Goal: Task Accomplishment & Management: Complete application form

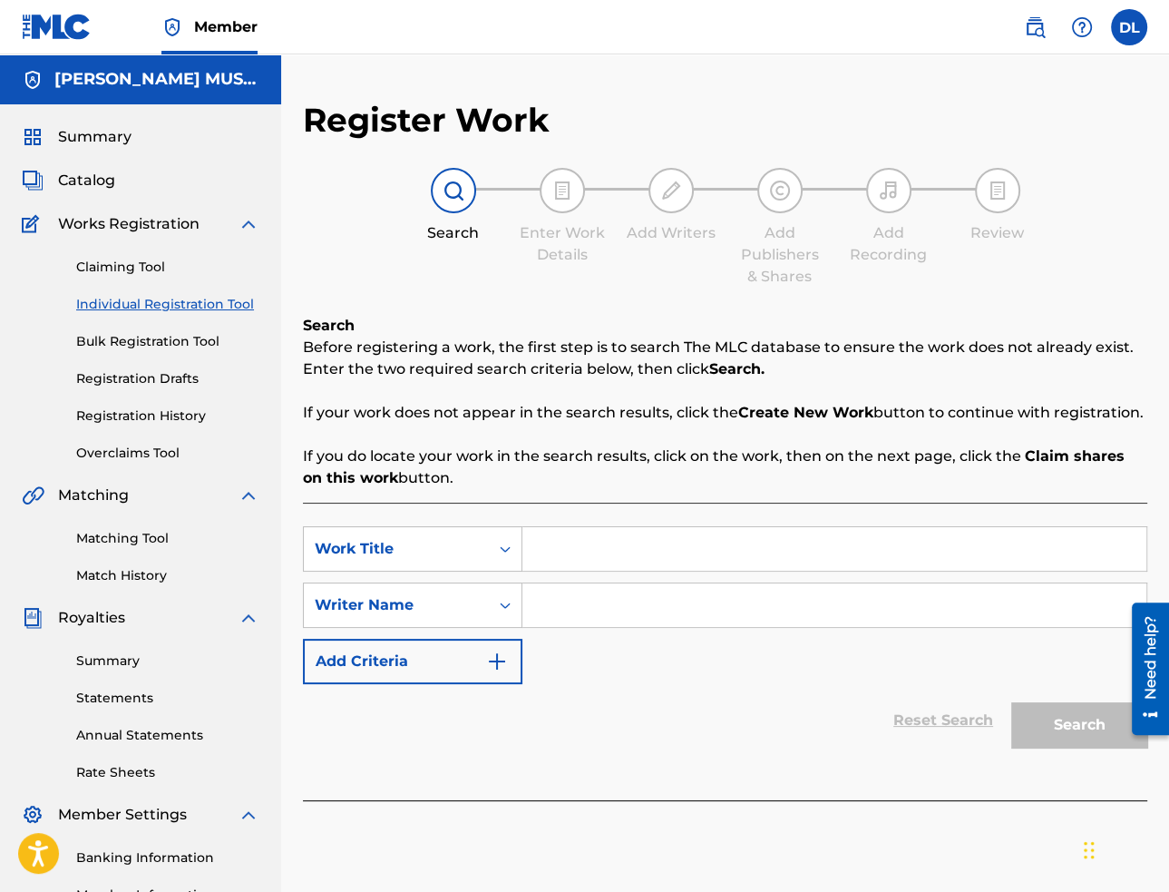
click at [85, 182] on span "Catalog" at bounding box center [86, 181] width 57 height 22
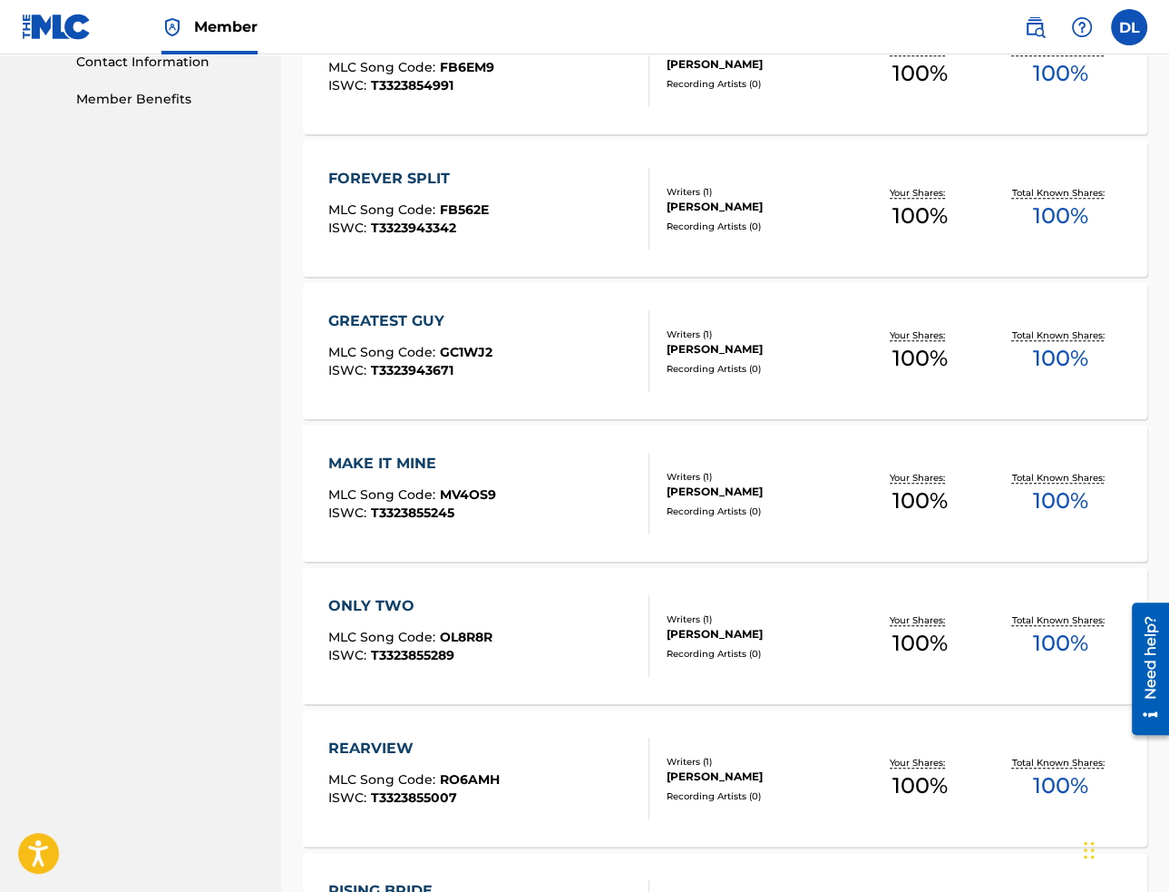
scroll to position [1179, 0]
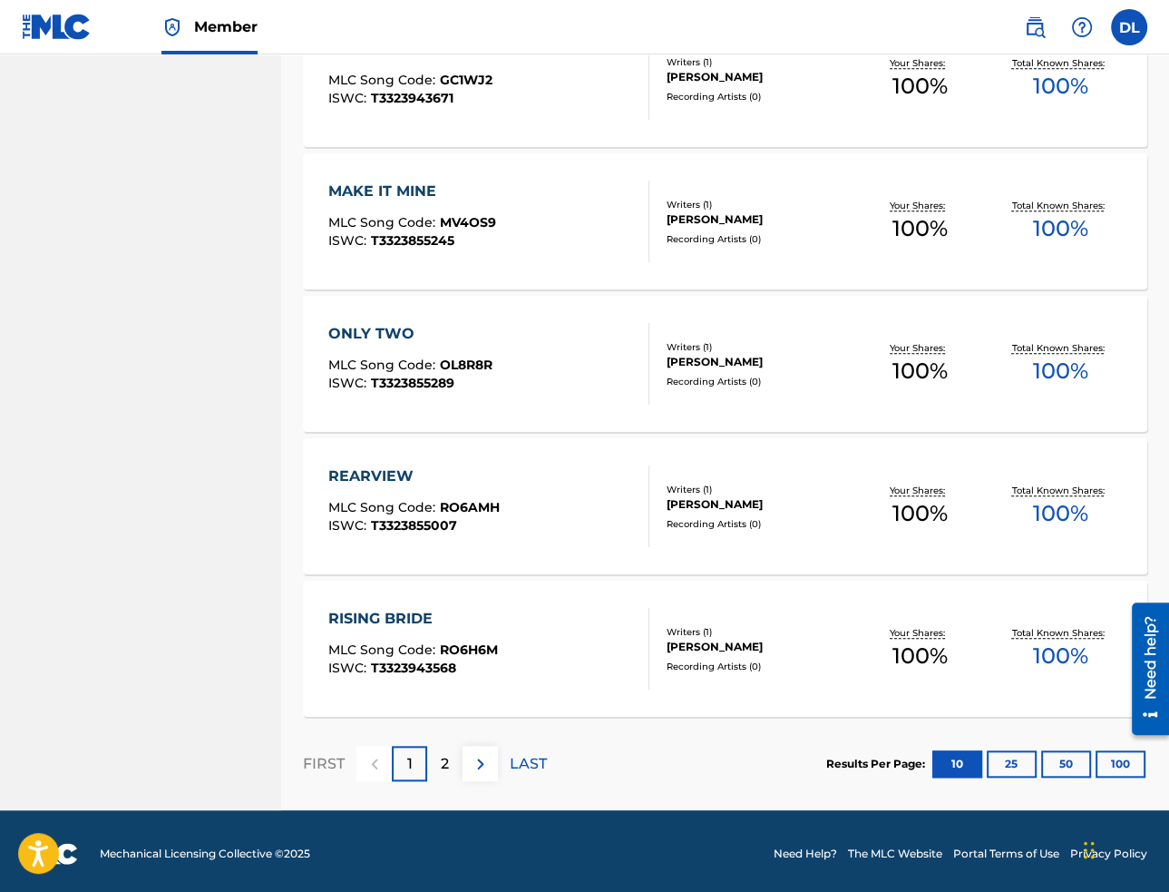
click at [1108, 757] on button "100" at bounding box center [1121, 763] width 50 height 27
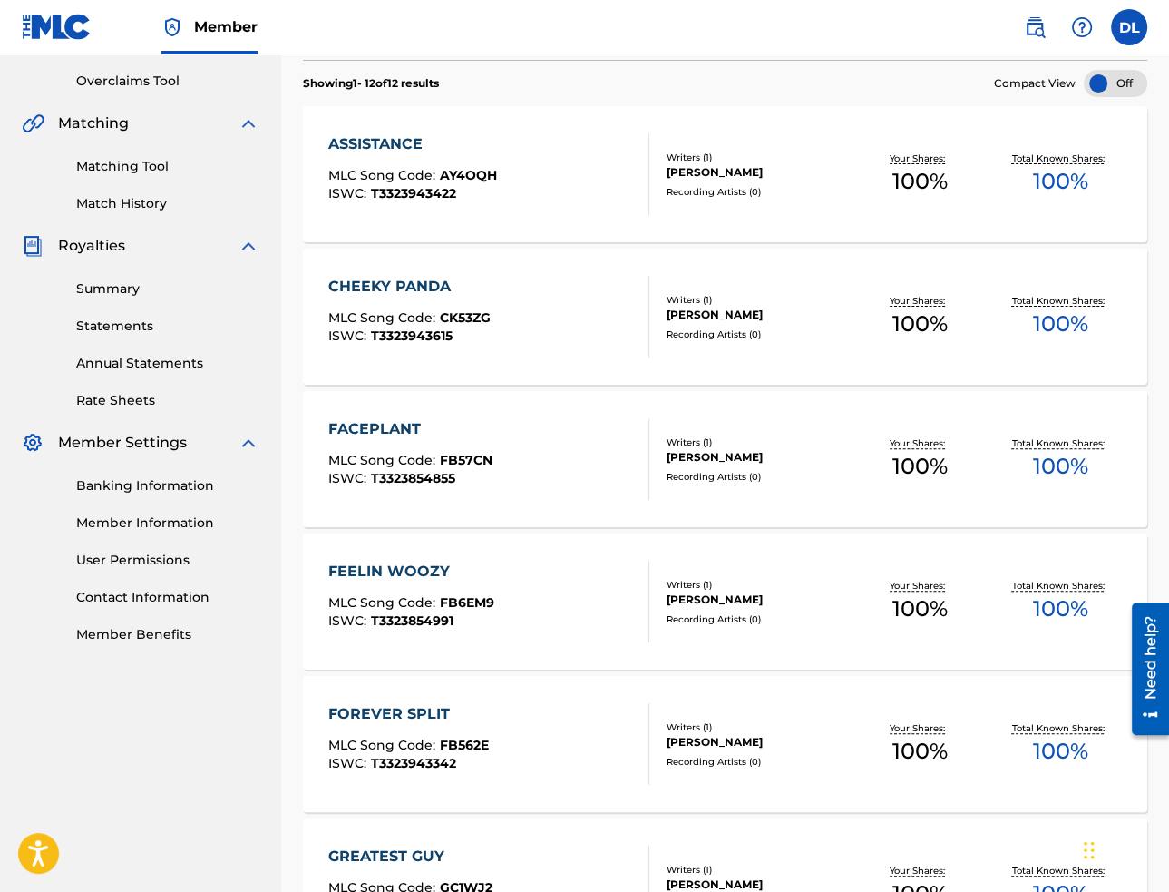
scroll to position [0, 0]
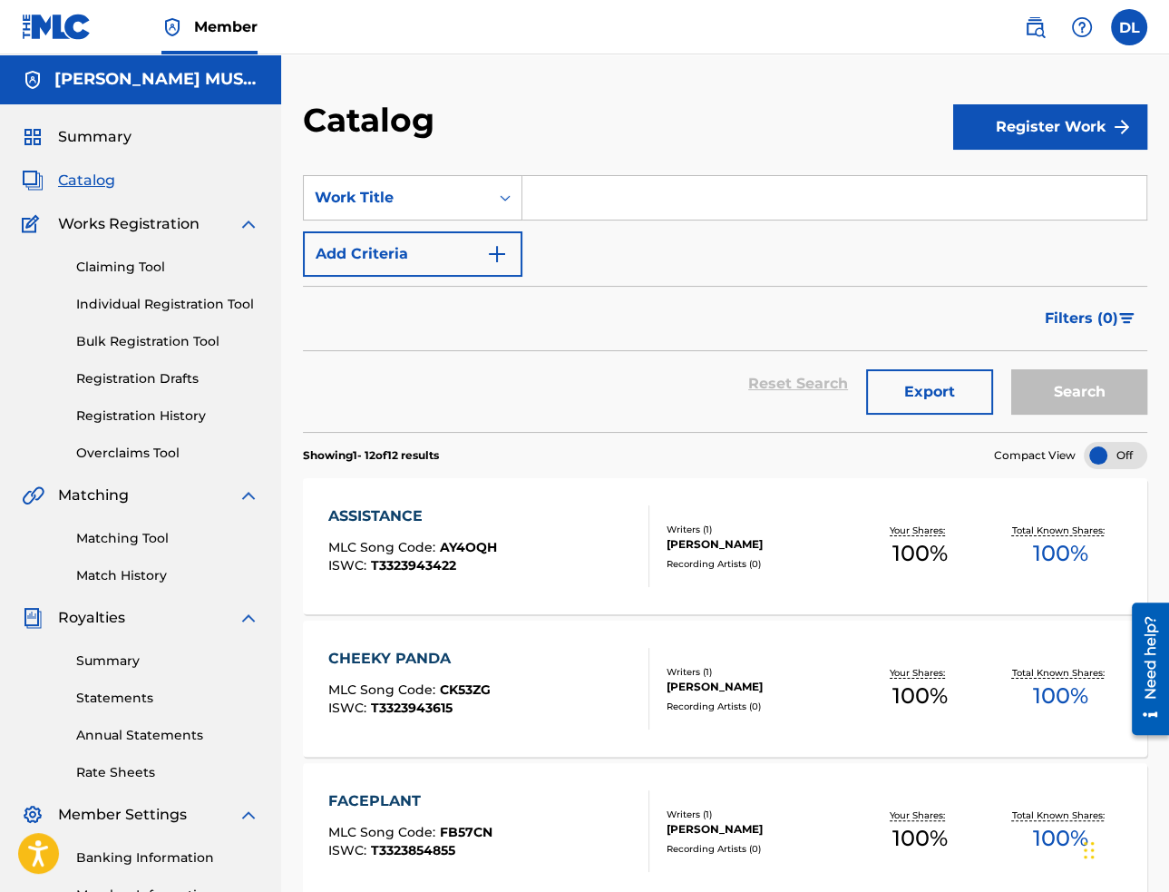
click at [164, 299] on link "Individual Registration Tool" at bounding box center [167, 304] width 183 height 19
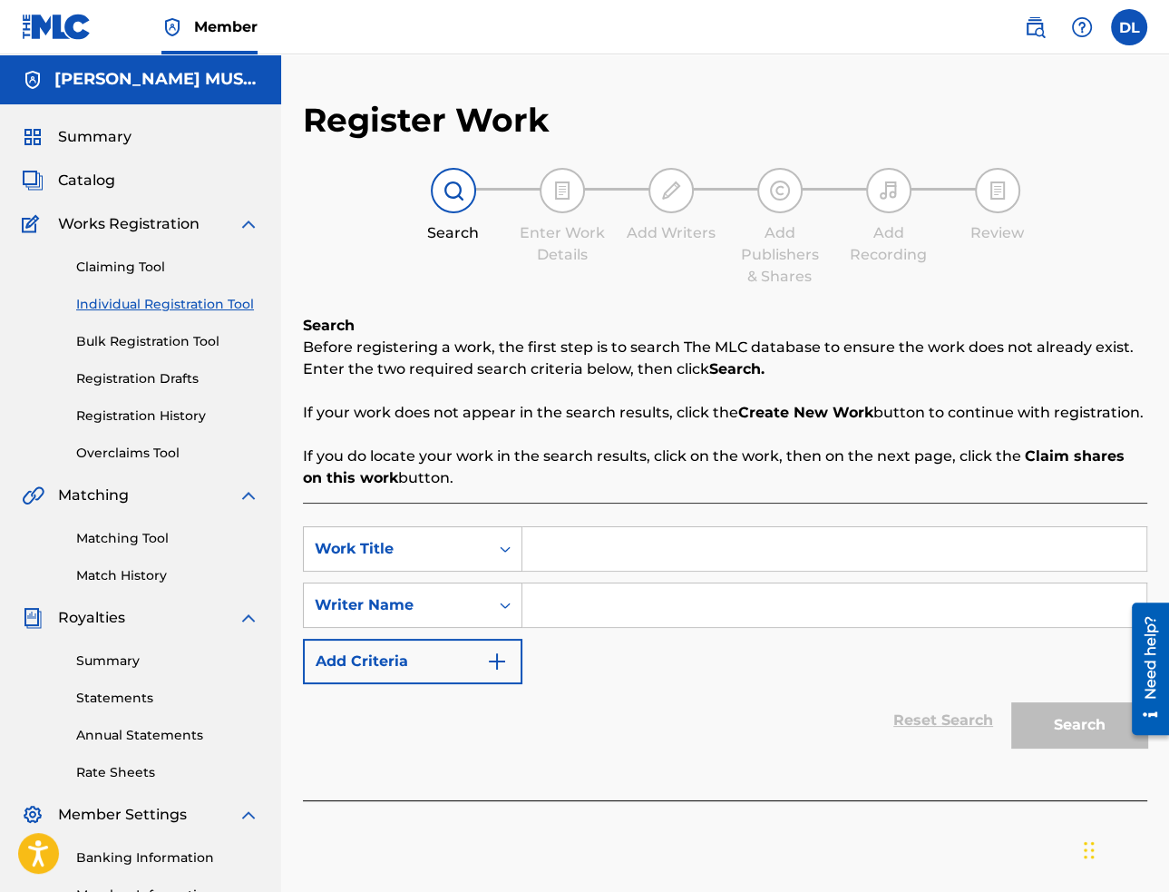
click at [98, 138] on span "Summary" at bounding box center [94, 137] width 73 height 22
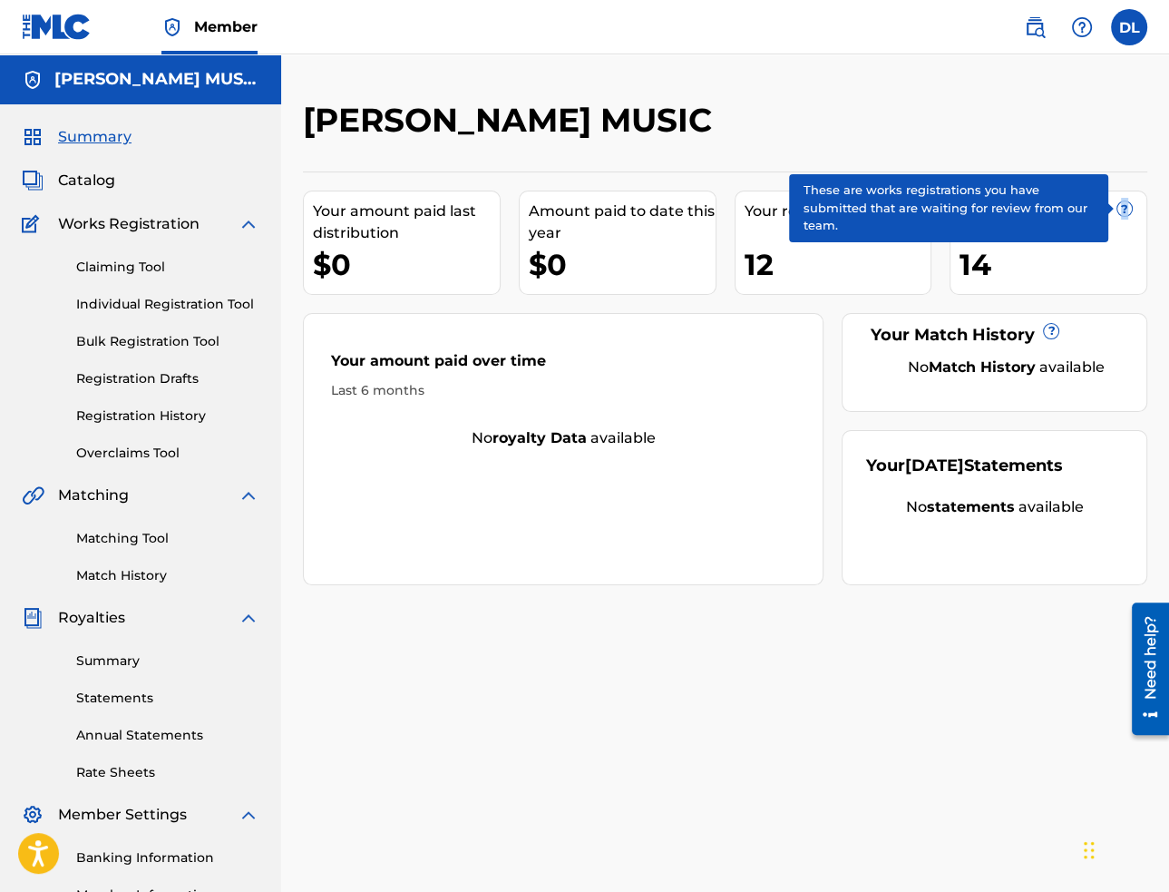
click at [1124, 209] on span "?" at bounding box center [1125, 208] width 15 height 15
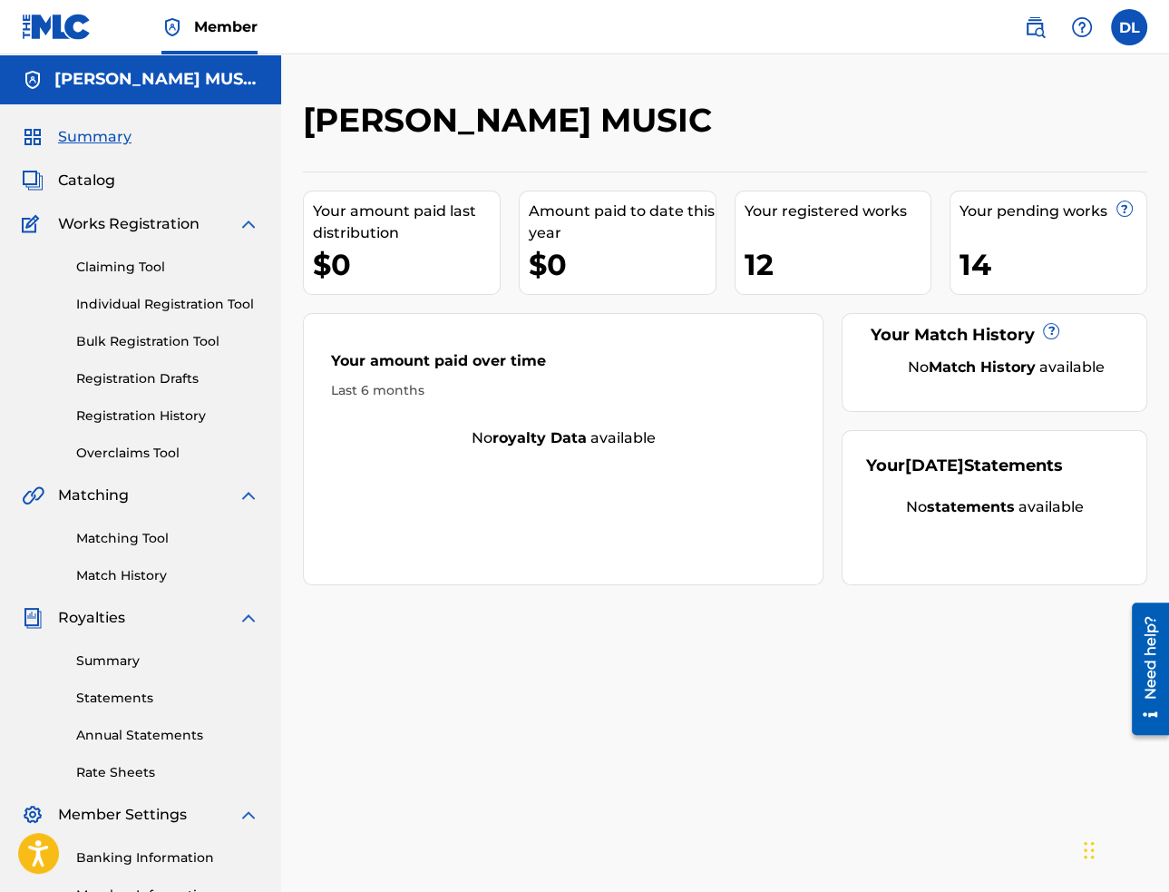
click at [981, 256] on div "14" at bounding box center [1053, 264] width 187 height 41
click at [149, 300] on link "Individual Registration Tool" at bounding box center [167, 304] width 183 height 19
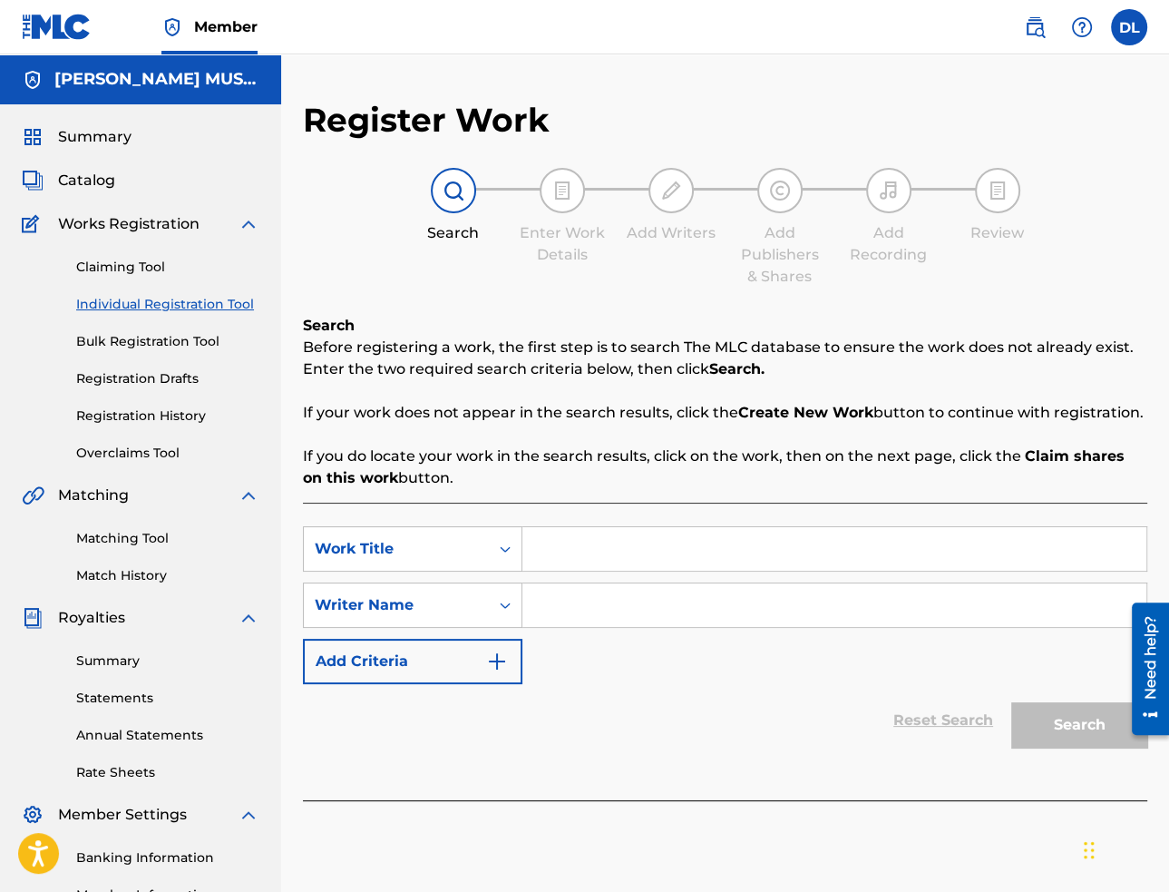
click at [605, 562] on input "Search Form" at bounding box center [834, 549] width 624 height 44
paste input "Eyepoke"
type input "Eyepoke"
click at [669, 616] on input "Search Form" at bounding box center [834, 605] width 624 height 44
paste input "[PERSON_NAME]"
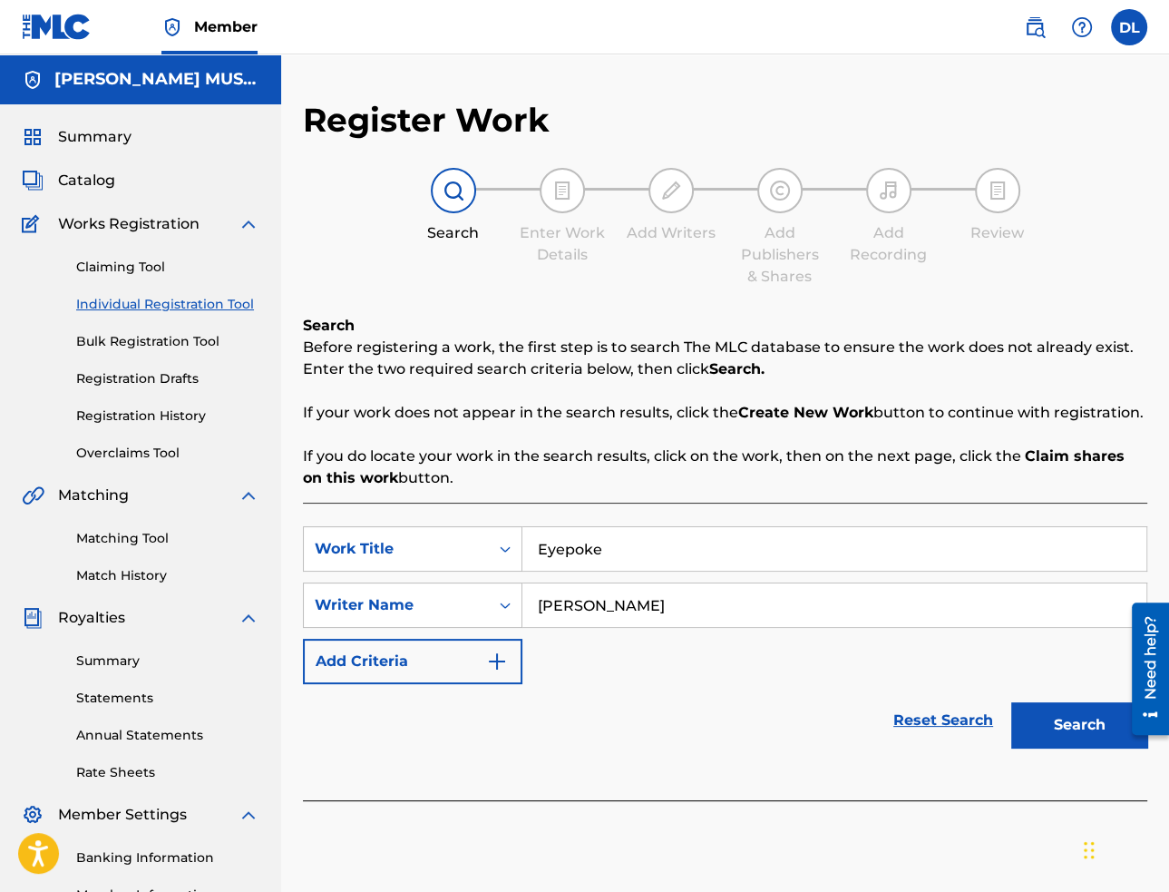
type input "[PERSON_NAME]"
click at [1036, 727] on button "Search" at bounding box center [1079, 724] width 136 height 45
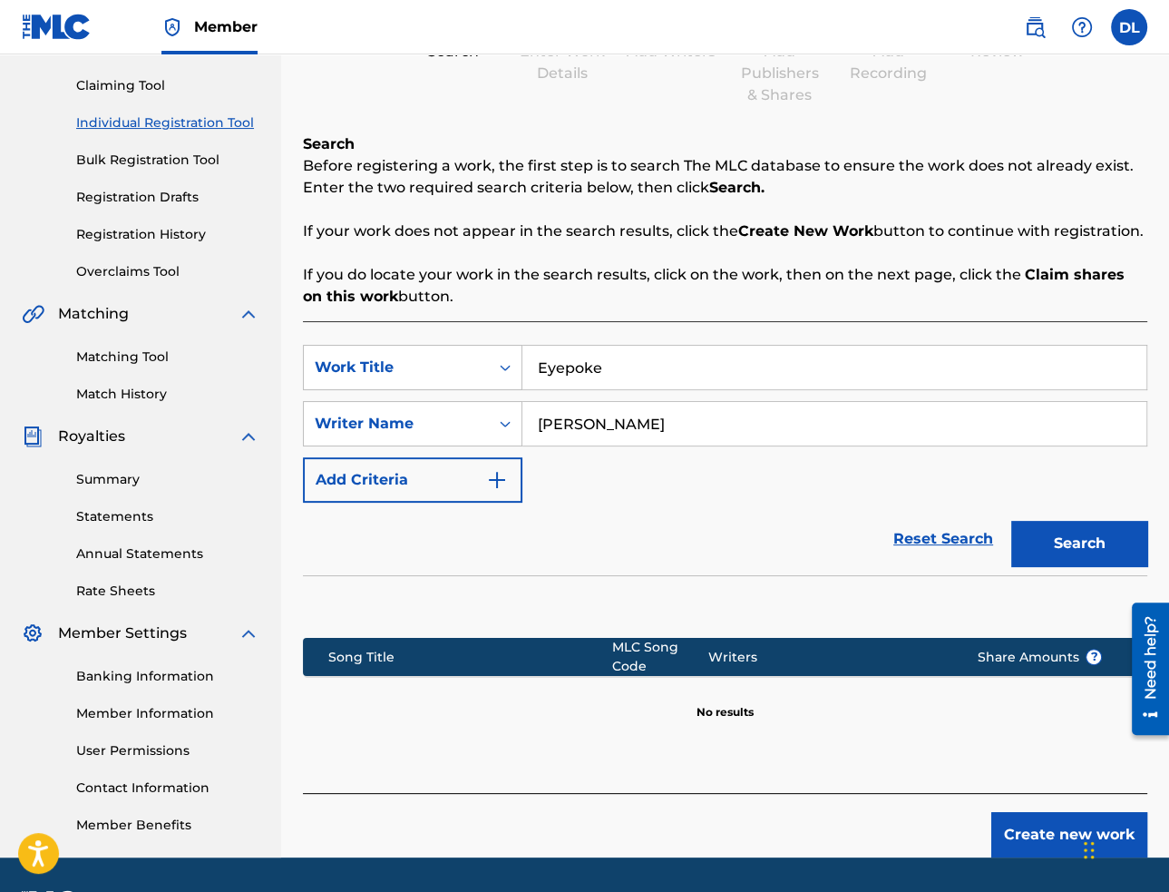
scroll to position [233, 0]
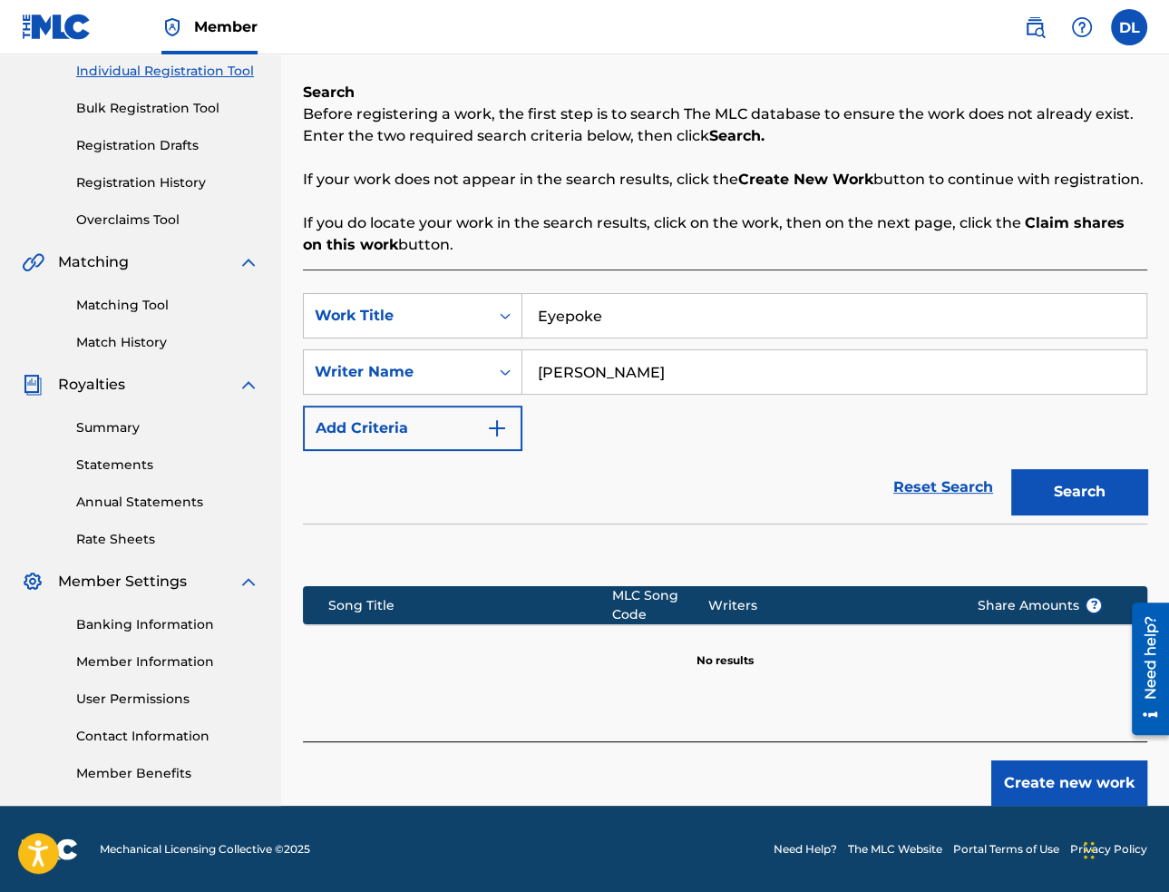
click at [1074, 789] on button "Create new work" at bounding box center [1069, 782] width 156 height 45
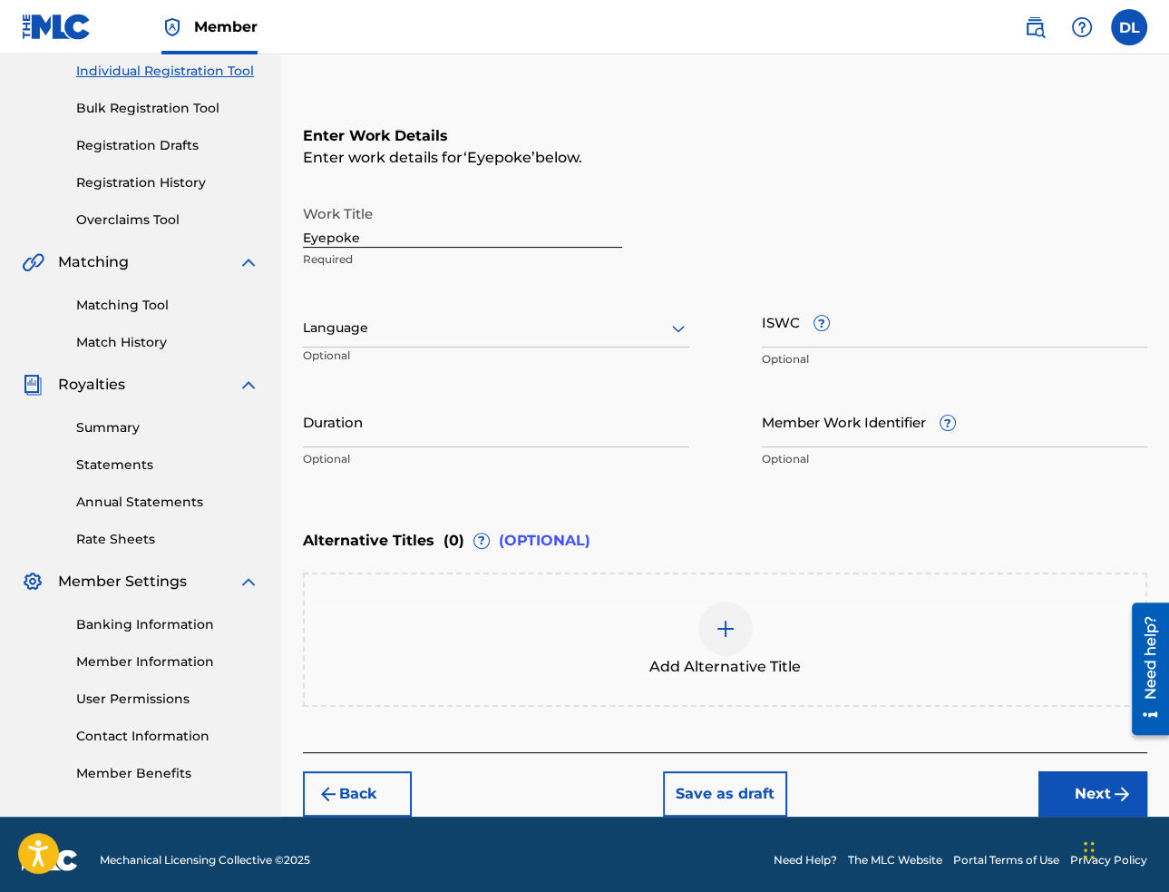
click at [511, 327] on div at bounding box center [496, 328] width 386 height 23
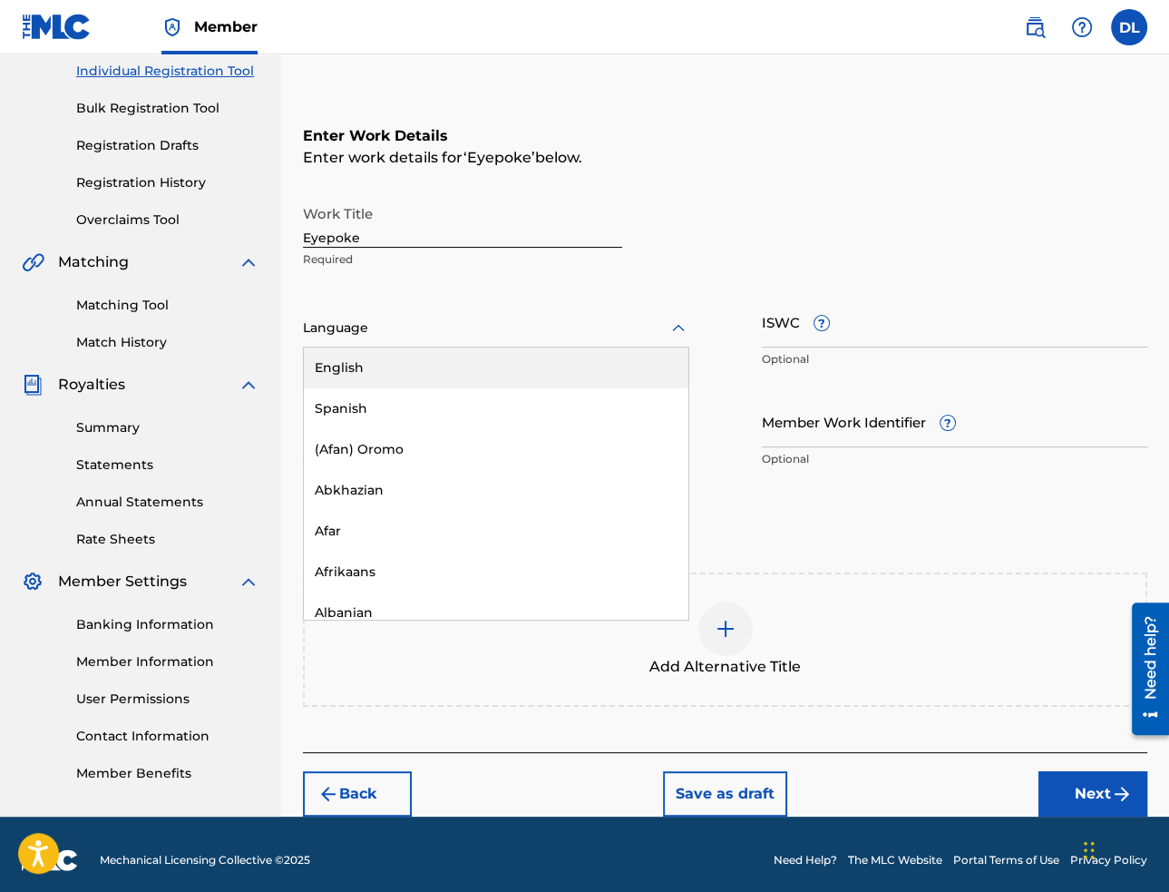
click at [498, 366] on div "English" at bounding box center [496, 367] width 385 height 41
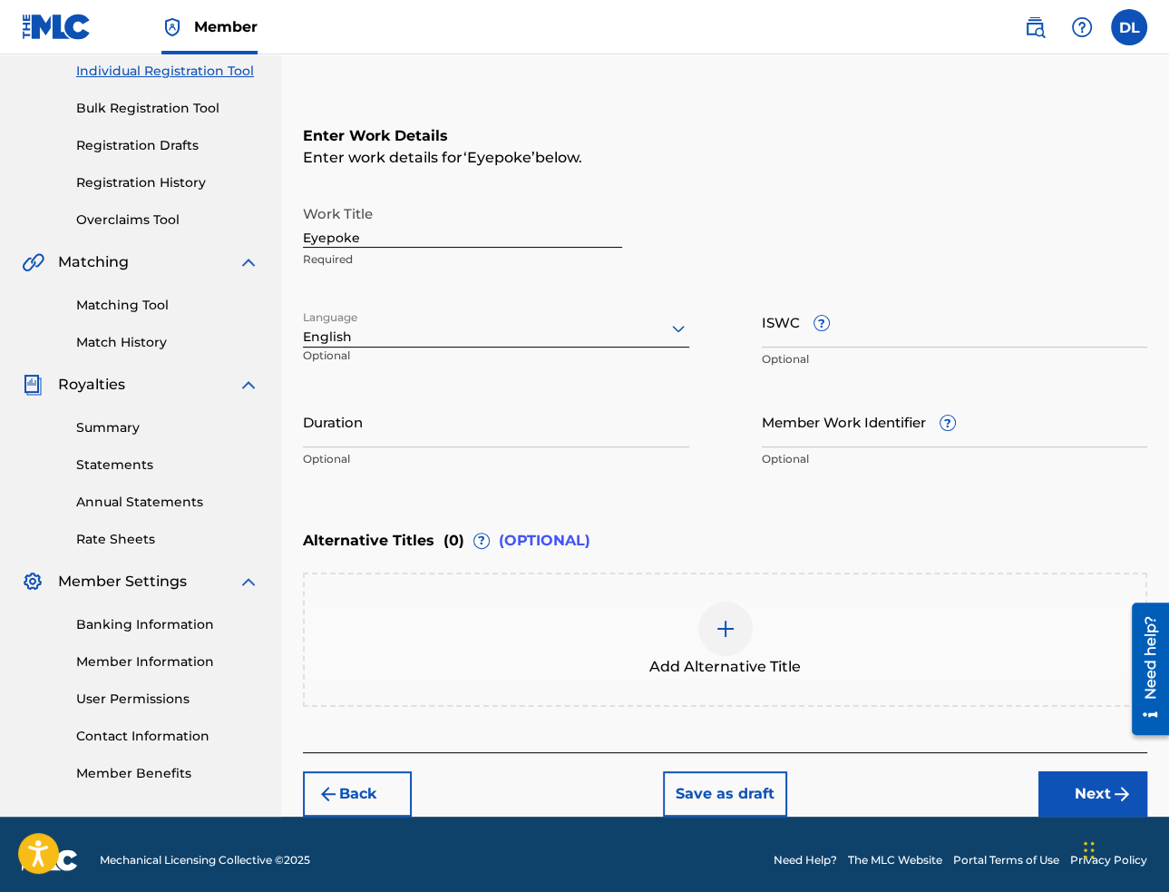
click at [371, 229] on input "Eyepoke" at bounding box center [462, 222] width 319 height 52
click at [985, 320] on input "ISWC ?" at bounding box center [955, 322] width 386 height 52
paste input "T-332.385.539-2"
type input "T-332.385.539-2"
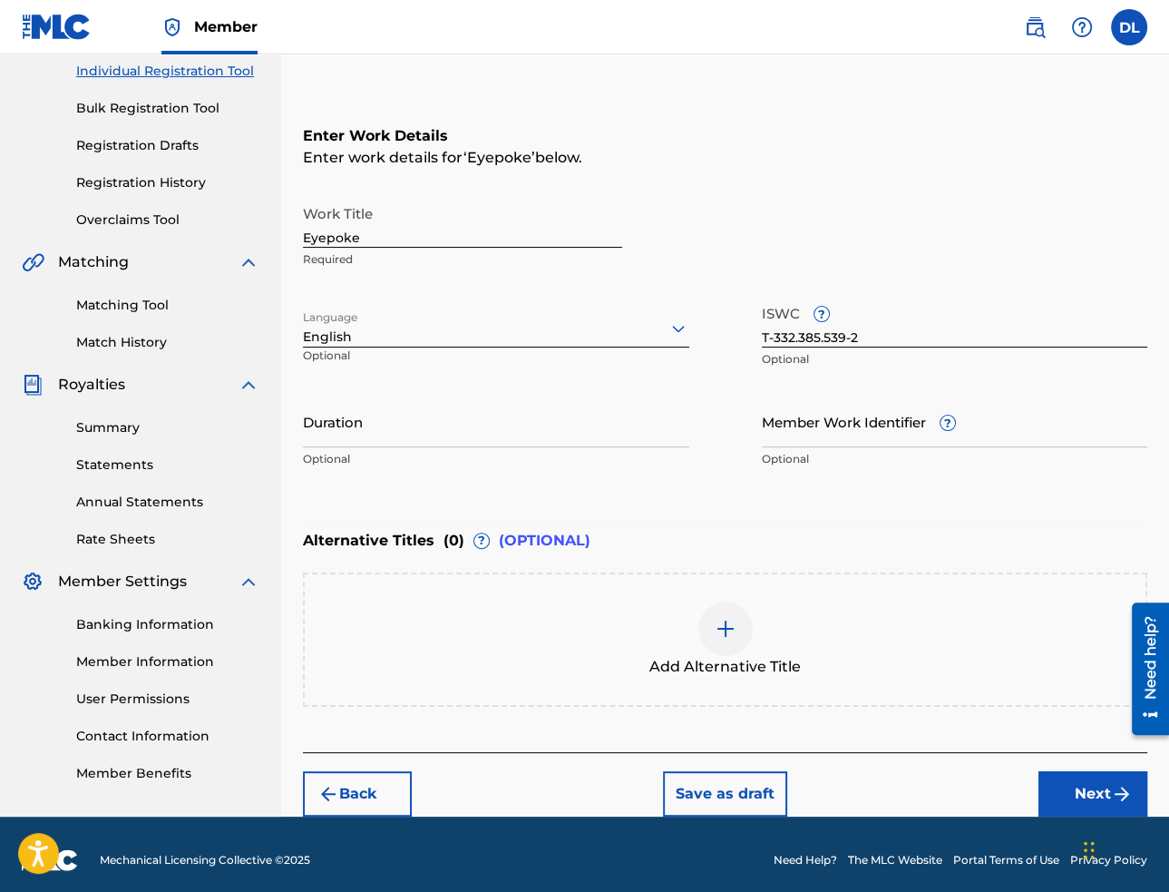
click at [389, 424] on input "Duration" at bounding box center [496, 421] width 386 height 52
paste input "02:10"
type input "02:10"
click at [1058, 783] on button "Next" at bounding box center [1093, 793] width 109 height 45
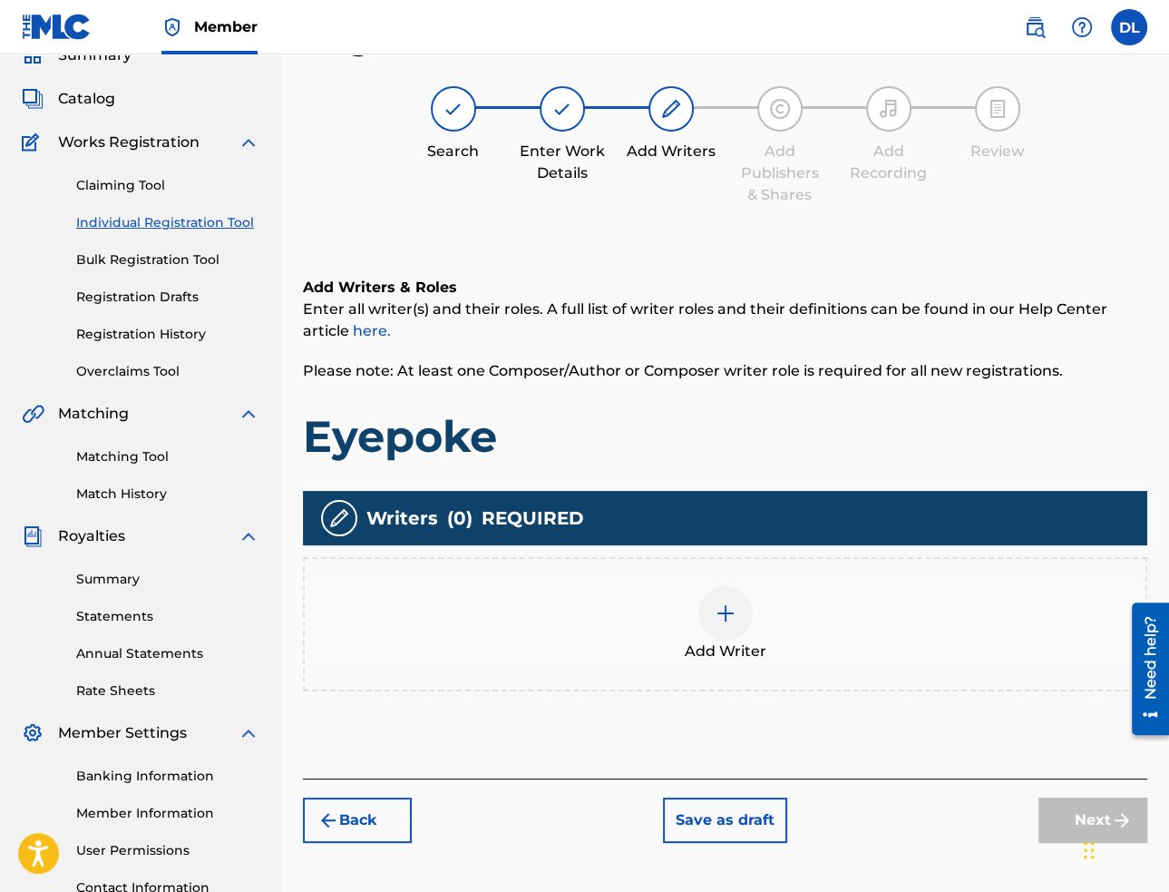
click at [725, 627] on div at bounding box center [725, 613] width 54 height 54
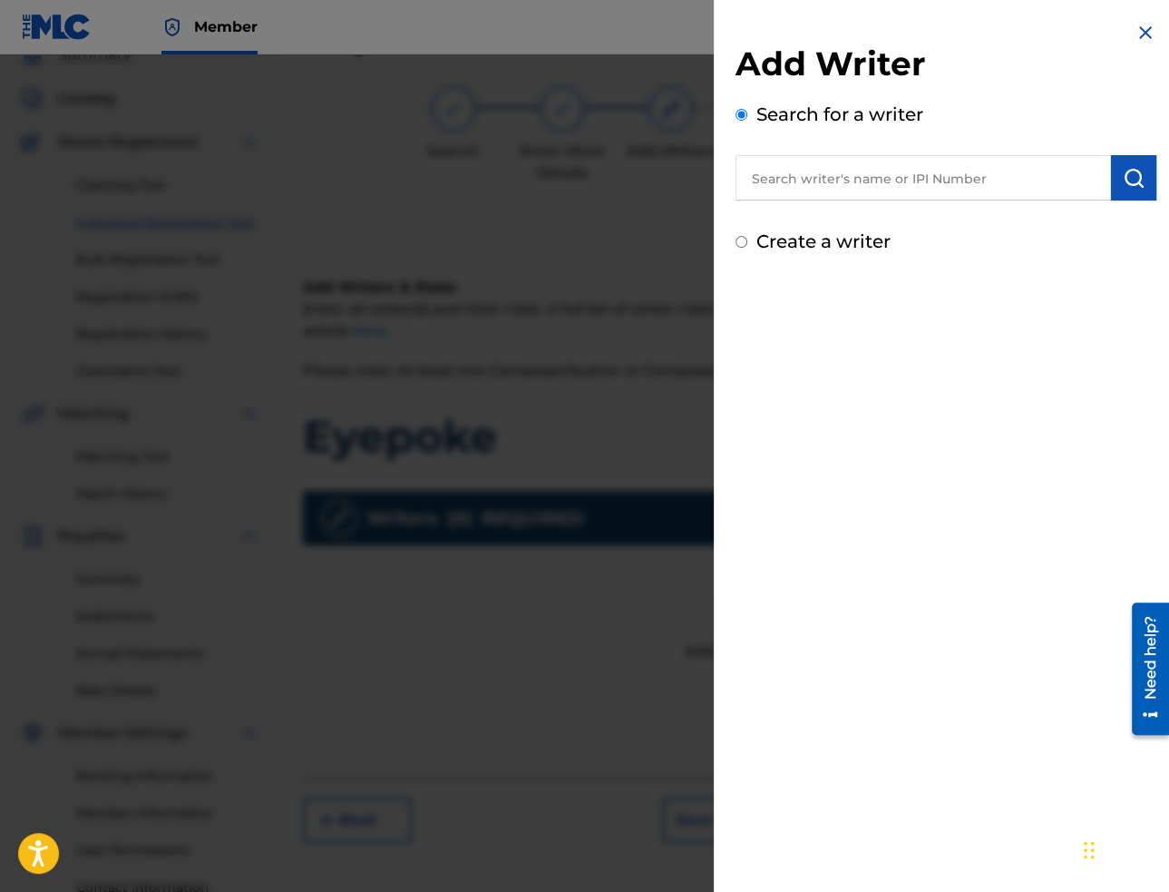
click at [882, 186] on input "text" at bounding box center [924, 177] width 376 height 45
paste input "[PERSON_NAME]"
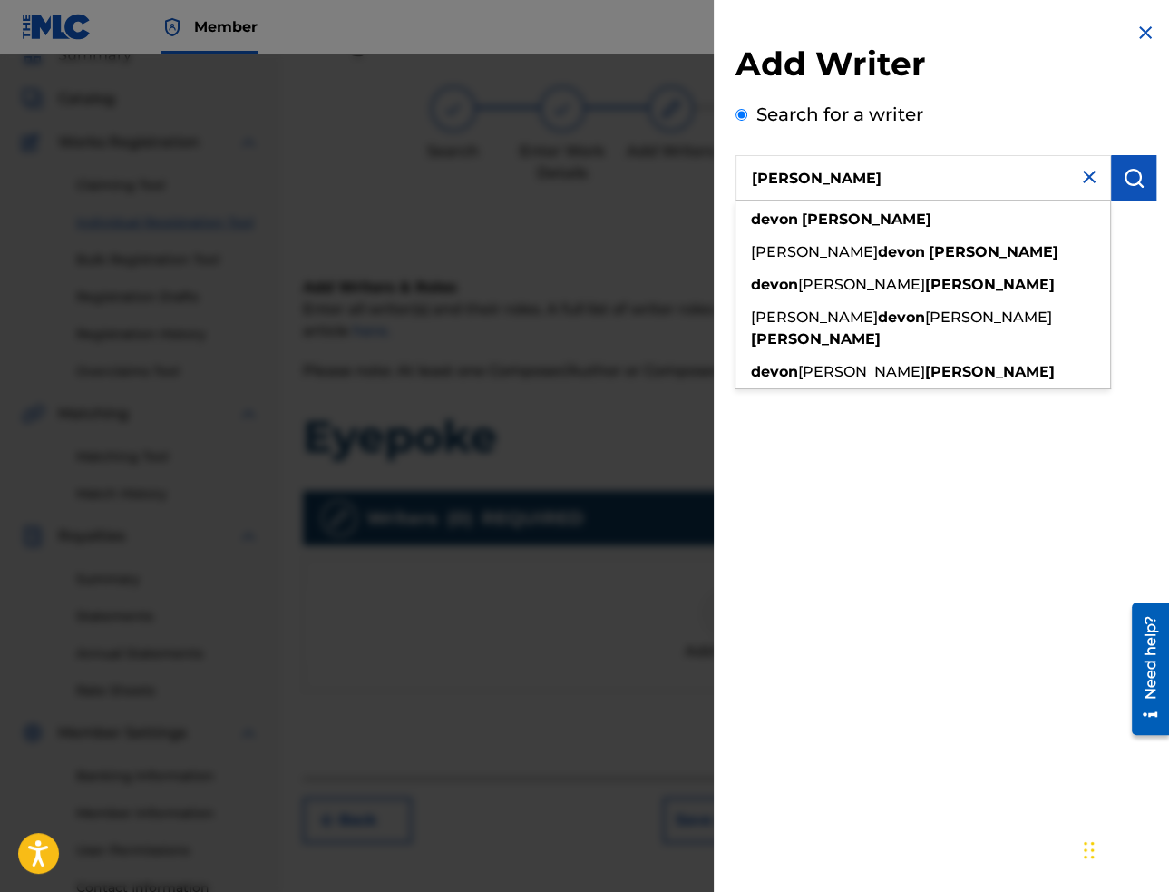
type input "[PERSON_NAME]"
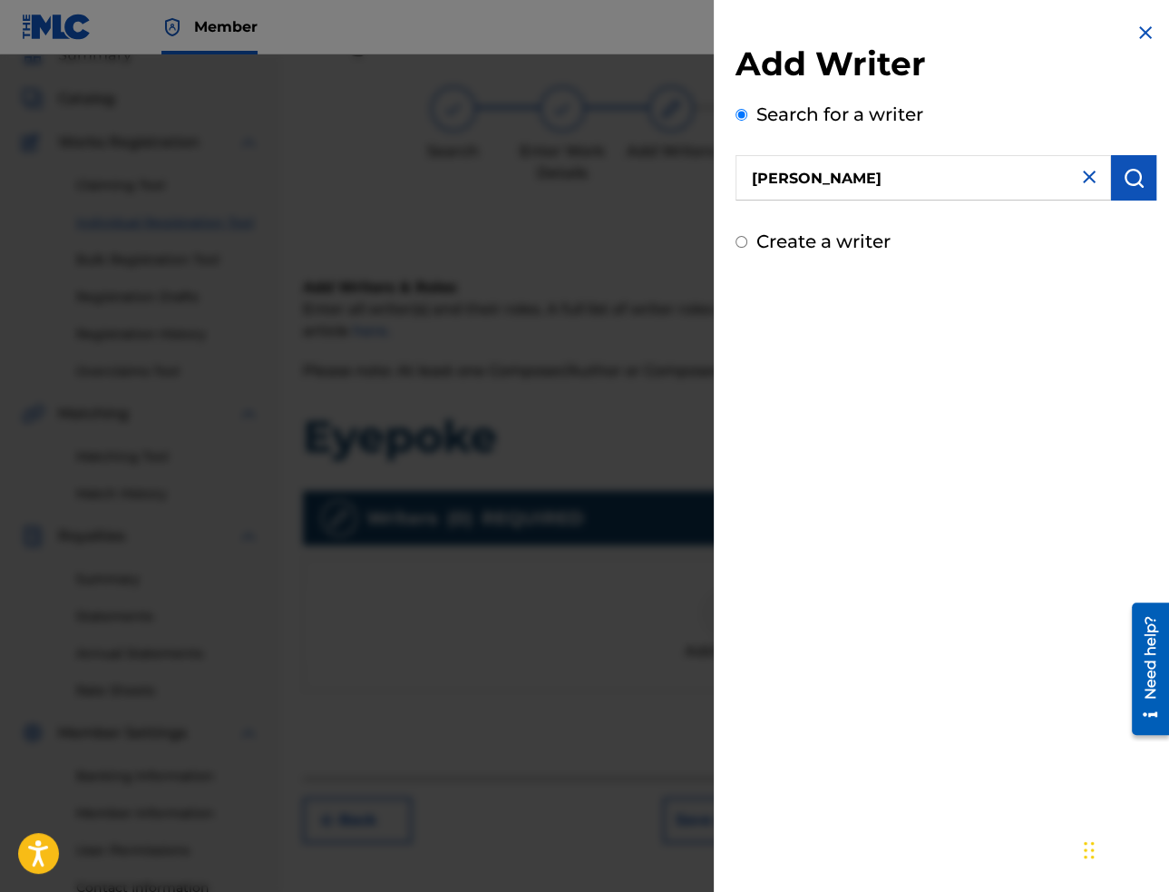
click at [1123, 184] on img "submit" at bounding box center [1134, 178] width 22 height 22
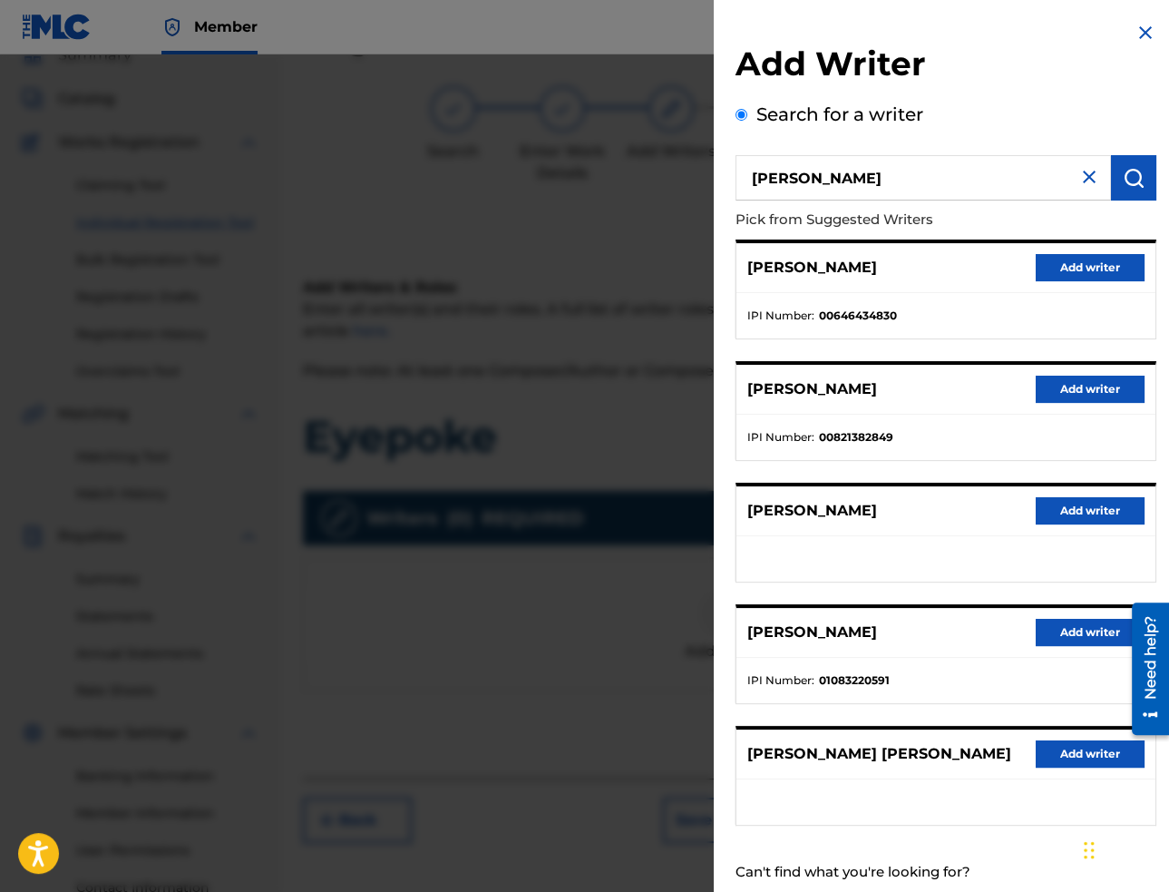
click at [1048, 263] on button "Add writer" at bounding box center [1090, 267] width 109 height 27
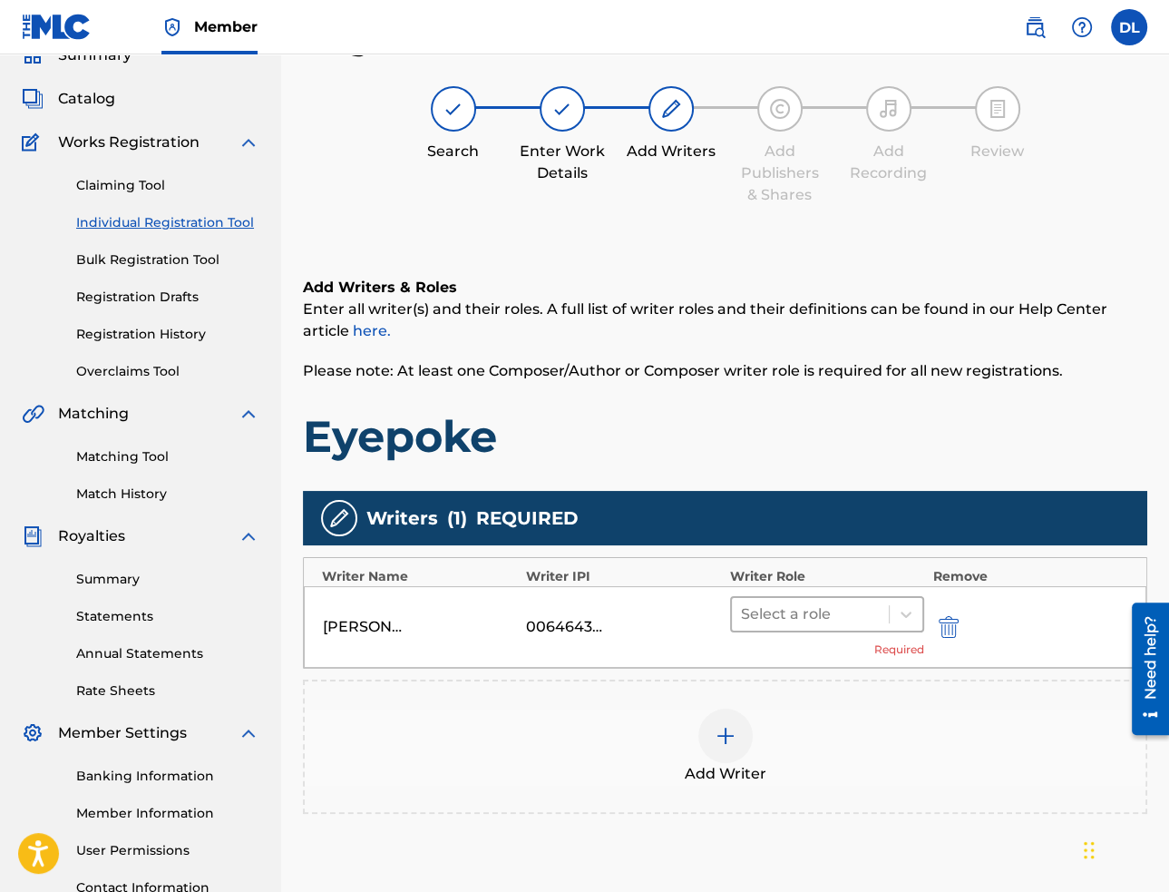
click at [850, 612] on div at bounding box center [810, 613] width 139 height 25
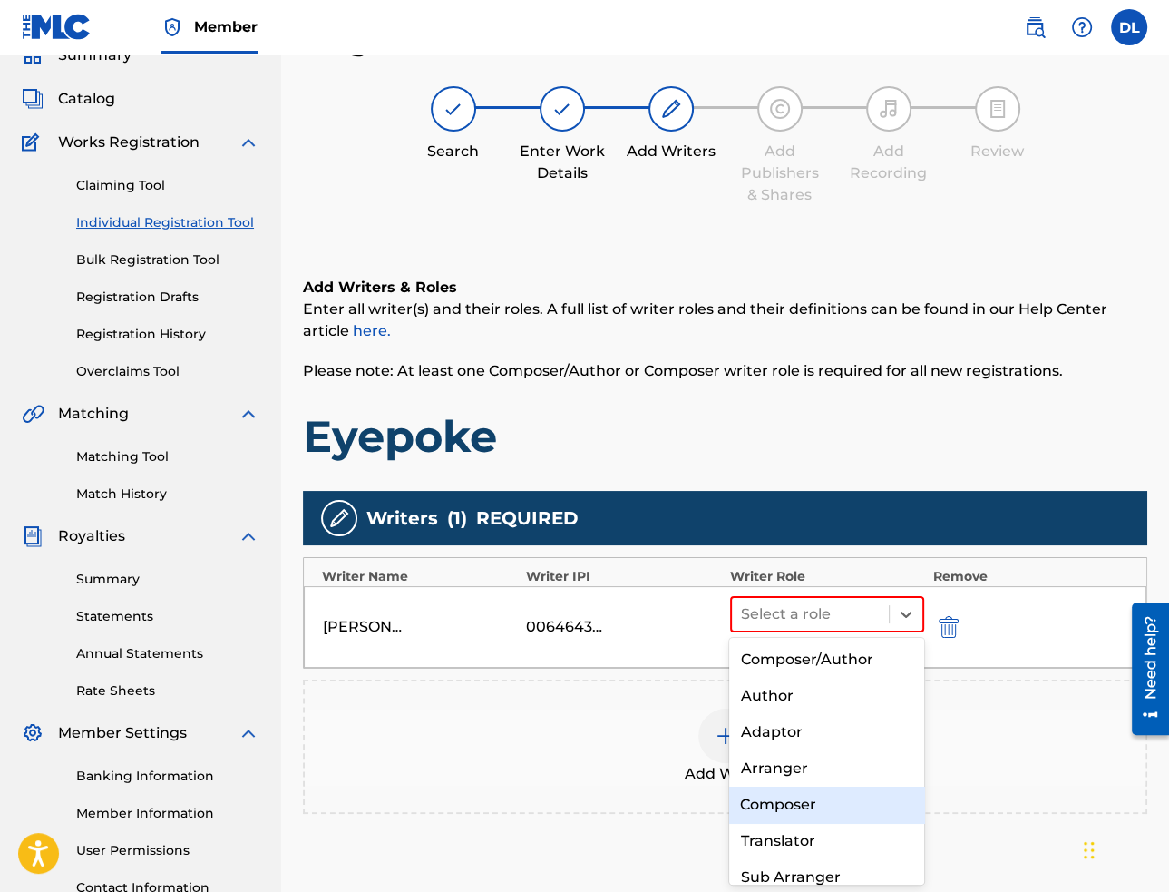
click at [805, 808] on div "Composer" at bounding box center [826, 804] width 194 height 36
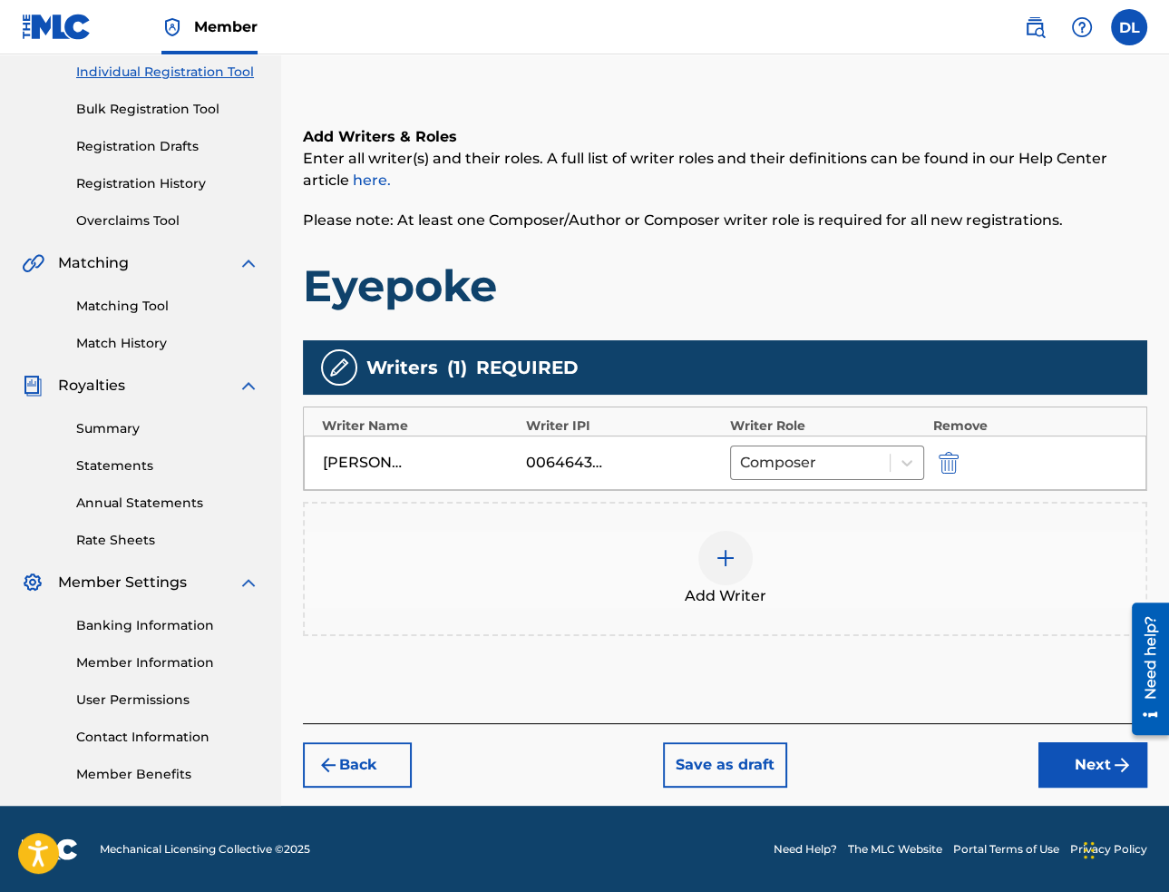
click at [1068, 747] on button "Next" at bounding box center [1093, 764] width 109 height 45
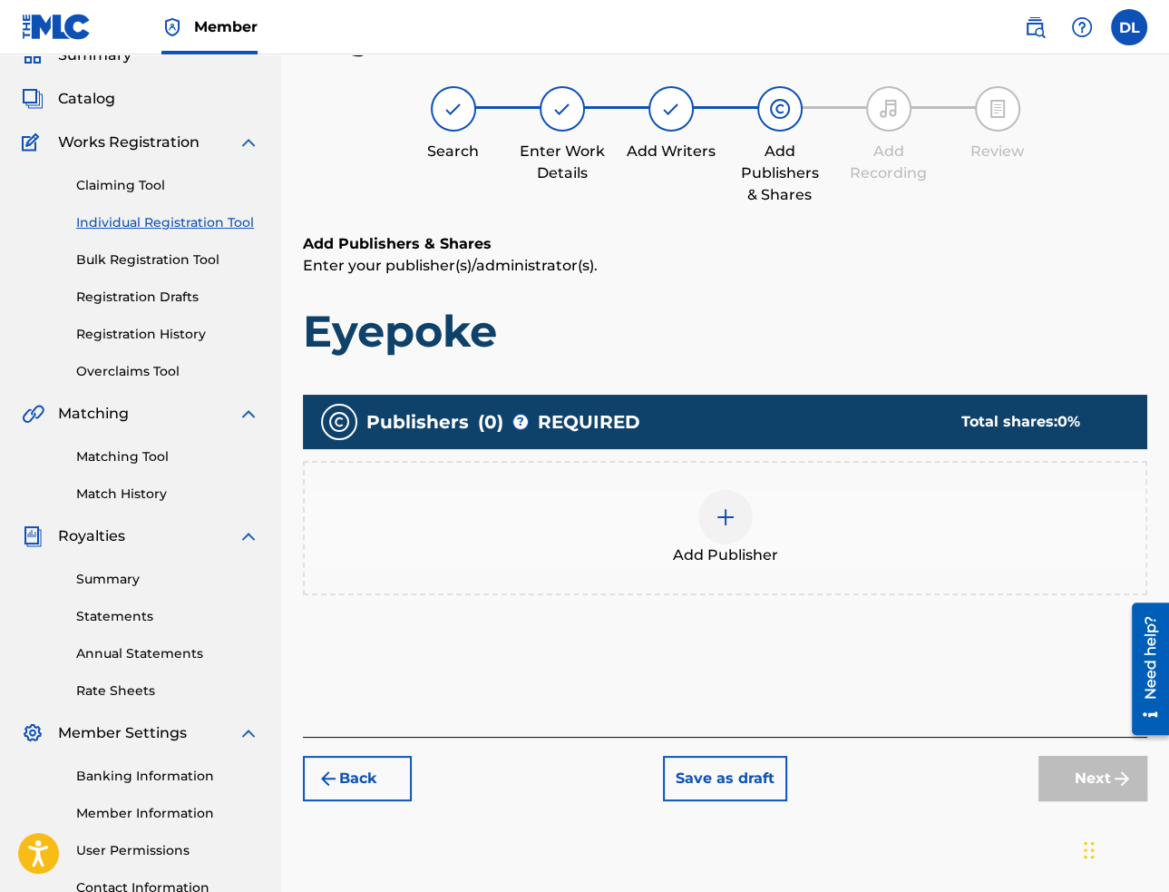
click at [733, 516] on img at bounding box center [726, 517] width 22 height 22
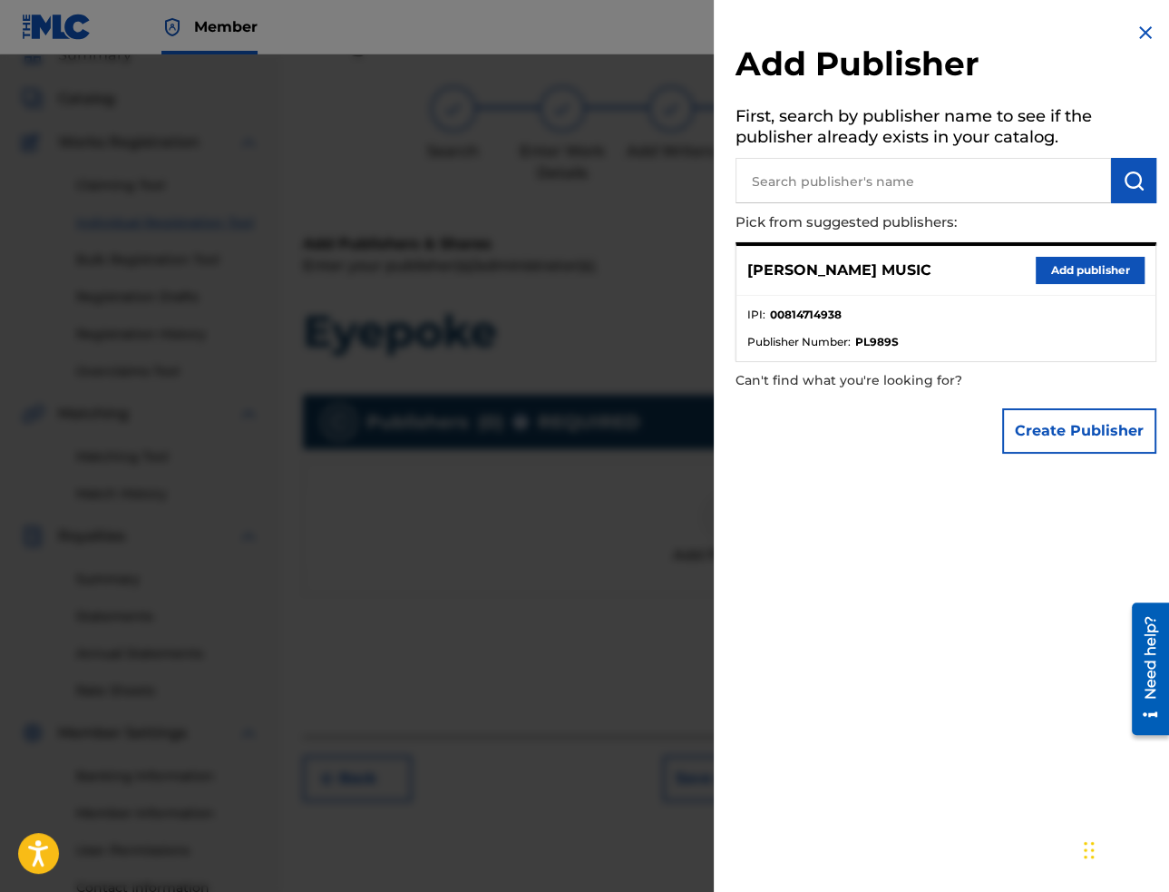
click at [1079, 279] on button "Add publisher" at bounding box center [1090, 270] width 109 height 27
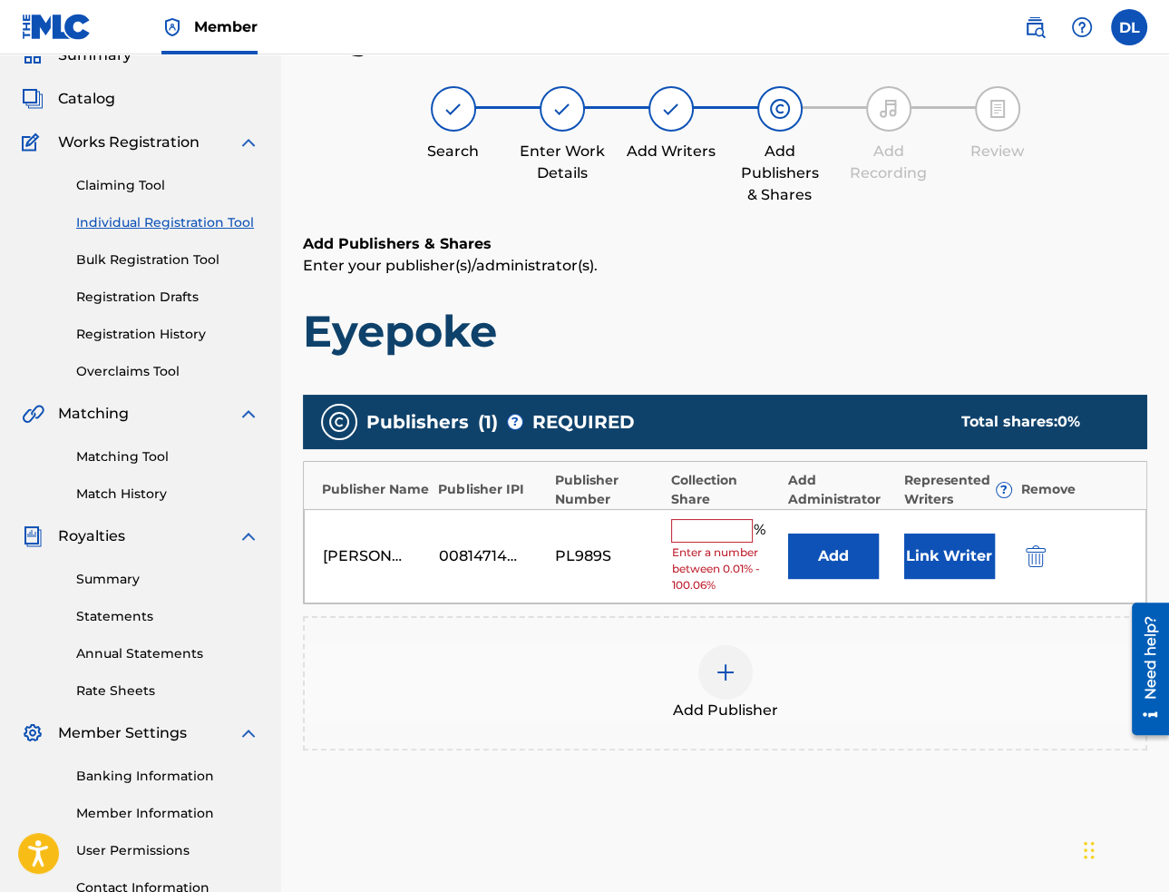
click at [736, 527] on input "text" at bounding box center [712, 531] width 82 height 24
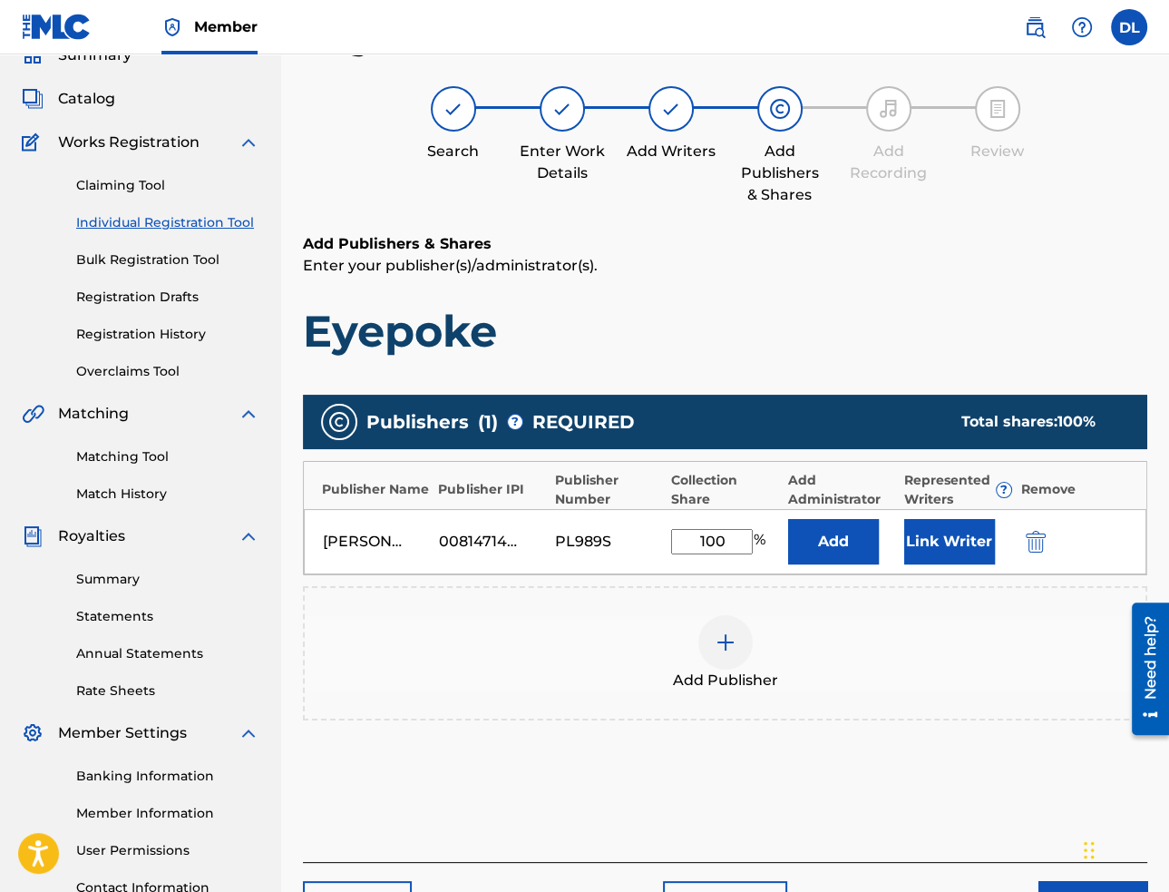
type input "100"
click at [972, 674] on div "Add Publisher" at bounding box center [725, 653] width 841 height 76
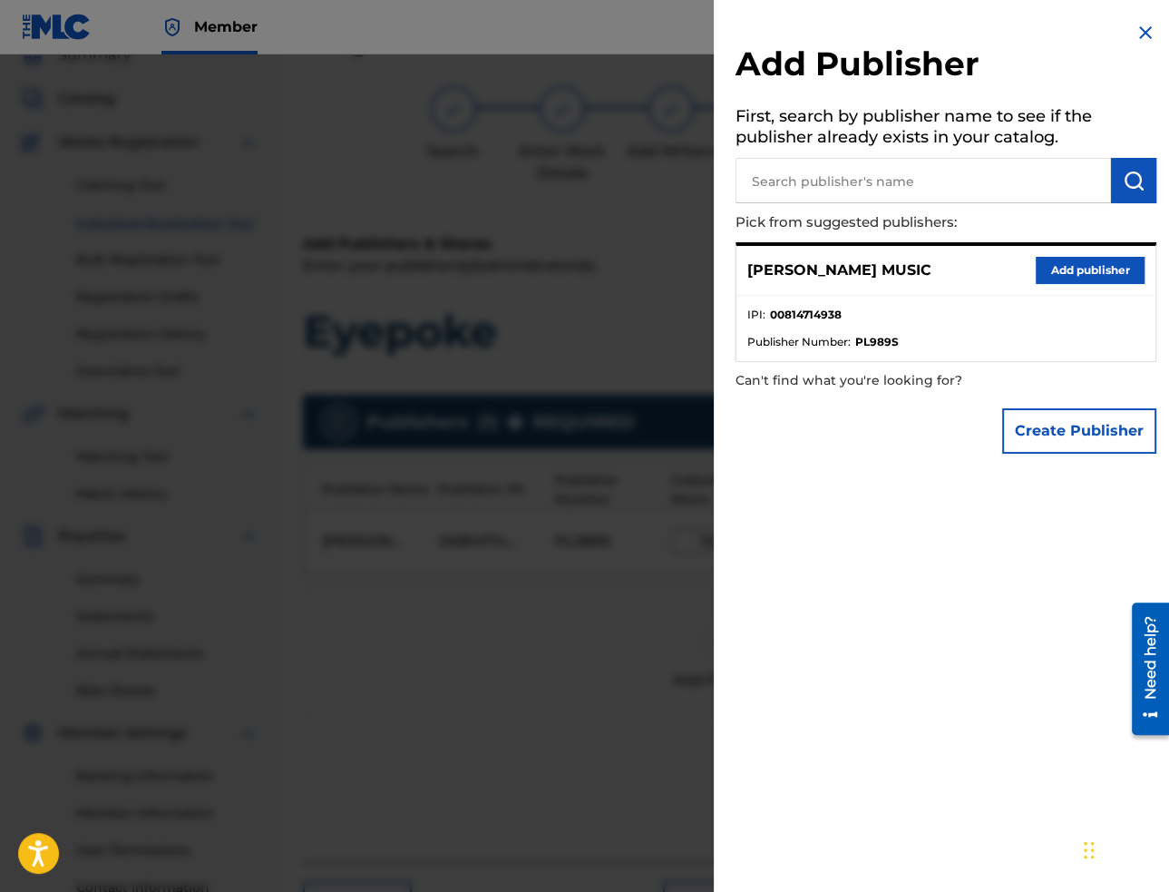
click at [1141, 37] on img at bounding box center [1146, 33] width 22 height 22
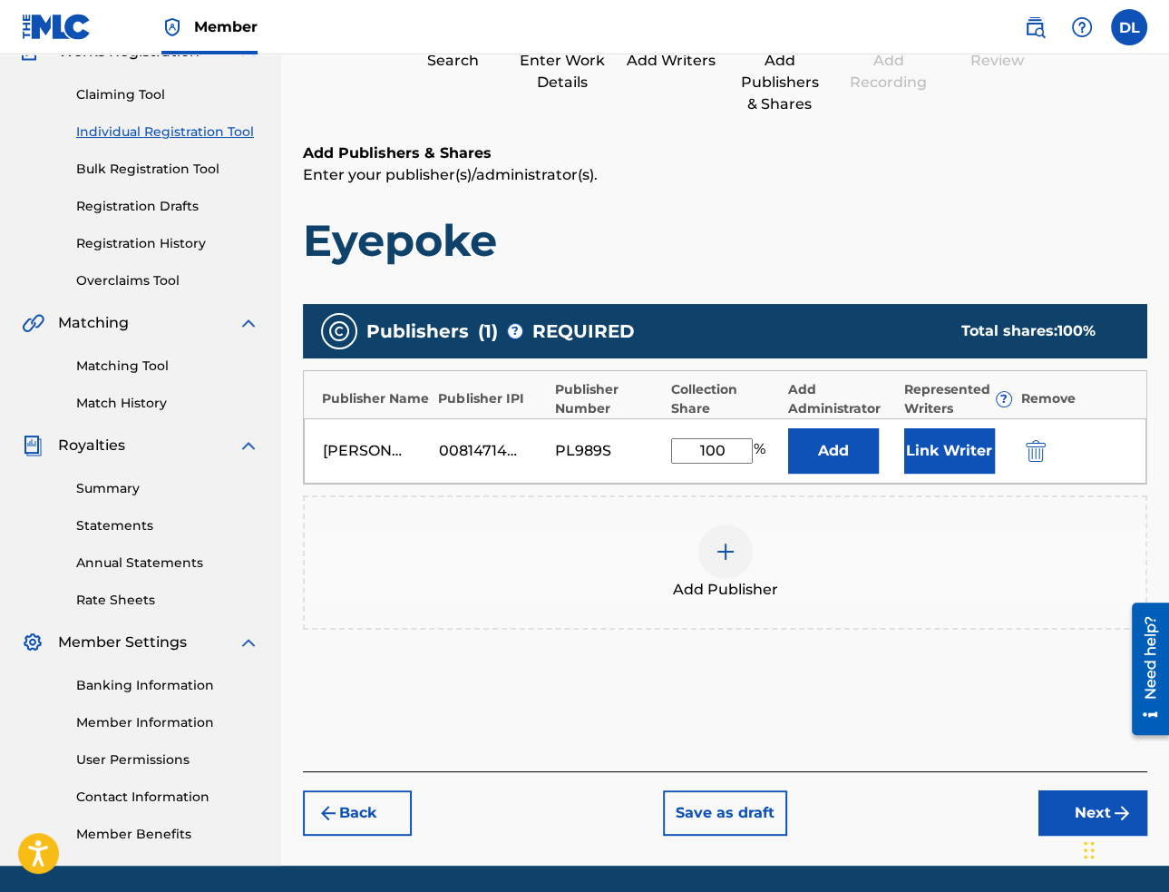
scroll to position [232, 0]
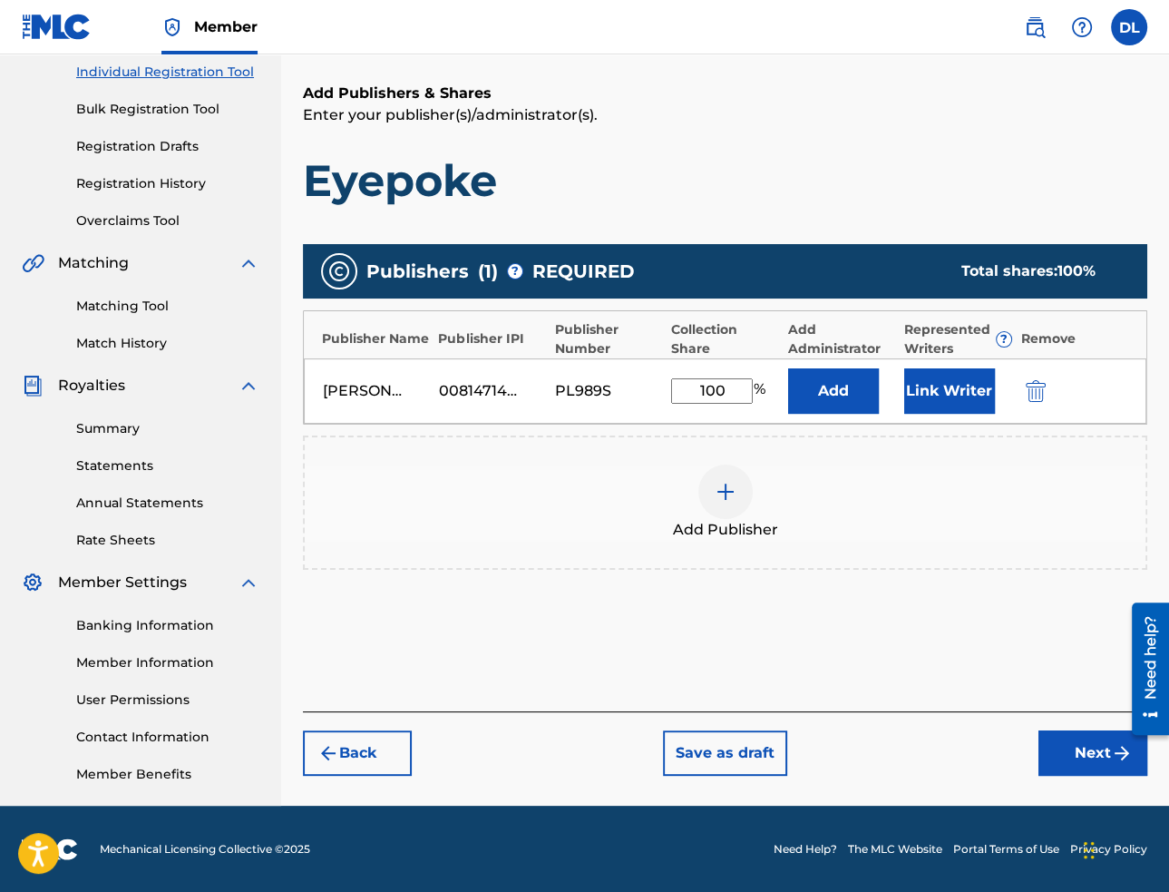
click at [1096, 756] on button "Next" at bounding box center [1093, 752] width 109 height 45
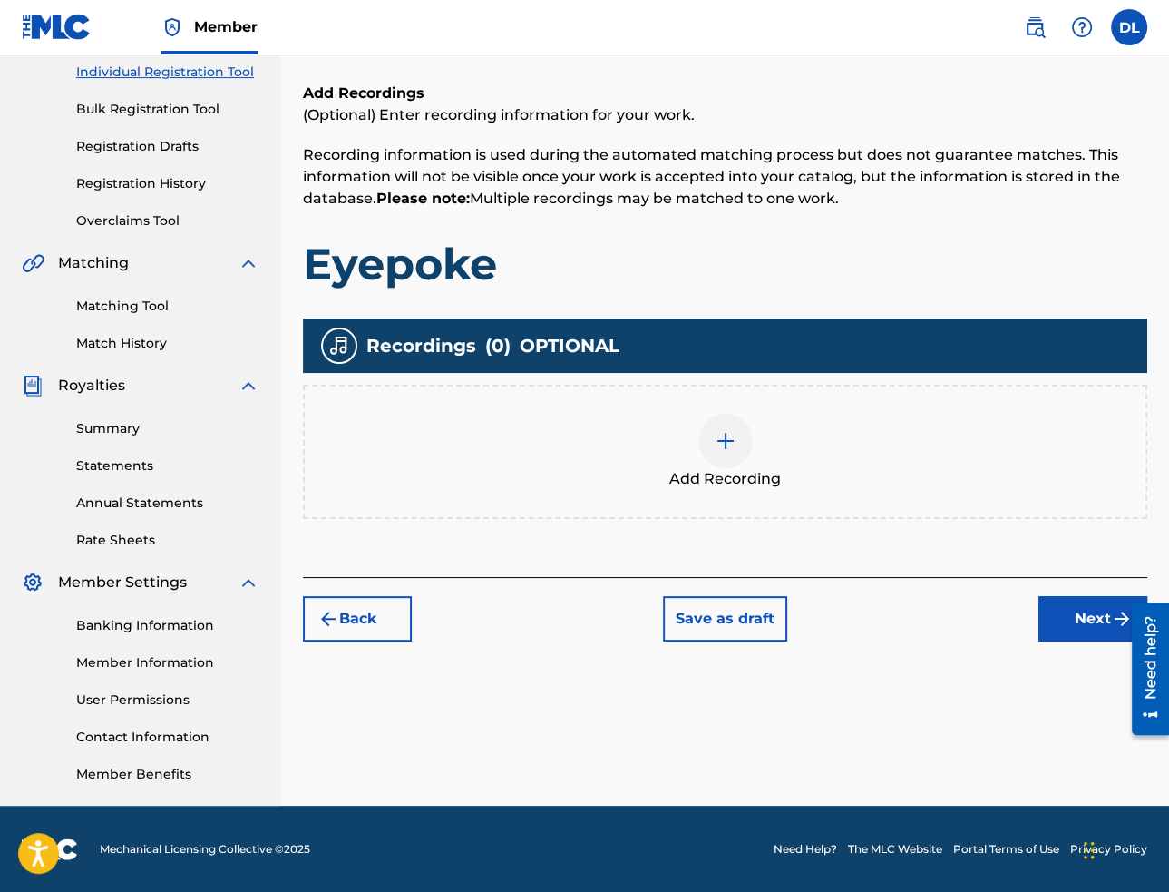
scroll to position [82, 0]
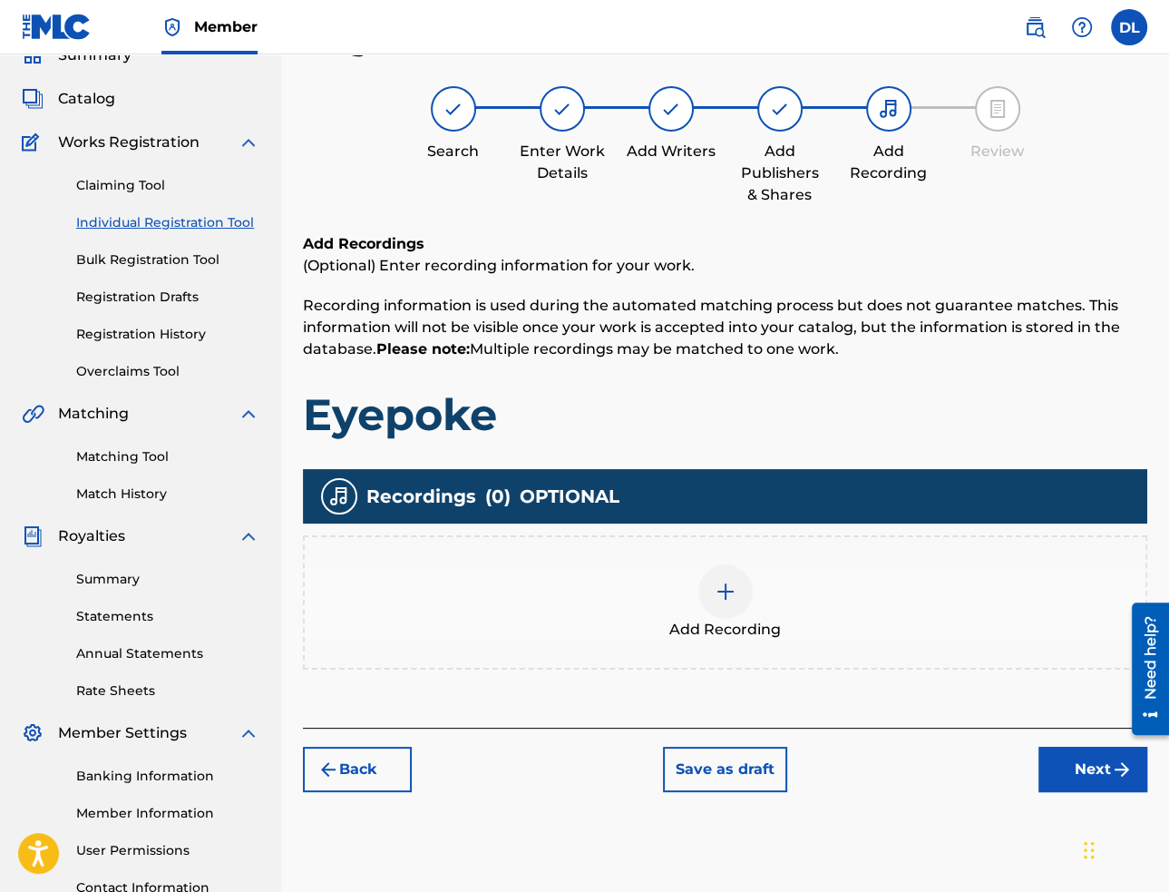
click at [726, 597] on img at bounding box center [726, 592] width 22 height 22
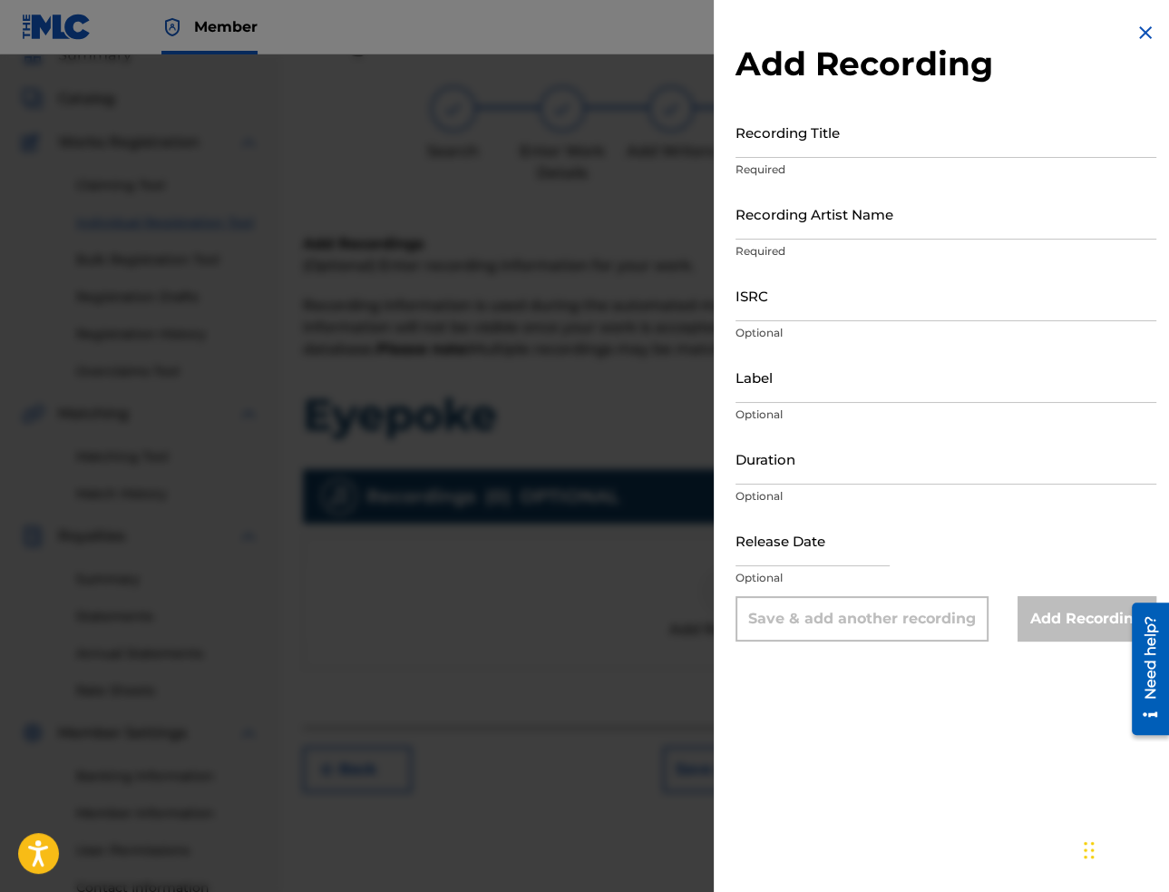
click at [850, 146] on input "Recording Title" at bounding box center [946, 132] width 421 height 52
paste input "Eyepoke"
type input "Eyepoke"
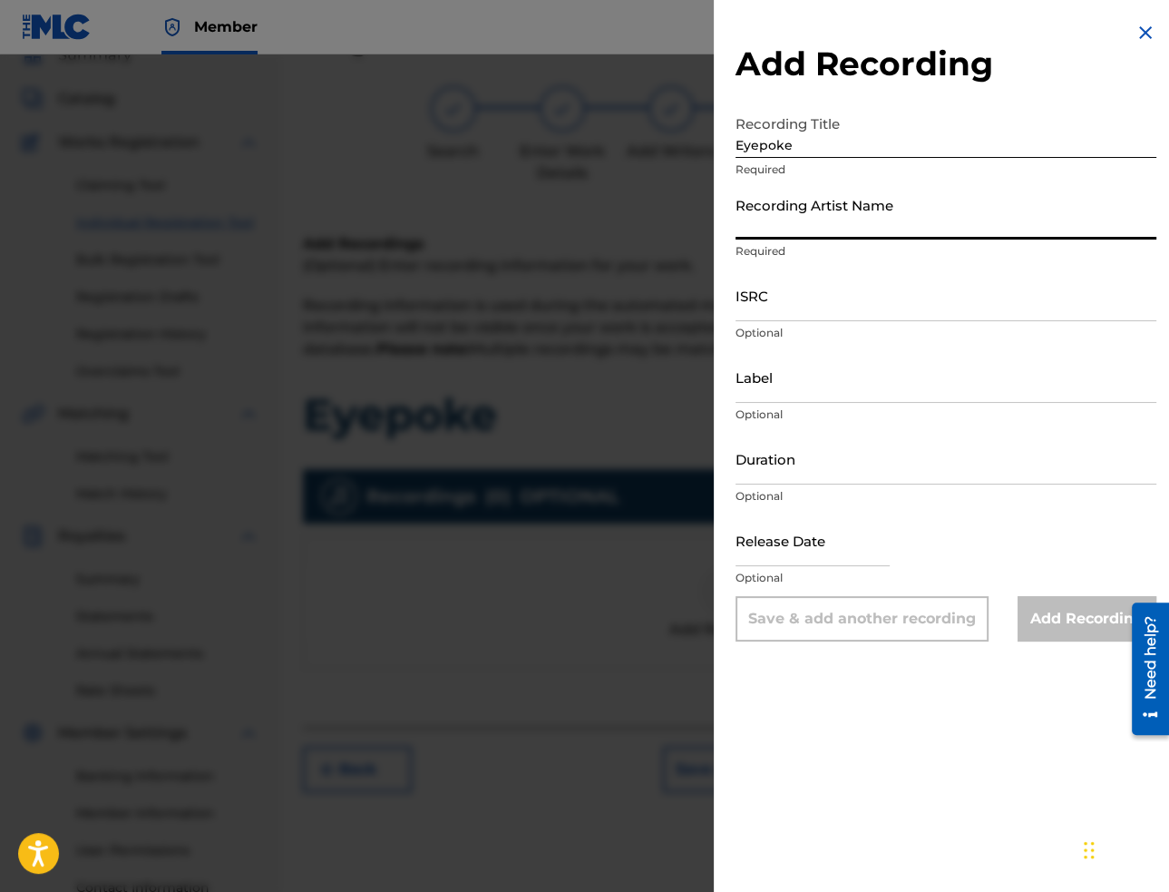
click at [1059, 228] on input "Recording Artist Name" at bounding box center [946, 214] width 421 height 52
paste input "[PERSON_NAME]"
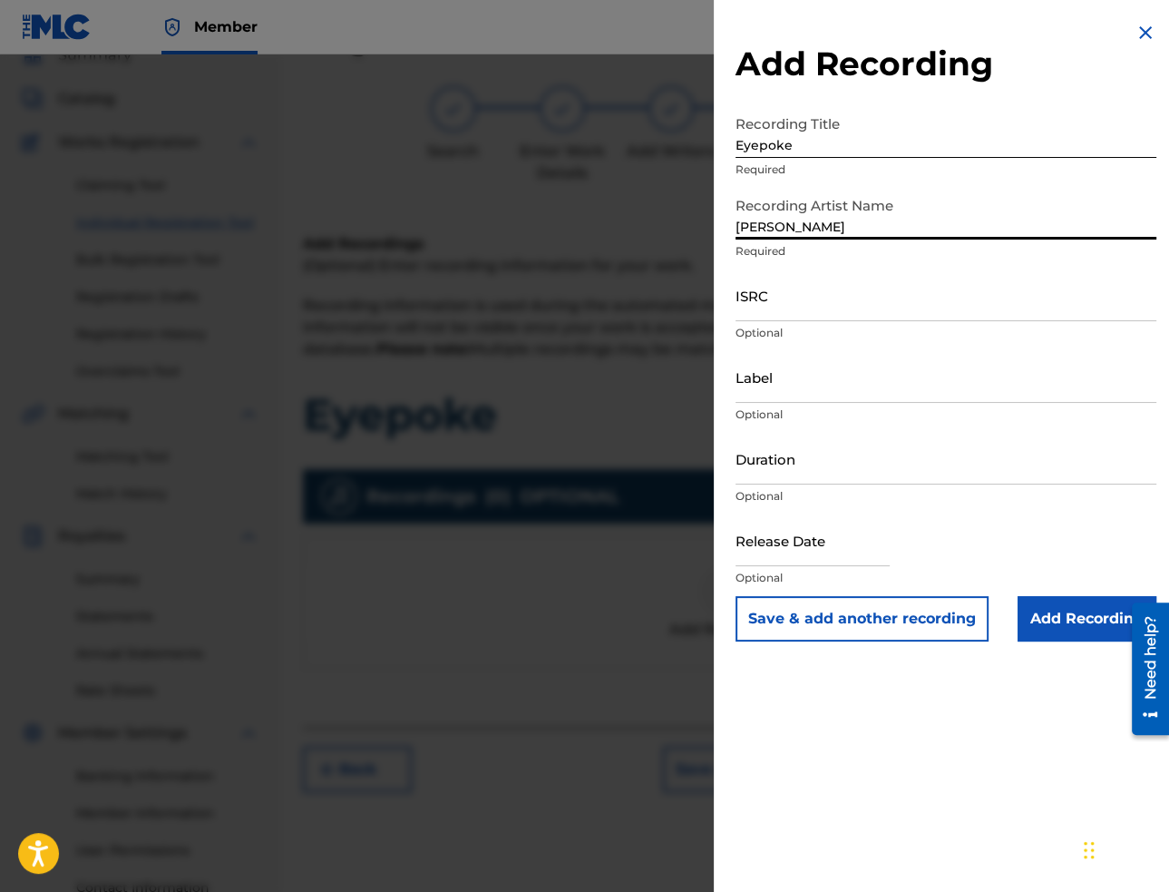
type input "[PERSON_NAME]"
click at [989, 305] on input "ISRC" at bounding box center [946, 295] width 421 height 52
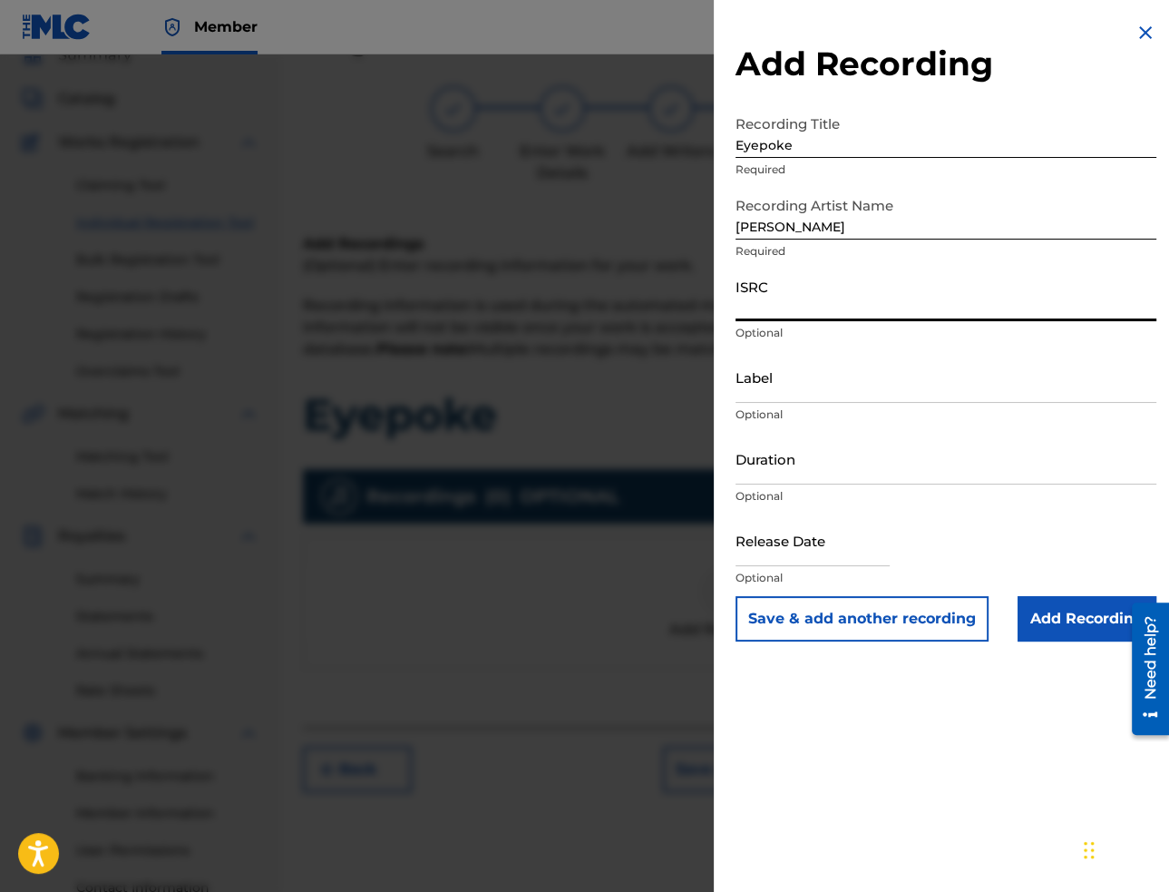
paste input "USA2P2504906"
type input "USA2P2504906"
click at [896, 468] on input "Duration" at bounding box center [946, 459] width 421 height 52
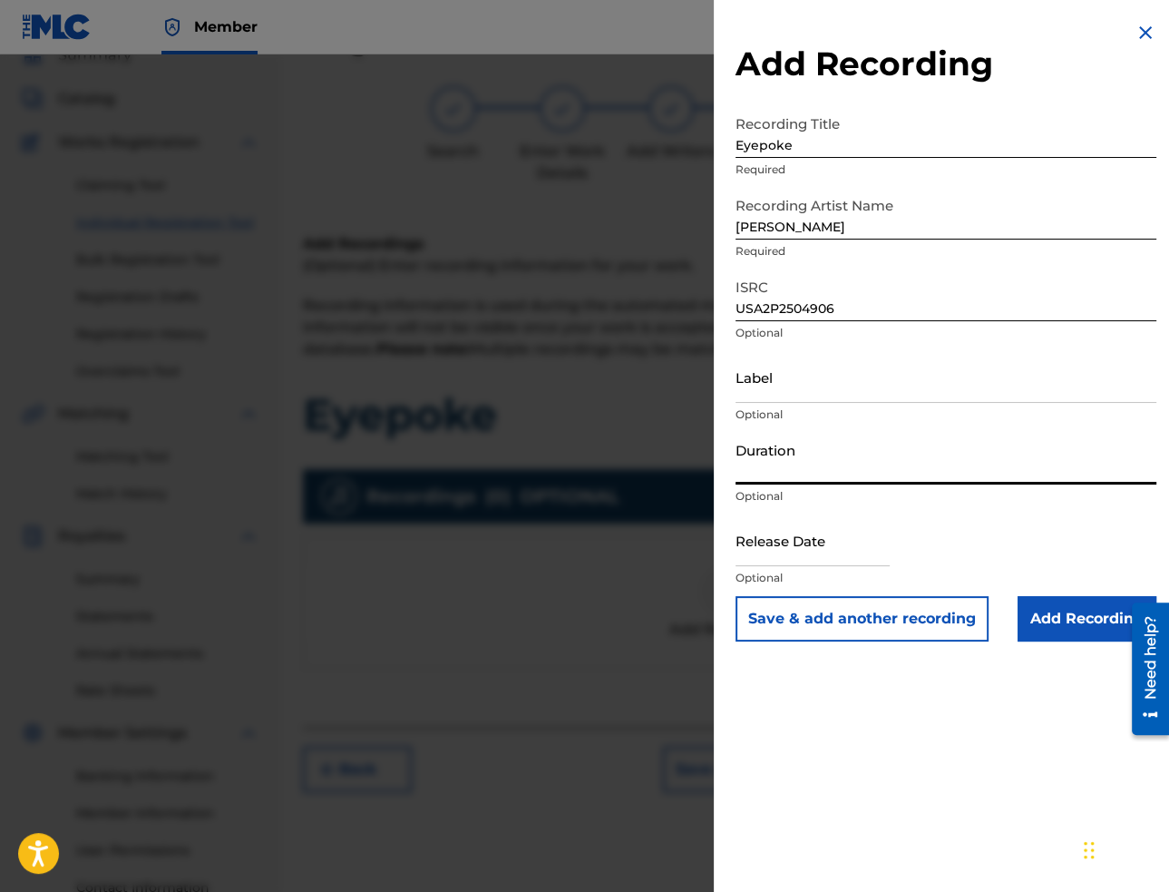
paste input "02:10"
type input "02:10"
click at [952, 384] on input "Label" at bounding box center [946, 377] width 421 height 52
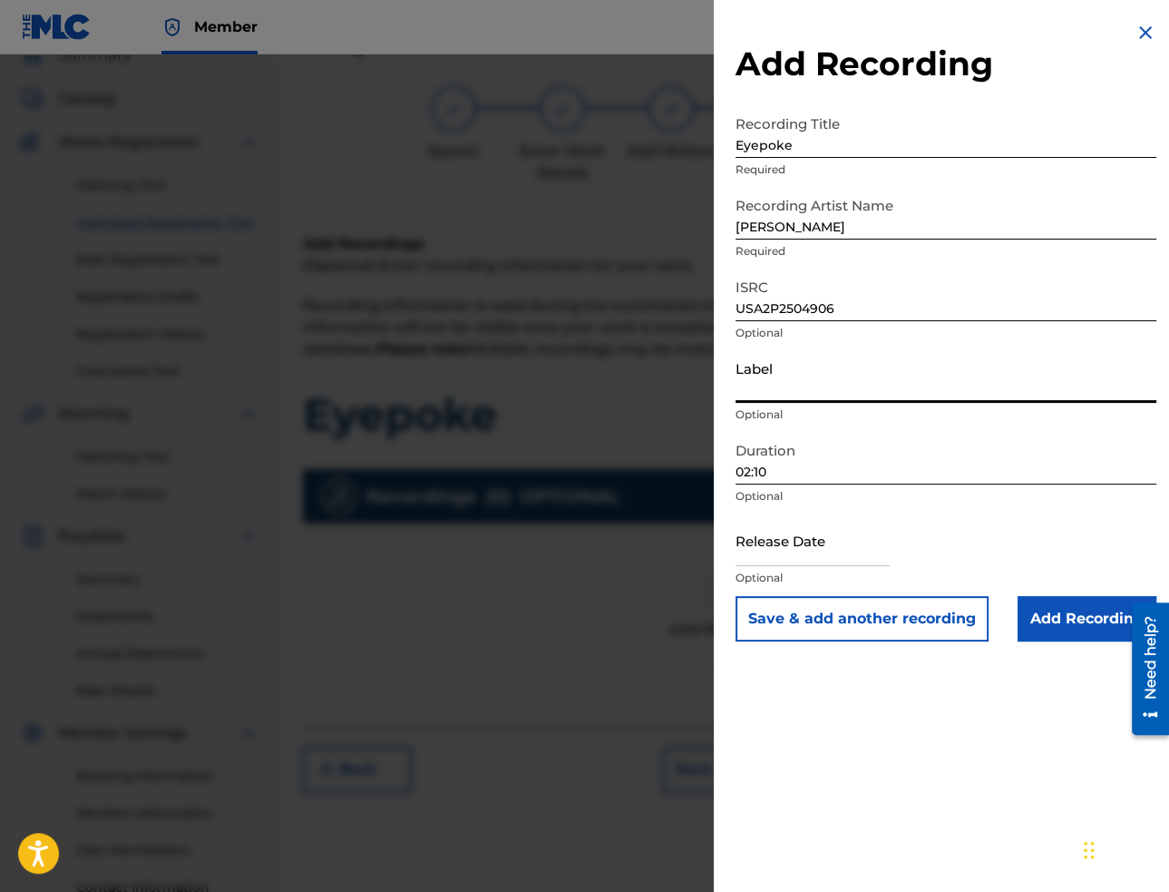
paste input "Mountain Chill Out"
type input "Mountain Chill Out"
click at [835, 554] on input "text" at bounding box center [813, 540] width 154 height 52
select select "7"
select select "2025"
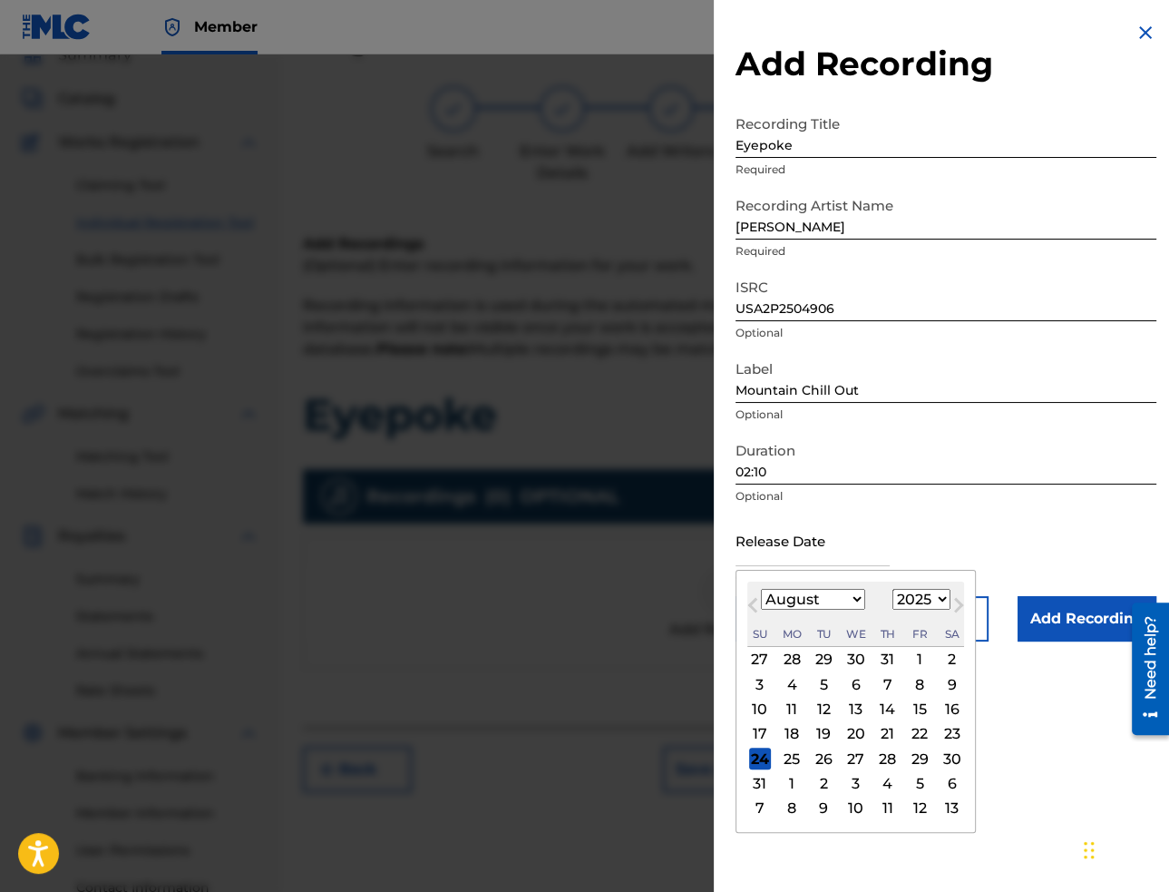
paste input "[DATE]"
type input "[DATE]"
select select "1"
type input "[DATE]"
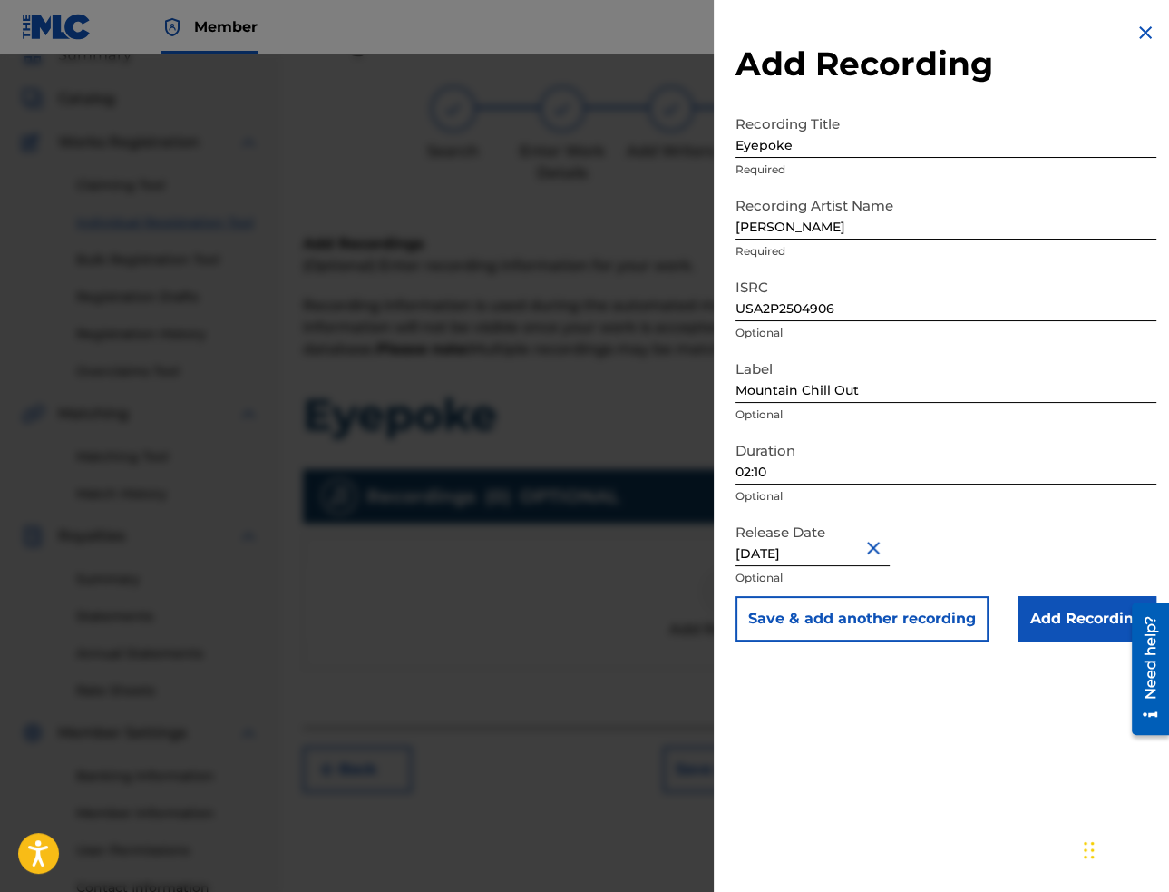
click at [1072, 623] on input "Add Recording" at bounding box center [1087, 618] width 139 height 45
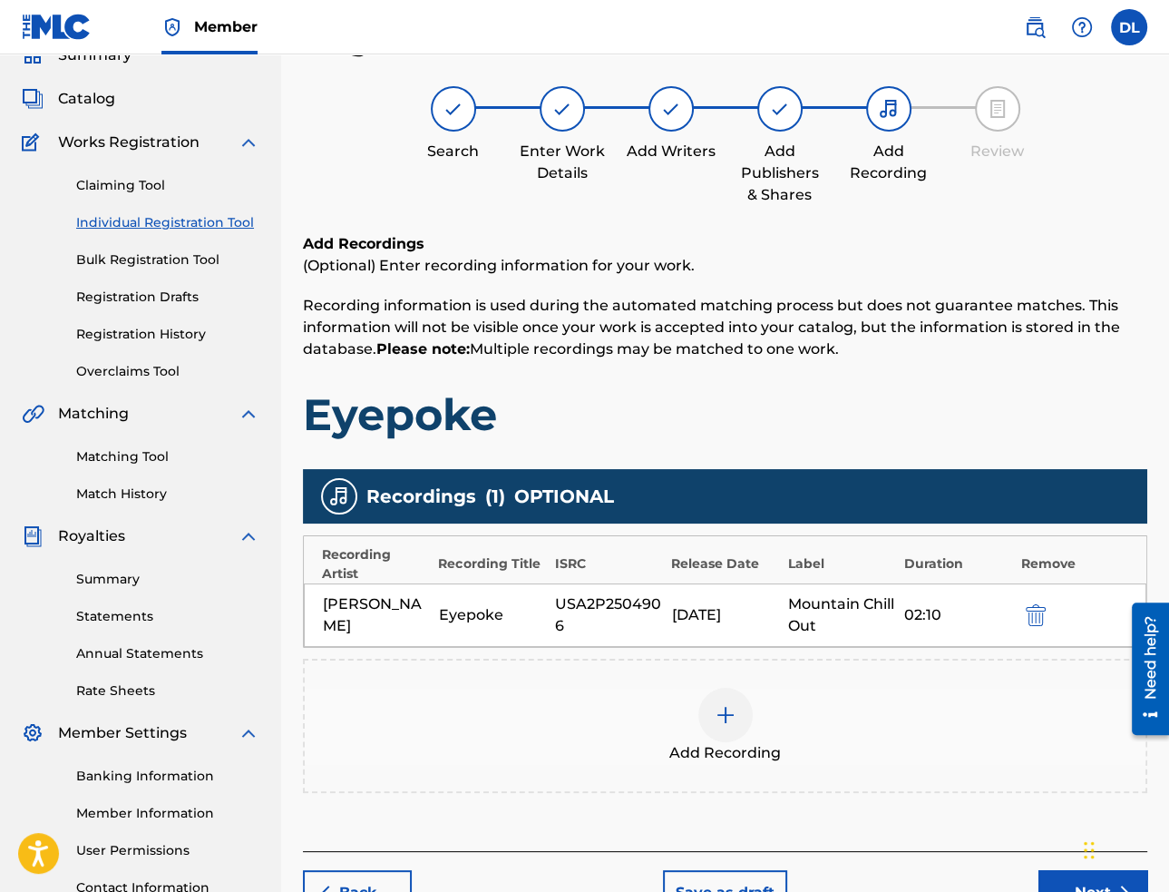
scroll to position [172, 0]
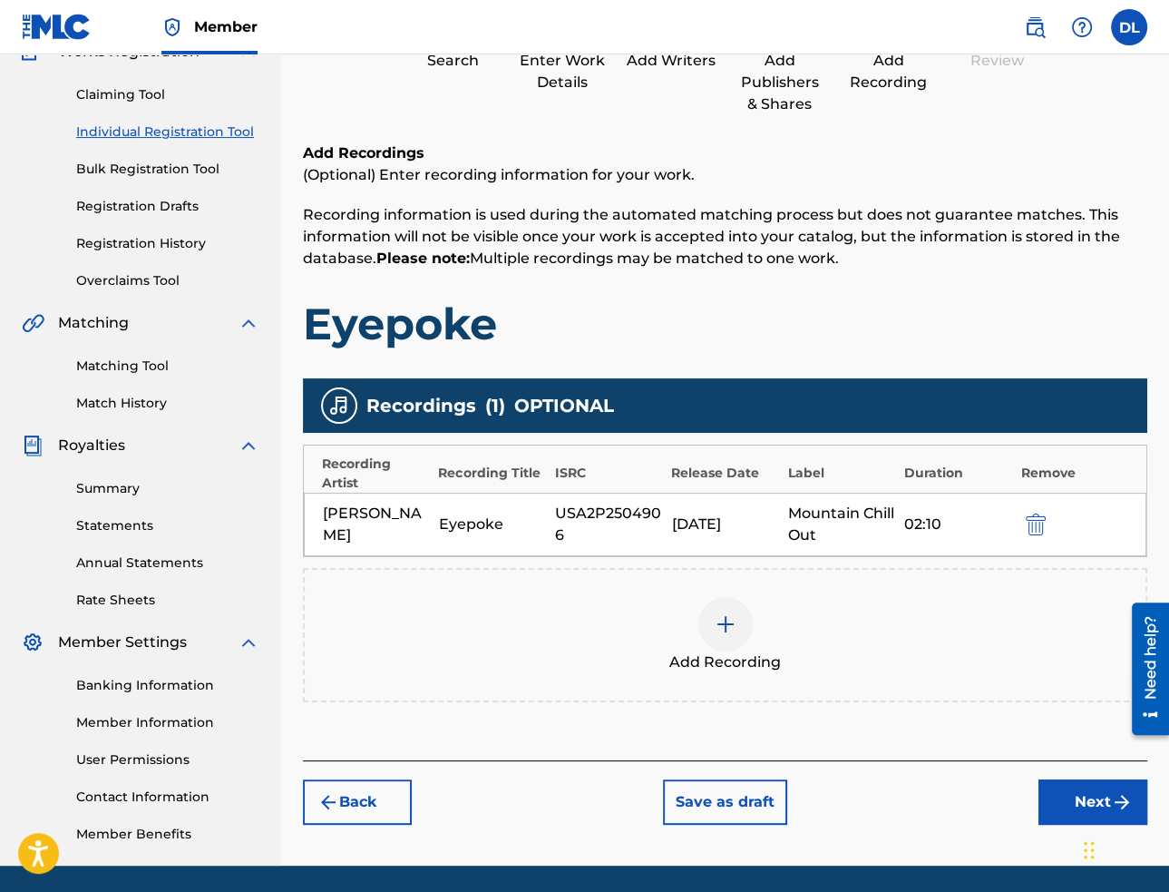
click at [1063, 807] on button "Next" at bounding box center [1093, 801] width 109 height 45
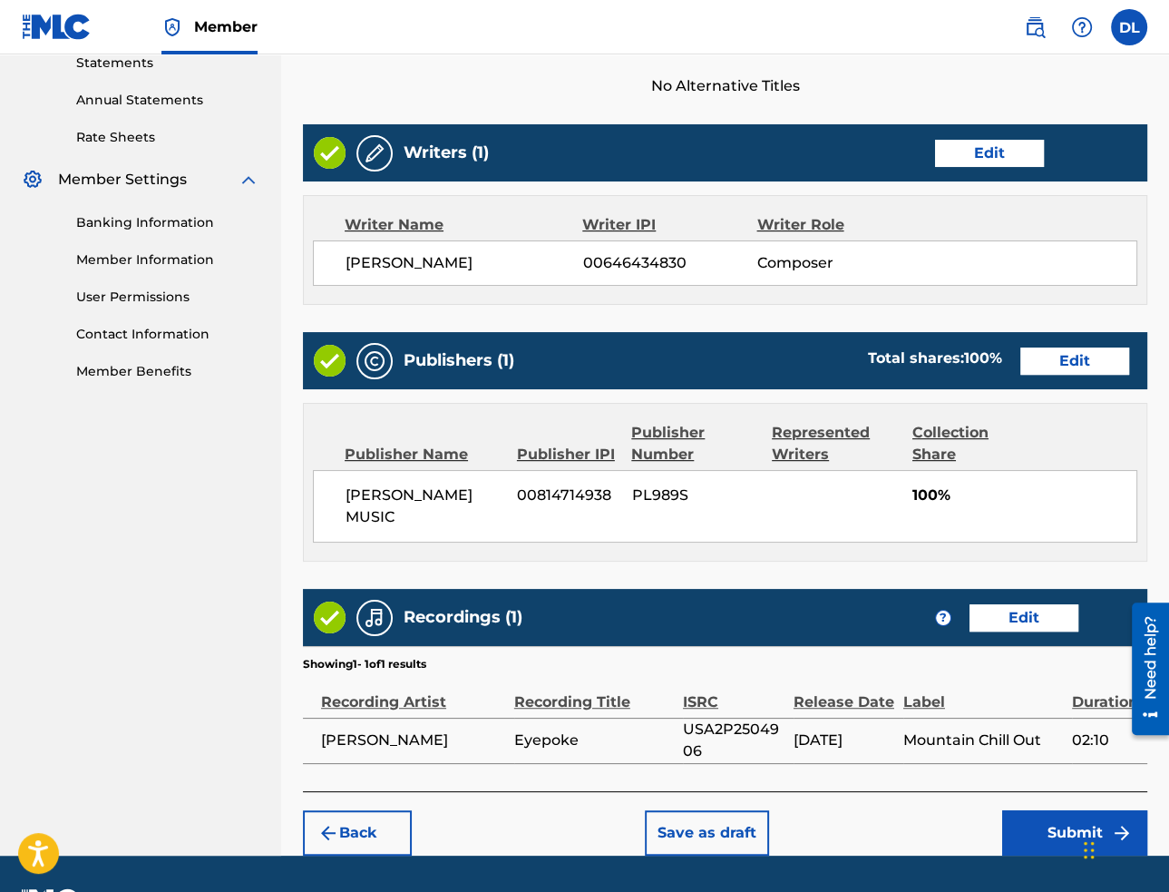
scroll to position [683, 0]
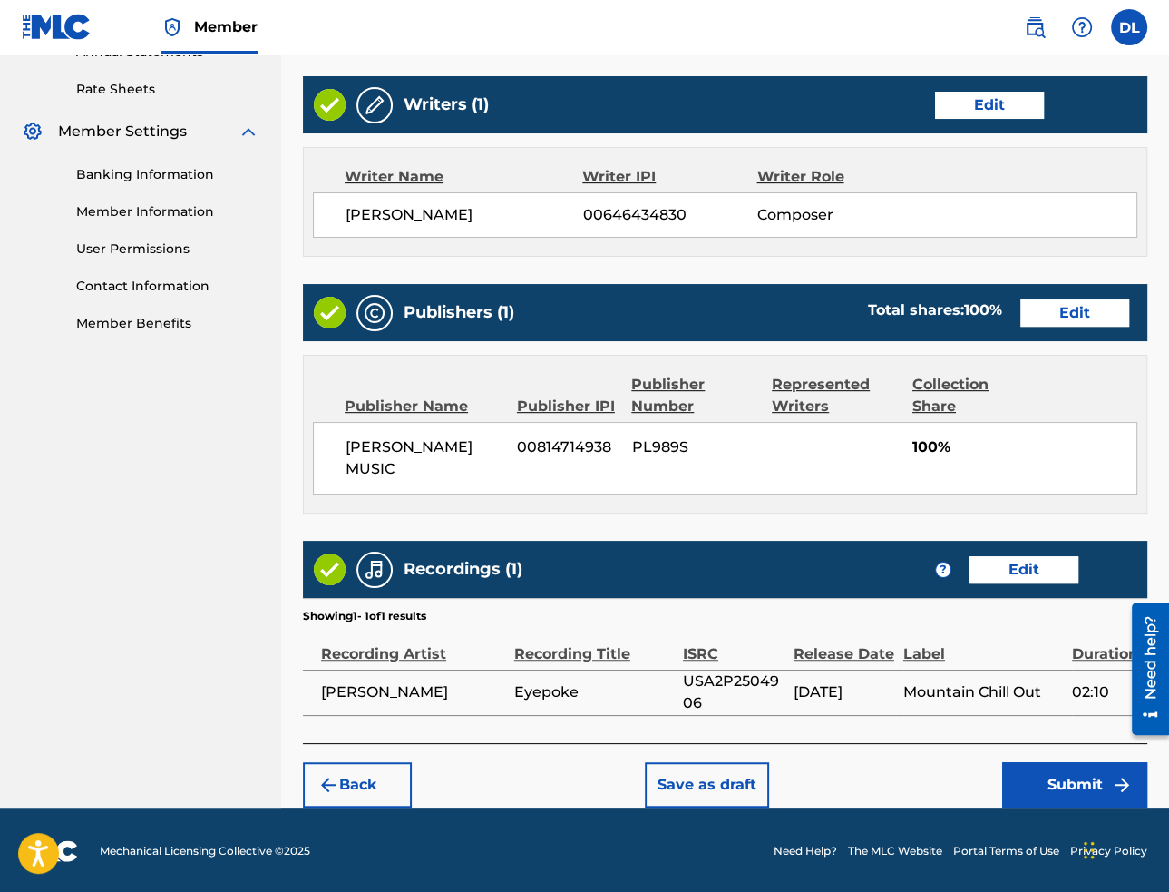
click at [1061, 782] on button "Submit" at bounding box center [1074, 784] width 145 height 45
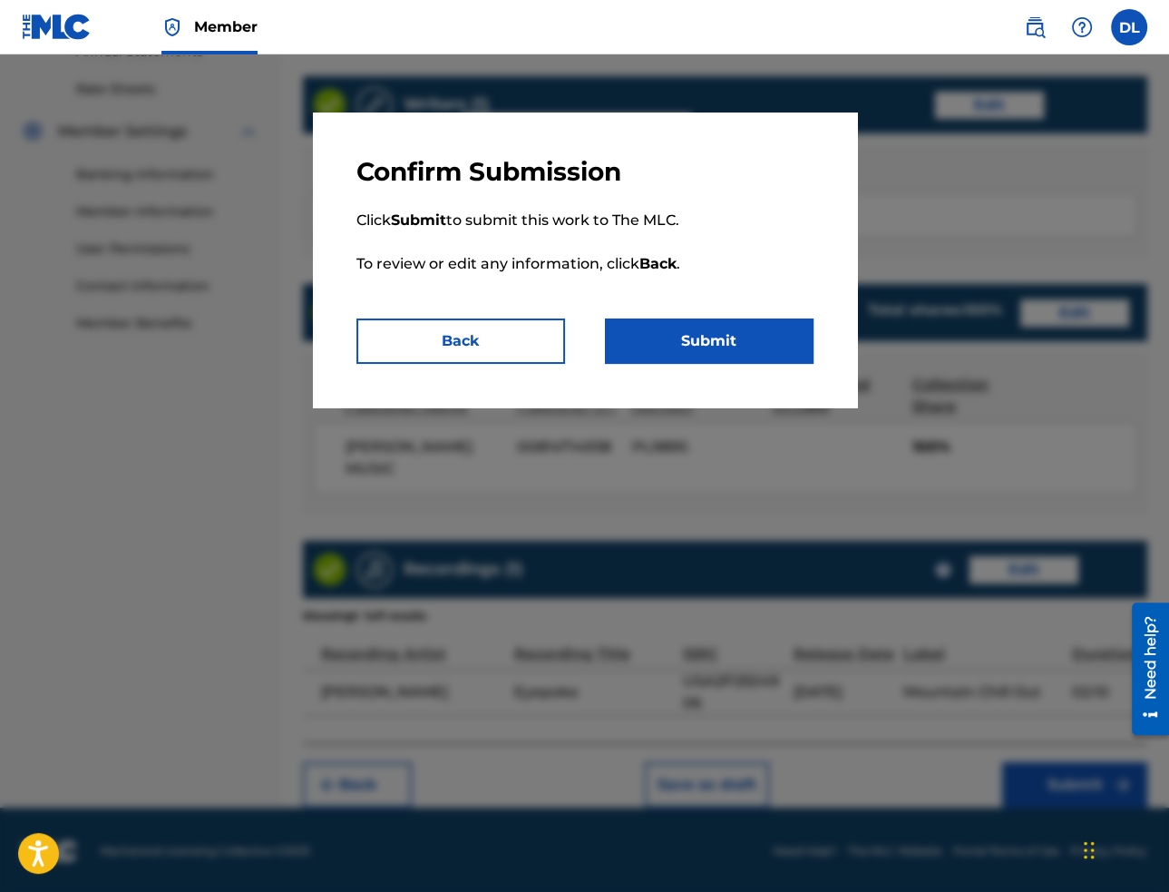
click at [740, 344] on button "Submit" at bounding box center [709, 340] width 209 height 45
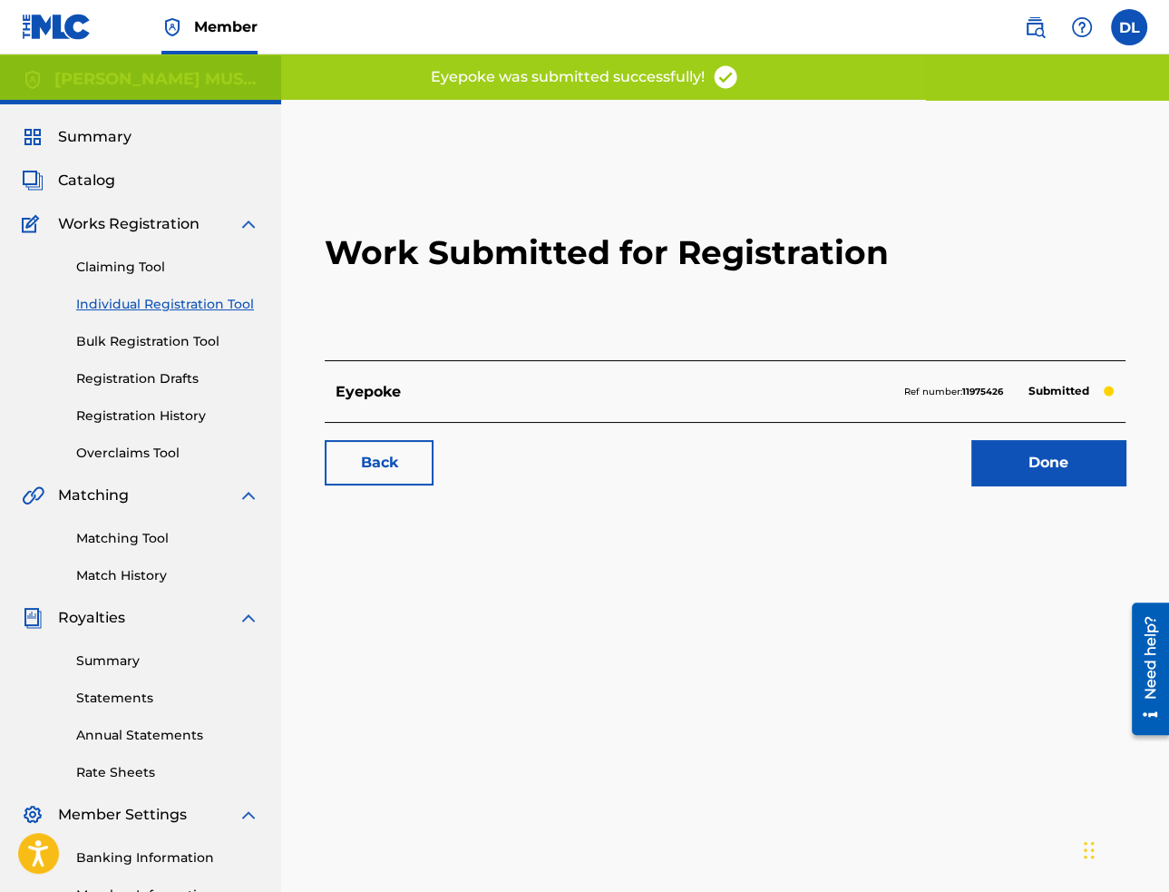
click at [1098, 480] on link "Done" at bounding box center [1048, 462] width 154 height 45
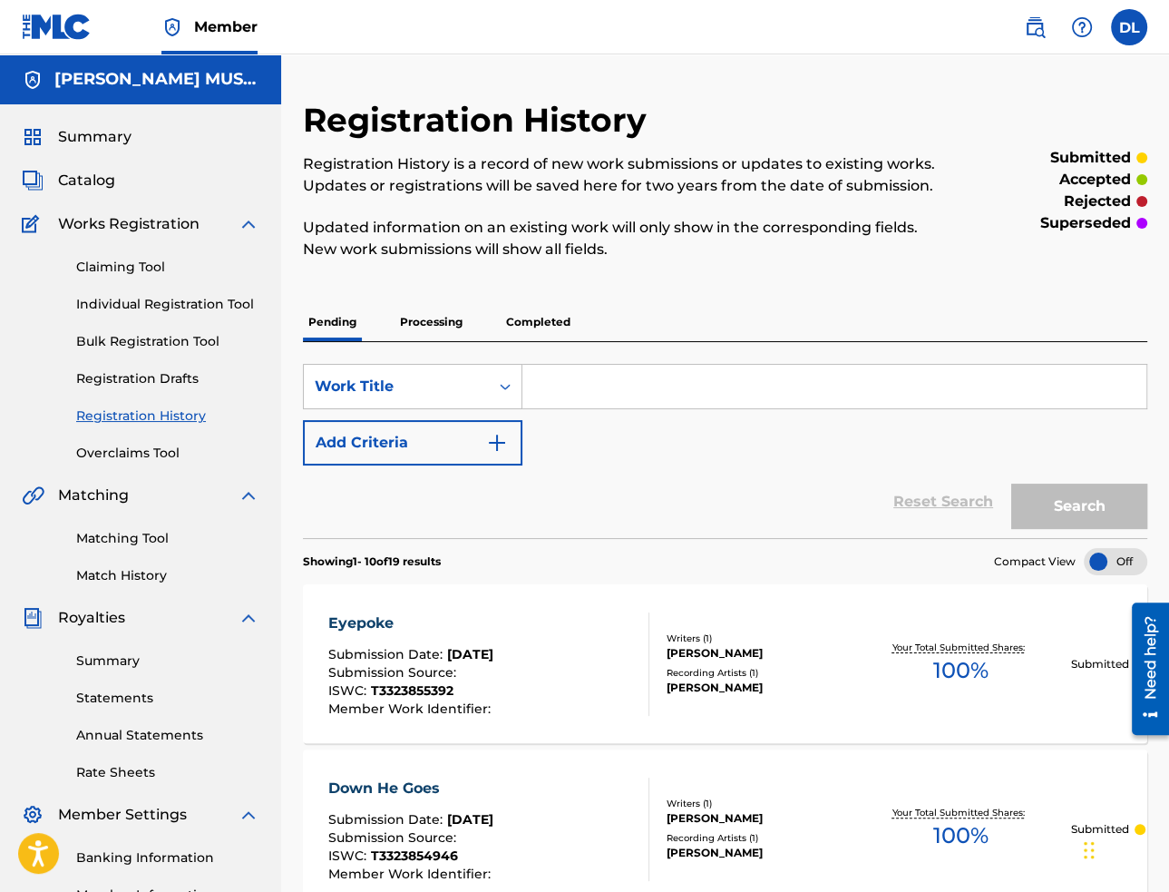
click at [196, 304] on link "Individual Registration Tool" at bounding box center [167, 304] width 183 height 19
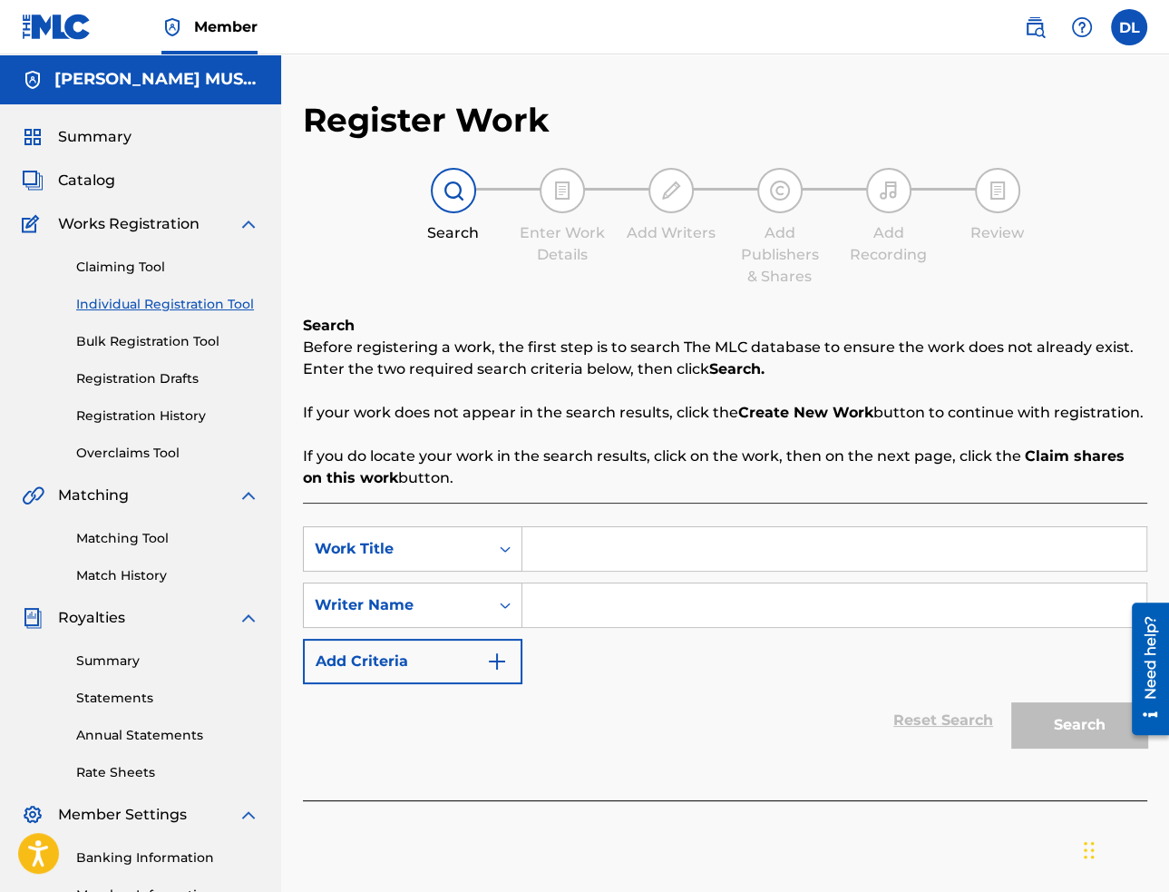
click at [612, 536] on input "Search Form" at bounding box center [834, 549] width 624 height 44
paste input "Good Apple"
type input "Good Apple"
click at [699, 605] on input "Search Form" at bounding box center [834, 605] width 624 height 44
paste input "[PERSON_NAME]"
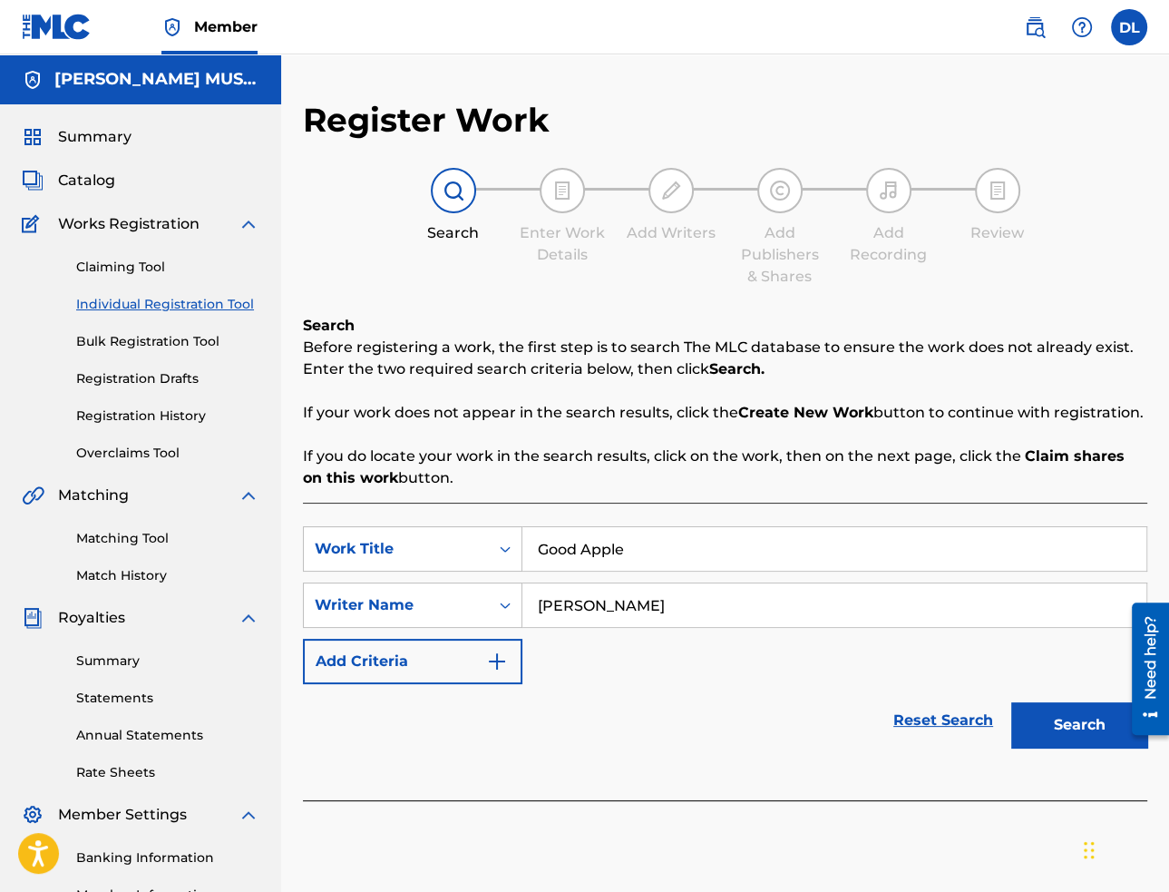
type input "[PERSON_NAME]"
click at [1049, 719] on button "Search" at bounding box center [1079, 724] width 136 height 45
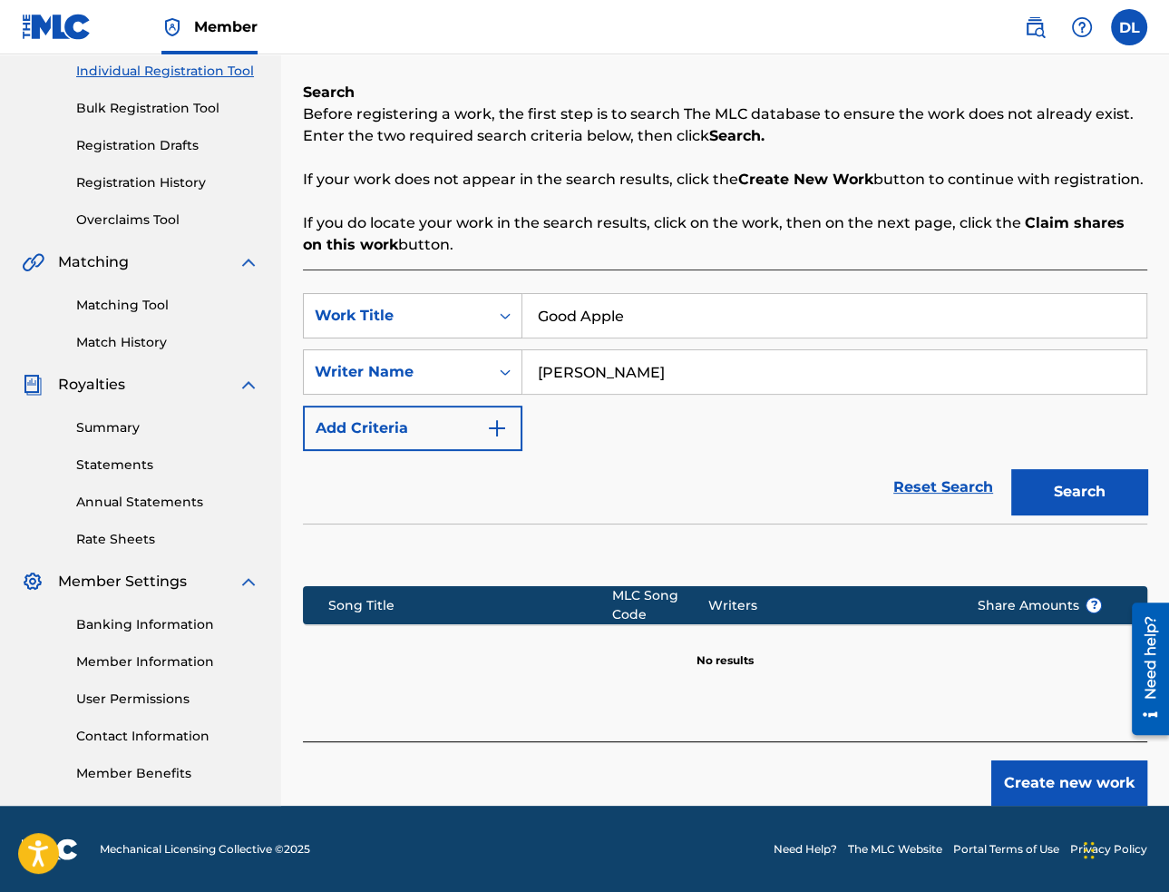
scroll to position [142, 0]
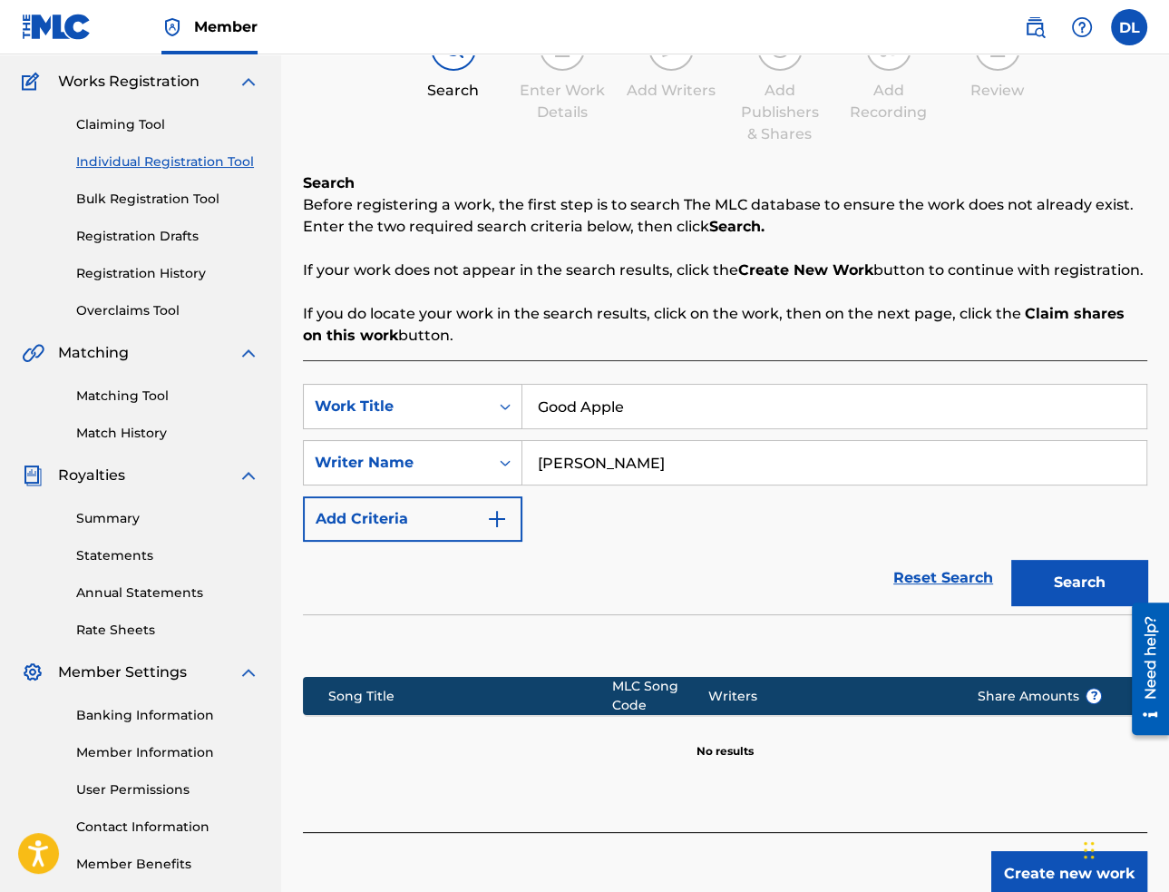
click at [1027, 841] on div "Create new work" at bounding box center [725, 864] width 844 height 64
click at [1028, 853] on button "Create new work" at bounding box center [1069, 873] width 156 height 45
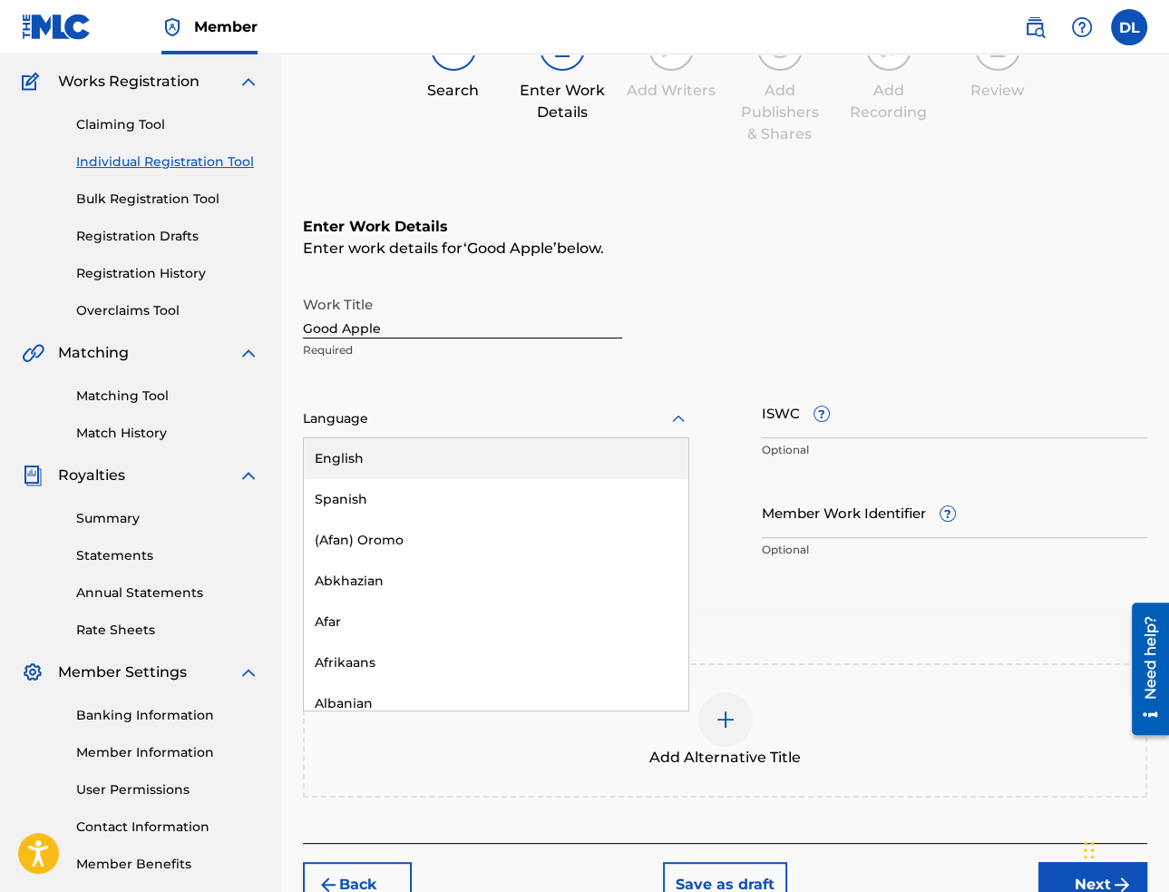
click at [357, 424] on div at bounding box center [496, 418] width 386 height 23
click at [370, 464] on div "English" at bounding box center [496, 458] width 385 height 41
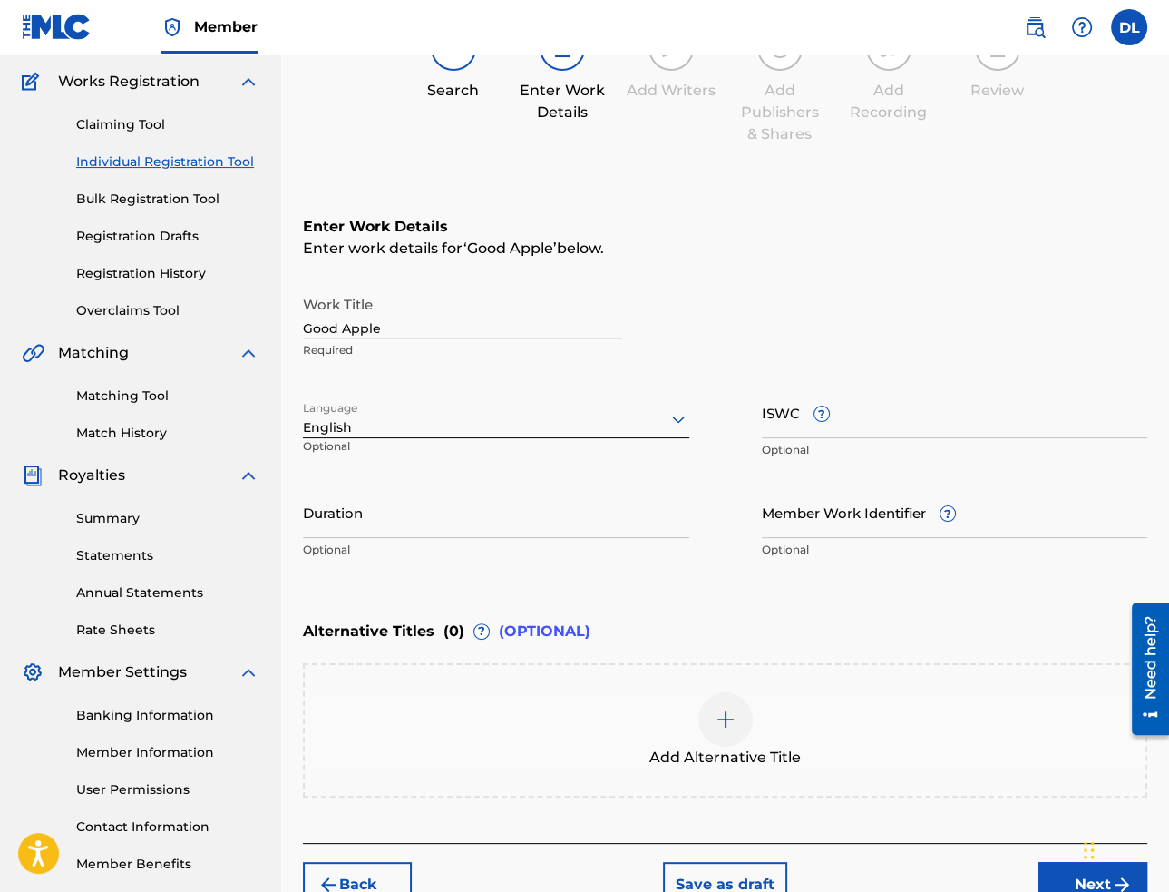
click at [388, 329] on input "Good Apple" at bounding box center [462, 313] width 319 height 52
click at [522, 526] on input "Duration" at bounding box center [496, 512] width 386 height 52
click at [937, 422] on input "ISWC ?" at bounding box center [955, 412] width 386 height 52
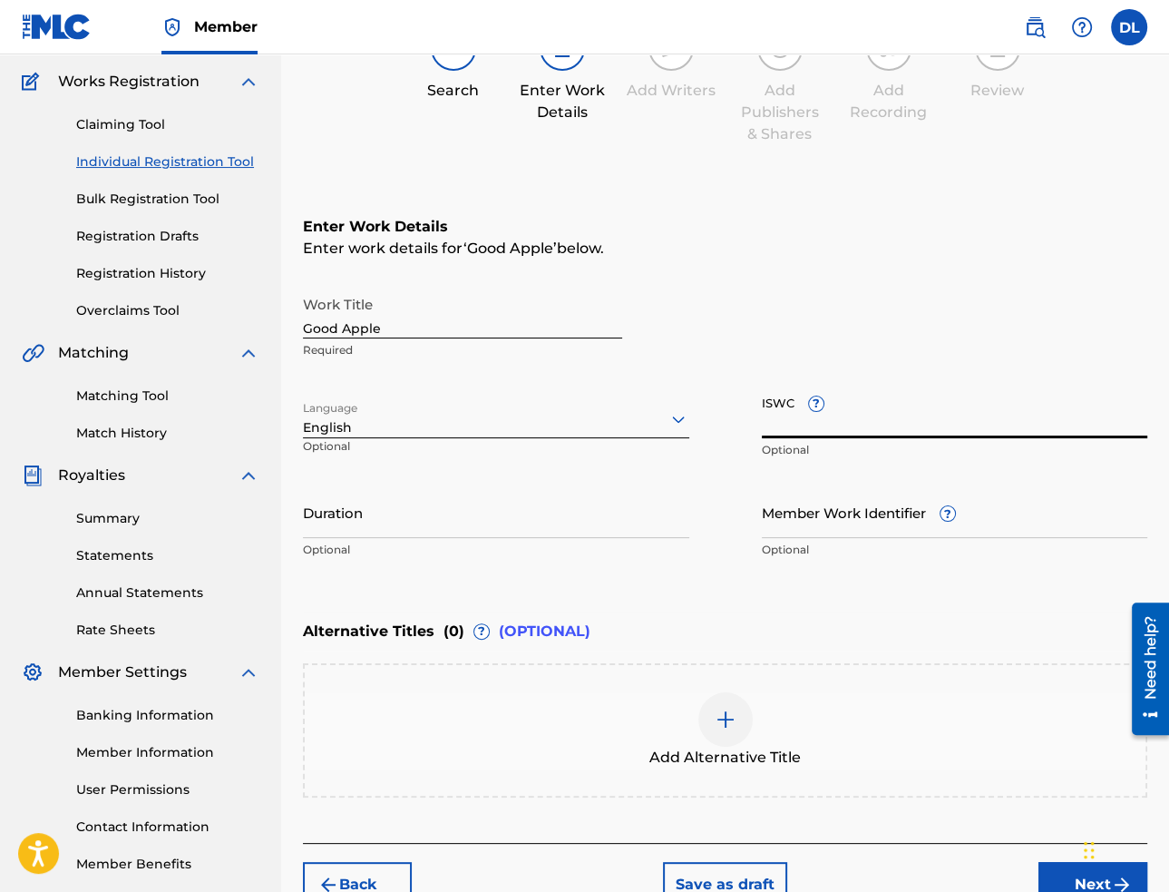
paste input "T-332.394.363-7"
type input "T-332.394.363-7"
click at [526, 525] on input "Duration" at bounding box center [496, 512] width 386 height 52
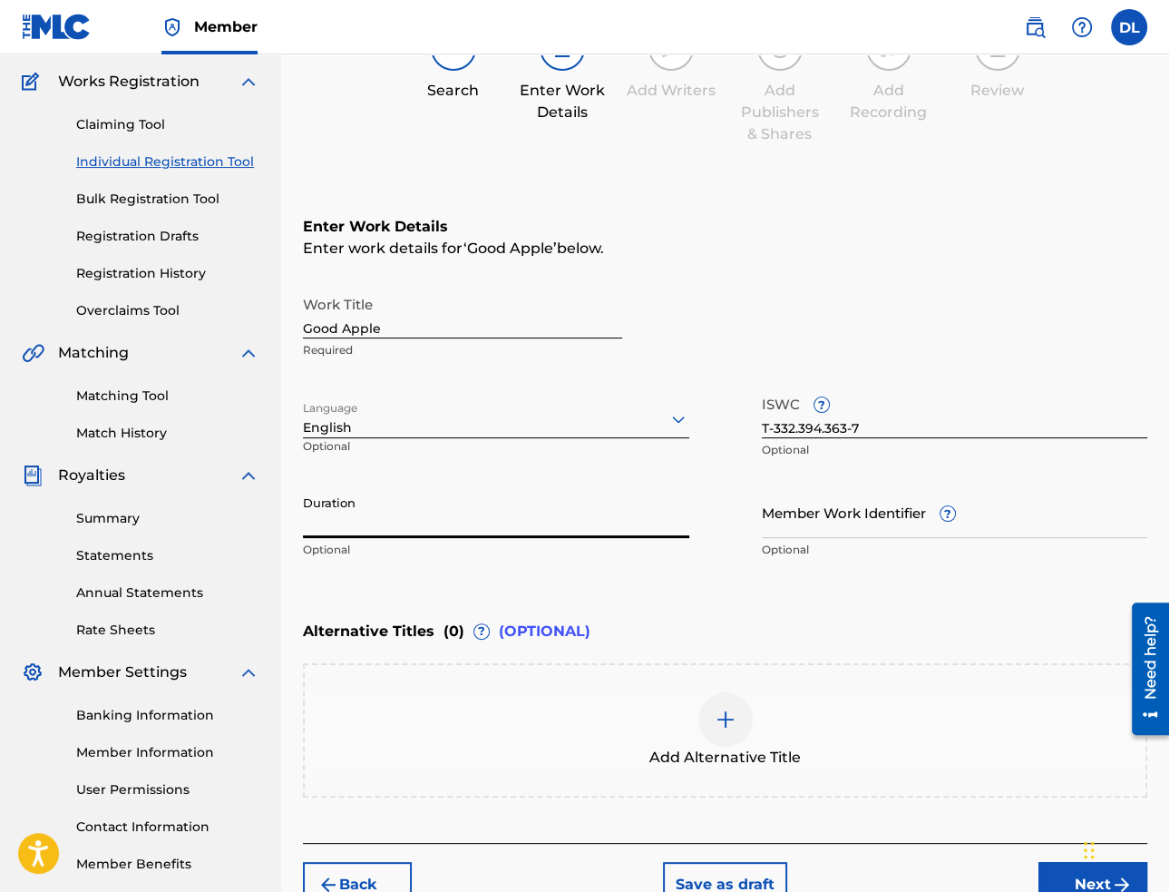
paste input "02:26"
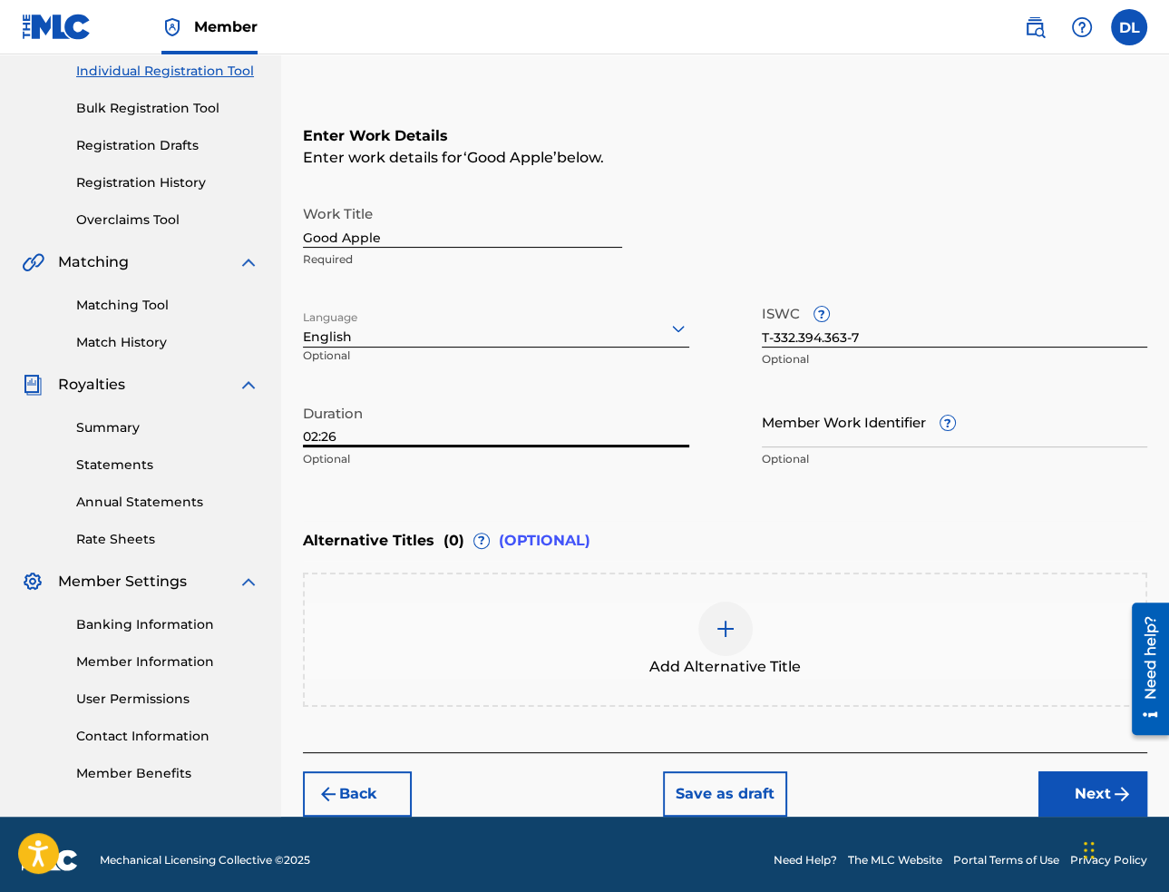
type input "02:26"
click at [1049, 796] on button "Next" at bounding box center [1093, 793] width 109 height 45
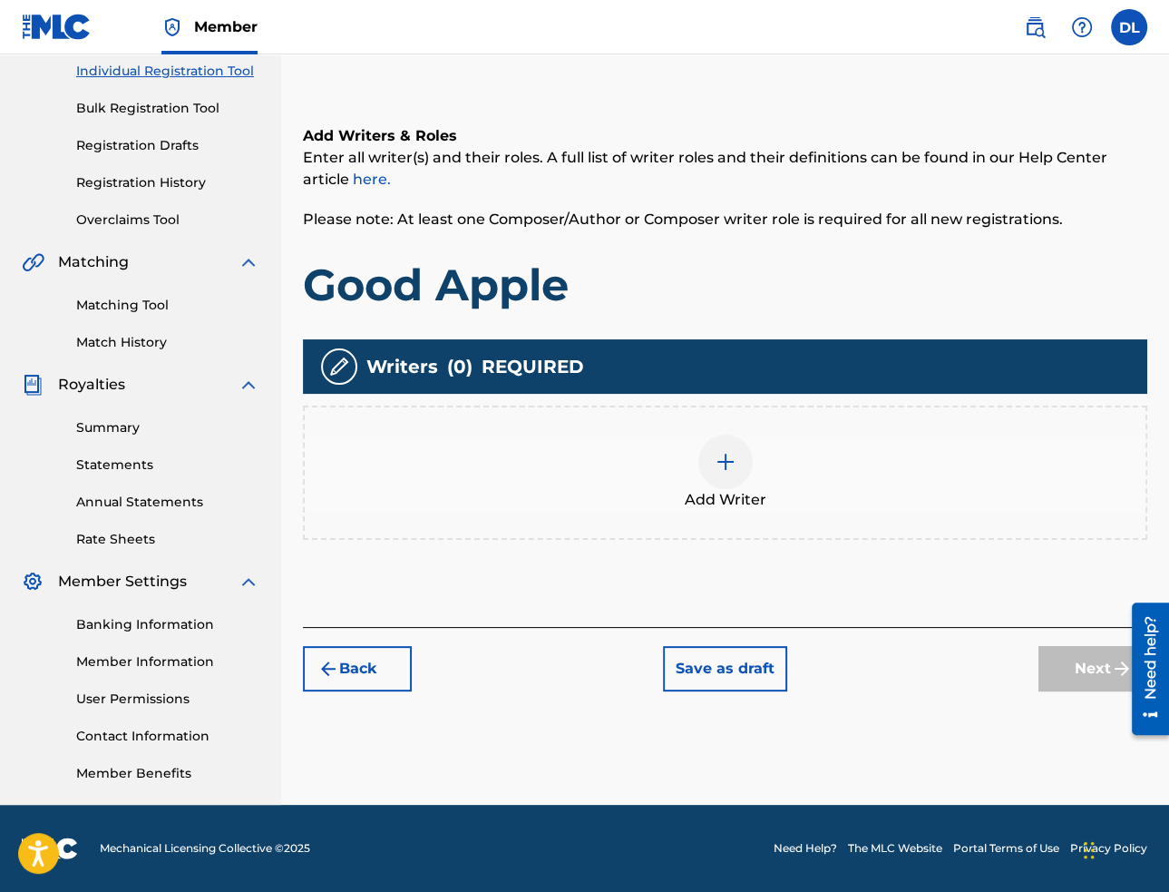
scroll to position [82, 0]
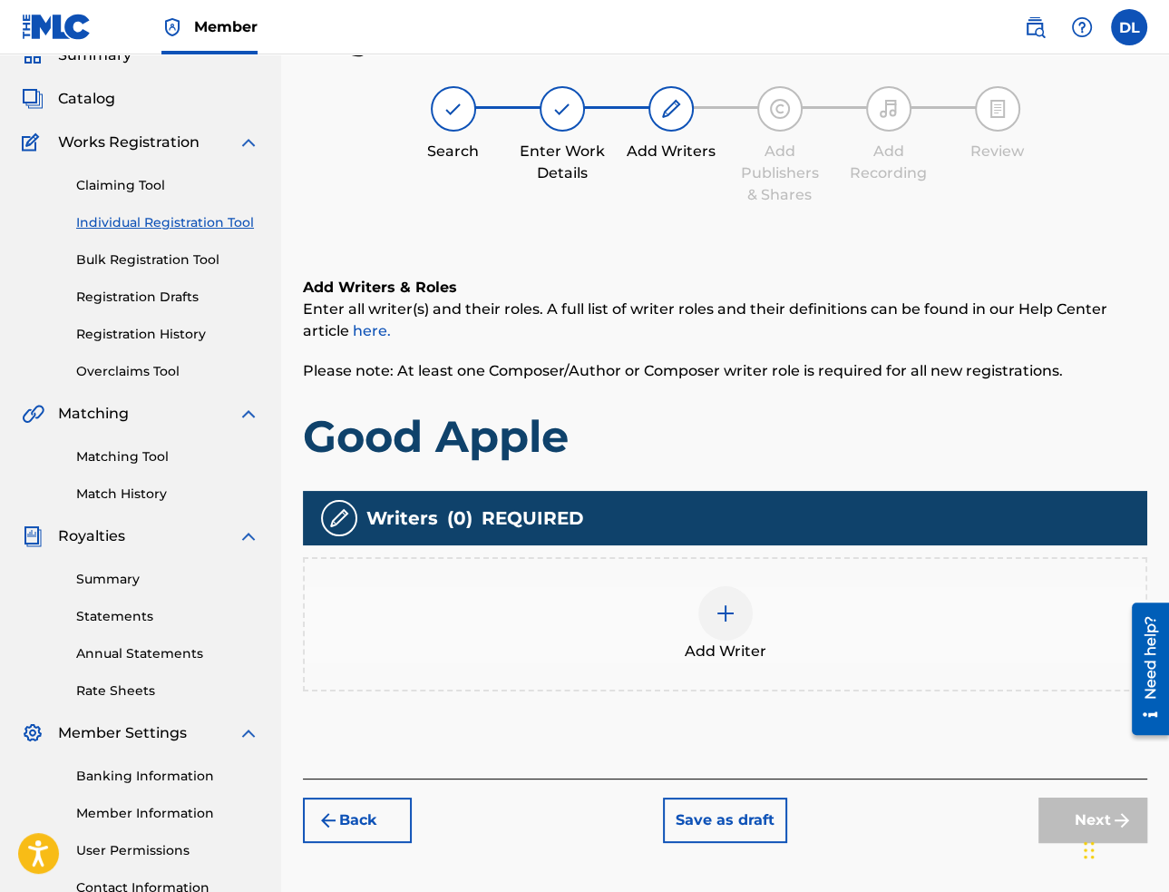
click at [718, 613] on img at bounding box center [726, 613] width 22 height 22
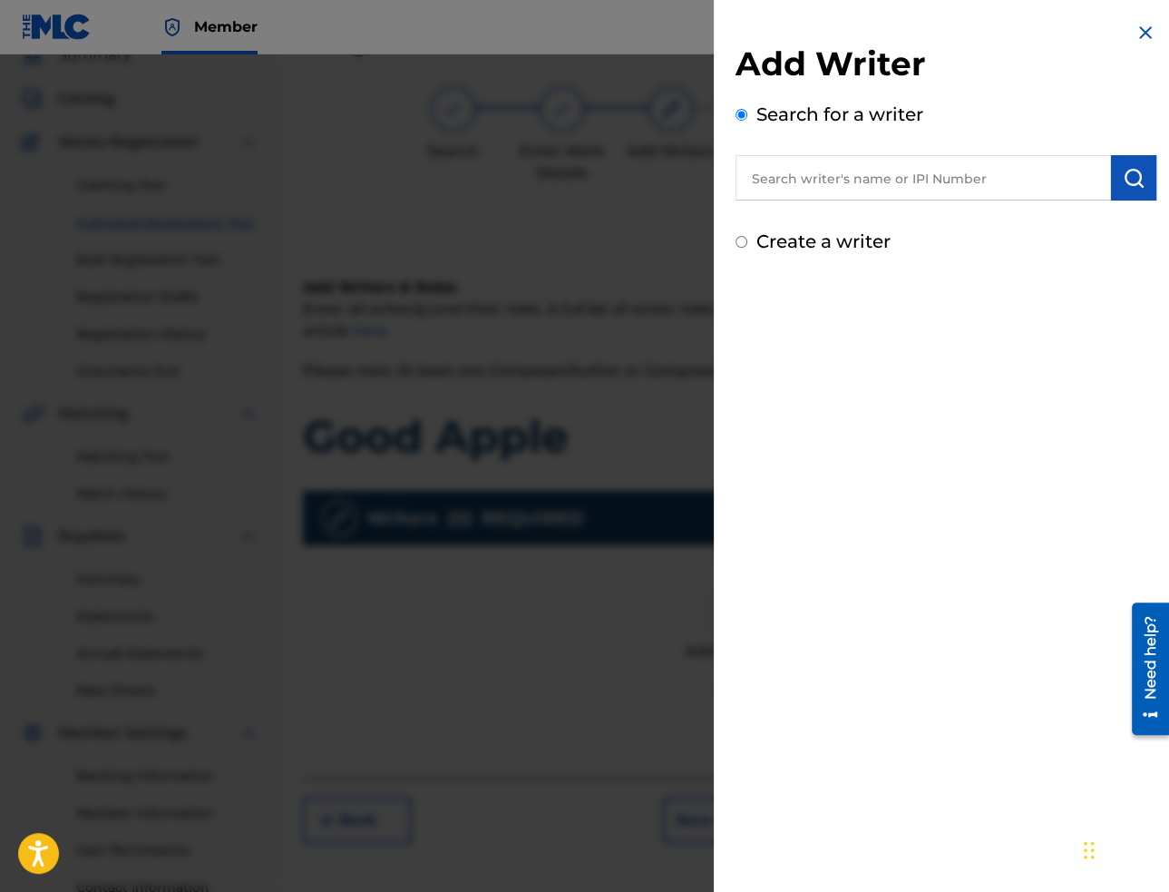
drag, startPoint x: 896, startPoint y: 199, endPoint x: 923, endPoint y: 199, distance: 27.2
click at [896, 199] on input "text" at bounding box center [924, 177] width 376 height 45
paste input "[PERSON_NAME]"
type input "[PERSON_NAME]"
click at [1135, 173] on img "submit" at bounding box center [1134, 178] width 22 height 22
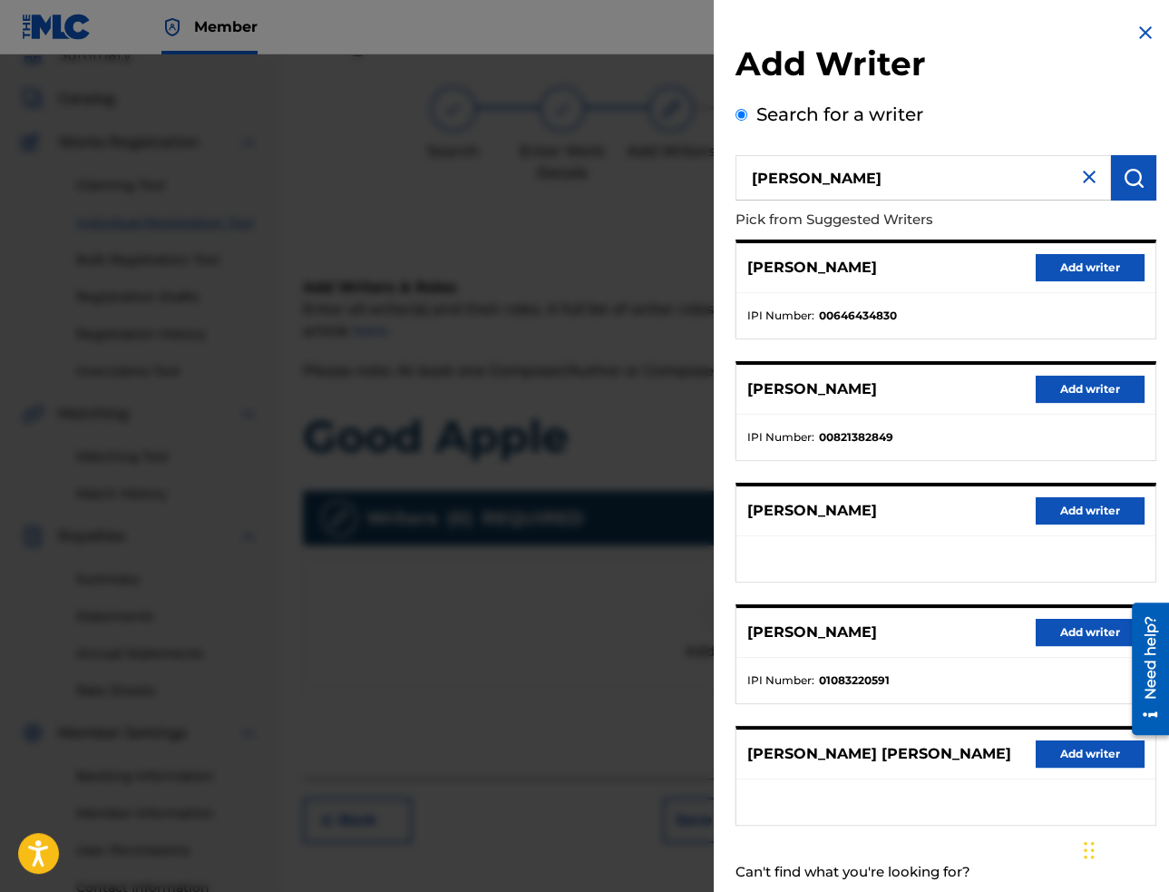
click at [1080, 254] on button "Add writer" at bounding box center [1090, 267] width 109 height 27
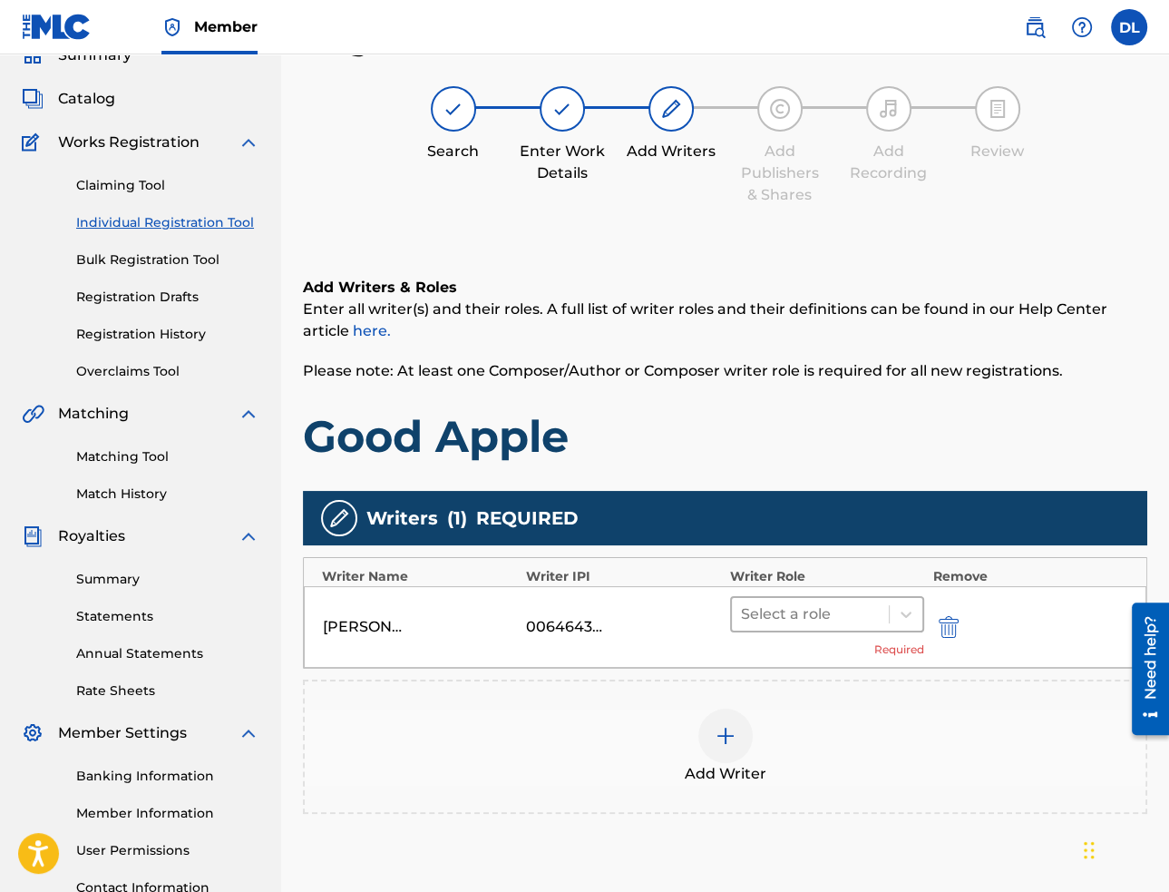
click at [835, 619] on div at bounding box center [810, 613] width 139 height 25
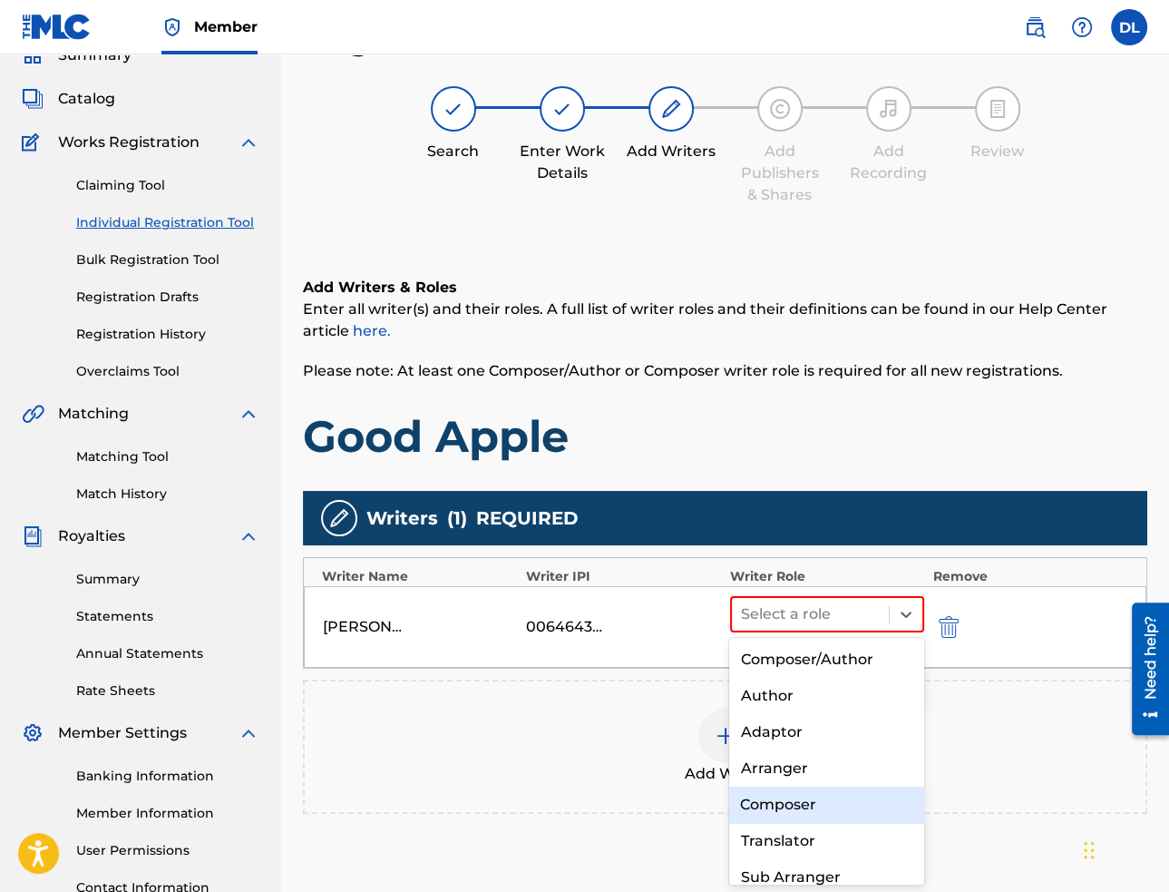
click at [823, 798] on div "Composer" at bounding box center [826, 804] width 194 height 36
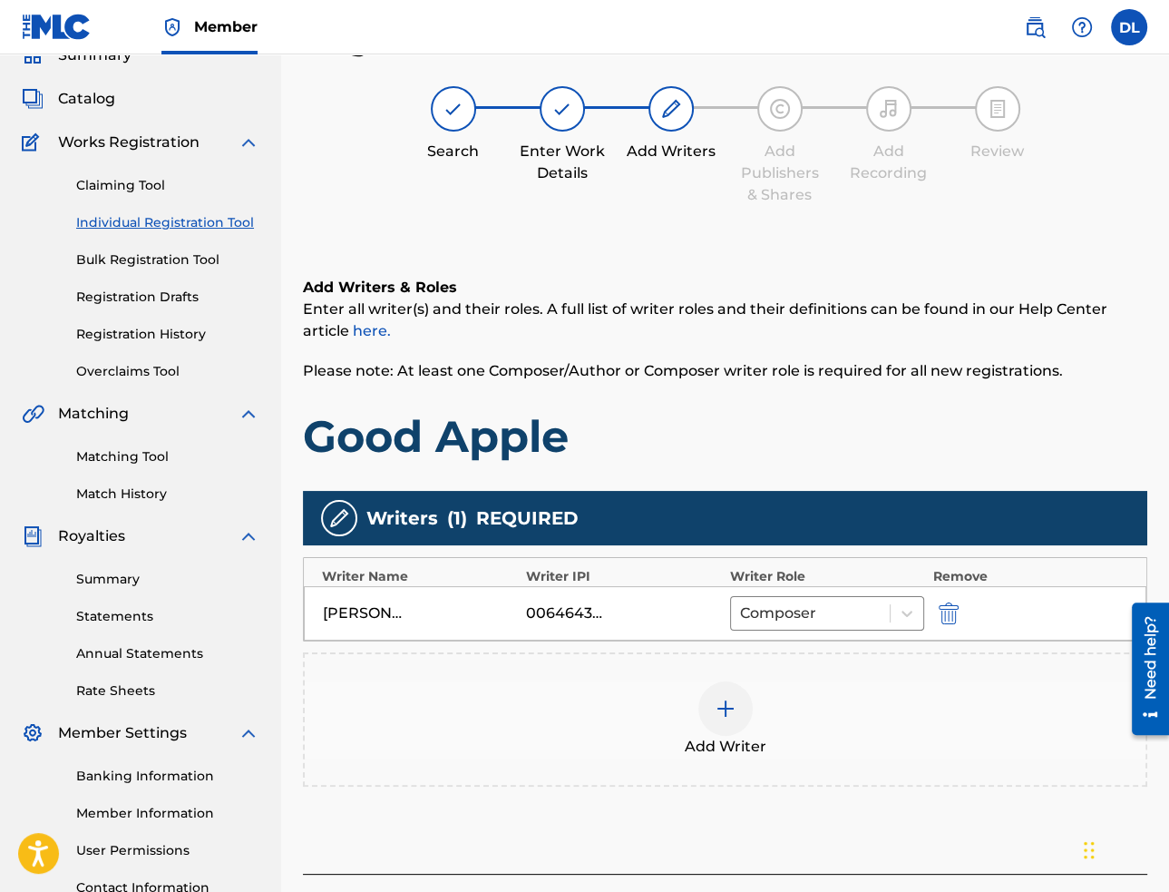
scroll to position [0, 0]
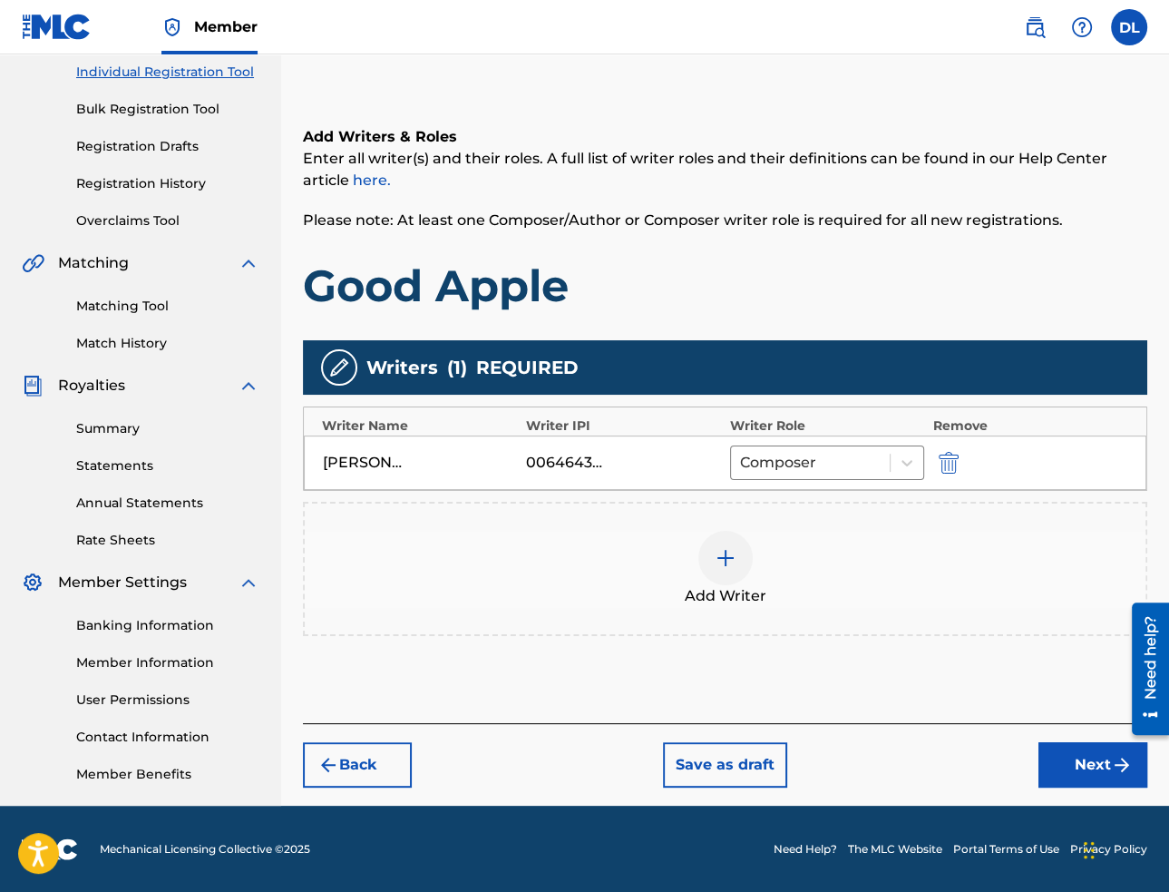
click at [1108, 777] on button "Next" at bounding box center [1093, 764] width 109 height 45
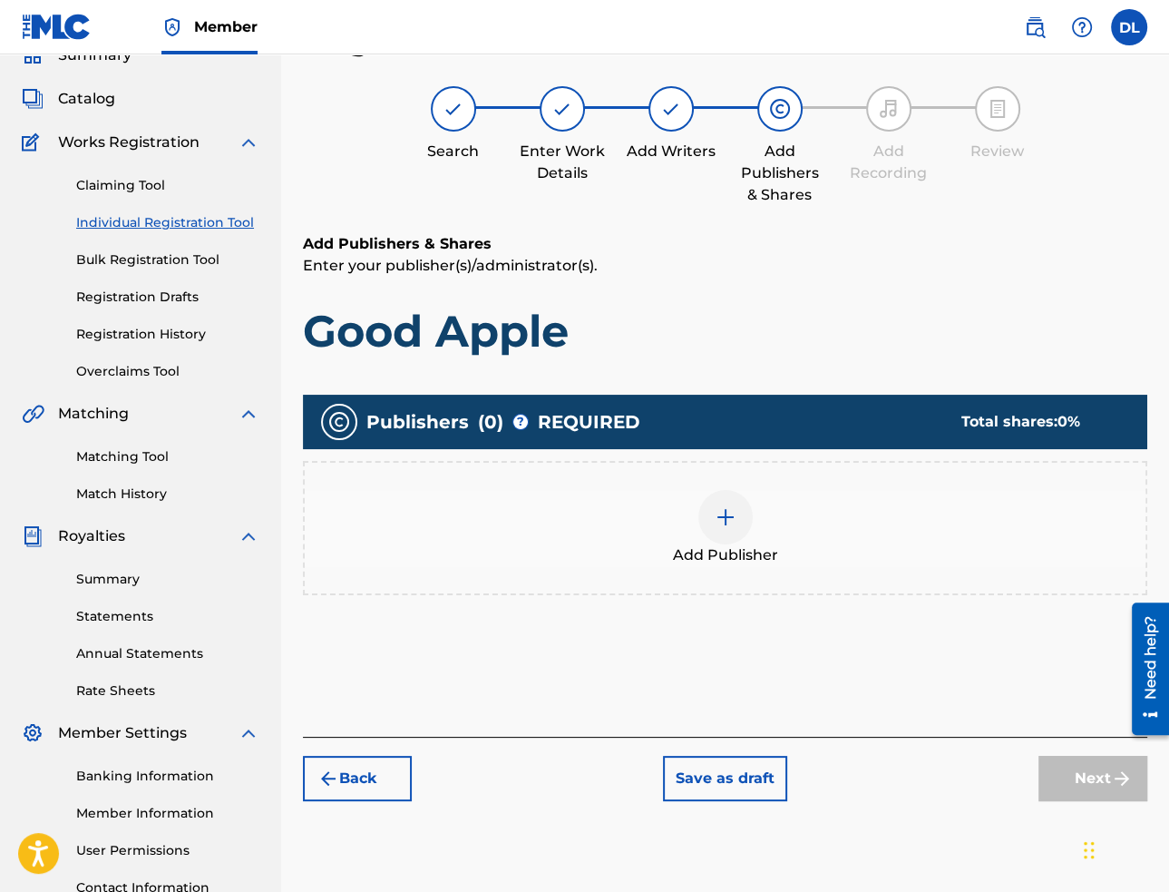
click at [724, 510] on img at bounding box center [726, 517] width 22 height 22
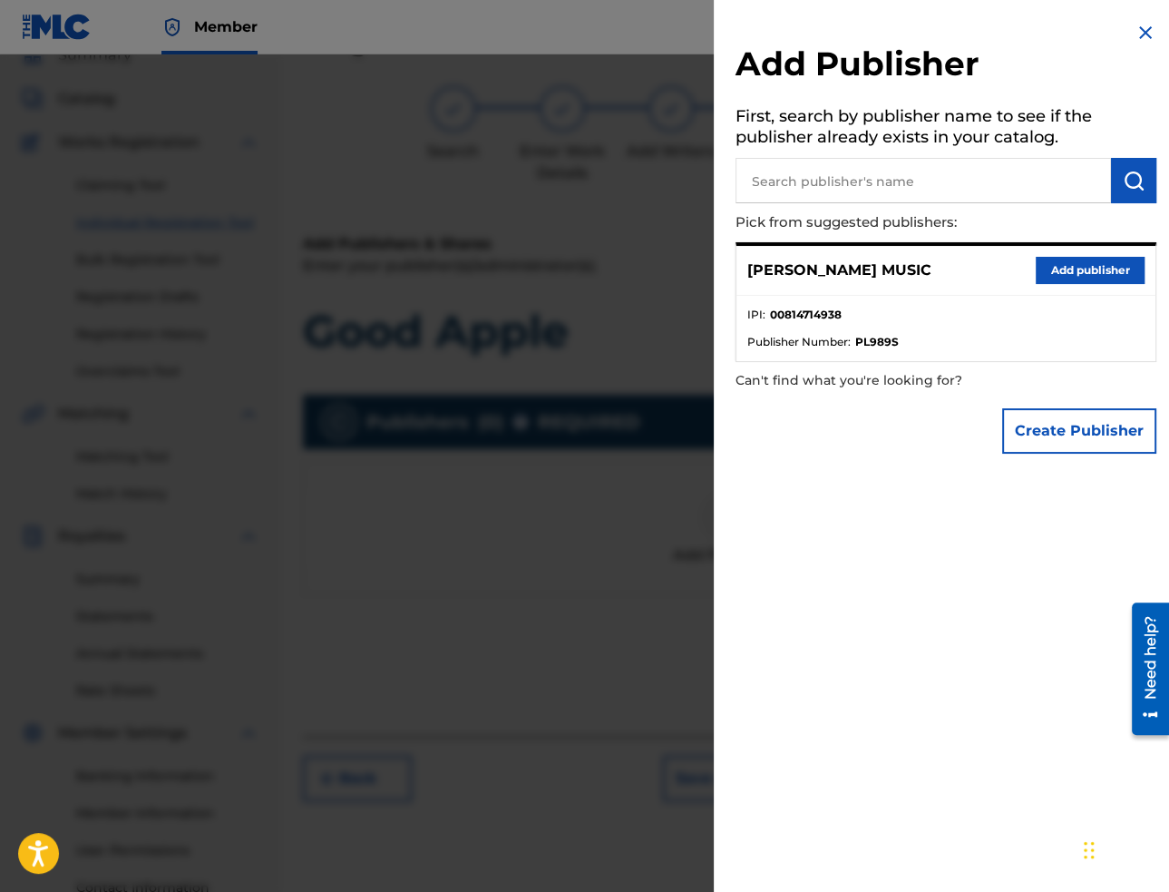
click at [1070, 266] on button "Add publisher" at bounding box center [1090, 270] width 109 height 27
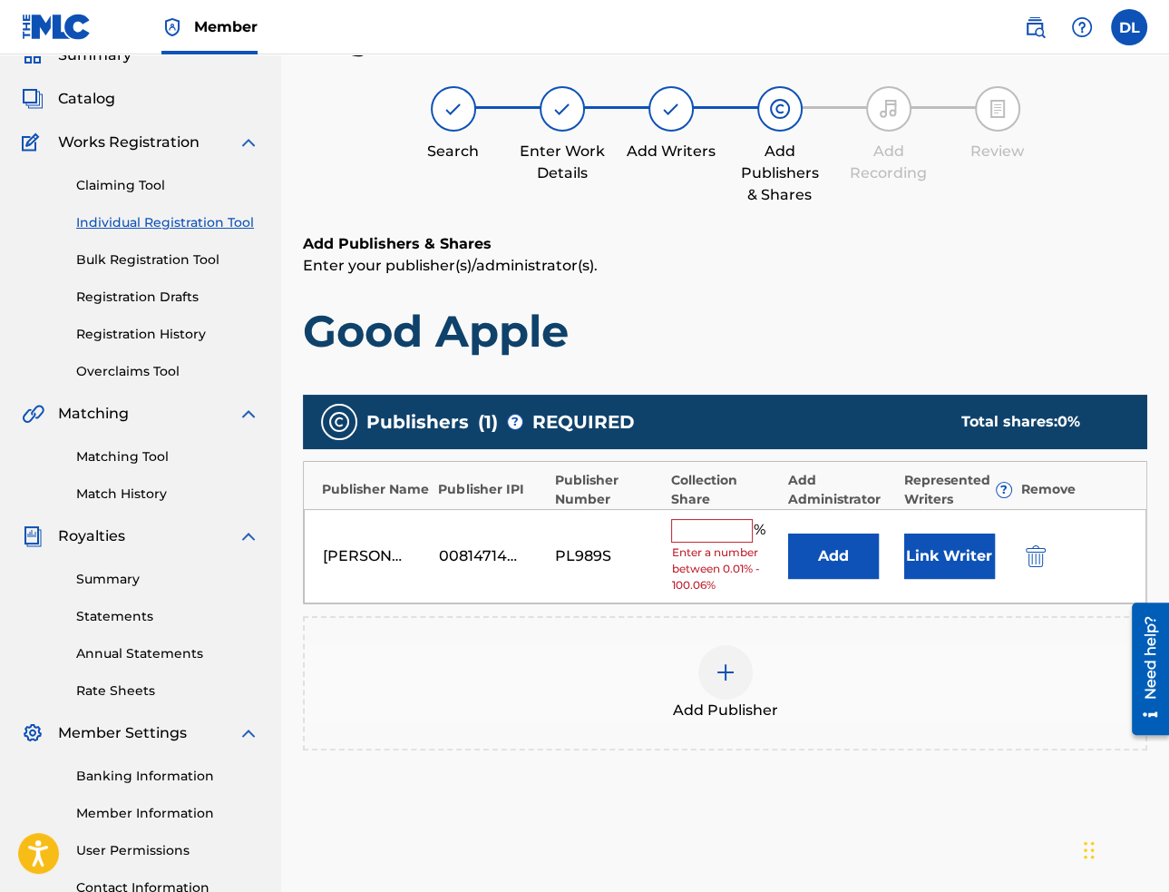
click at [688, 522] on input "text" at bounding box center [712, 531] width 82 height 24
type input "100"
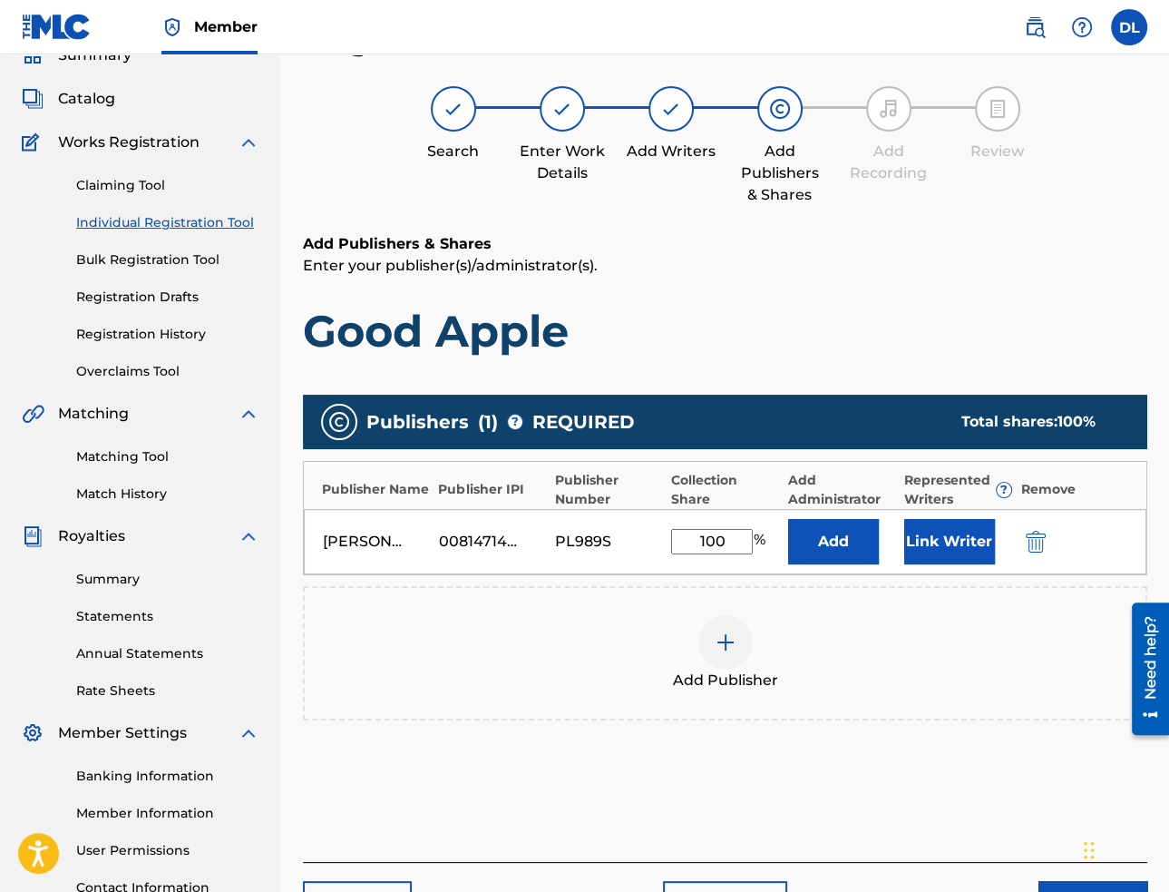
scroll to position [0, 0]
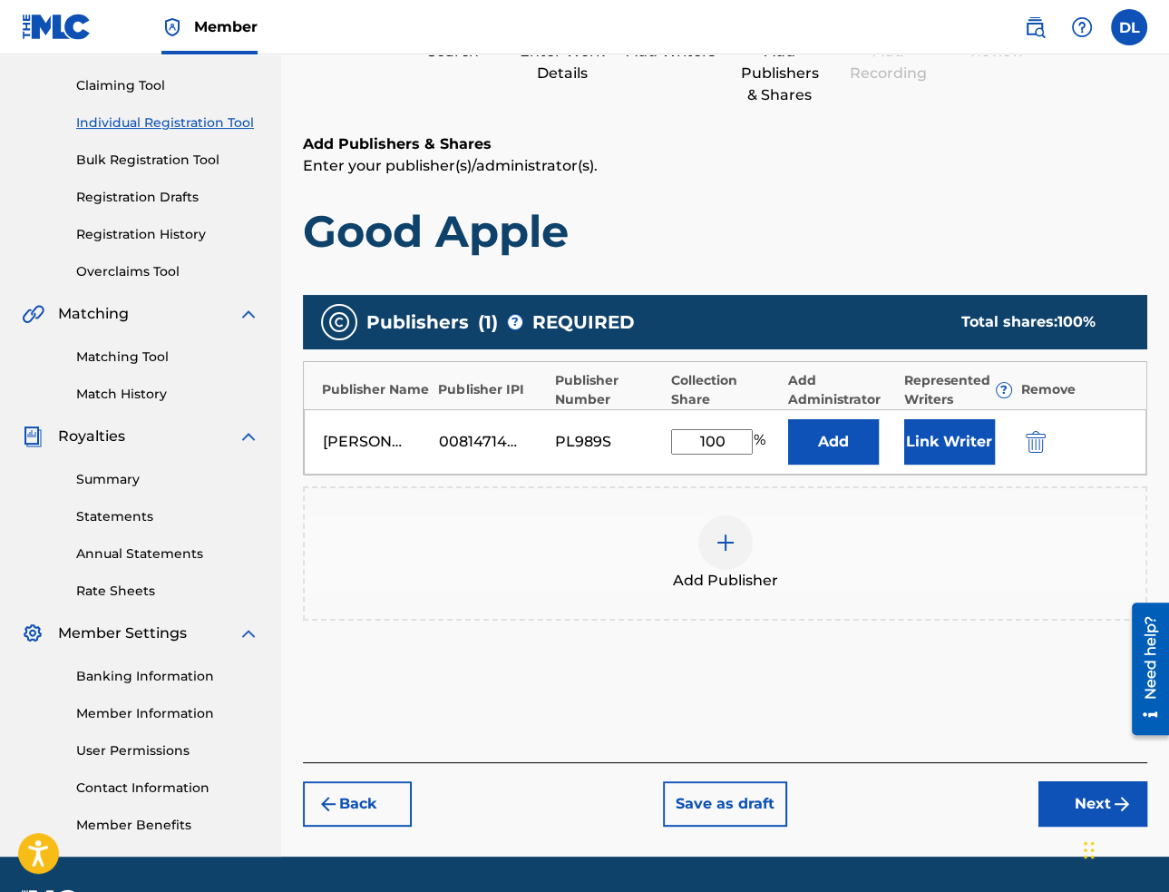
click at [1053, 805] on button "Next" at bounding box center [1093, 803] width 109 height 45
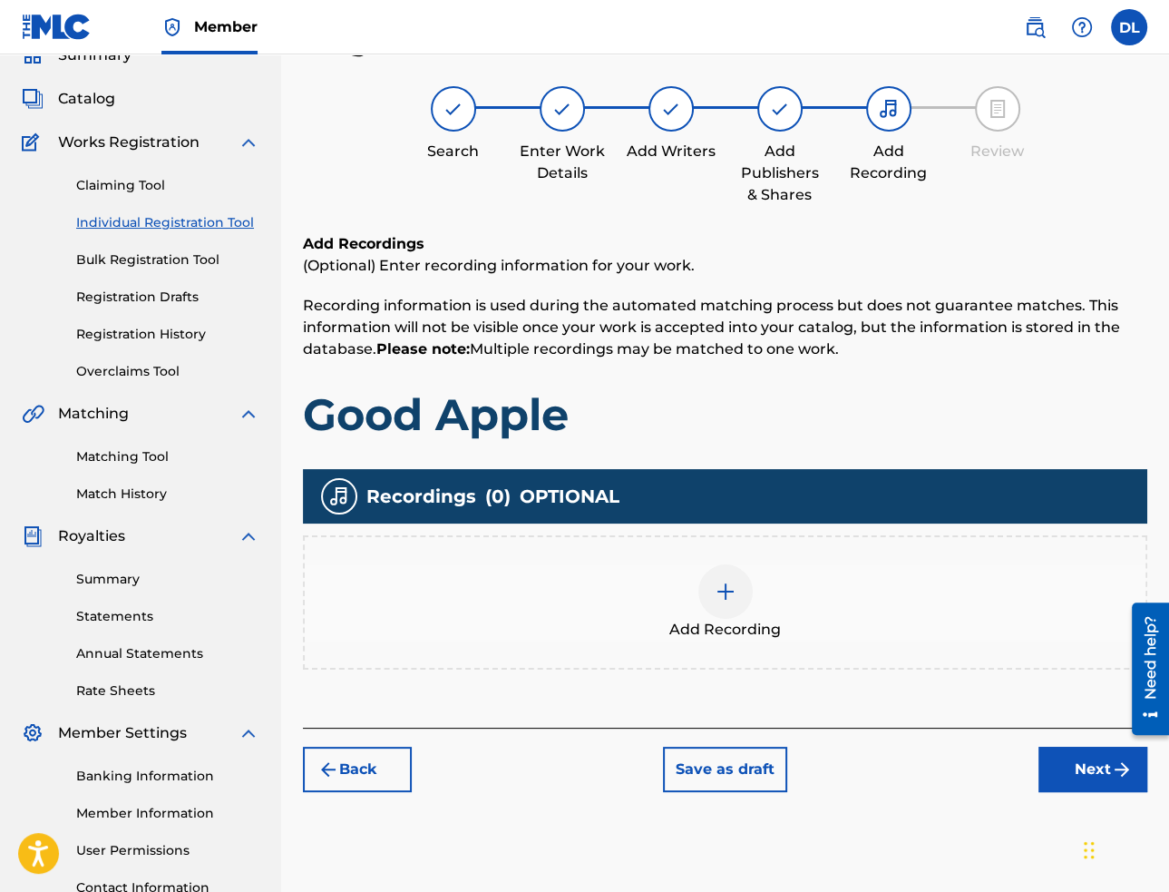
click at [738, 594] on div at bounding box center [725, 591] width 54 height 54
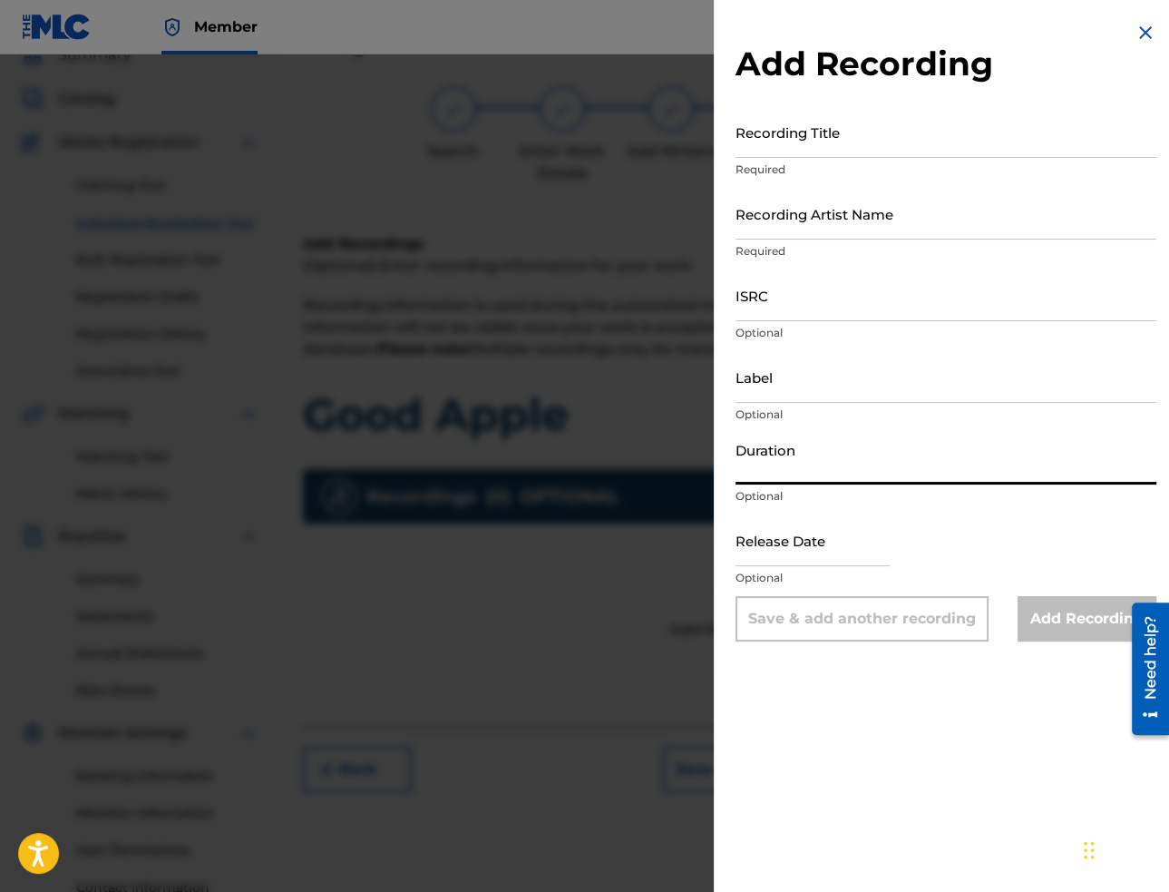
click at [902, 473] on input "Duration" at bounding box center [946, 459] width 421 height 52
paste input "[PERSON_NAME]"
type input "[PERSON_NAME]"
click at [831, 386] on input "Label" at bounding box center [946, 377] width 421 height 52
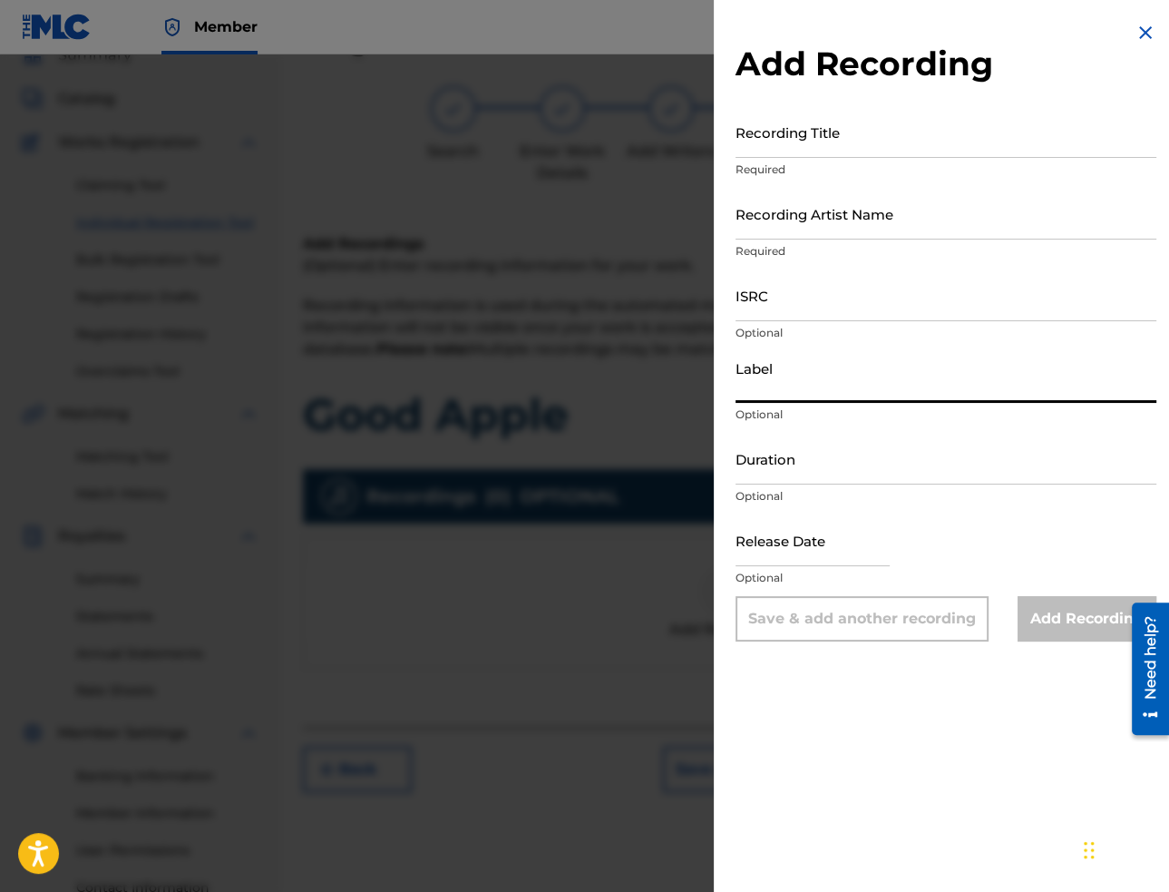
paste input "Mountain Chill Out"
type input "Mountain Chill Out"
click at [863, 541] on input "text" at bounding box center [813, 540] width 154 height 52
select select "7"
select select "2025"
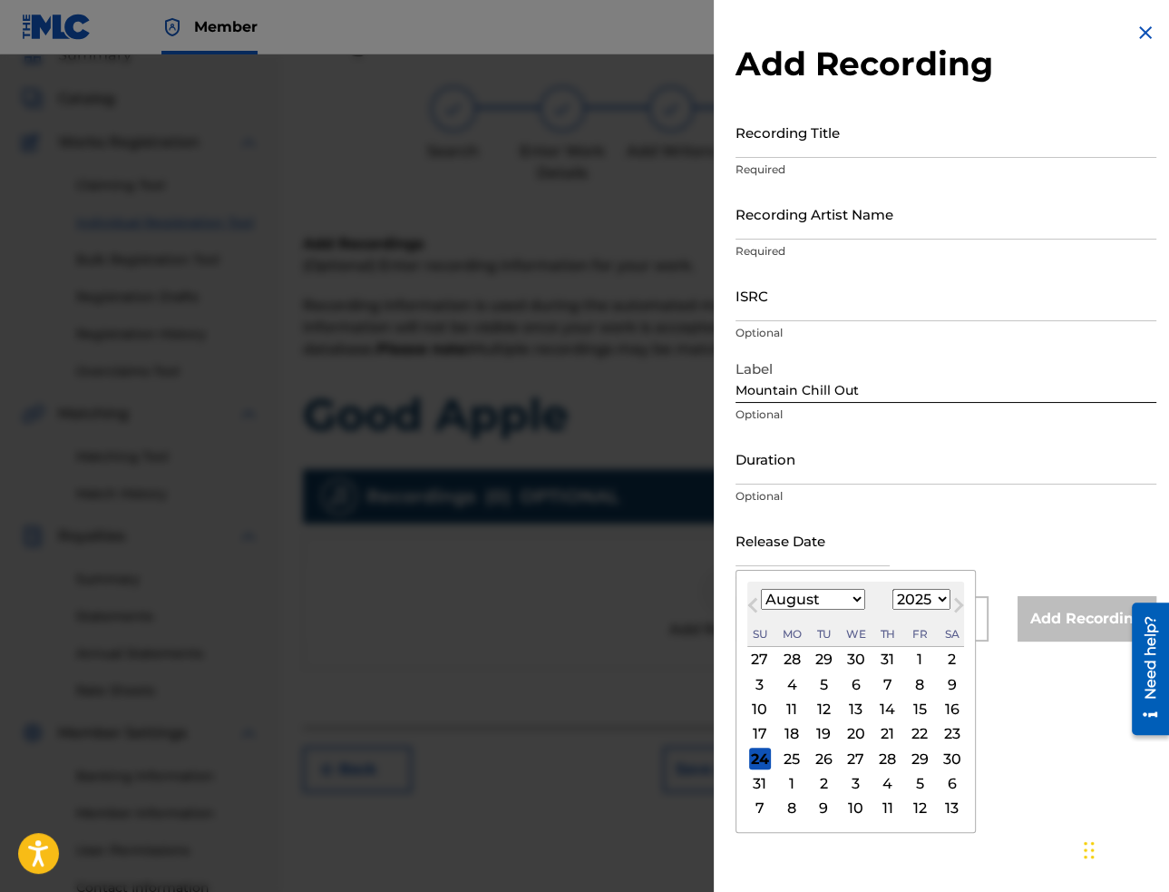
paste input "[DATE]"
type input "[DATE]"
select select "1"
type input "[DATE]"
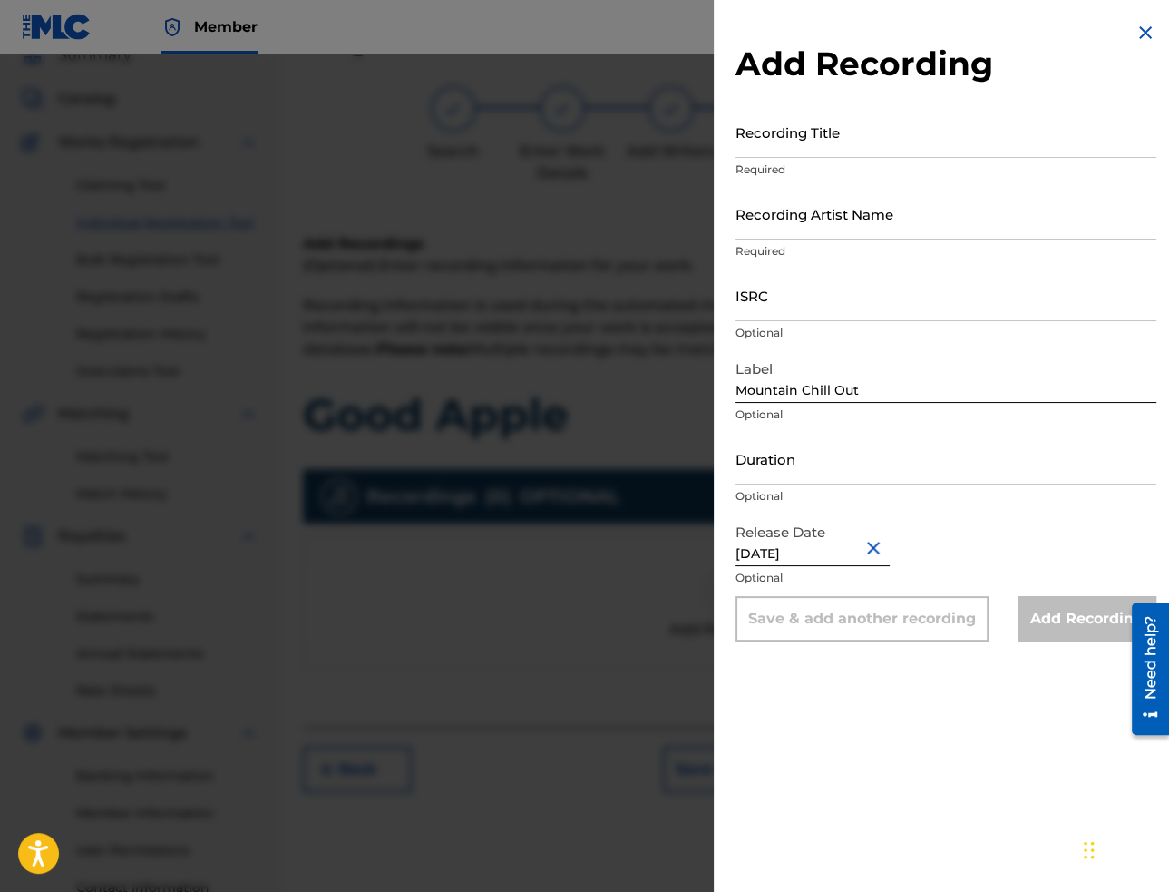
click at [991, 471] on input "Duration" at bounding box center [946, 459] width 421 height 52
paste input "02:26"
type input "02:26"
click at [827, 303] on input "ISRC" at bounding box center [946, 295] width 421 height 52
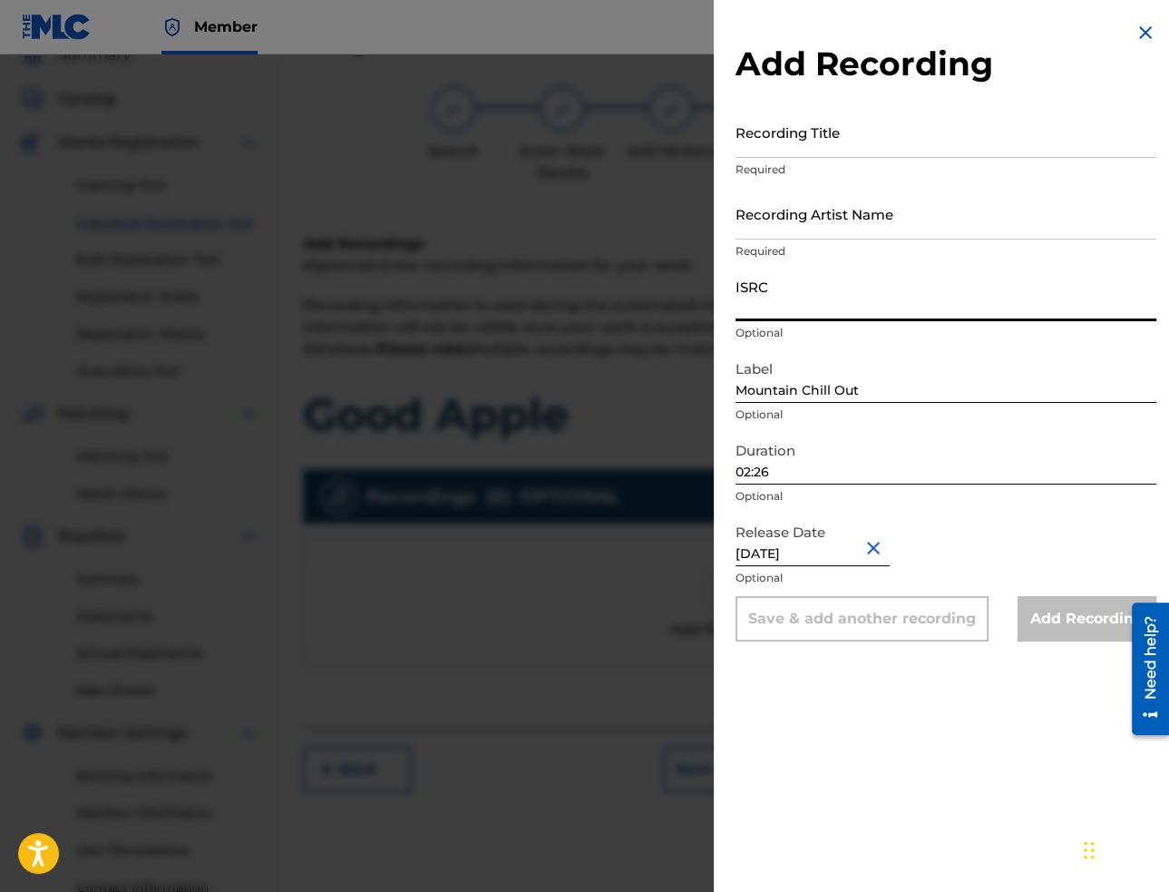
paste input "USA2P2504907"
type input "USA2P2504907"
click at [969, 228] on input "Recording Artist Name" at bounding box center [946, 214] width 421 height 52
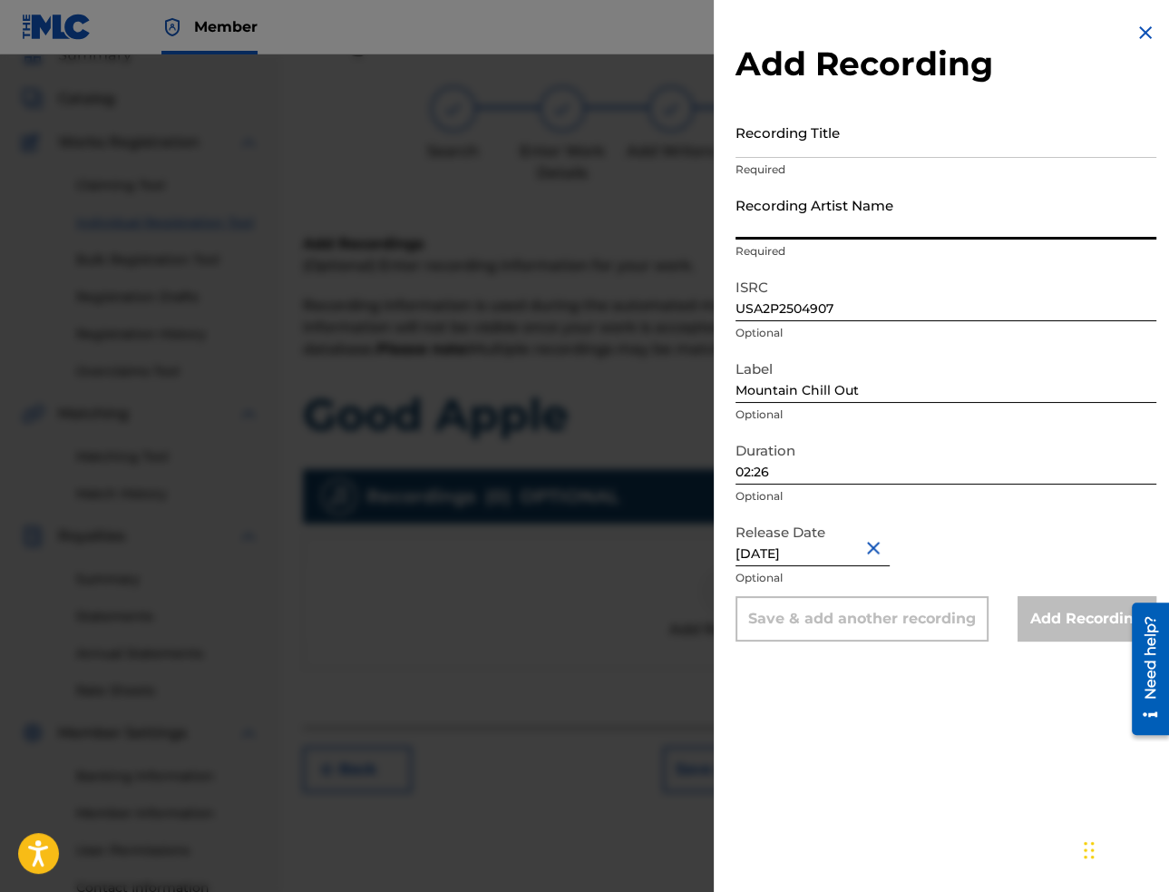
paste input "[PERSON_NAME]"
type input "[PERSON_NAME]"
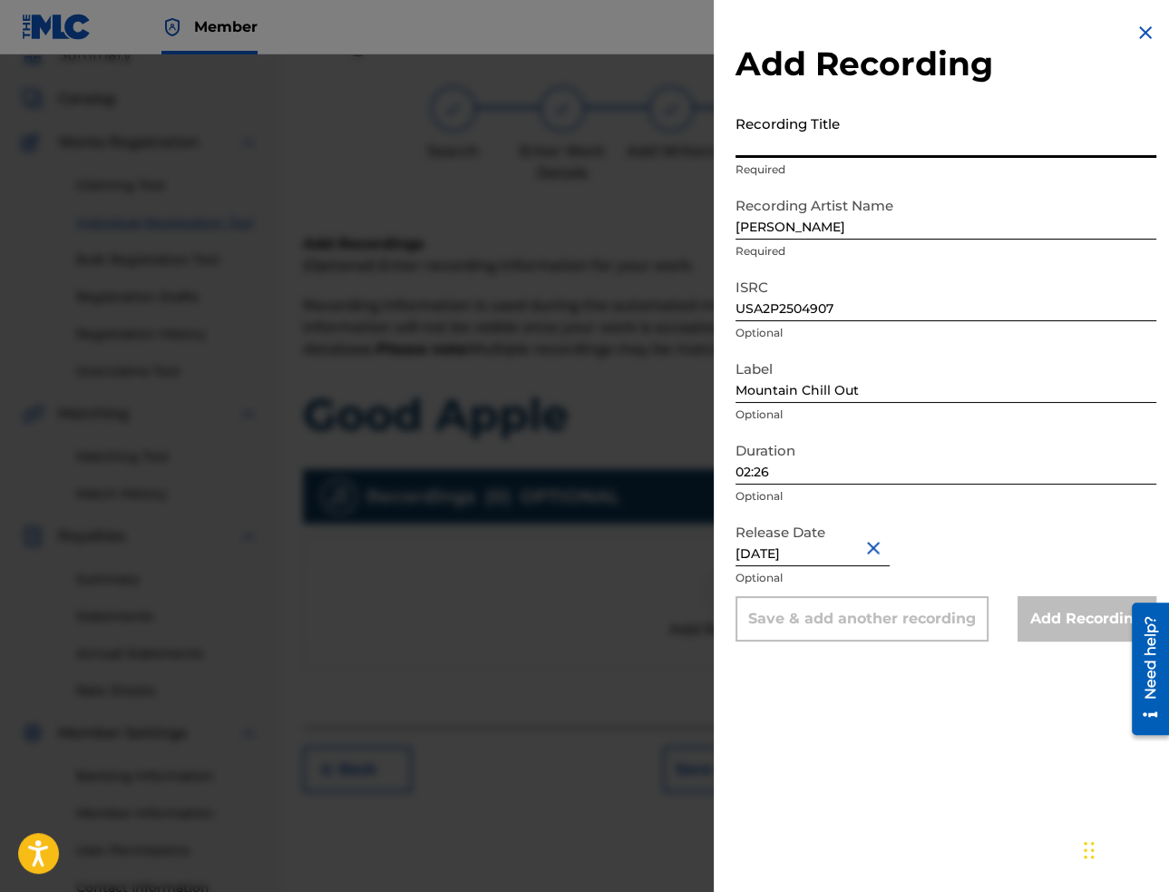
click at [969, 133] on input "Recording Title" at bounding box center [946, 132] width 421 height 52
paste input "Good Apple"
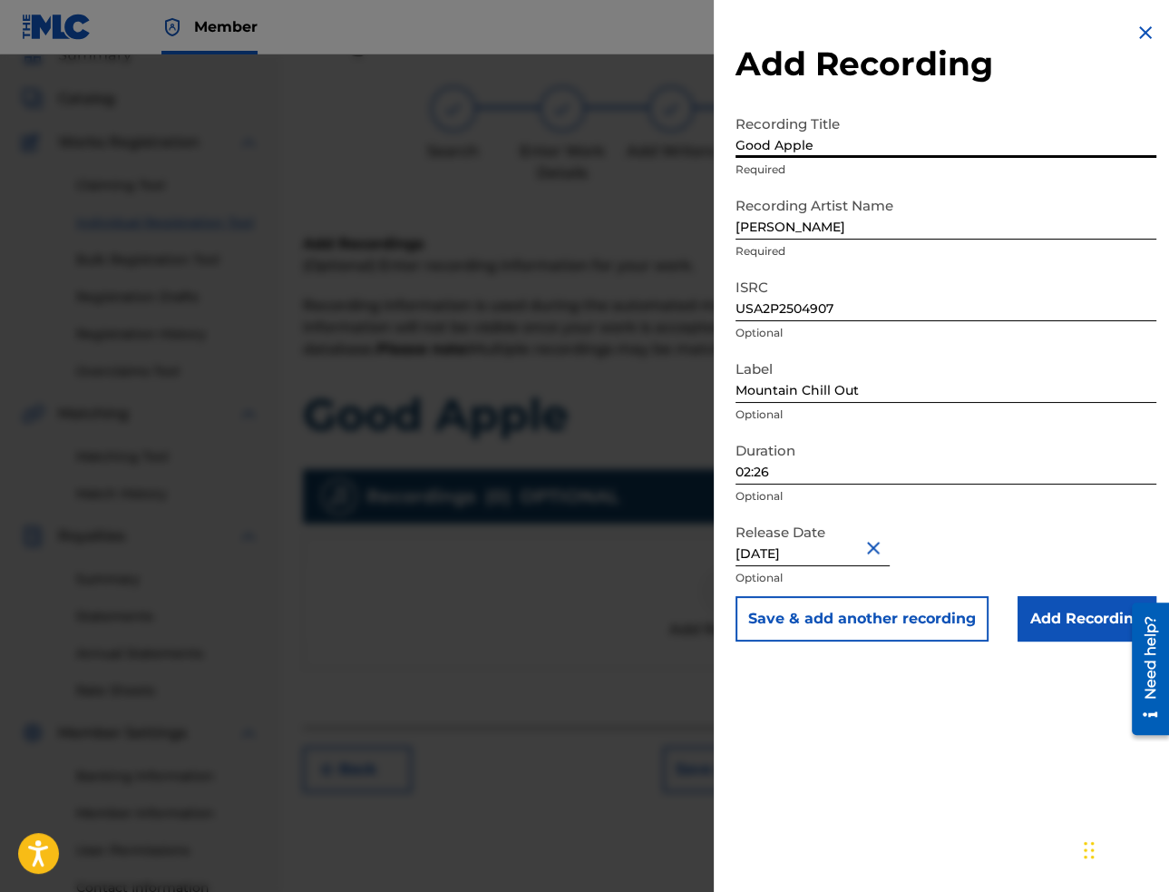
type input "Good Apple"
click at [1070, 617] on input "Add Recording" at bounding box center [1087, 618] width 139 height 45
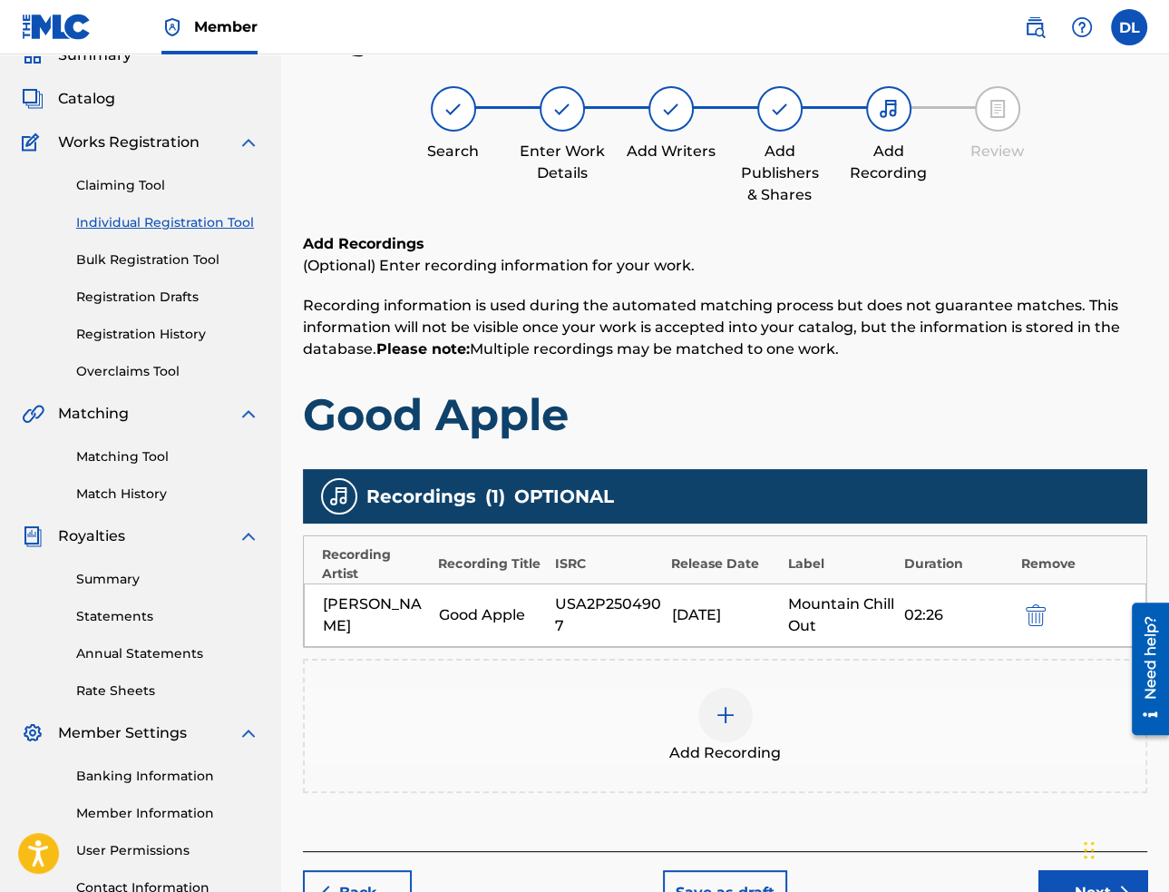
scroll to position [232, 0]
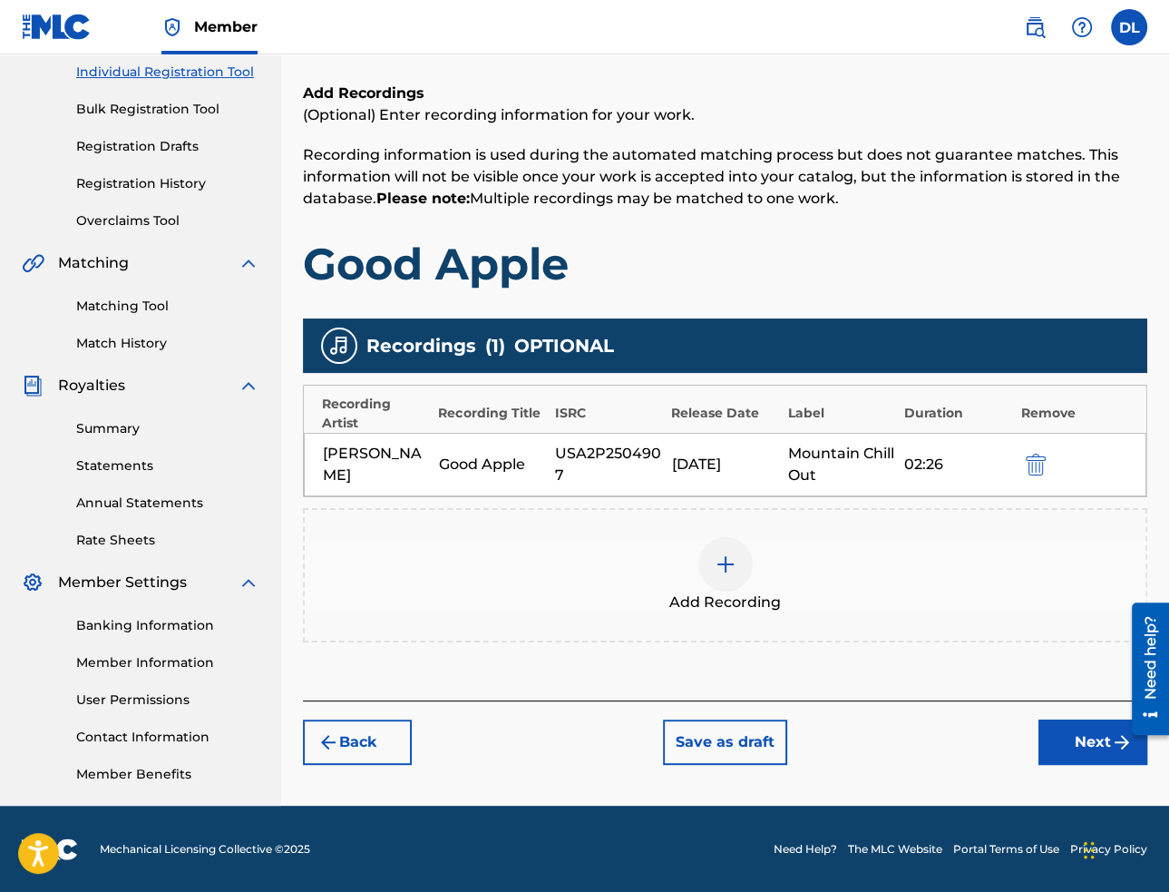
click at [1078, 736] on button "Next" at bounding box center [1093, 741] width 109 height 45
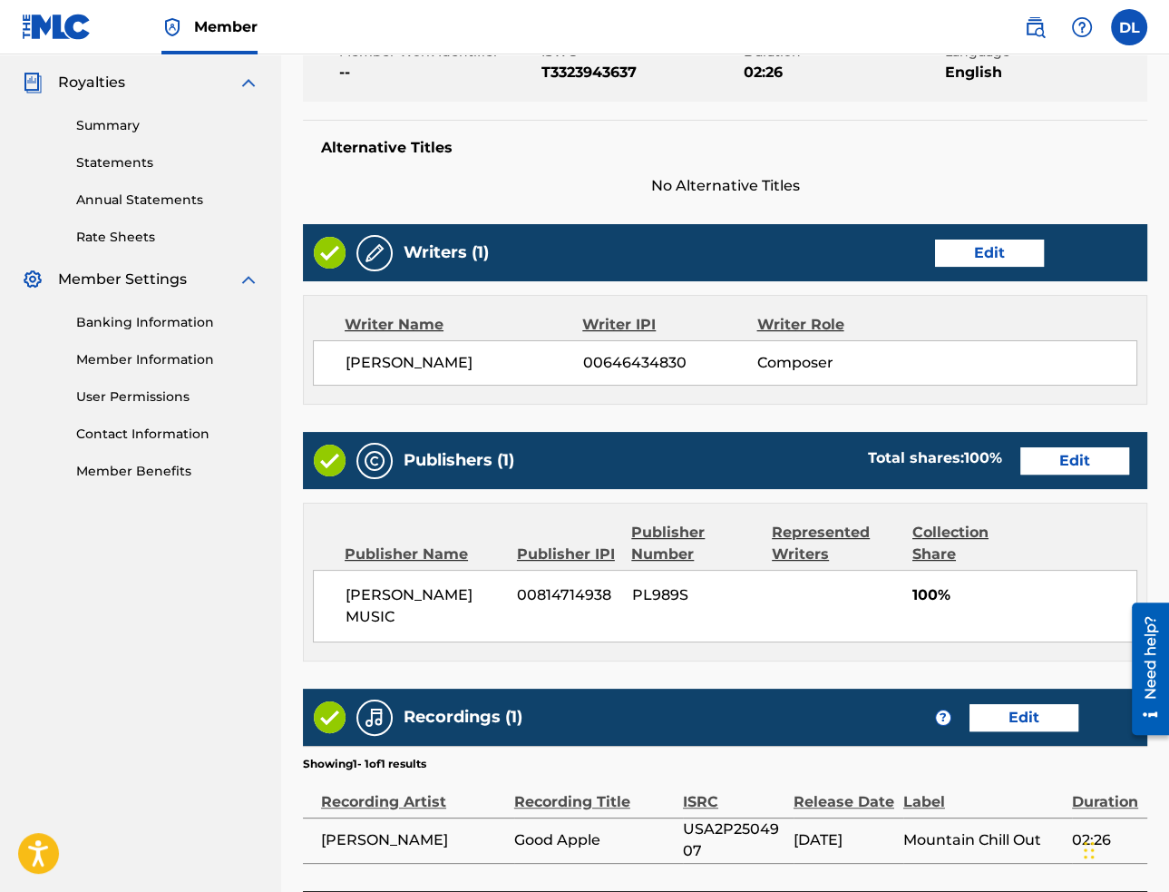
scroll to position [683, 0]
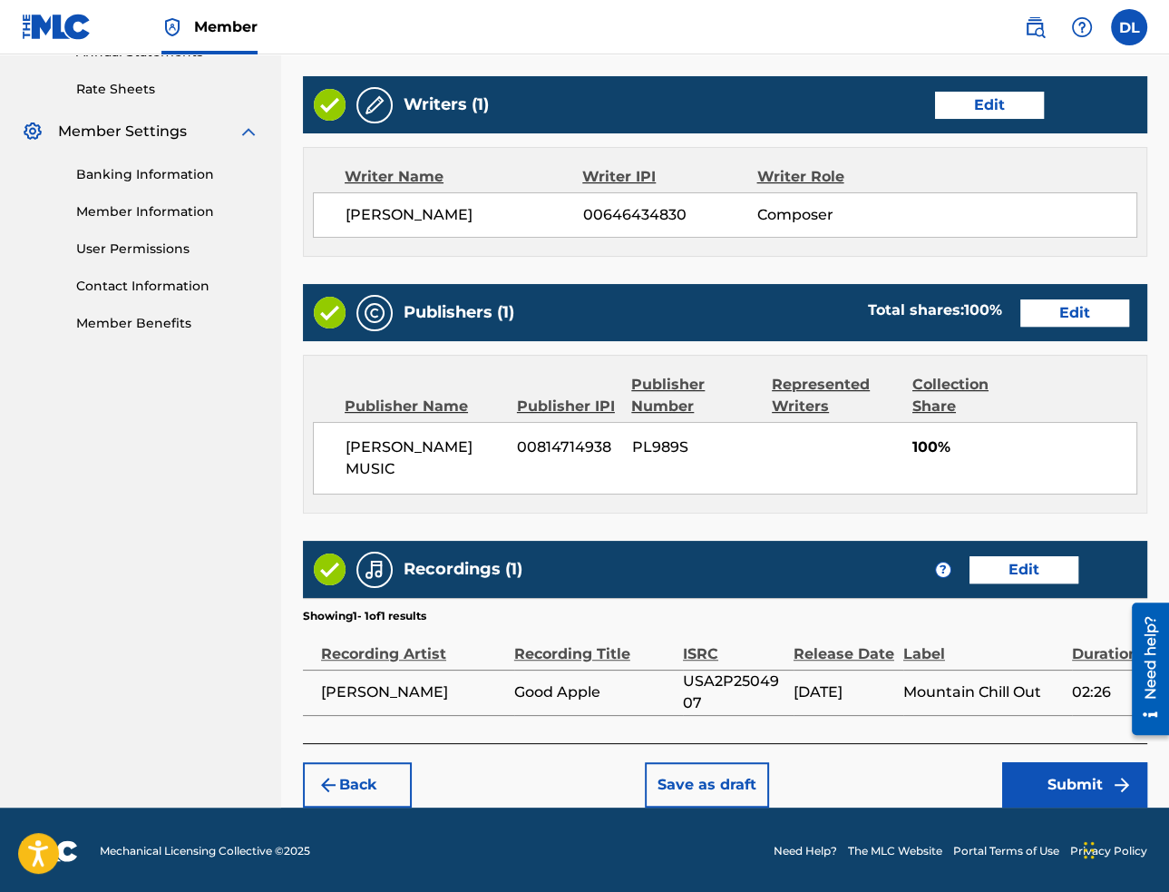
click at [1035, 788] on button "Submit" at bounding box center [1074, 784] width 145 height 45
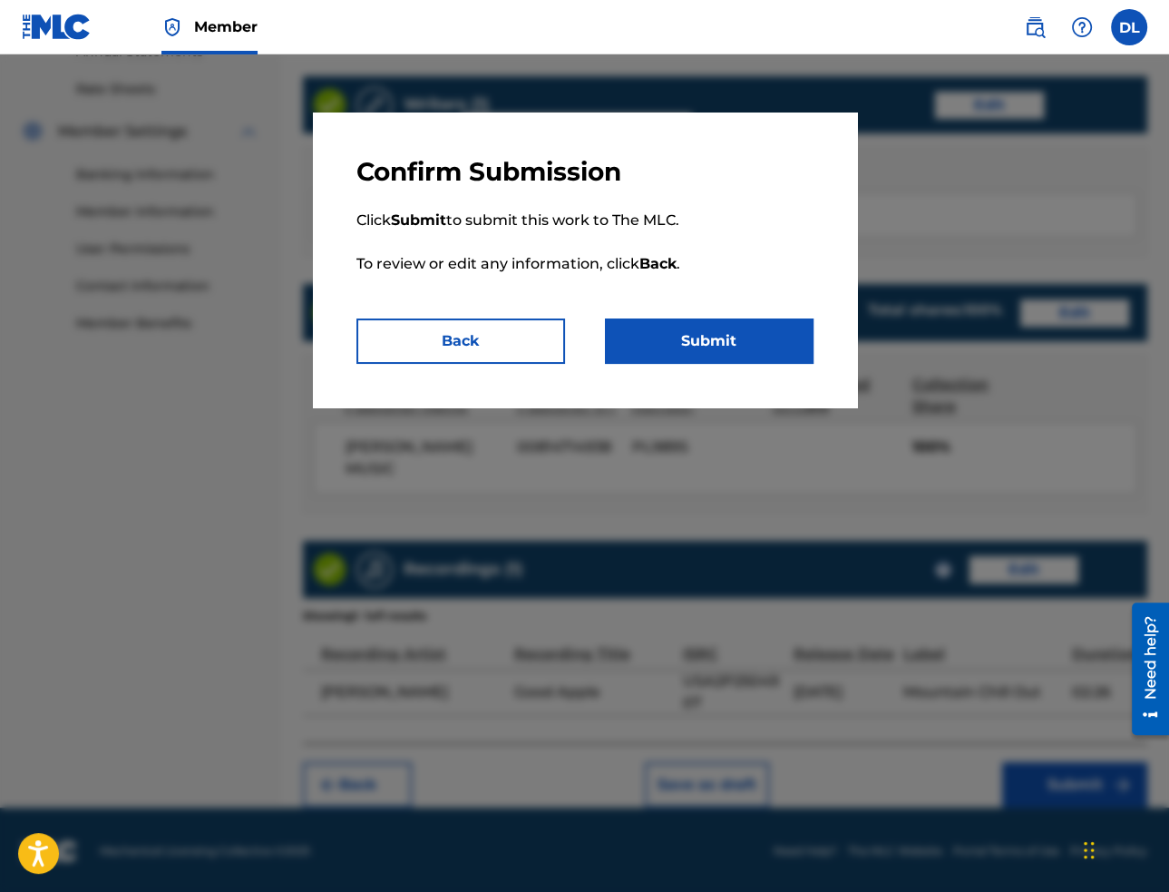
click at [766, 344] on button "Submit" at bounding box center [709, 340] width 209 height 45
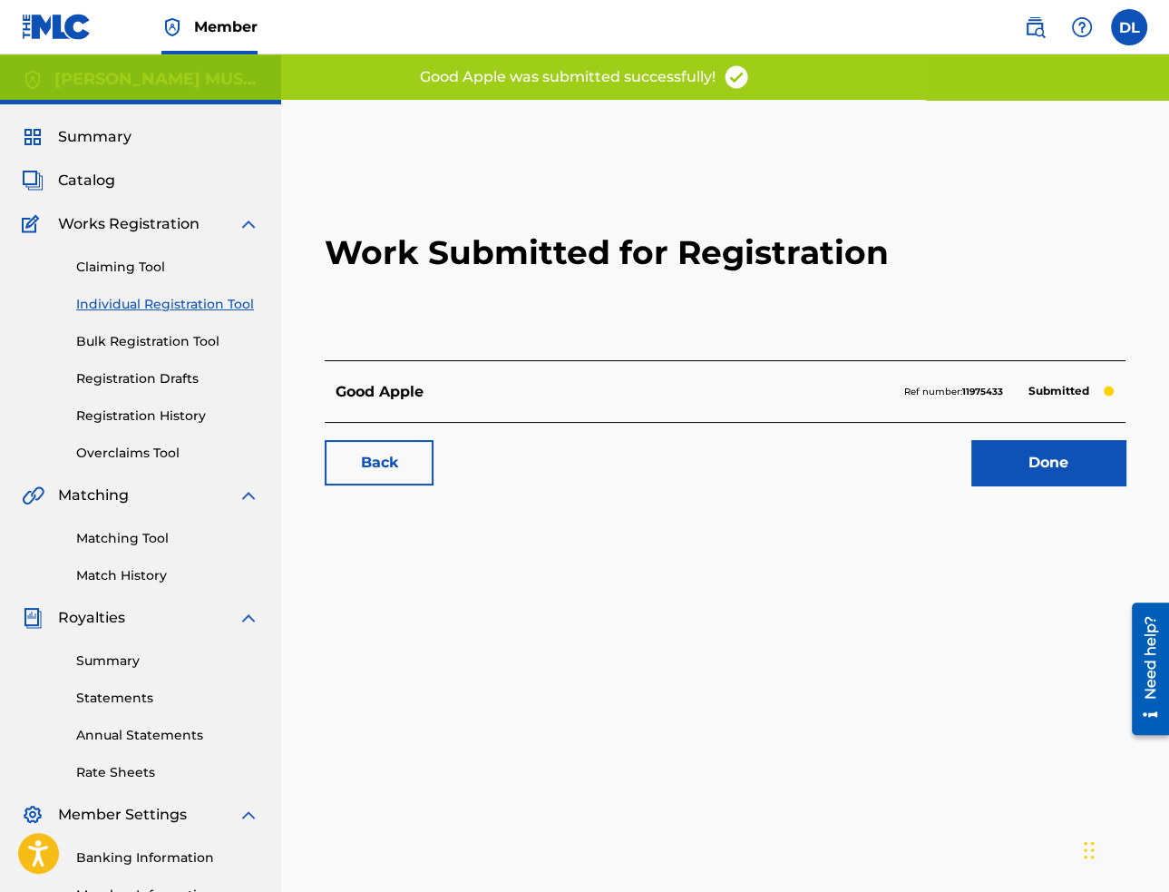
click at [1036, 464] on link "Done" at bounding box center [1048, 462] width 154 height 45
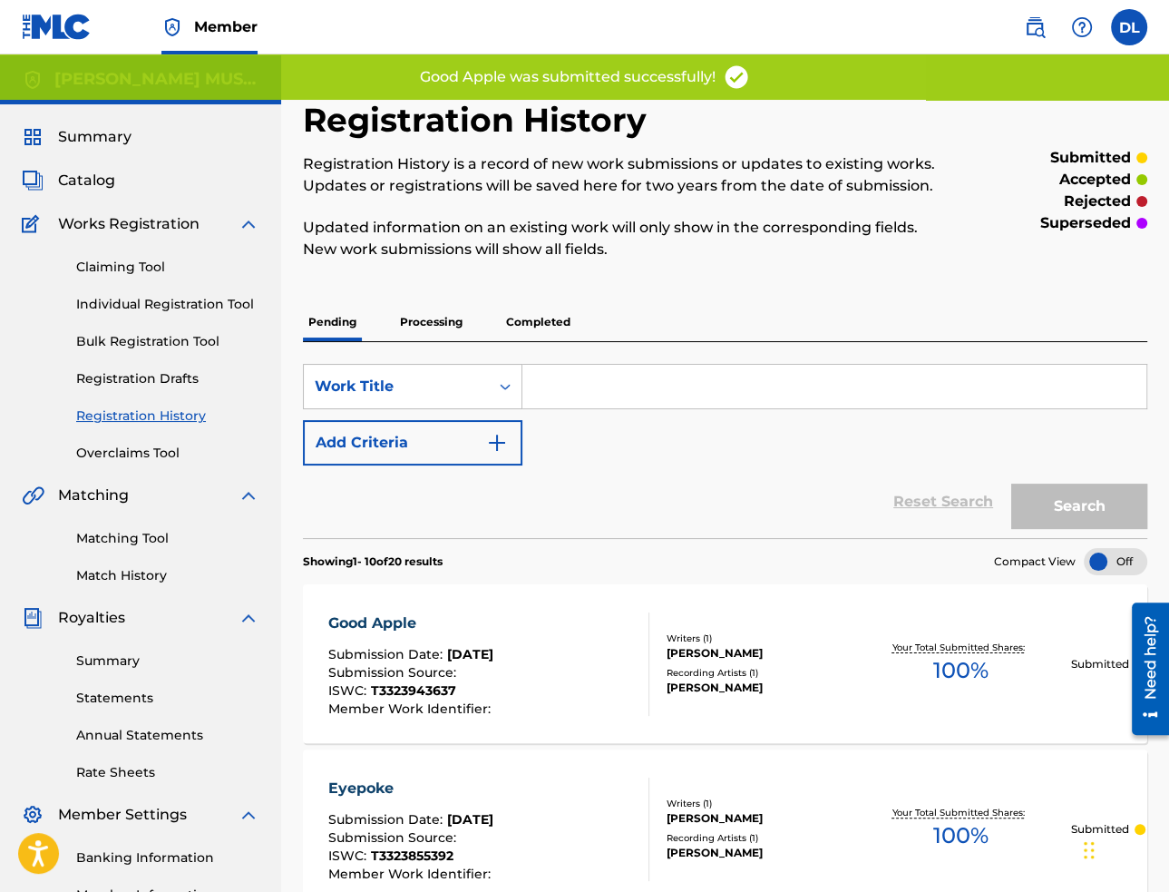
click at [239, 302] on link "Individual Registration Tool" at bounding box center [167, 304] width 183 height 19
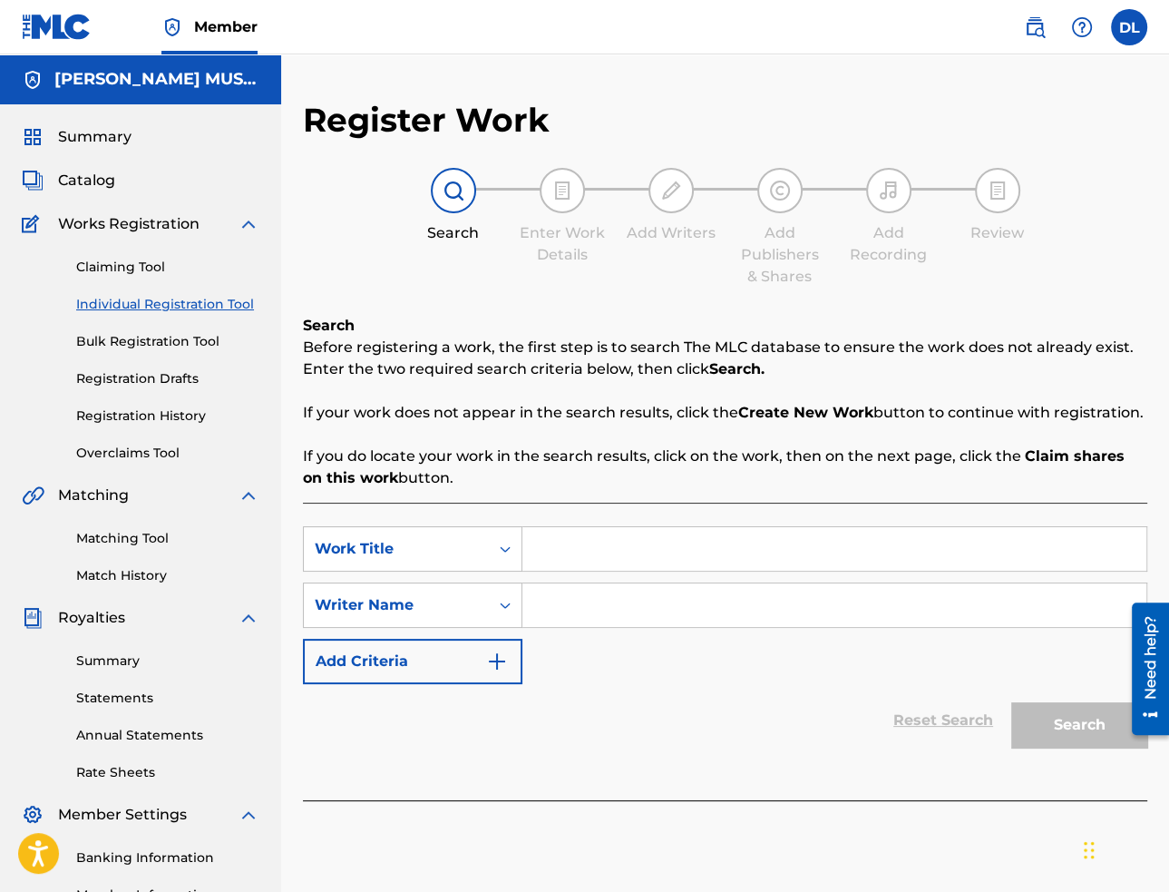
click at [623, 552] on input "Search Form" at bounding box center [834, 549] width 624 height 44
paste input "Iconic Tonic"
type input "Iconic Tonic"
click at [678, 609] on input "Search Form" at bounding box center [834, 605] width 624 height 44
paste input "[PERSON_NAME]"
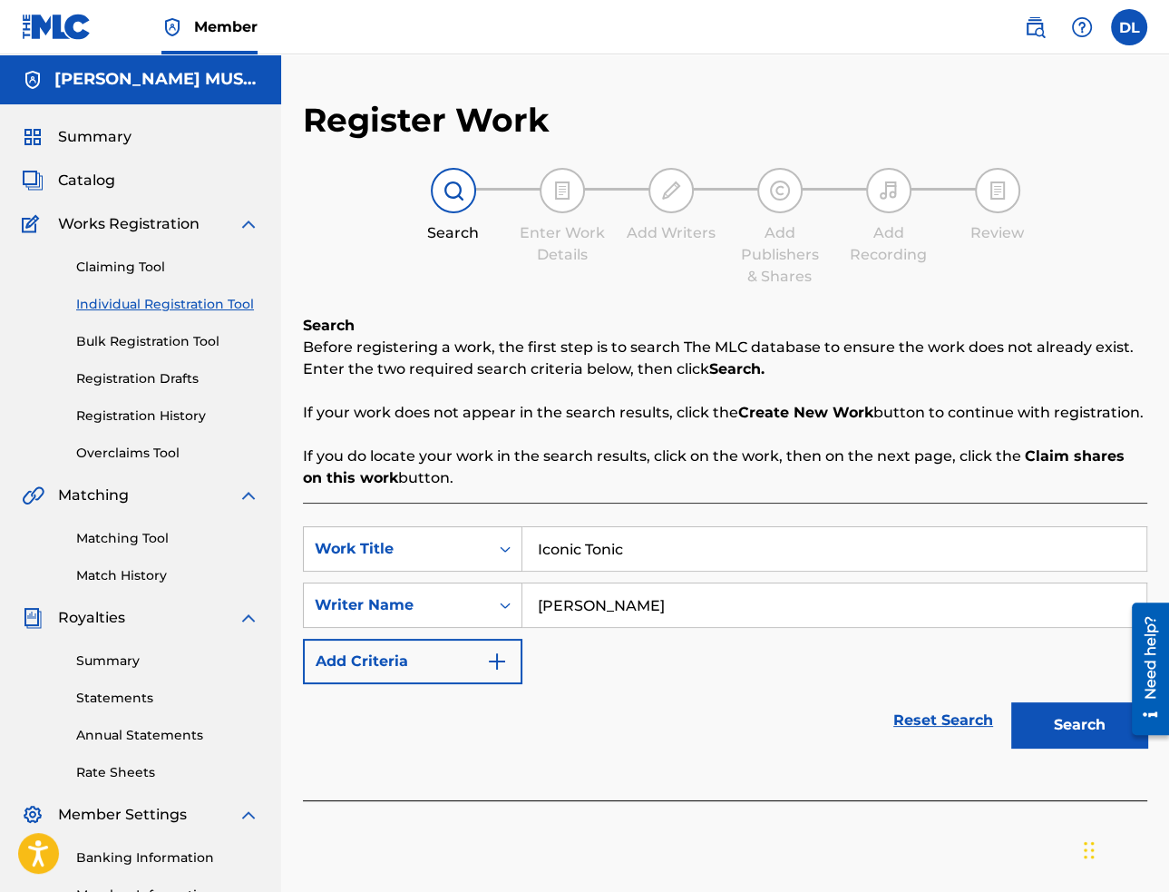
type input "[PERSON_NAME]"
click at [1056, 710] on button "Search" at bounding box center [1079, 724] width 136 height 45
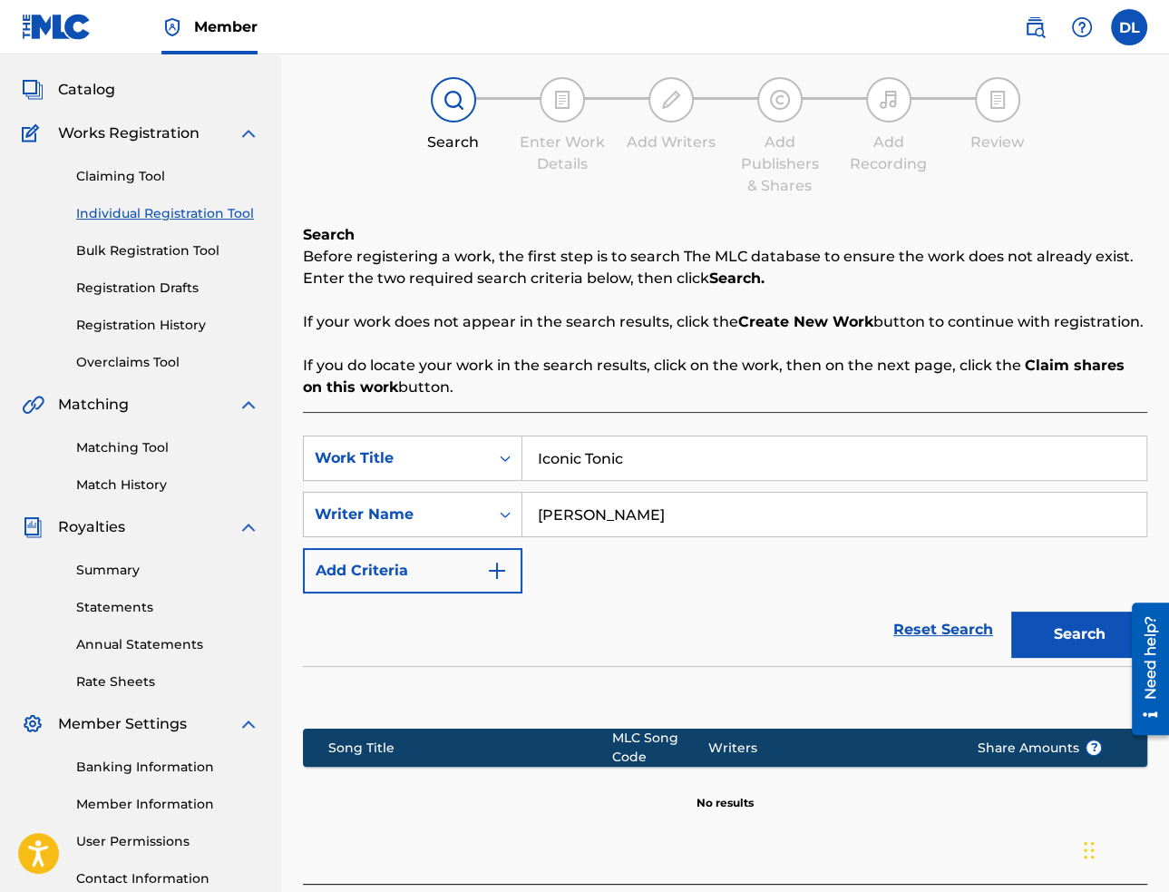
scroll to position [233, 0]
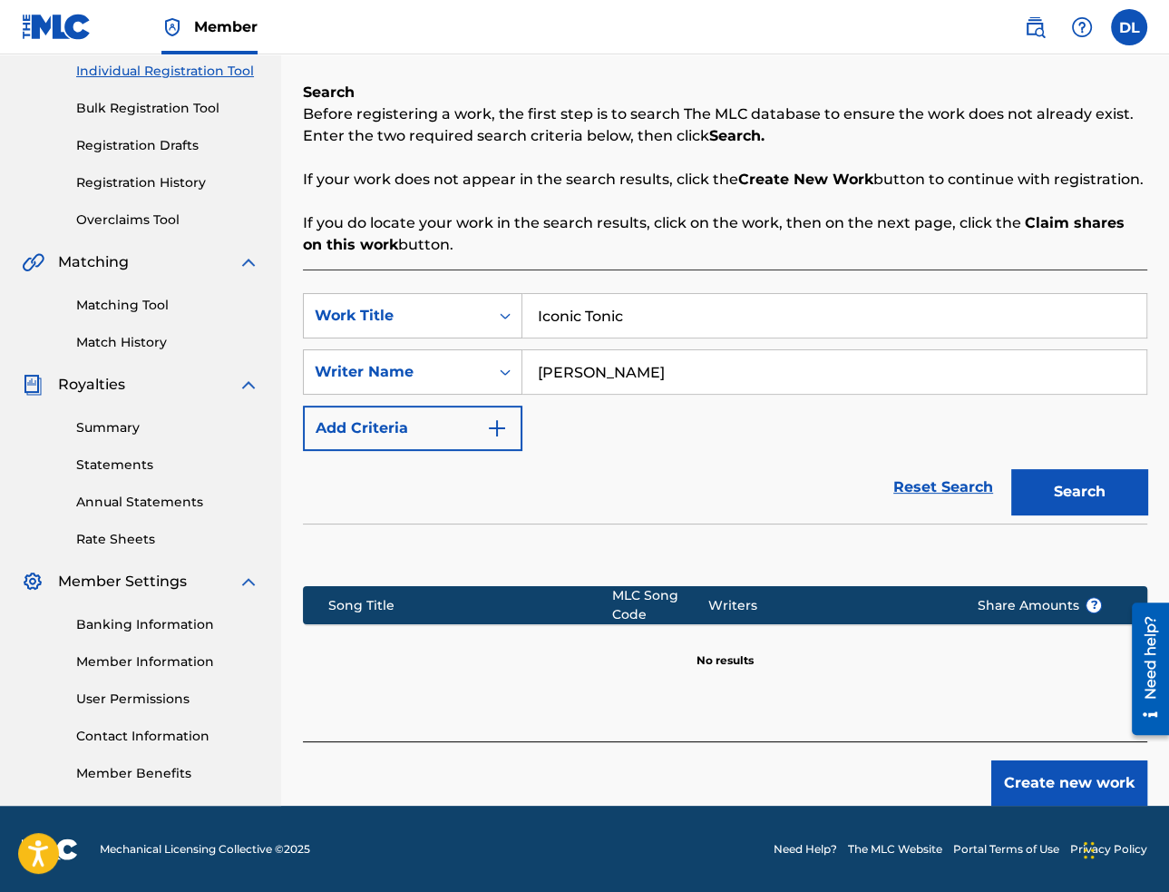
click at [1044, 791] on button "Create new work" at bounding box center [1069, 782] width 156 height 45
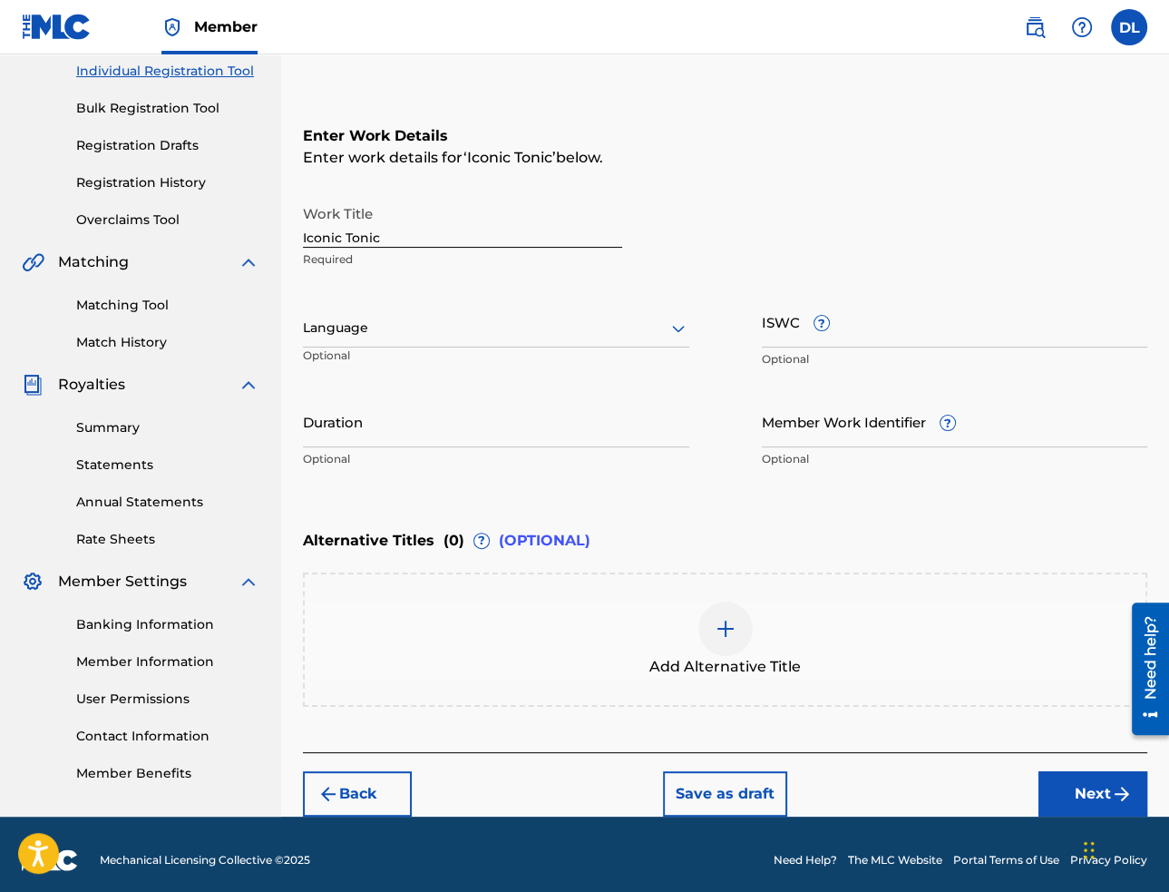
click at [440, 331] on div at bounding box center [496, 328] width 386 height 23
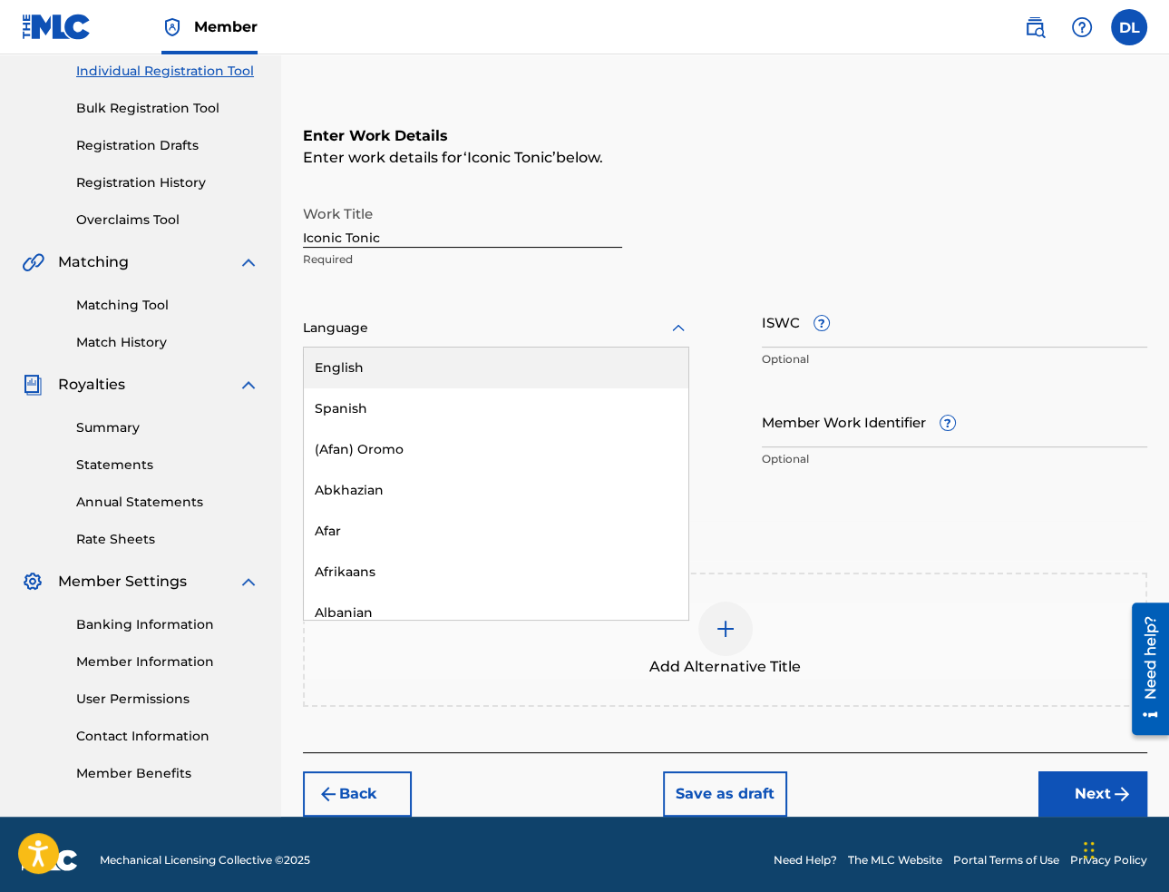
click at [441, 368] on div "English" at bounding box center [496, 367] width 385 height 41
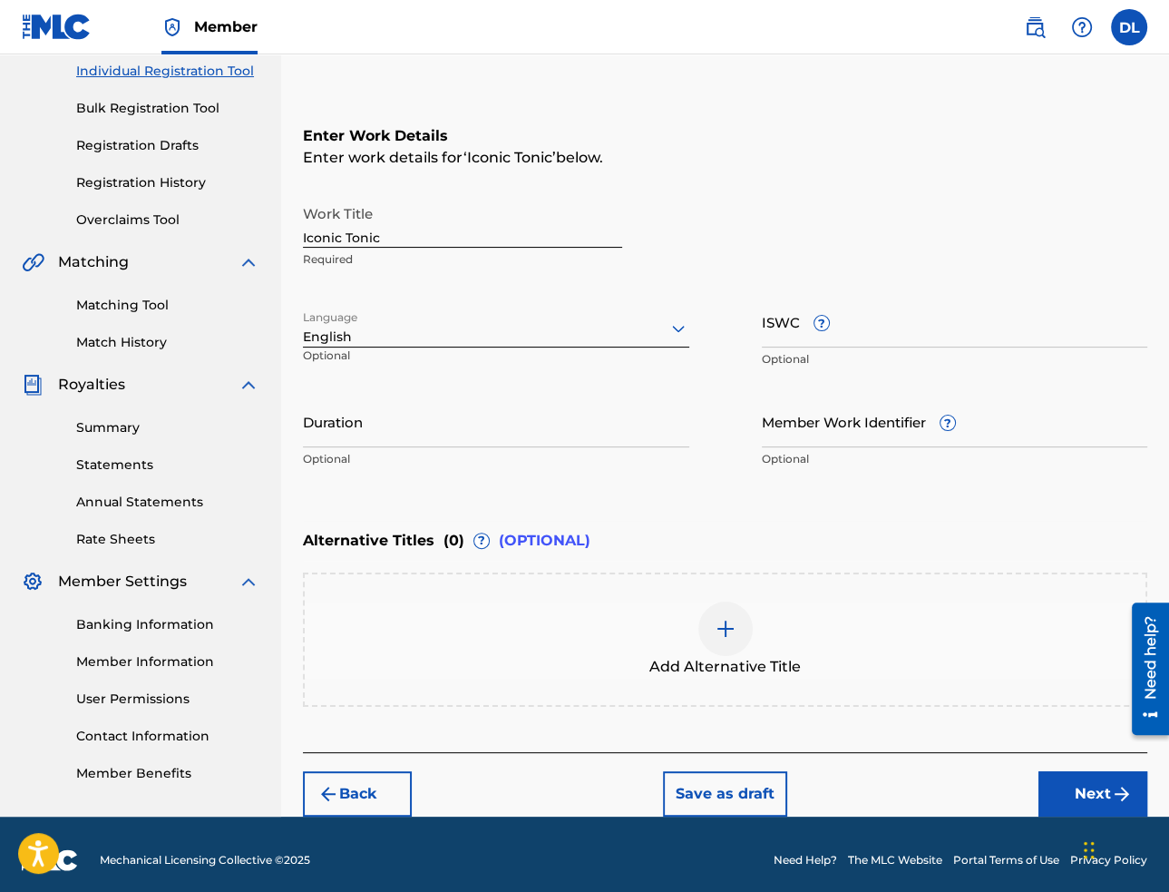
click at [377, 233] on input "Iconic Tonic" at bounding box center [462, 222] width 319 height 52
click at [954, 324] on input "ISWC ?" at bounding box center [955, 322] width 386 height 52
paste input "T-332.385.488-8"
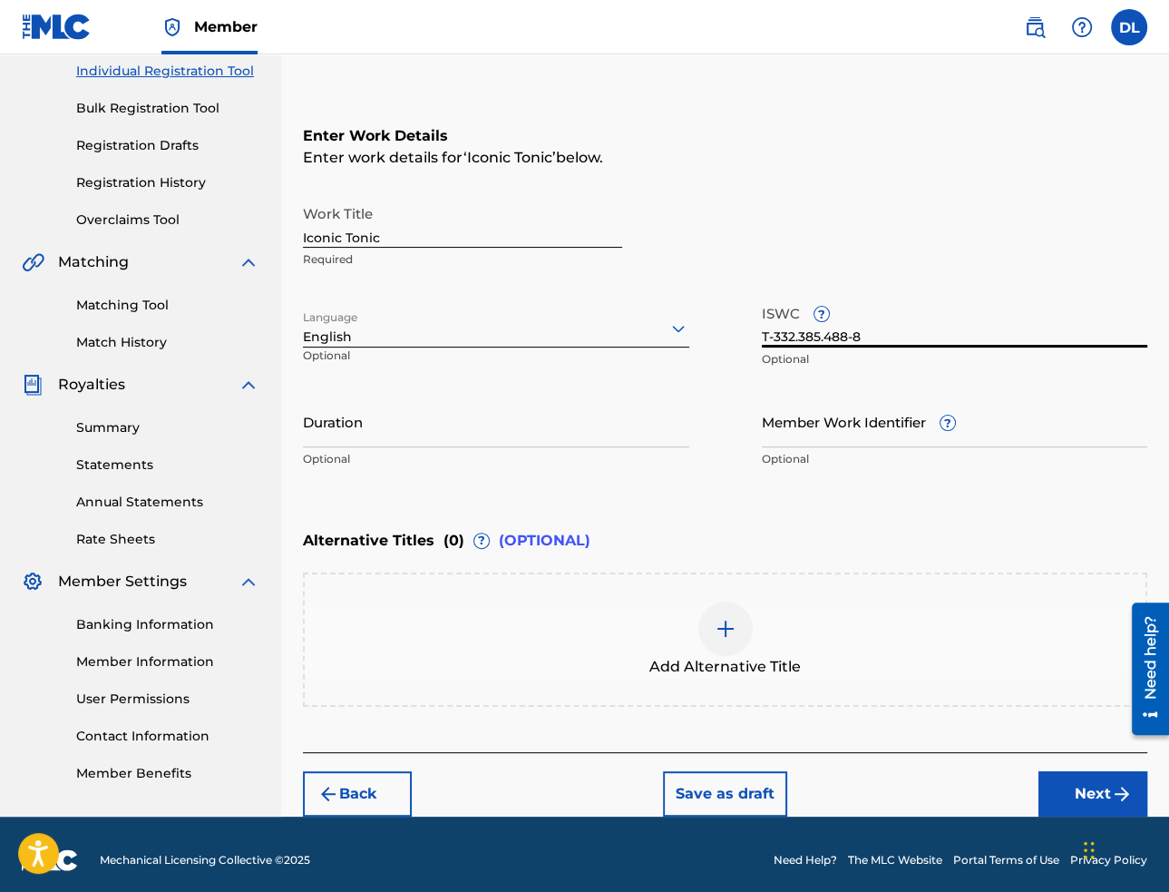
type input "T-332.385.488-8"
click at [393, 435] on input "Duration" at bounding box center [496, 421] width 386 height 52
paste input "02:18"
type input "02:18"
click at [1082, 783] on button "Next" at bounding box center [1093, 793] width 109 height 45
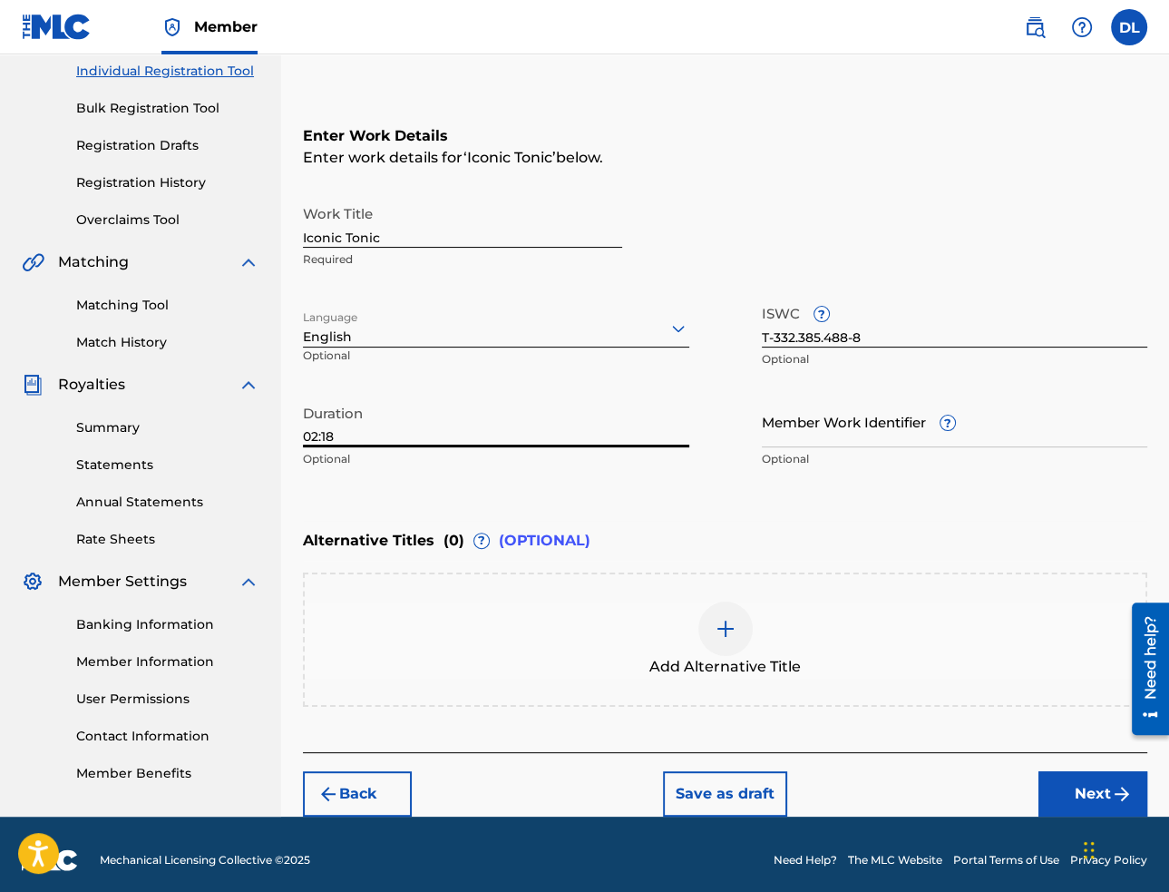
scroll to position [82, 0]
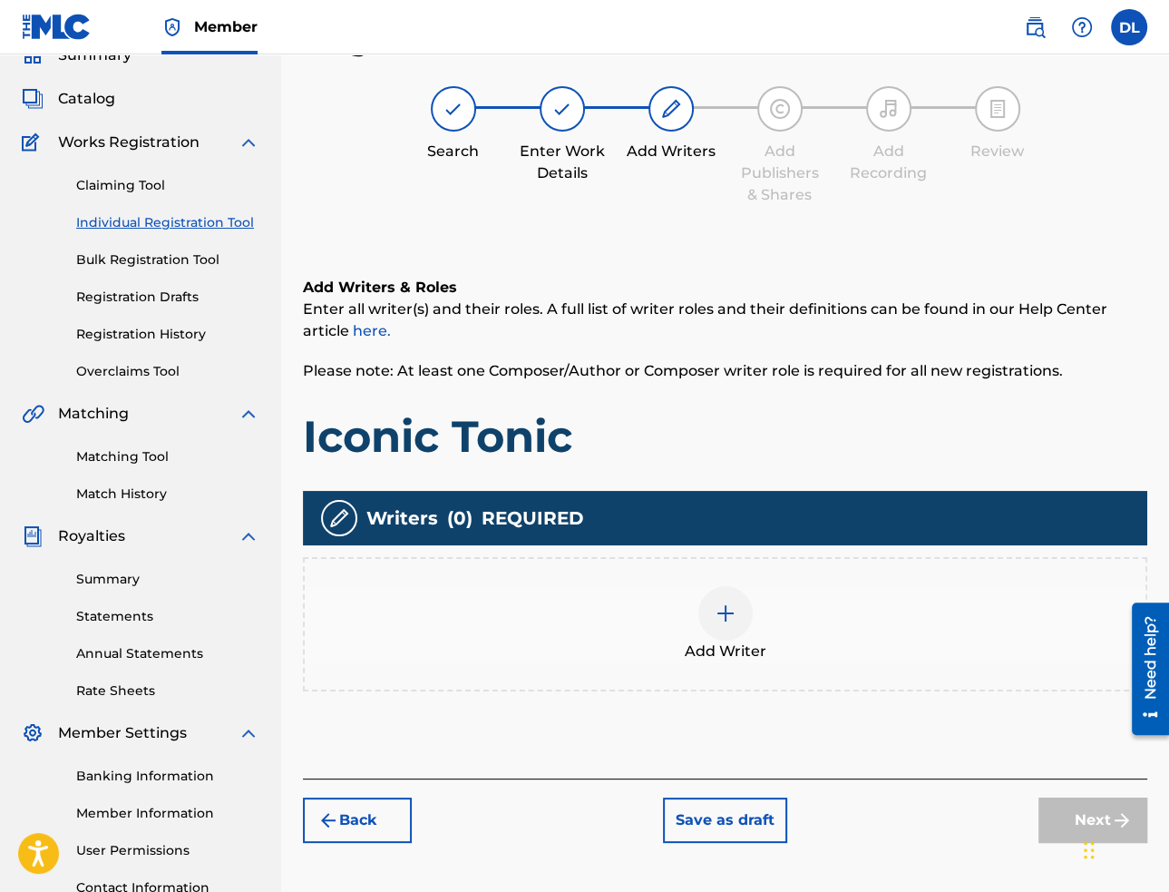
click at [729, 608] on img at bounding box center [726, 613] width 22 height 22
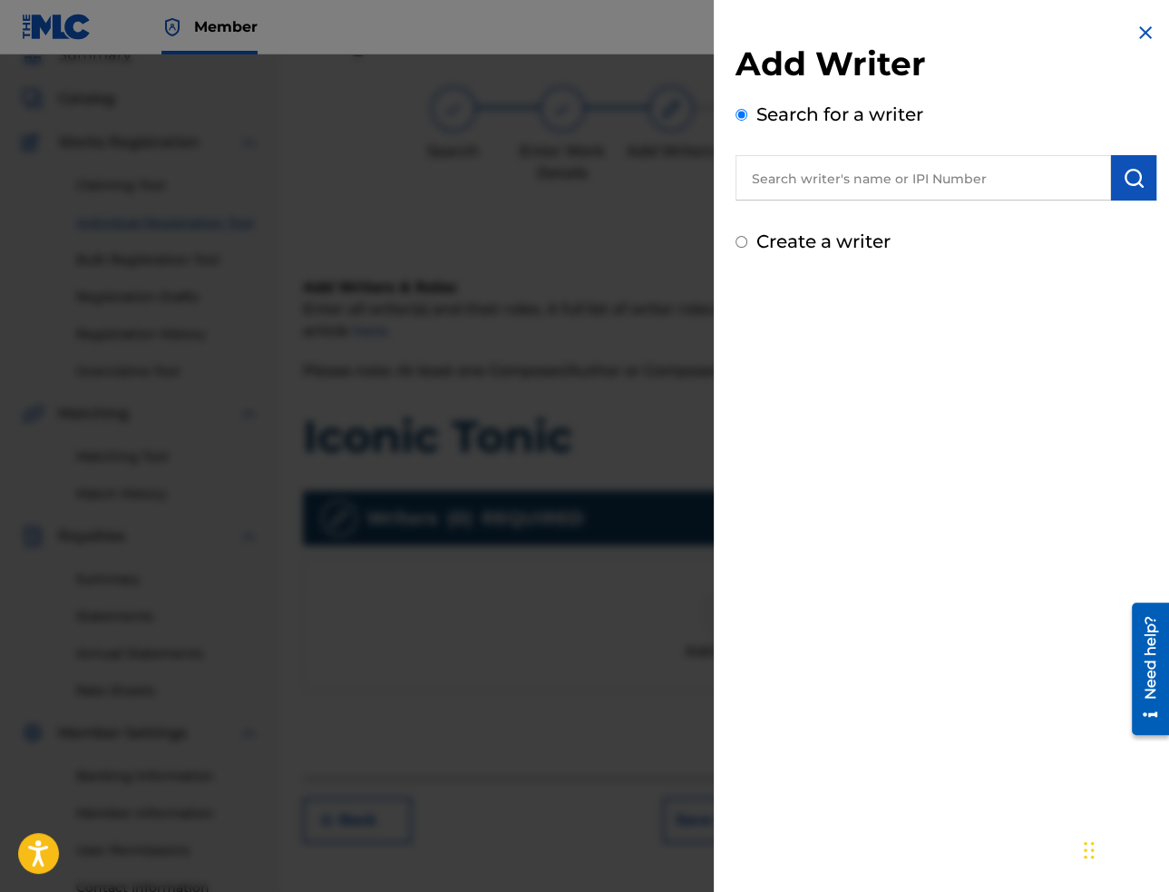
click at [855, 173] on input "text" at bounding box center [924, 177] width 376 height 45
paste input "[PERSON_NAME]"
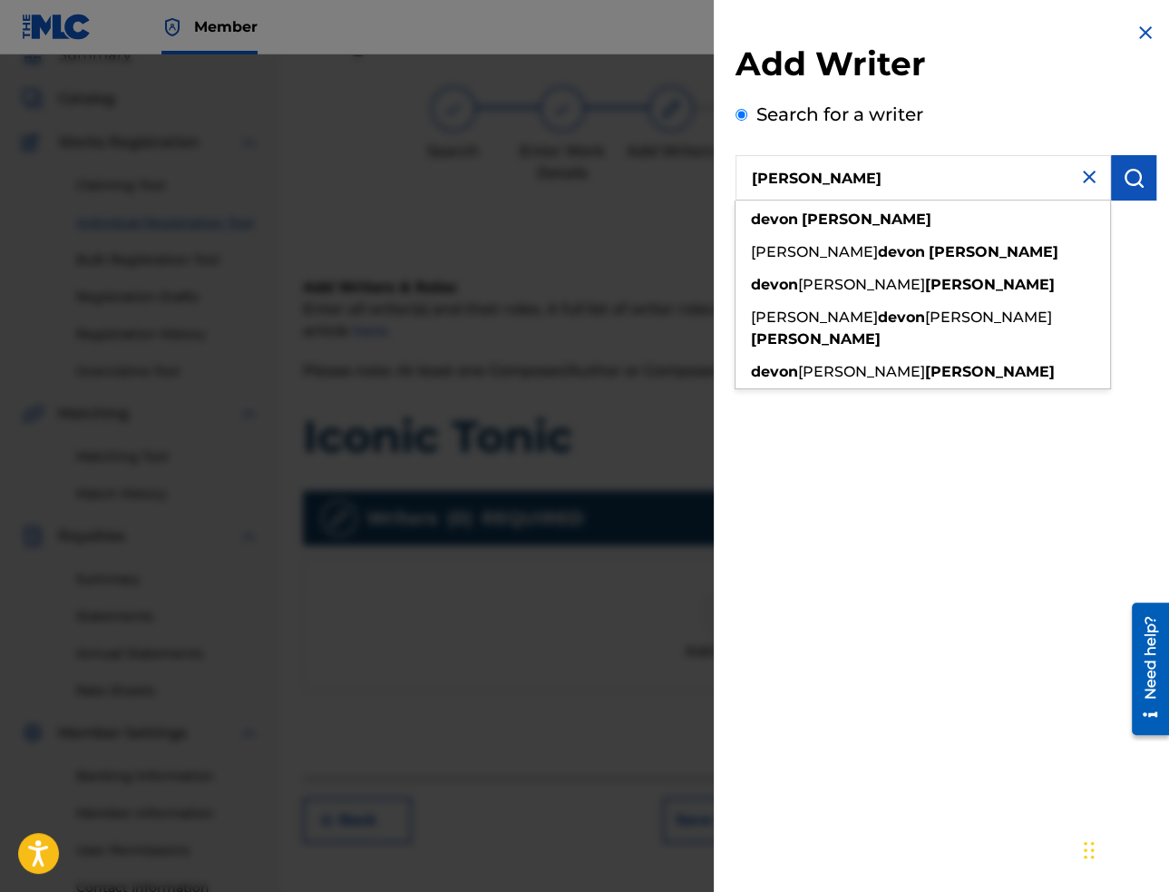
type input "[PERSON_NAME]"
click at [1116, 172] on button "submit" at bounding box center [1133, 177] width 45 height 45
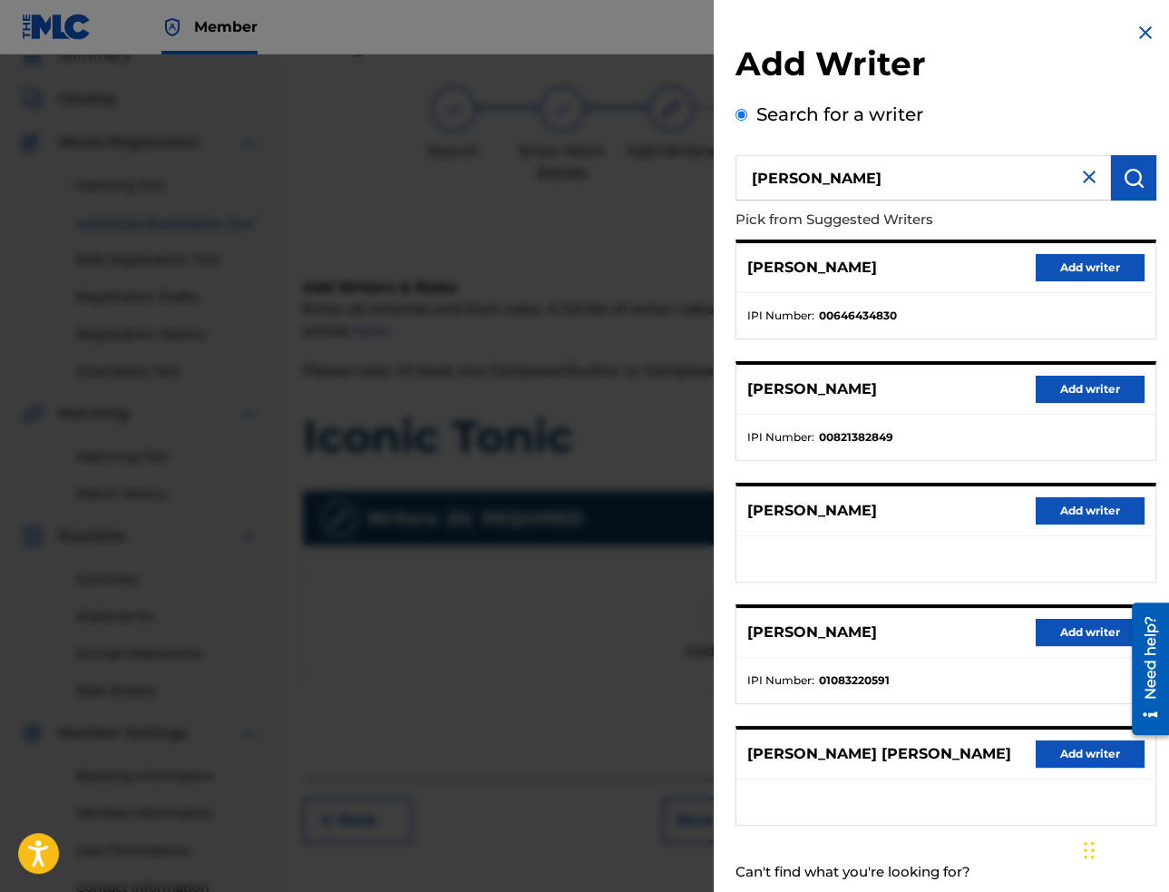
click at [1113, 268] on button "Add writer" at bounding box center [1090, 267] width 109 height 27
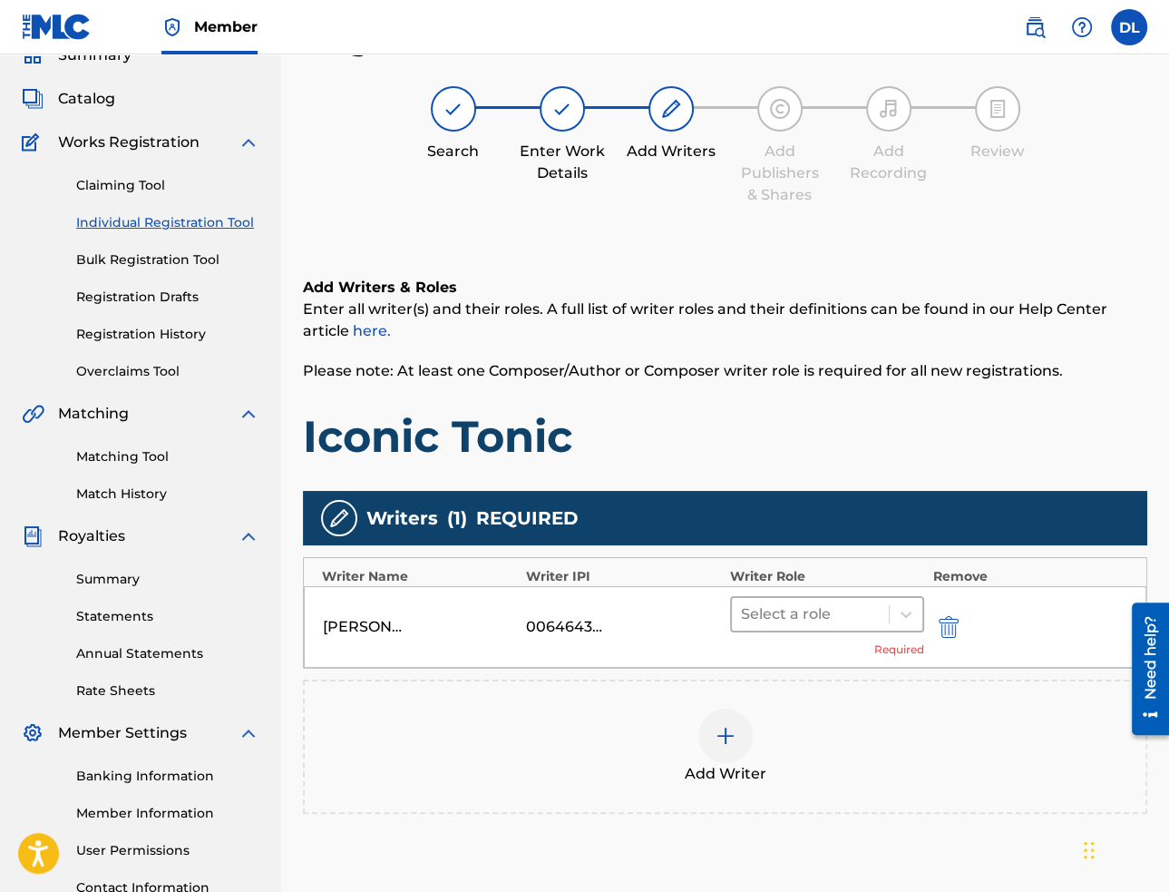
click at [811, 620] on div at bounding box center [810, 613] width 139 height 25
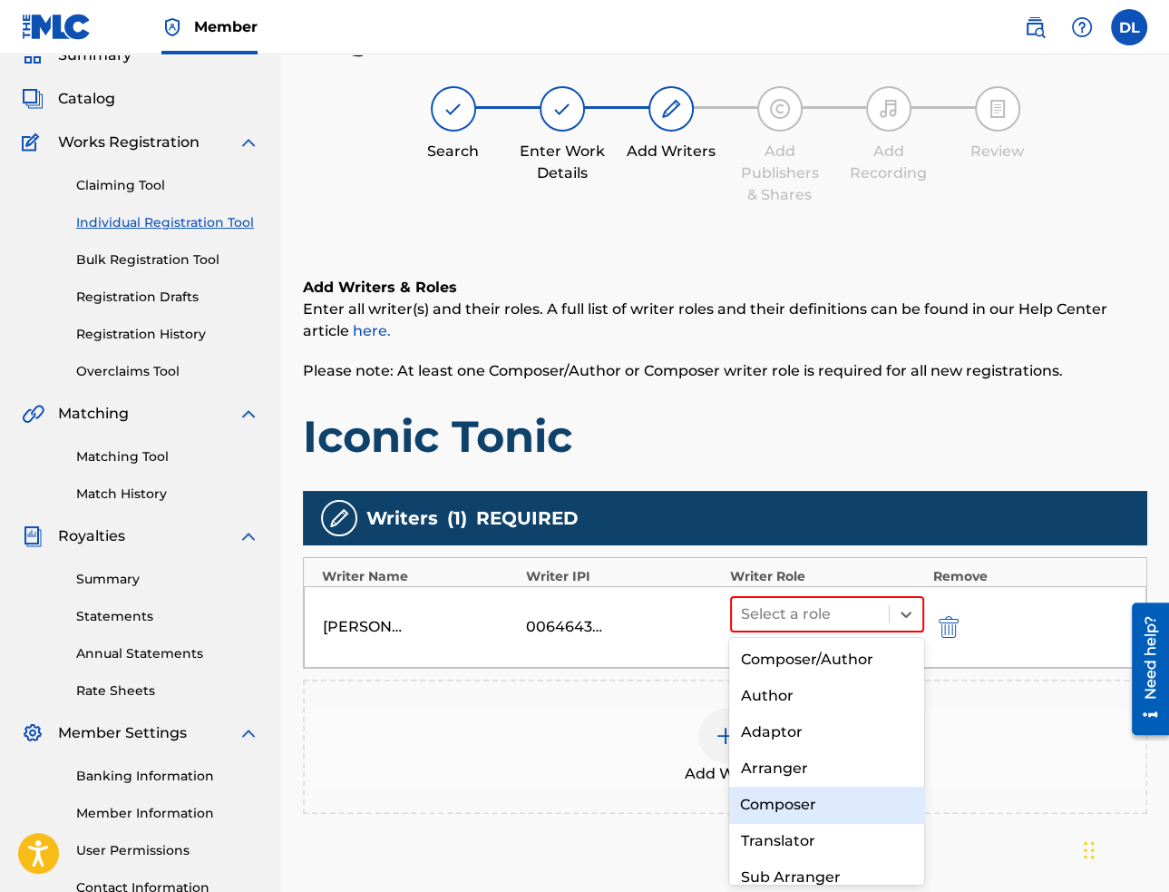
click at [803, 800] on div "Composer" at bounding box center [826, 804] width 194 height 36
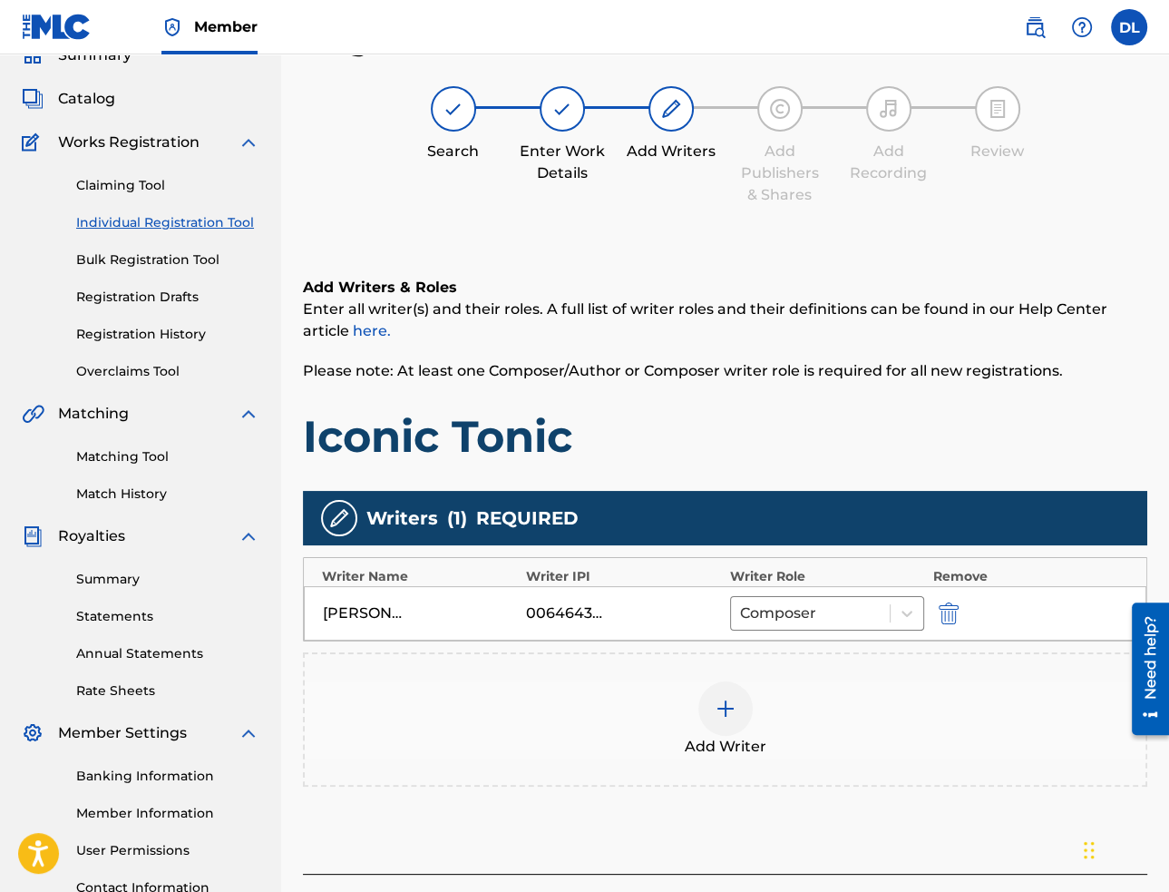
scroll to position [232, 0]
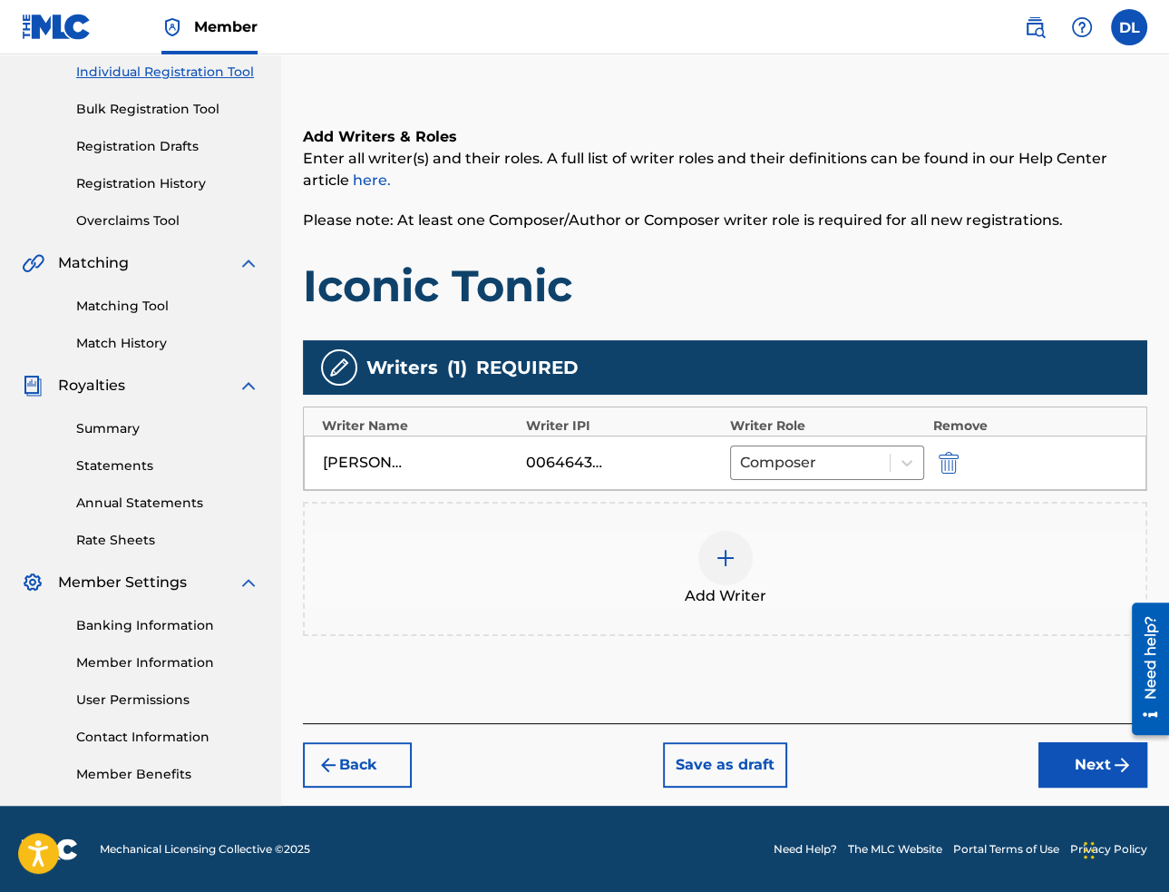
click at [1061, 756] on button "Next" at bounding box center [1093, 764] width 109 height 45
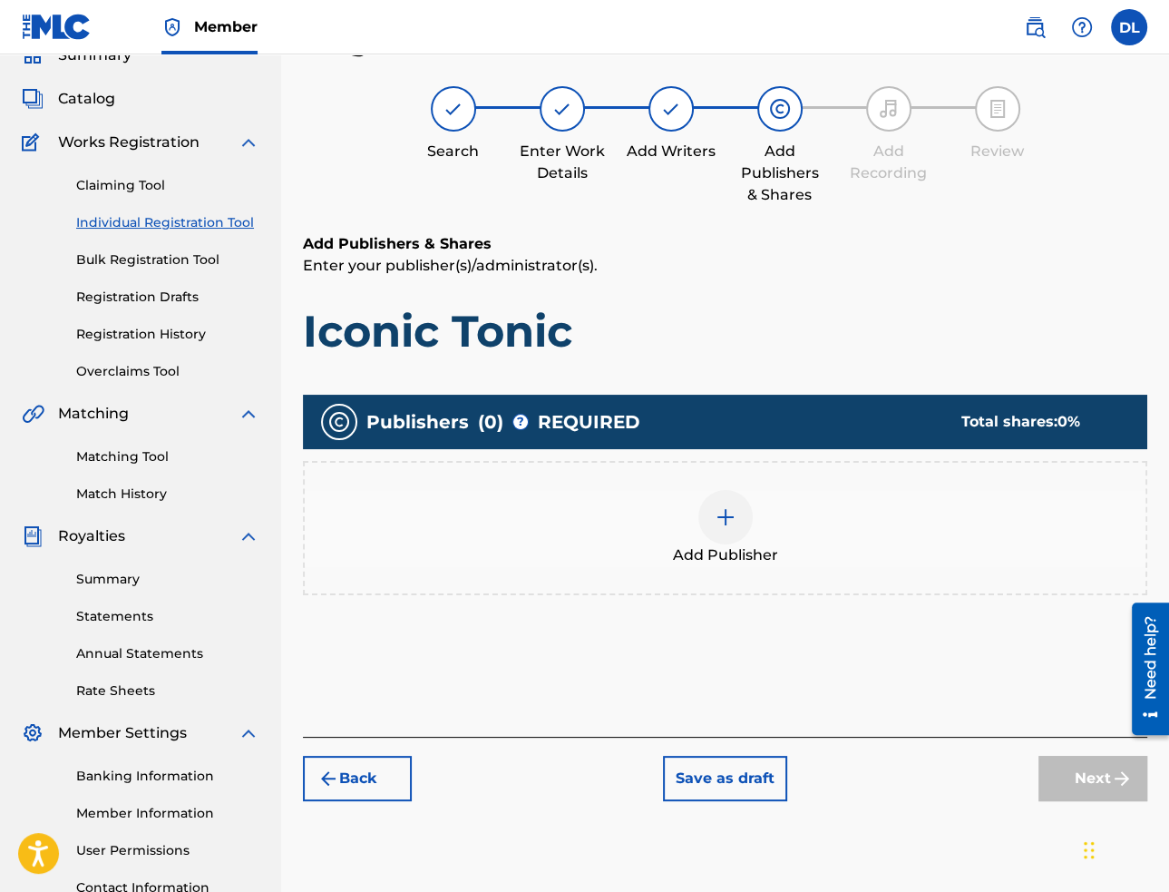
click at [733, 522] on img at bounding box center [726, 517] width 22 height 22
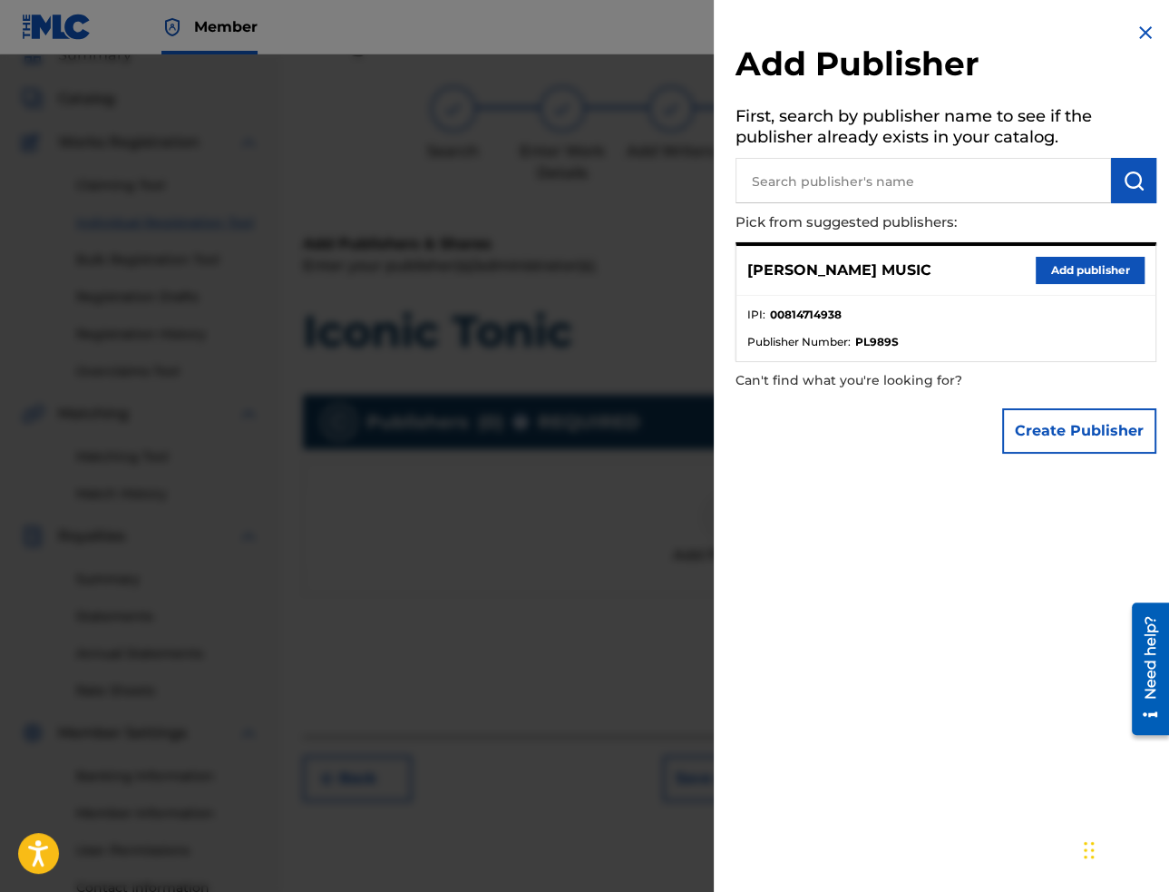
click at [1040, 265] on button "Add publisher" at bounding box center [1090, 270] width 109 height 27
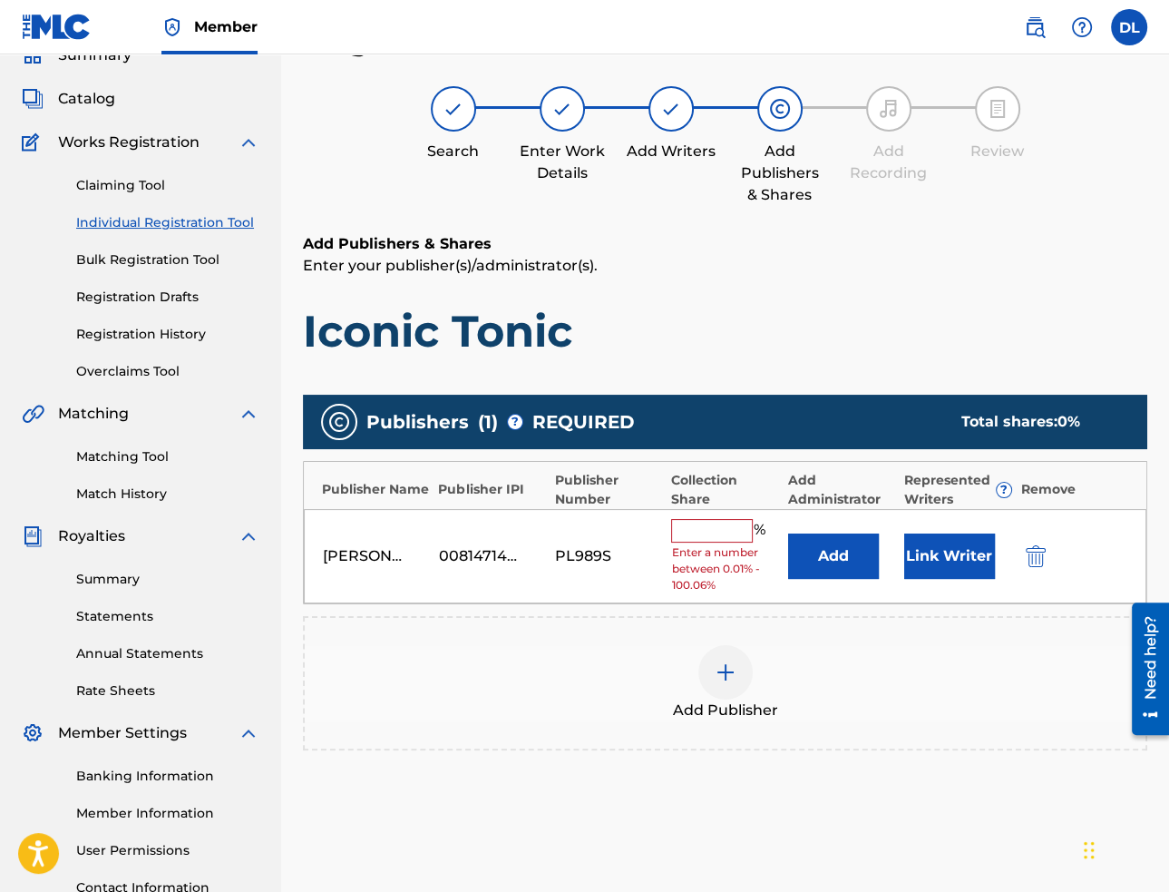
click at [724, 532] on input "text" at bounding box center [712, 531] width 82 height 24
type input "100"
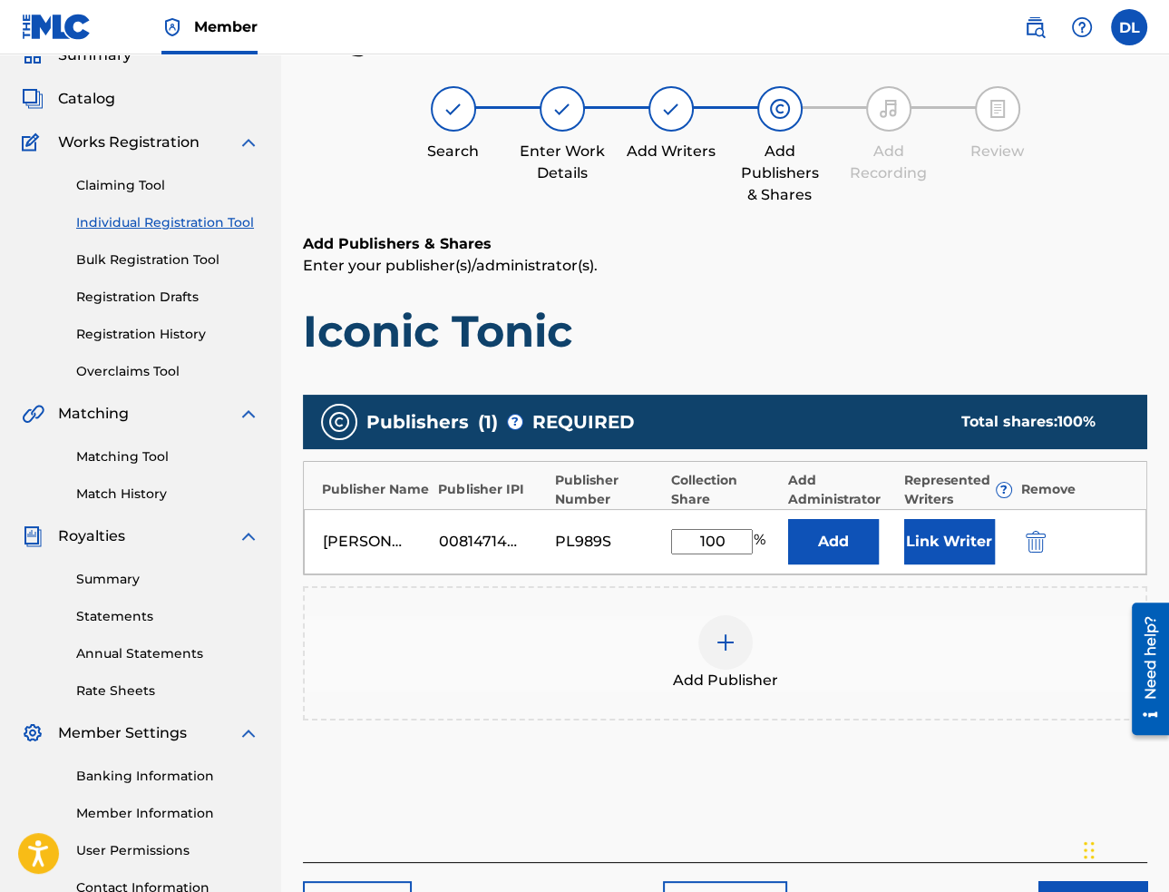
click at [1008, 765] on div "Publishers ( 1 ) ? REQUIRED Total shares: 100 % Publisher Name Publisher IPI Pu…" at bounding box center [725, 584] width 844 height 396
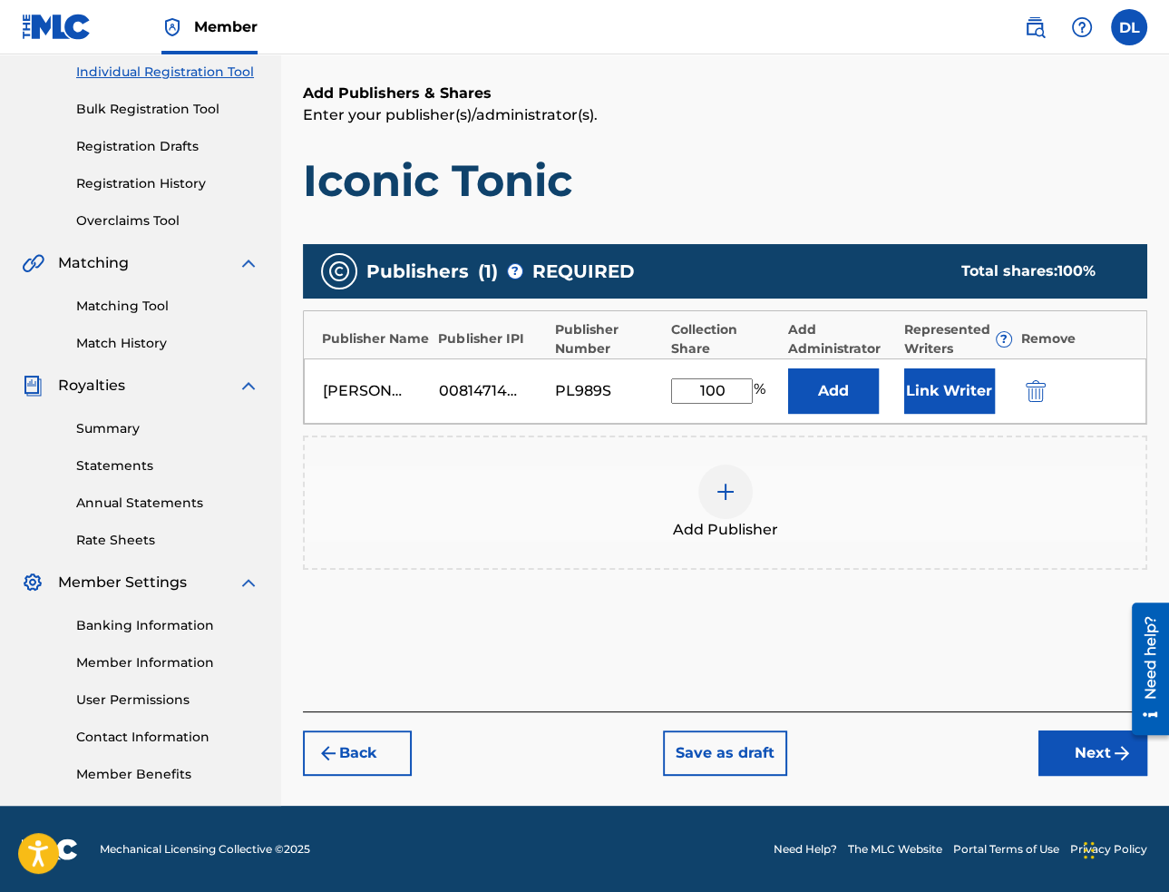
click at [1081, 765] on button "Next" at bounding box center [1093, 752] width 109 height 45
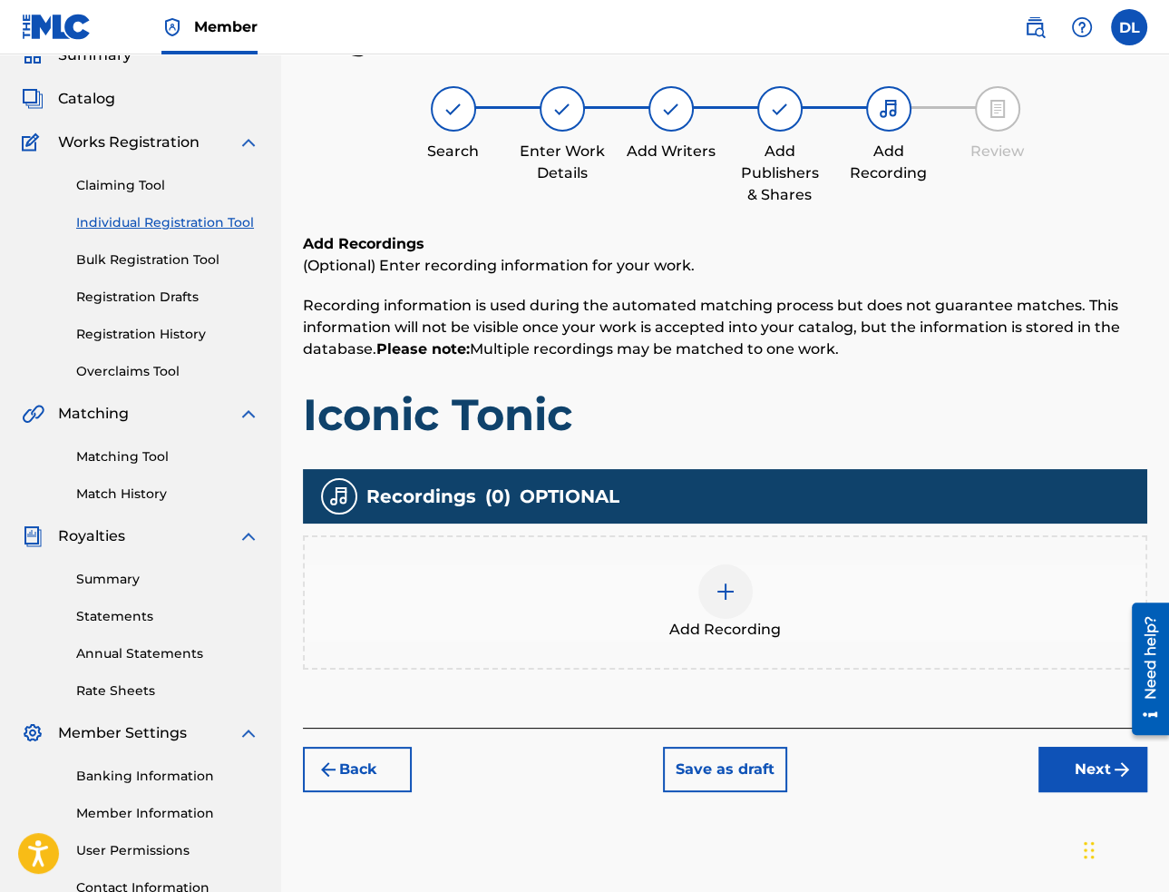
click at [730, 585] on img at bounding box center [726, 592] width 22 height 22
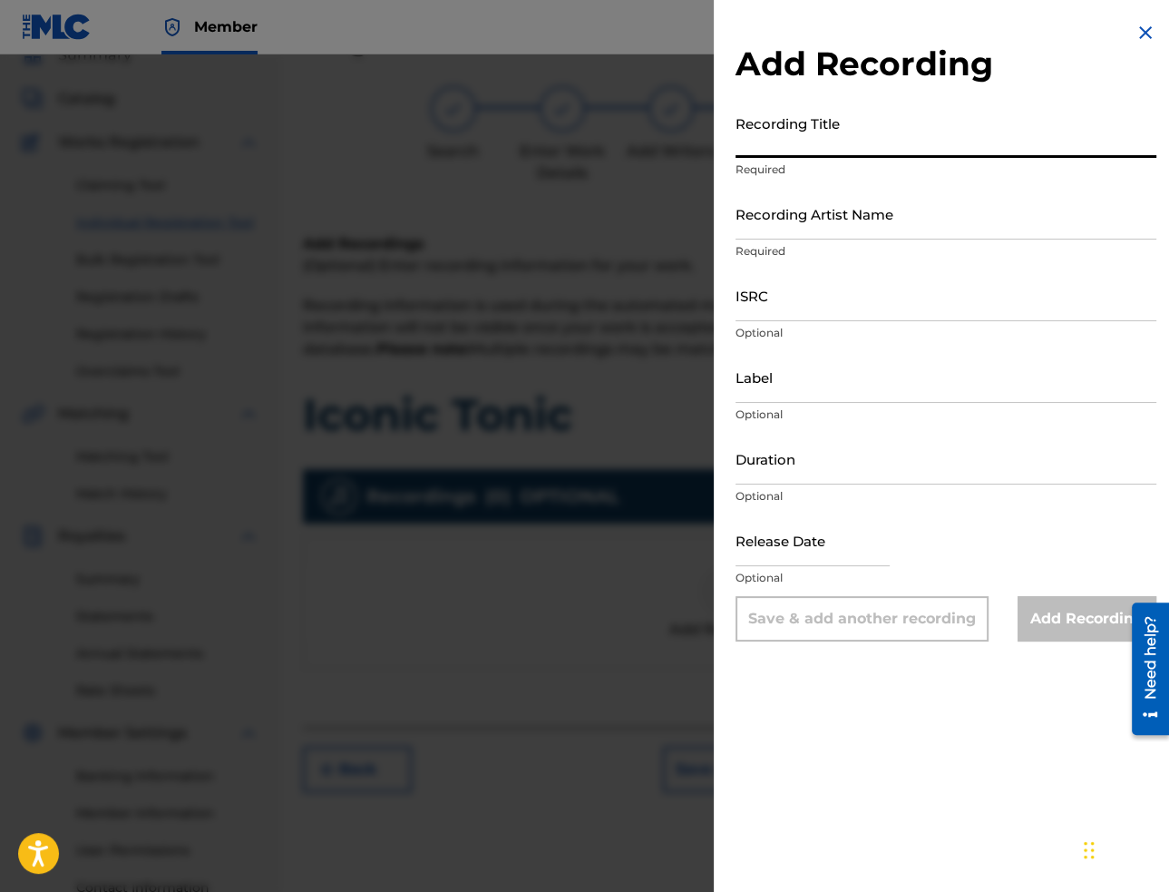
drag, startPoint x: 805, startPoint y: 147, endPoint x: 817, endPoint y: 149, distance: 11.9
click at [805, 147] on input "Recording Title" at bounding box center [946, 132] width 421 height 52
paste input "Iconic Tonic"
type input "Iconic Tonic"
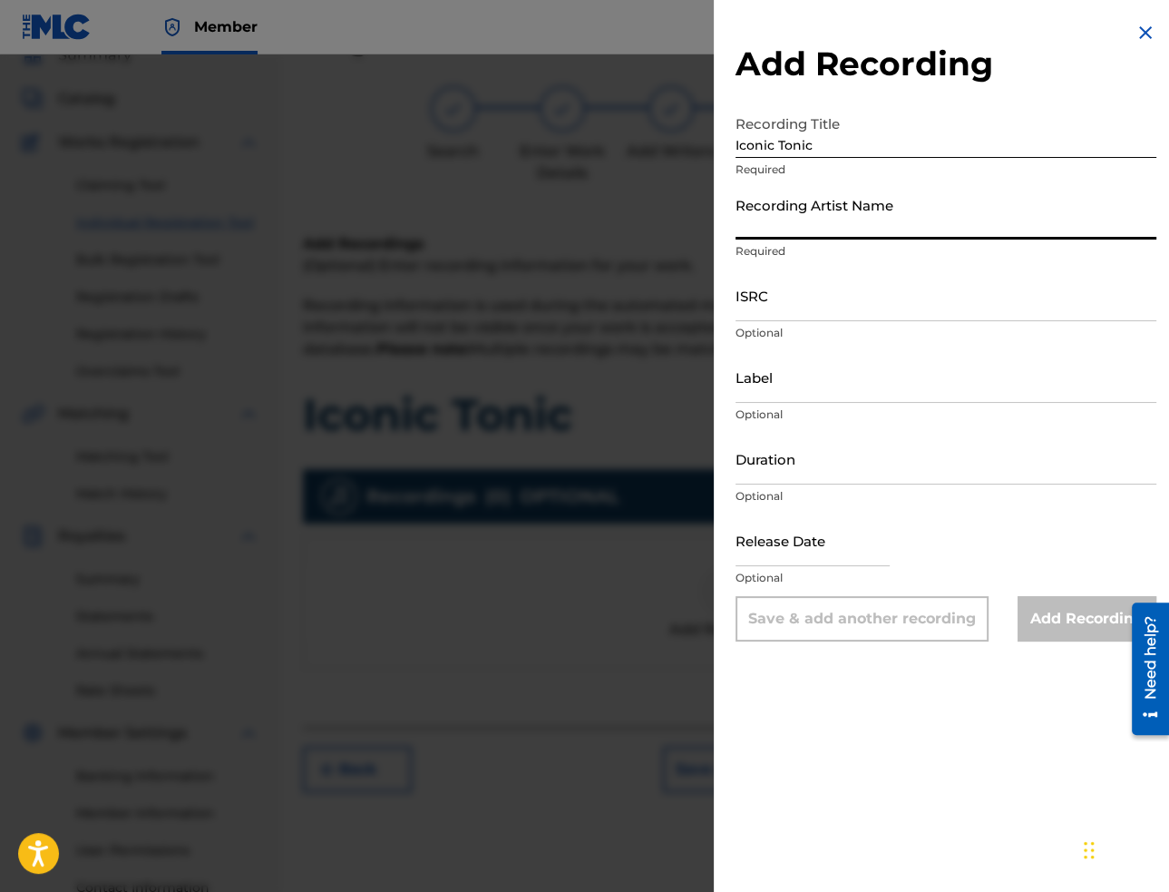
click at [851, 216] on input "Recording Artist Name" at bounding box center [946, 214] width 421 height 52
paste input "[PERSON_NAME]"
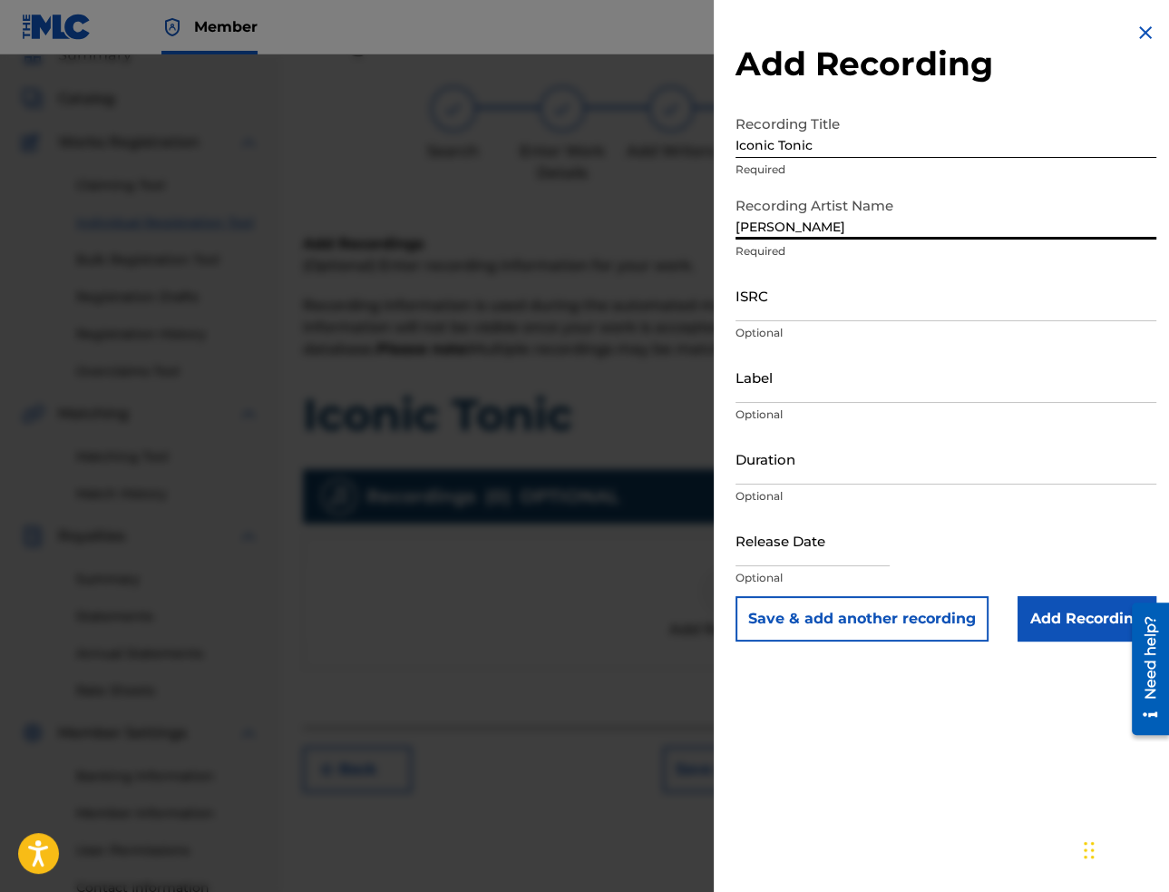
type input "[PERSON_NAME]"
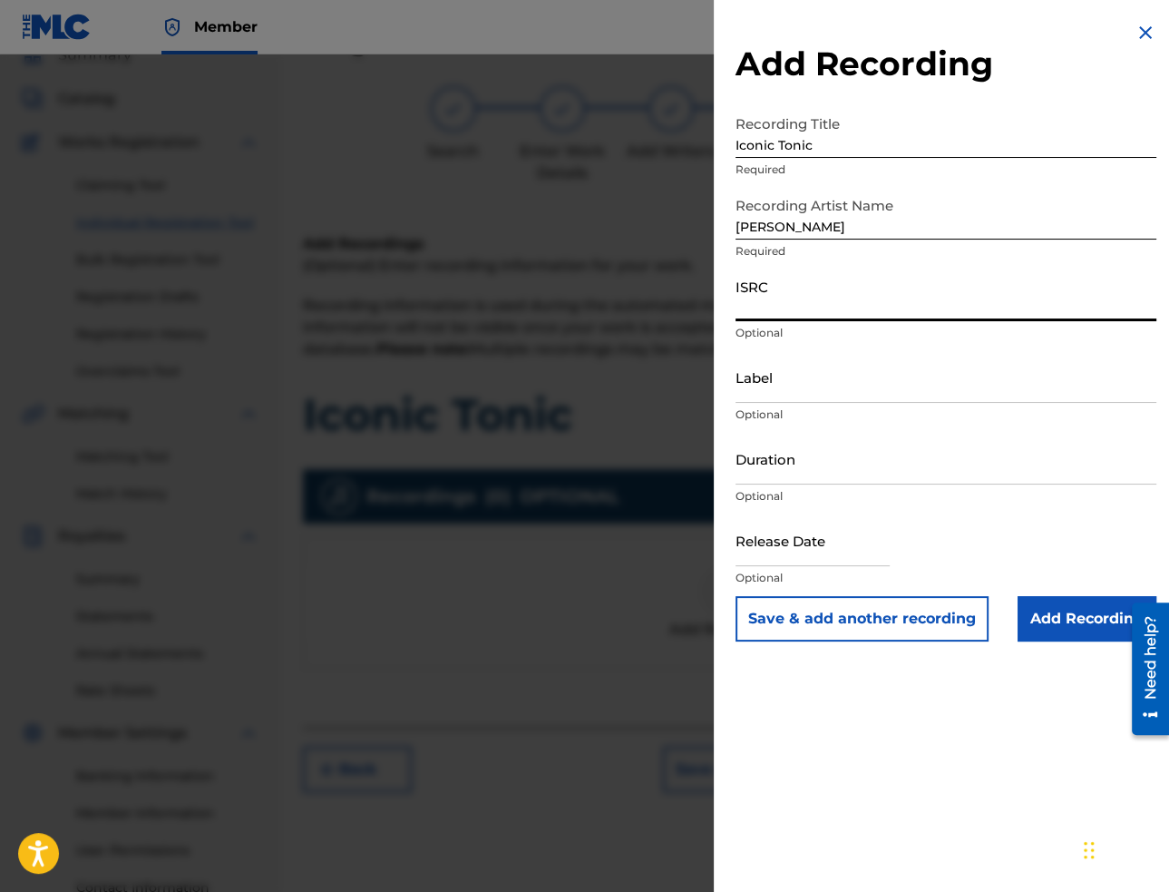
click at [1030, 317] on input "ISRC" at bounding box center [946, 295] width 421 height 52
paste input "USA2P2504908"
type input "USA2P2504908"
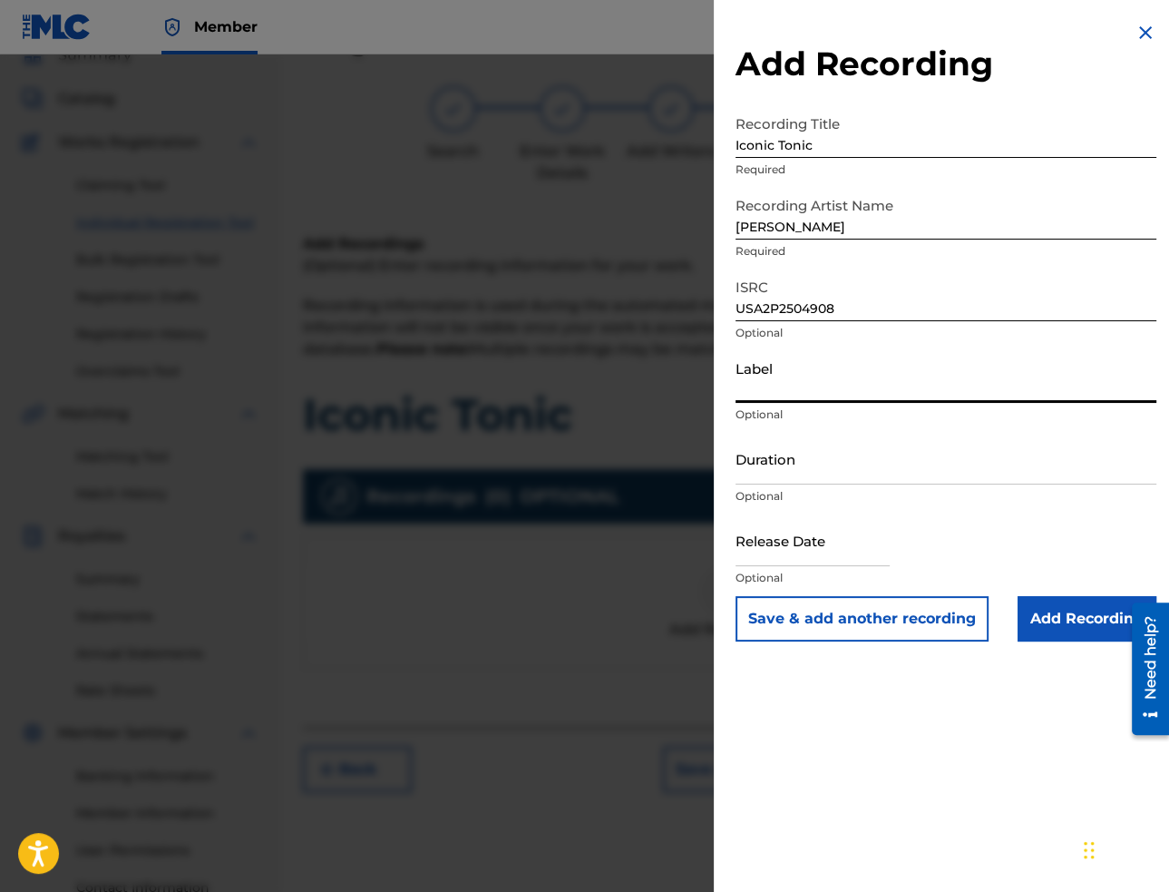
click at [972, 376] on input "Label" at bounding box center [946, 377] width 421 height 52
paste input "Mountain Chill Out"
type input "Mountain Chill Out"
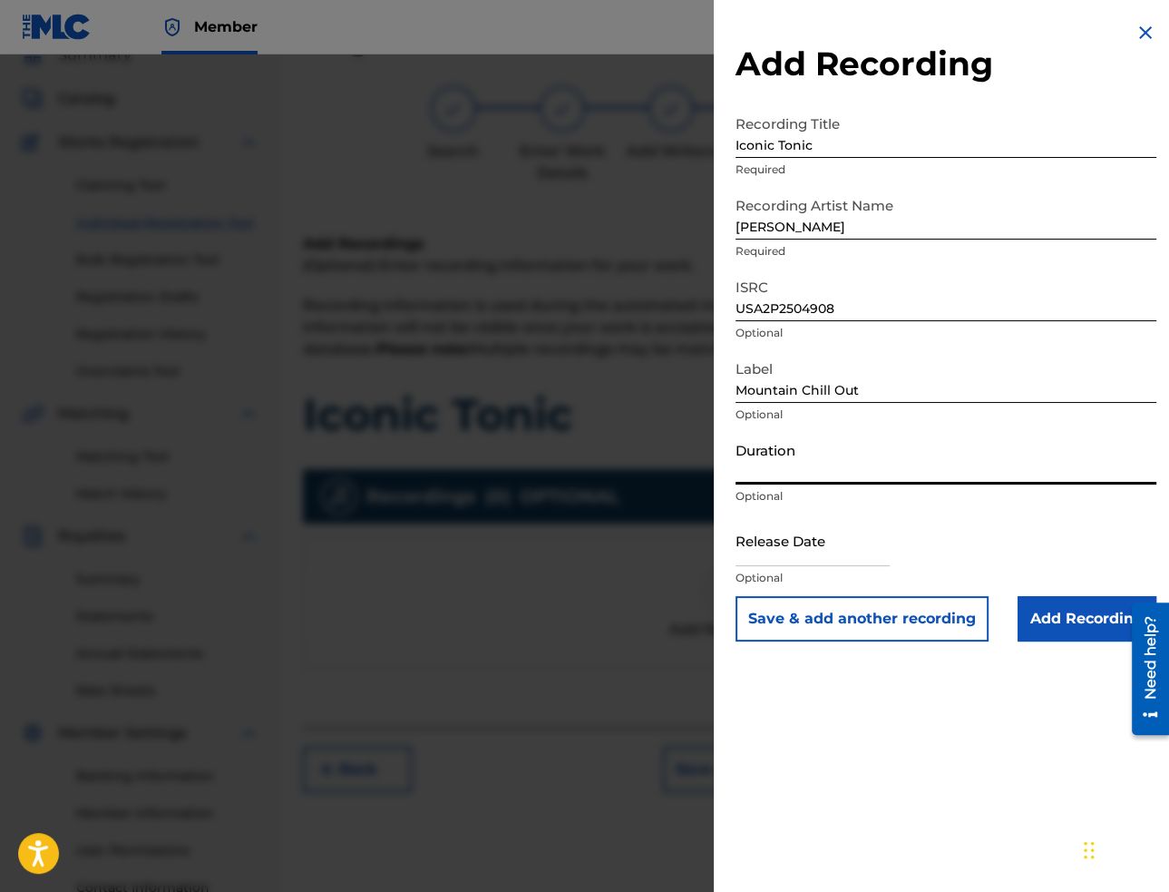
click at [913, 464] on input "Duration" at bounding box center [946, 459] width 421 height 52
paste input "02:18"
type input "02:18"
select select "7"
select select "2025"
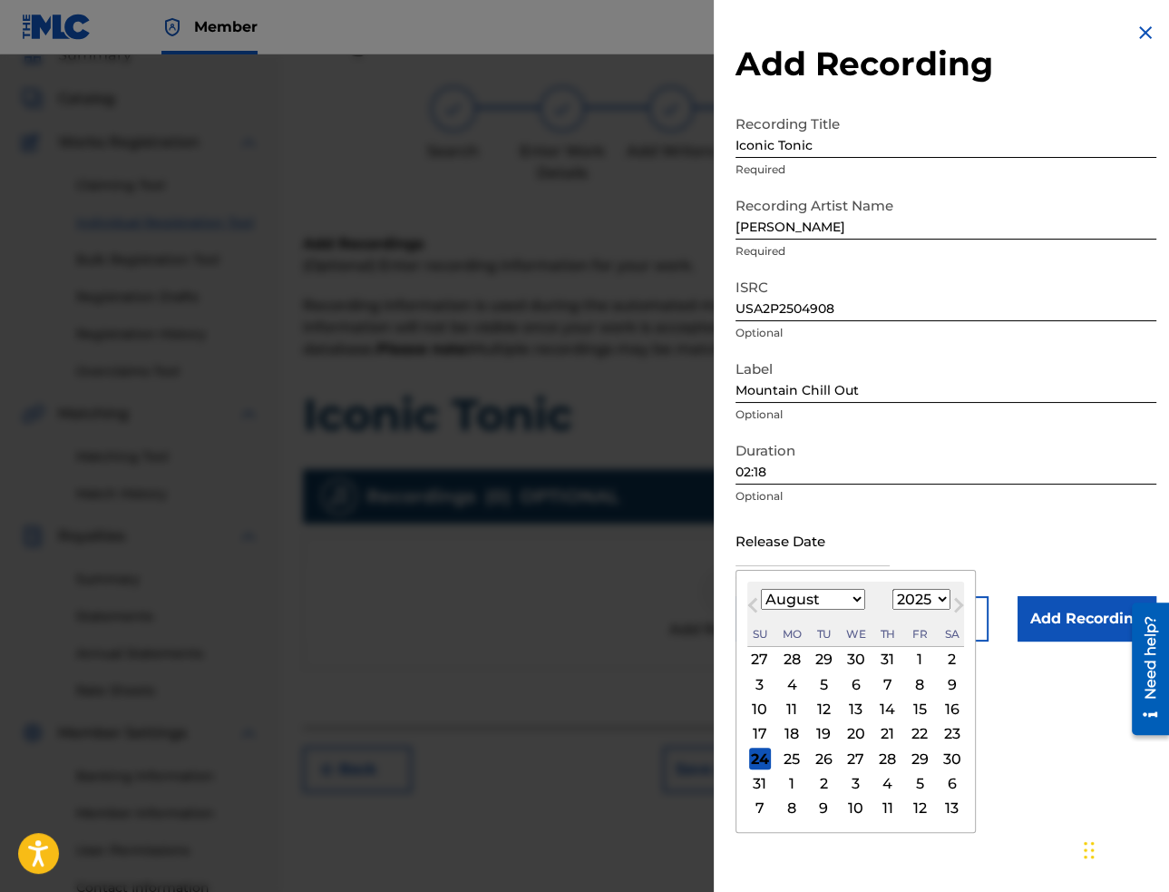
click at [863, 532] on input "text" at bounding box center [813, 540] width 154 height 52
paste input "[DATE]"
type input "[DATE]"
select select "1"
type input "[DATE]"
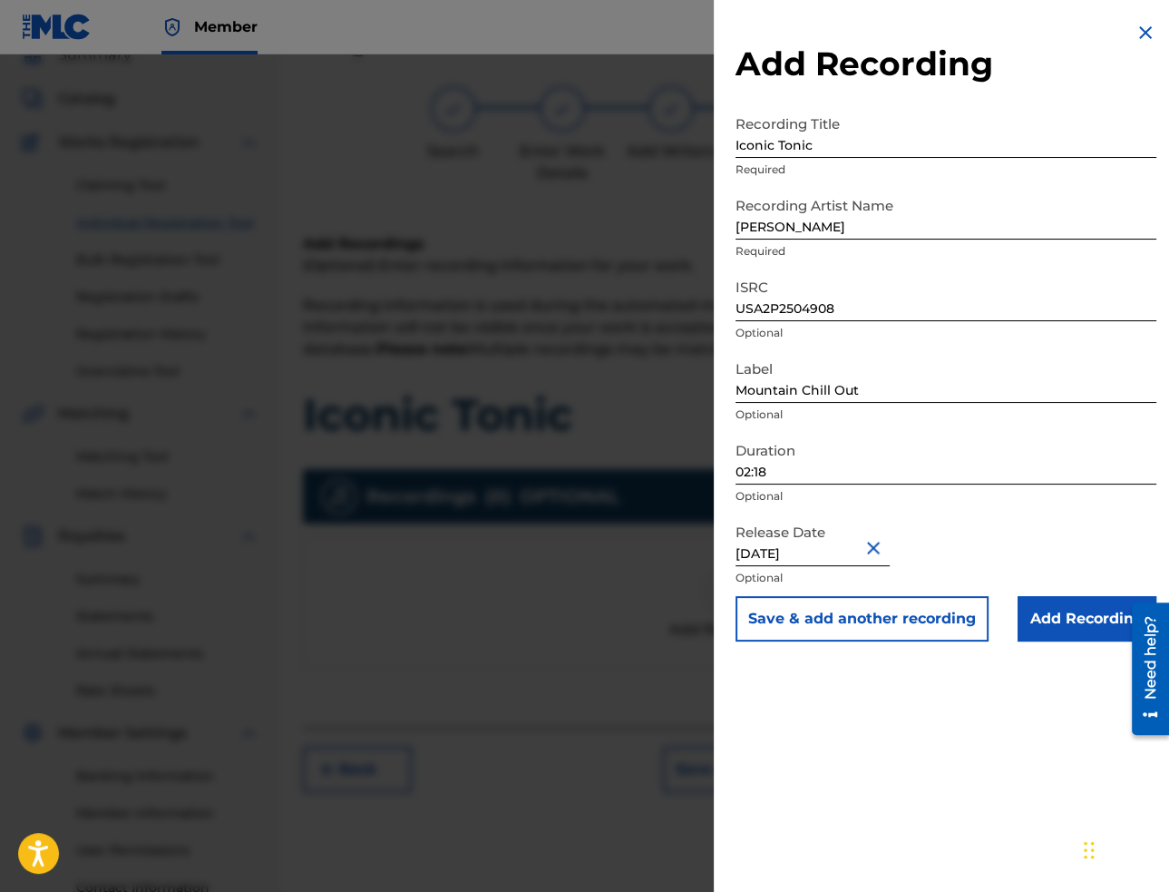
click at [1063, 631] on input "Add Recording" at bounding box center [1087, 618] width 139 height 45
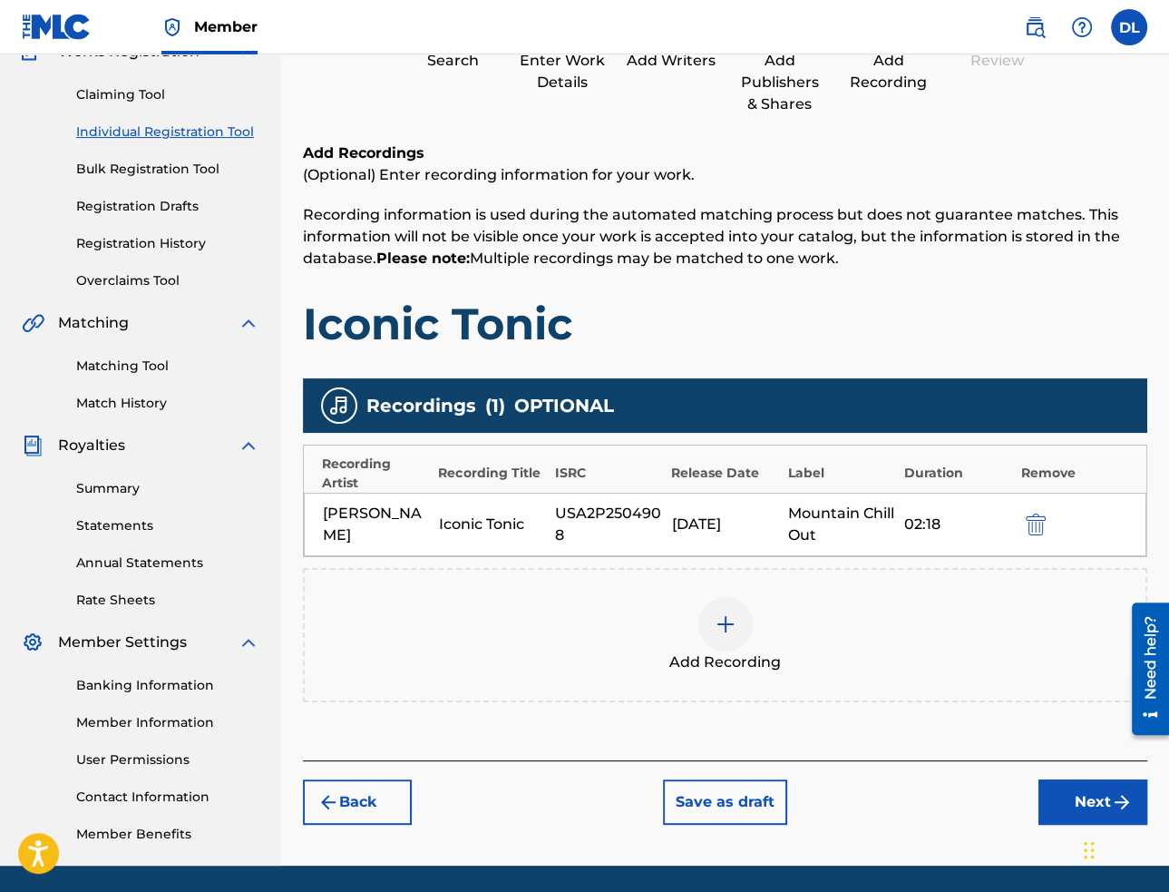
click at [1078, 804] on button "Next" at bounding box center [1093, 801] width 109 height 45
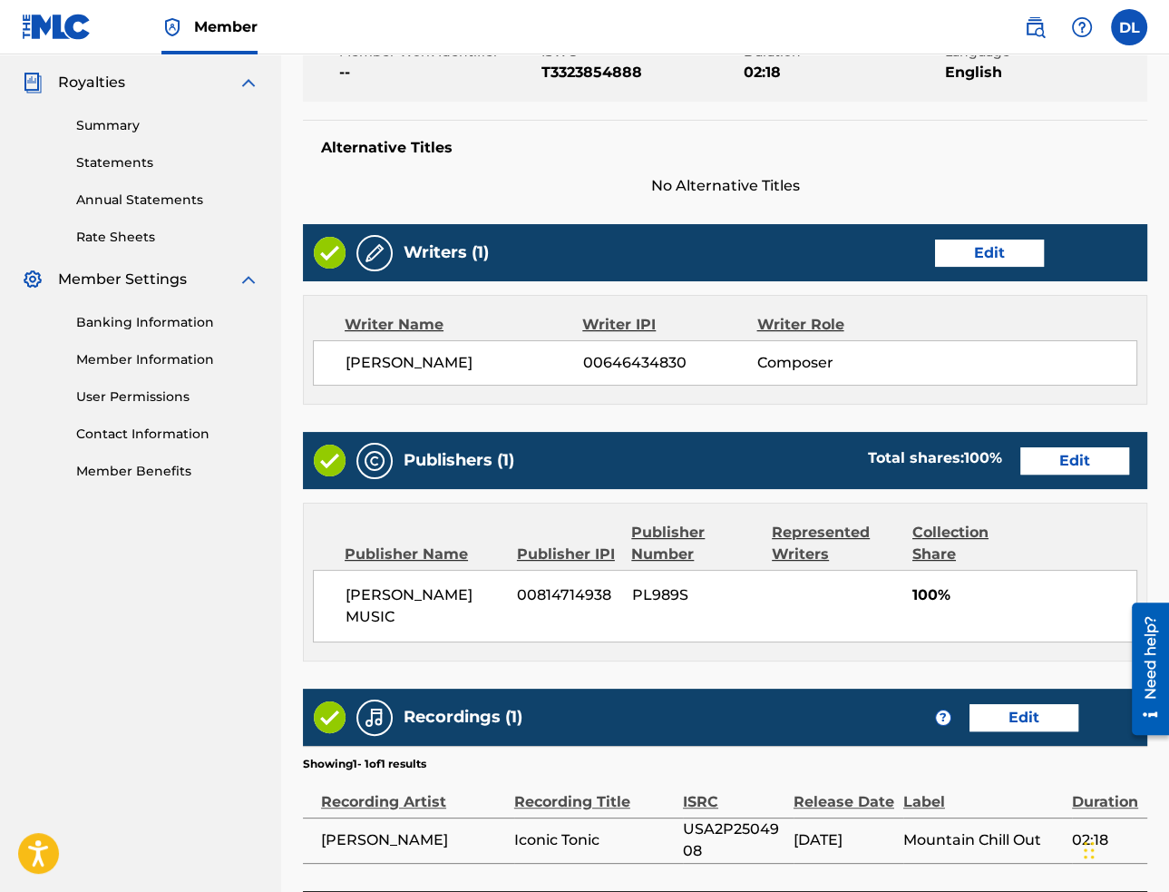
scroll to position [683, 0]
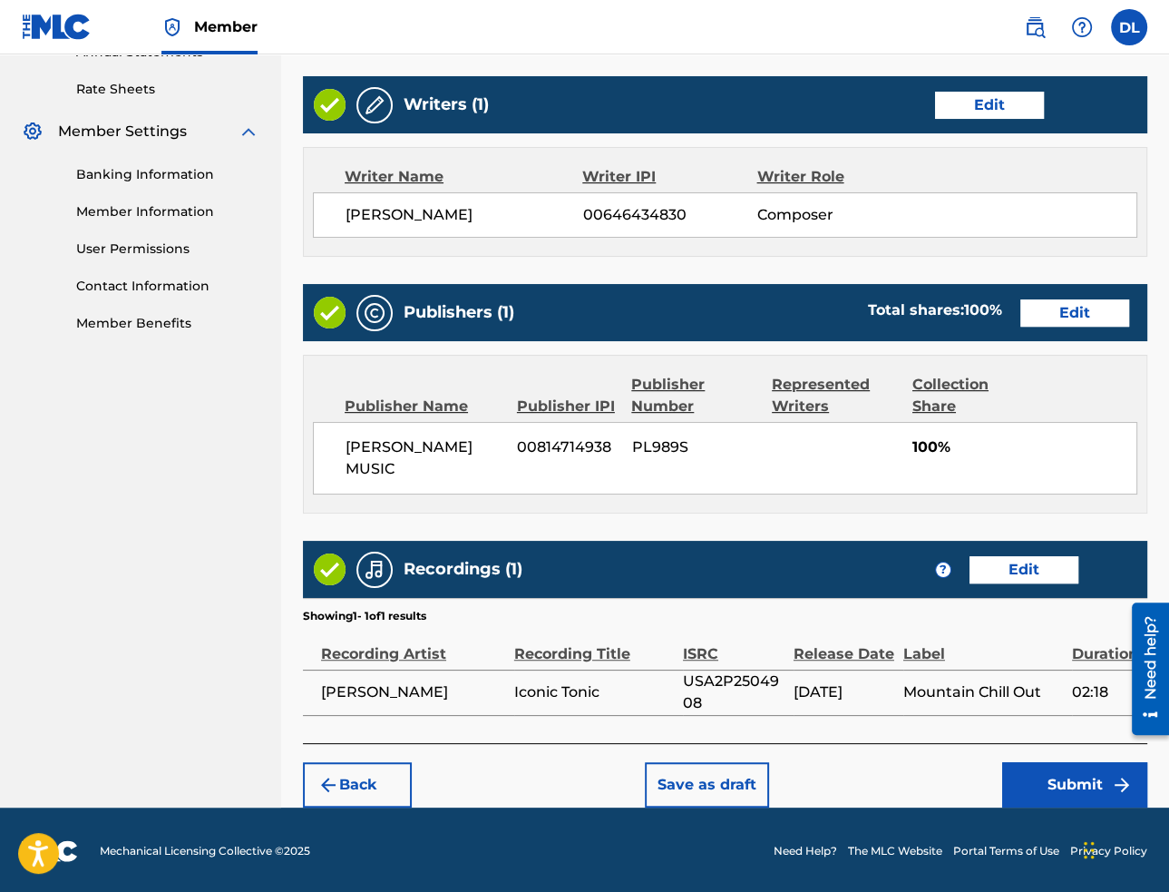
click at [1051, 774] on button "Submit" at bounding box center [1074, 784] width 145 height 45
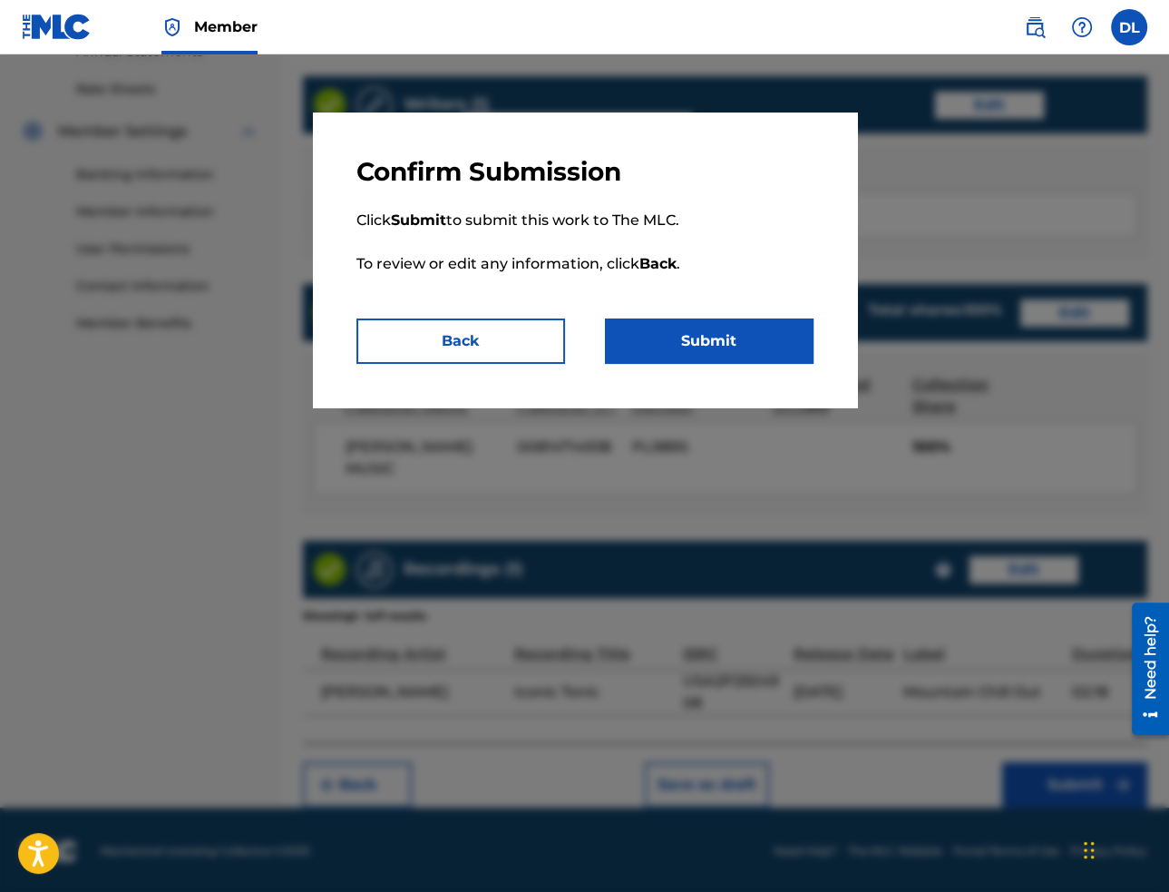
click at [691, 343] on button "Submit" at bounding box center [709, 340] width 209 height 45
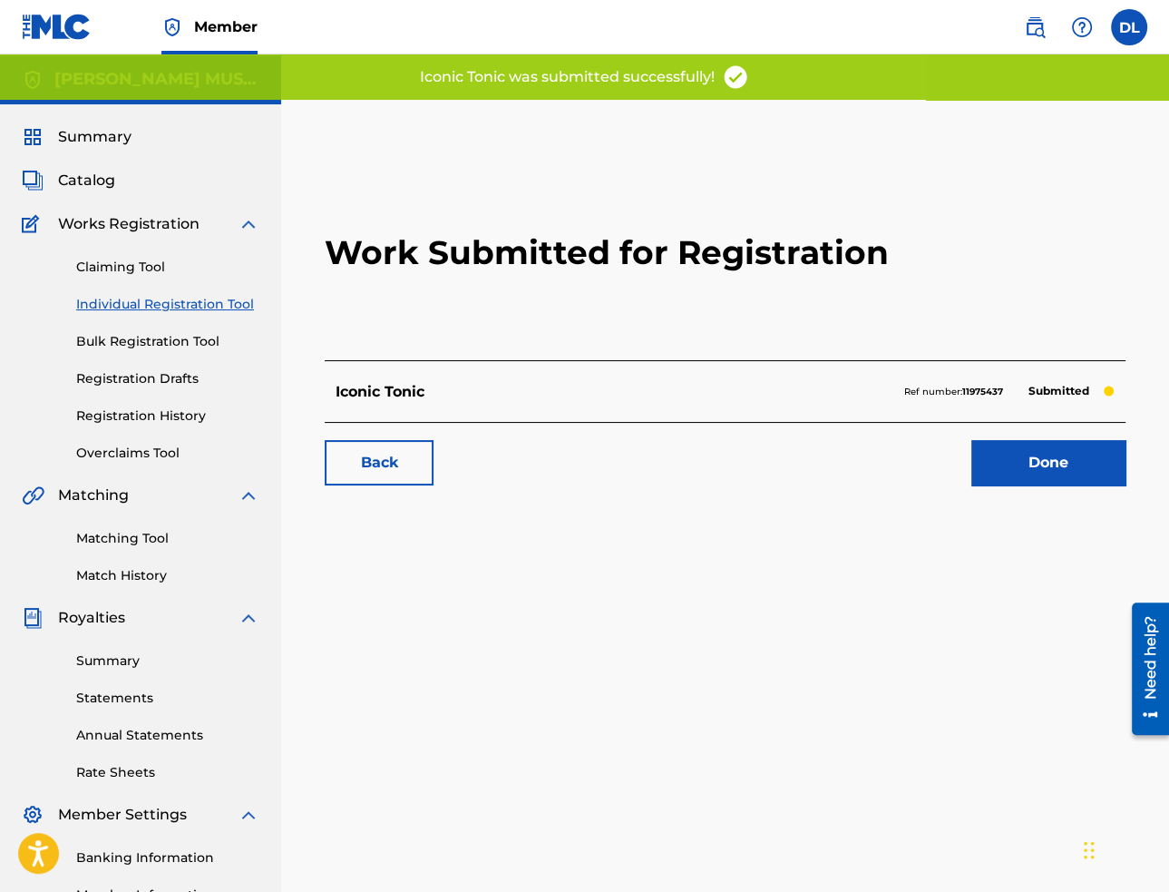
click at [1049, 457] on link "Done" at bounding box center [1048, 462] width 154 height 45
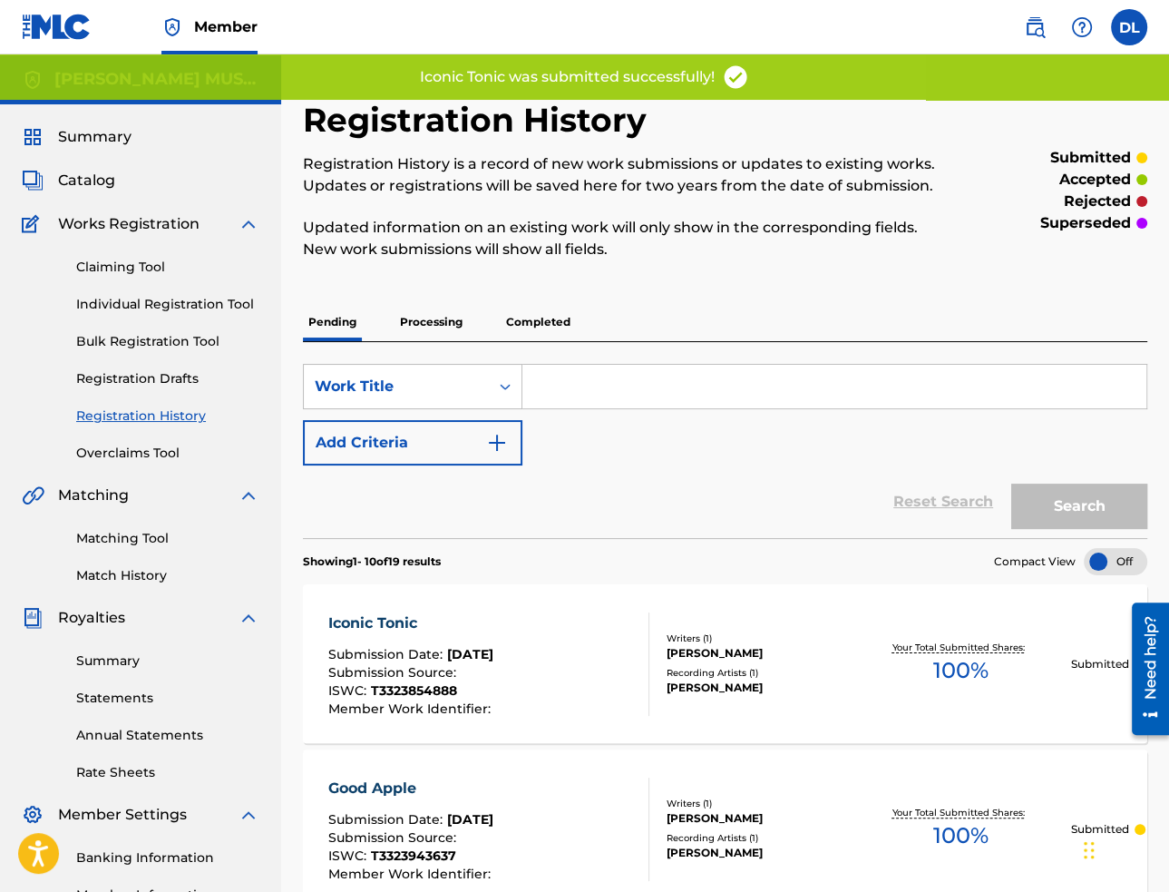
click at [152, 300] on link "Individual Registration Tool" at bounding box center [167, 304] width 183 height 19
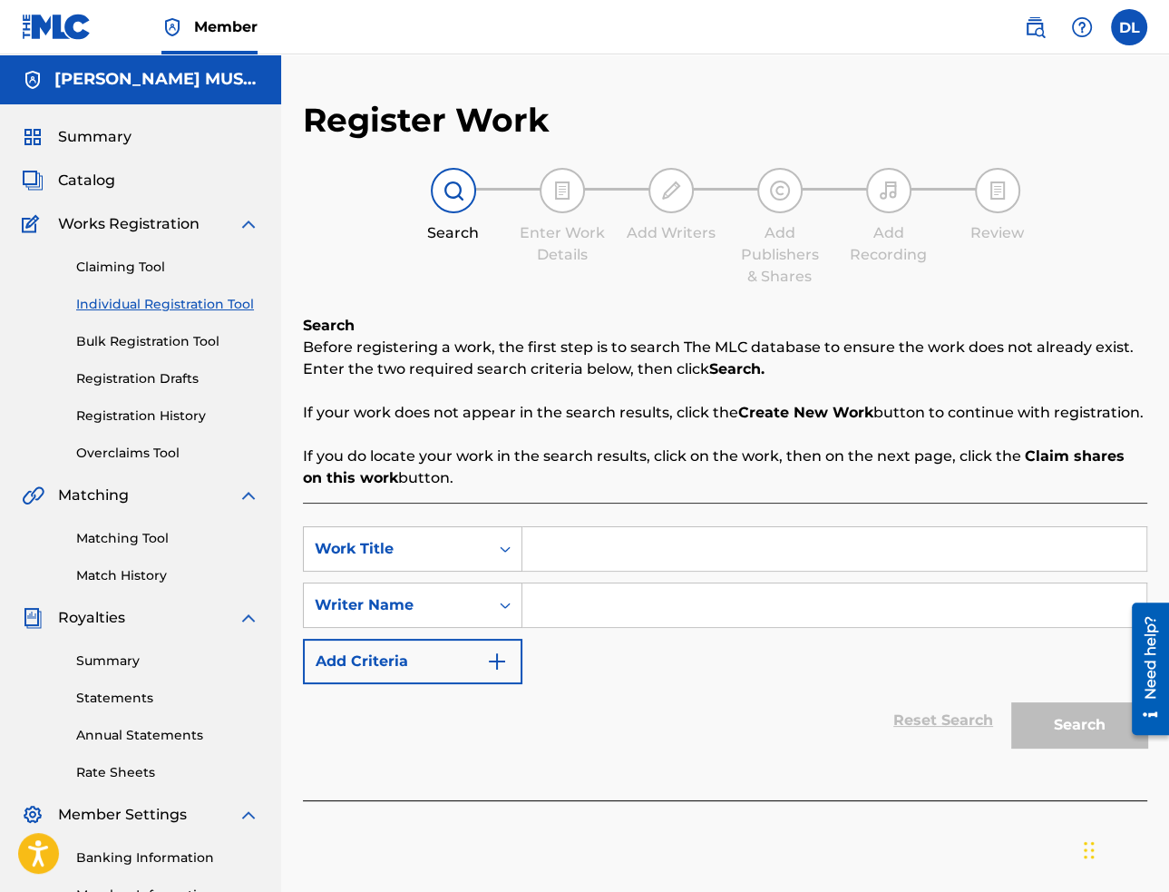
click at [918, 549] on input "Search Form" at bounding box center [834, 549] width 624 height 44
paste input "Longevity"
type input "Longevity"
click at [726, 597] on input "Search Form" at bounding box center [834, 605] width 624 height 44
paste input "[PERSON_NAME]"
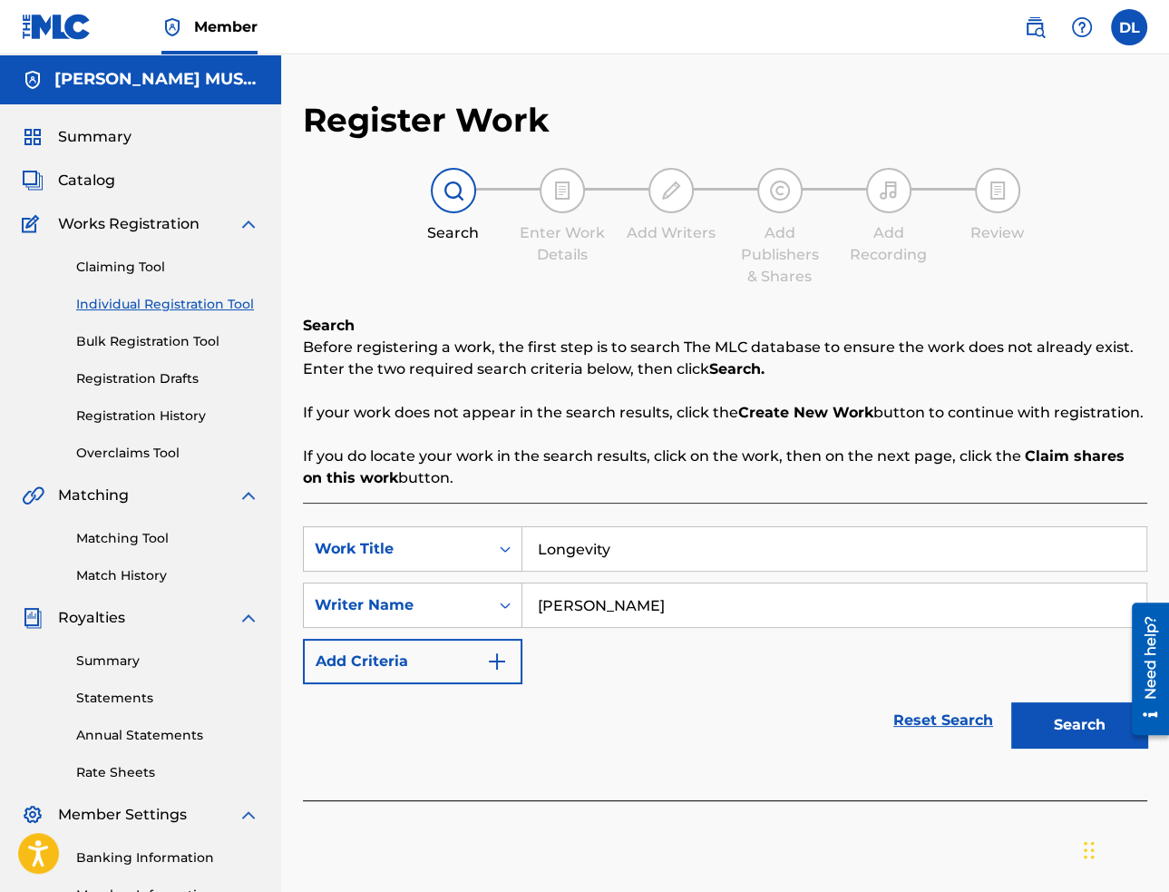
type input "[PERSON_NAME]"
click at [1050, 721] on button "Search" at bounding box center [1079, 724] width 136 height 45
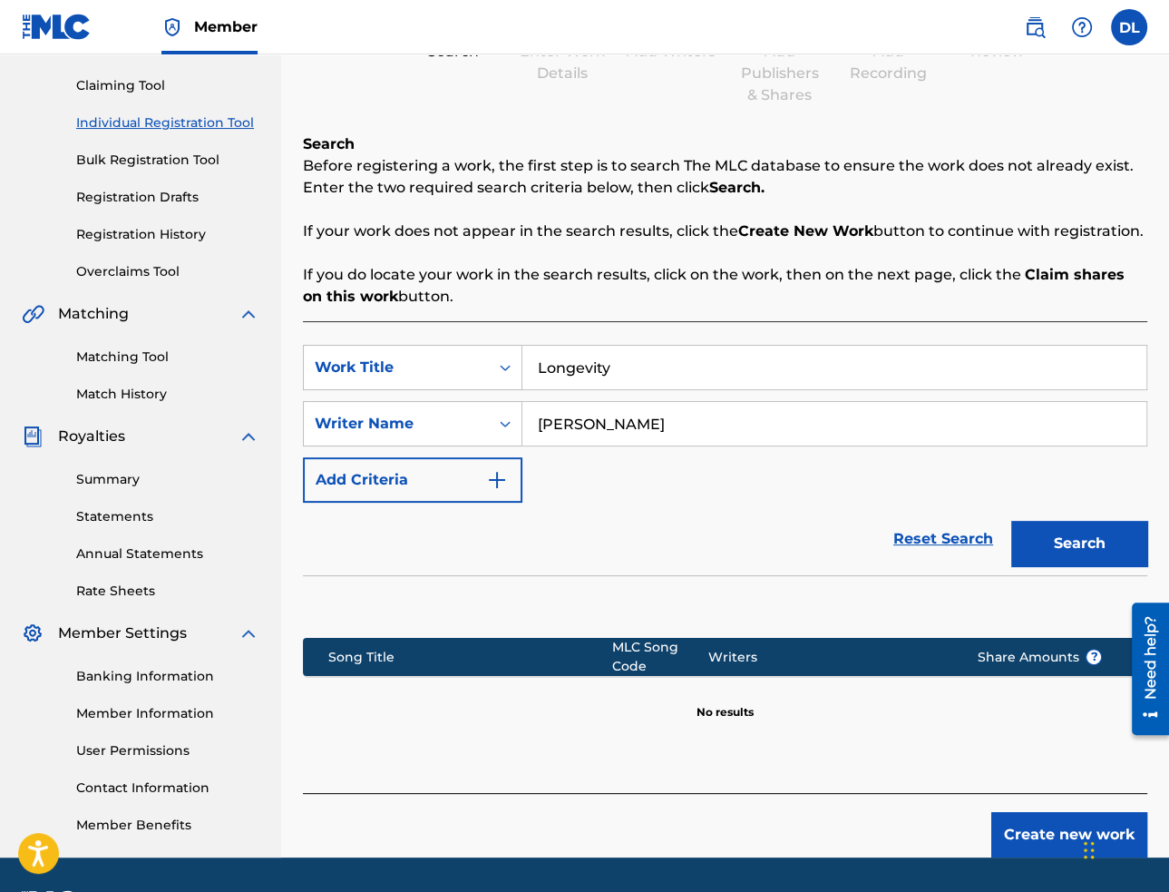
scroll to position [233, 0]
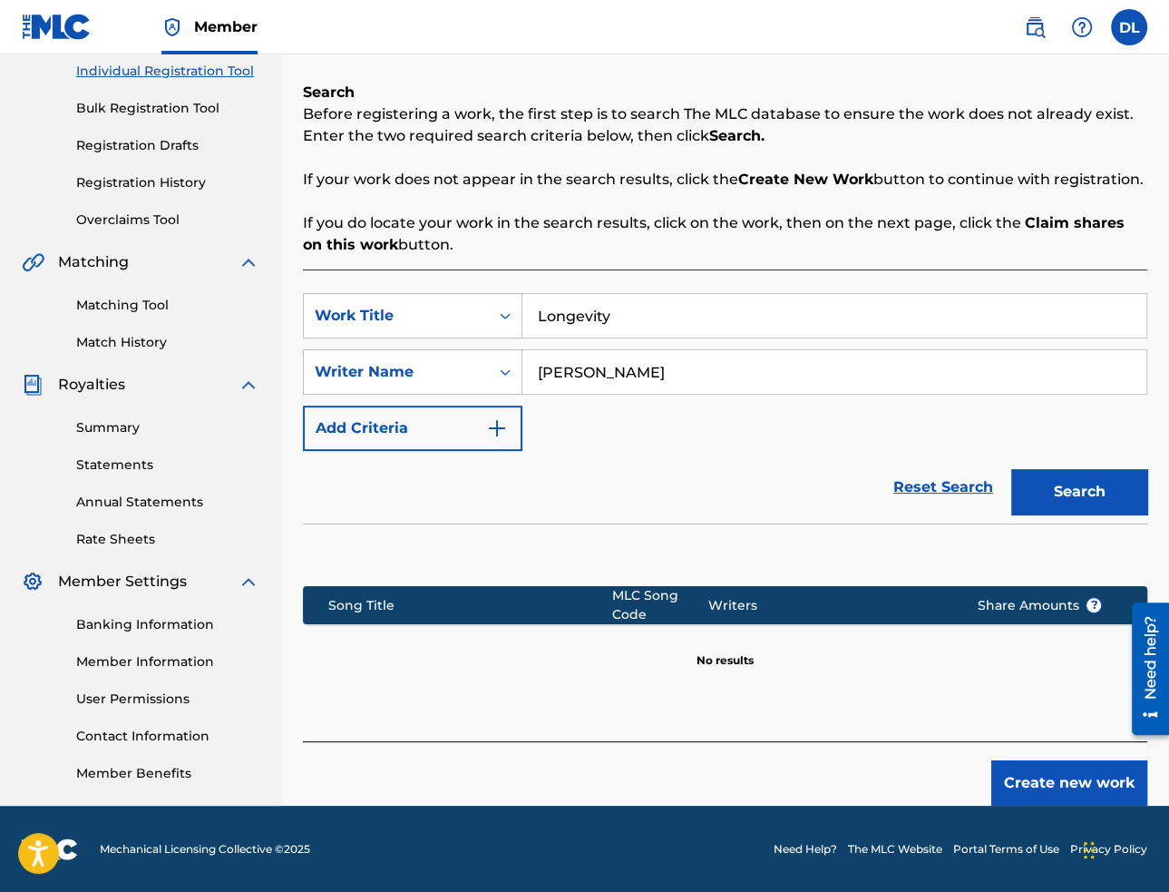
click at [1021, 770] on button "Create new work" at bounding box center [1069, 782] width 156 height 45
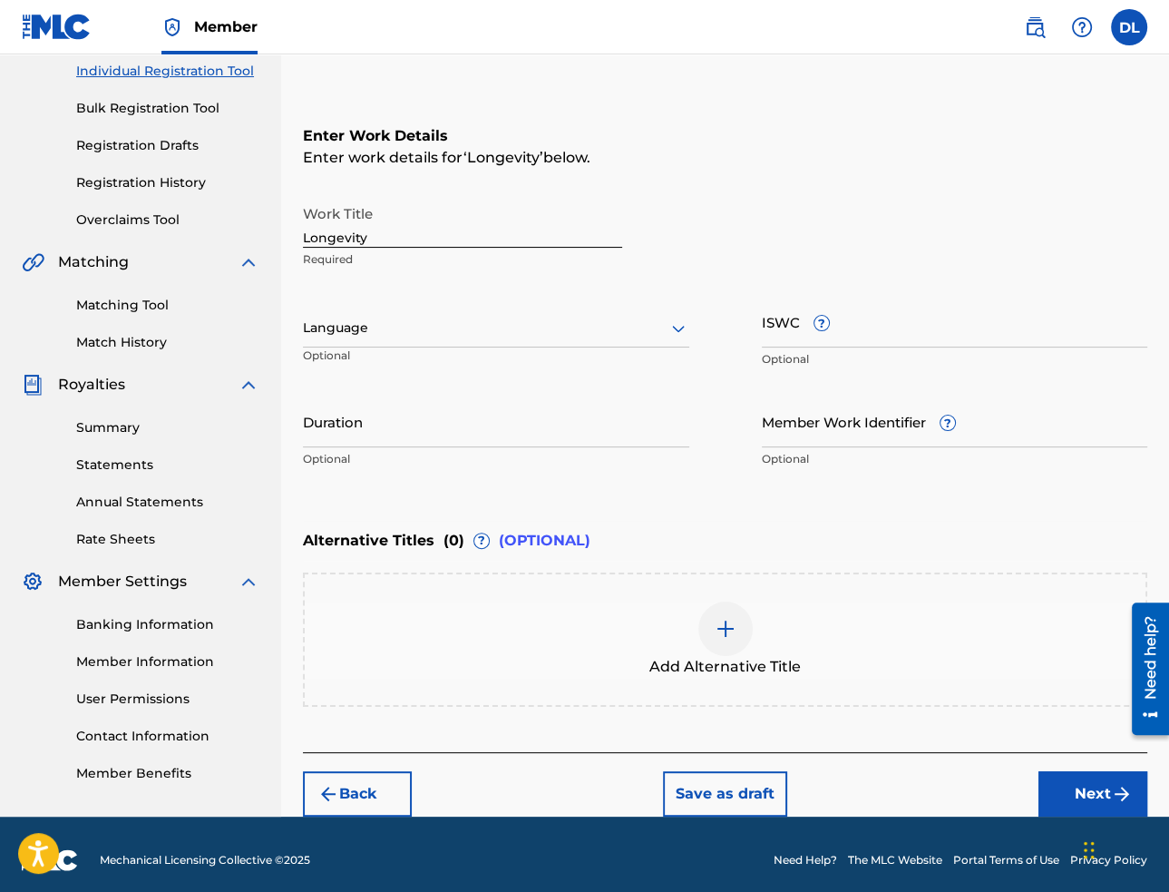
click at [423, 245] on input "Longevity" at bounding box center [462, 222] width 319 height 52
click at [527, 326] on div at bounding box center [496, 328] width 386 height 23
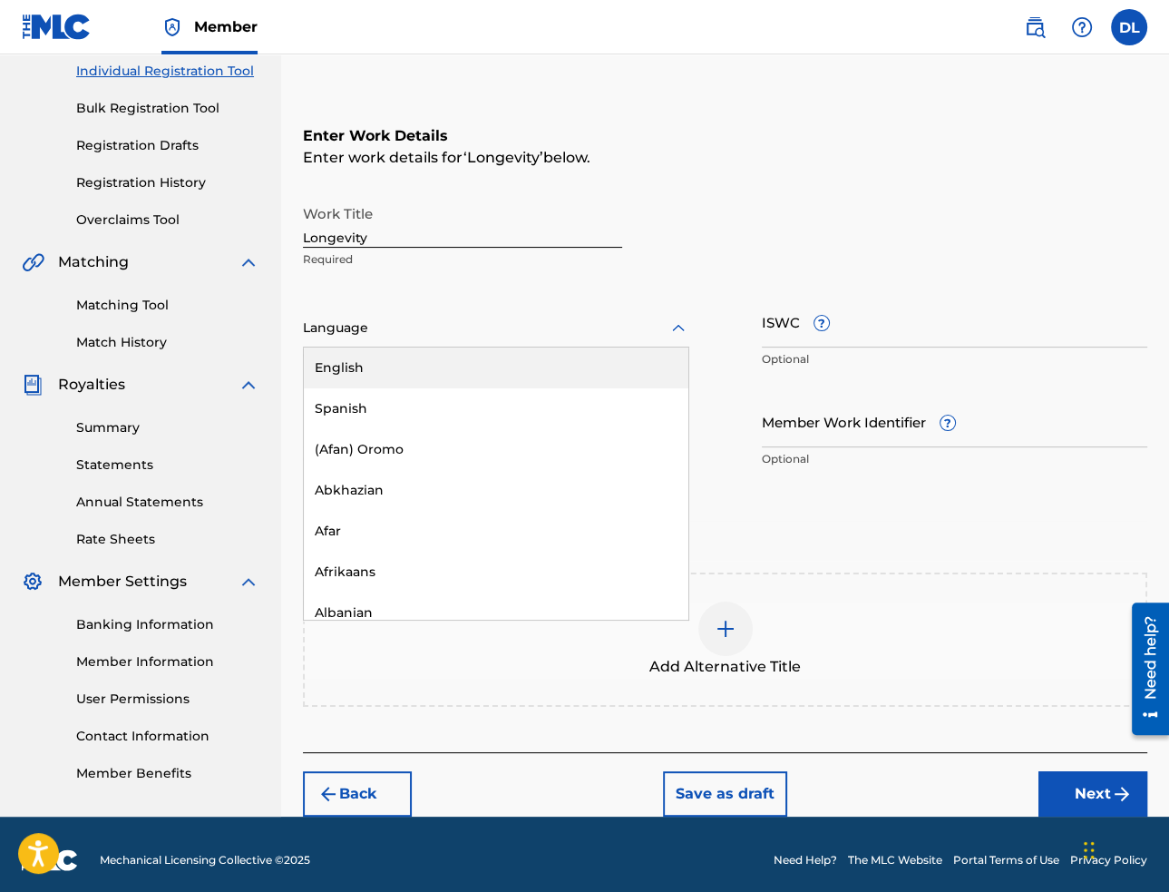
click at [473, 368] on div "English" at bounding box center [496, 367] width 385 height 41
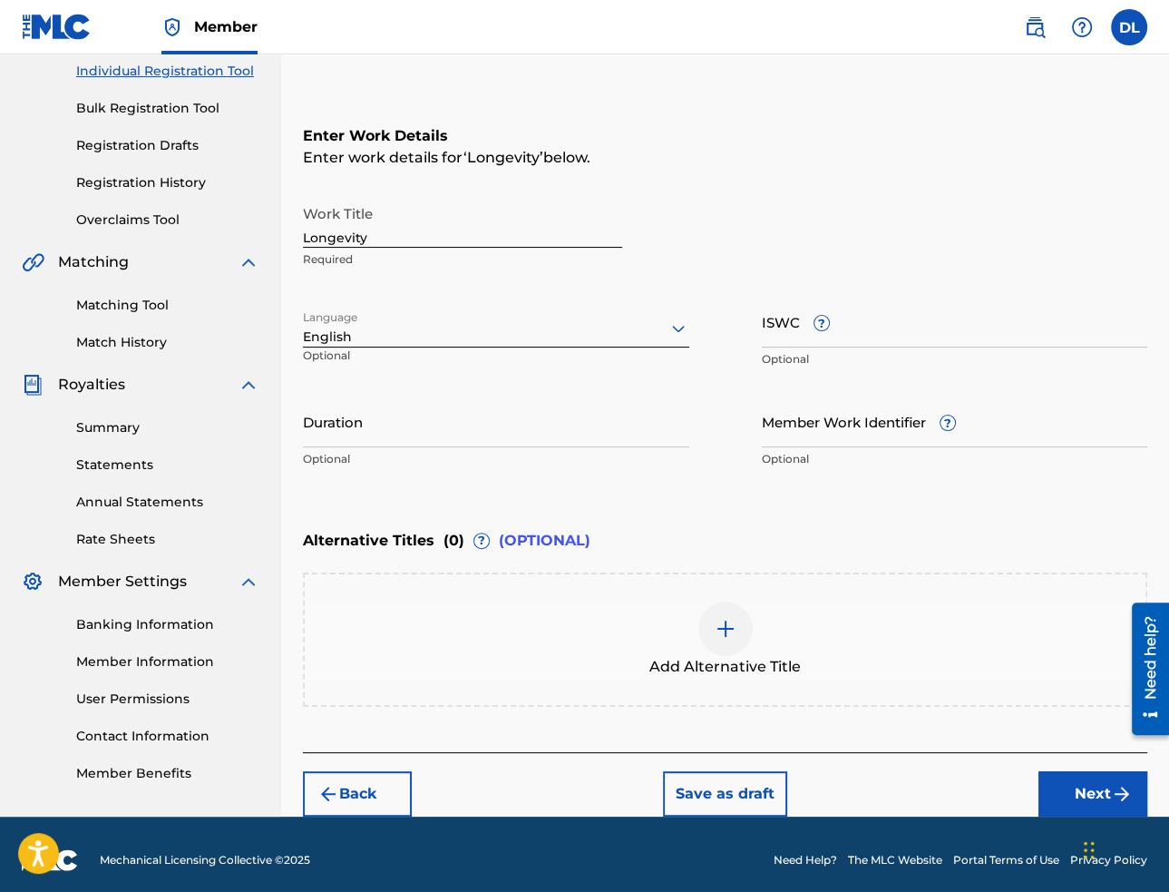
click at [795, 325] on input "ISWC ?" at bounding box center [955, 322] width 386 height 52
paste input "T-332.385.525-6"
type input "T-332.385.525-6"
click at [391, 429] on input "Duration" at bounding box center [496, 421] width 386 height 52
paste input "02:09"
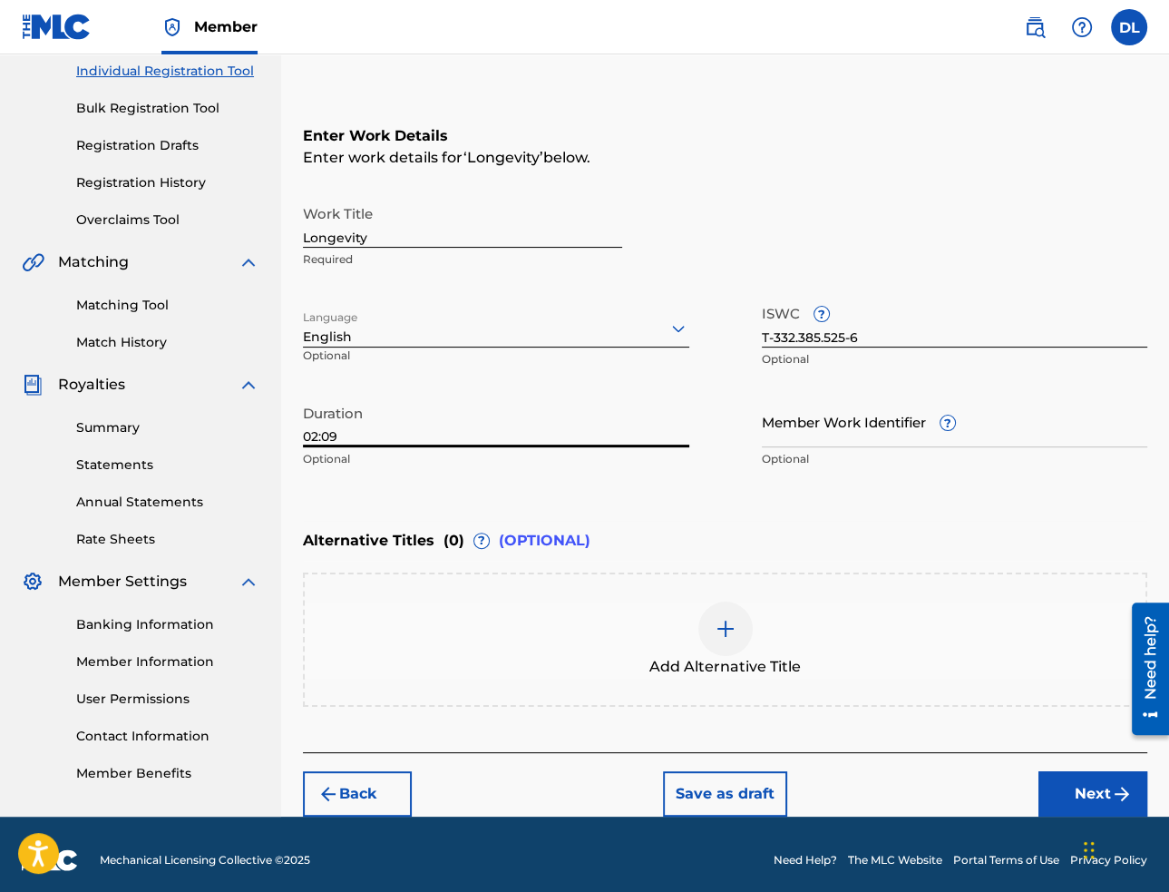
type input "02:09"
click at [1053, 789] on button "Next" at bounding box center [1093, 793] width 109 height 45
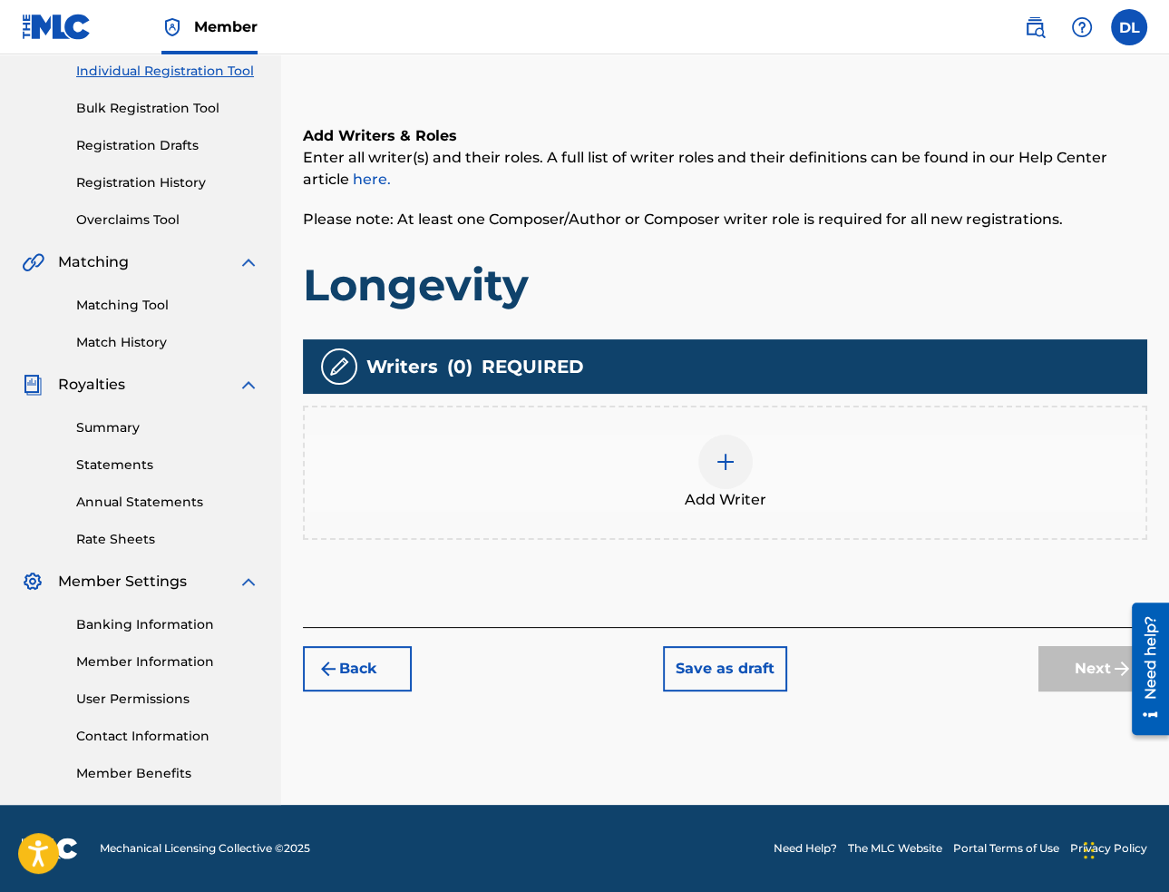
scroll to position [82, 0]
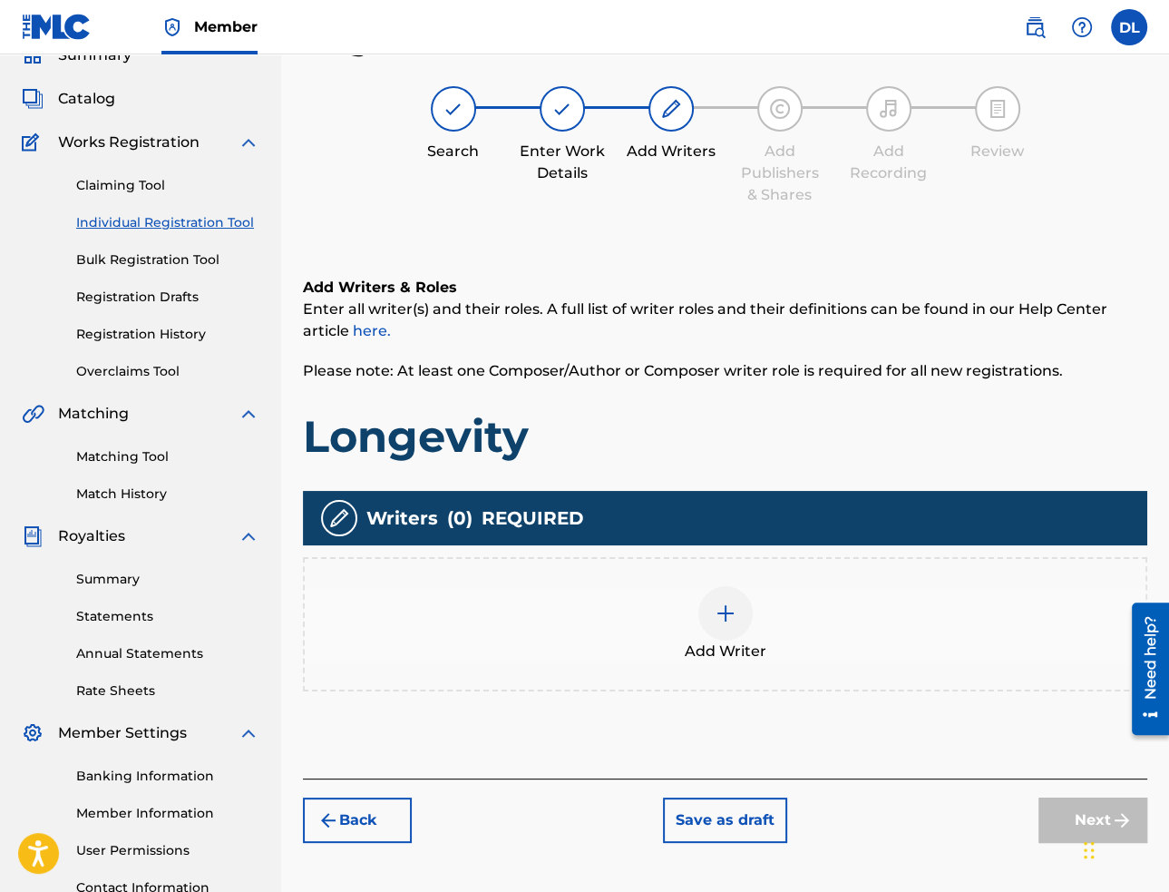
click at [731, 607] on img at bounding box center [726, 613] width 22 height 22
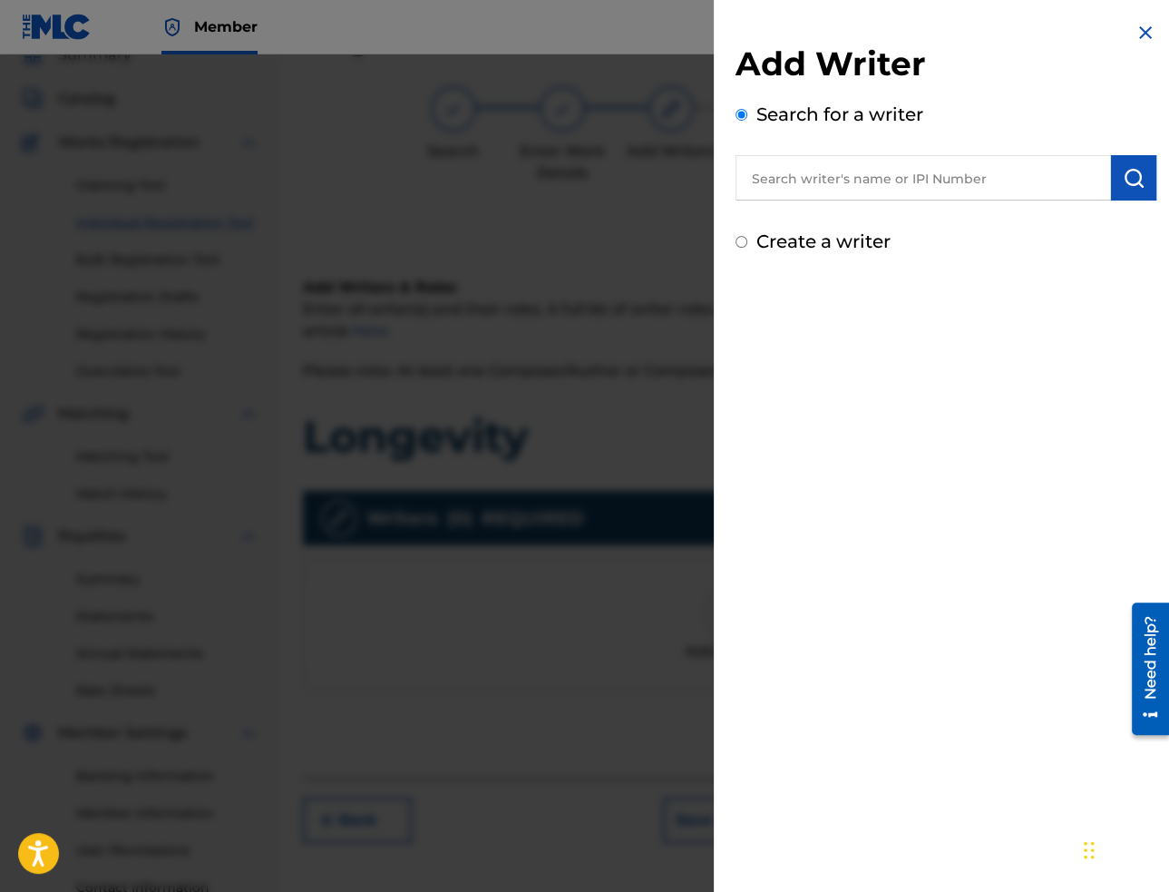
drag, startPoint x: 1009, startPoint y: 192, endPoint x: 1099, endPoint y: 190, distance: 90.7
click at [1009, 192] on input "text" at bounding box center [924, 177] width 376 height 45
paste input "[PERSON_NAME]"
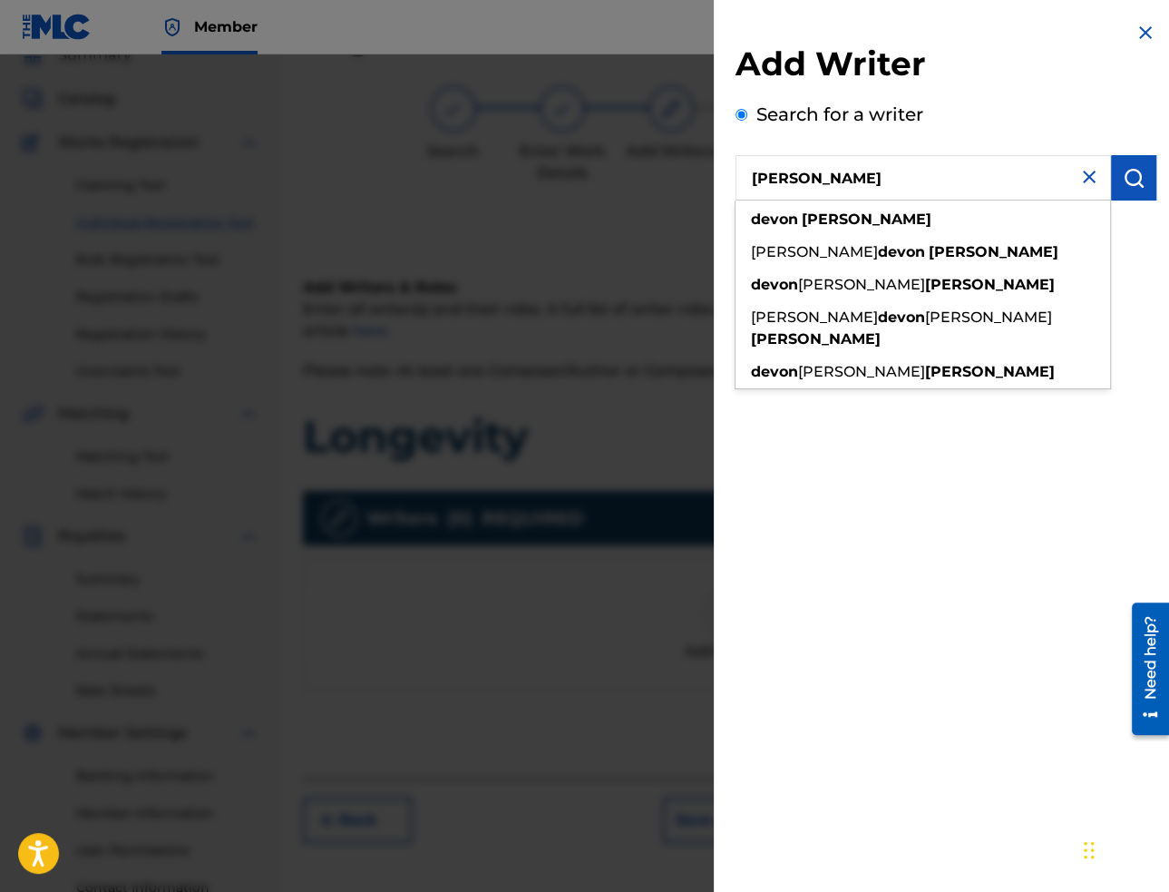
type input "[PERSON_NAME]"
click at [1127, 171] on img "submit" at bounding box center [1134, 178] width 22 height 22
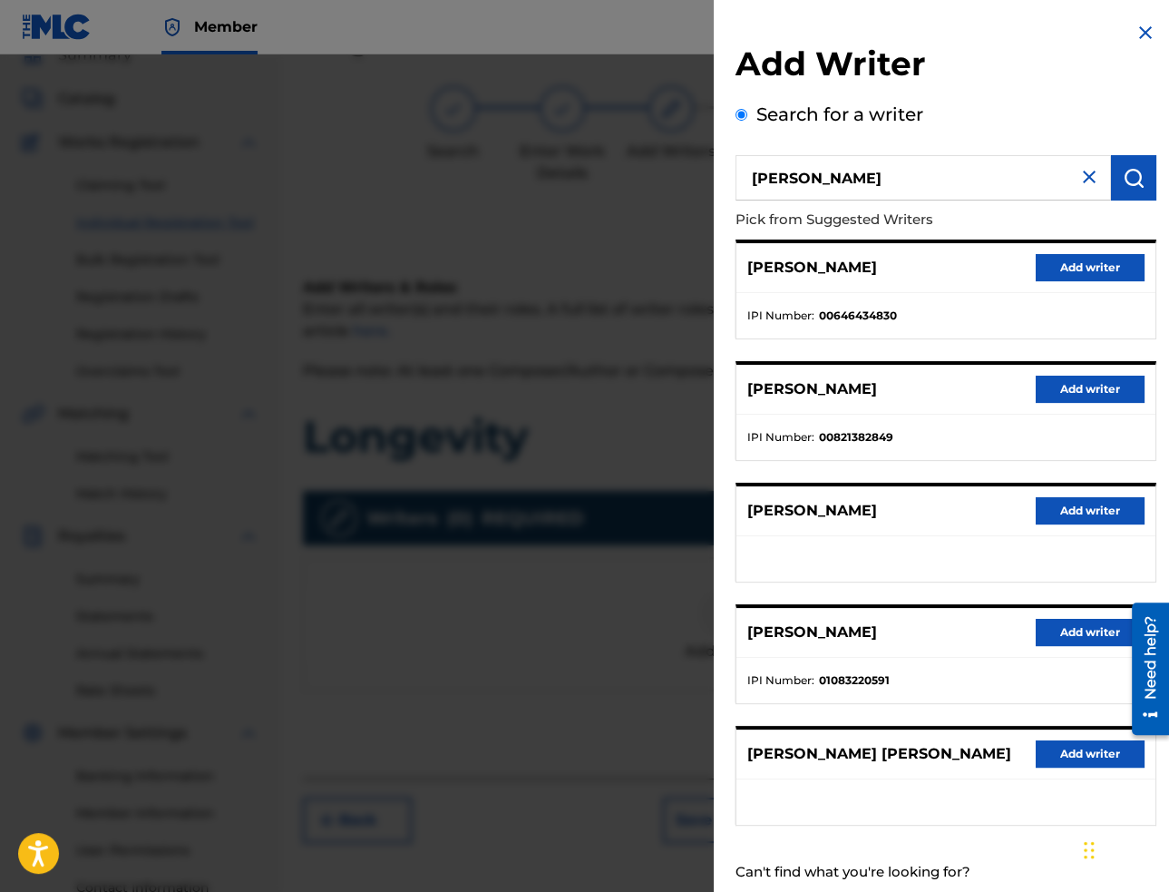
click at [1067, 258] on button "Add writer" at bounding box center [1090, 267] width 109 height 27
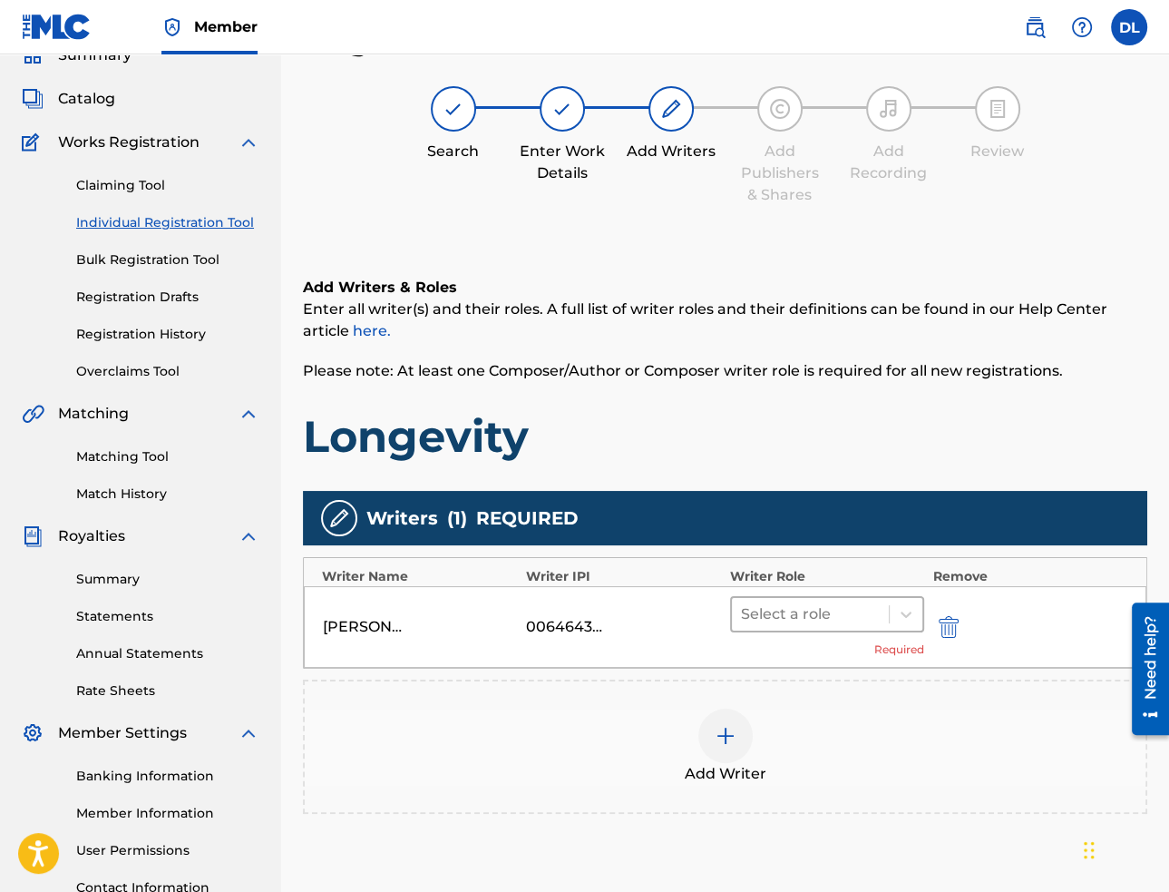
click at [766, 622] on div at bounding box center [810, 613] width 139 height 25
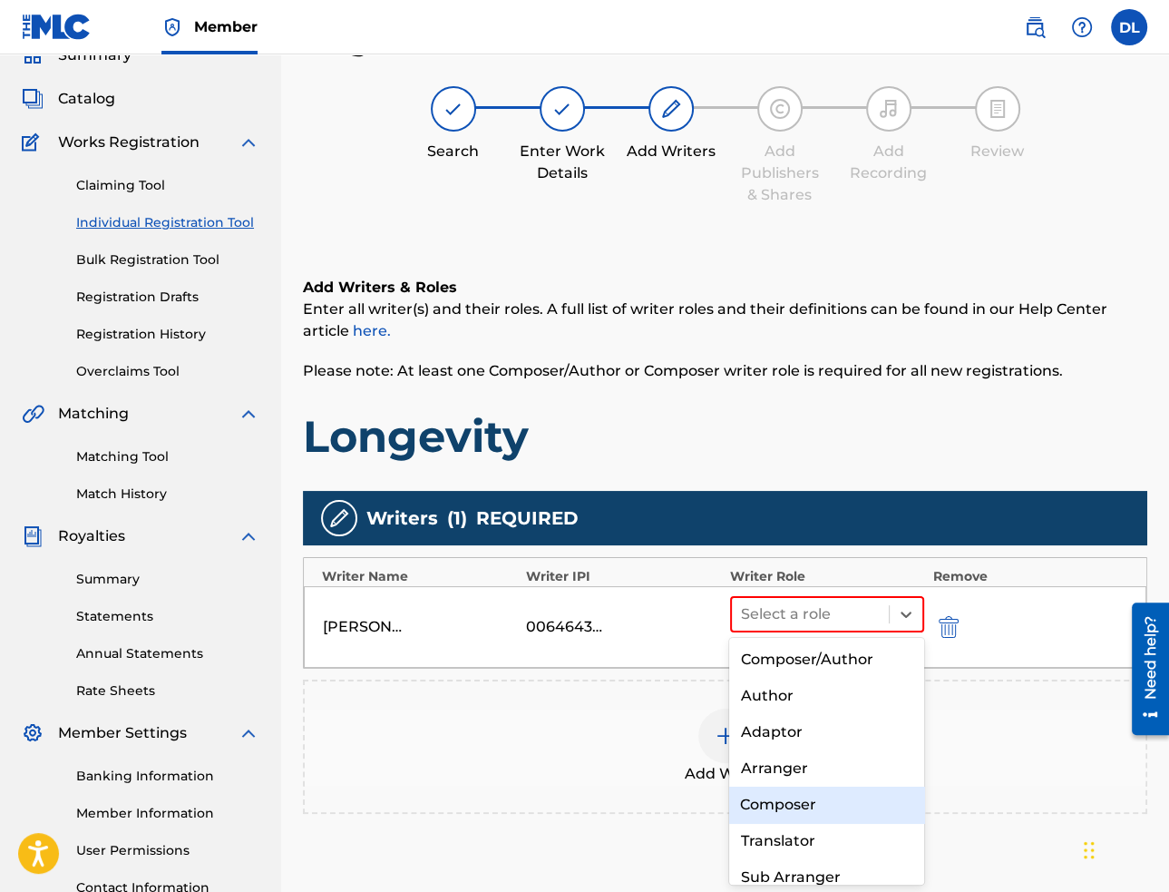
click at [786, 800] on div "Composer" at bounding box center [826, 804] width 194 height 36
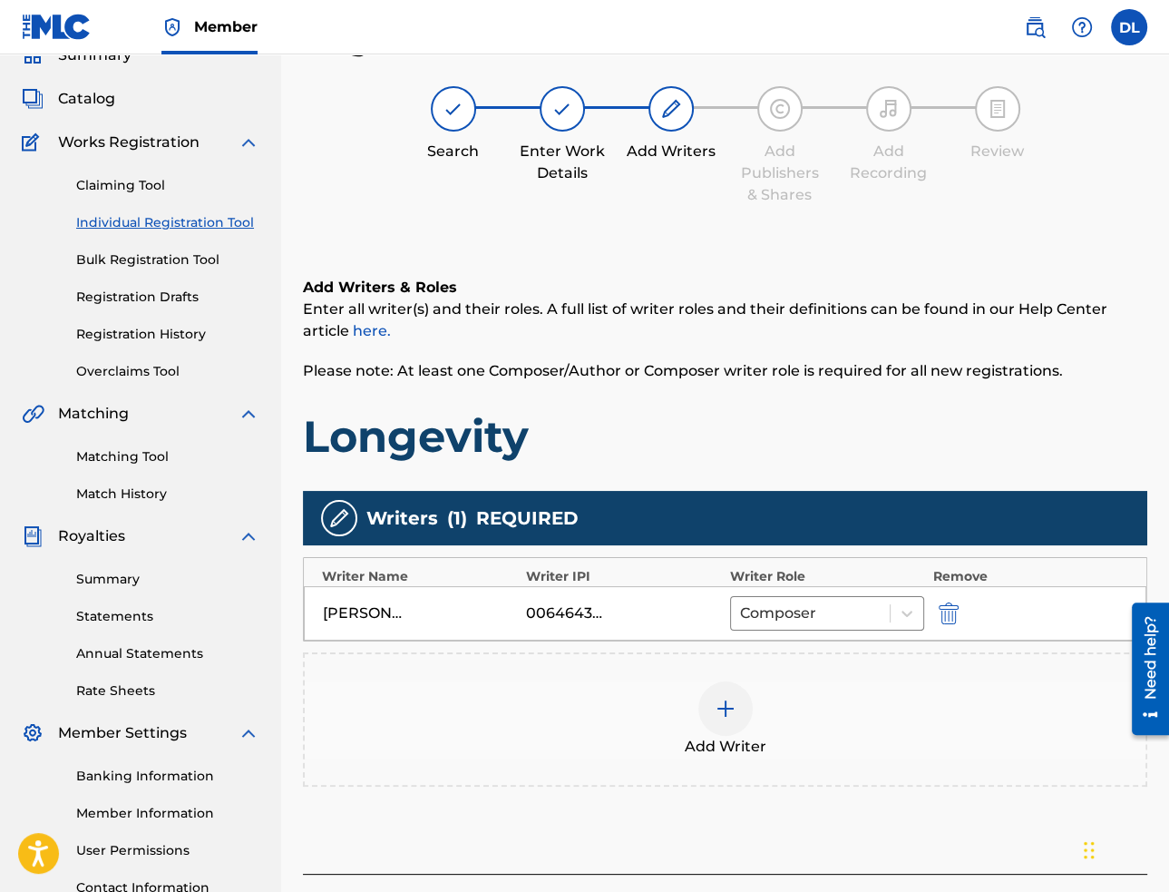
click at [956, 747] on div "Add Writer" at bounding box center [725, 719] width 841 height 76
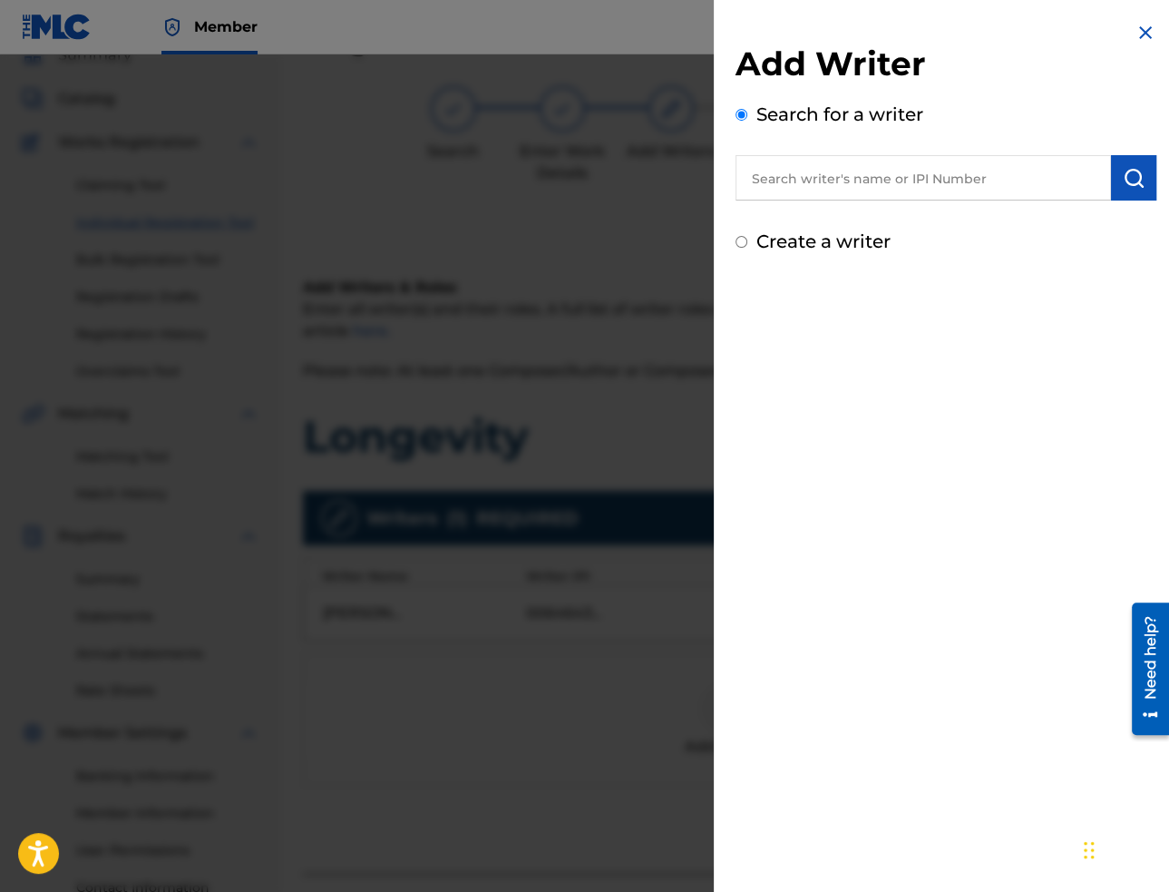
click at [637, 739] on div at bounding box center [584, 500] width 1169 height 892
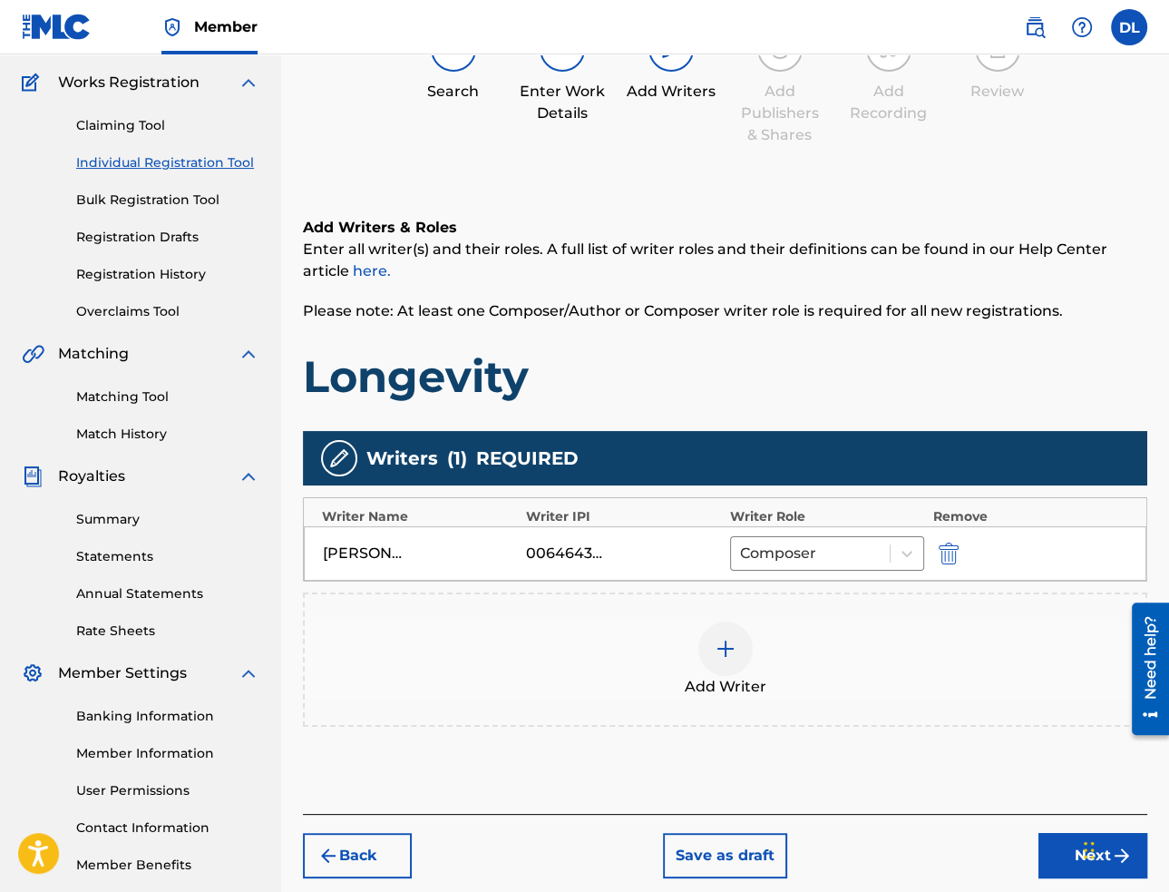
click at [1043, 853] on button "Next" at bounding box center [1093, 855] width 109 height 45
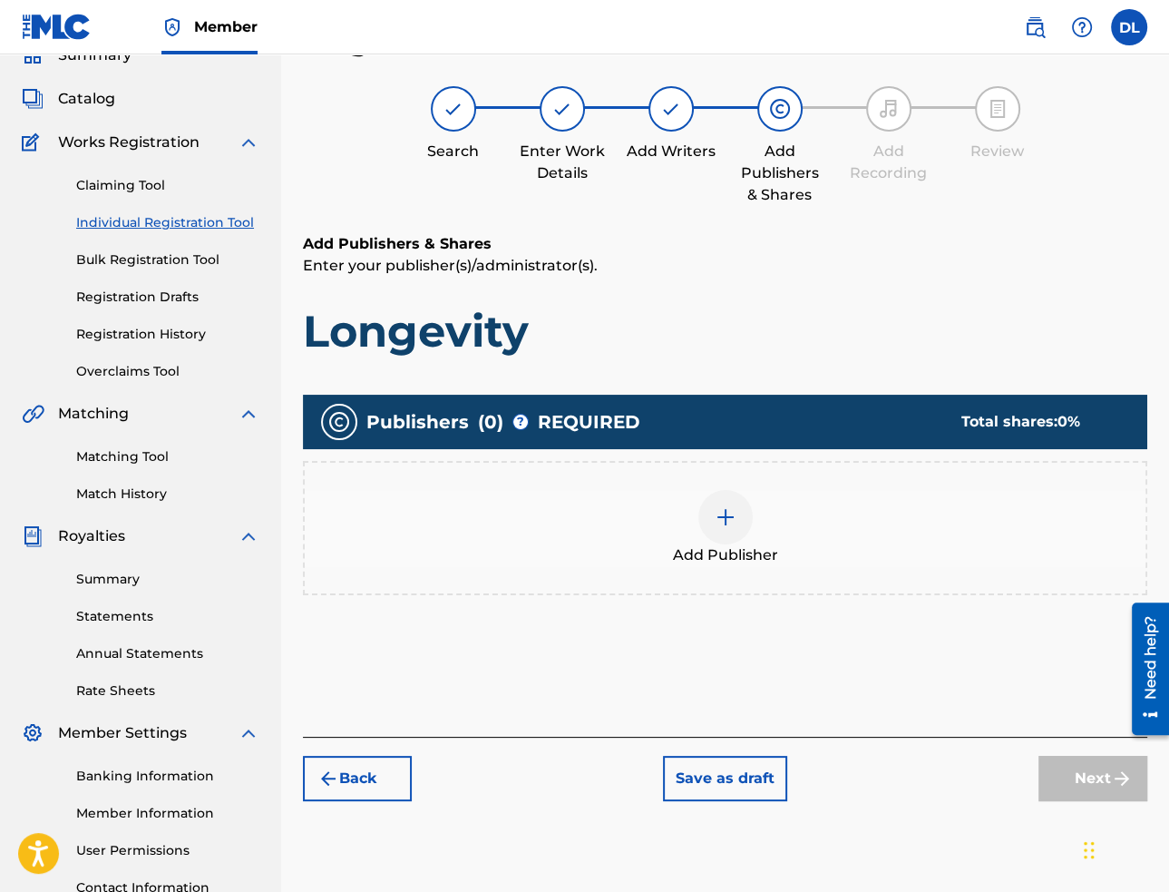
click at [711, 527] on div at bounding box center [725, 517] width 54 height 54
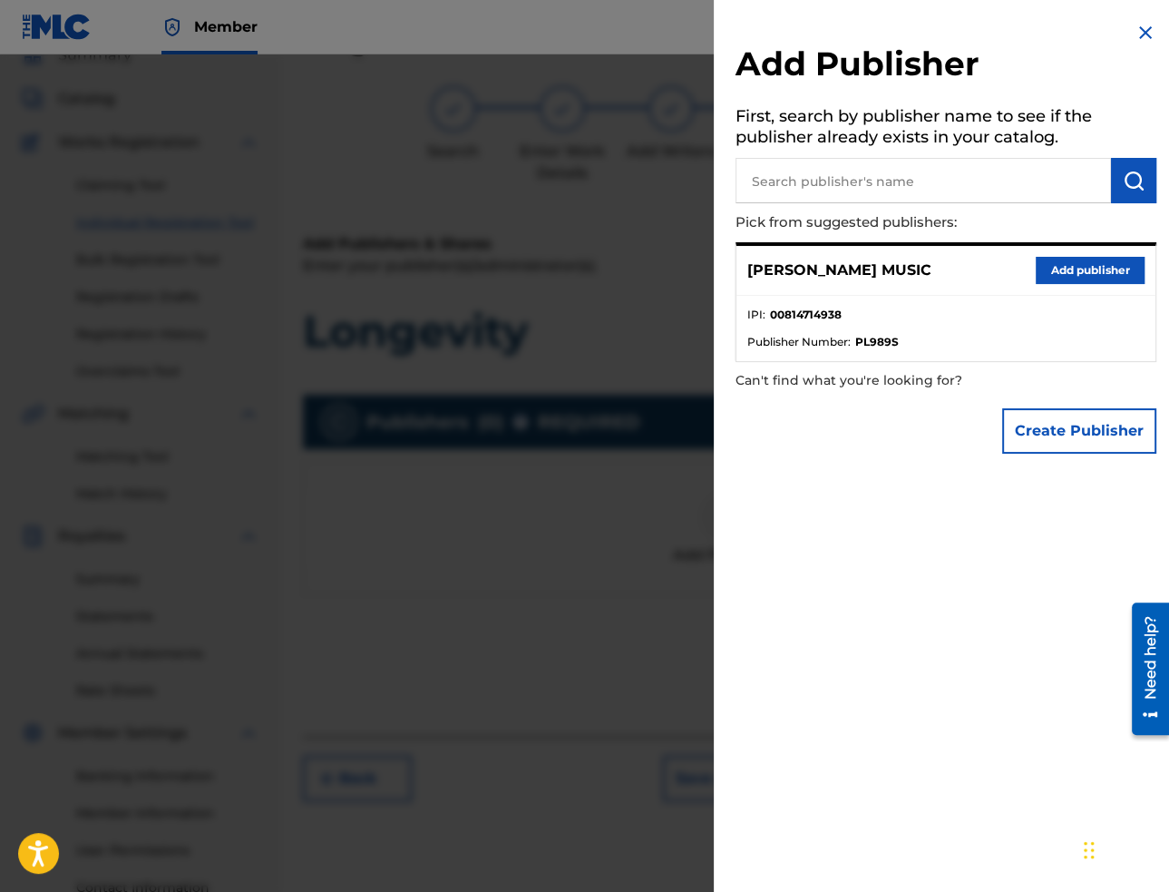
click at [1105, 270] on button "Add publisher" at bounding box center [1090, 270] width 109 height 27
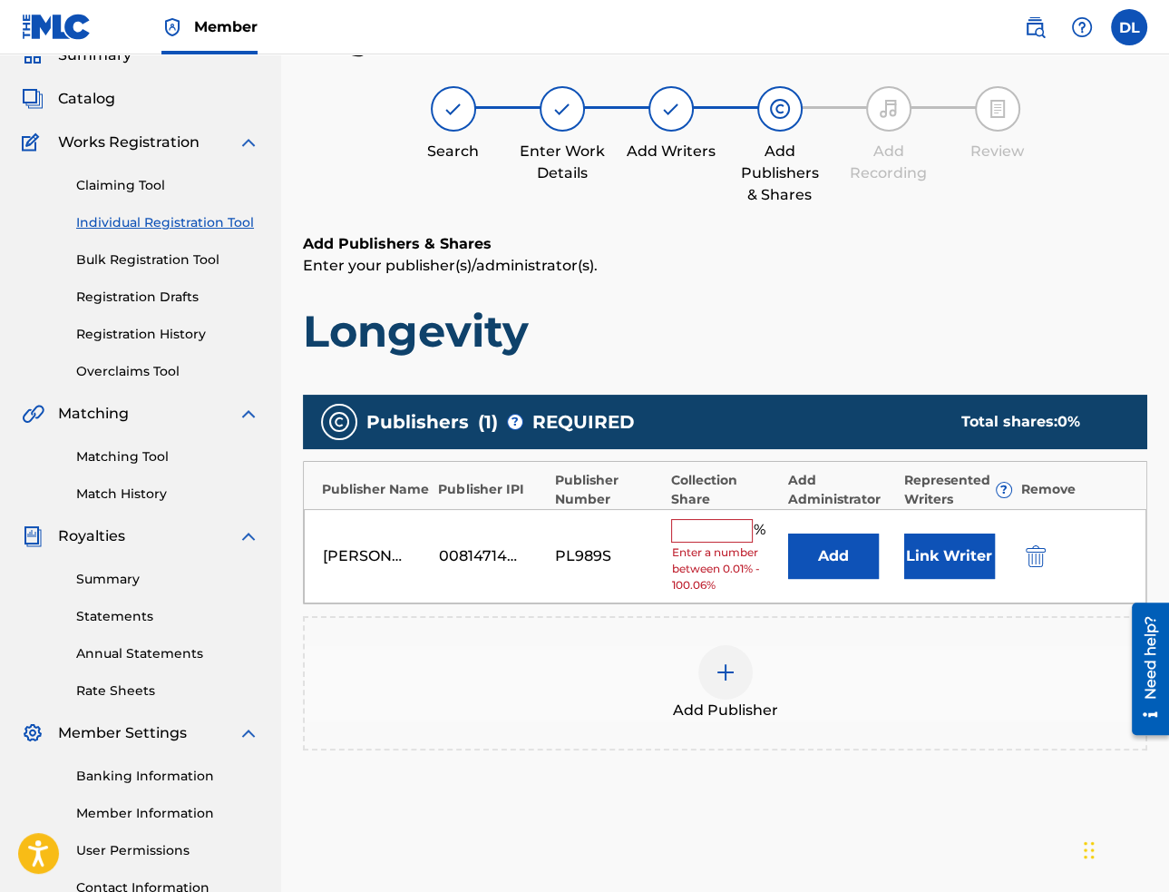
drag, startPoint x: 733, startPoint y: 522, endPoint x: 726, endPoint y: 529, distance: 10.3
click at [726, 524] on input "text" at bounding box center [712, 531] width 82 height 24
type input "100"
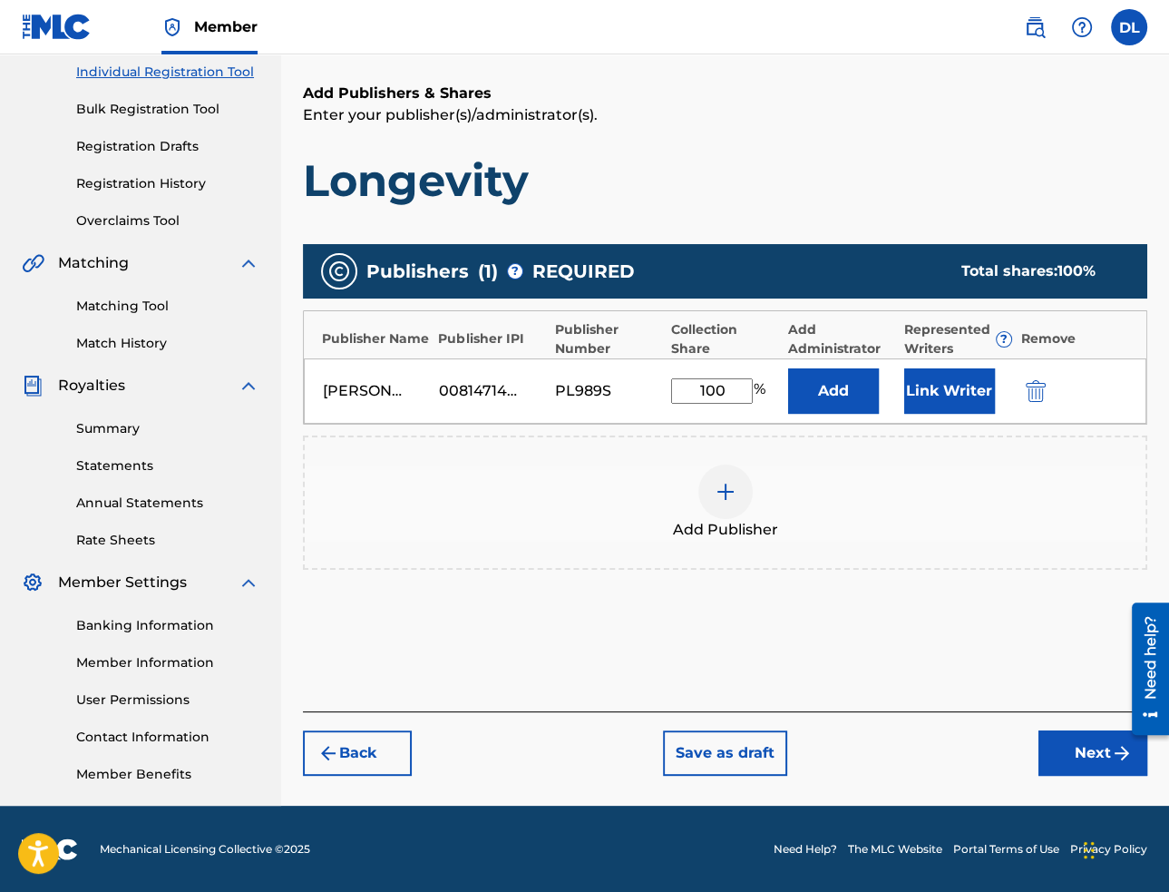
click at [1049, 767] on button "Next" at bounding box center [1093, 752] width 109 height 45
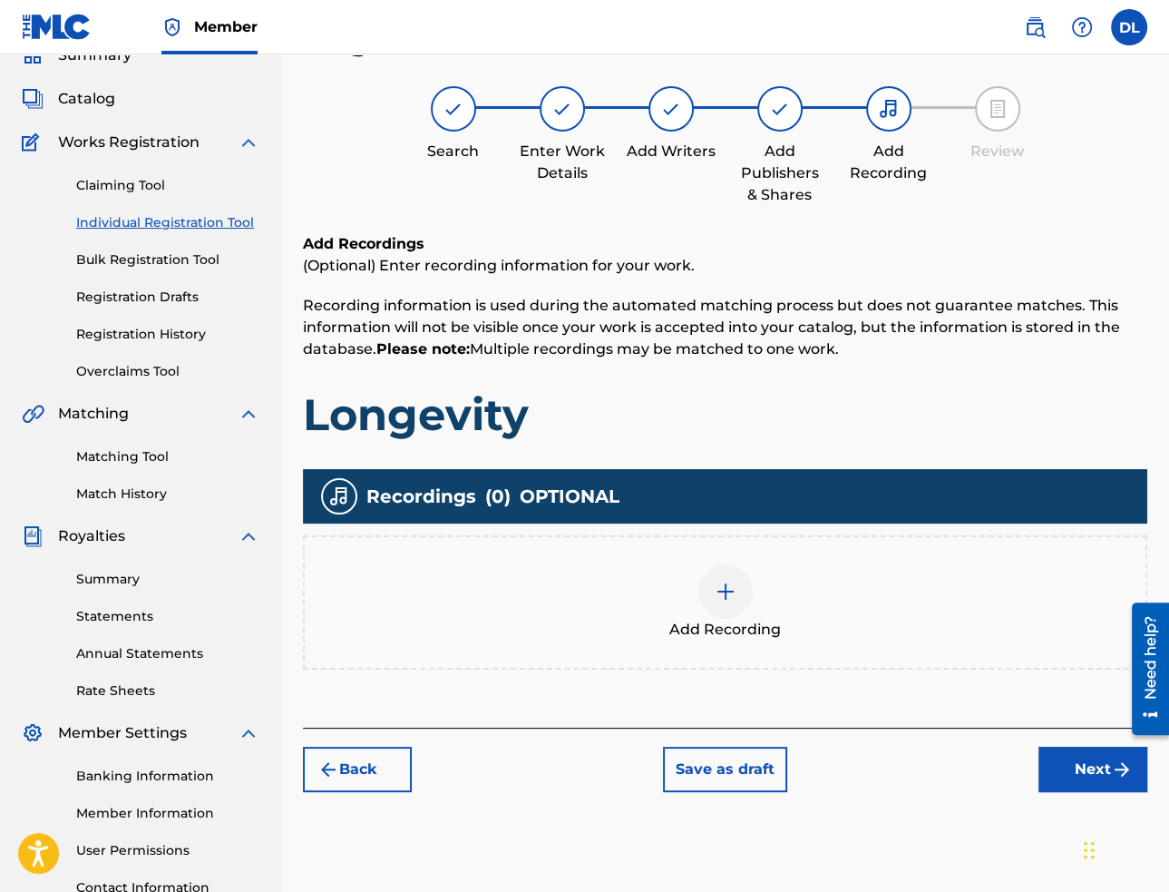
click at [730, 598] on img at bounding box center [726, 592] width 22 height 22
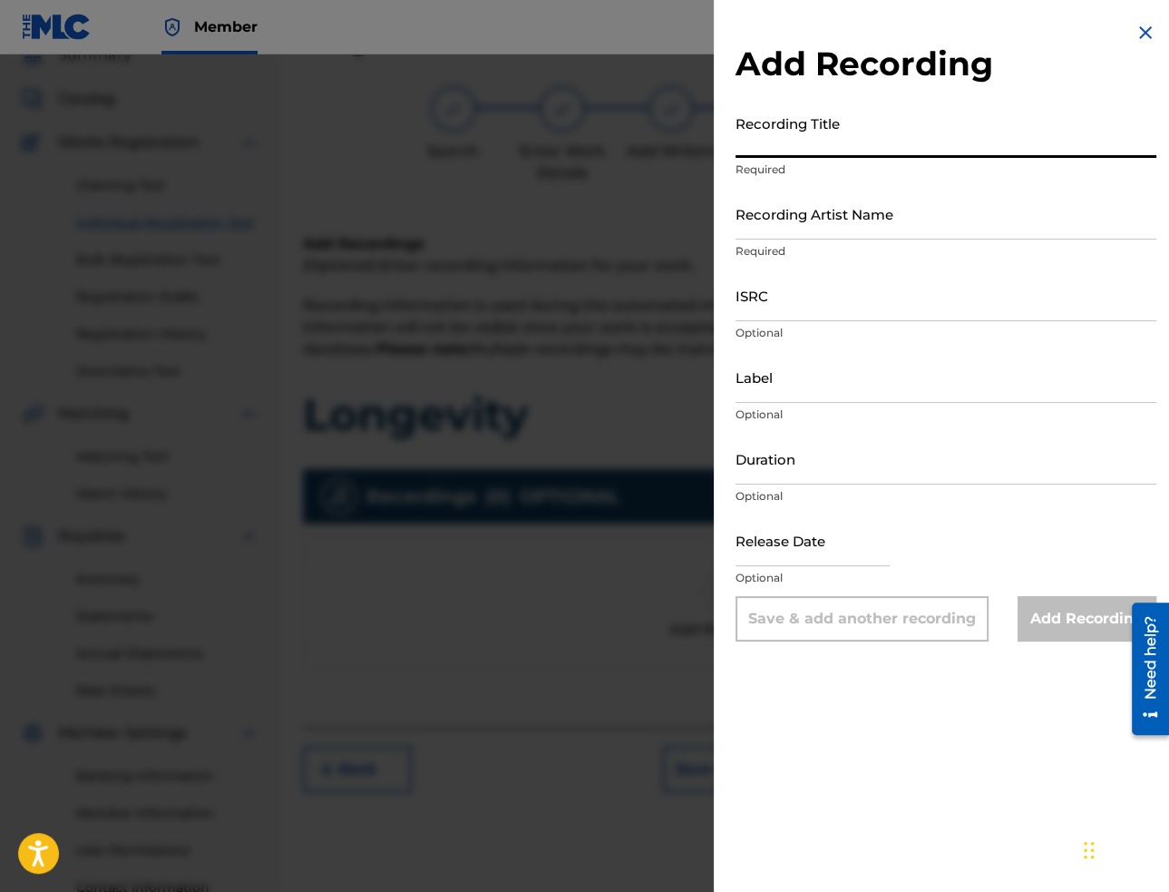
click at [954, 148] on input "Recording Title" at bounding box center [946, 132] width 421 height 52
paste input "Longevity"
type input "Longevity"
click at [1088, 223] on input "Recording Artist Name" at bounding box center [946, 214] width 421 height 52
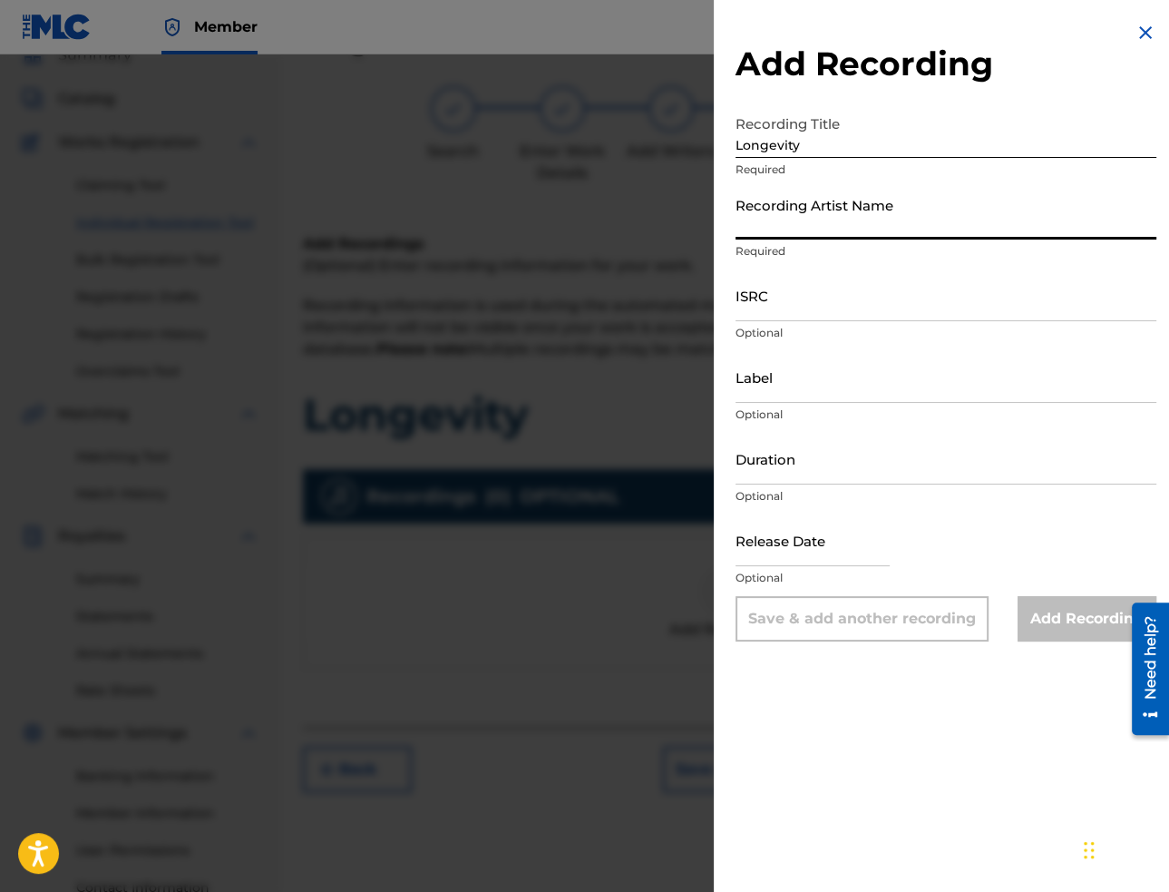
paste input "[PERSON_NAME]"
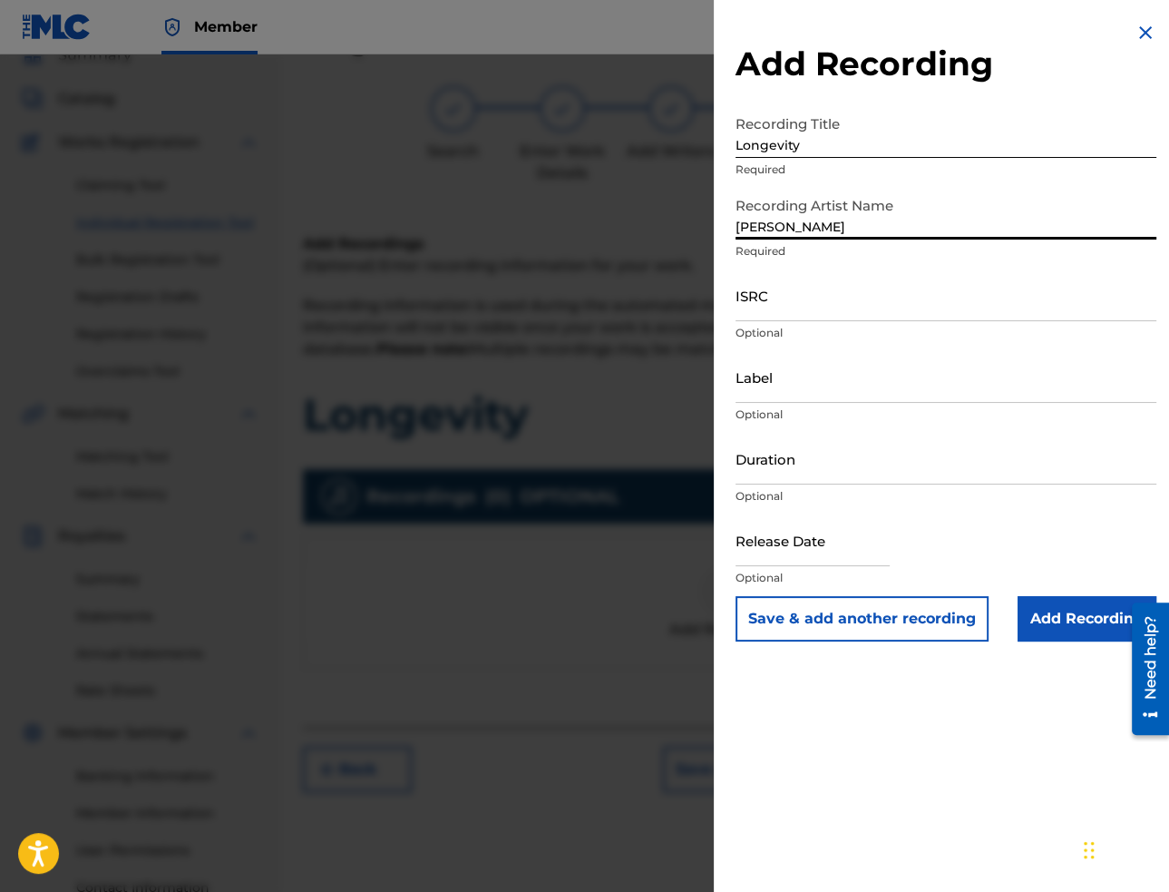
type input "[PERSON_NAME]"
click at [980, 304] on input "ISRC" at bounding box center [946, 295] width 421 height 52
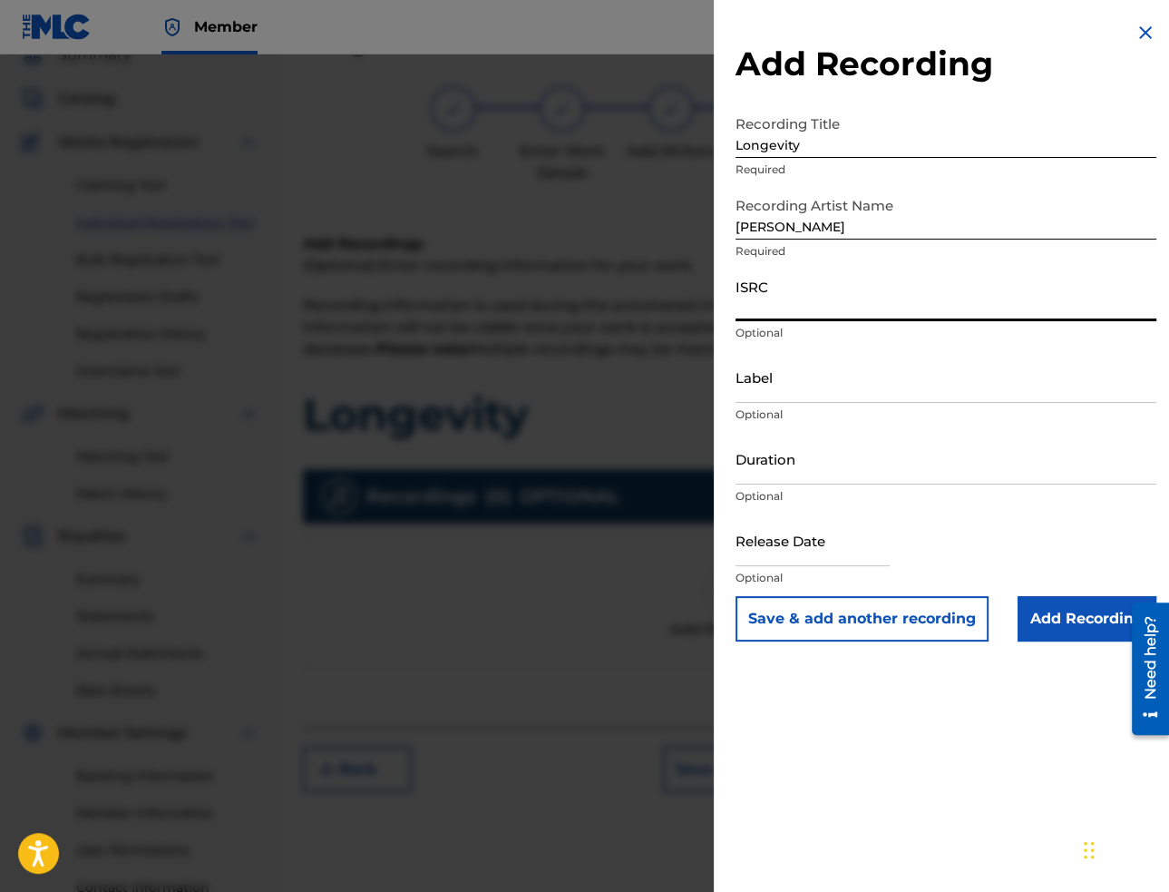
paste input "USA2P2504909"
type input "USA2P2504909"
click at [913, 385] on input "Label" at bounding box center [946, 377] width 421 height 52
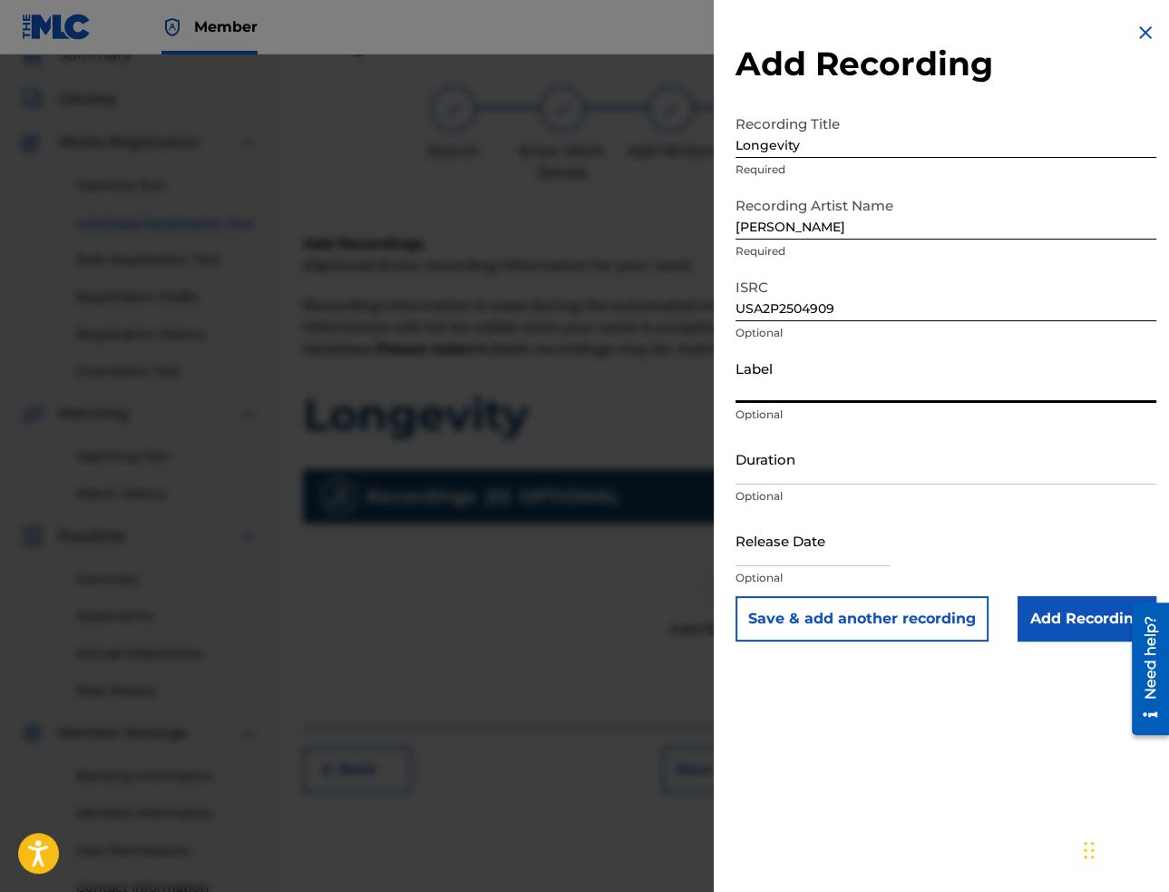
paste input "Mountain Chill Out"
type input "Mountain Chill Out"
click at [840, 546] on input "text" at bounding box center [813, 540] width 154 height 52
select select "7"
select select "2025"
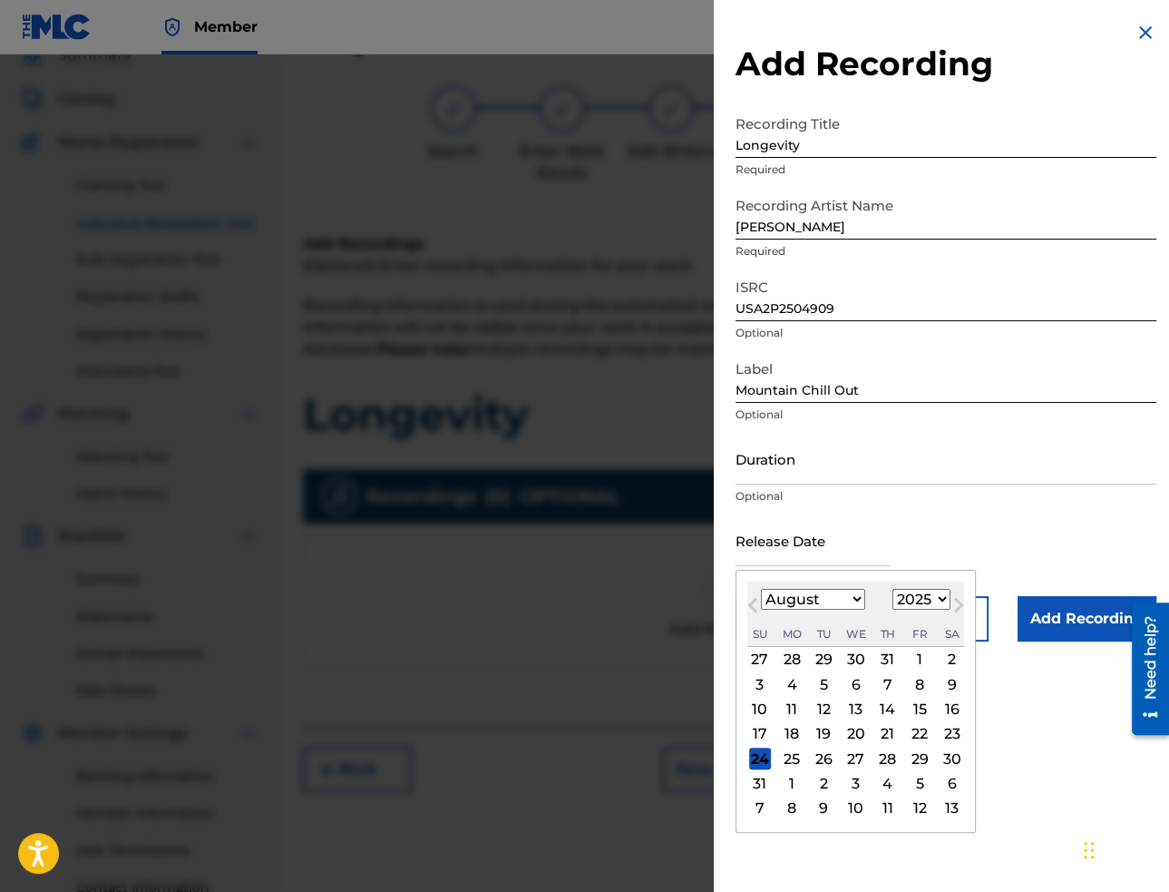
paste input "[DATE]"
type input "[DATE]"
select select "1"
type input "[DATE]"
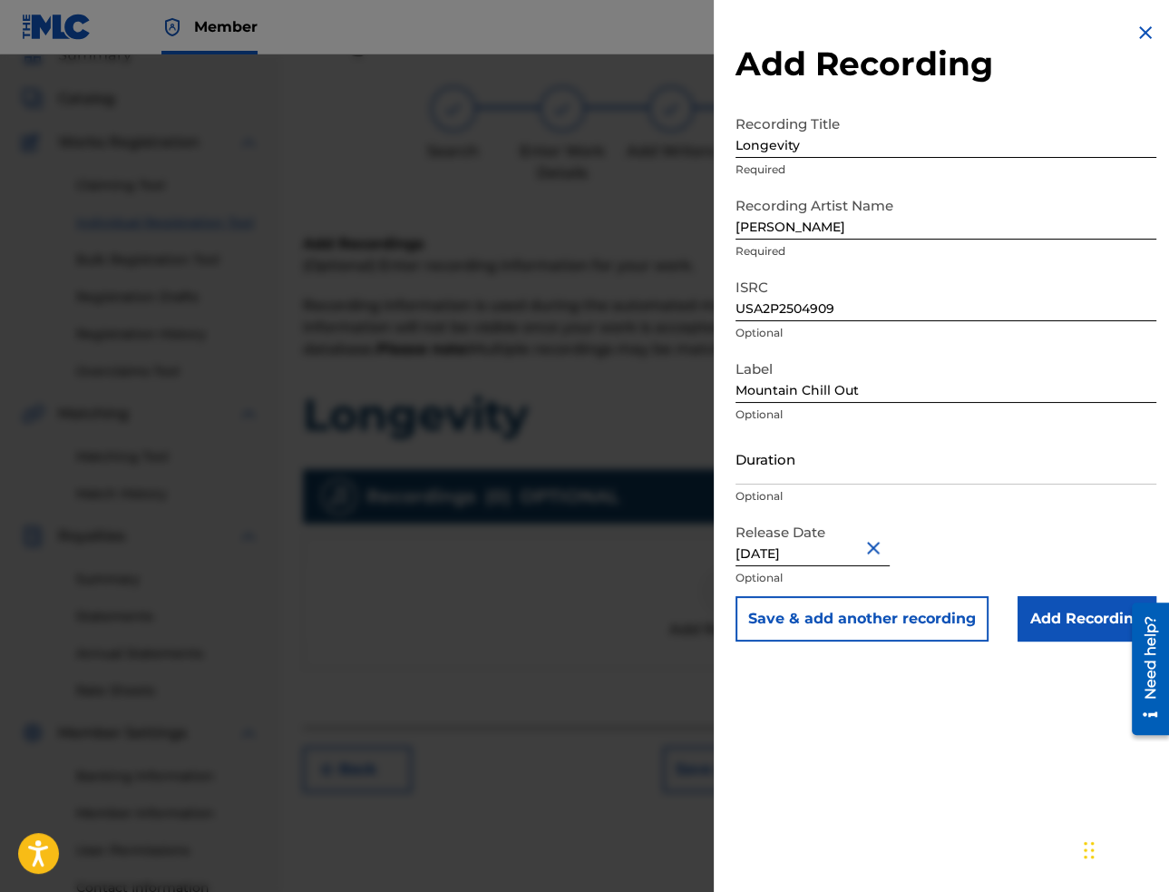
click at [782, 463] on input "Duration" at bounding box center [946, 459] width 421 height 52
paste input "02:09"
type input "02:09"
click at [1050, 638] on input "Add Recording" at bounding box center [1087, 618] width 139 height 45
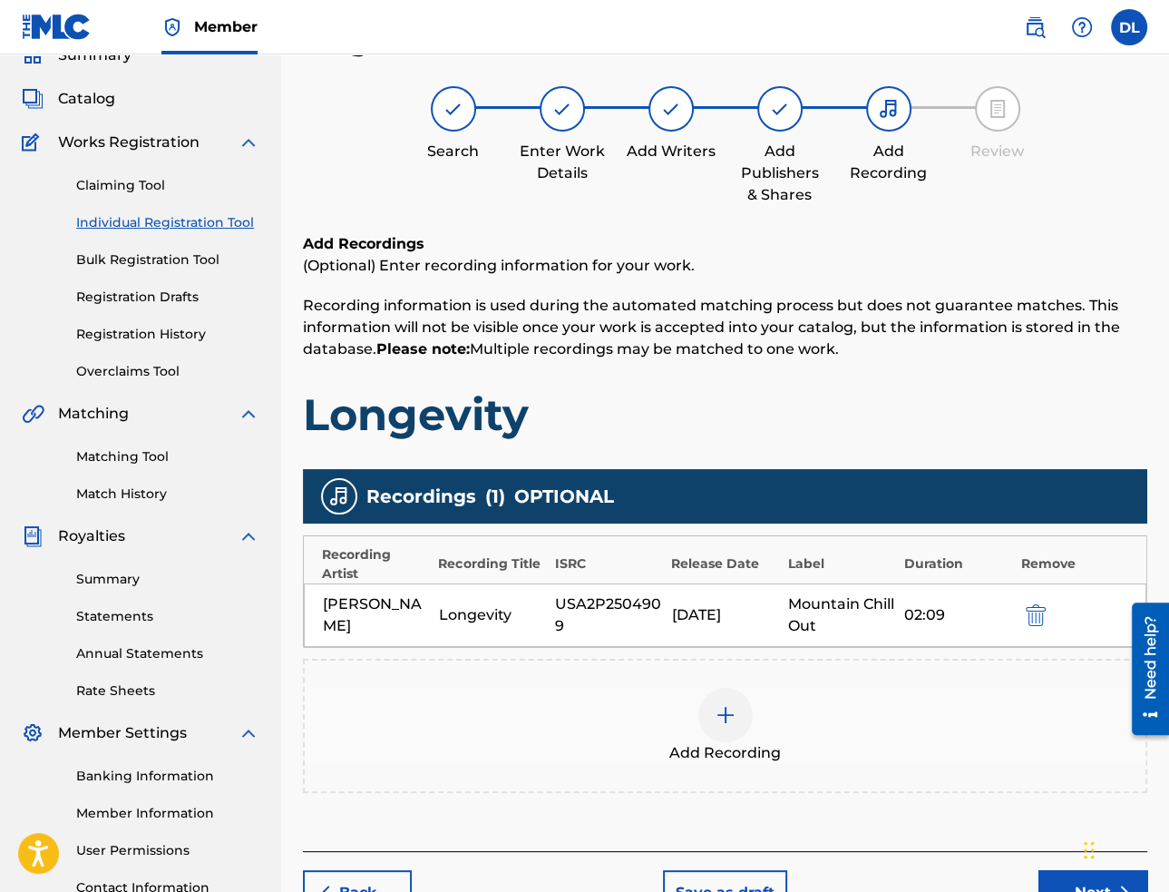
scroll to position [232, 0]
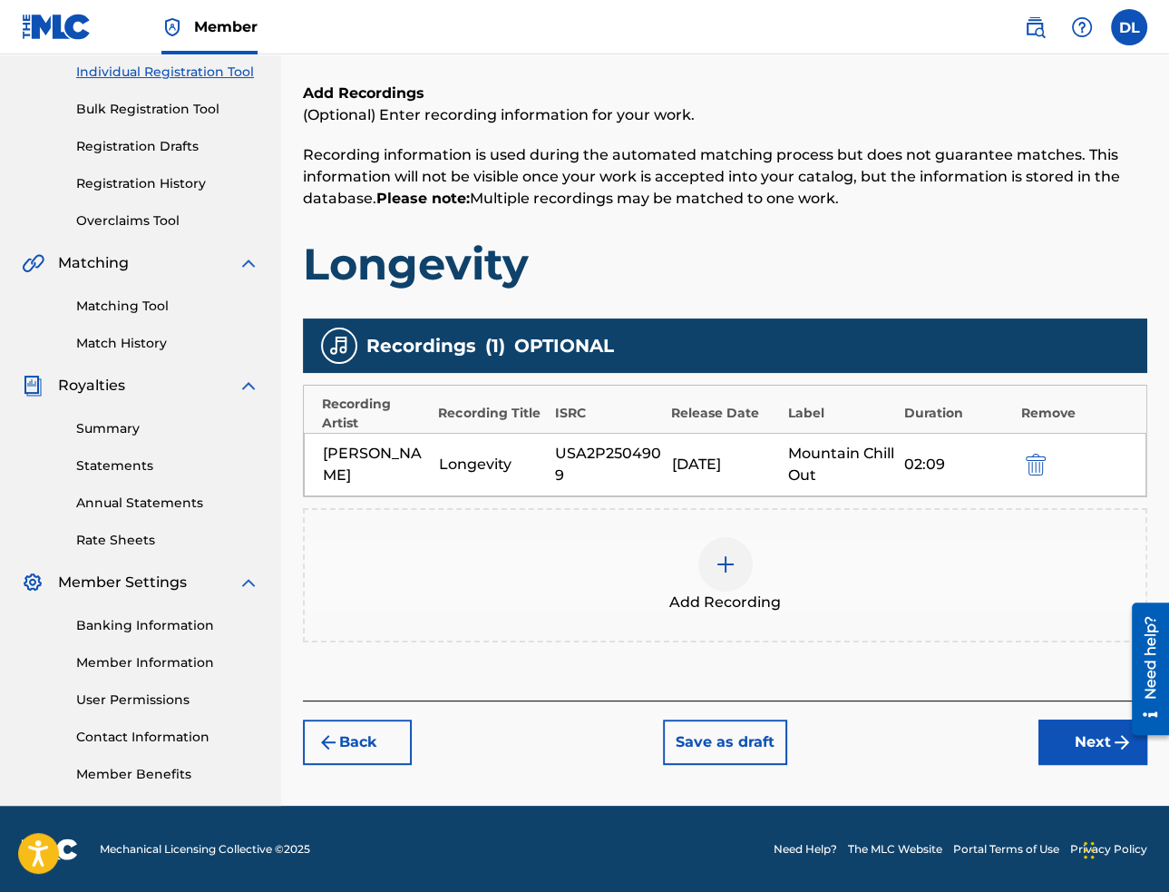
click at [1082, 739] on button "Next" at bounding box center [1093, 741] width 109 height 45
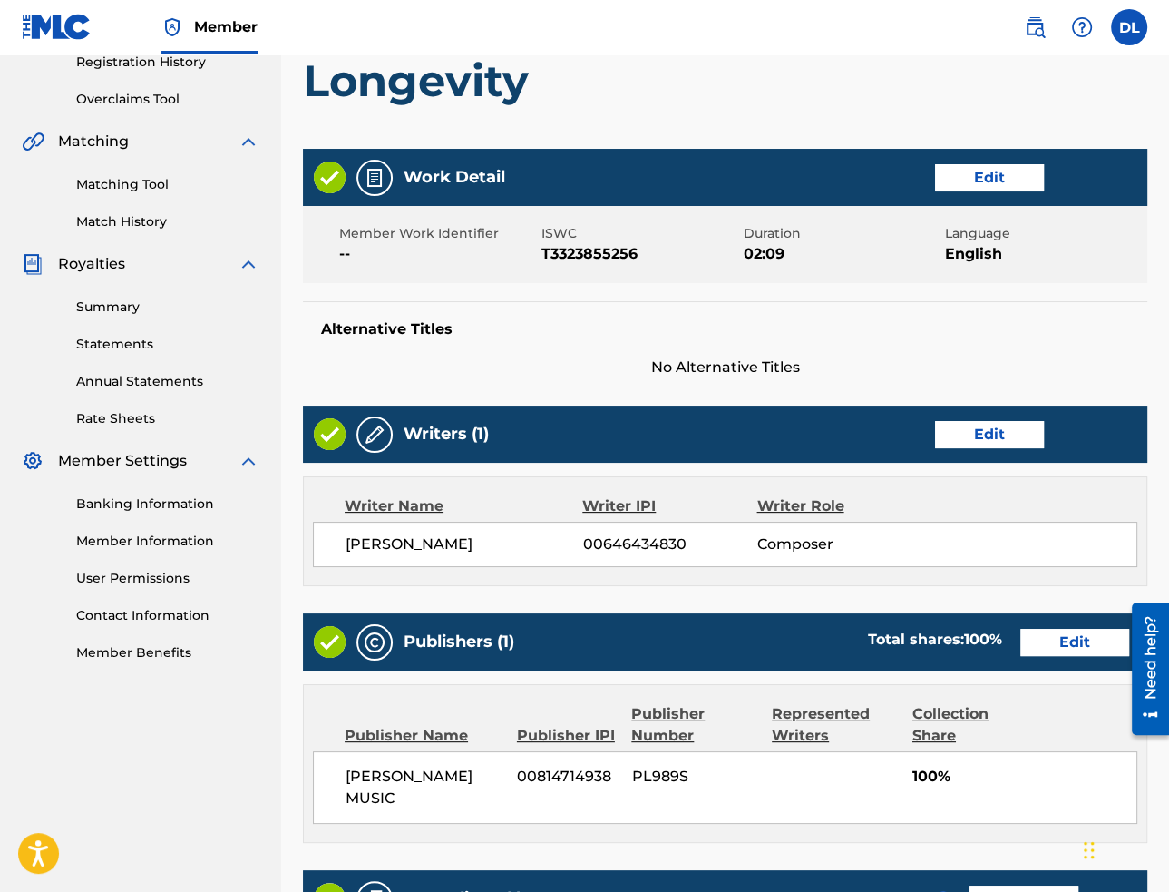
scroll to position [626, 0]
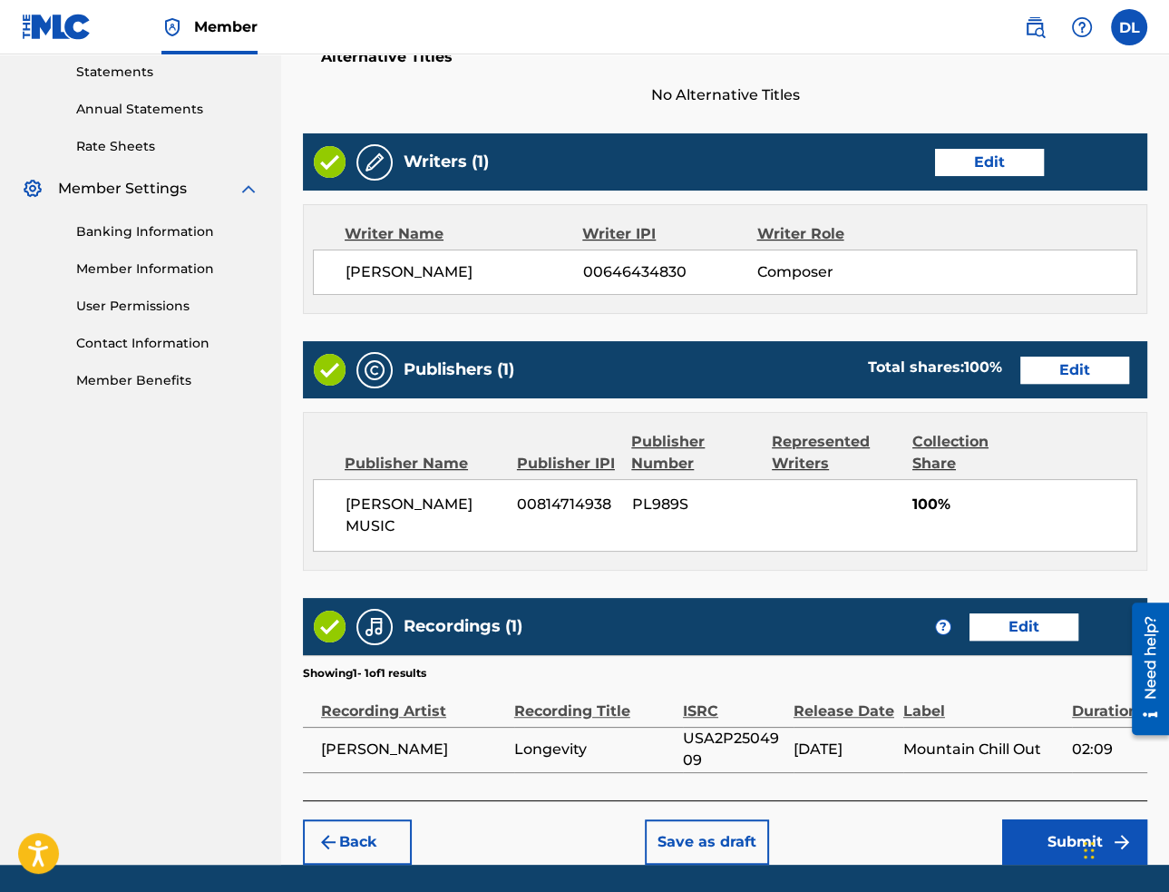
click at [1042, 836] on button "Submit" at bounding box center [1074, 841] width 145 height 45
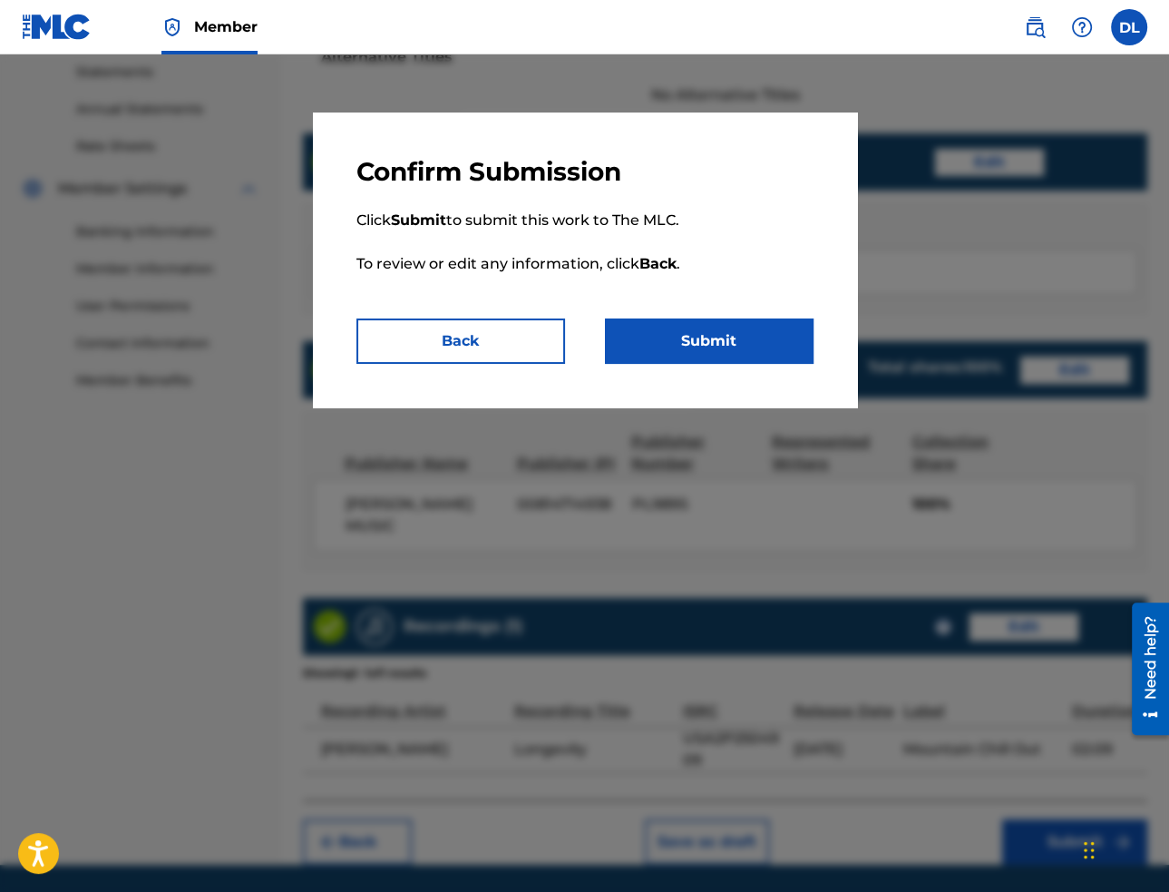
click at [662, 344] on button "Submit" at bounding box center [709, 340] width 209 height 45
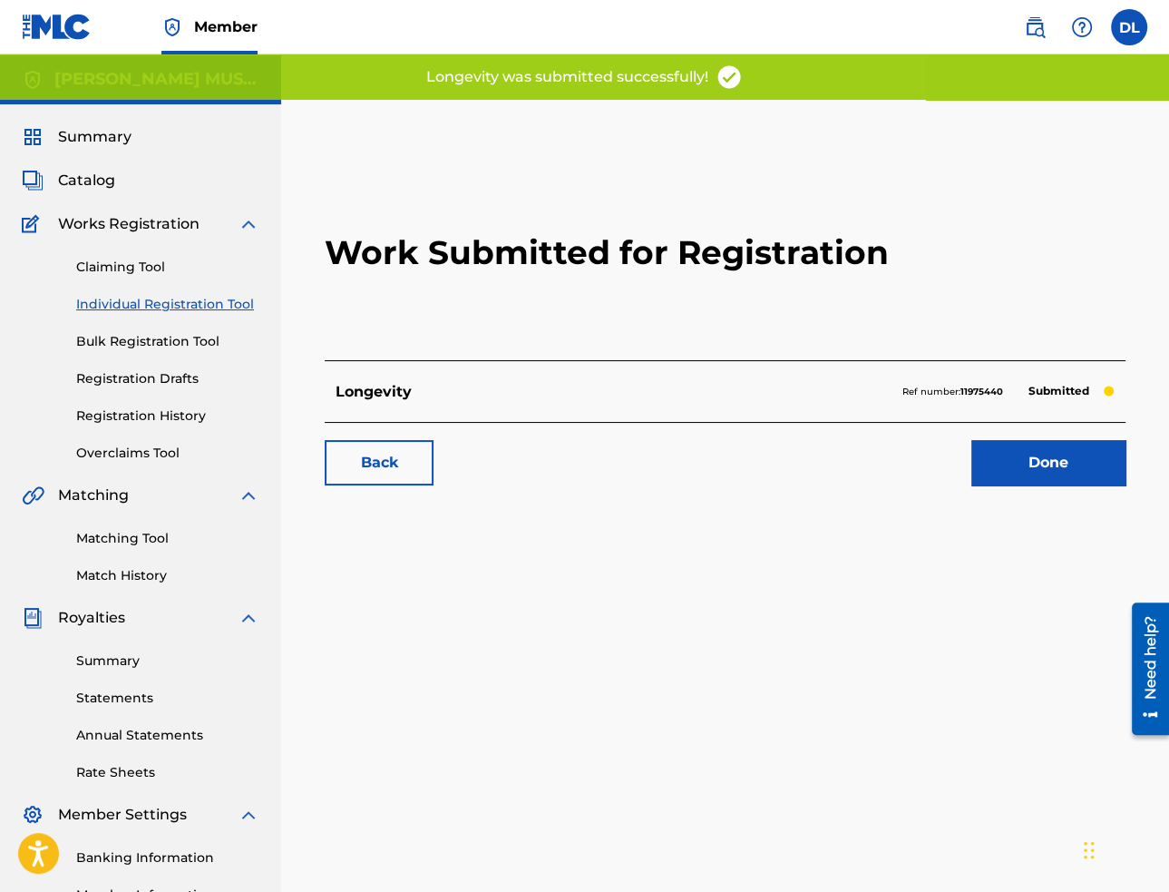
click at [1043, 456] on link "Done" at bounding box center [1048, 462] width 154 height 45
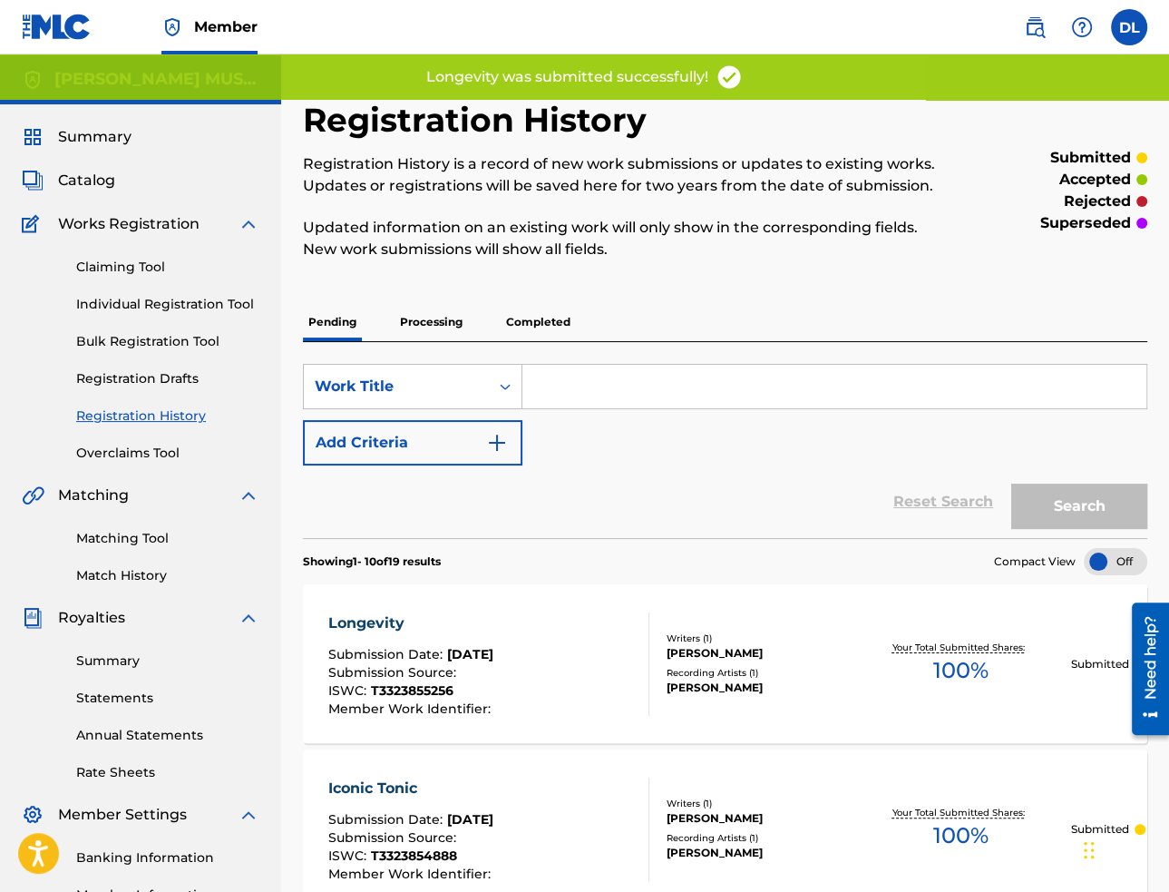
click at [196, 304] on link "Individual Registration Tool" at bounding box center [167, 304] width 183 height 19
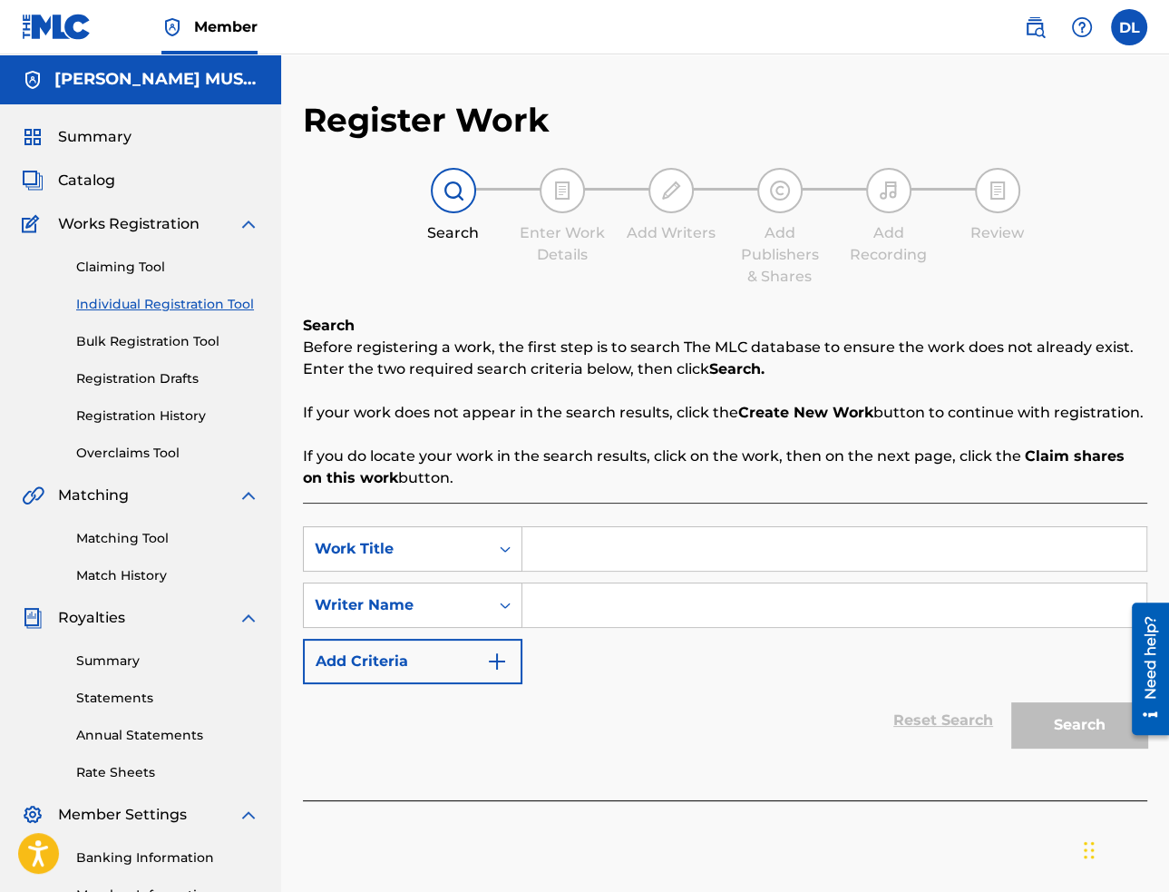
click at [553, 540] on input "Search Form" at bounding box center [834, 549] width 624 height 44
paste input "Manhattan Flop"
type input "Manhattan Flop"
click at [851, 605] on input "Search Form" at bounding box center [834, 605] width 624 height 44
paste input "[PERSON_NAME]"
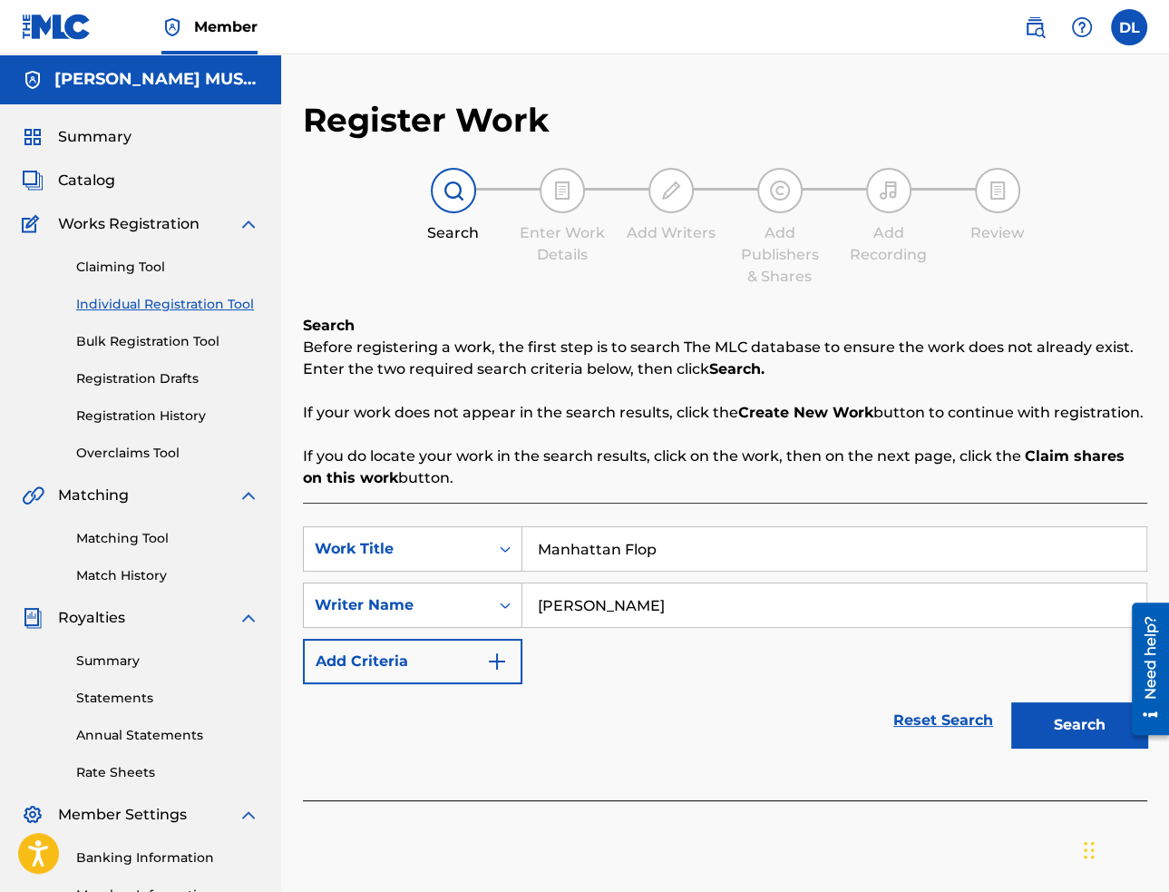
type input "[PERSON_NAME]"
click at [1045, 725] on button "Search" at bounding box center [1079, 724] width 136 height 45
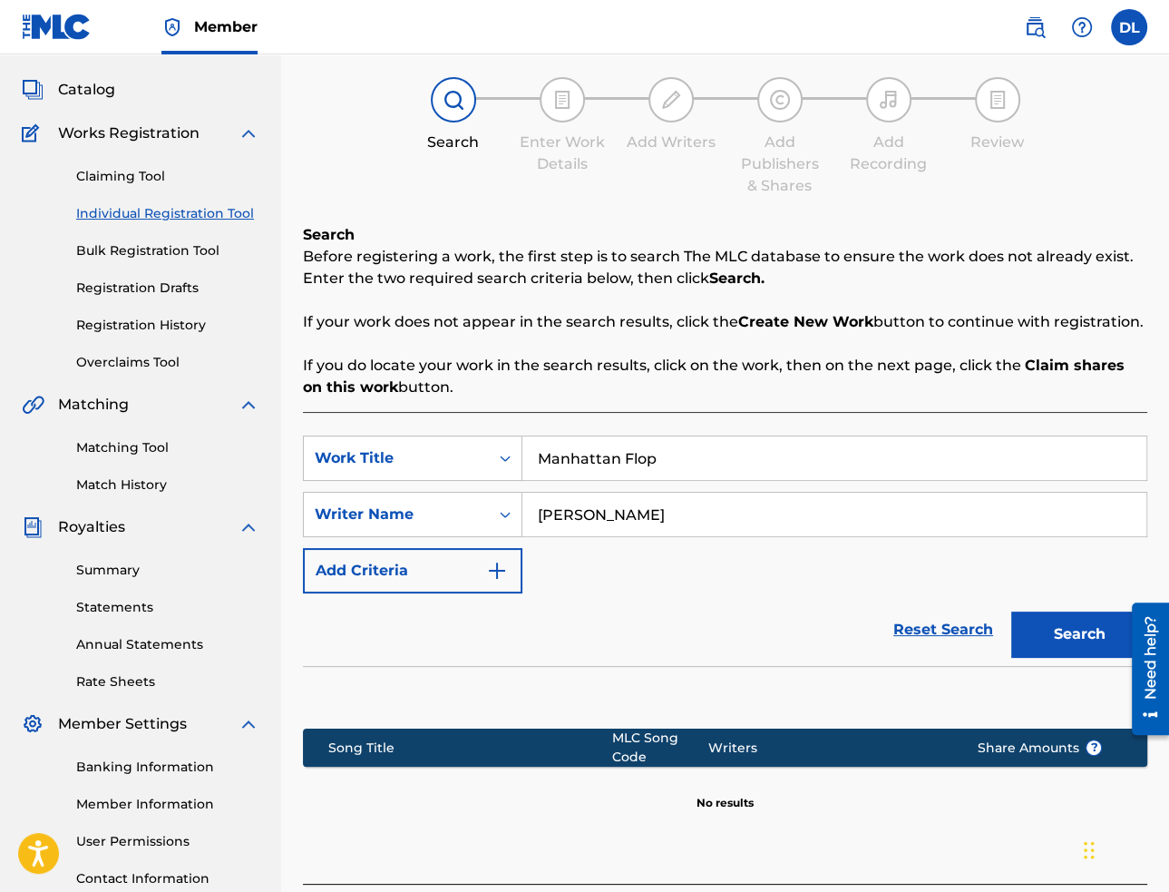
scroll to position [233, 0]
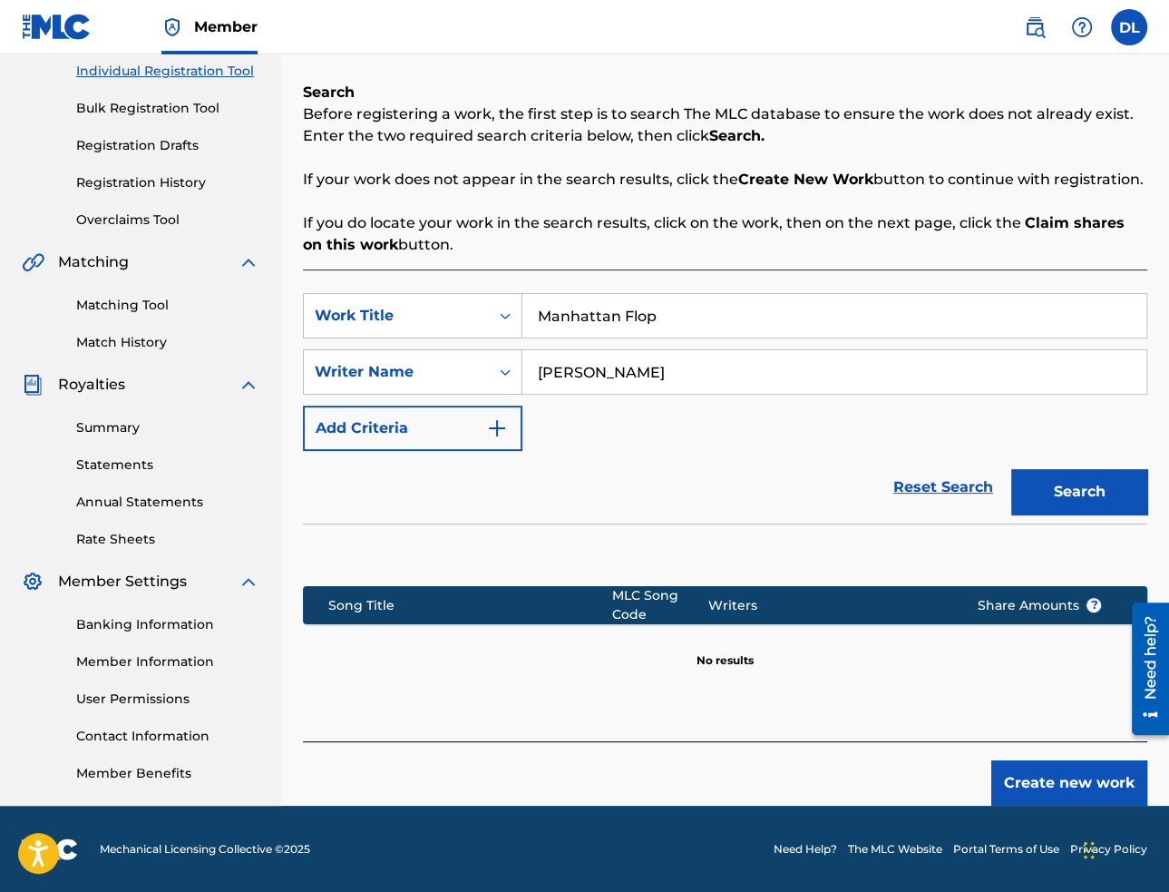
click at [1027, 783] on button "Create new work" at bounding box center [1069, 782] width 156 height 45
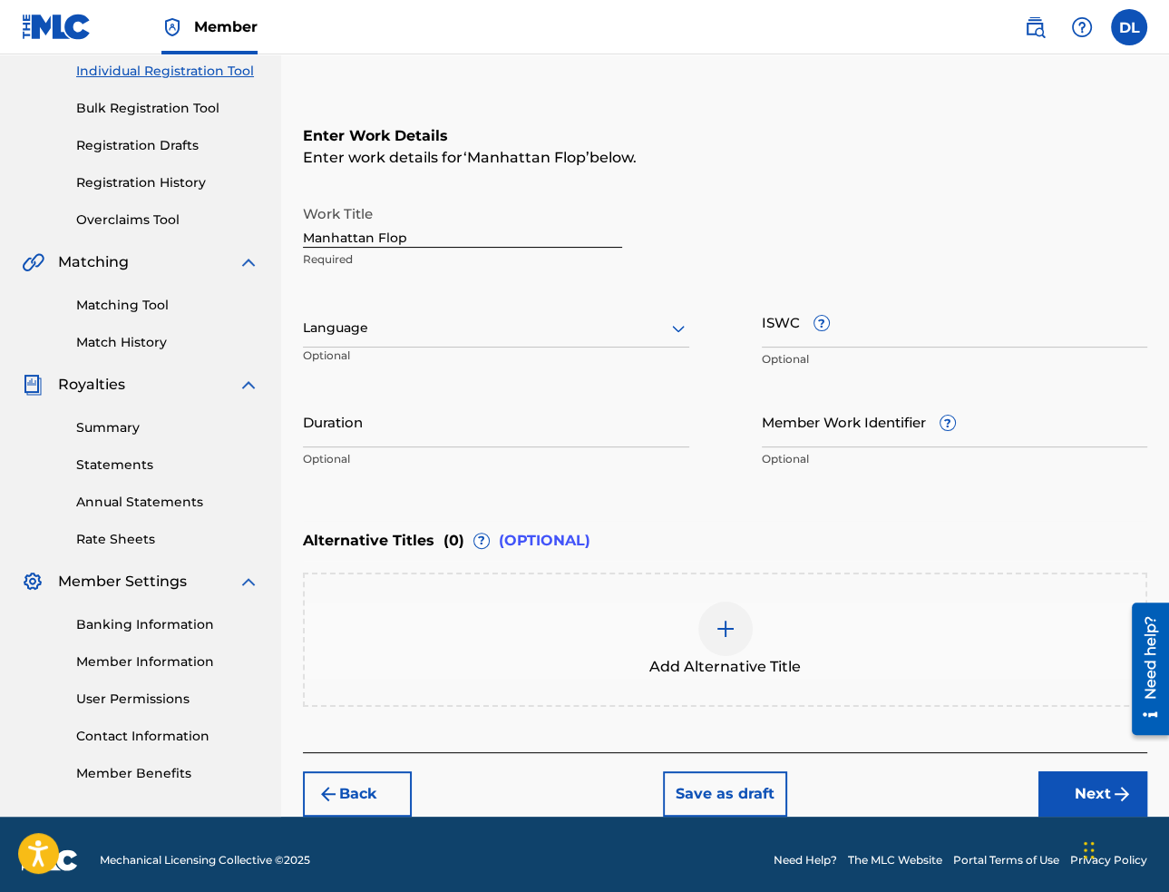
click at [504, 228] on input "Manhattan Flop" at bounding box center [462, 222] width 319 height 52
click at [925, 327] on input "ISWC ?" at bounding box center [955, 322] width 386 height 52
paste input "T-332.385.475-3"
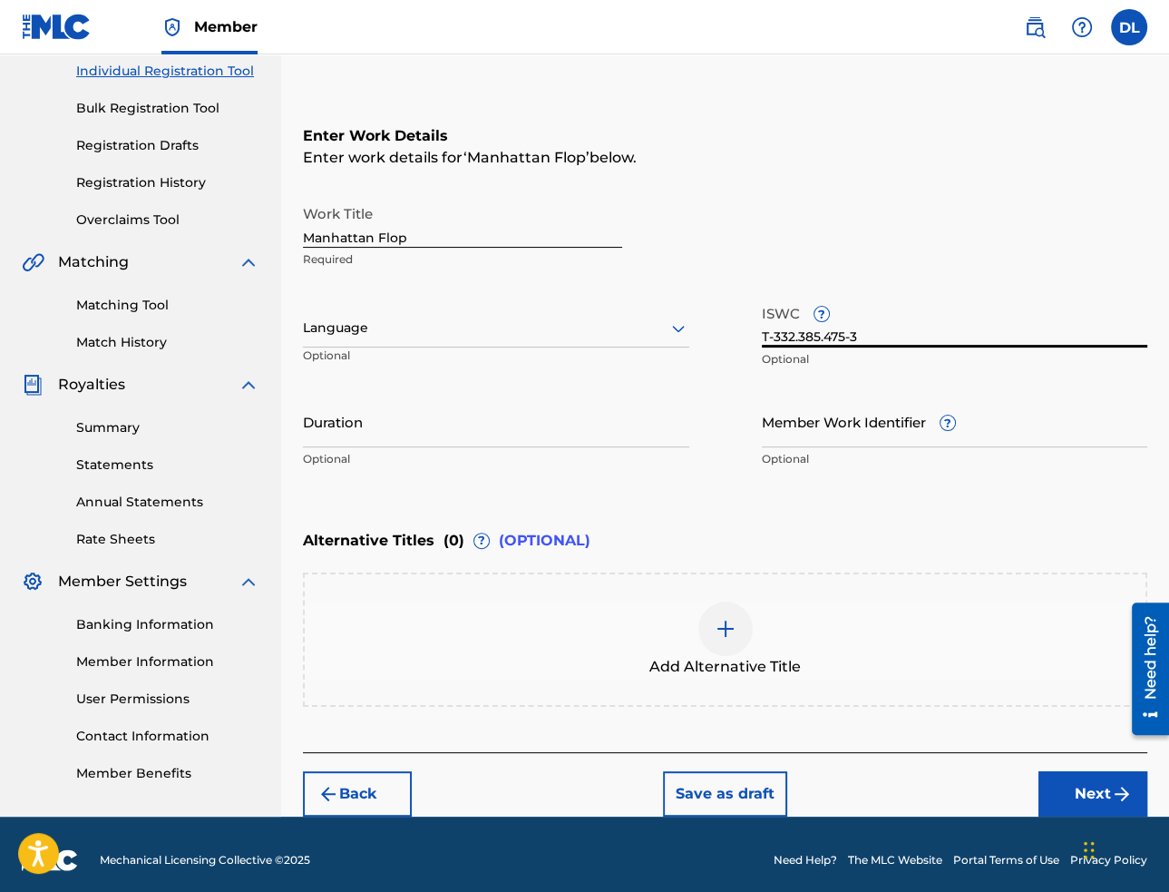
type input "T-332.385.475-3"
click at [522, 335] on div at bounding box center [496, 328] width 386 height 23
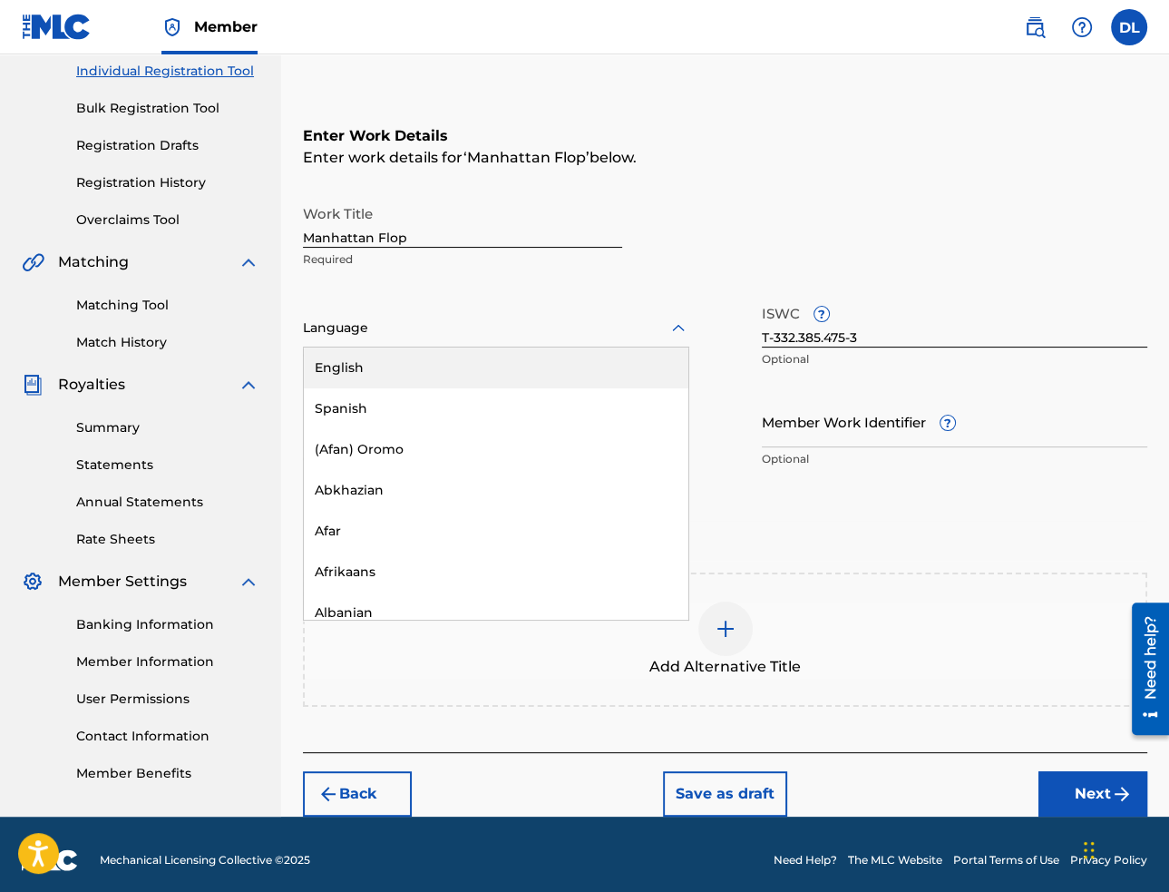
click at [508, 367] on div "English" at bounding box center [496, 367] width 385 height 41
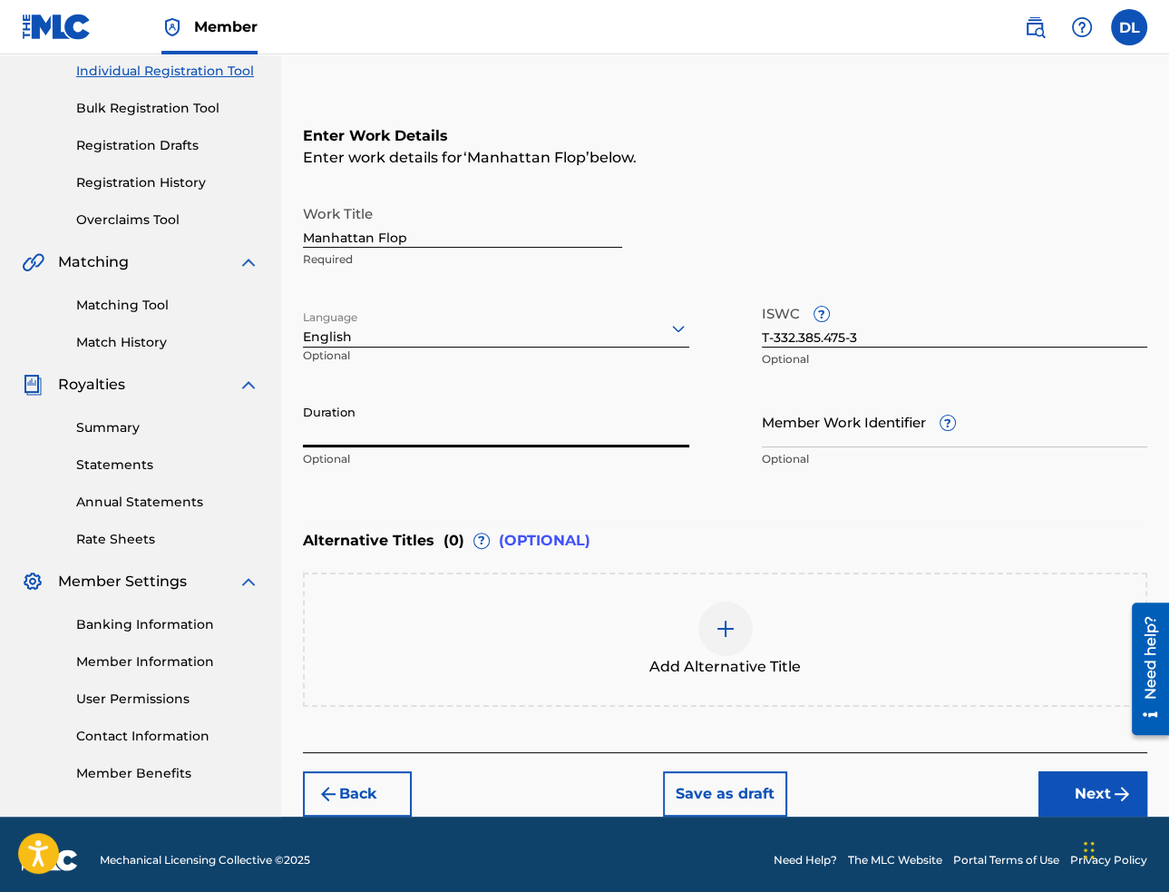
click at [592, 434] on input "Duration" at bounding box center [496, 421] width 386 height 52
paste input "02:23"
type input "02:23"
click at [1071, 799] on button "Next" at bounding box center [1093, 793] width 109 height 45
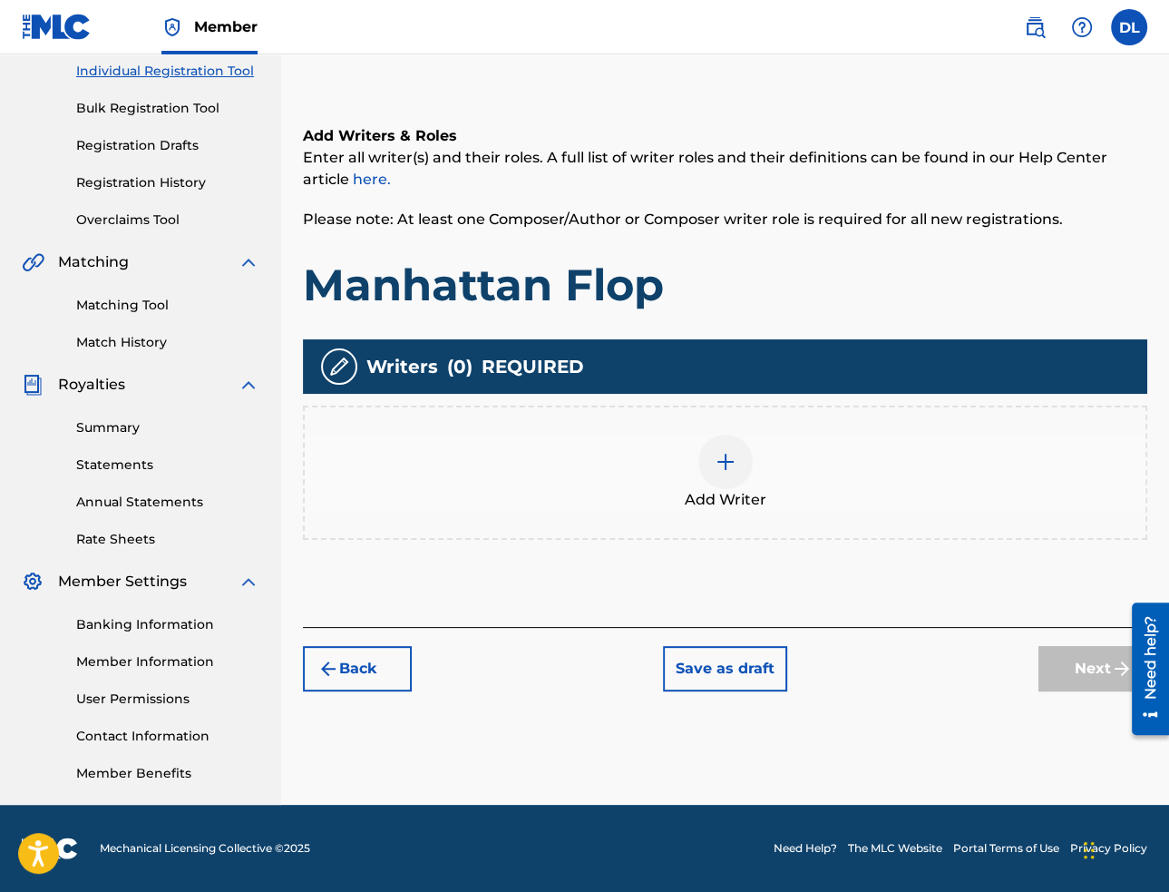
scroll to position [82, 0]
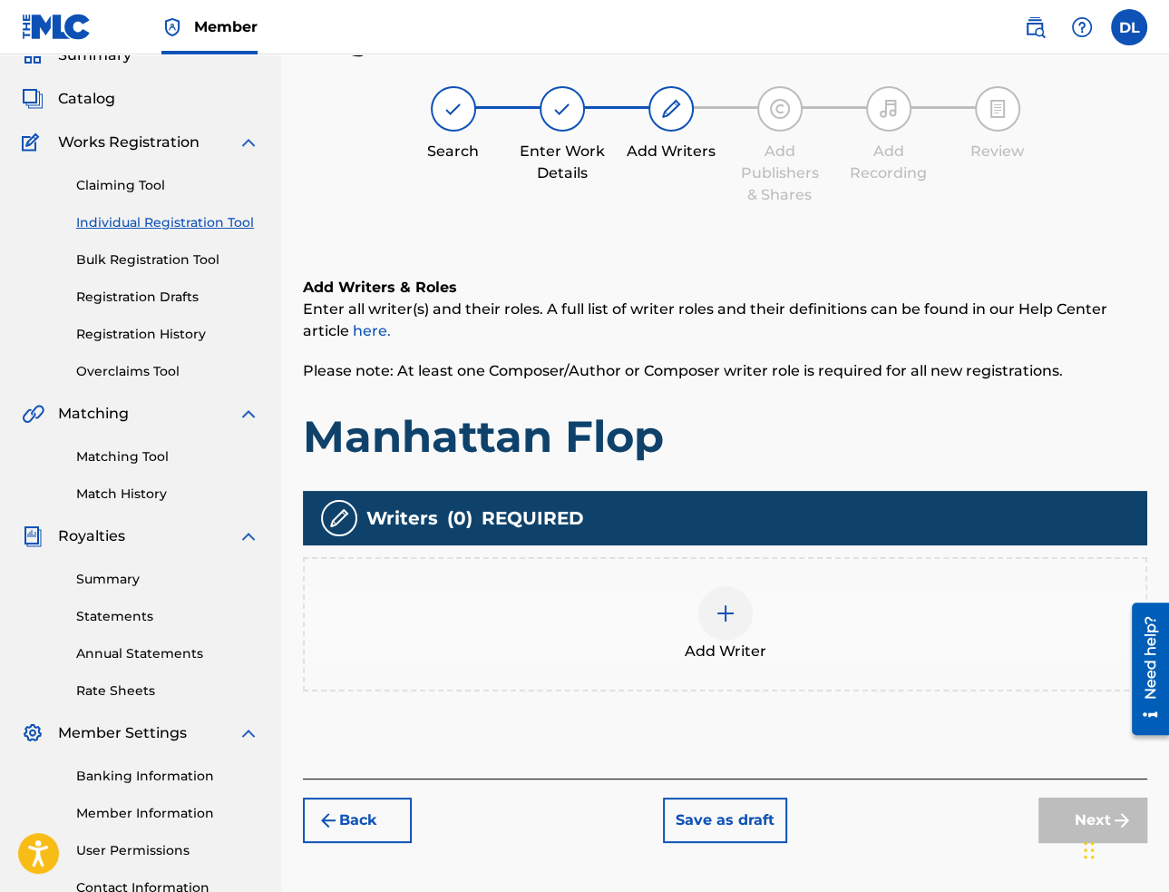
click at [730, 619] on img at bounding box center [726, 613] width 22 height 22
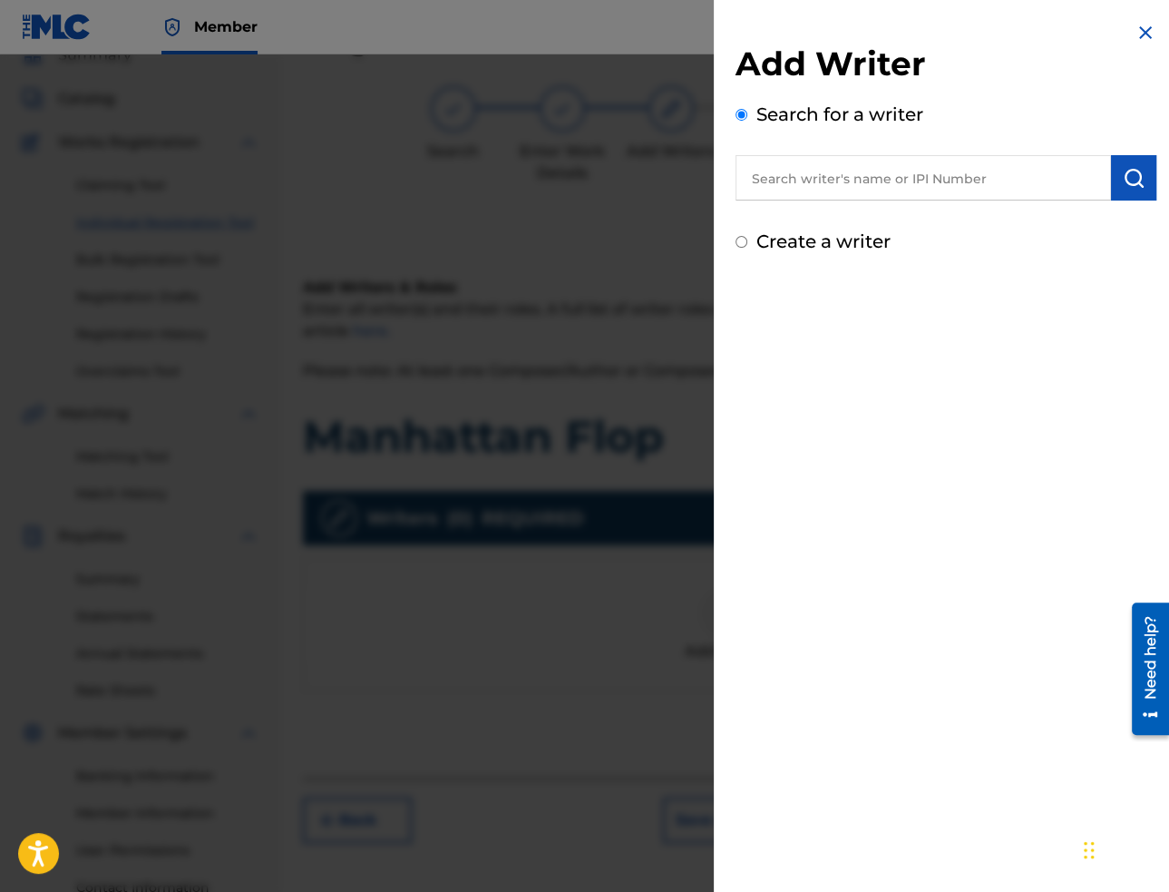
drag, startPoint x: 912, startPoint y: 177, endPoint x: 938, endPoint y: 183, distance: 27.1
click at [912, 177] on input "text" at bounding box center [924, 177] width 376 height 45
paste input "[PERSON_NAME]"
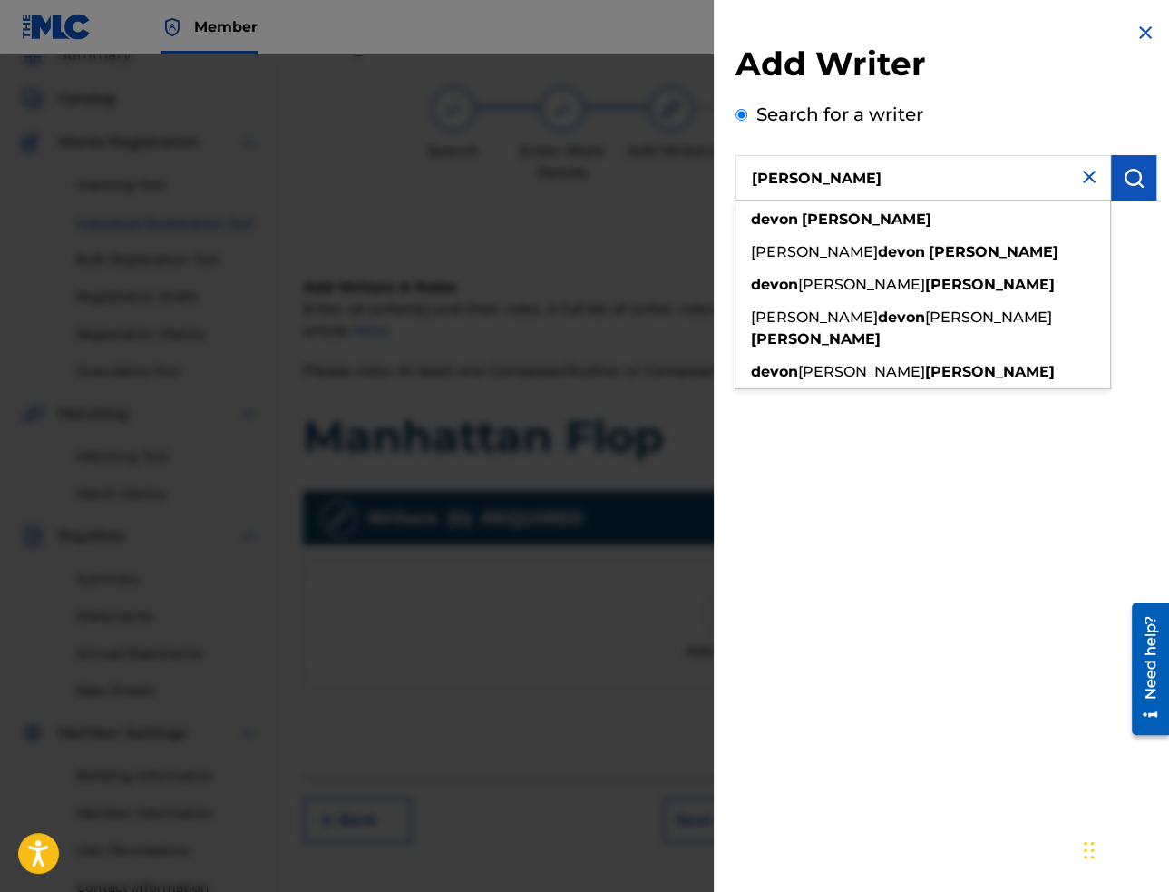
type input "[PERSON_NAME]"
click at [1125, 181] on img "submit" at bounding box center [1134, 178] width 22 height 22
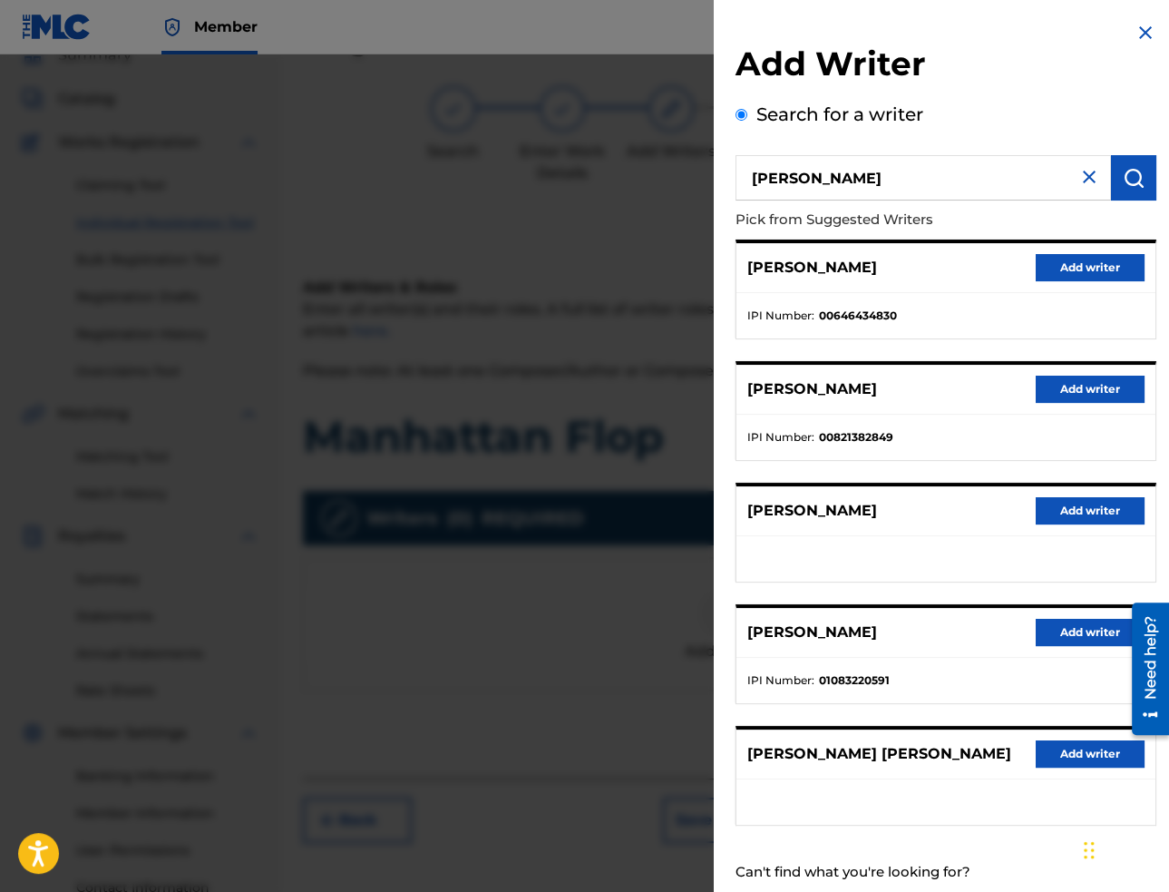
click at [1070, 270] on button "Add writer" at bounding box center [1090, 267] width 109 height 27
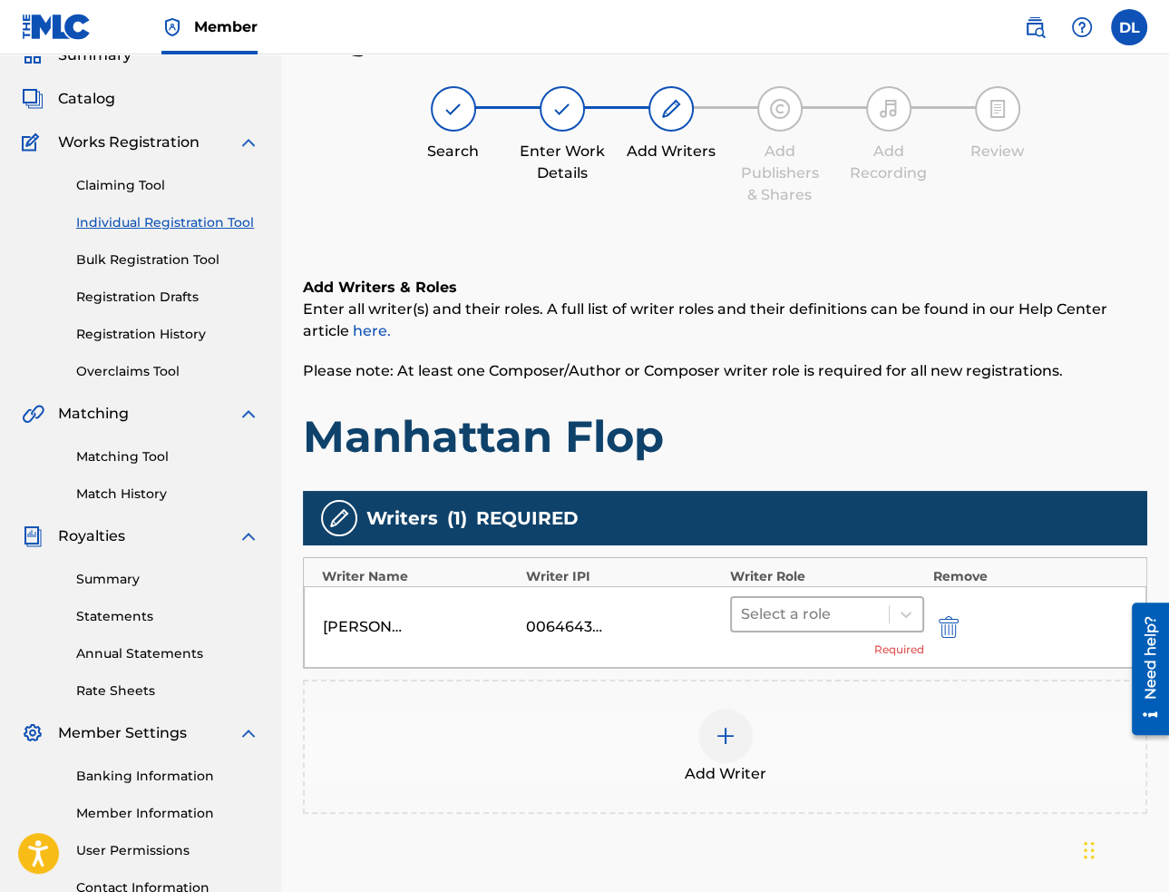
click at [795, 611] on div at bounding box center [810, 613] width 139 height 25
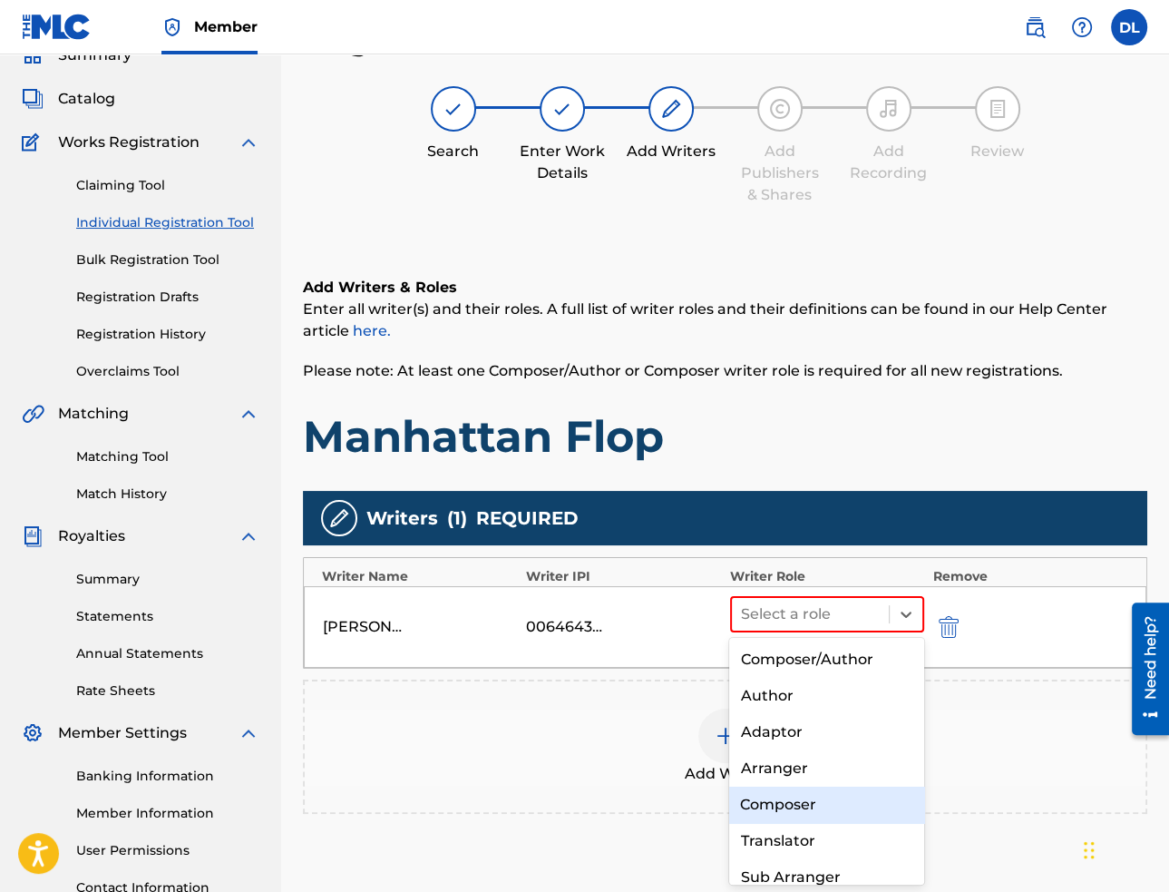
click at [796, 808] on div "Composer" at bounding box center [826, 804] width 194 height 36
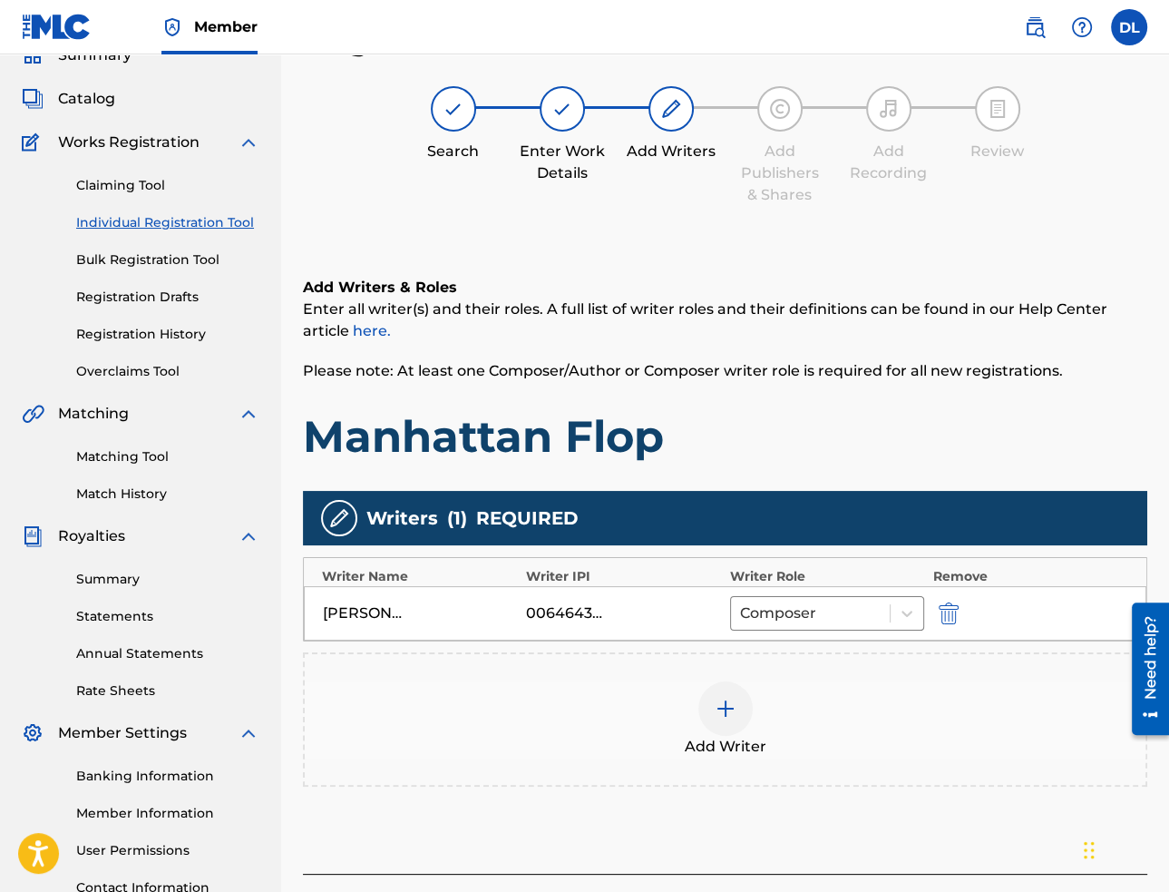
scroll to position [232, 0]
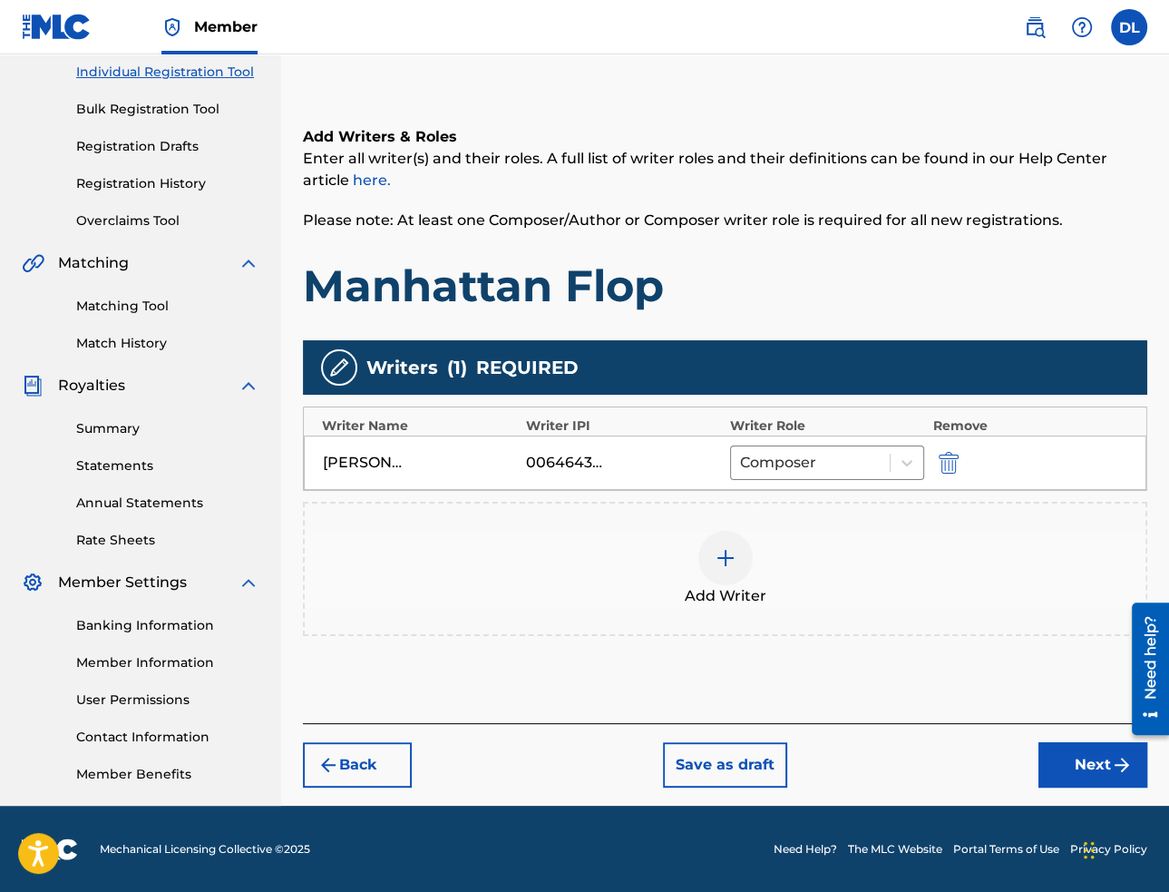
click at [1052, 759] on button "Next" at bounding box center [1093, 764] width 109 height 45
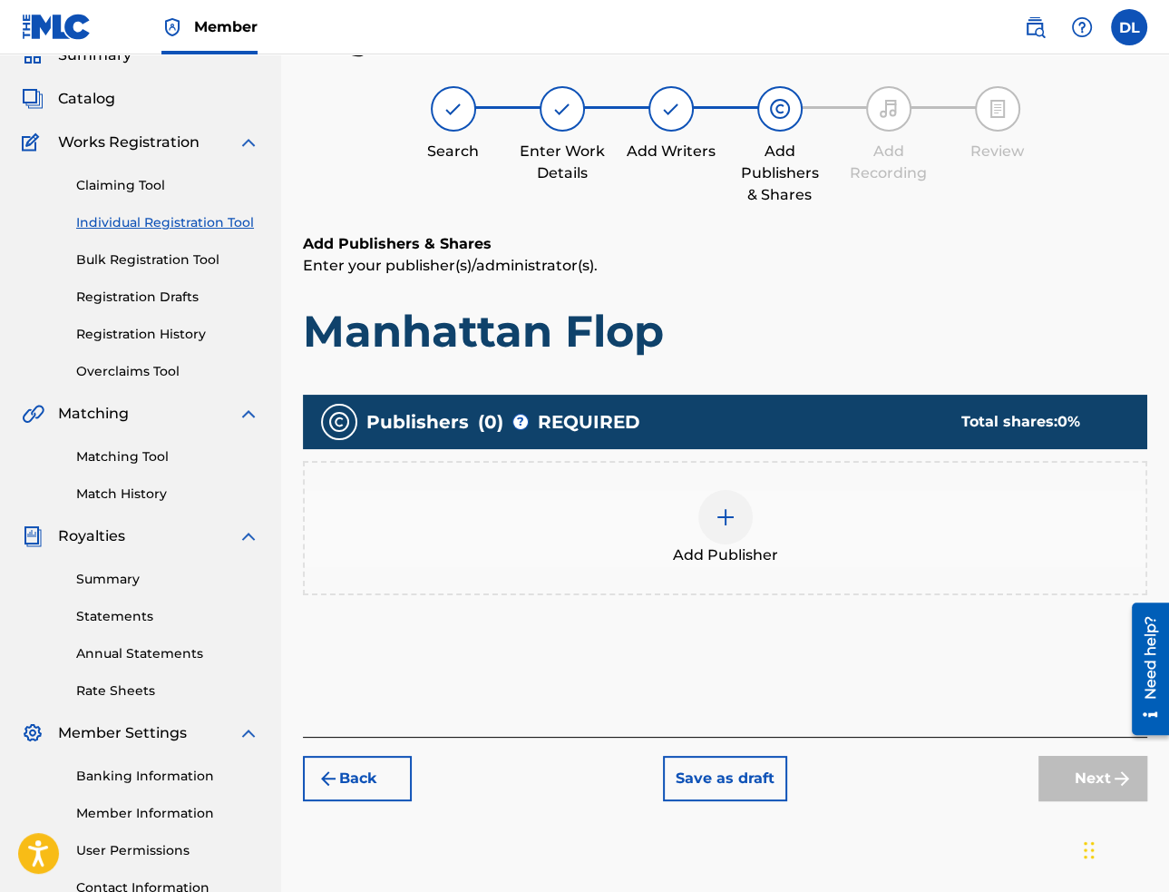
click at [715, 513] on img at bounding box center [726, 517] width 22 height 22
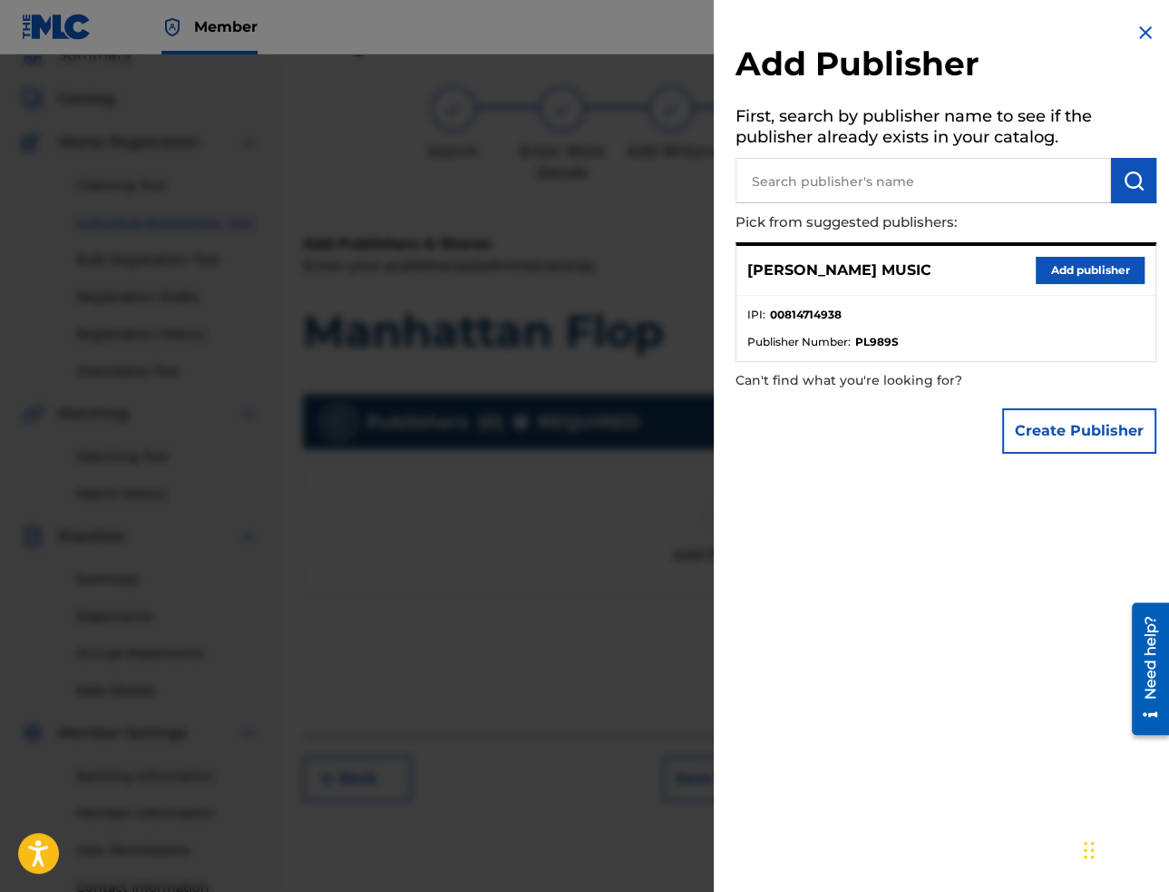
click at [1114, 271] on button "Add publisher" at bounding box center [1090, 270] width 109 height 27
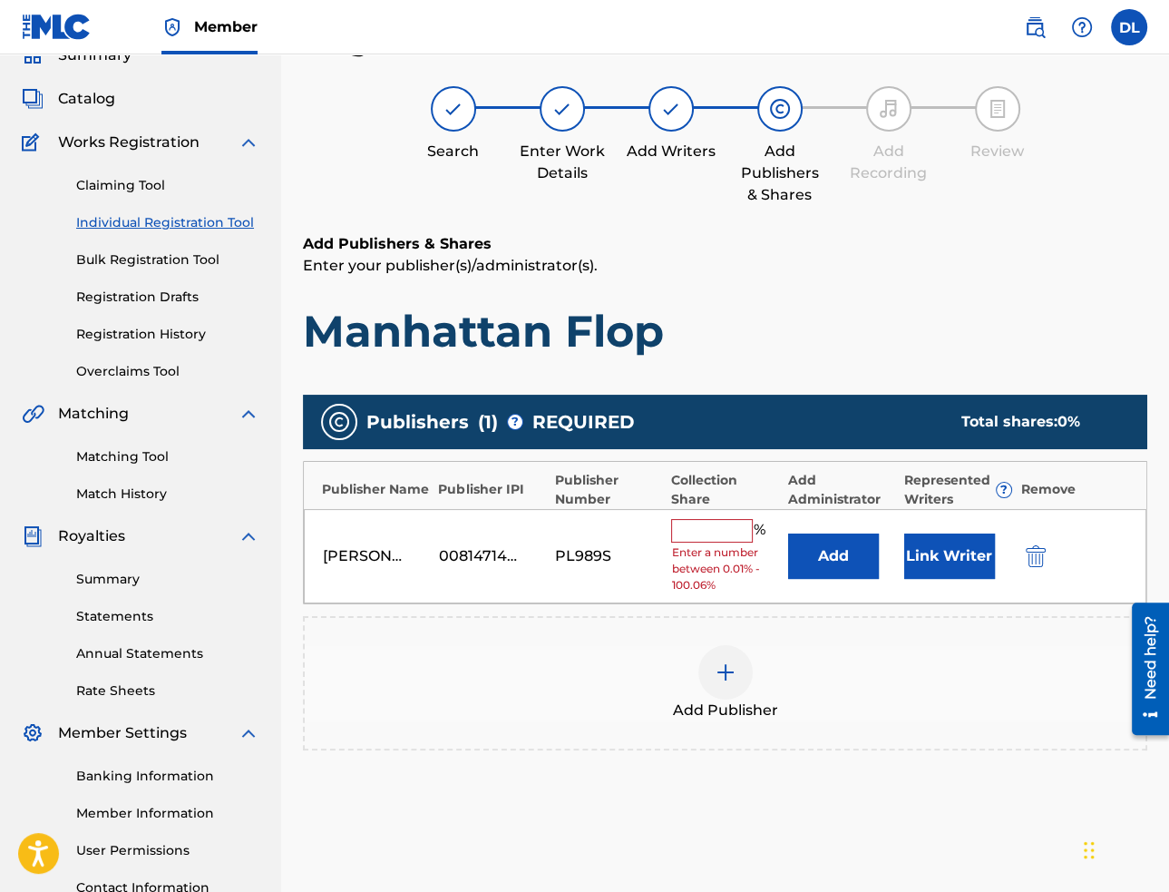
click at [726, 538] on input "text" at bounding box center [712, 531] width 82 height 24
type input "100"
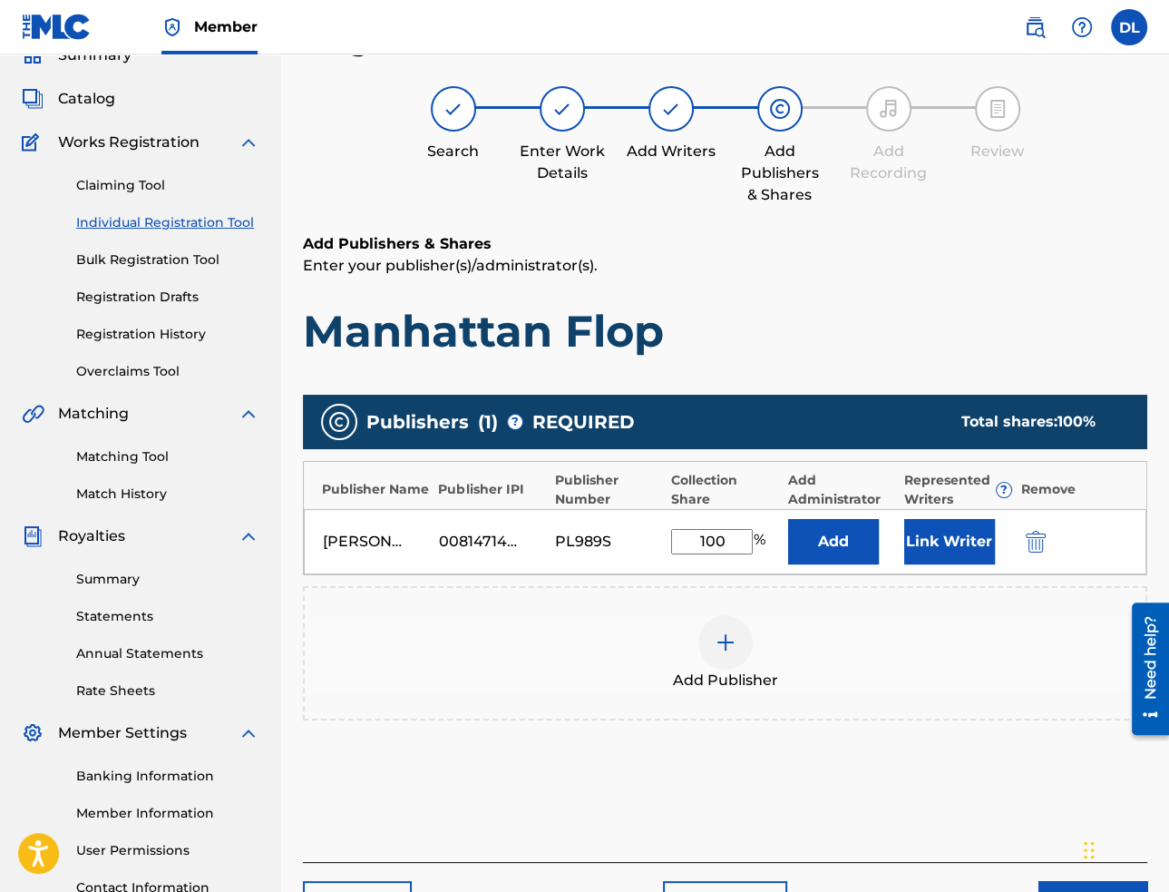
click at [1021, 852] on div "Add Publishers & Shares Enter your publisher(s)/administrator(s). Manhattan Flo…" at bounding box center [725, 547] width 844 height 629
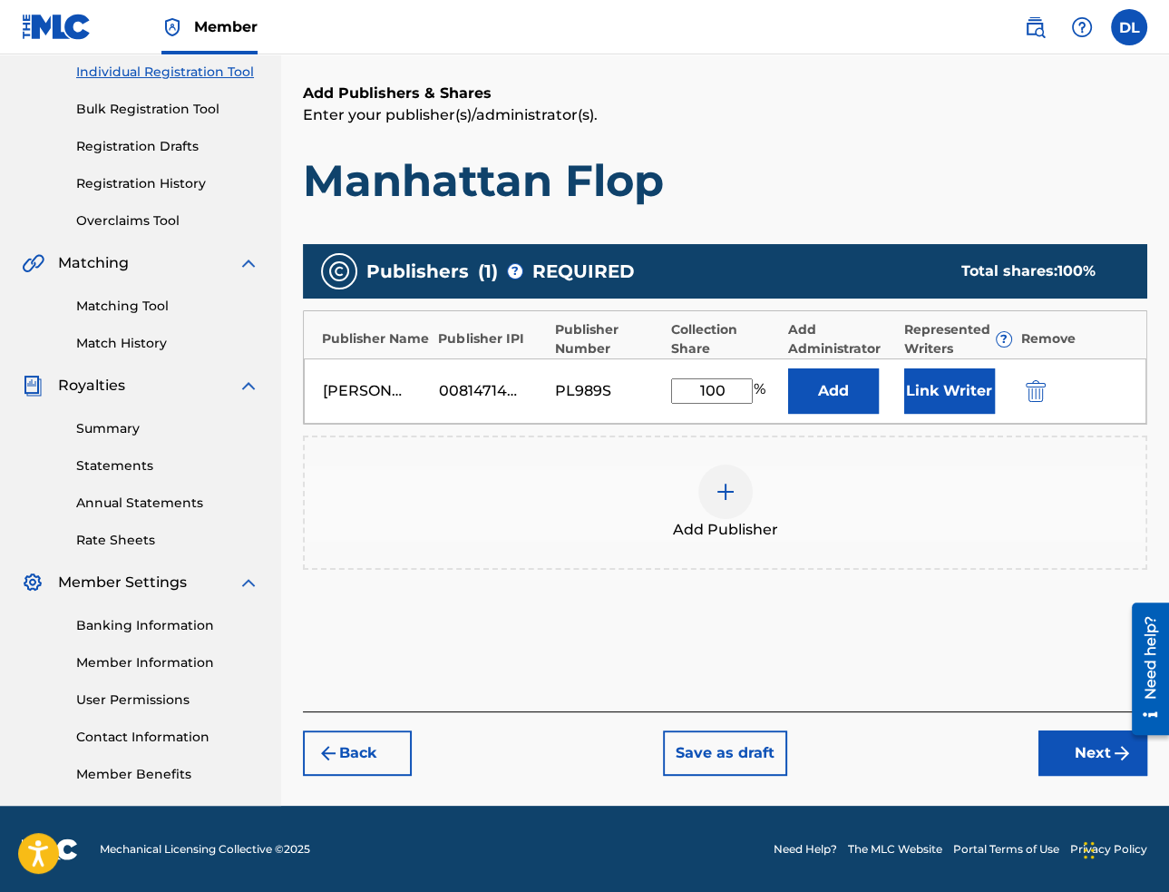
click at [1056, 754] on button "Next" at bounding box center [1093, 752] width 109 height 45
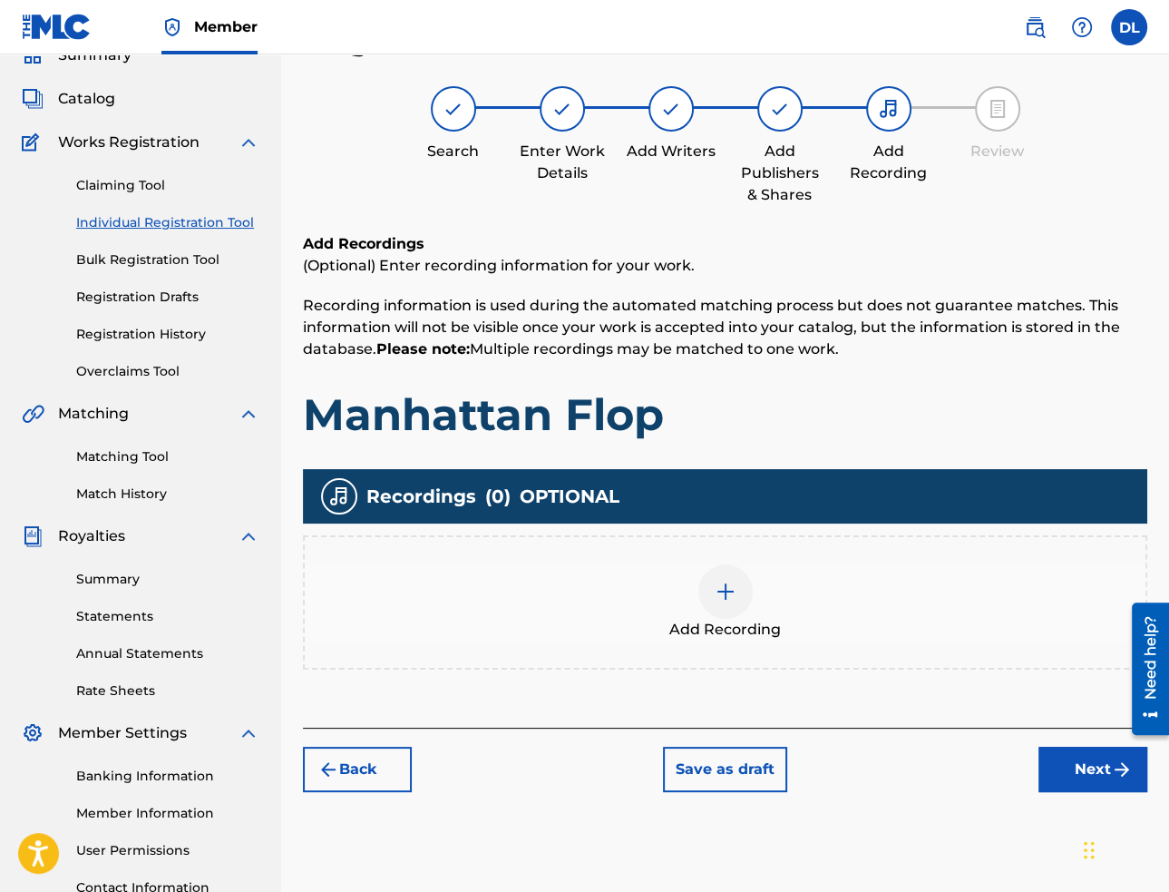
click at [740, 581] on div at bounding box center [725, 591] width 54 height 54
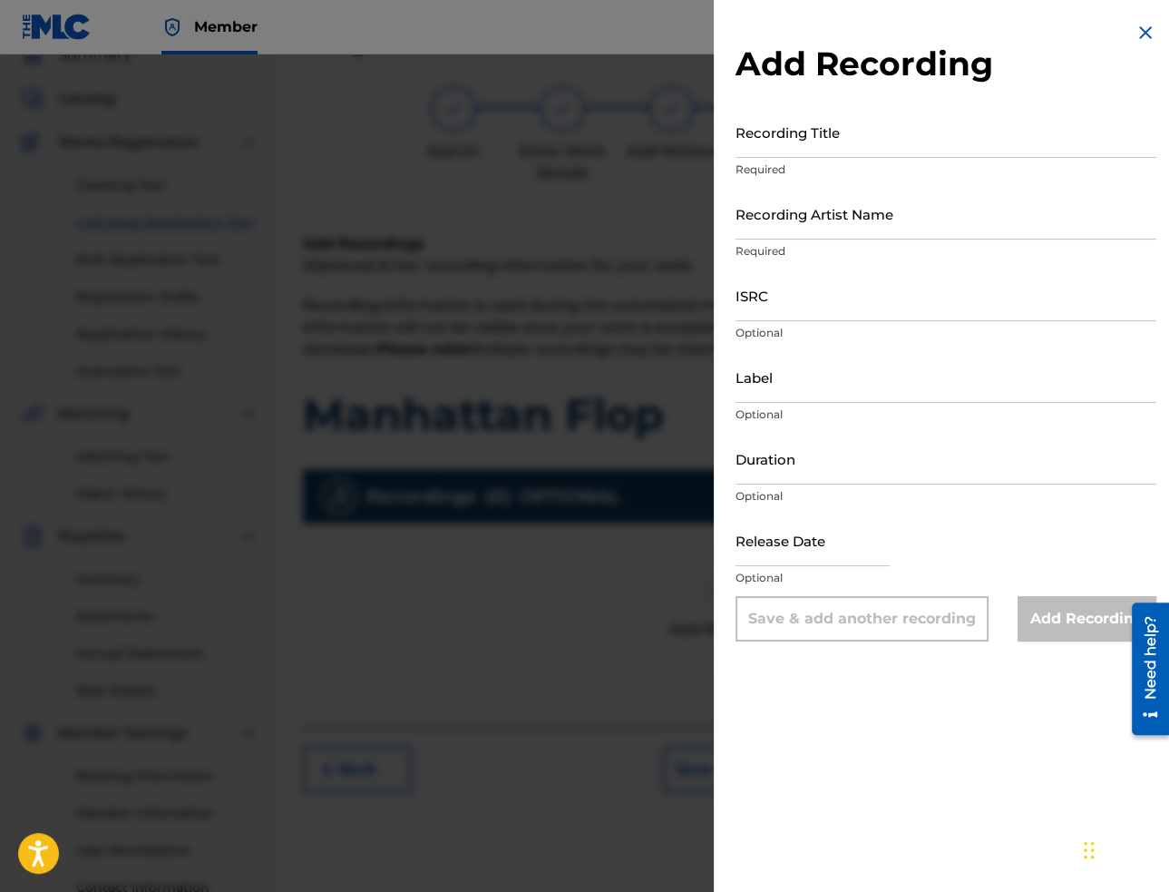
click at [971, 157] on input "Recording Title" at bounding box center [946, 132] width 421 height 52
paste input "Manhattan Flop"
type input "Manhattan Flop"
click at [1069, 220] on input "Recording Artist Name" at bounding box center [946, 214] width 421 height 52
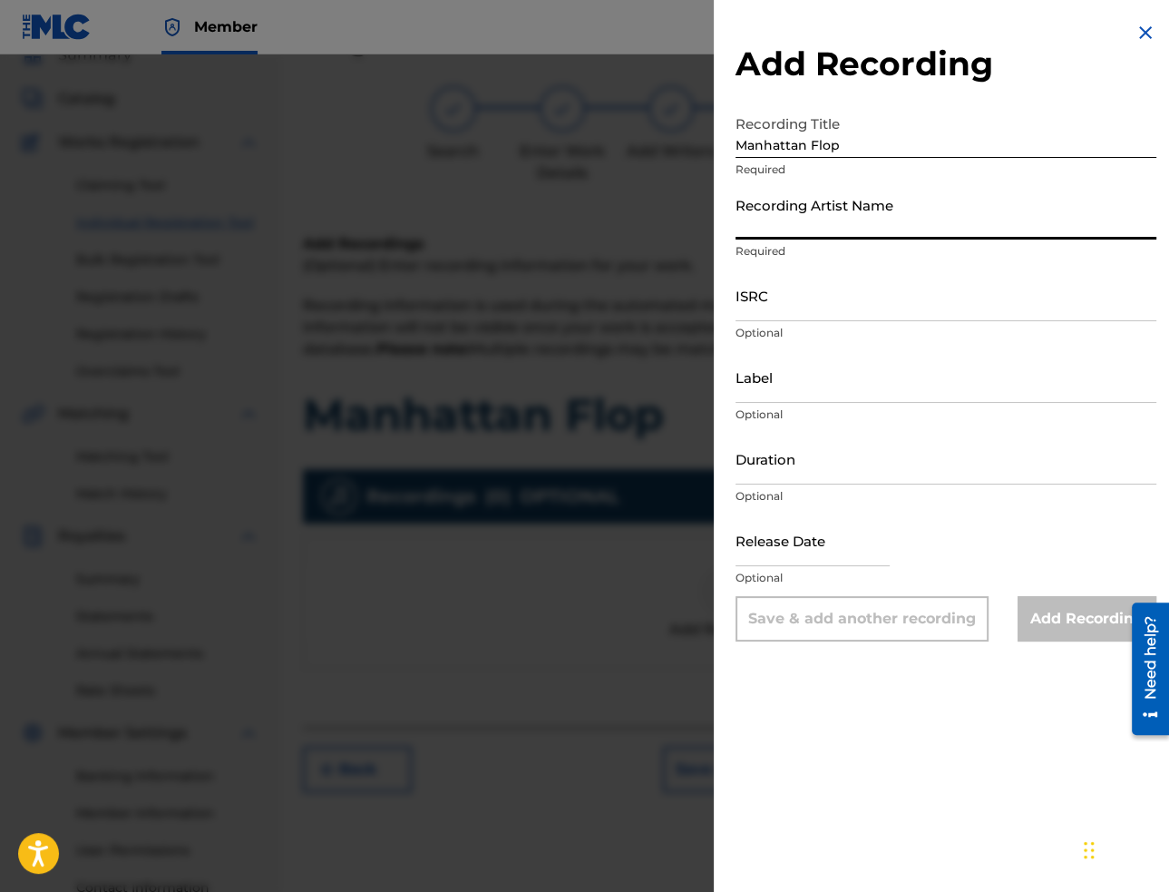
paste input "[PERSON_NAME]"
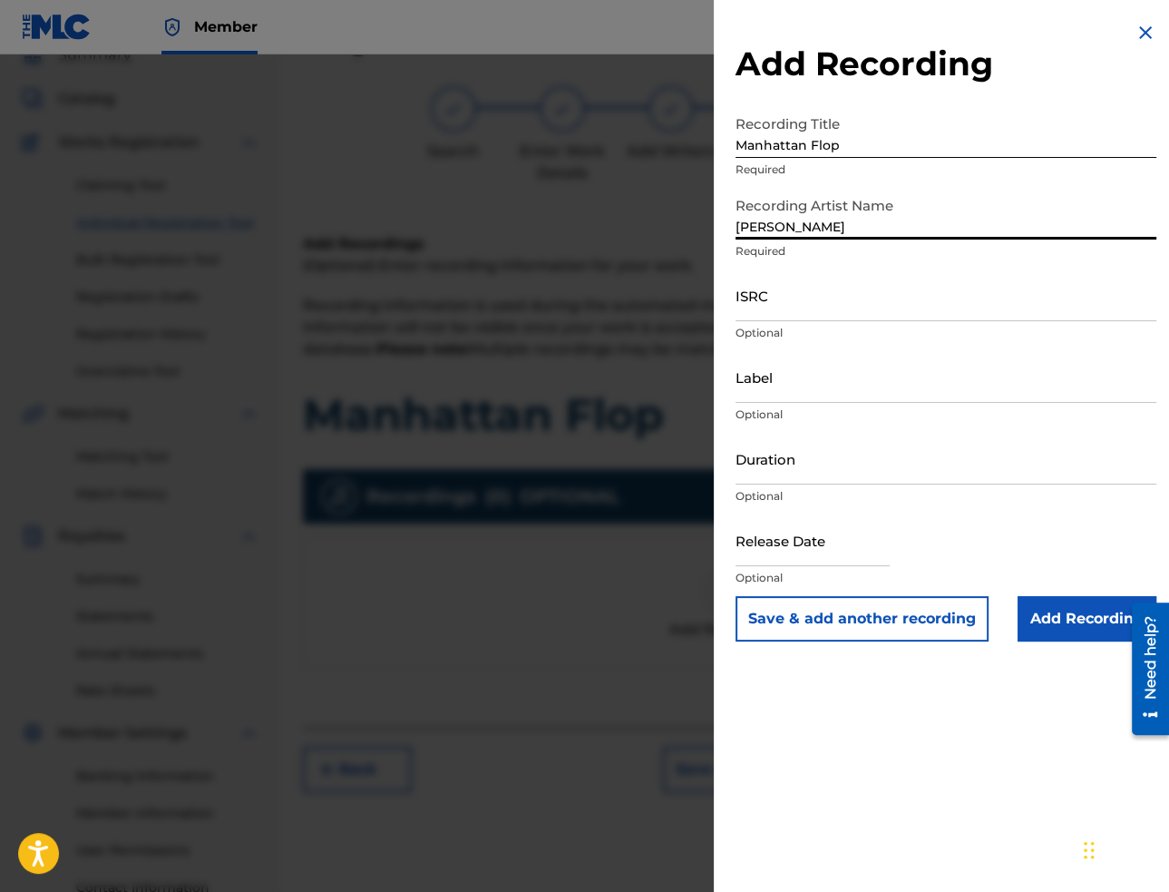
type input "[PERSON_NAME]"
drag, startPoint x: 842, startPoint y: 300, endPoint x: 861, endPoint y: 319, distance: 26.9
click at [842, 300] on input "ISRC" at bounding box center [946, 295] width 421 height 52
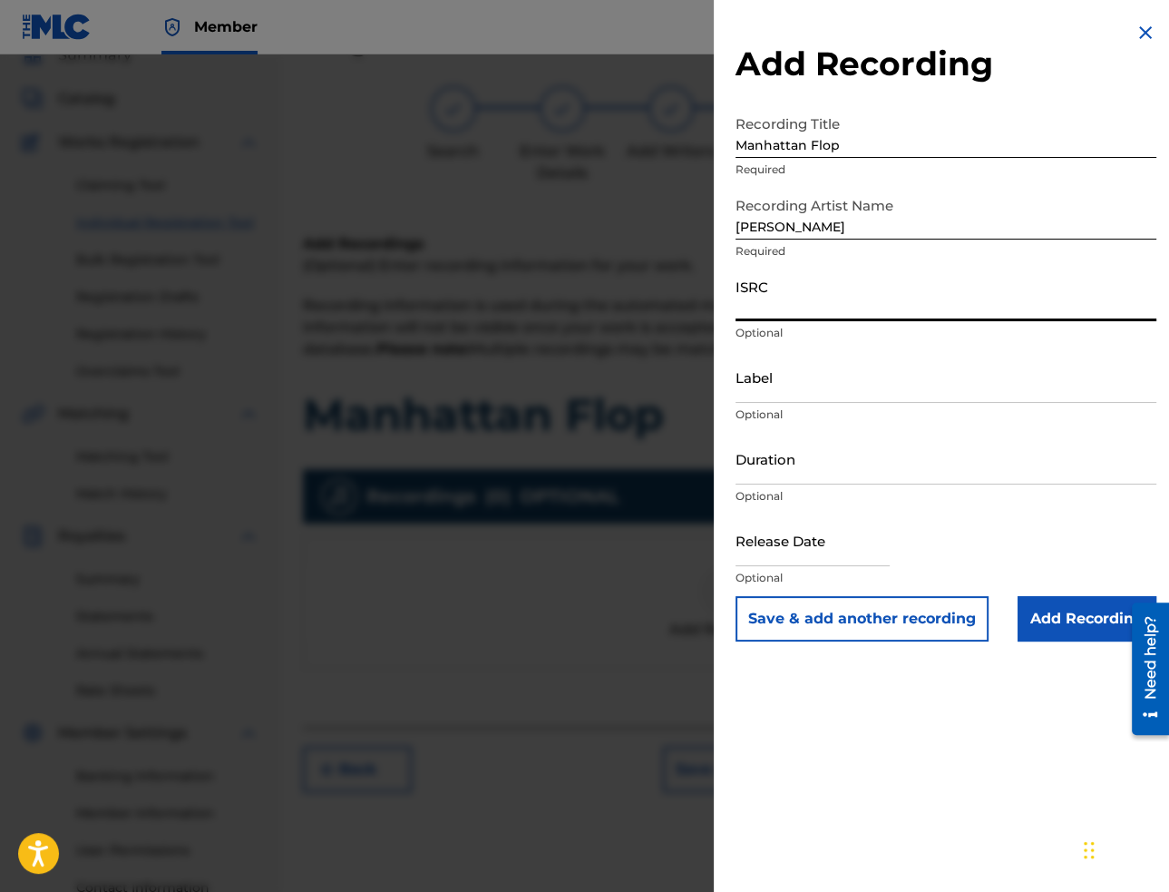
paste input "USA2P2504910"
type input "USA2P2504910"
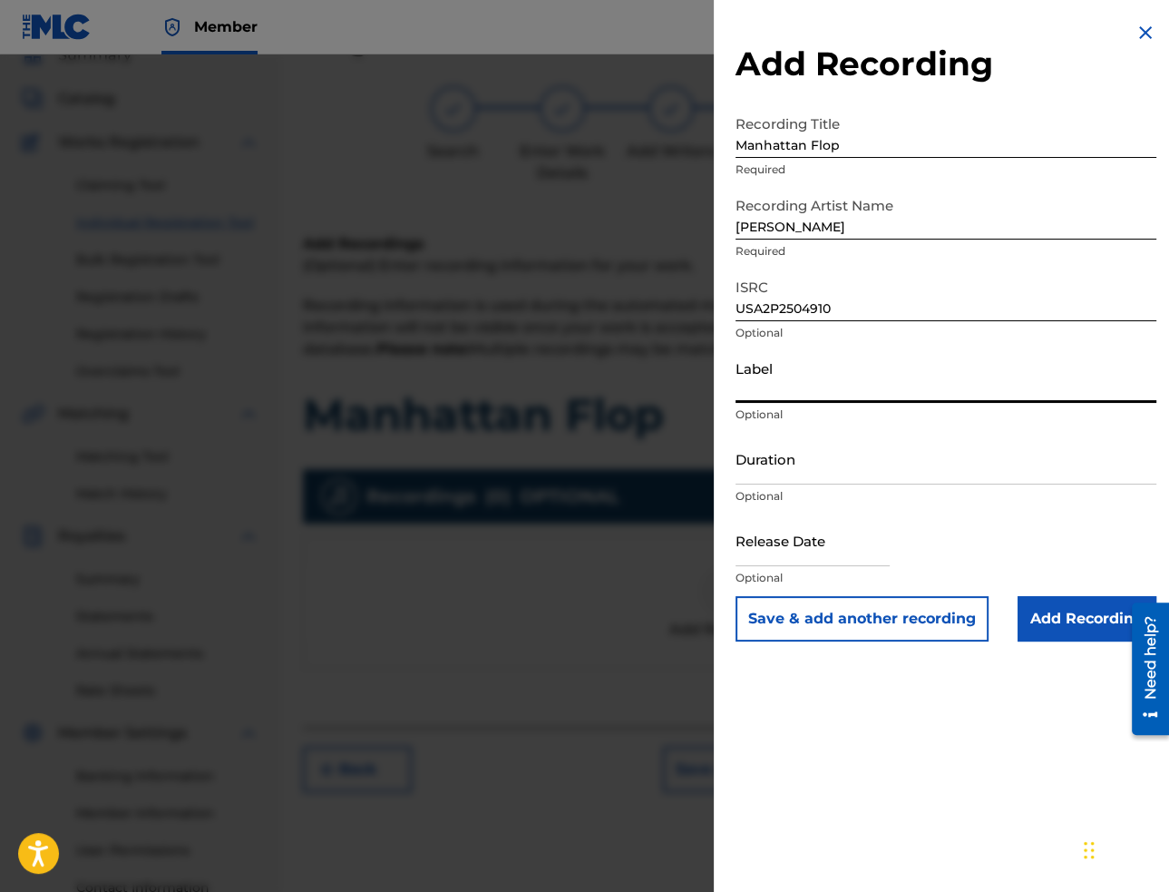
click at [835, 388] on input "Label" at bounding box center [946, 377] width 421 height 52
paste input "Mountain Chill Out"
type input "Mountain Chill Out"
click at [813, 469] on input "Duration" at bounding box center [946, 459] width 421 height 52
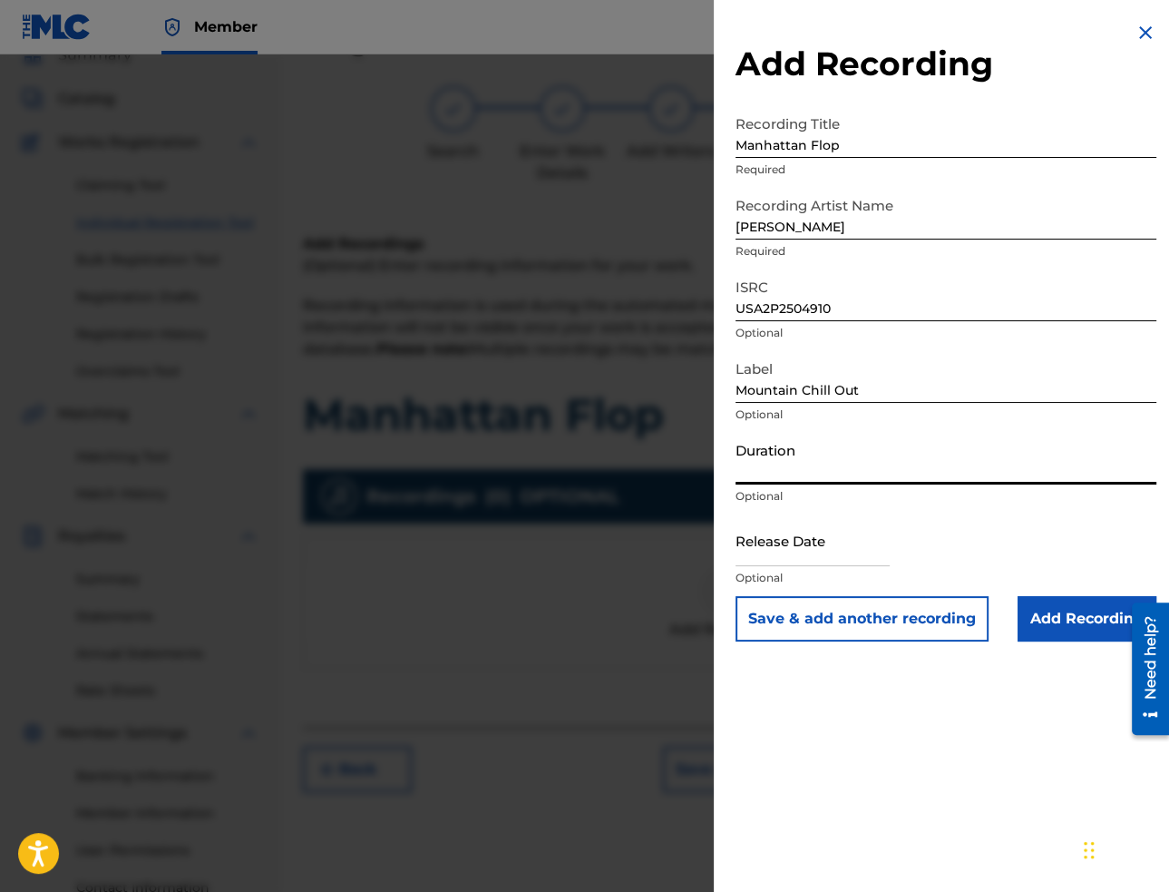
paste input "02:23"
type input "02:23"
click at [890, 565] on input "text" at bounding box center [813, 540] width 154 height 52
select select "7"
select select "2025"
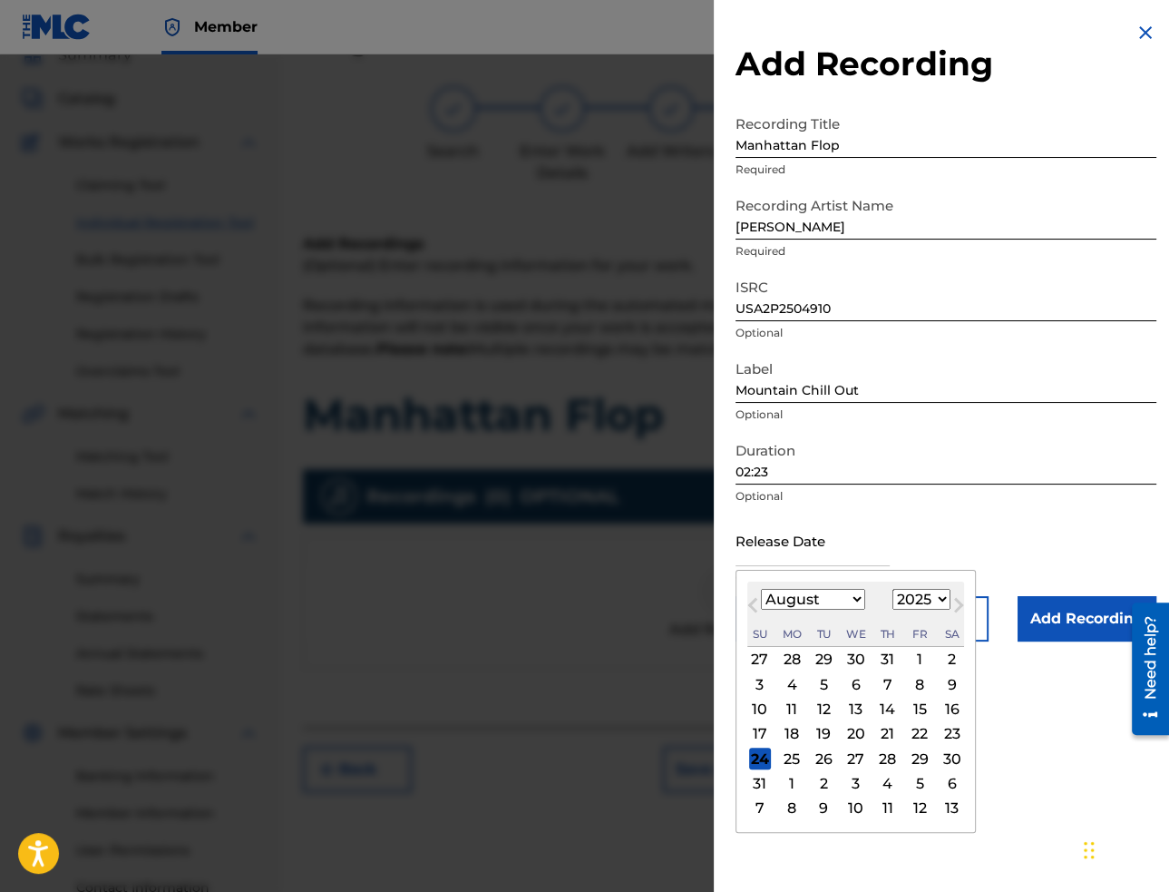
paste input "[DATE]"
type input "[DATE]"
select select "1"
type input "[DATE]"
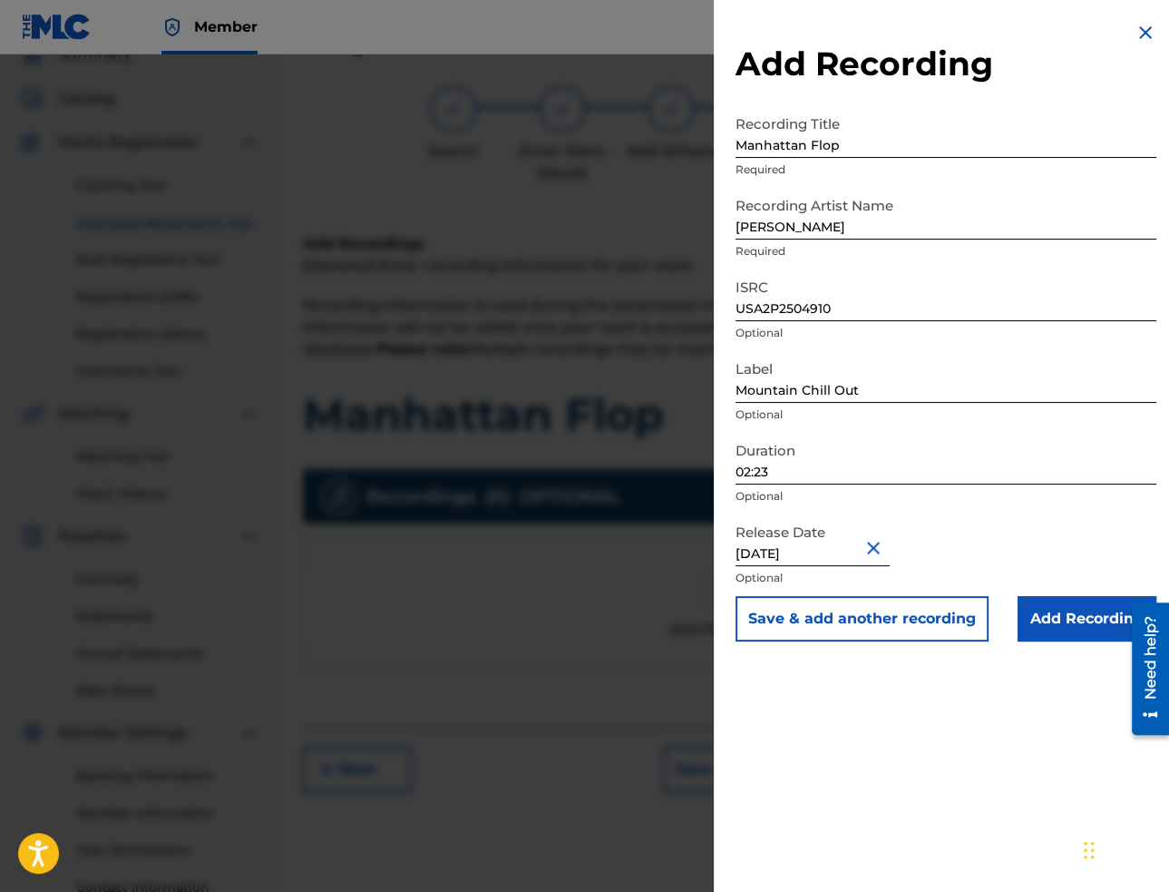
click at [1042, 609] on input "Add Recording" at bounding box center [1087, 618] width 139 height 45
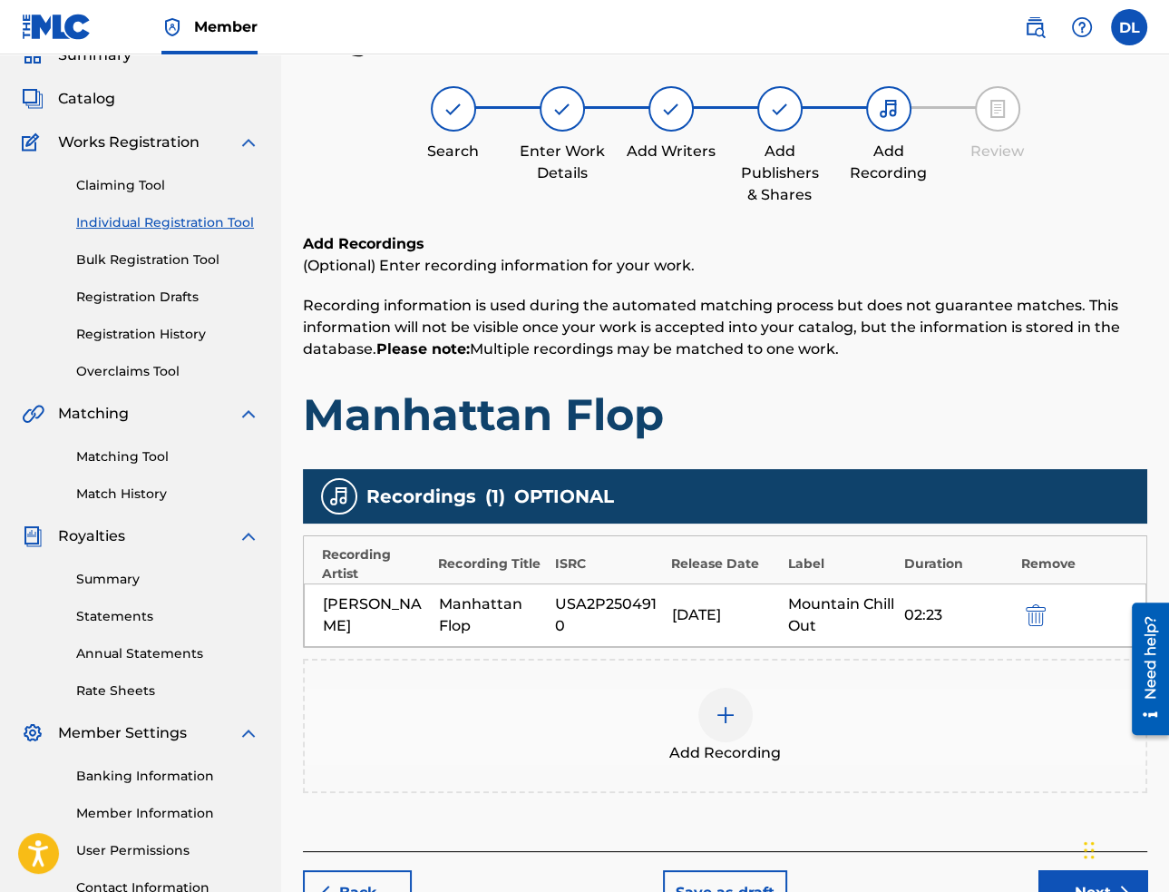
scroll to position [142, 0]
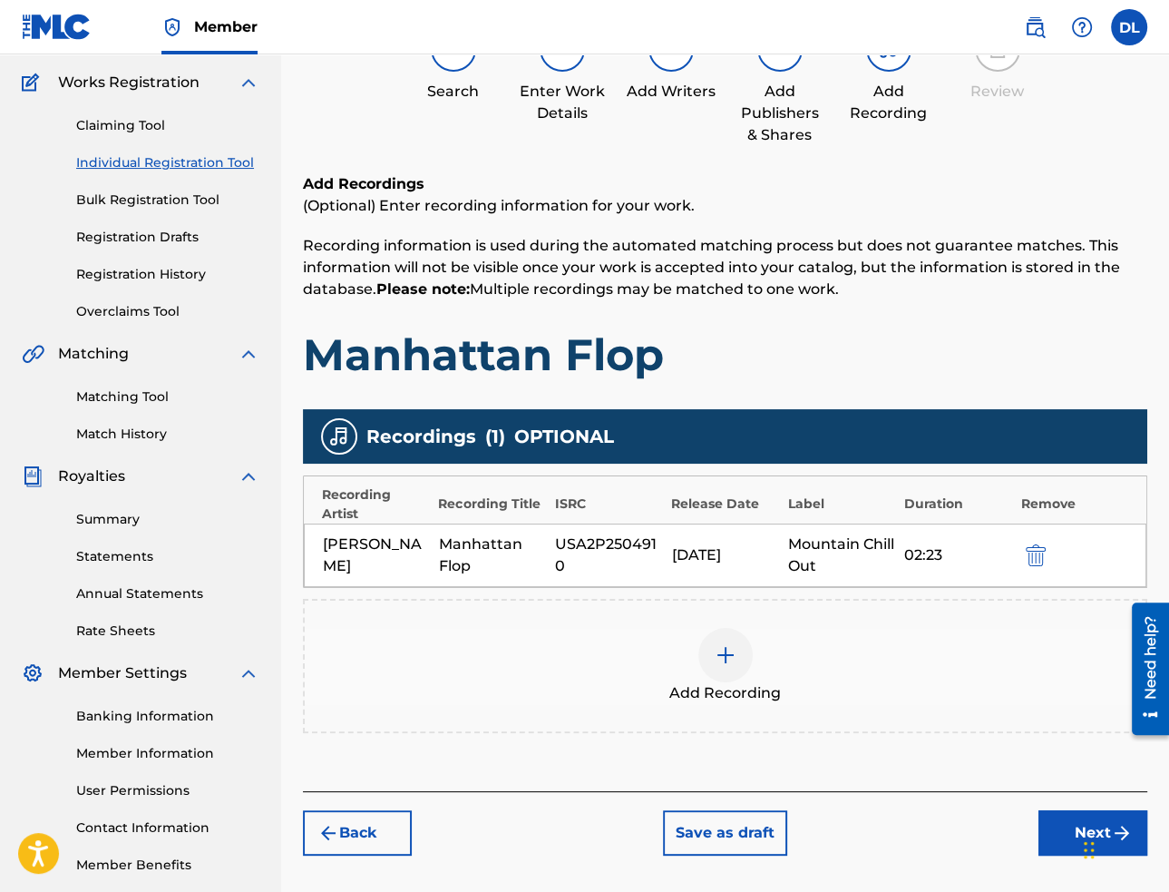
click at [1073, 826] on button "Next" at bounding box center [1093, 832] width 109 height 45
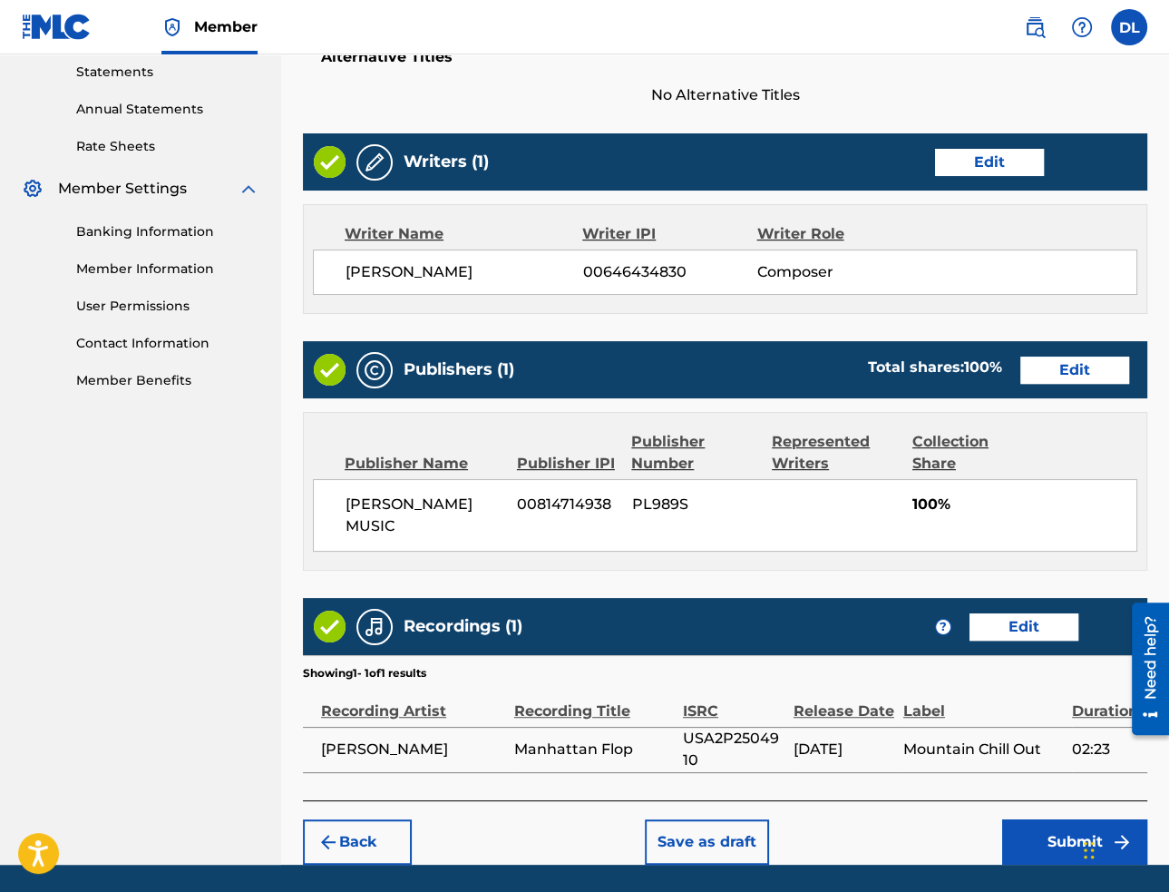
scroll to position [683, 0]
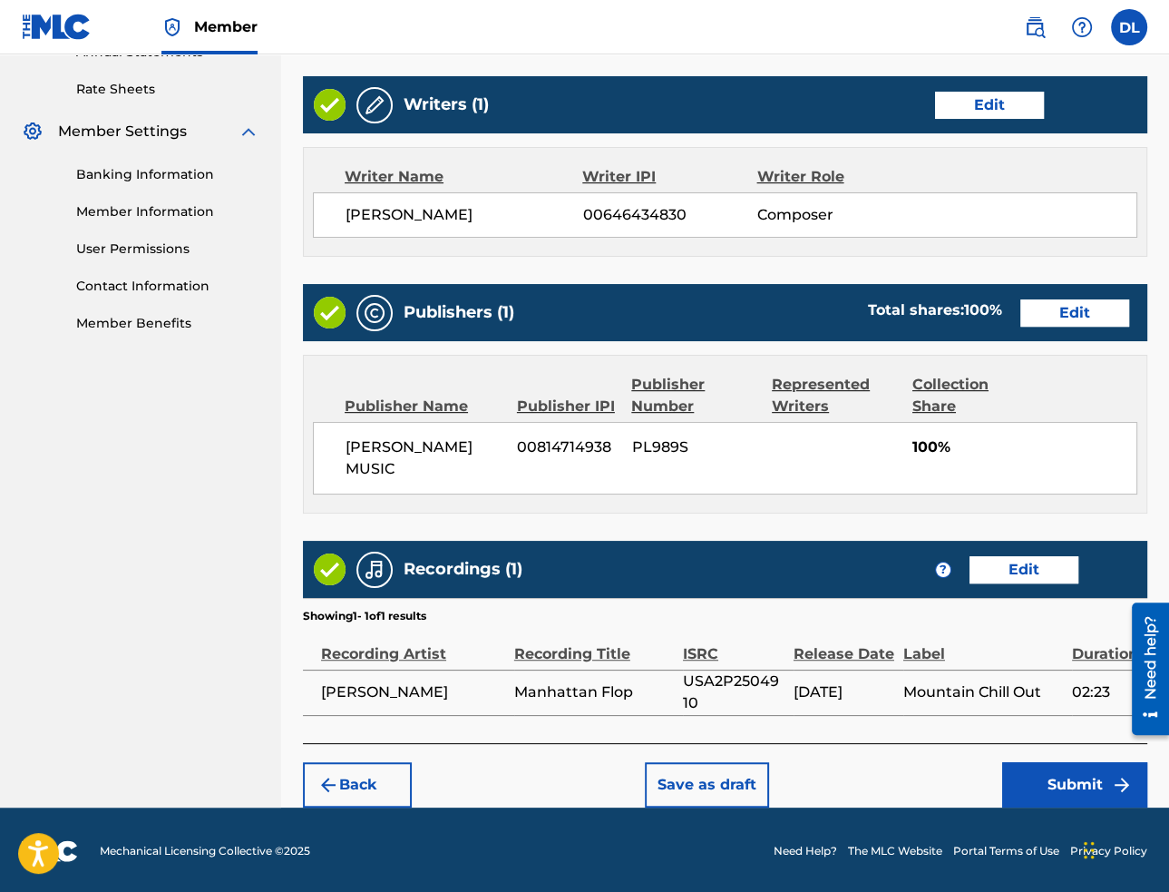
click at [1016, 770] on button "Submit" at bounding box center [1074, 784] width 145 height 45
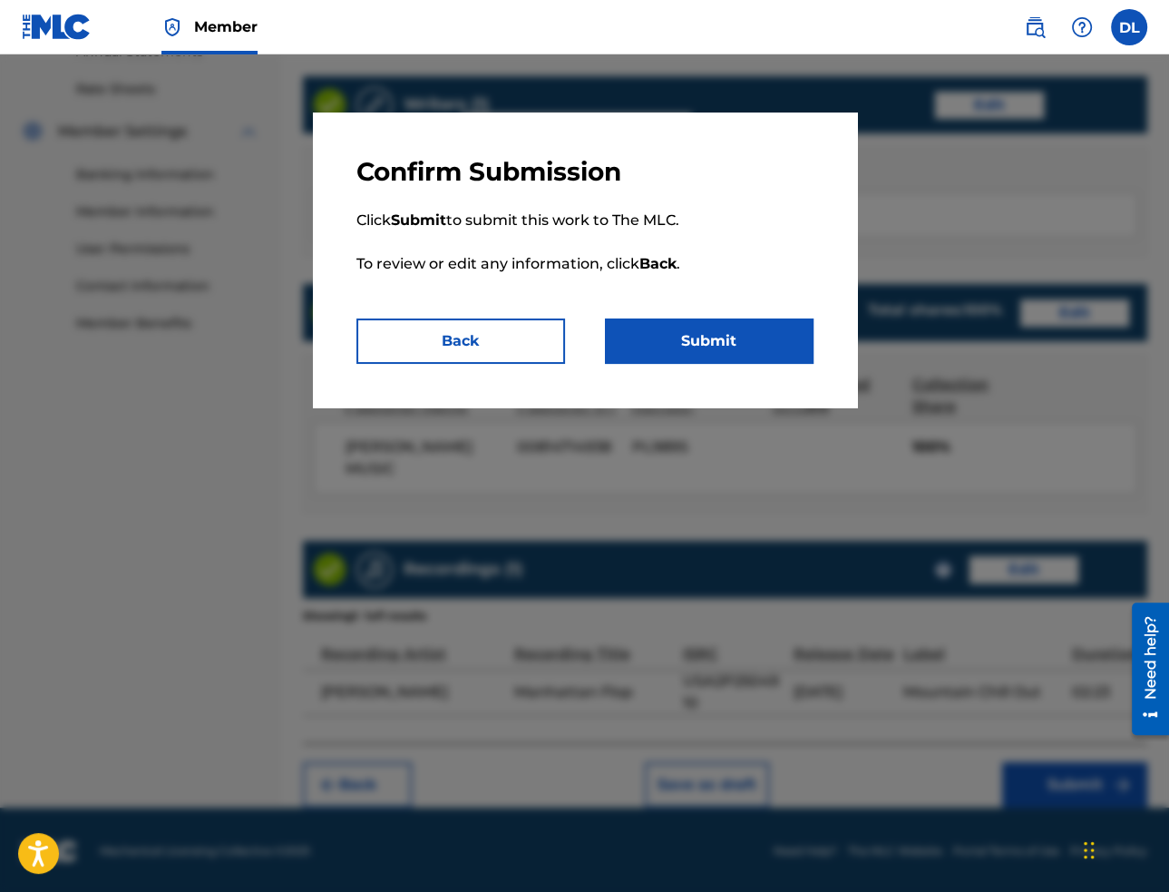
click at [709, 339] on button "Submit" at bounding box center [709, 340] width 209 height 45
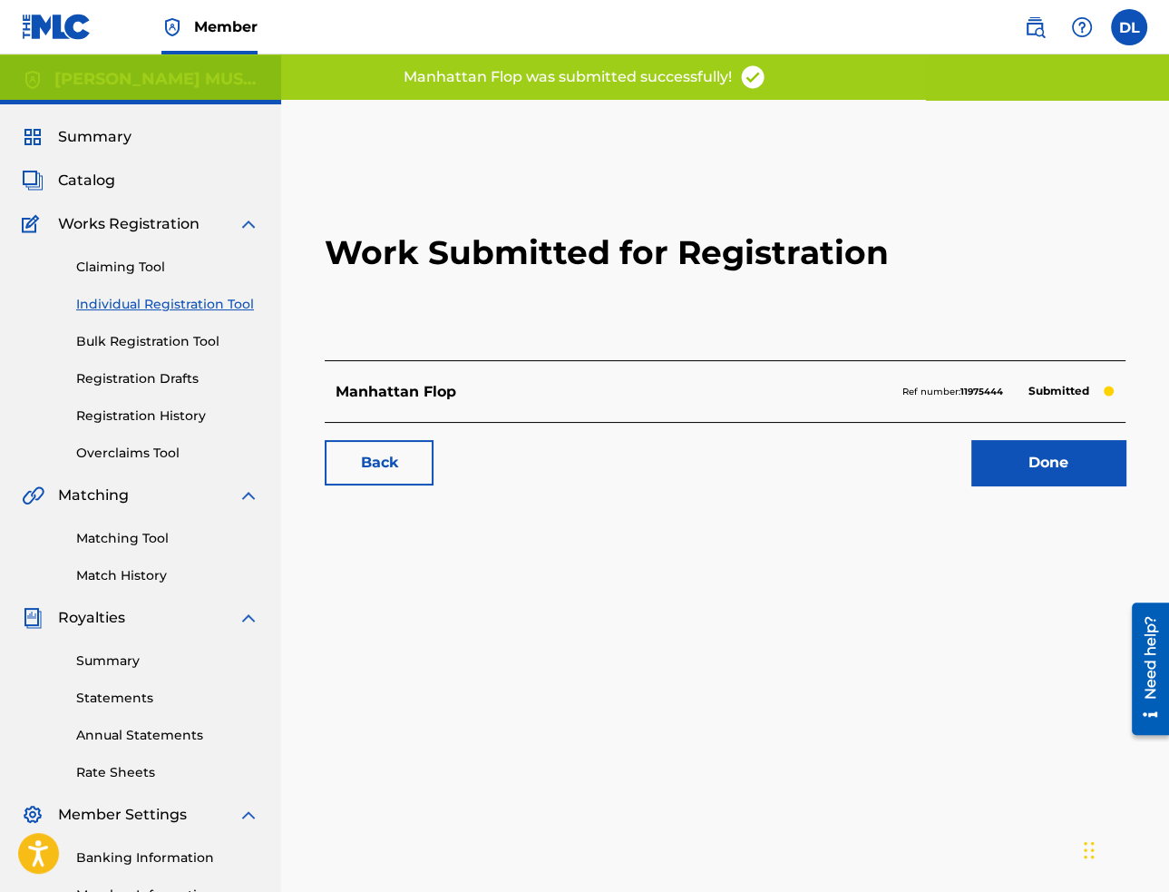
click at [1010, 459] on link "Done" at bounding box center [1048, 462] width 154 height 45
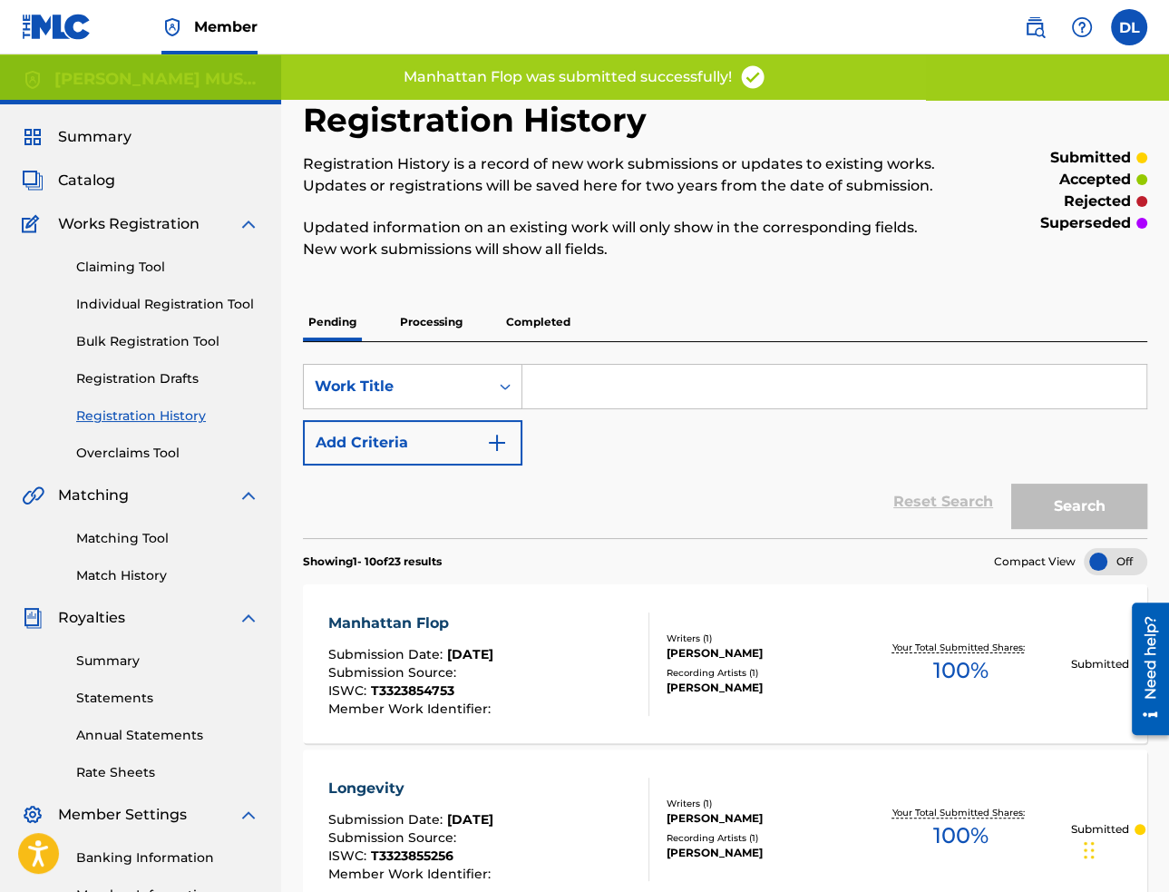
click at [190, 300] on link "Individual Registration Tool" at bounding box center [167, 304] width 183 height 19
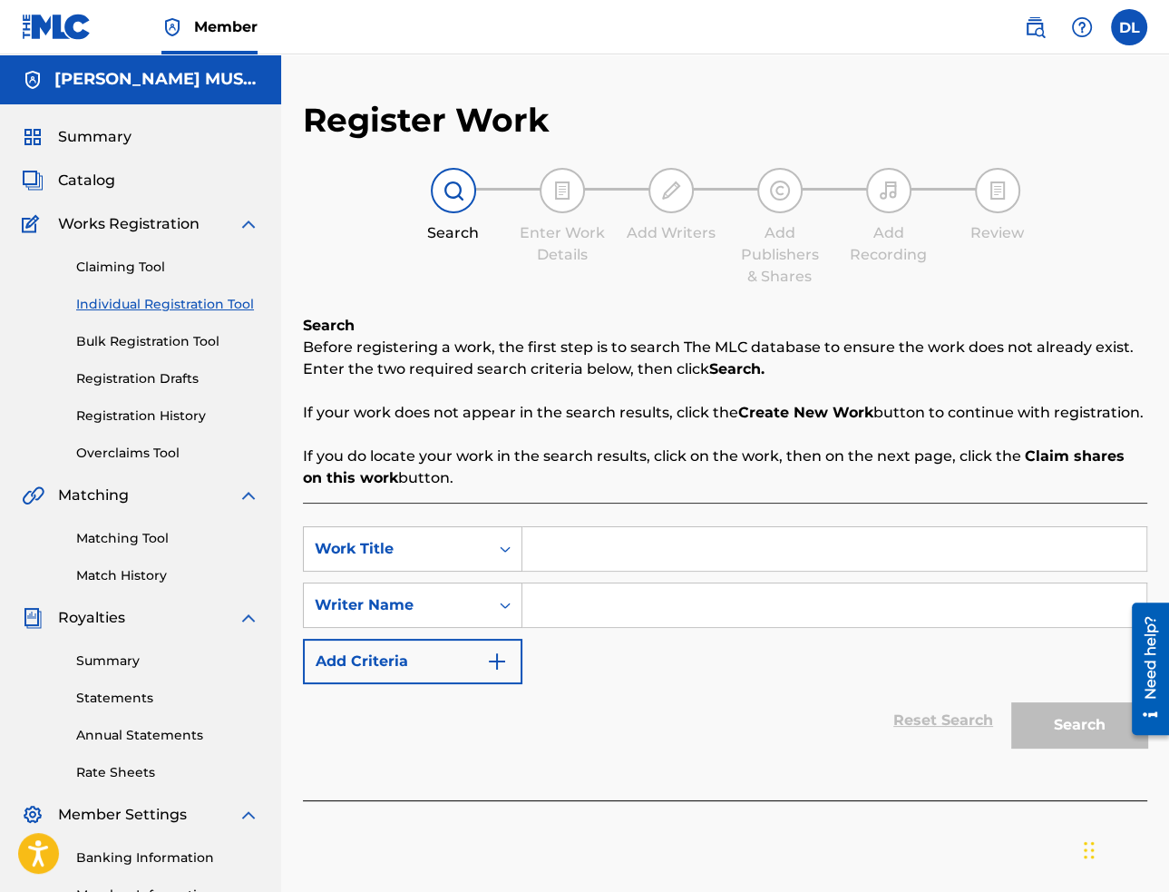
click at [709, 561] on input "Search Form" at bounding box center [834, 549] width 624 height 44
paste input "The Veteran"
type input "The Veteran"
click at [726, 596] on input "Search Form" at bounding box center [834, 605] width 624 height 44
paste input "[PERSON_NAME]"
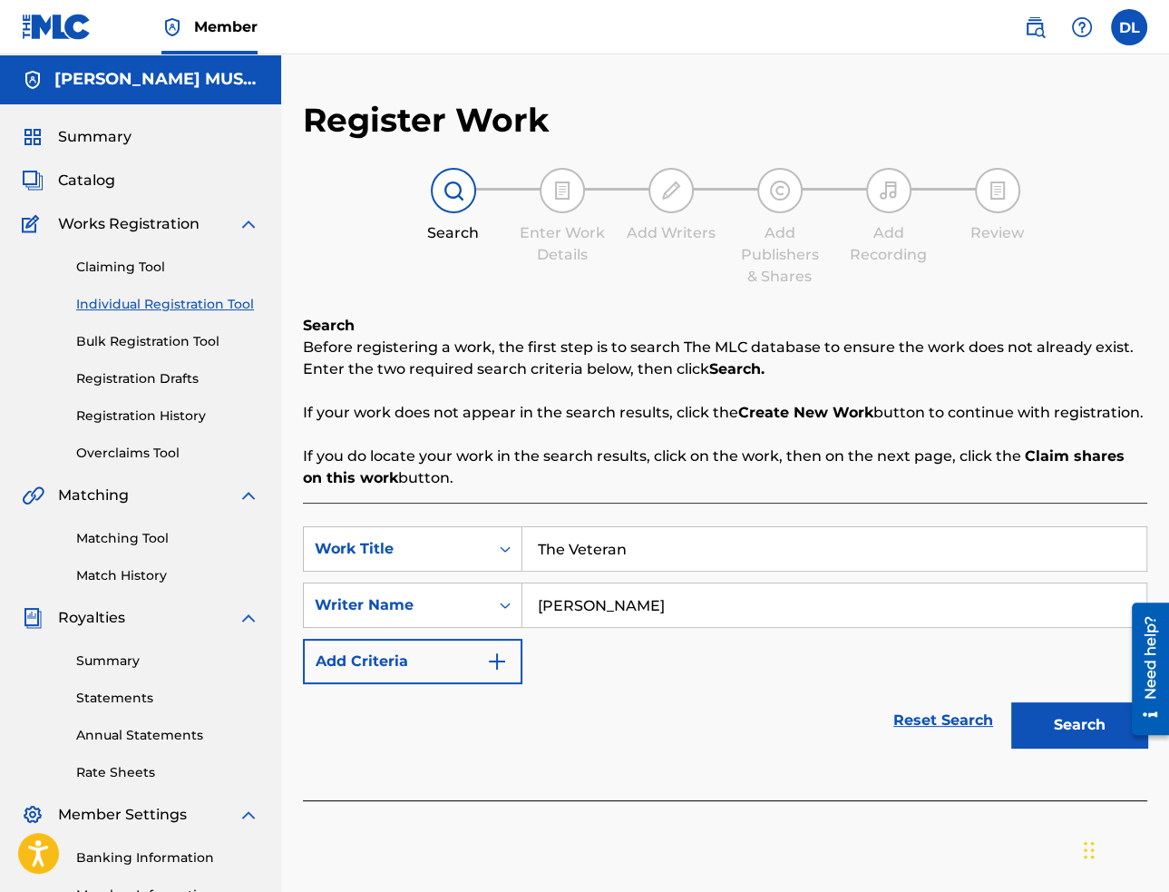
type input "[PERSON_NAME]"
click at [1053, 725] on button "Search" at bounding box center [1079, 724] width 136 height 45
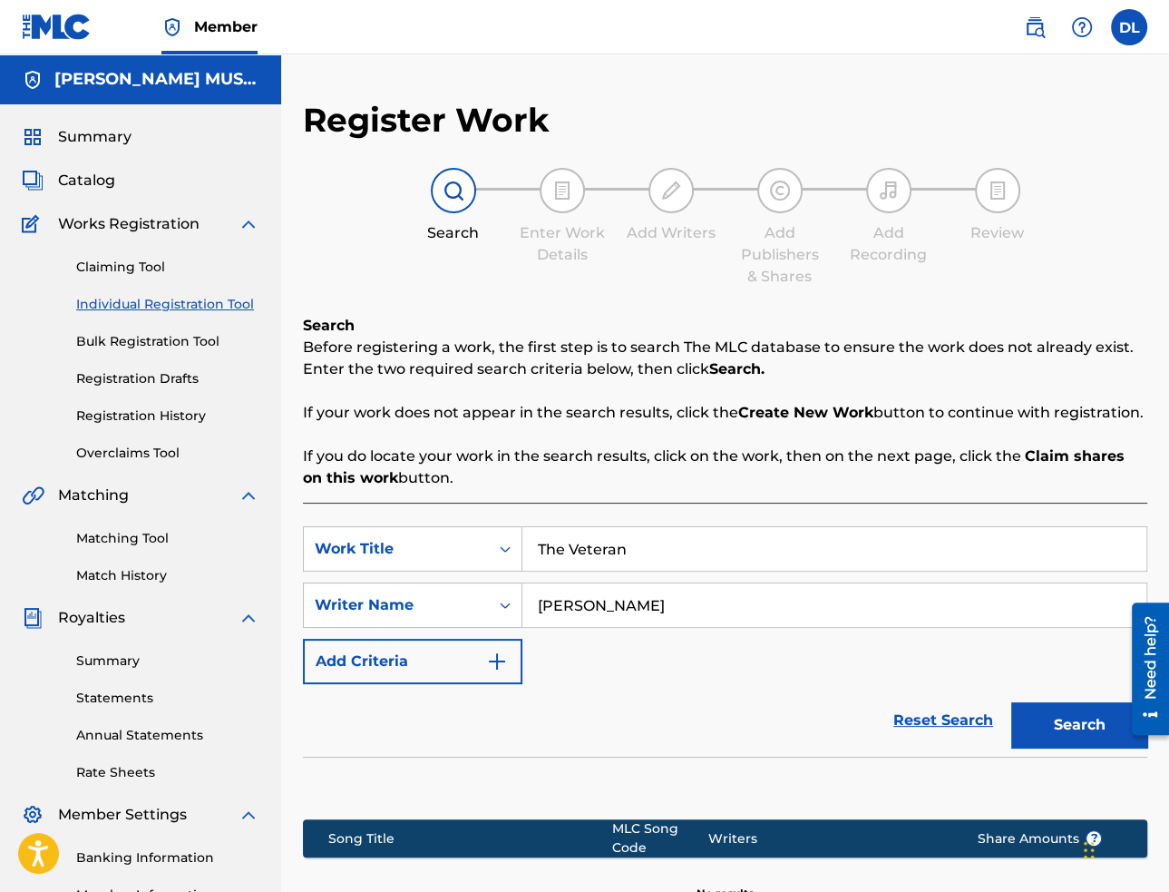
scroll to position [233, 0]
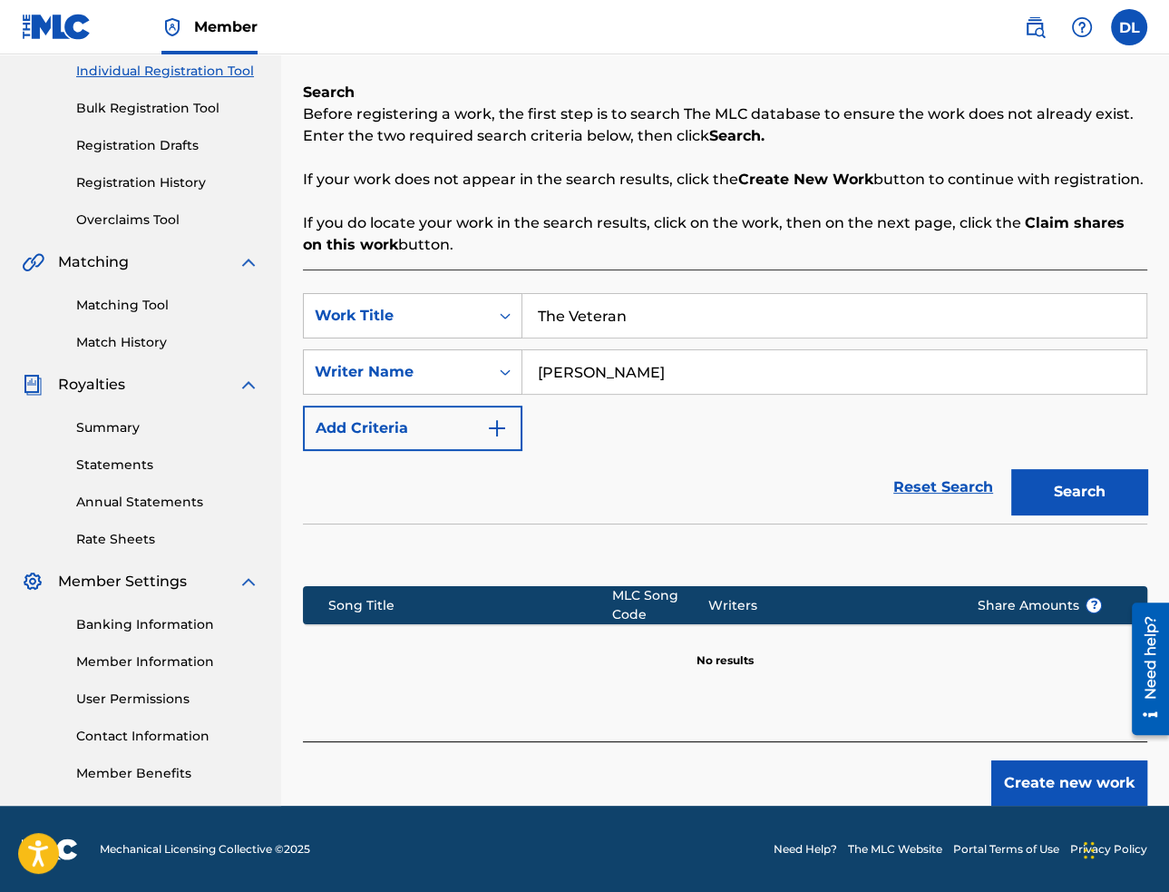
click at [1020, 781] on button "Create new work" at bounding box center [1069, 782] width 156 height 45
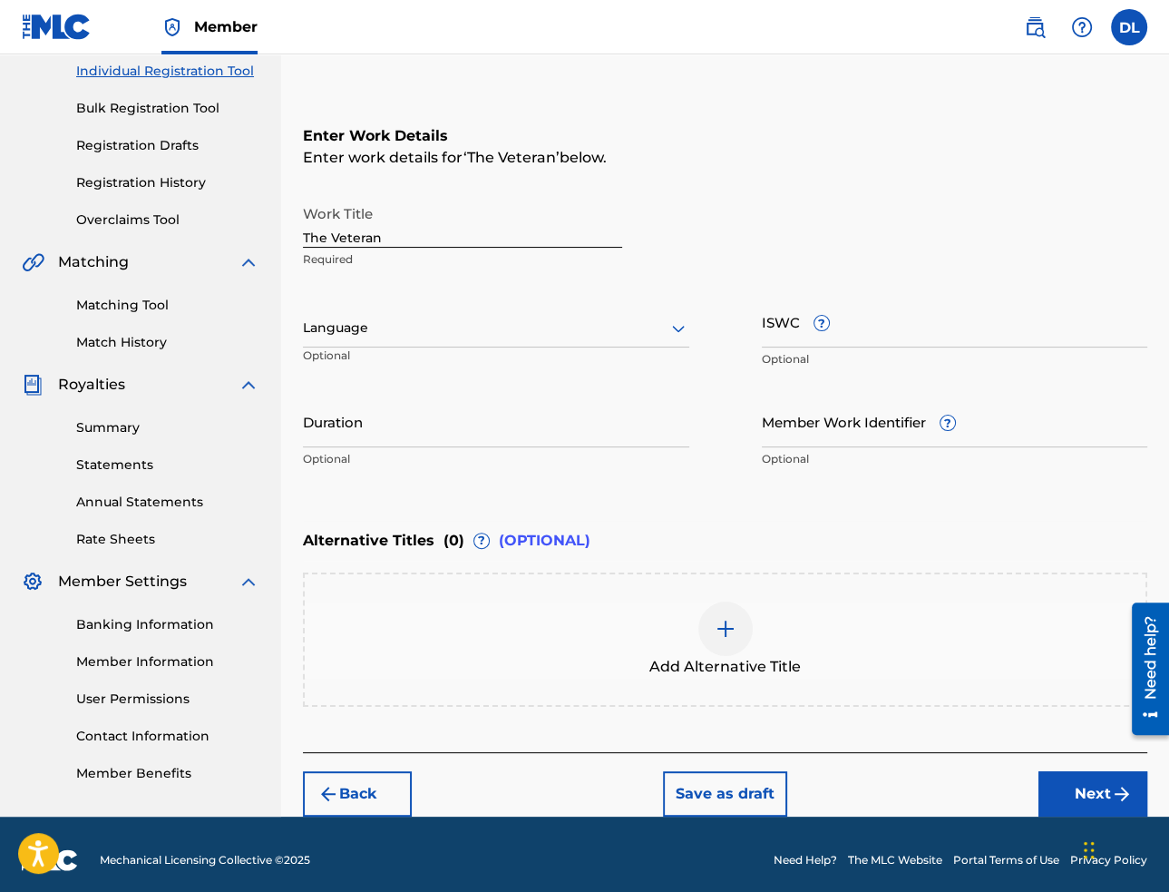
click at [530, 326] on div at bounding box center [496, 328] width 386 height 23
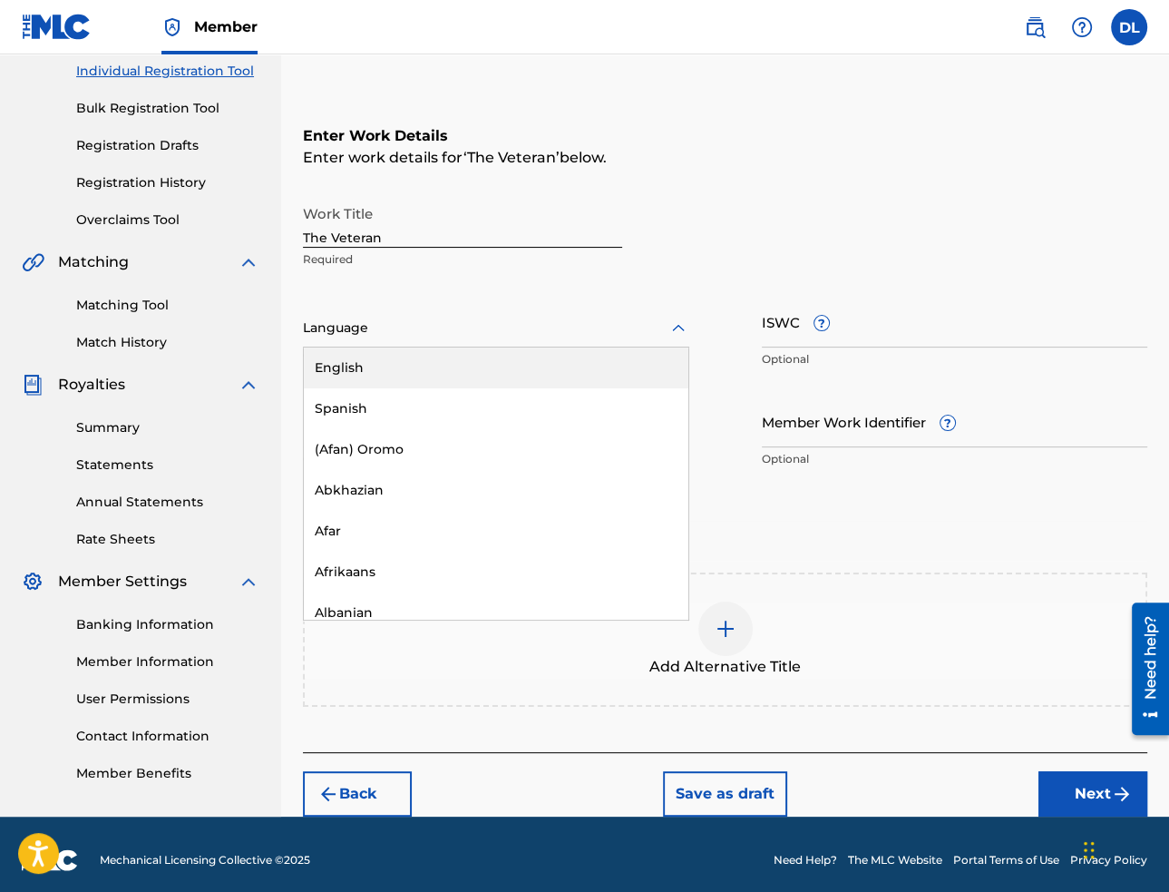
click at [492, 369] on div "English" at bounding box center [496, 367] width 385 height 41
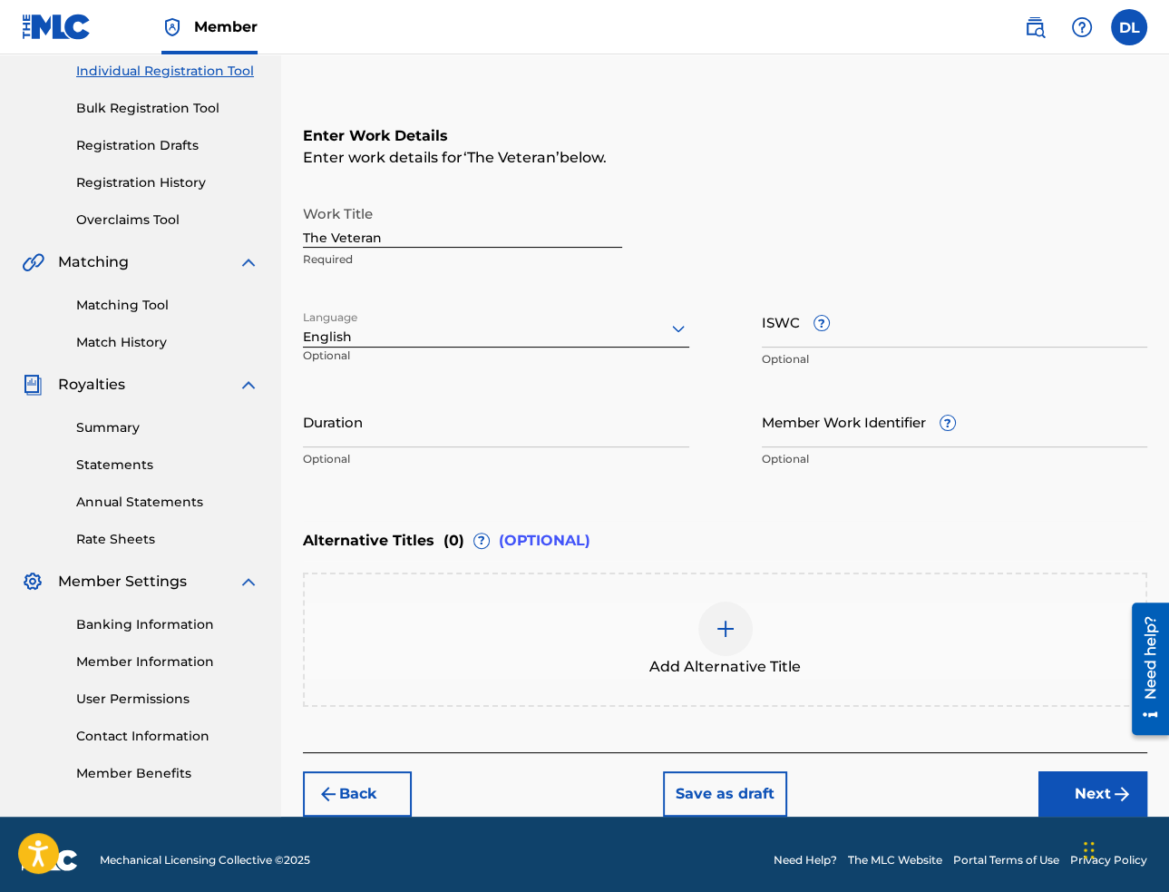
click at [462, 434] on input "Duration" at bounding box center [496, 421] width 386 height 52
paste input "02:05"
type input "02:05"
click at [1067, 792] on button "Next" at bounding box center [1093, 793] width 109 height 45
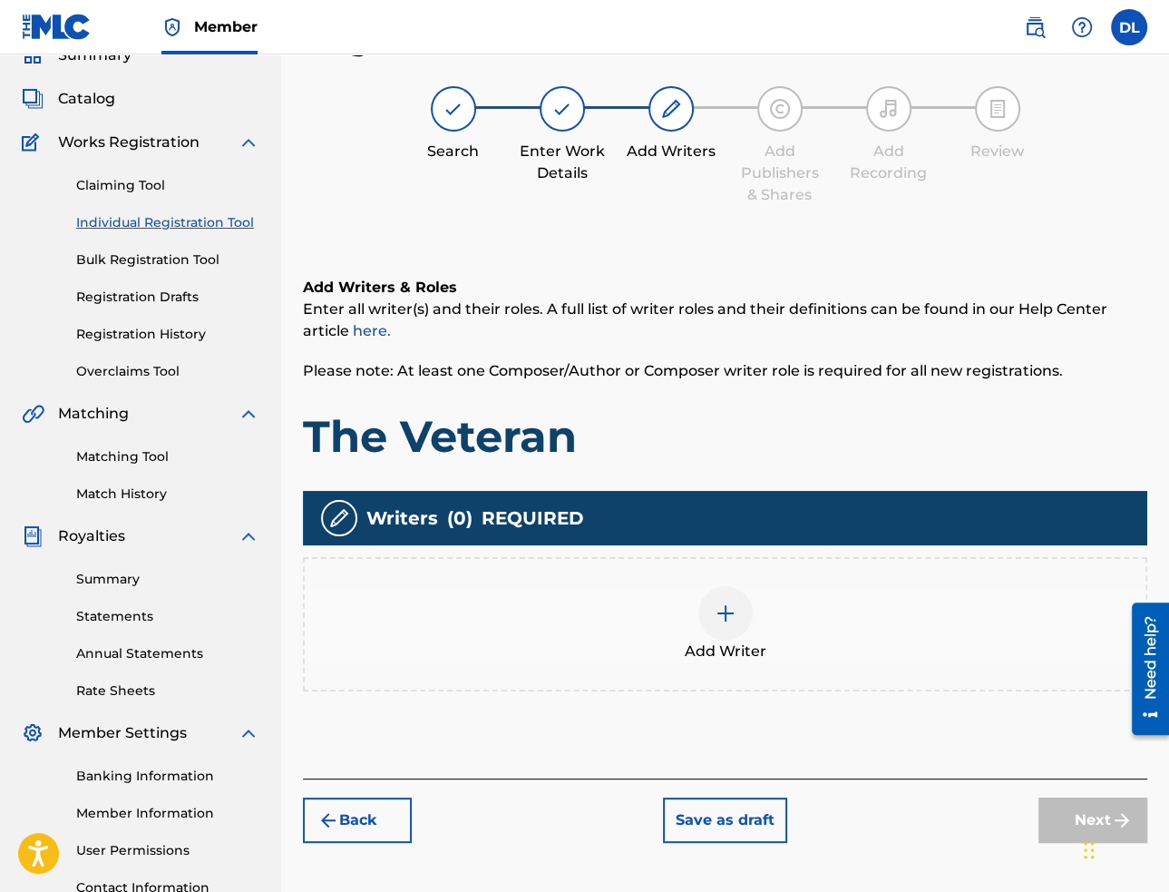
click at [726, 612] on img at bounding box center [726, 613] width 22 height 22
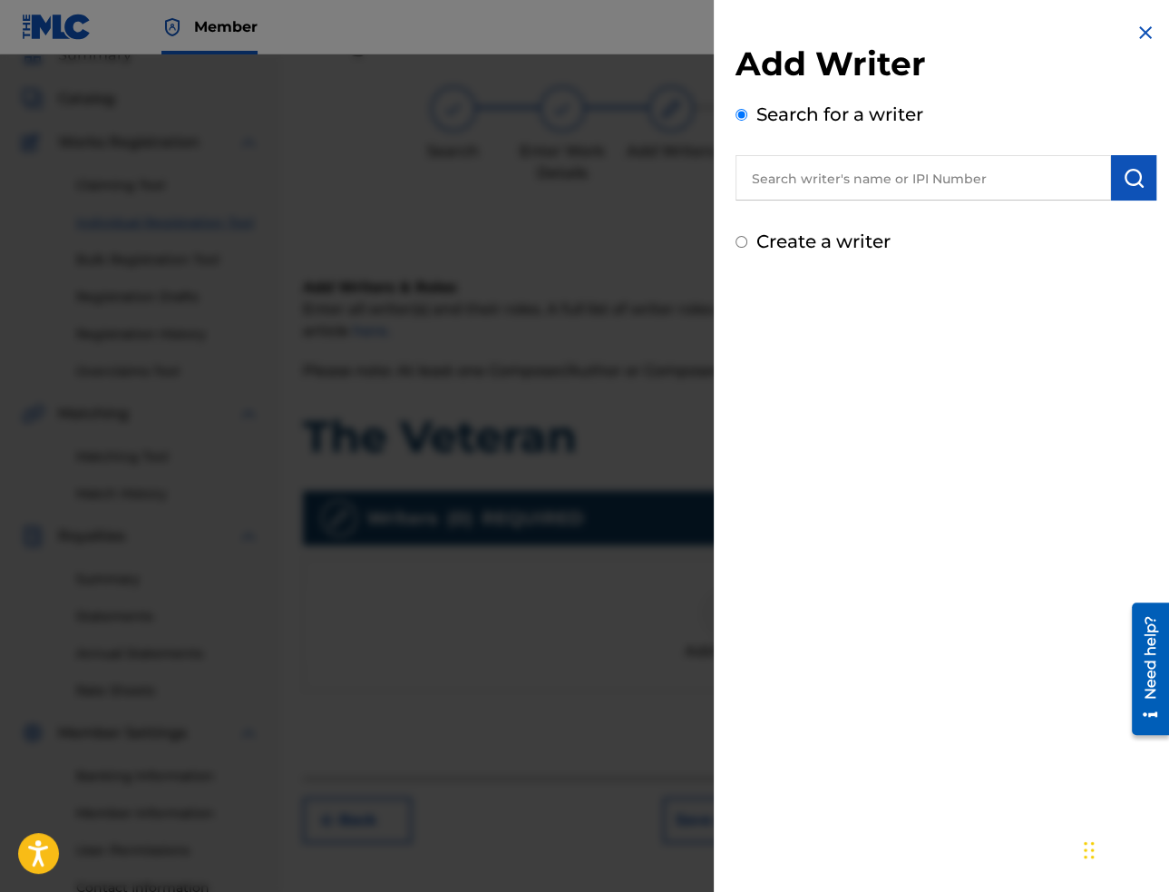
click at [903, 172] on input "text" at bounding box center [924, 177] width 376 height 45
paste input "[PERSON_NAME]"
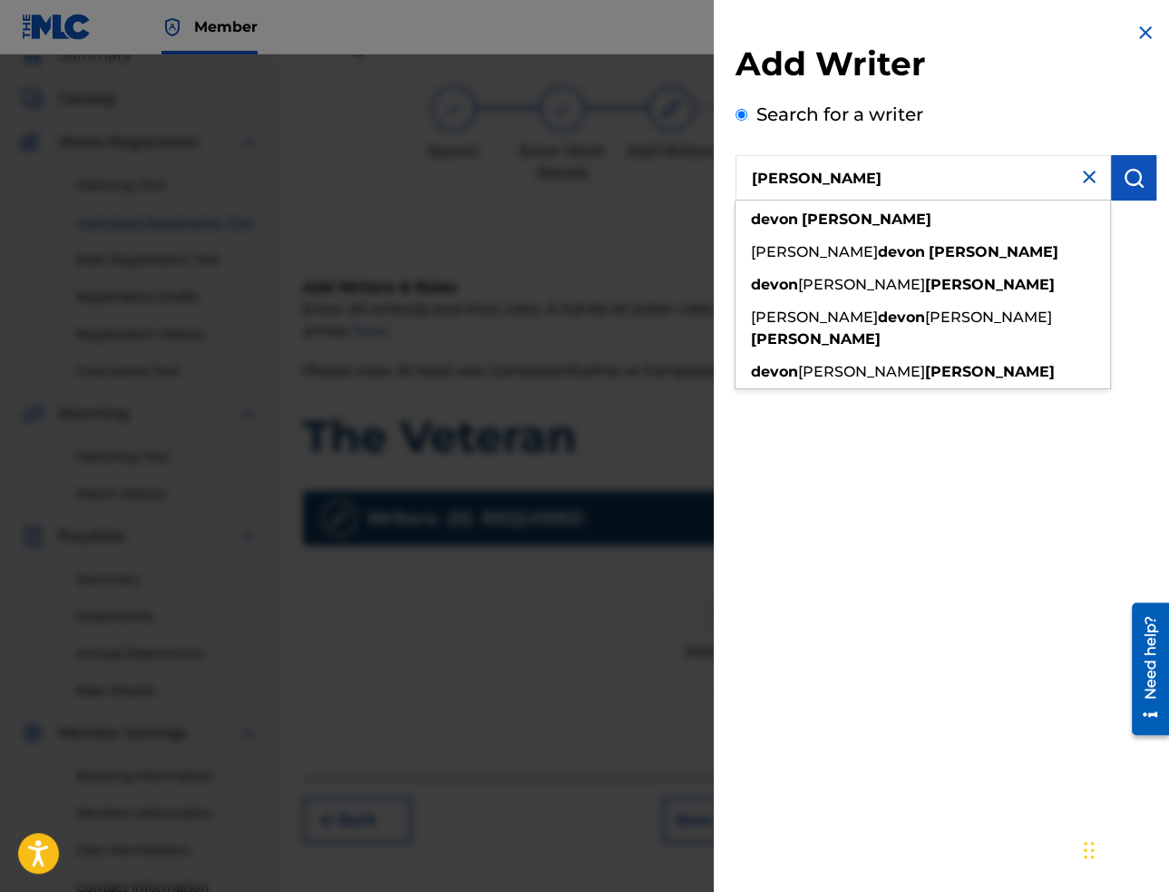
type input "[PERSON_NAME]"
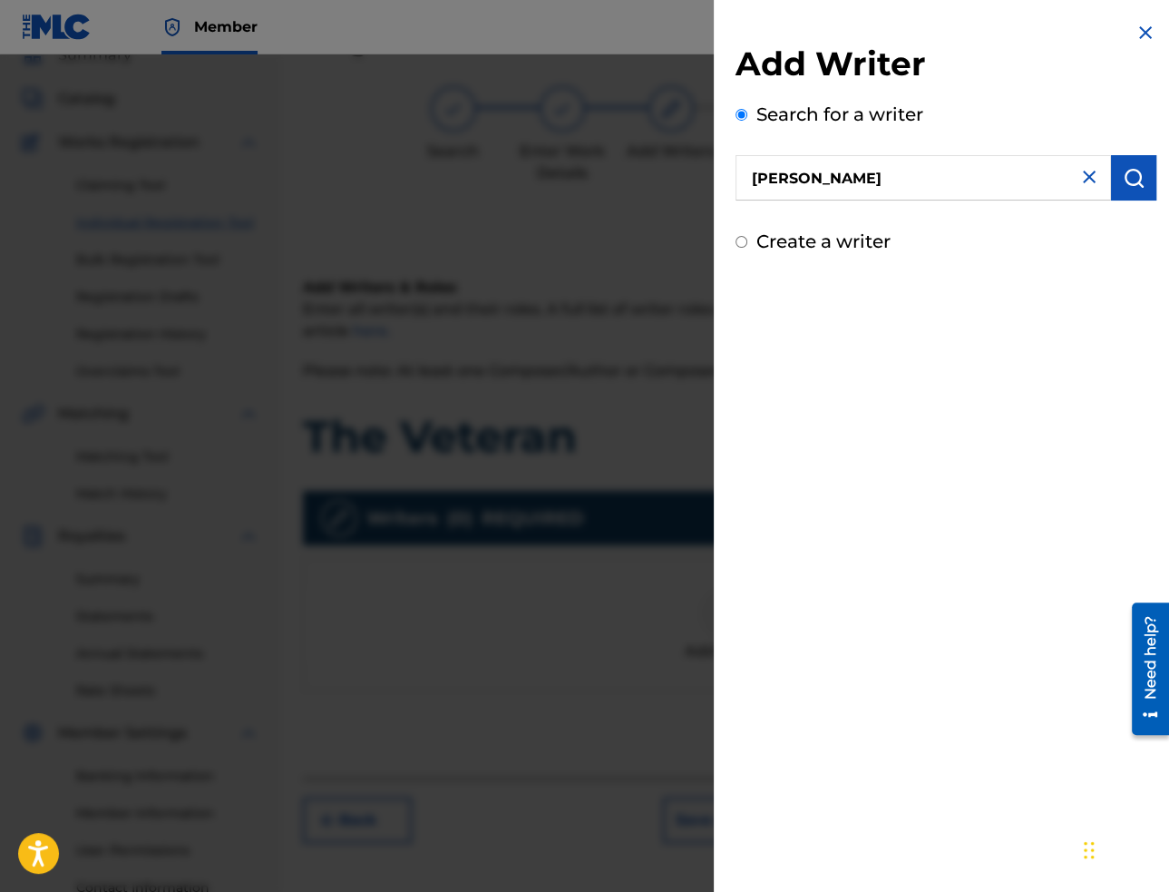
click at [1138, 177] on img "submit" at bounding box center [1134, 178] width 22 height 22
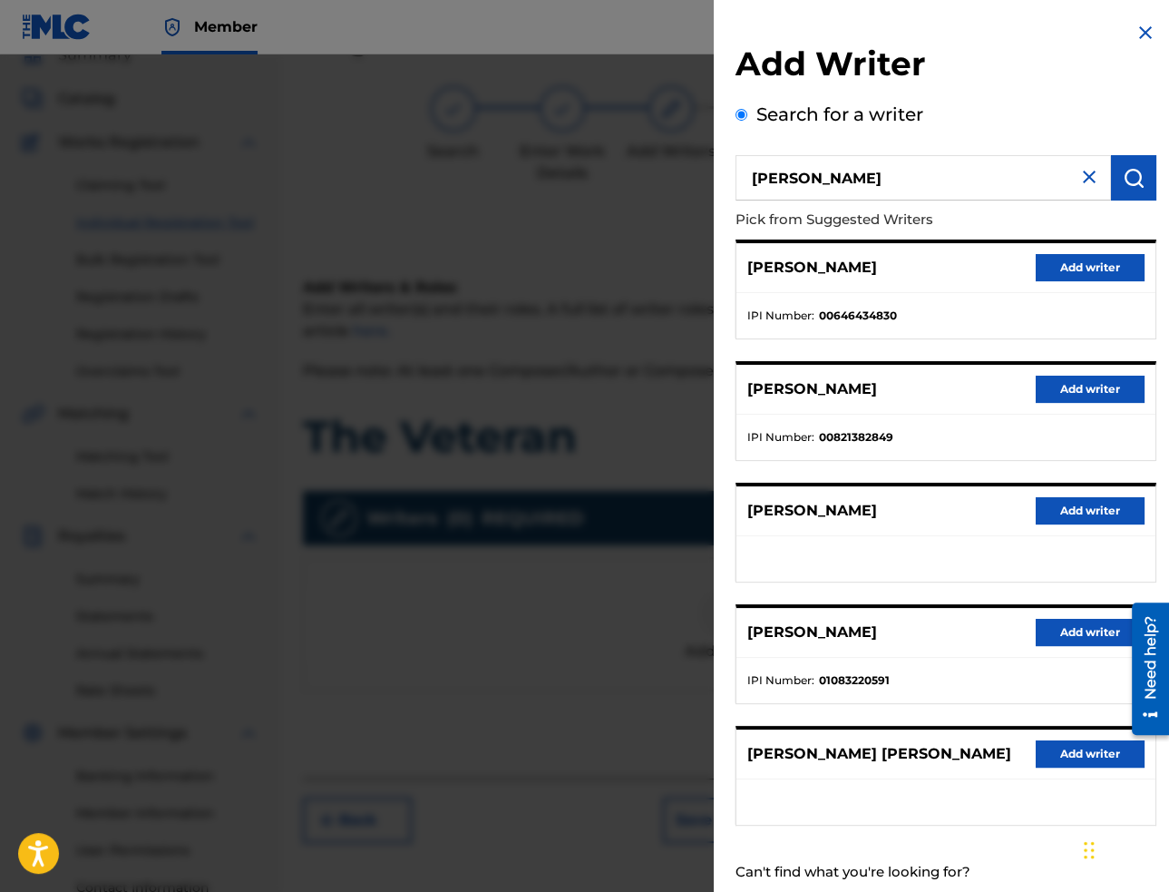
click at [1066, 265] on button "Add writer" at bounding box center [1090, 267] width 109 height 27
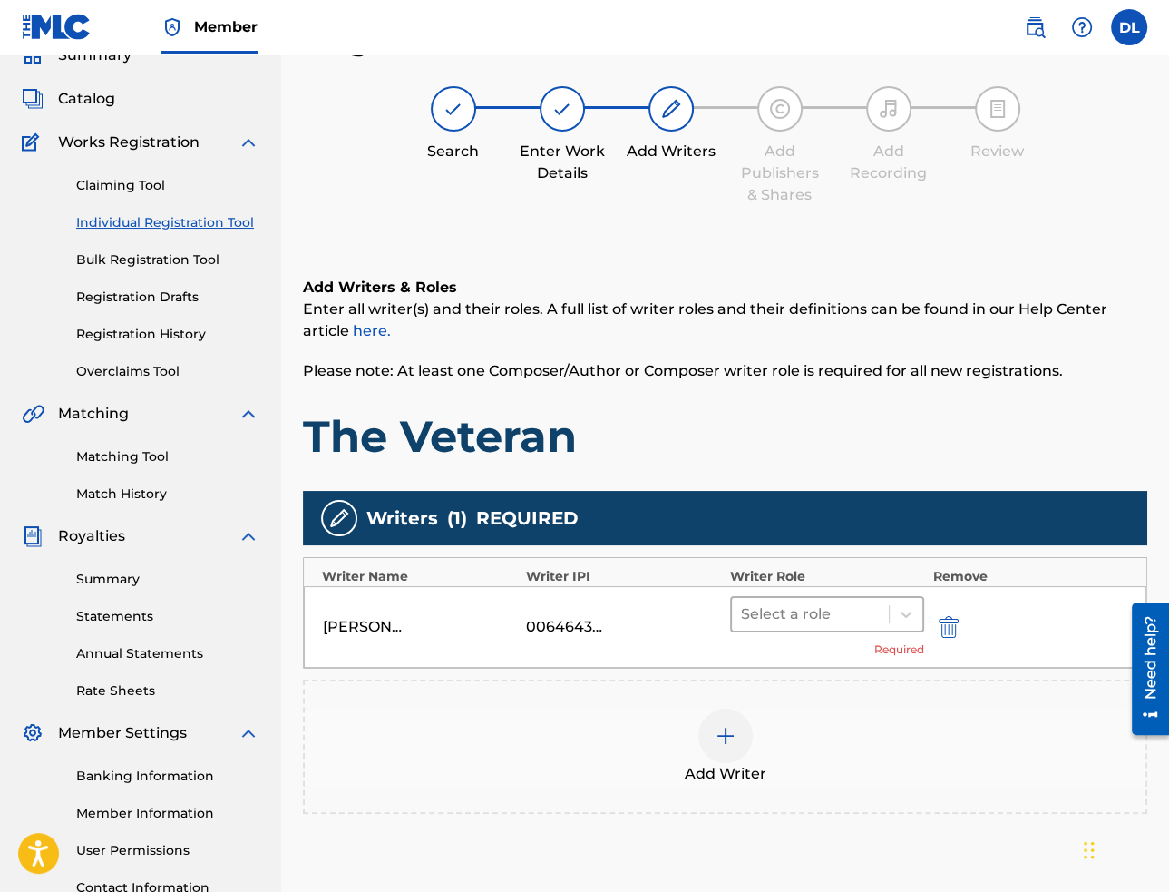
click at [806, 620] on div at bounding box center [810, 613] width 139 height 25
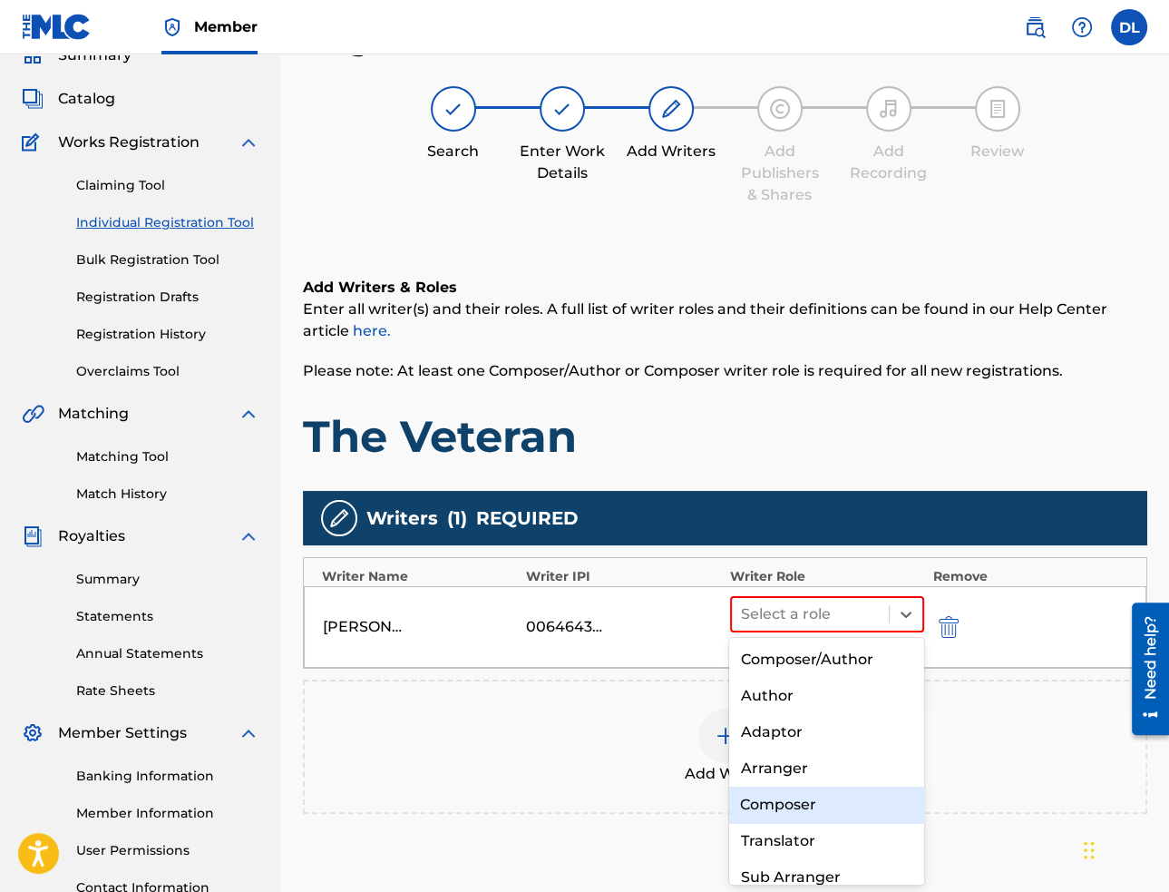
click at [802, 794] on div "Composer" at bounding box center [826, 804] width 194 height 36
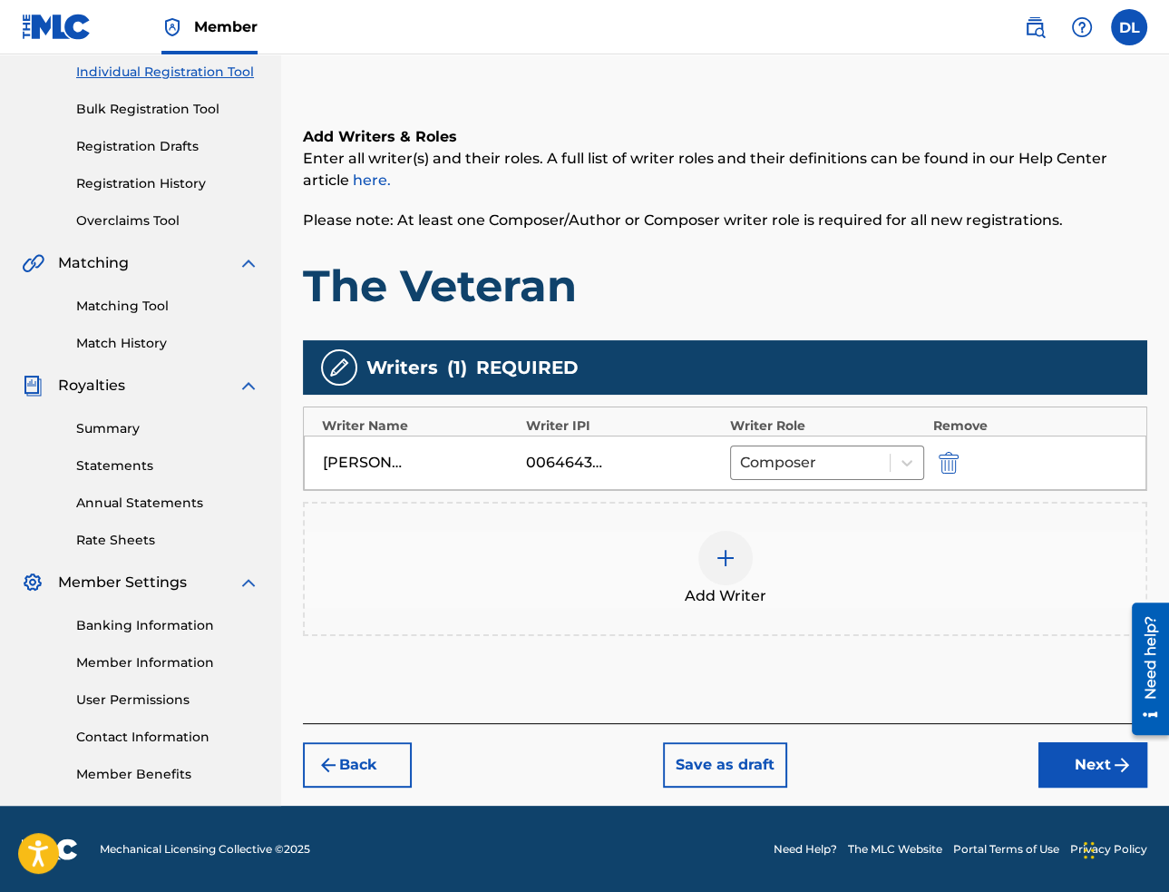
click at [1049, 773] on button "Next" at bounding box center [1093, 764] width 109 height 45
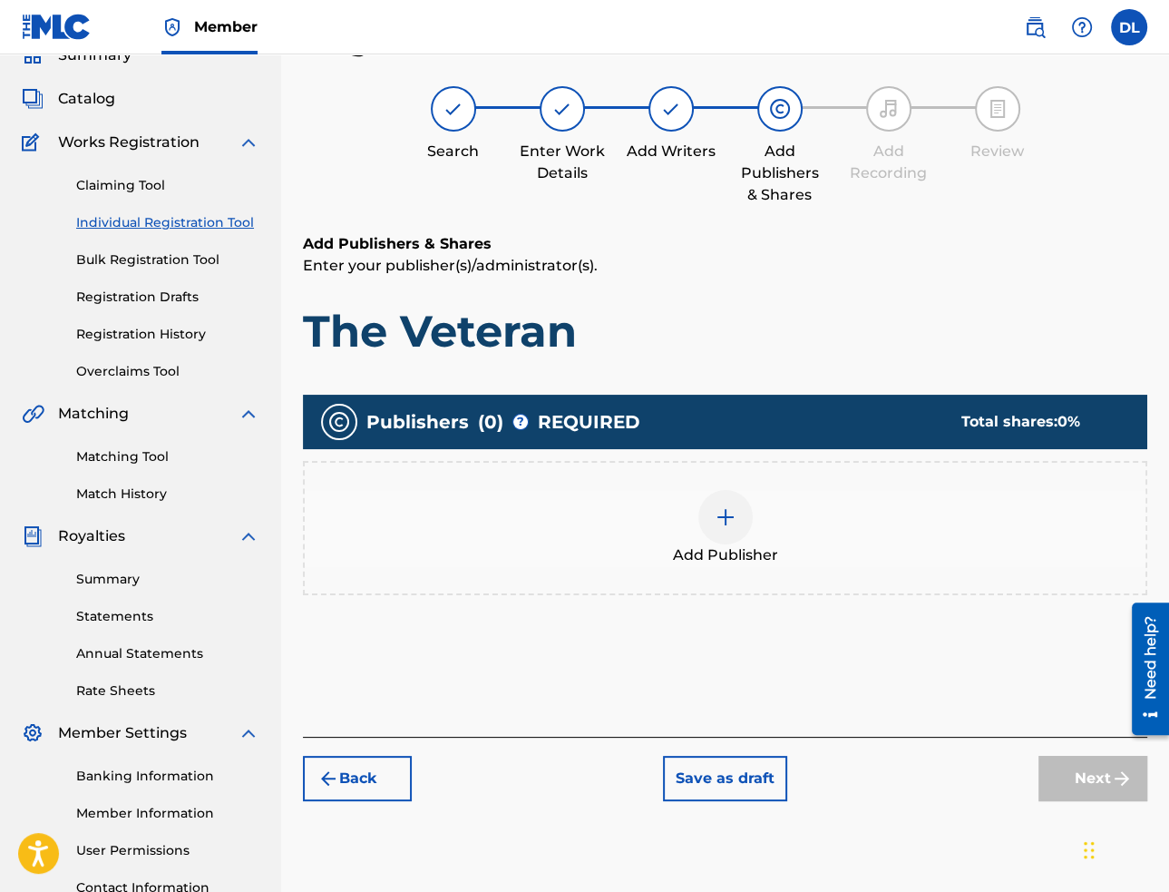
click at [726, 507] on img at bounding box center [726, 517] width 22 height 22
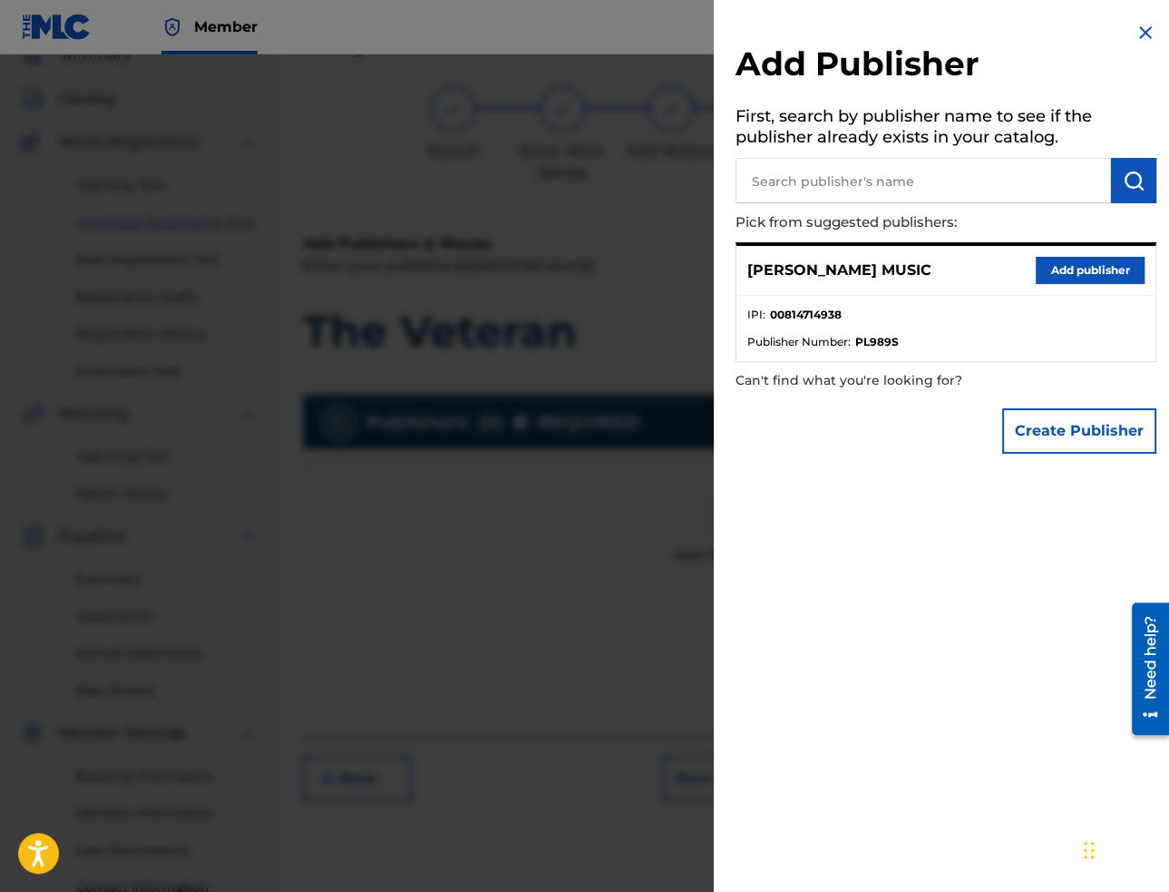
click at [1093, 266] on button "Add publisher" at bounding box center [1090, 270] width 109 height 27
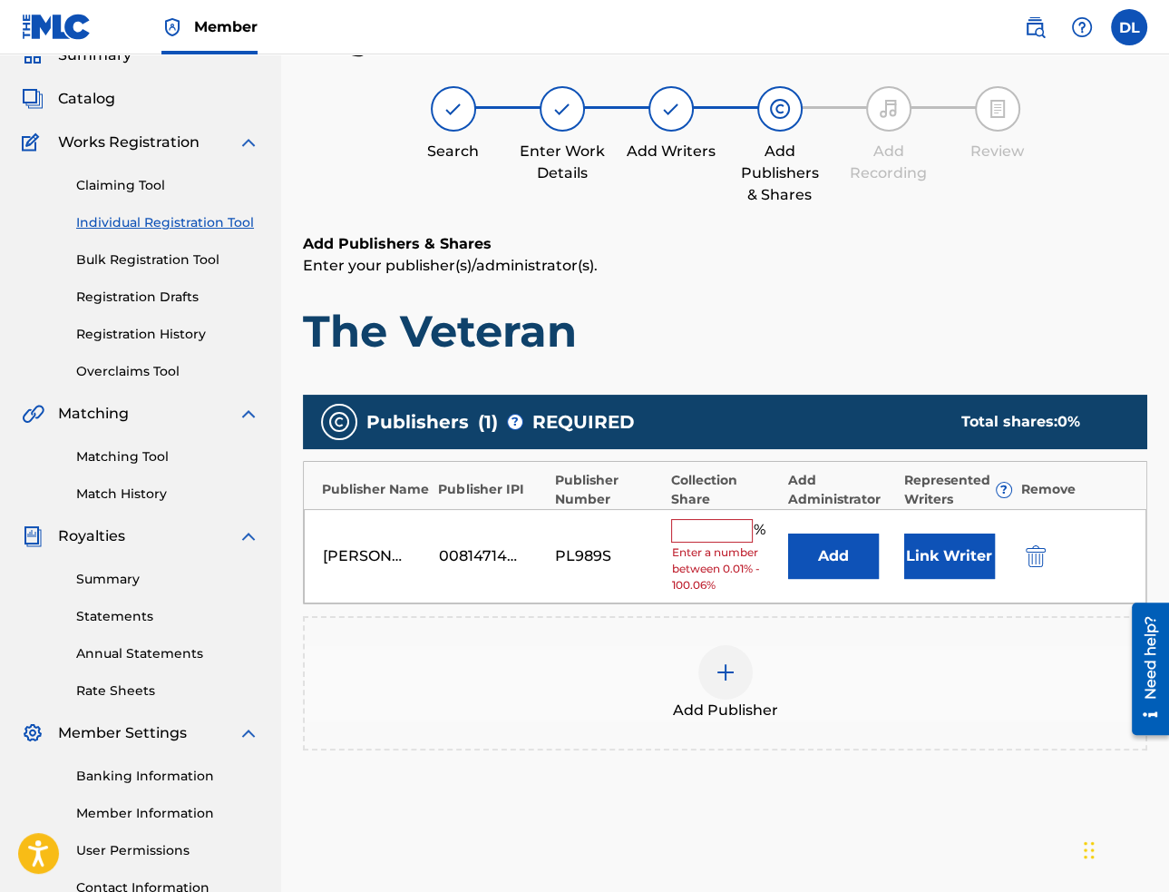
click at [708, 534] on input "text" at bounding box center [712, 531] width 82 height 24
type input "100"
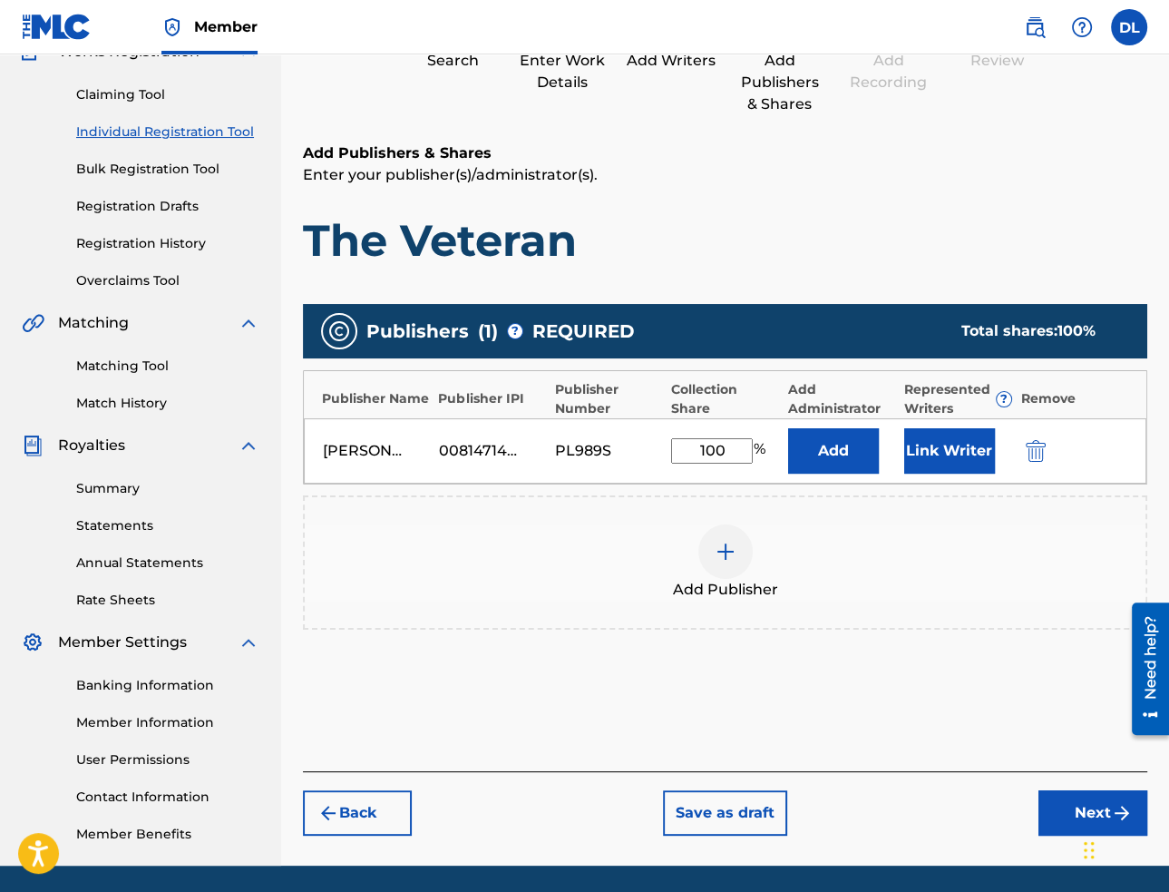
click at [1066, 812] on button "Next" at bounding box center [1093, 812] width 109 height 45
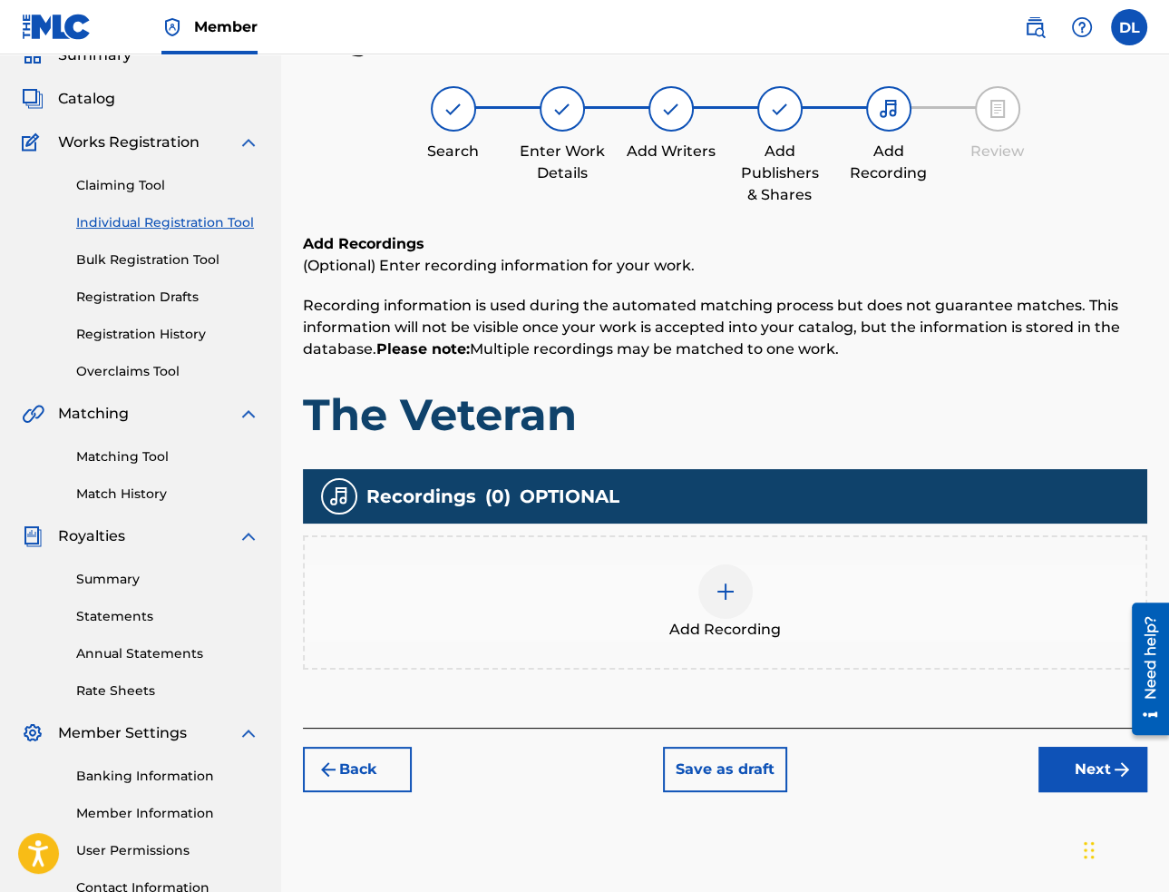
click at [711, 584] on div at bounding box center [725, 591] width 54 height 54
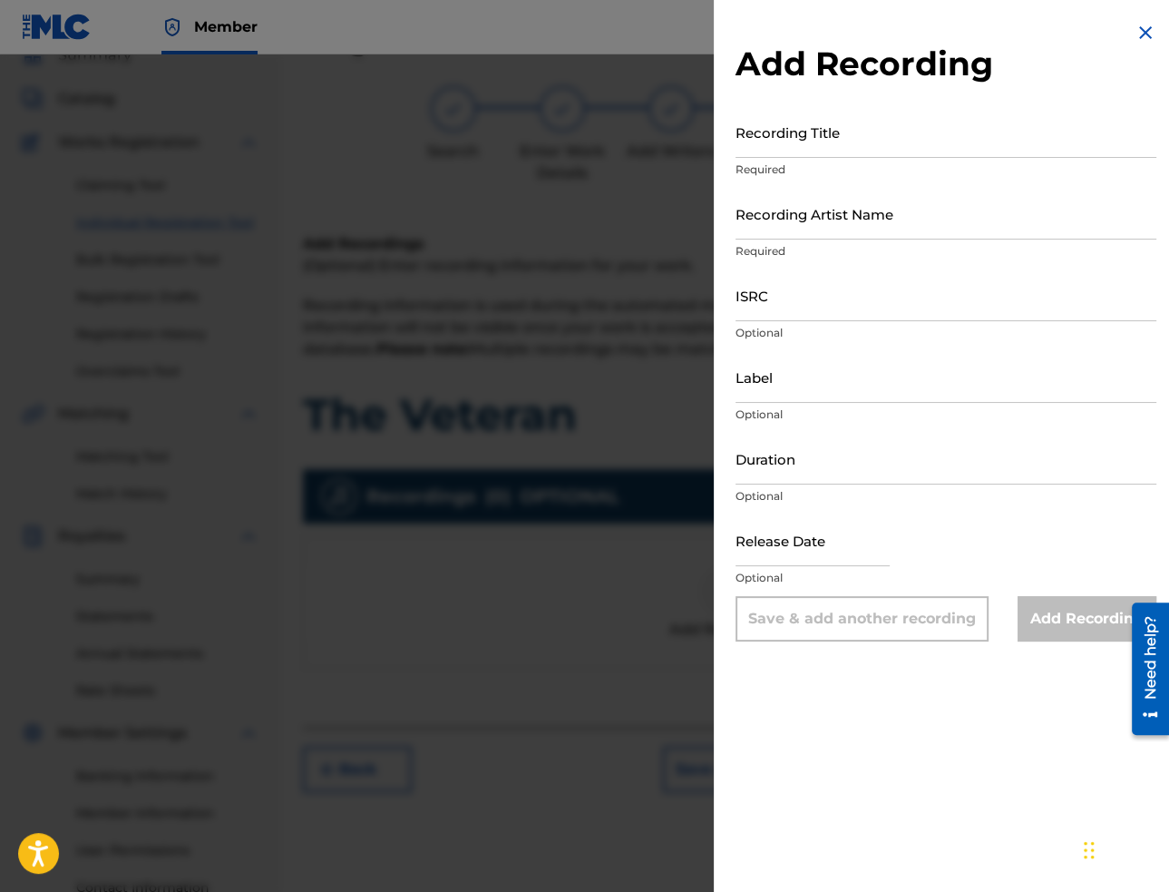
click at [981, 155] on input "Recording Title" at bounding box center [946, 132] width 421 height 52
paste input "The Veteran"
type input "The Veteran"
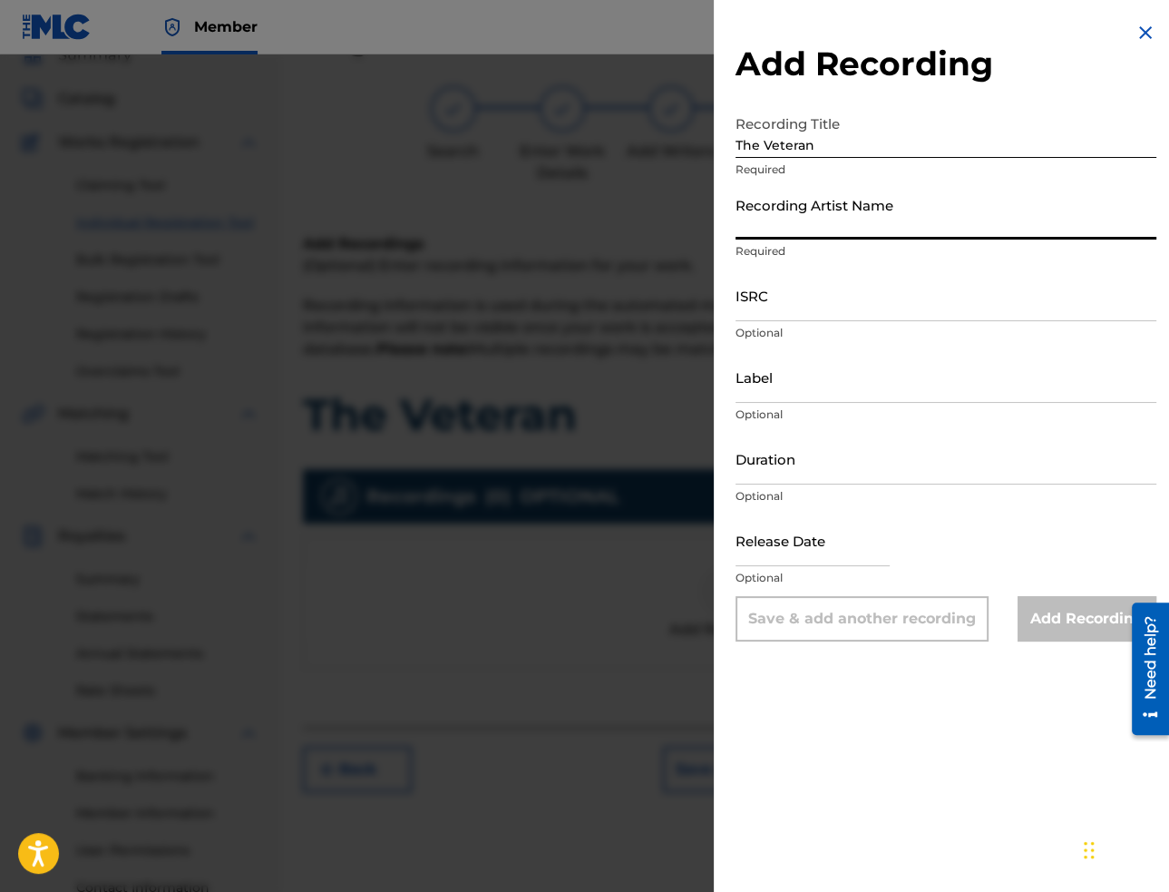
click at [962, 220] on input "Recording Artist Name" at bounding box center [946, 214] width 421 height 52
paste input "[PERSON_NAME]"
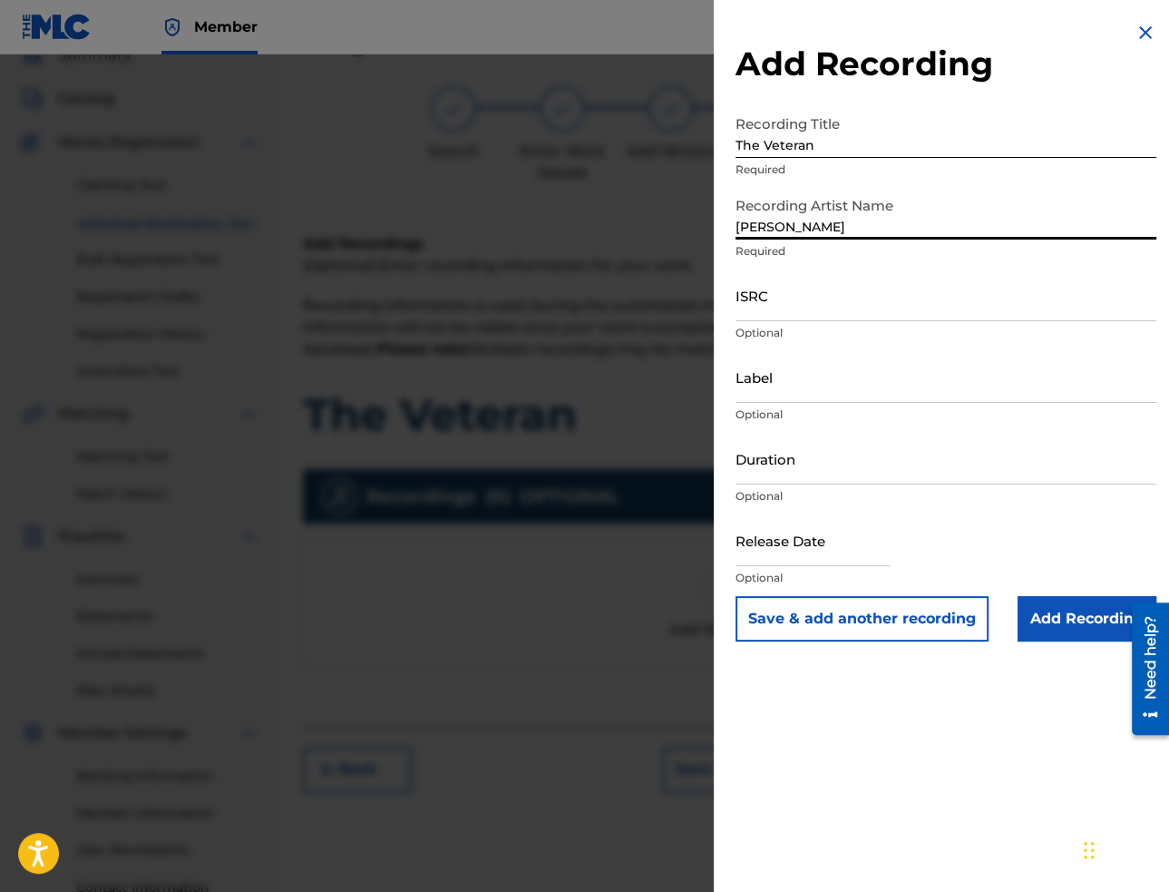
type input "[PERSON_NAME]"
click at [1092, 298] on input "ISRC" at bounding box center [946, 295] width 421 height 52
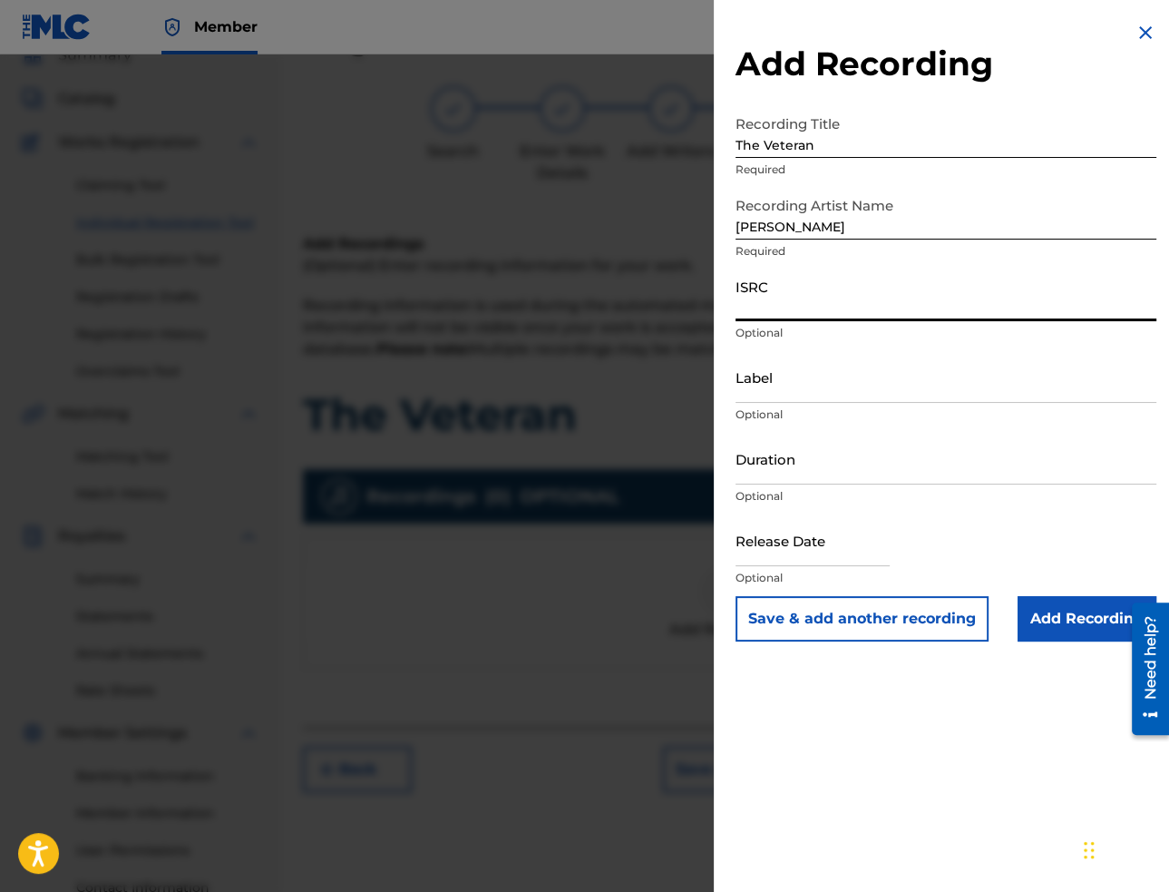
paste input "USA2P2504911"
type input "USA2P2504911"
click at [794, 385] on input "Label" at bounding box center [946, 377] width 421 height 52
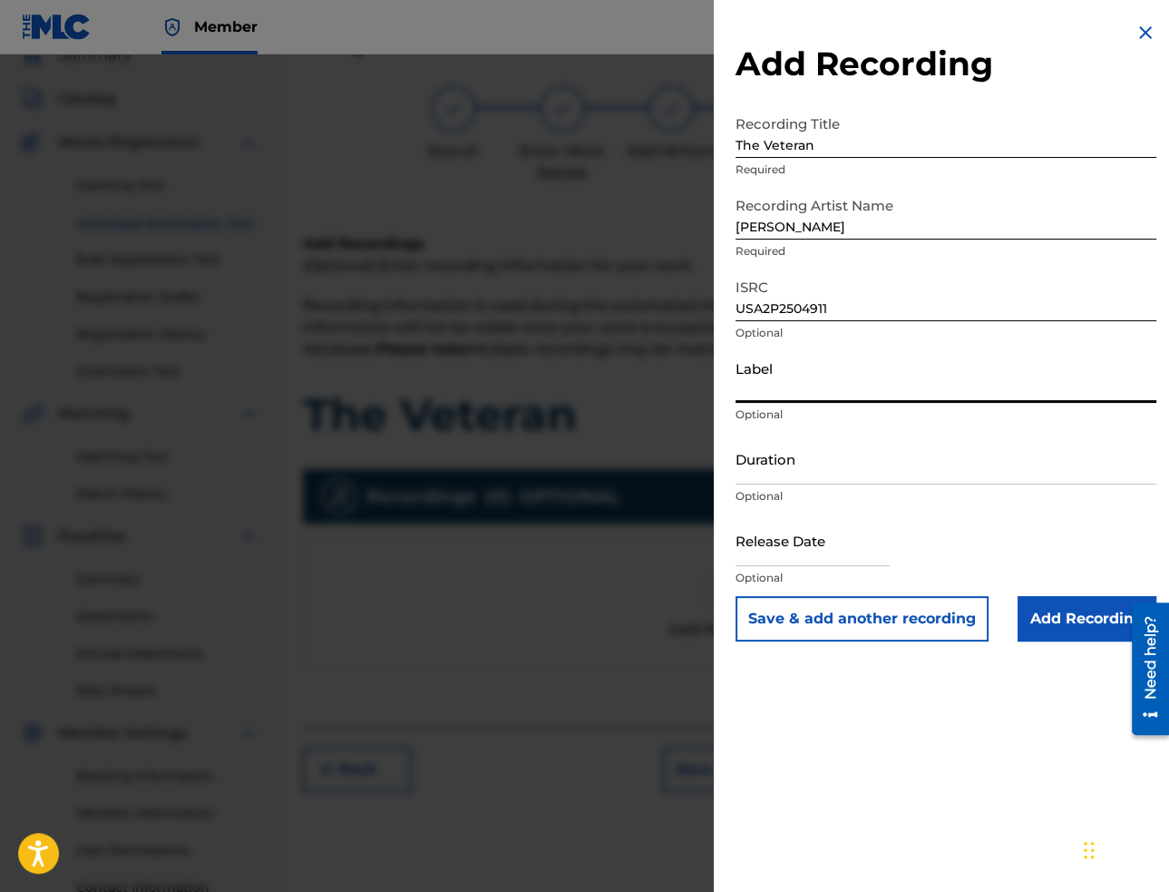
paste input "Mountain Chill Out"
type input "Mountain Chill Out"
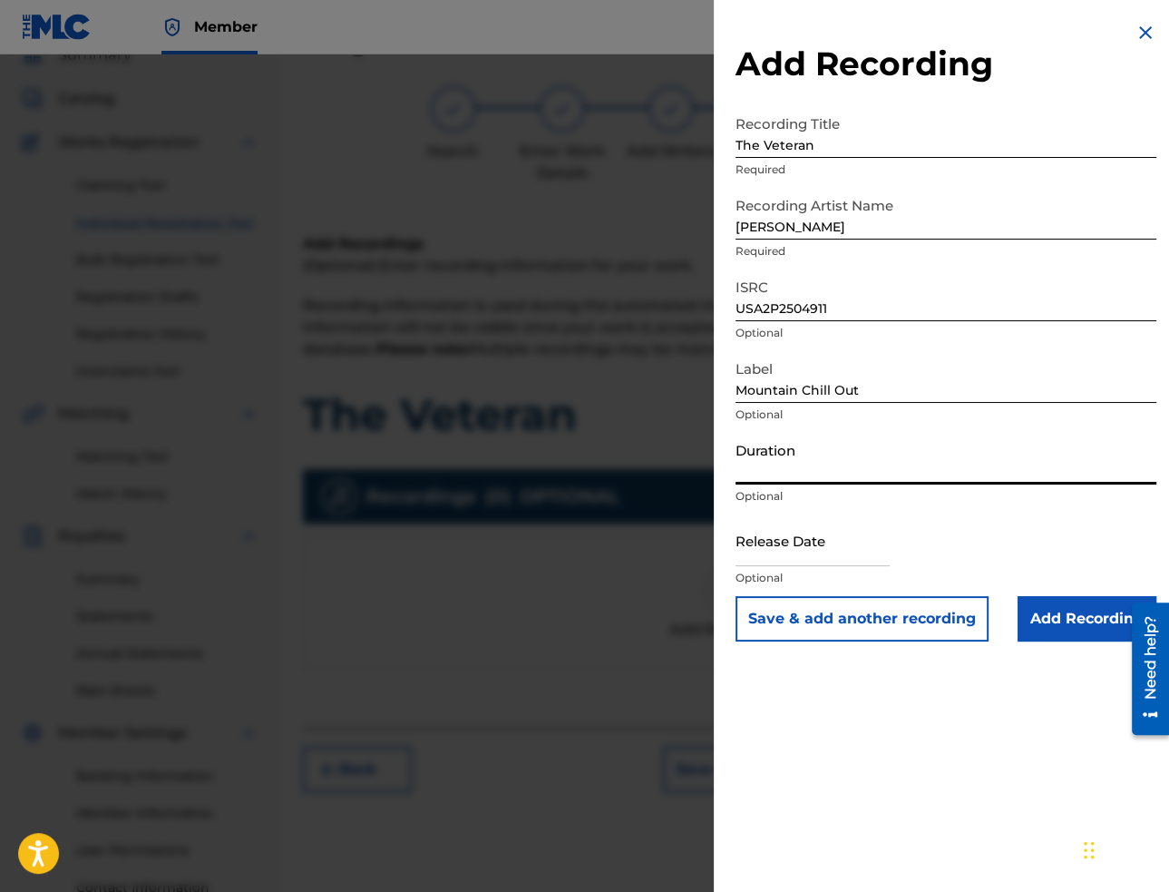
drag, startPoint x: 864, startPoint y: 465, endPoint x: 864, endPoint y: 475, distance: 10.0
click at [864, 465] on input "Duration" at bounding box center [946, 459] width 421 height 52
paste input "02:05"
type input "02:05"
select select "7"
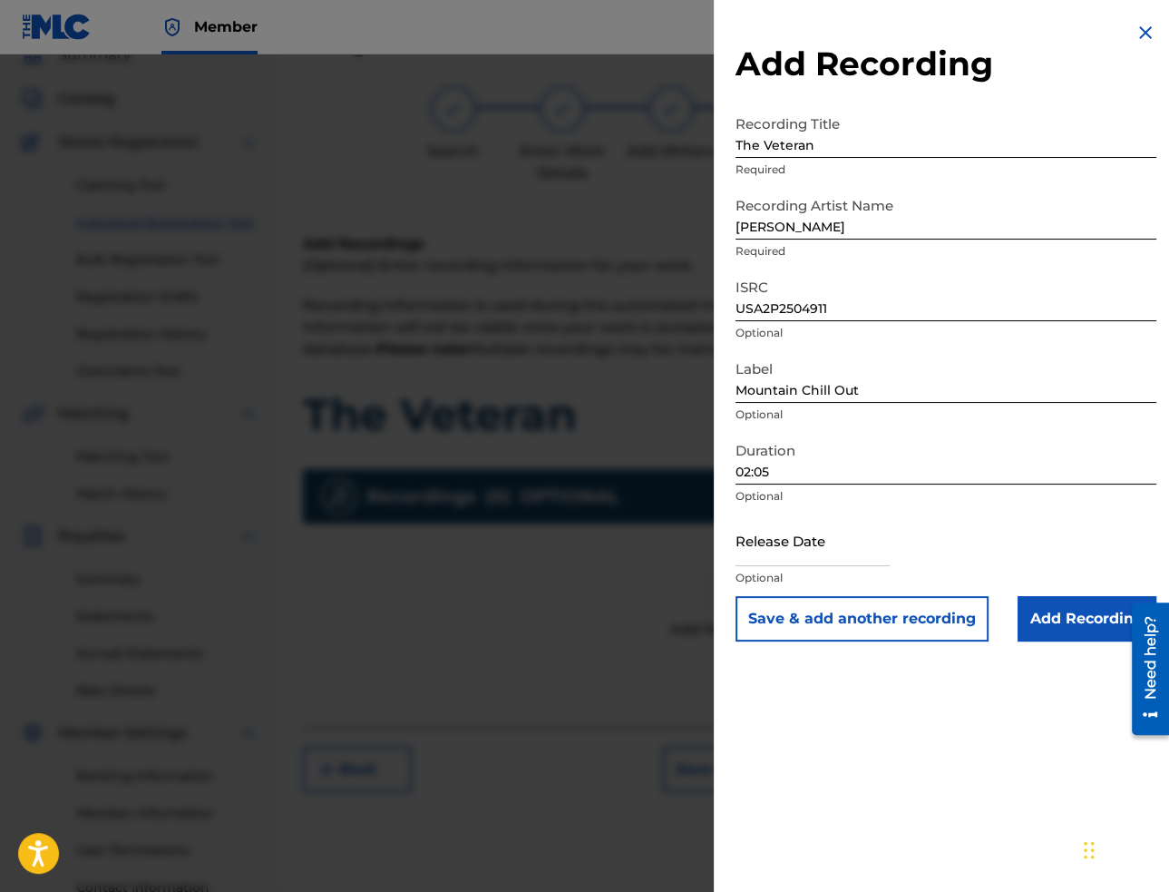
select select "2025"
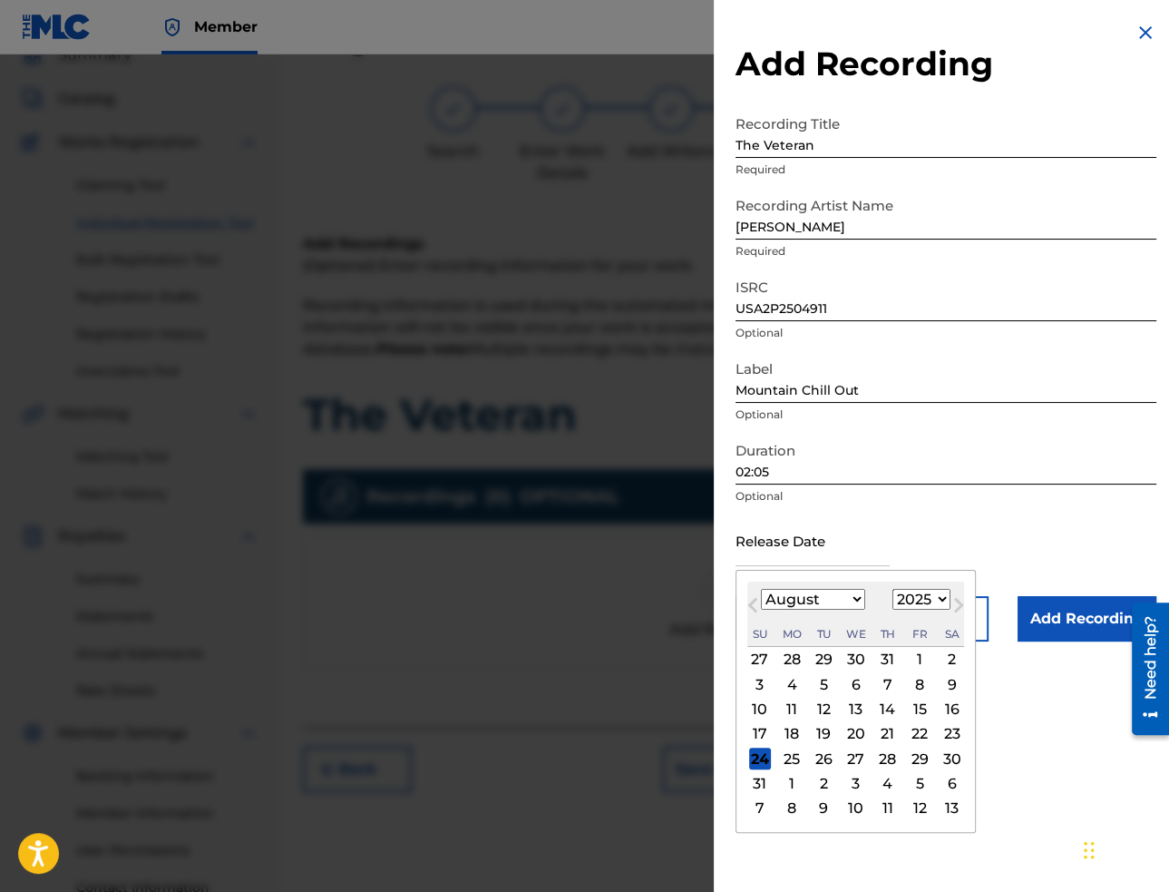
click at [857, 561] on input "text" at bounding box center [813, 540] width 154 height 52
paste input "[DATE]"
type input "[DATE]"
select select "1"
type input "[DATE]"
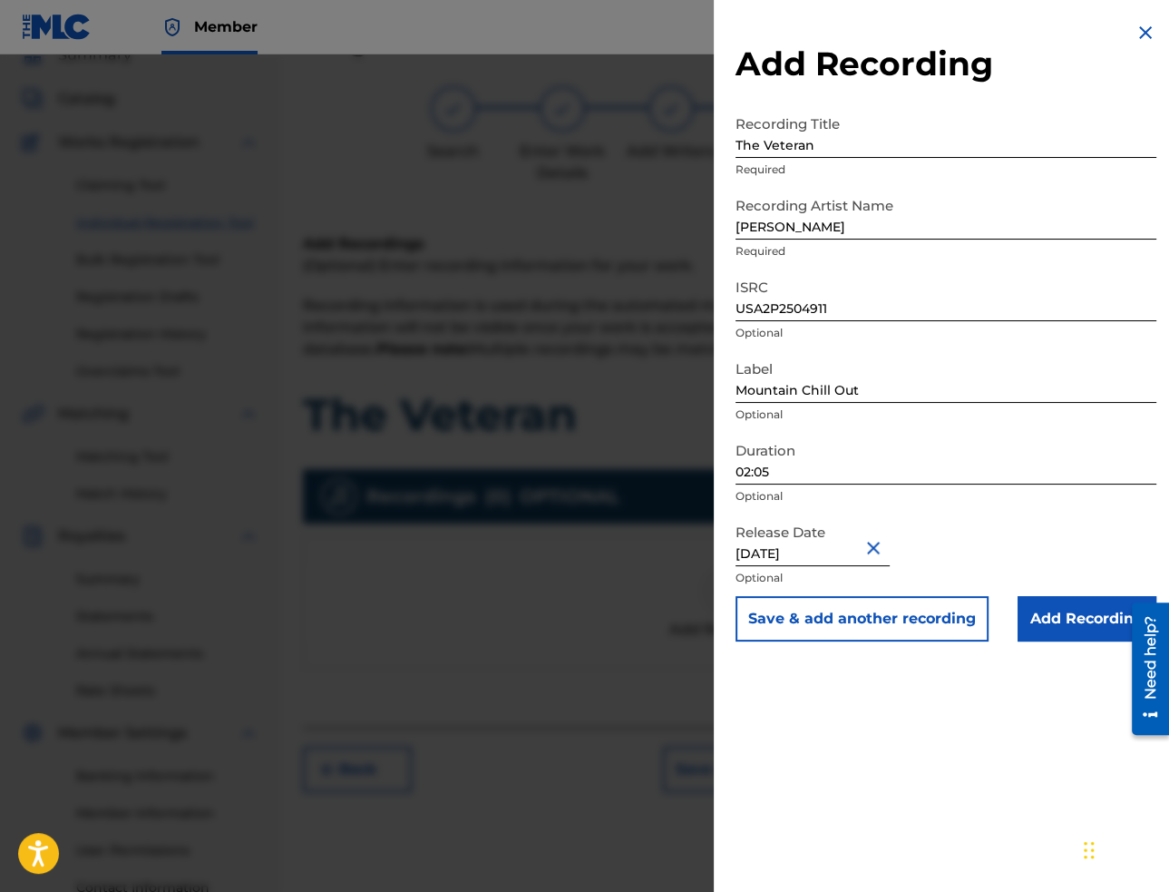
click at [1092, 620] on input "Add Recording" at bounding box center [1087, 618] width 139 height 45
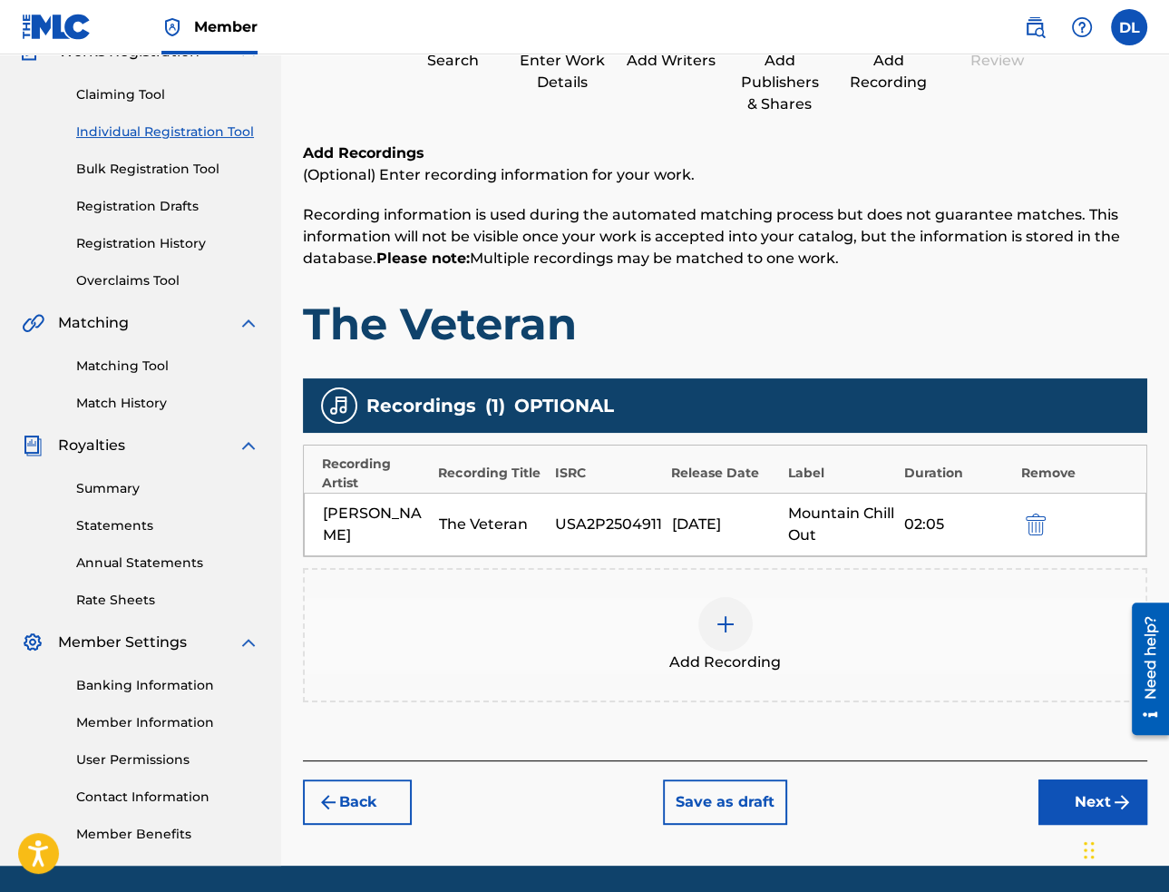
click at [1086, 783] on button "Next" at bounding box center [1093, 801] width 109 height 45
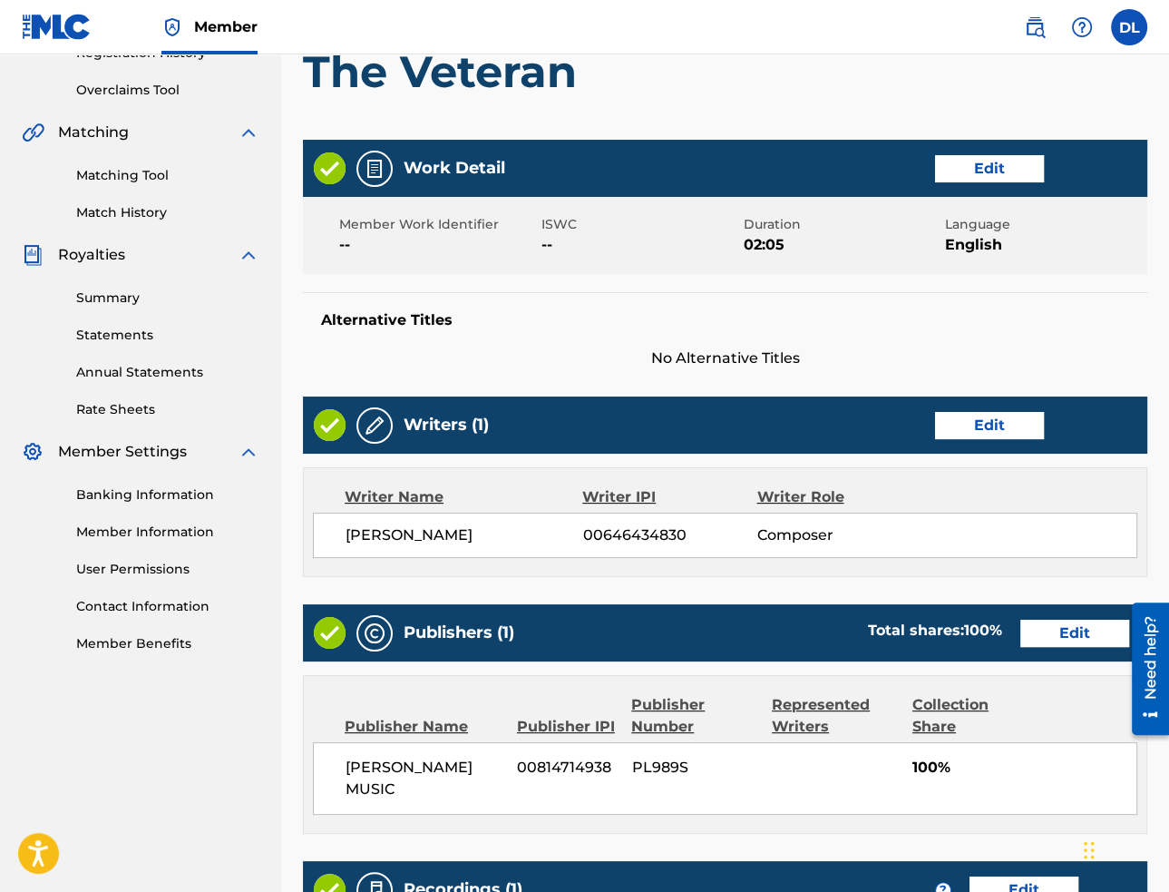
scroll to position [635, 0]
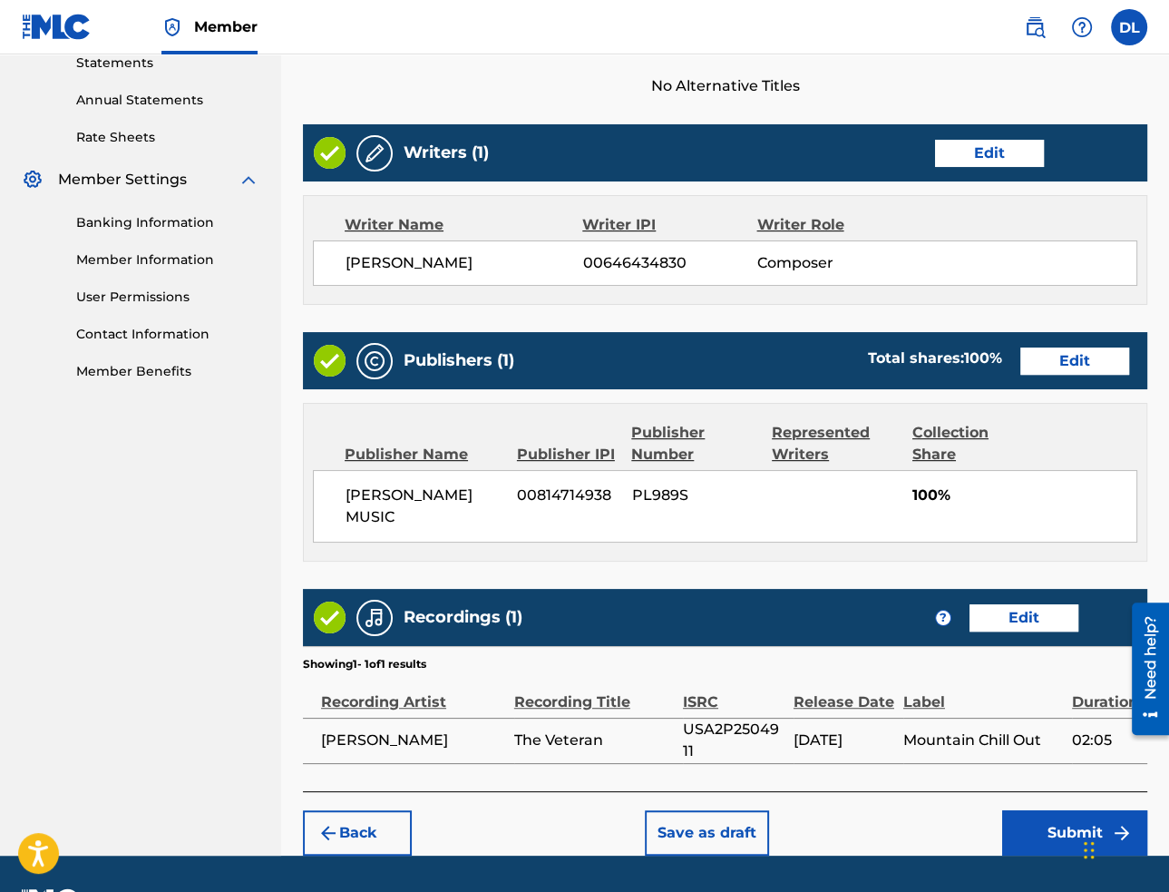
click at [1040, 830] on button "Submit" at bounding box center [1074, 832] width 145 height 45
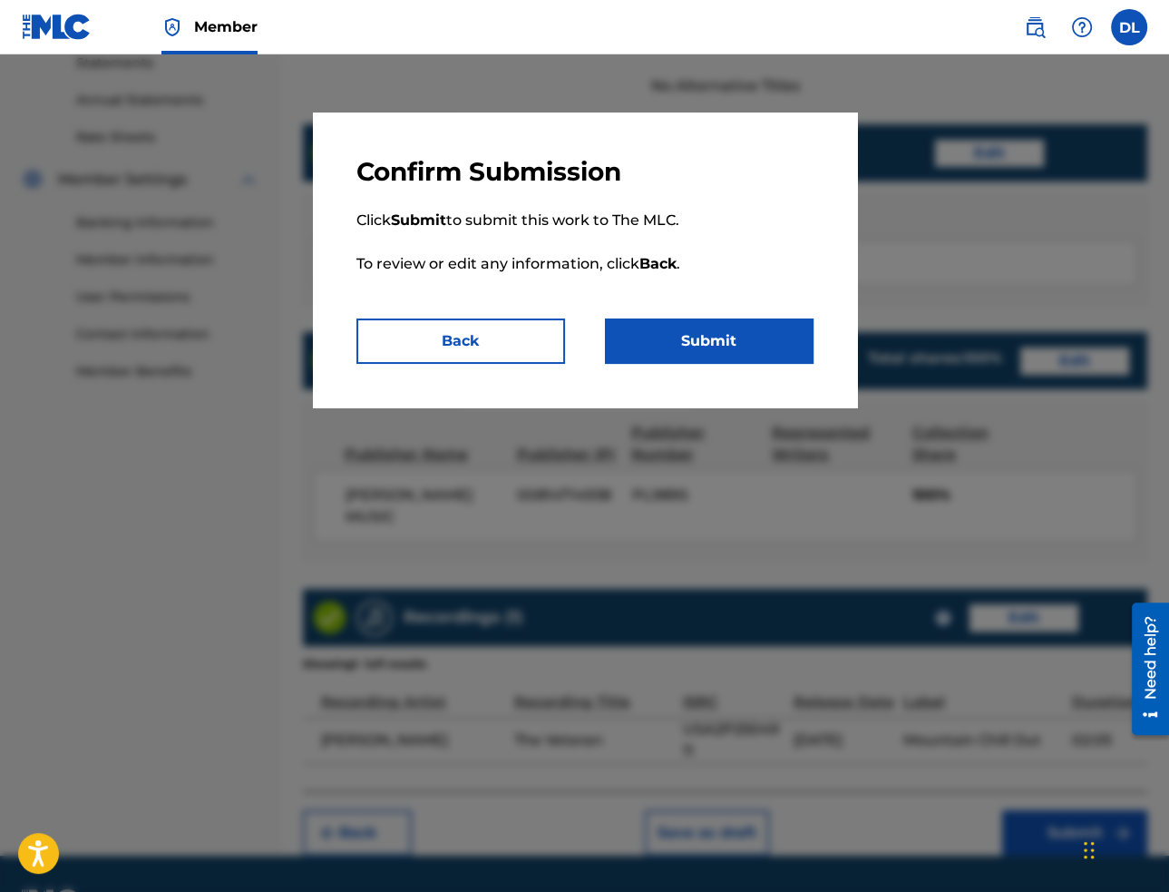
click at [694, 332] on button "Submit" at bounding box center [709, 340] width 209 height 45
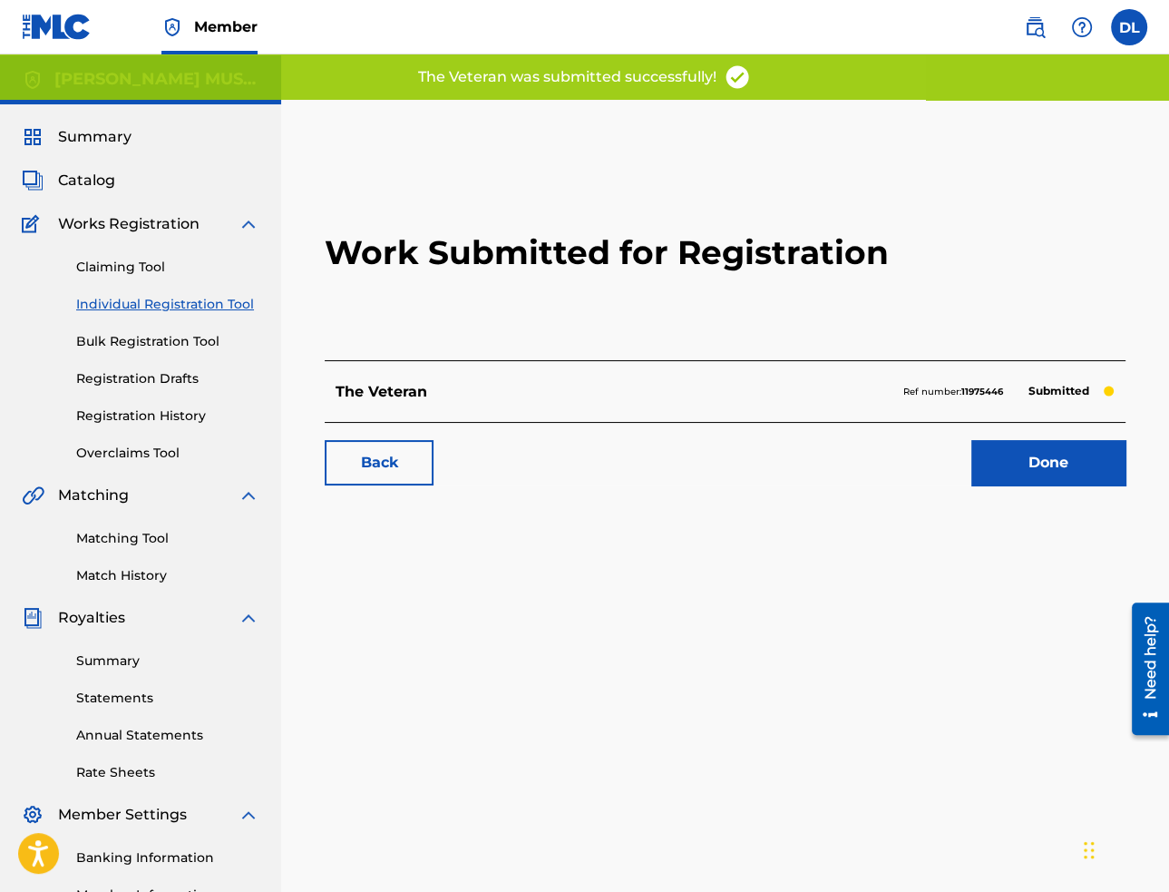
click at [1016, 464] on link "Done" at bounding box center [1048, 462] width 154 height 45
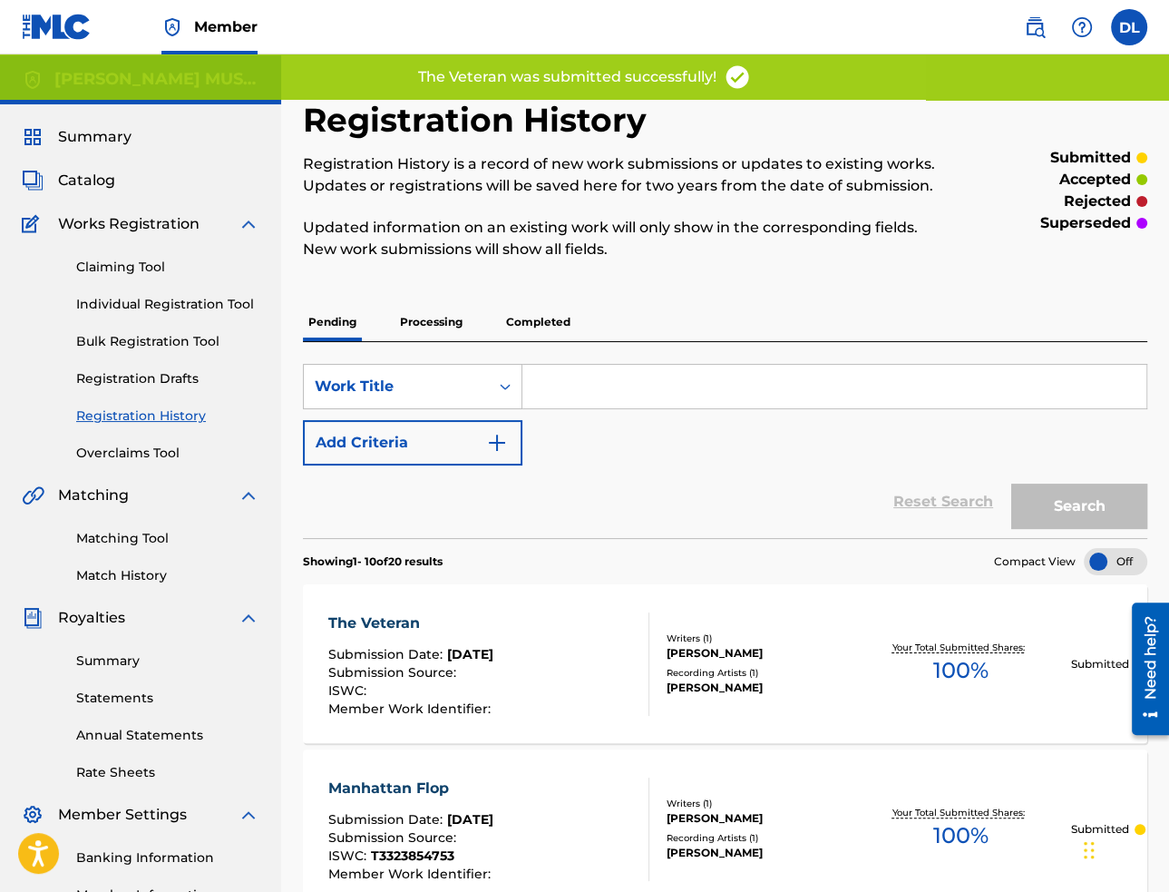
click at [109, 308] on link "Individual Registration Tool" at bounding box center [167, 304] width 183 height 19
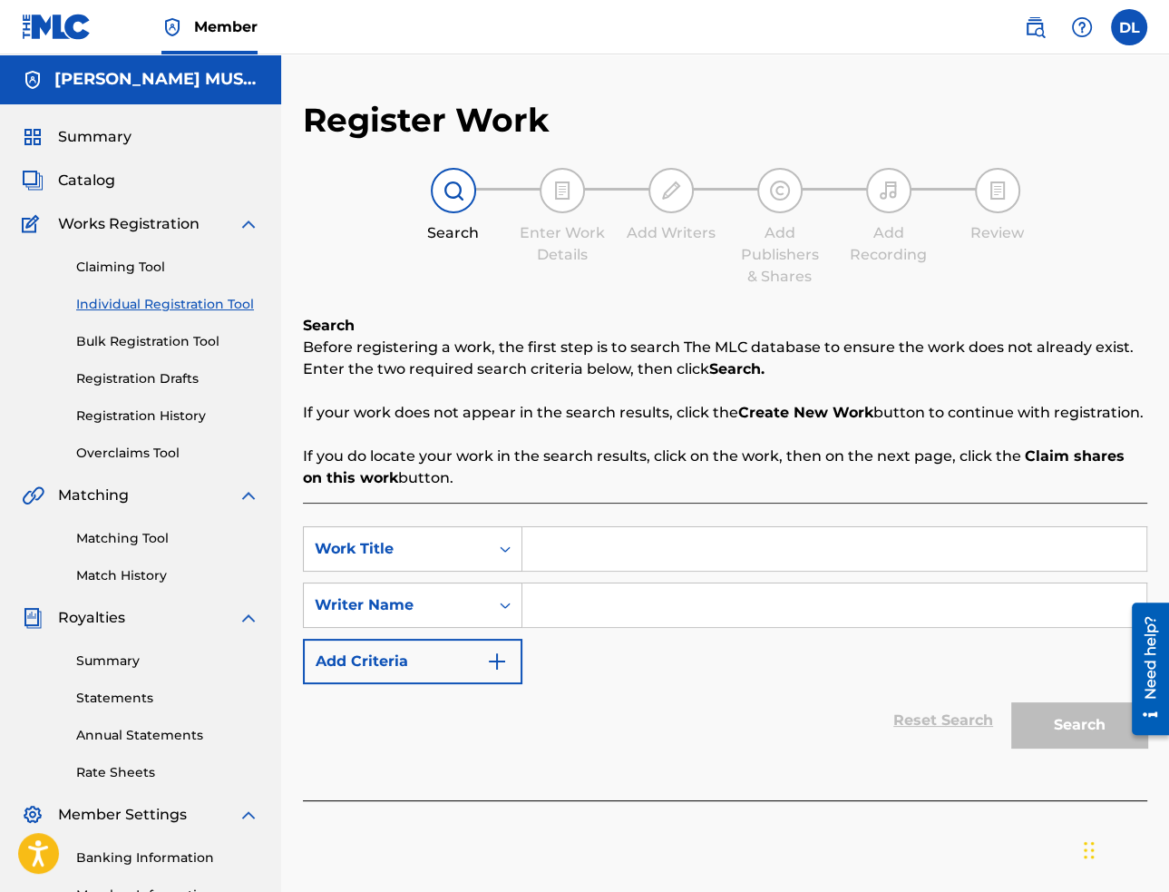
click at [684, 522] on div "SearchWithCriteria270e1722-01d7-4a6d-bfd9-074d1a9723dc Work Title SearchWithCri…" at bounding box center [725, 652] width 844 height 298
click at [878, 540] on input "Search Form" at bounding box center [834, 549] width 624 height 44
paste input "Time Forgotten"
type input "Time Forgotten"
click at [791, 622] on input "Search Form" at bounding box center [834, 605] width 624 height 44
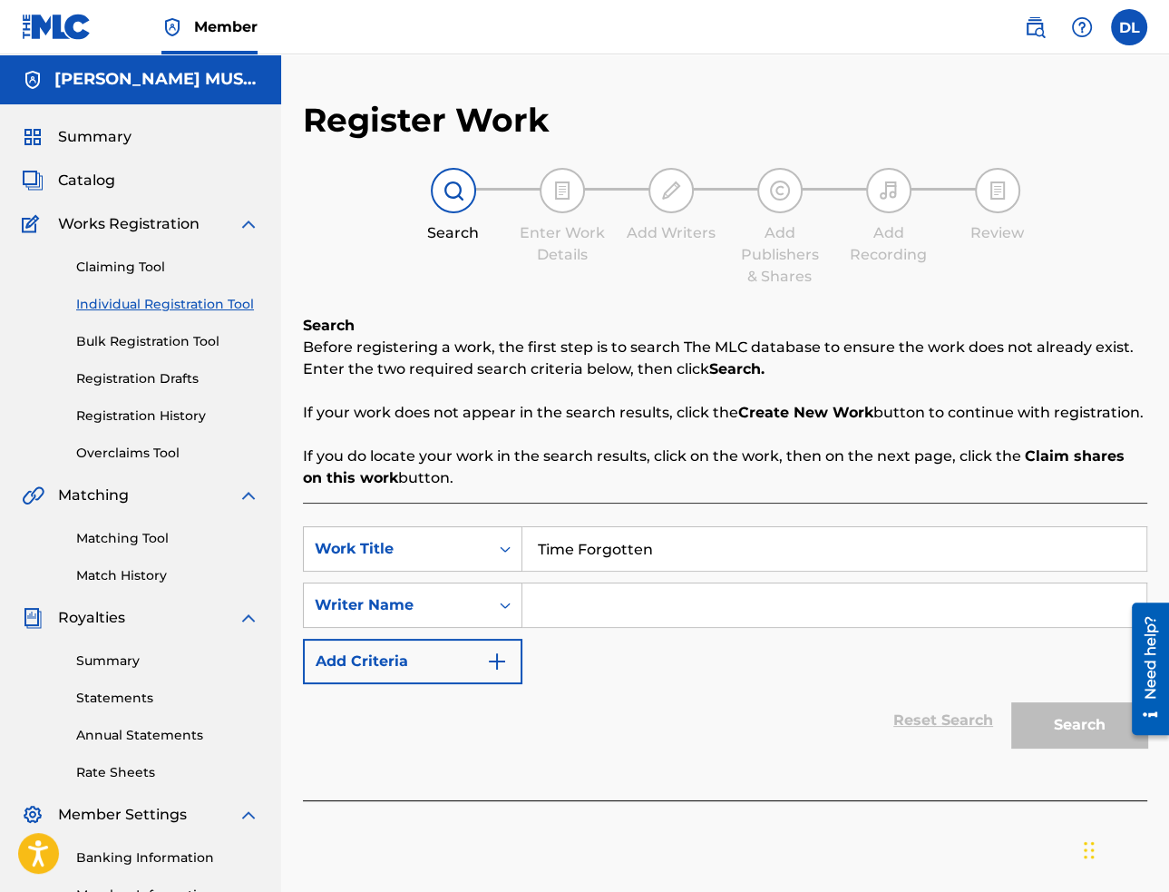
paste input "[PERSON_NAME]"
type input "[PERSON_NAME]"
click at [1079, 736] on button "Search" at bounding box center [1079, 724] width 136 height 45
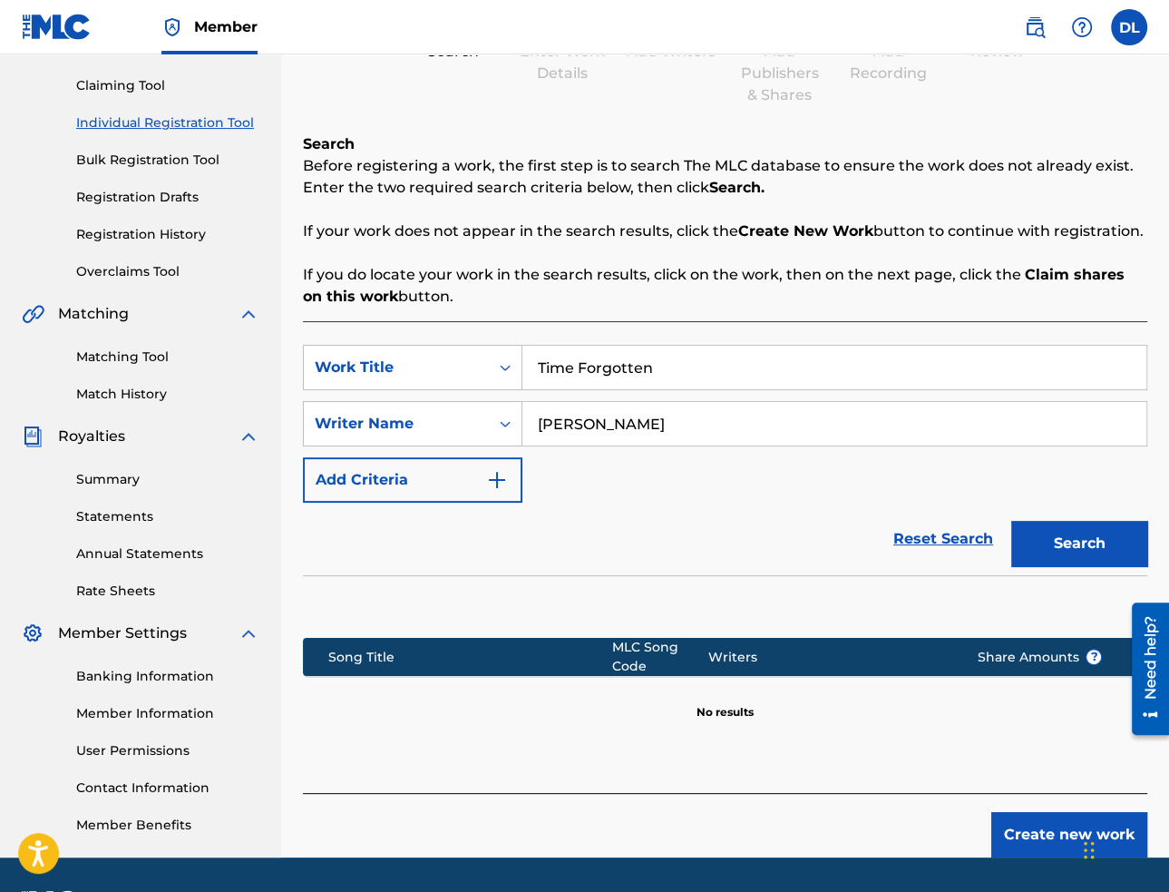
scroll to position [233, 0]
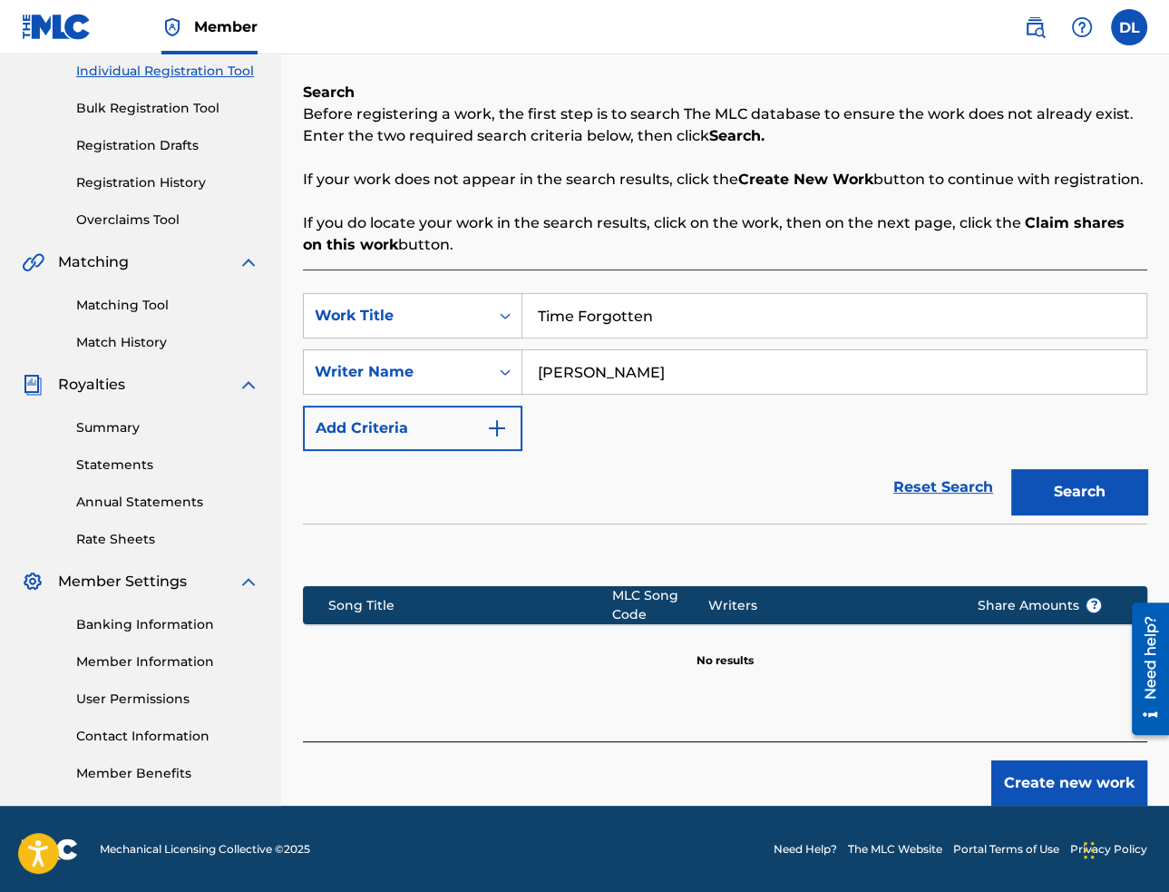
click at [1020, 796] on button "Create new work" at bounding box center [1069, 782] width 156 height 45
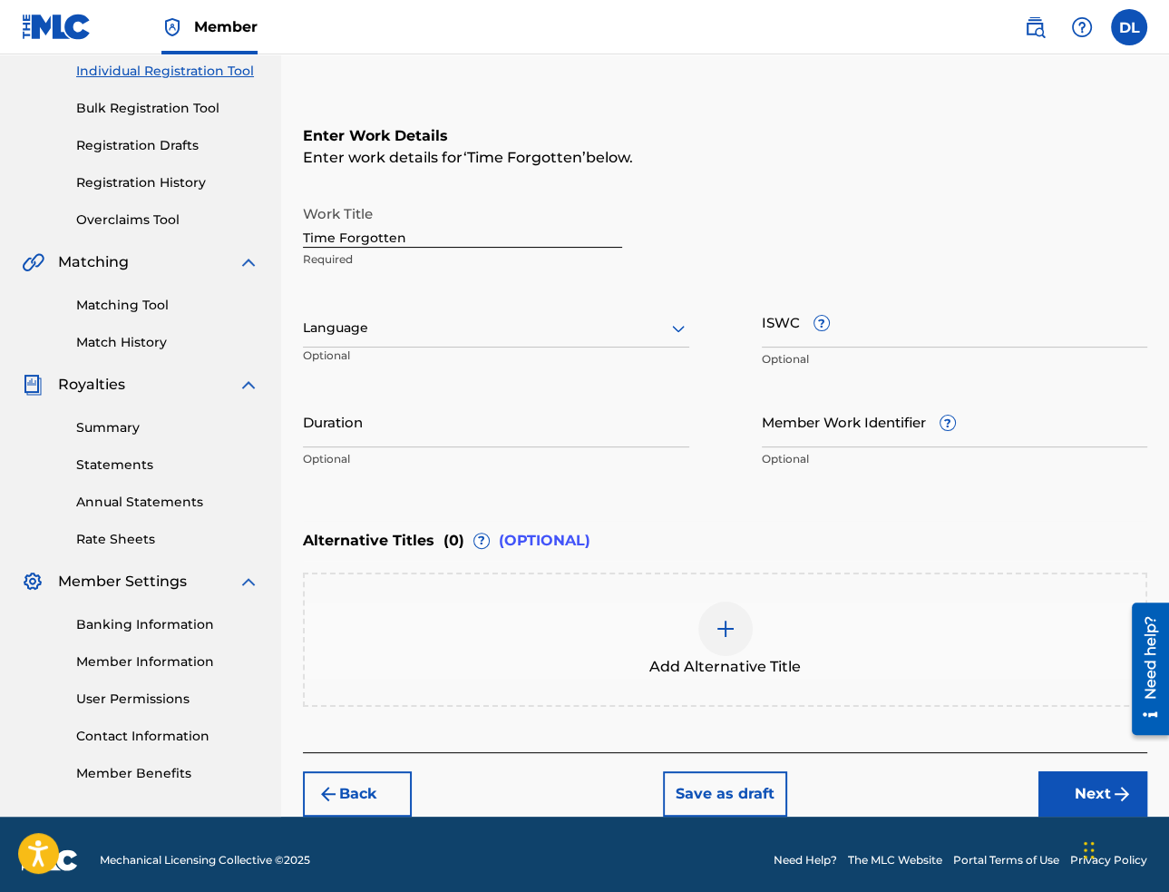
click at [470, 337] on div at bounding box center [496, 328] width 386 height 23
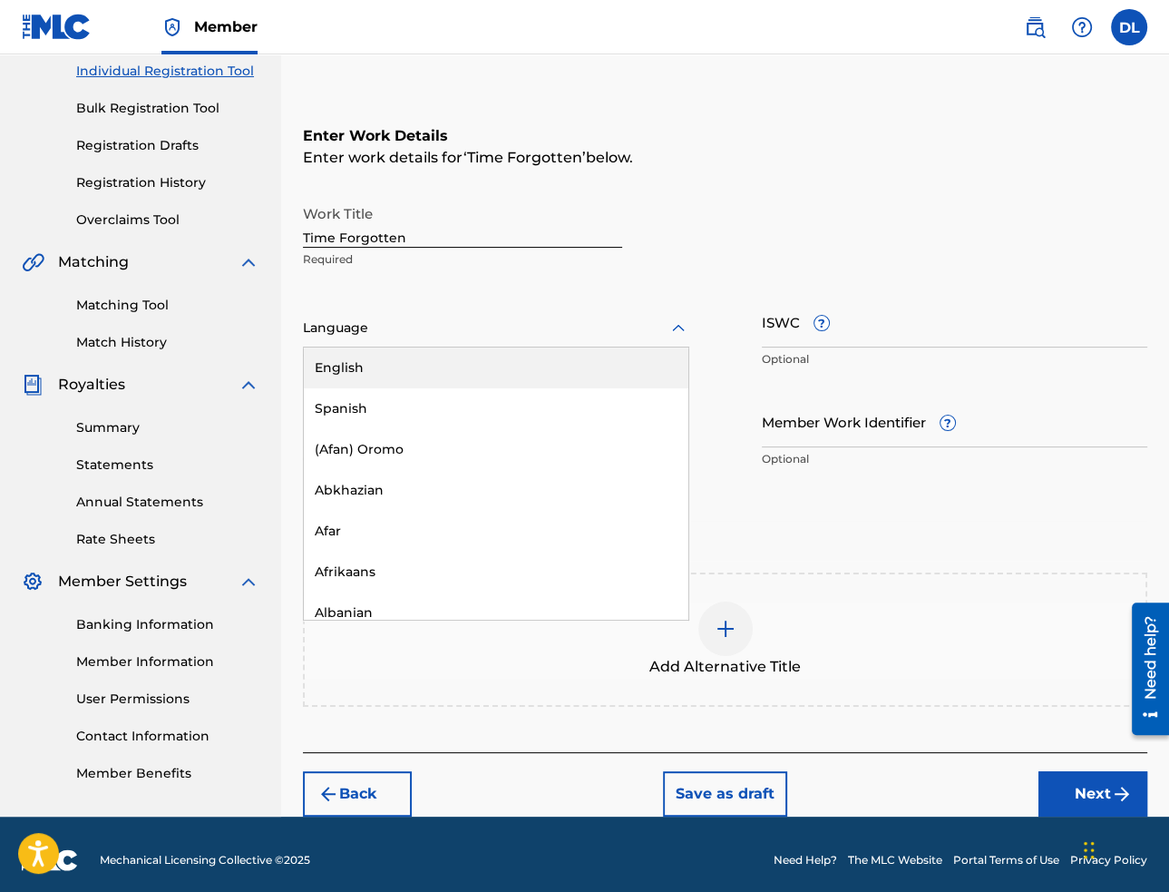
click at [454, 362] on div "English" at bounding box center [496, 367] width 385 height 41
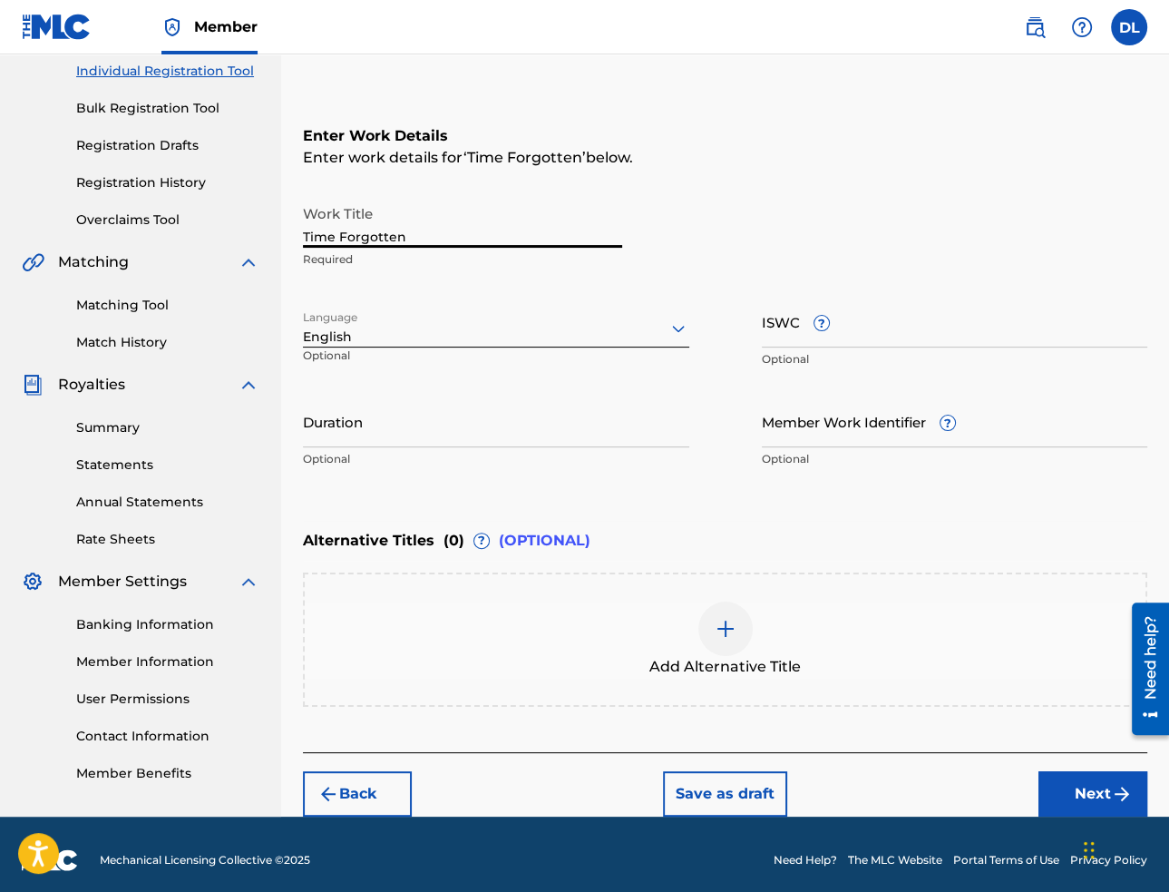
click at [406, 236] on input "Time Forgotten" at bounding box center [462, 222] width 319 height 52
click at [849, 337] on input "ISWC ?" at bounding box center [955, 322] width 386 height 52
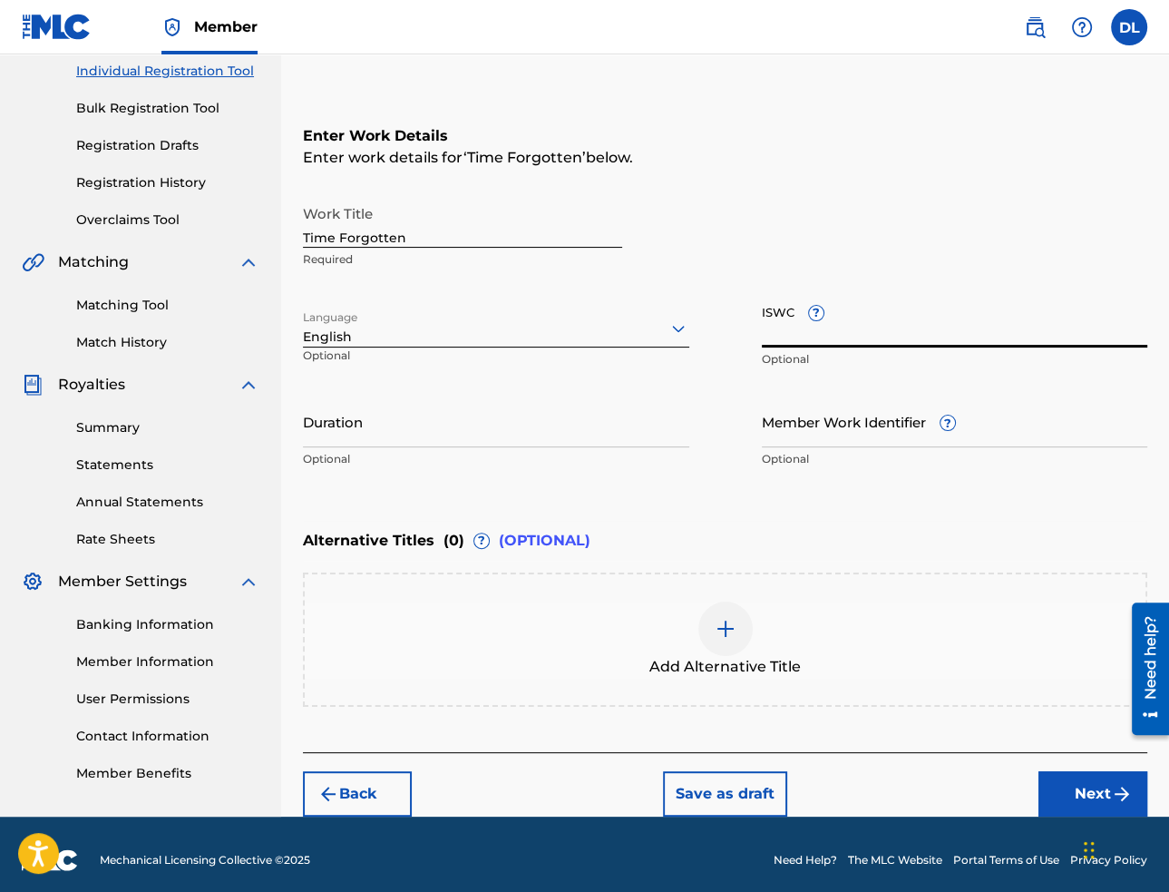
paste input "TIME FORGOTTEN"
type input "TIME FORGOTTEN"
paste input "T-332.385.519-8"
type input "T-332.385.519-8"
click at [522, 438] on input "Duration" at bounding box center [496, 421] width 386 height 52
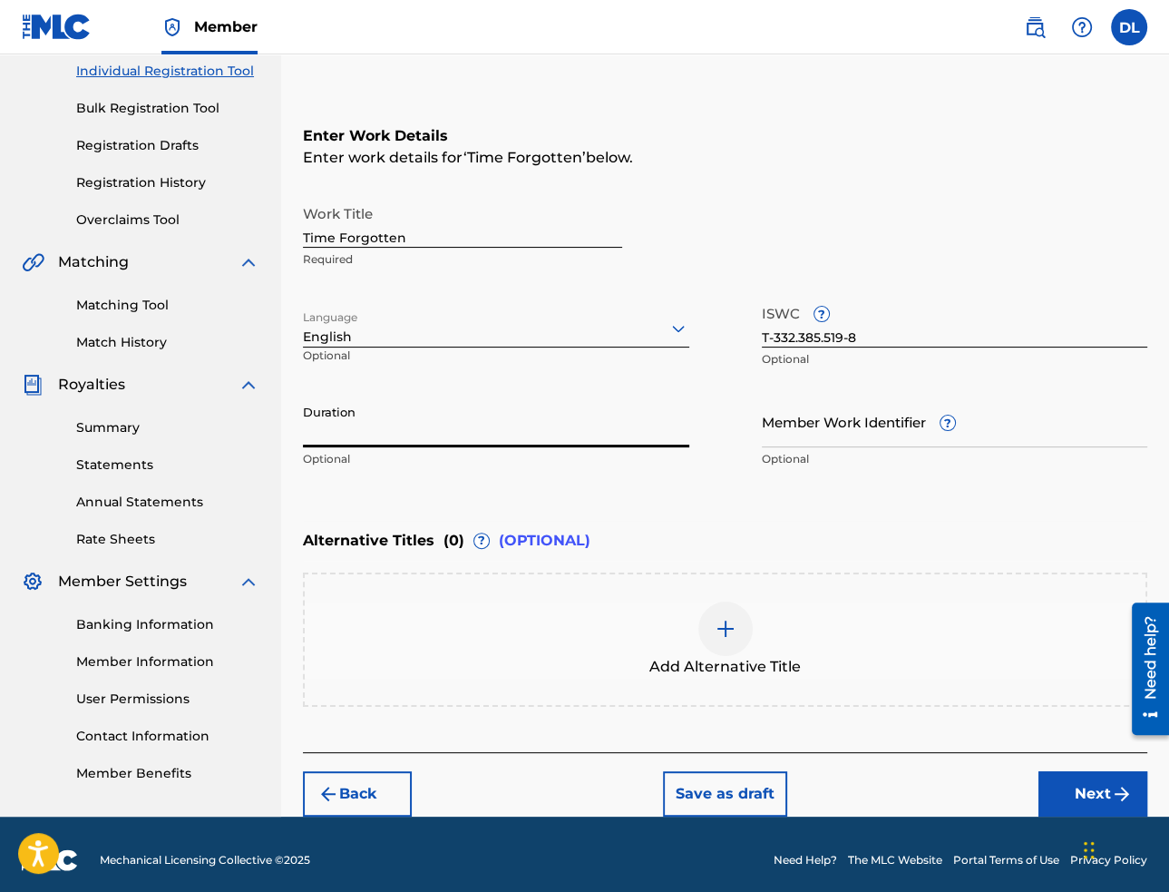
paste input "02:27"
type input "02:27"
click at [1070, 788] on button "Next" at bounding box center [1093, 793] width 109 height 45
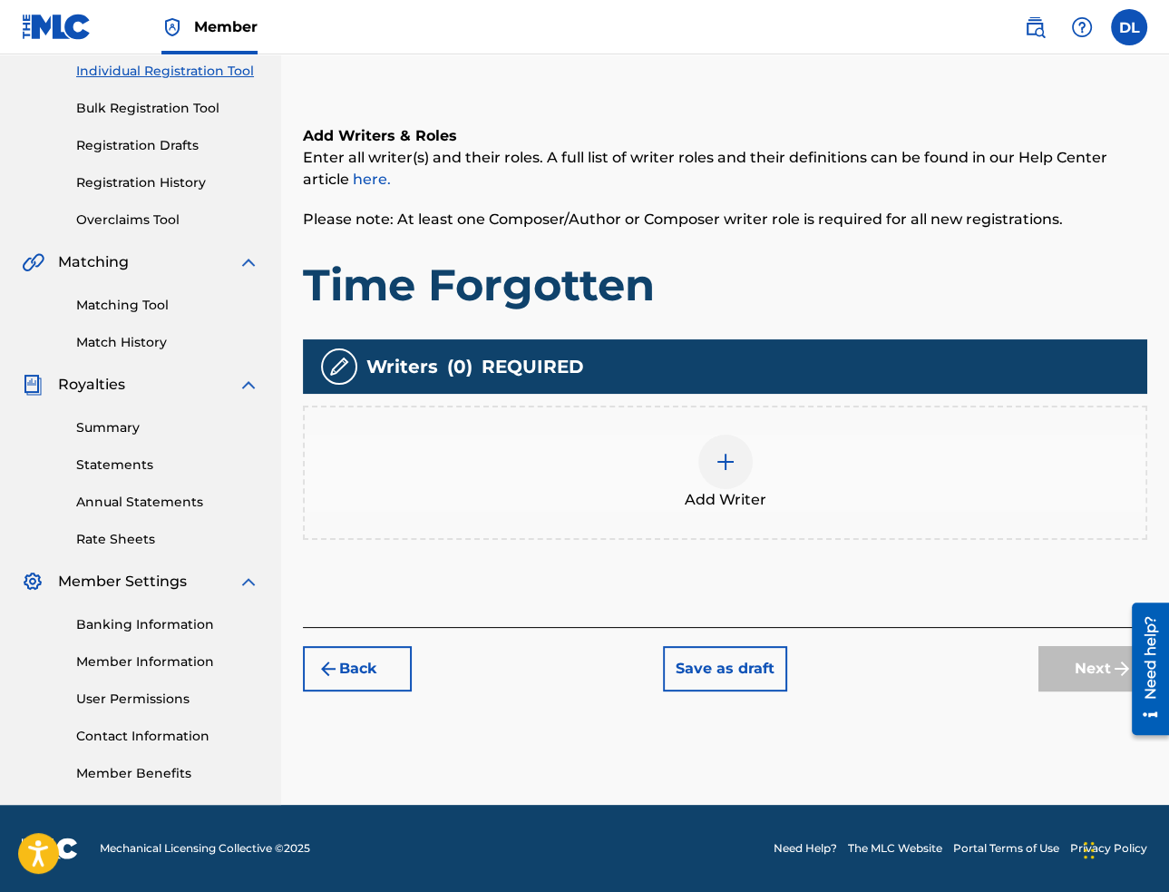
scroll to position [82, 0]
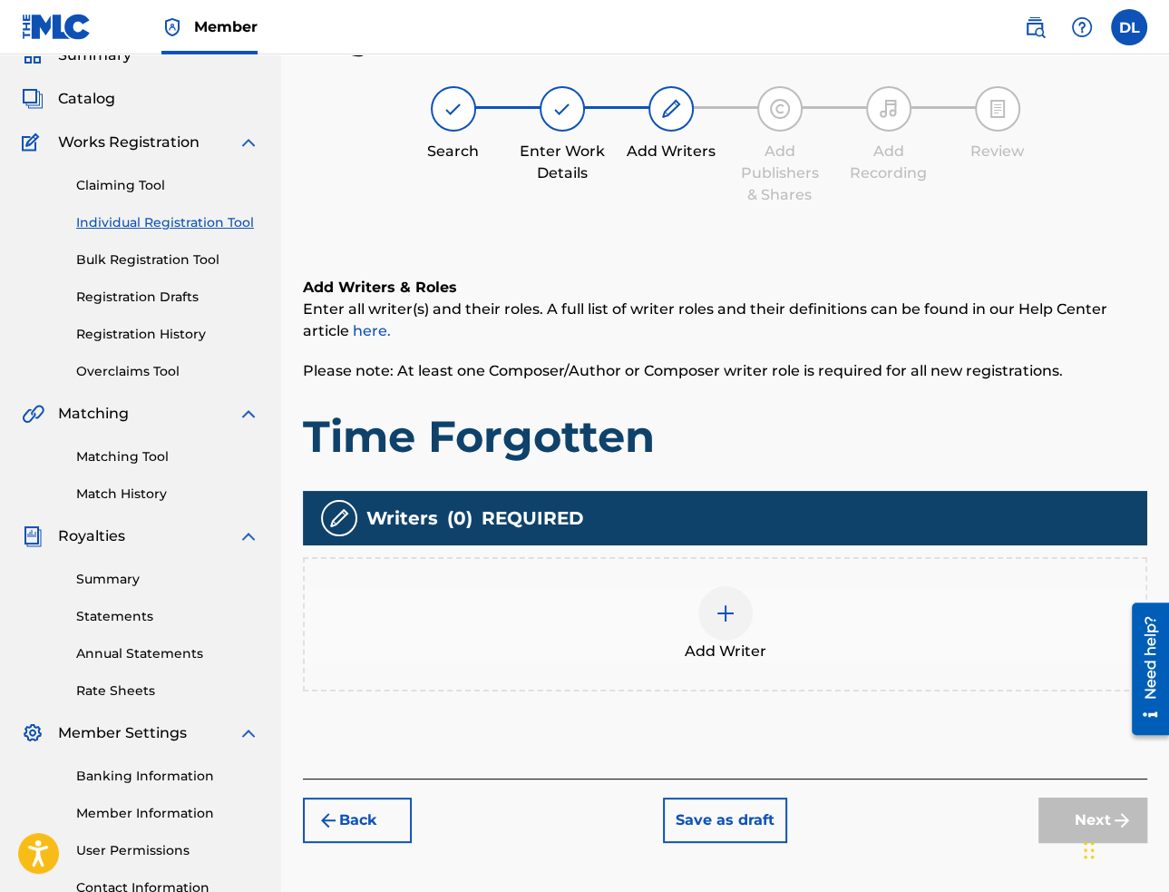
click at [721, 614] on img at bounding box center [726, 613] width 22 height 22
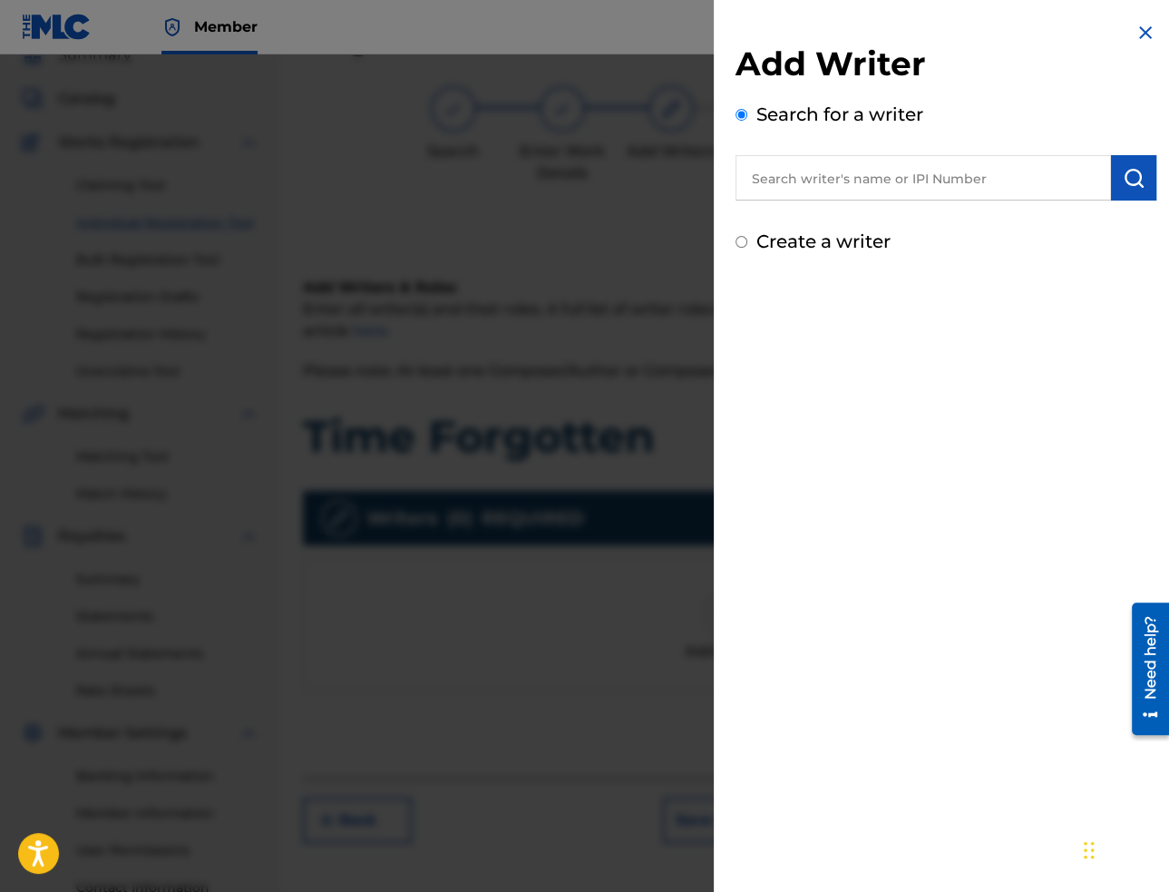
click at [898, 167] on input "text" at bounding box center [924, 177] width 376 height 45
paste input "[PERSON_NAME]"
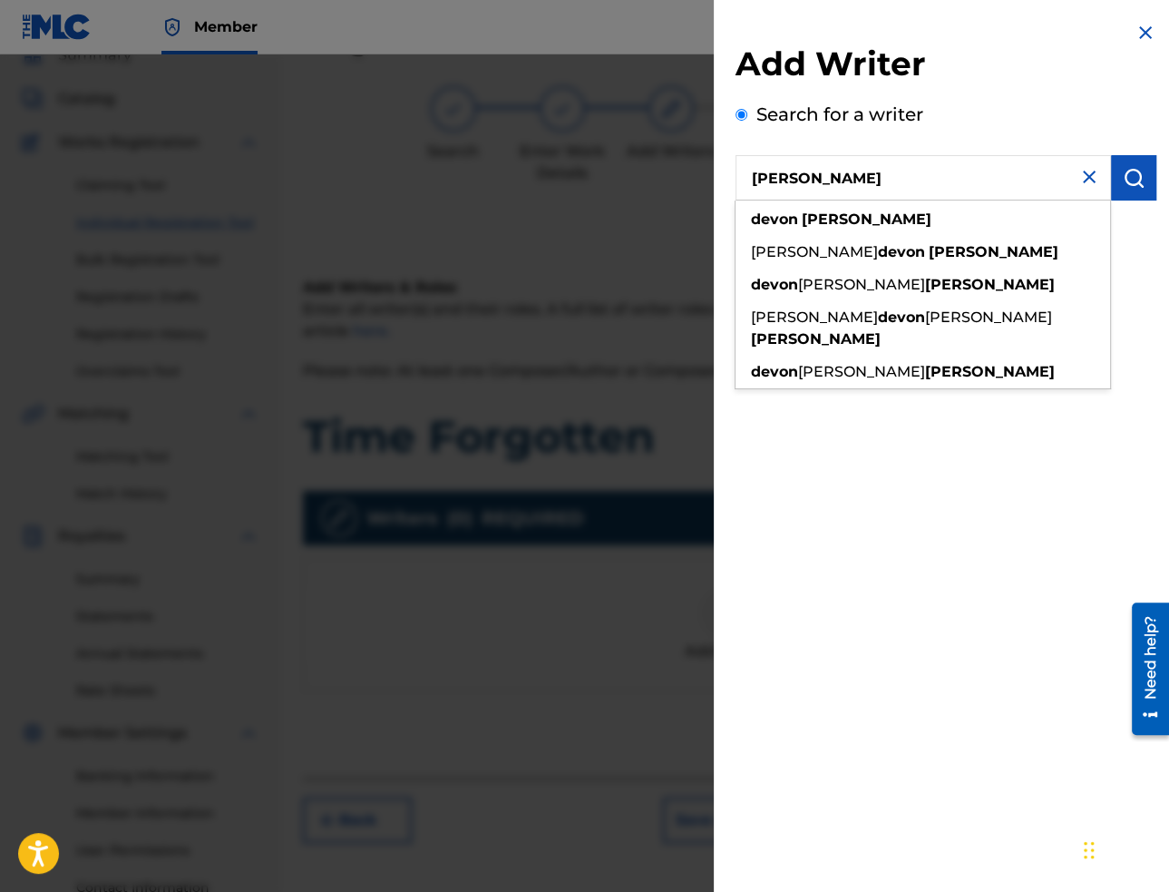
type input "[PERSON_NAME]"
click at [1125, 186] on img "submit" at bounding box center [1134, 178] width 22 height 22
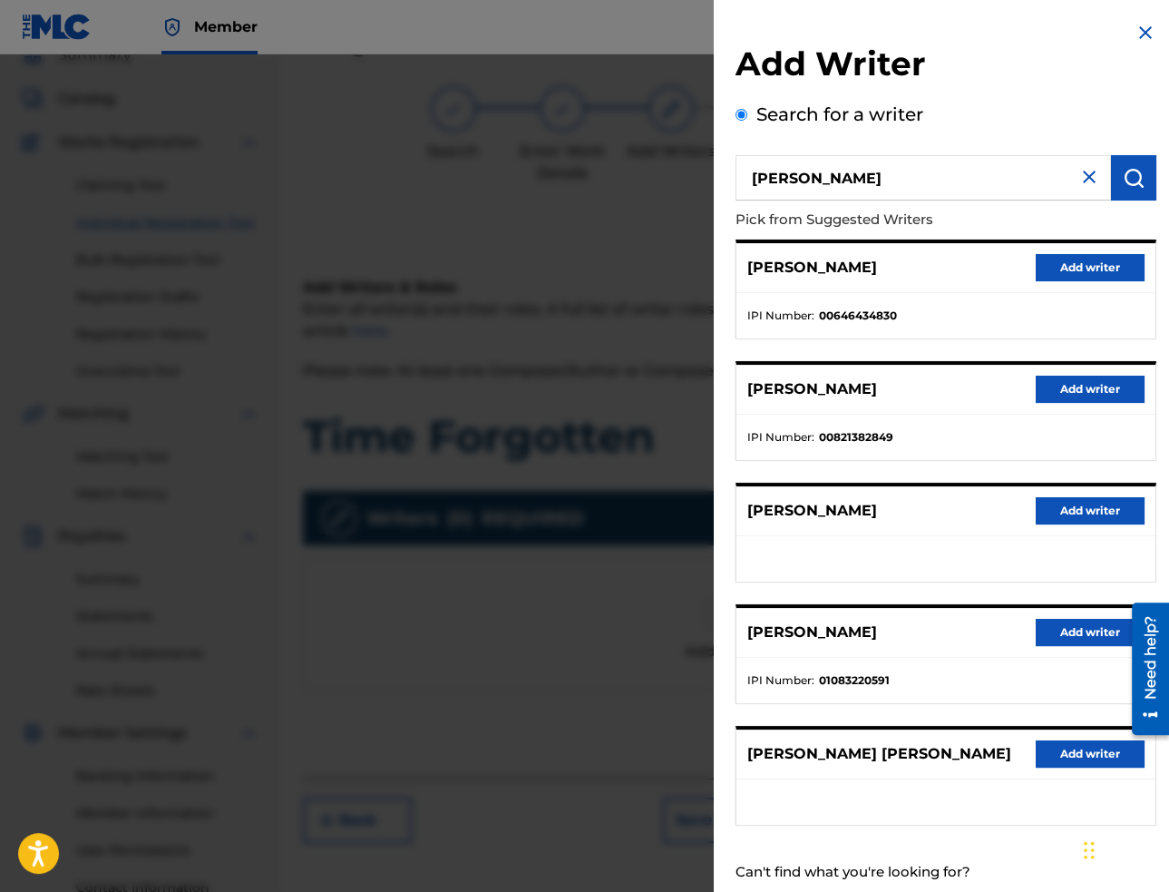
click at [1105, 260] on button "Add writer" at bounding box center [1090, 267] width 109 height 27
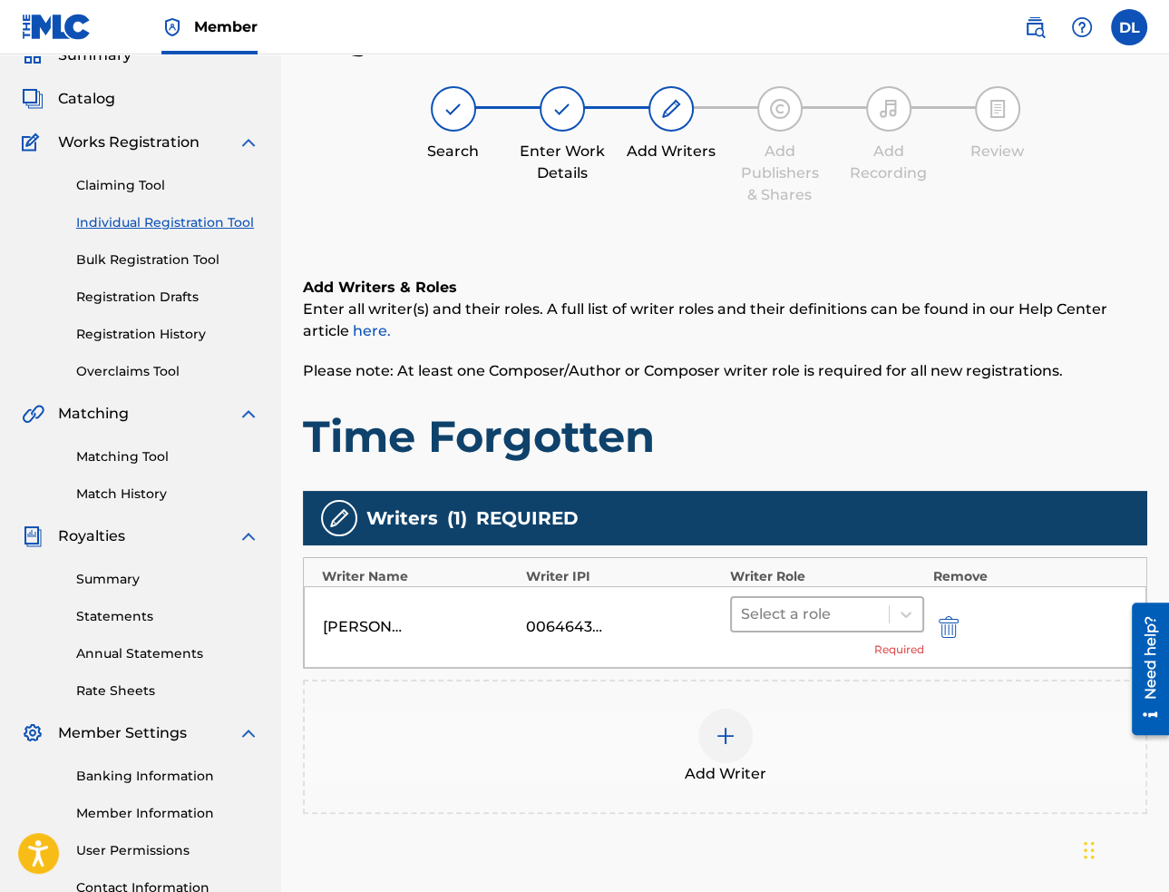
click at [878, 616] on div at bounding box center [810, 613] width 139 height 25
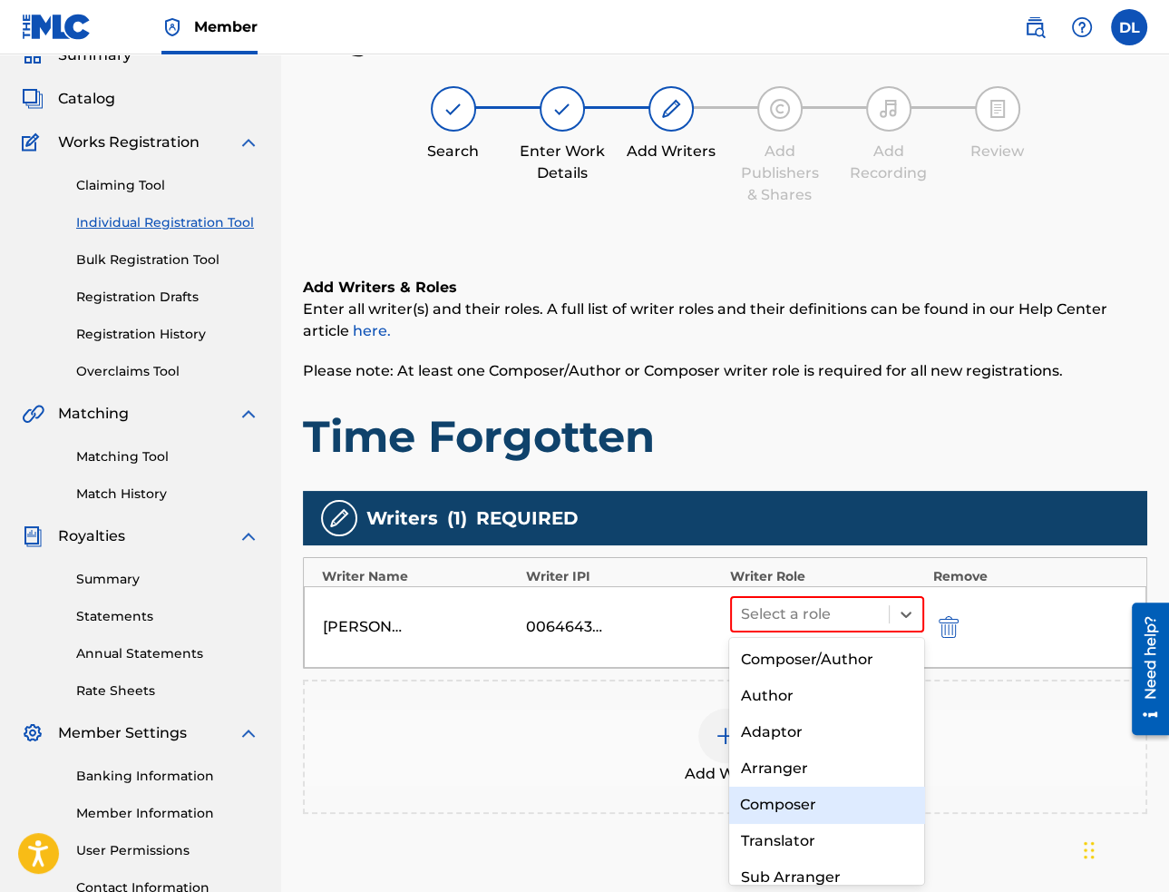
click at [814, 790] on div "Composer" at bounding box center [826, 804] width 194 height 36
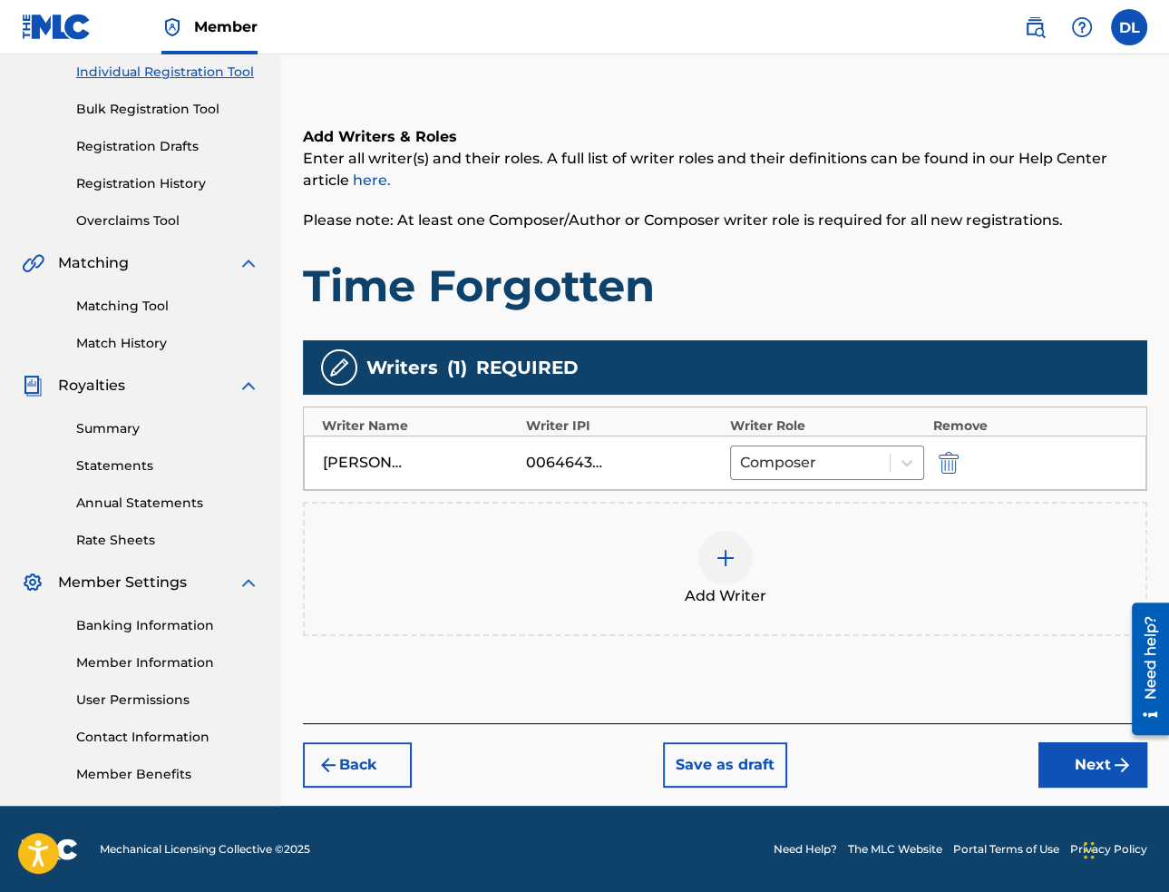
click at [1059, 778] on button "Next" at bounding box center [1093, 764] width 109 height 45
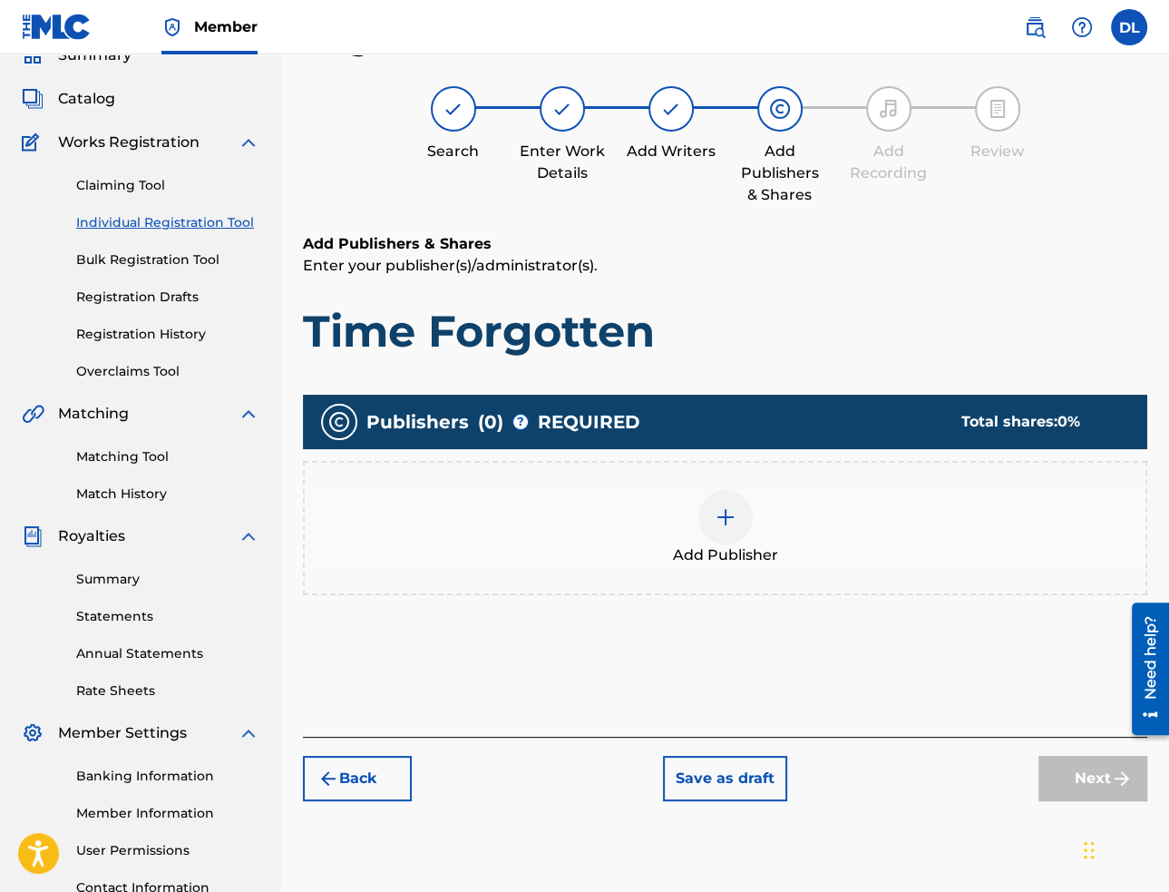
click at [735, 522] on img at bounding box center [726, 517] width 22 height 22
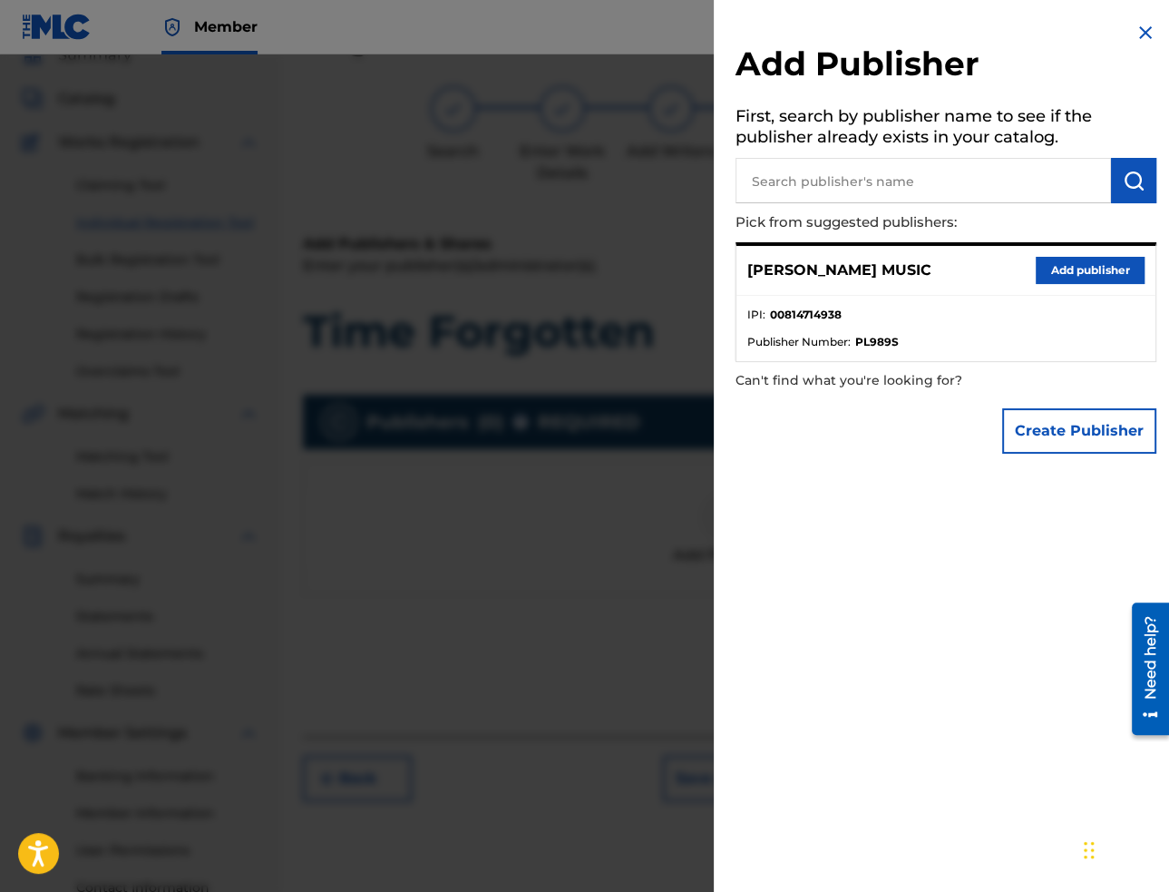
click at [1114, 276] on button "Add publisher" at bounding box center [1090, 270] width 109 height 27
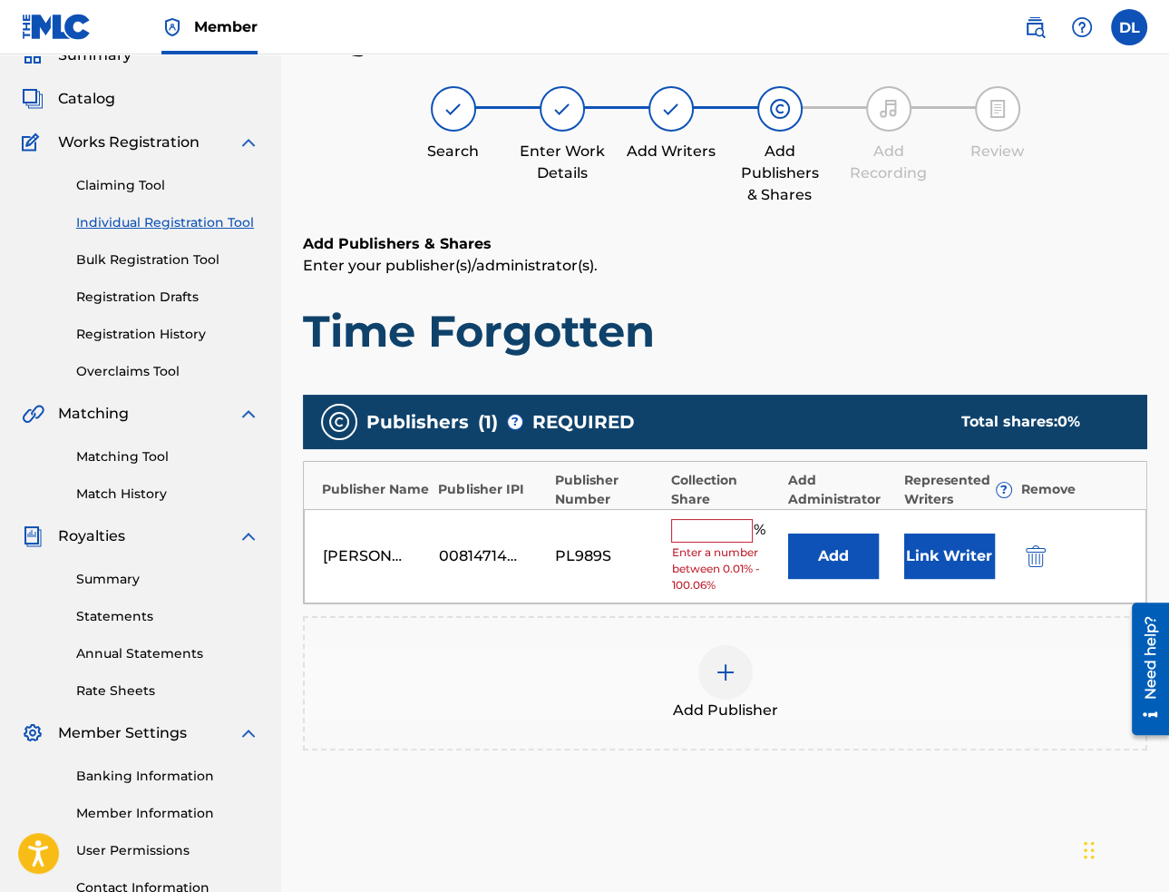
click at [705, 514] on div "[PERSON_NAME] MUSIC 00814714938 PL989S % Enter a number between 0.01% - 100.06%…" at bounding box center [725, 556] width 843 height 95
click at [710, 528] on input "text" at bounding box center [712, 531] width 82 height 24
type input "100"
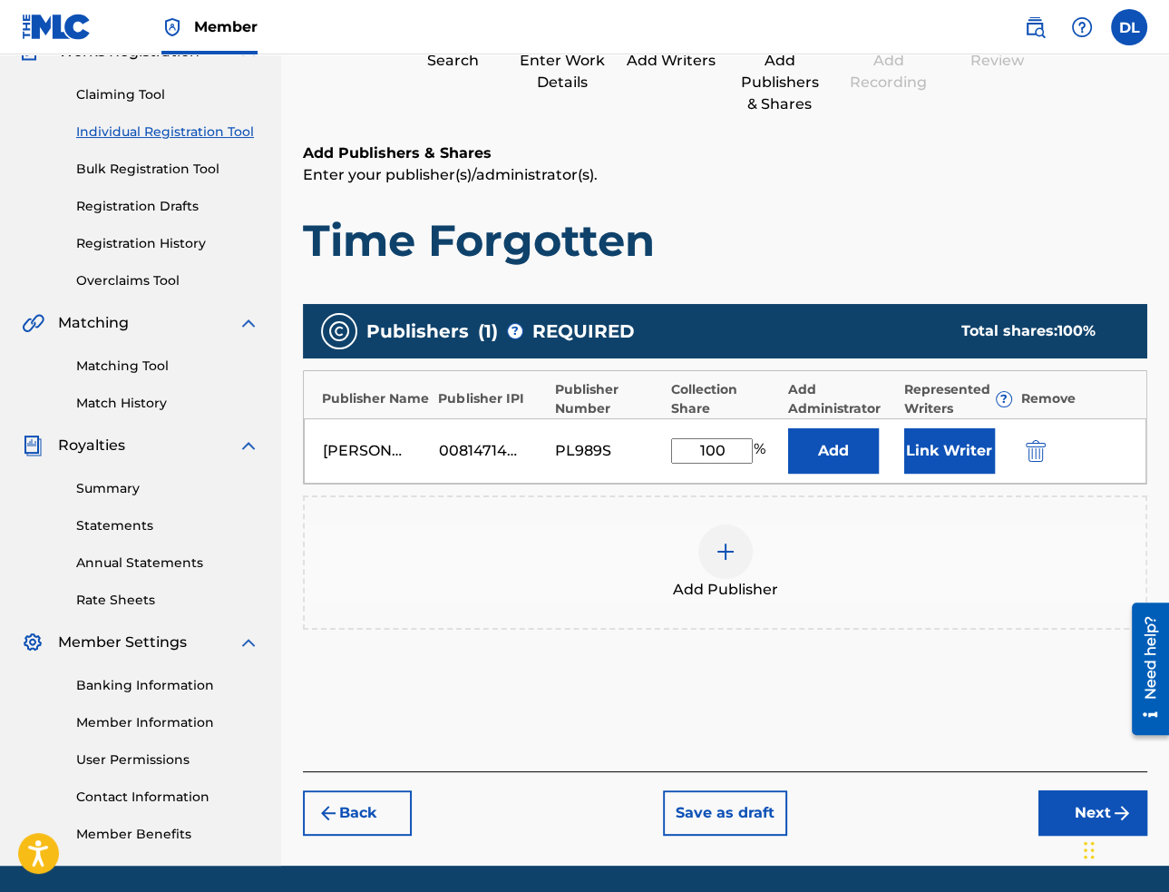
click at [1059, 811] on button "Next" at bounding box center [1093, 812] width 109 height 45
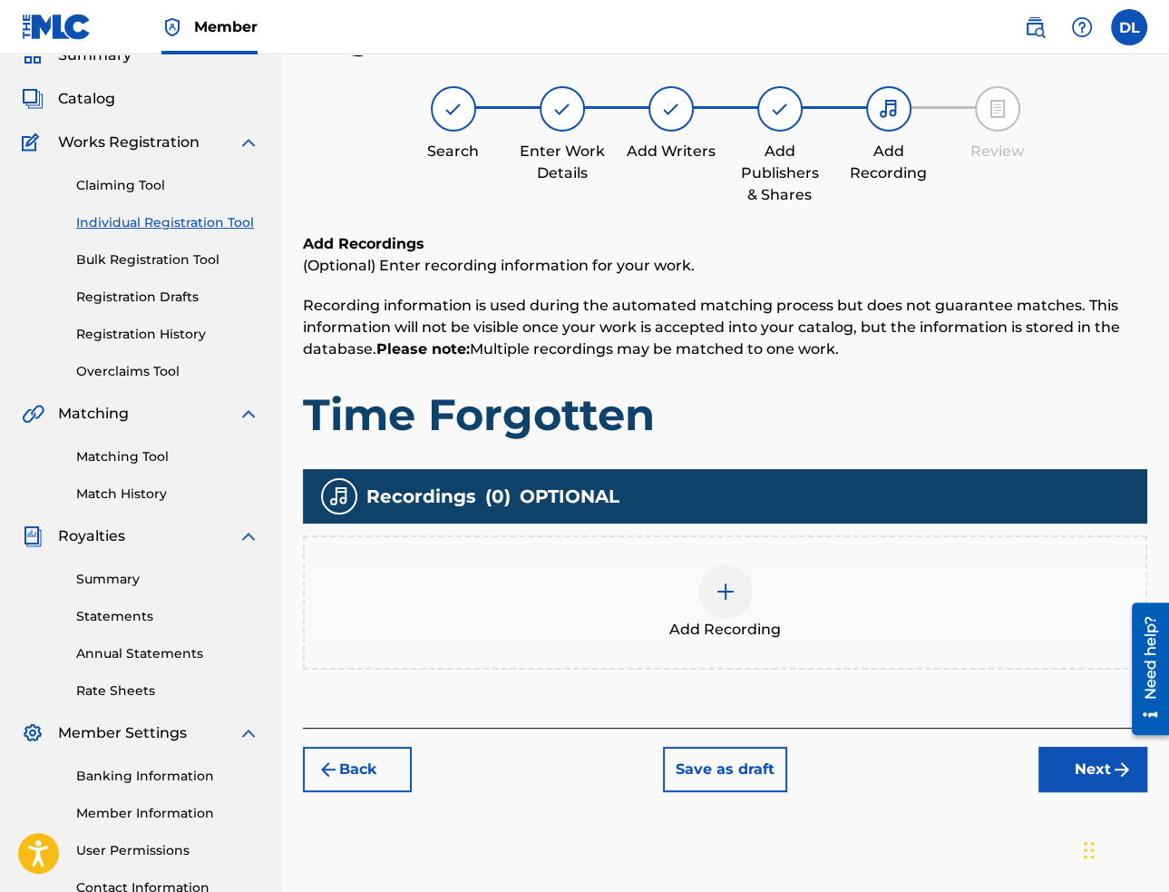
click at [738, 589] on div at bounding box center [725, 591] width 54 height 54
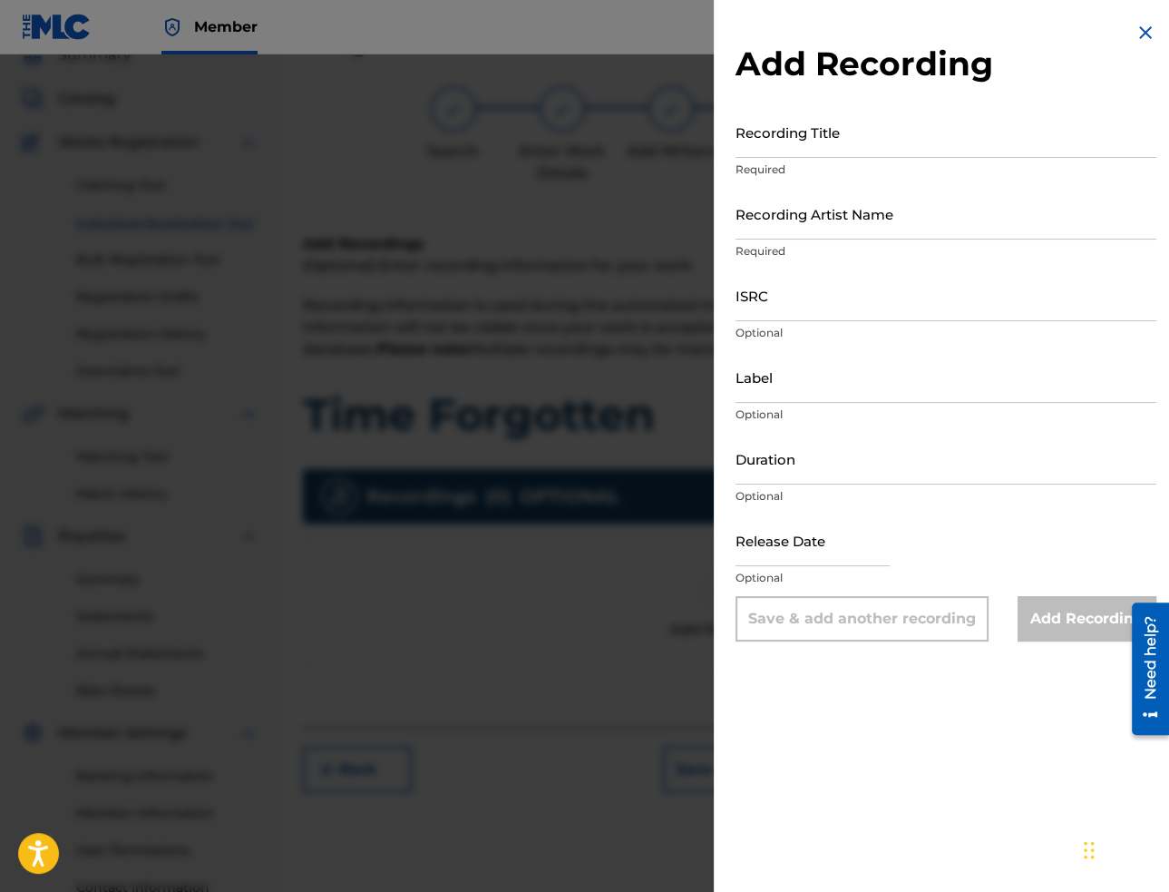
click at [976, 126] on input "Recording Title" at bounding box center [946, 132] width 421 height 52
paste input "Time Forgotten"
type input "Time Forgotten"
click at [998, 216] on input "Recording Artist Name" at bounding box center [946, 214] width 421 height 52
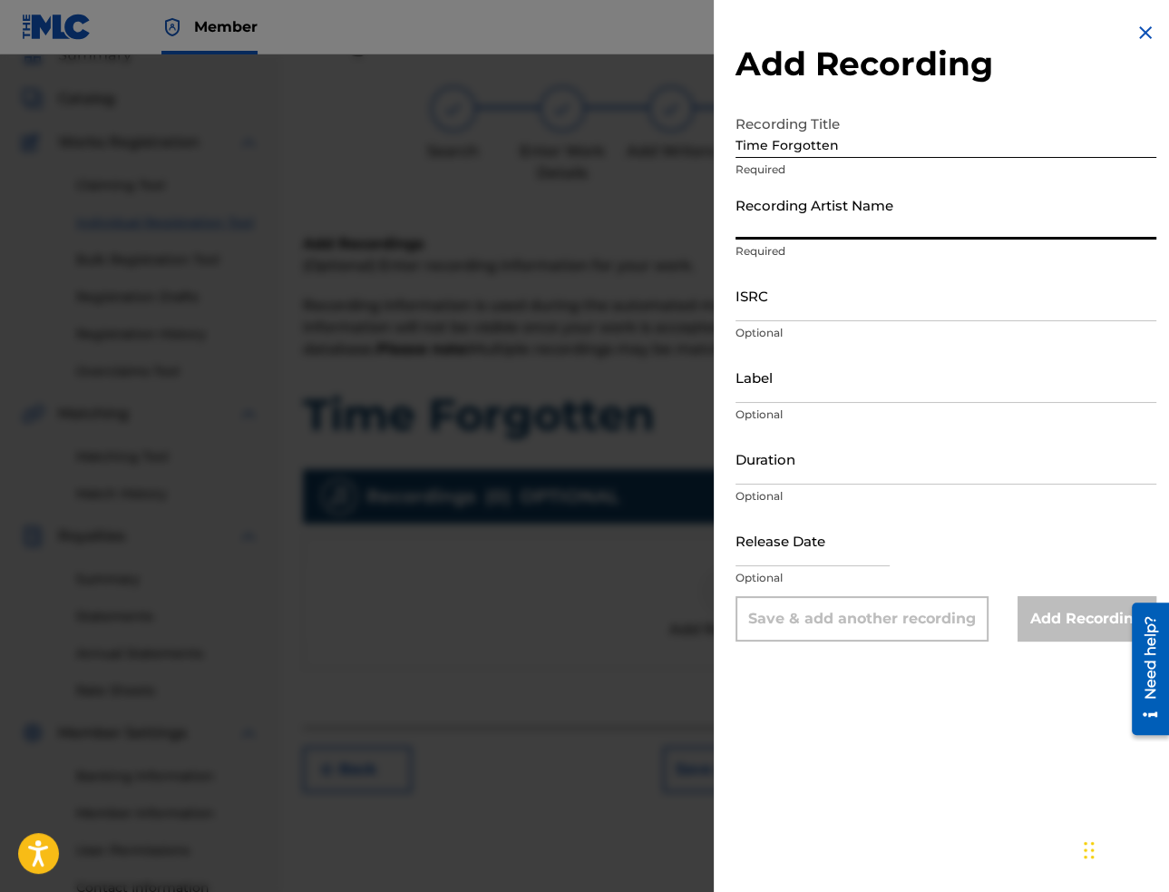
paste input "[PERSON_NAME]"
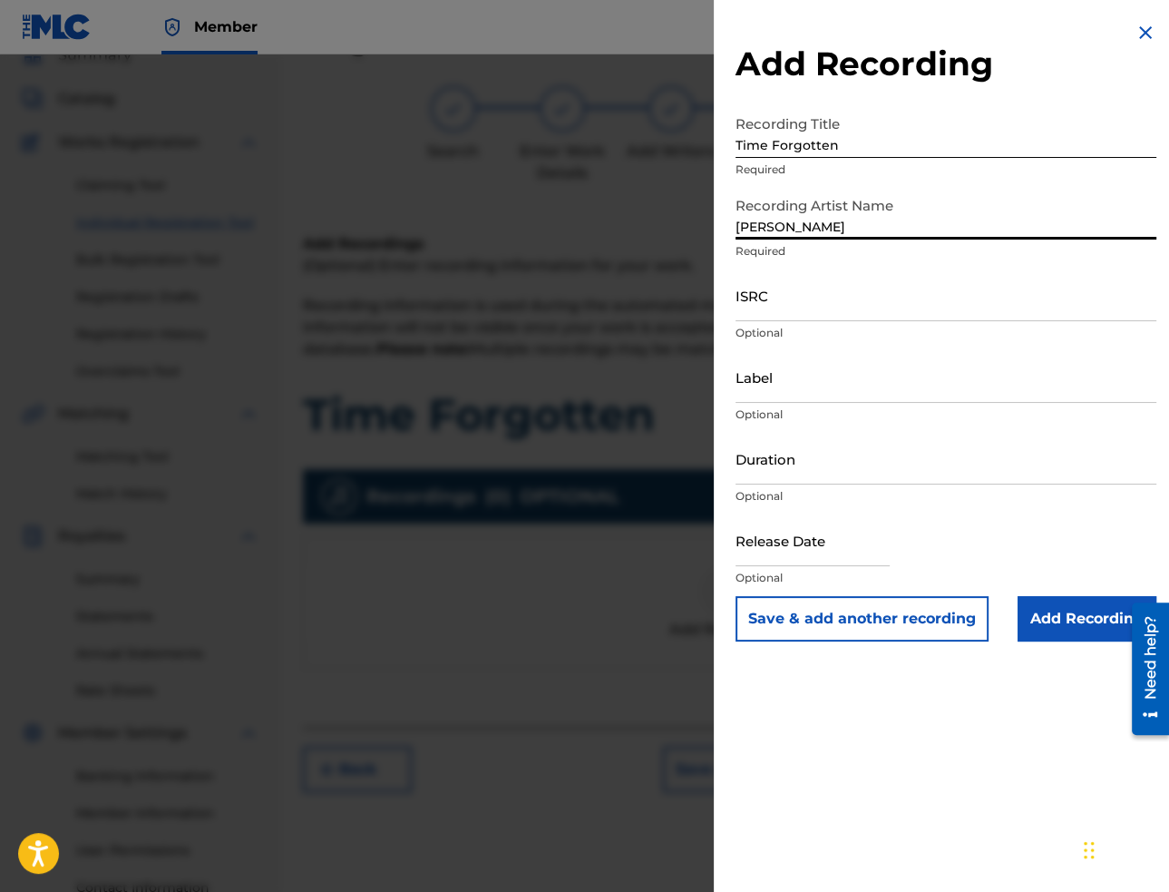
type input "[PERSON_NAME]"
click at [936, 299] on input "ISRC" at bounding box center [946, 295] width 421 height 52
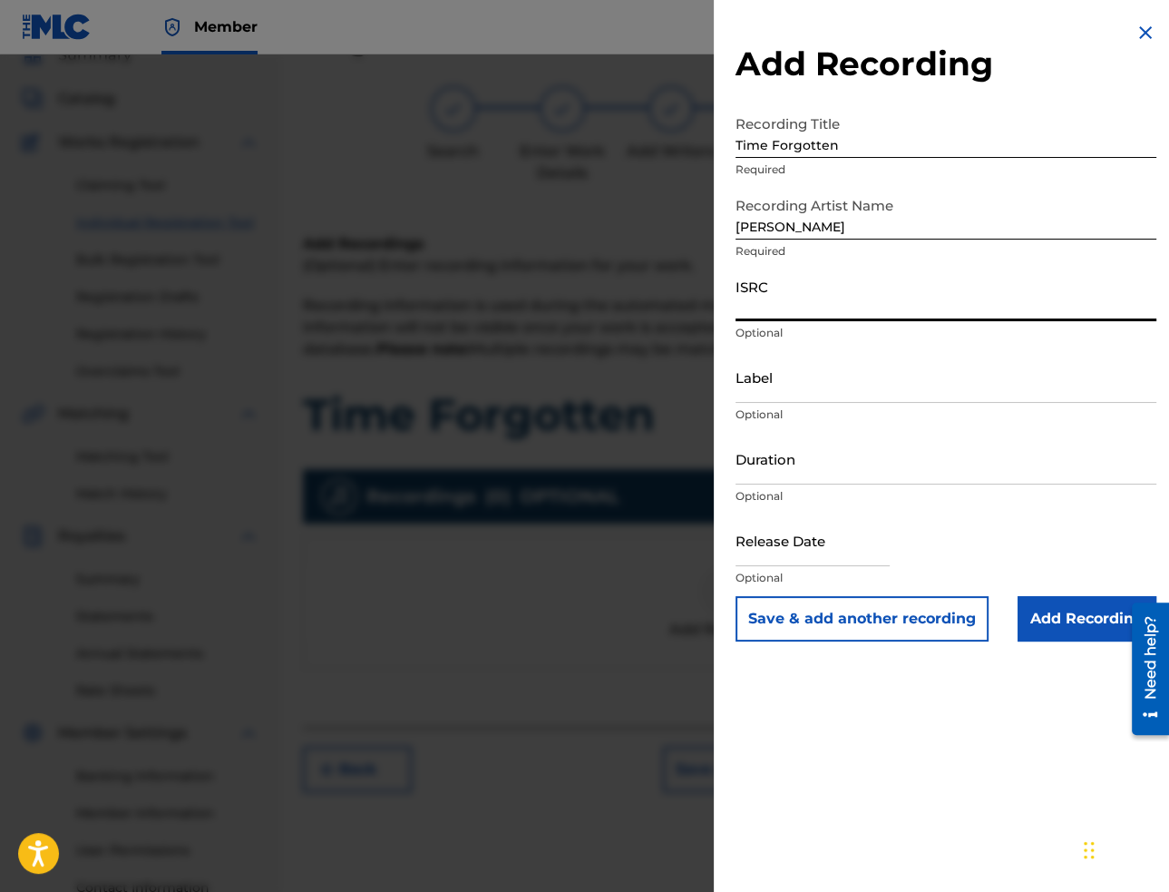
paste input "USA2P2504912"
type input "USA2P2504912"
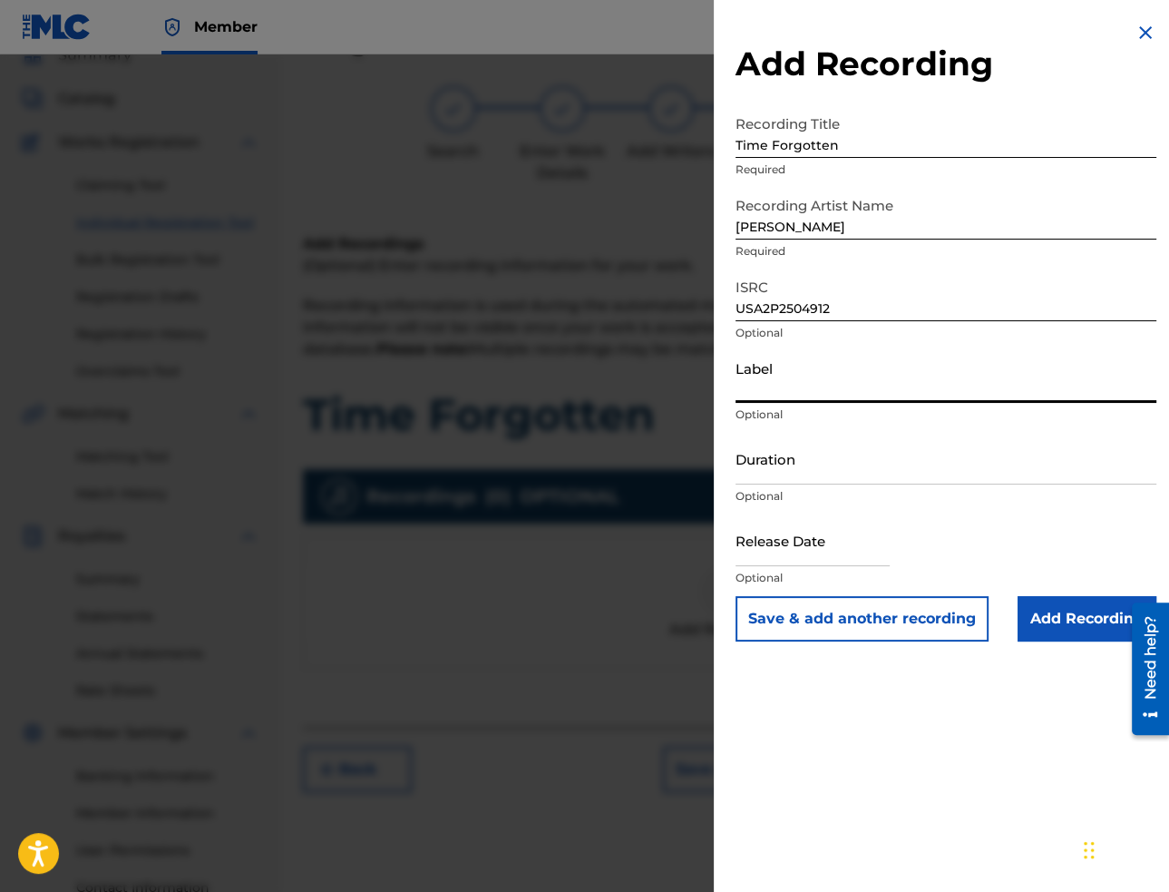
click at [932, 384] on input "Label" at bounding box center [946, 377] width 421 height 52
paste input "Mountain Chill Out"
type input "Mountain Chill Out"
click at [793, 474] on input "Duration" at bounding box center [946, 459] width 421 height 52
paste input "02:27"
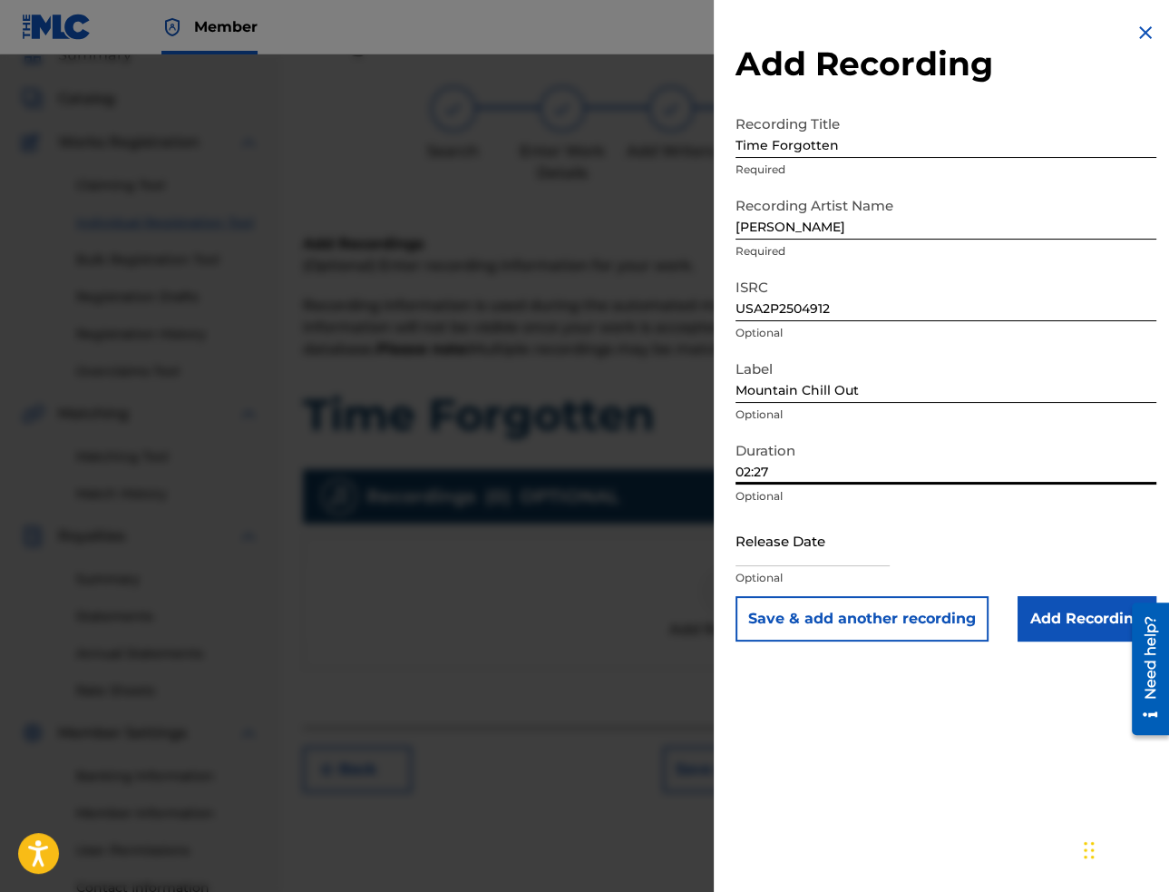
type input "02:27"
drag, startPoint x: 863, startPoint y: 543, endPoint x: 917, endPoint y: 565, distance: 58.6
click at [862, 543] on input "text" at bounding box center [813, 540] width 154 height 52
paste input "[DATE]"
type input "[DATE]"
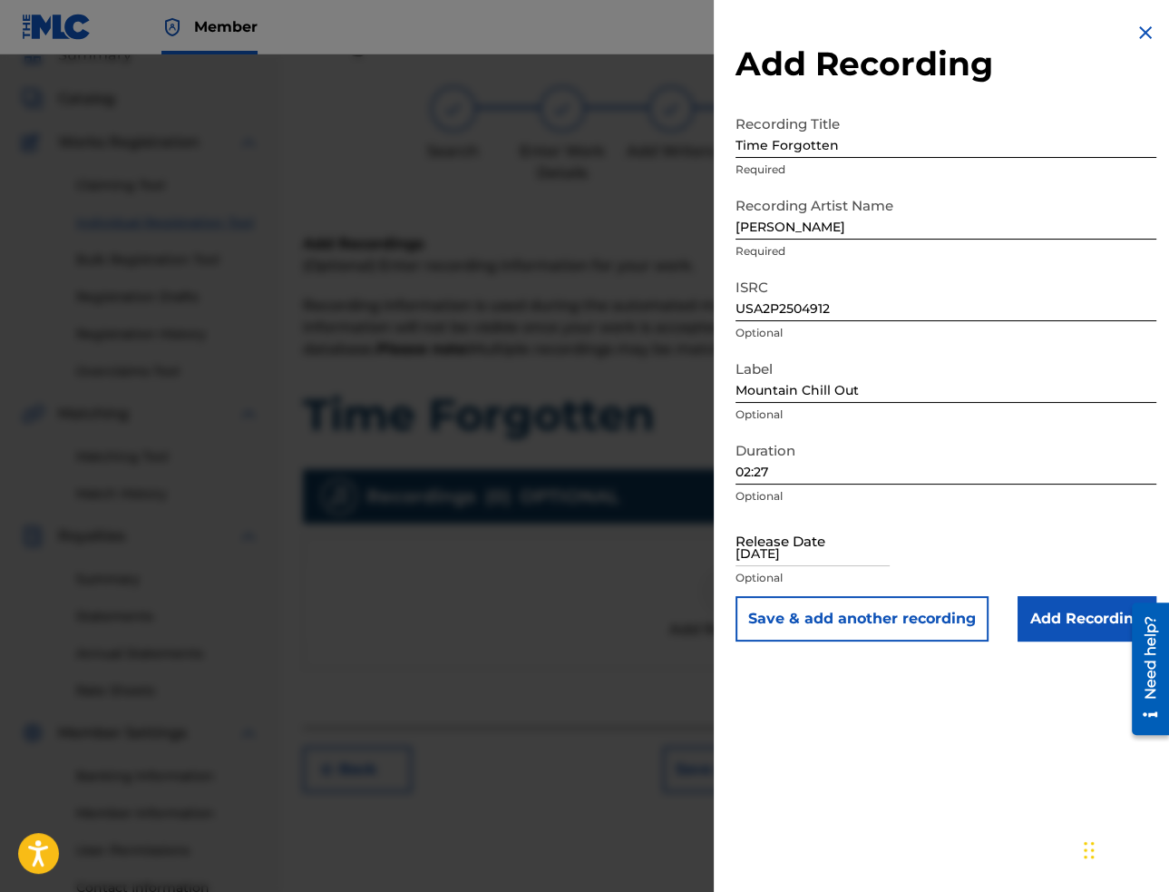
select select "1"
select select "2025"
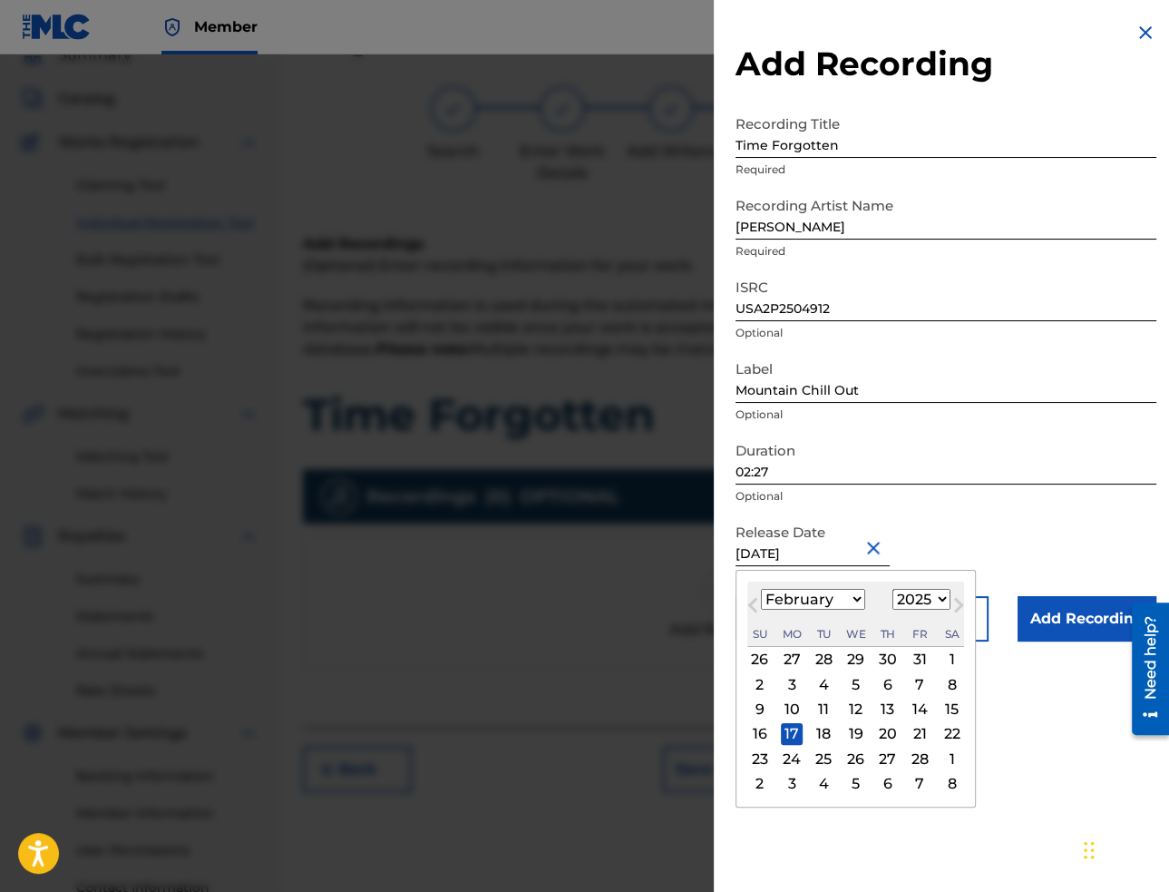
type input "[DATE]"
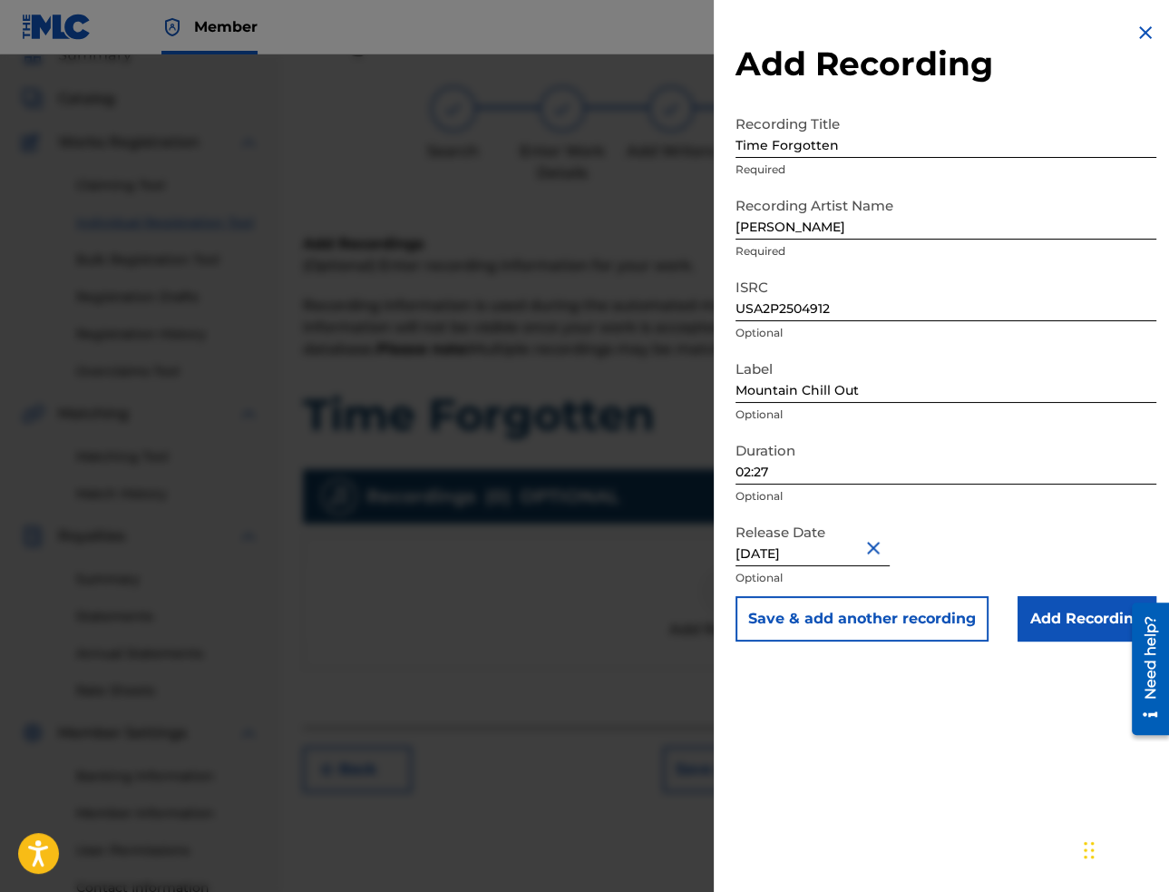
click at [1078, 615] on input "Add Recording" at bounding box center [1087, 618] width 139 height 45
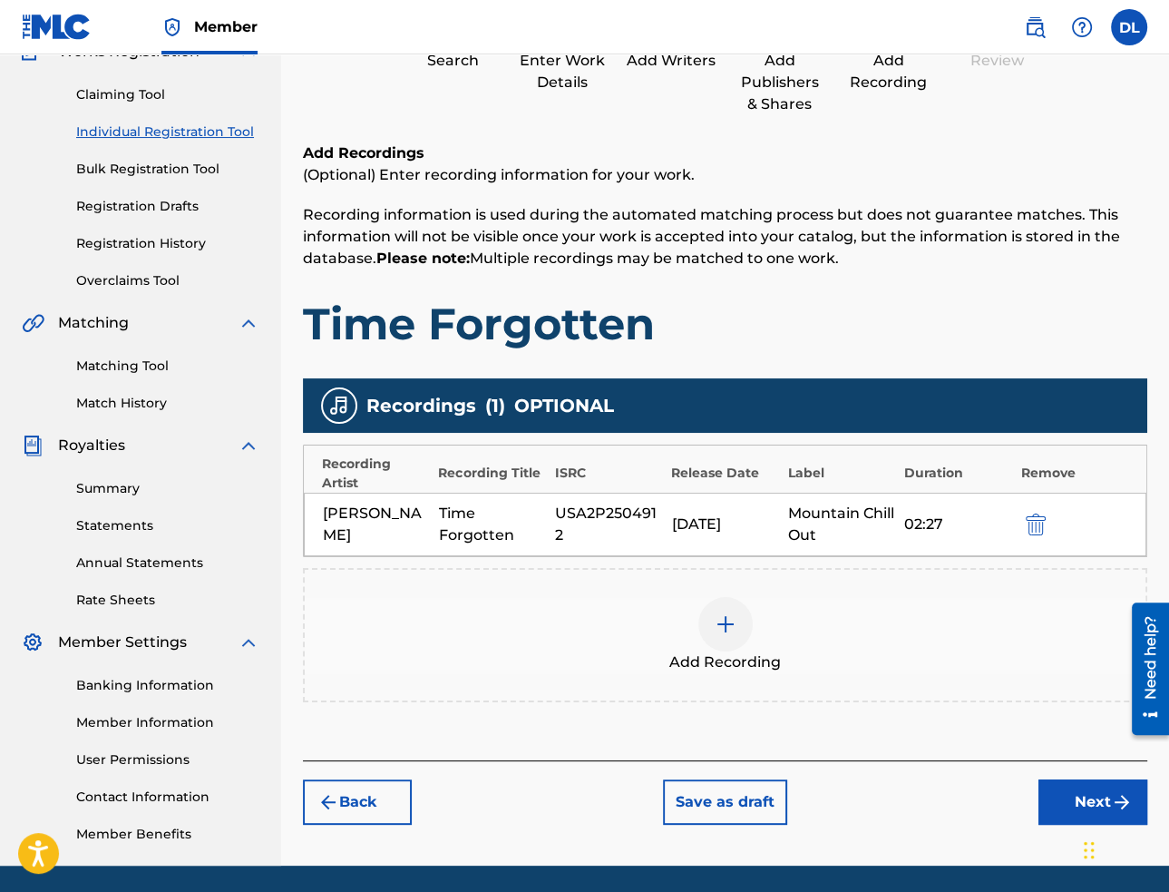
click at [1067, 797] on button "Next" at bounding box center [1093, 801] width 109 height 45
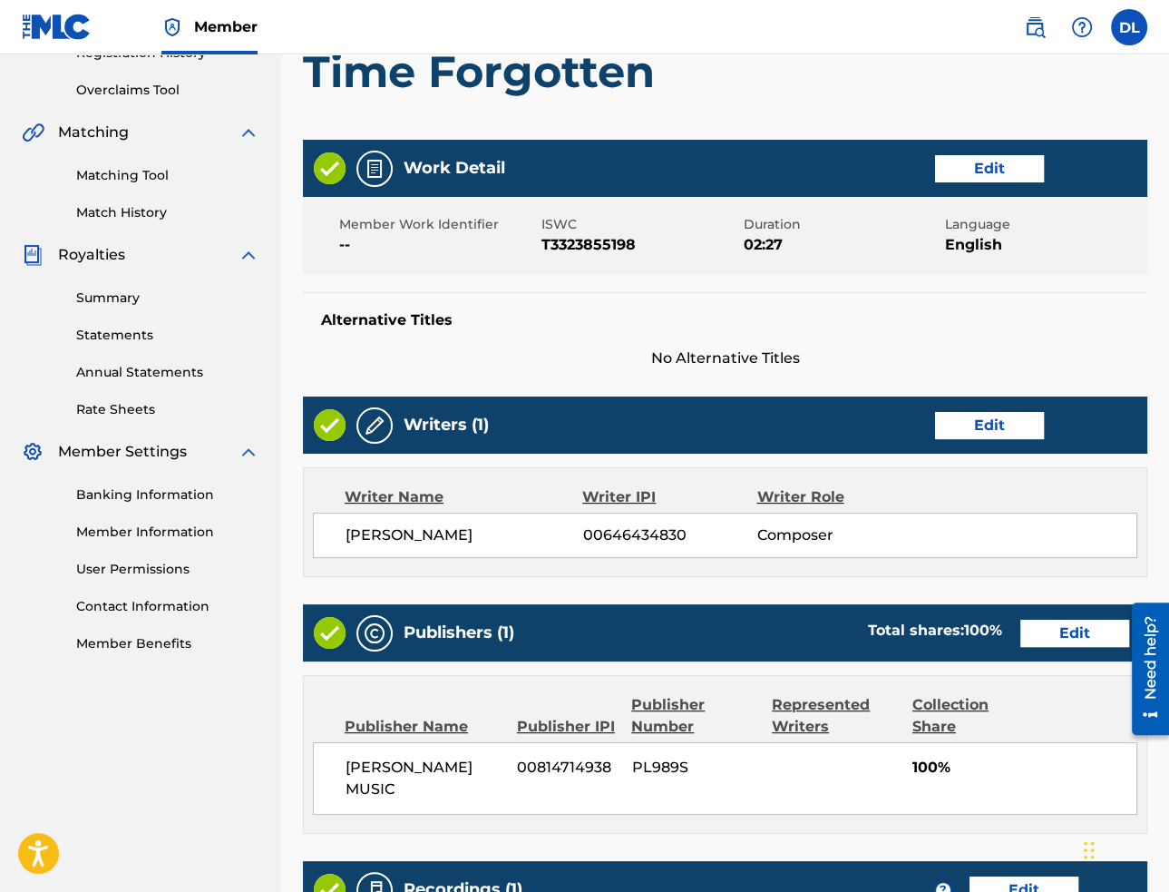
scroll to position [635, 0]
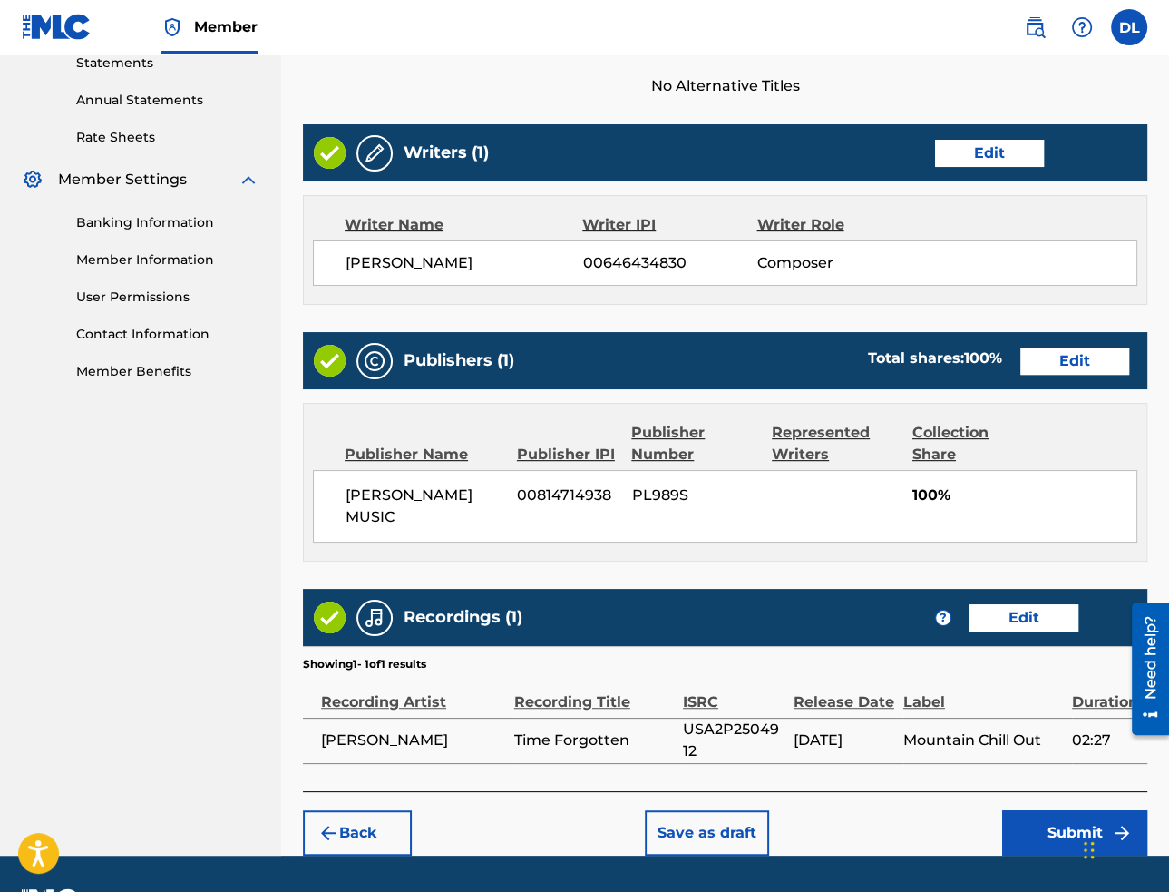
click at [1040, 841] on button "Submit" at bounding box center [1074, 832] width 145 height 45
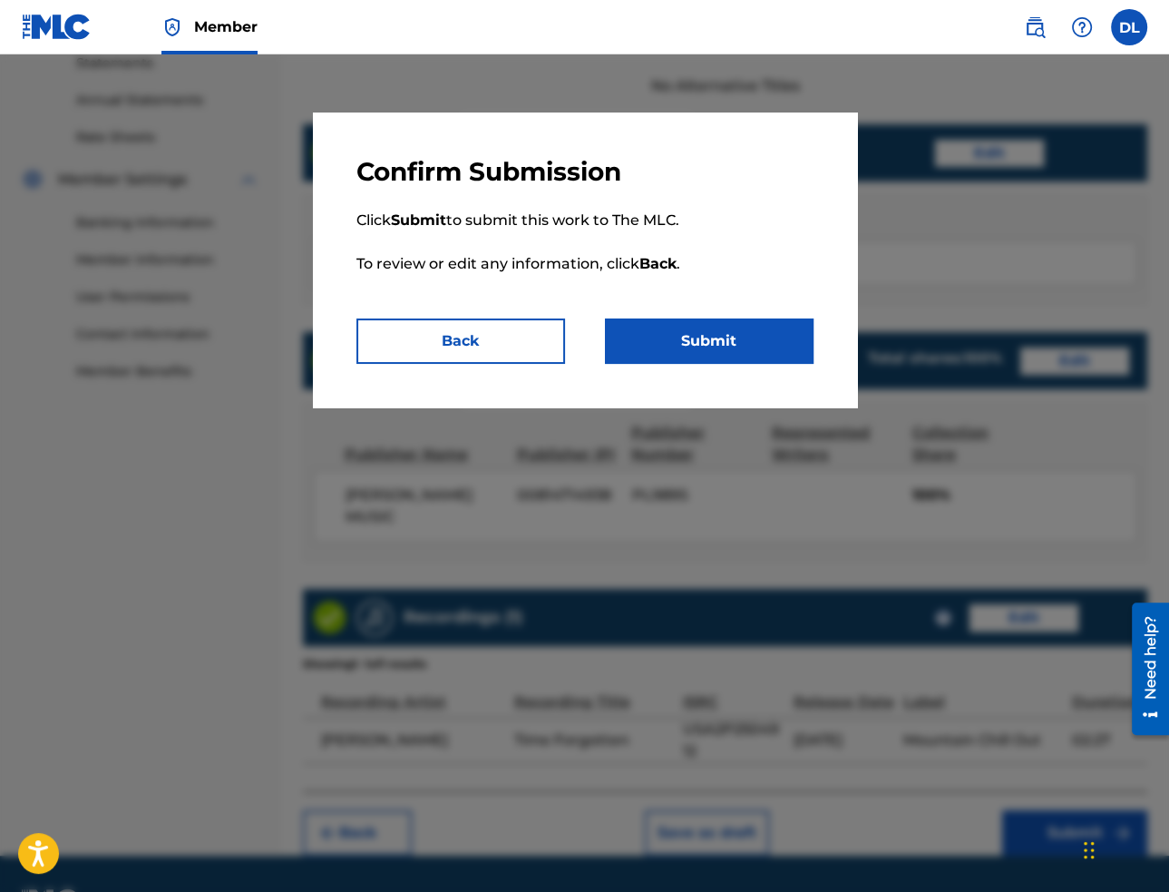
click at [712, 343] on button "Submit" at bounding box center [709, 340] width 209 height 45
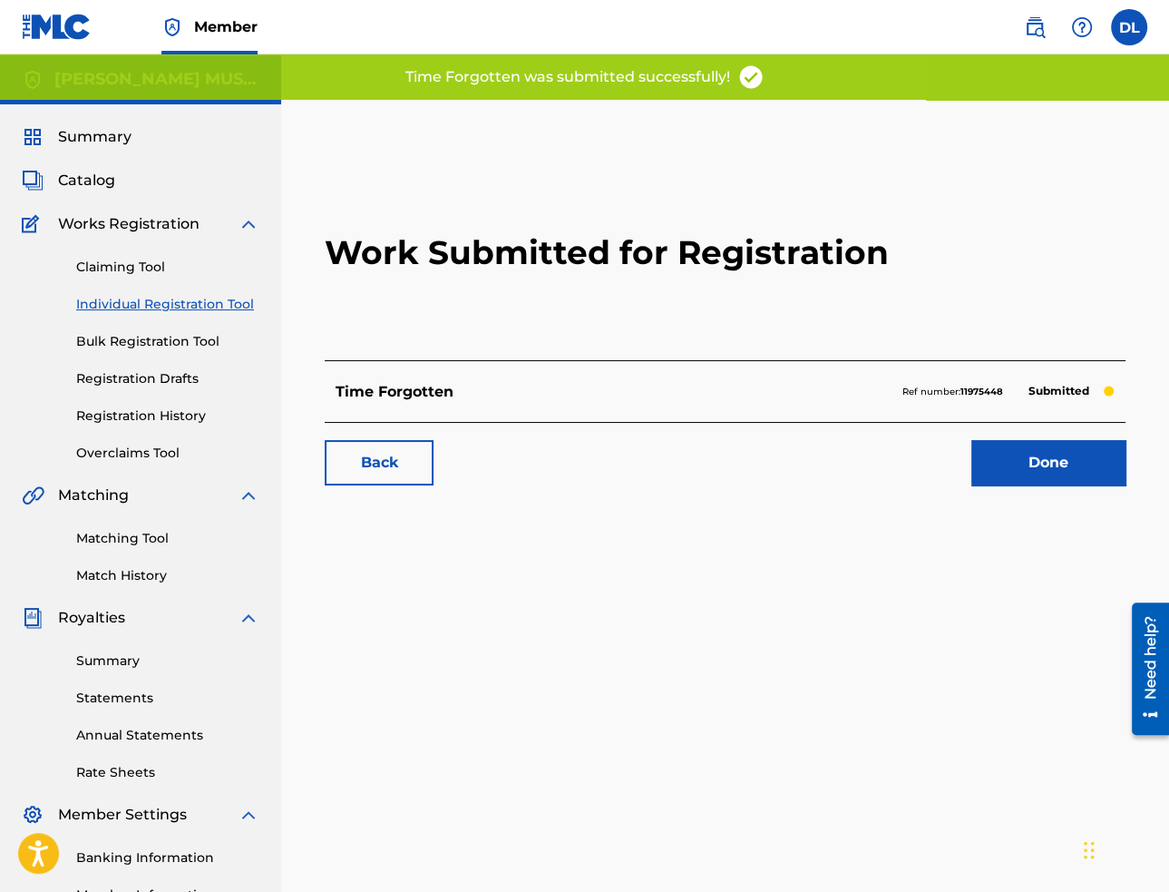
click at [1067, 464] on link "Done" at bounding box center [1048, 462] width 154 height 45
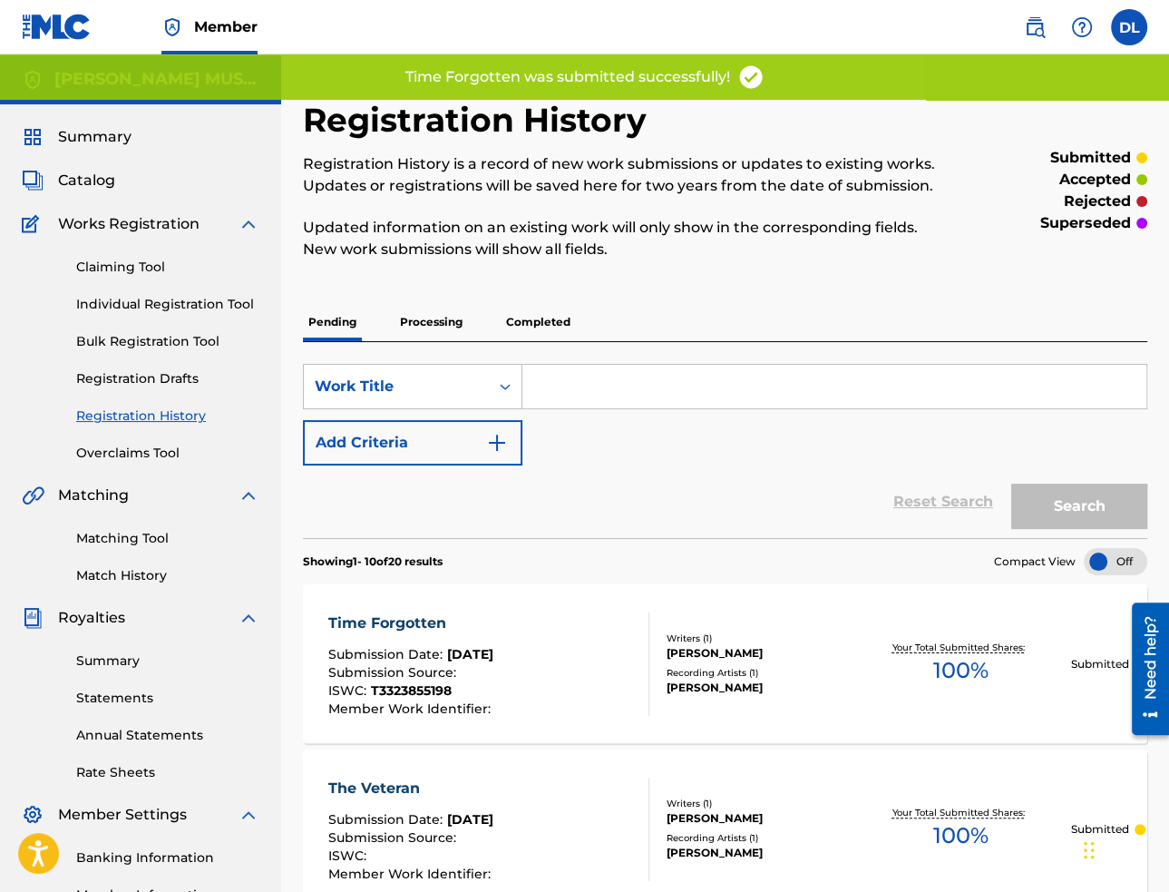
click at [171, 311] on link "Individual Registration Tool" at bounding box center [167, 304] width 183 height 19
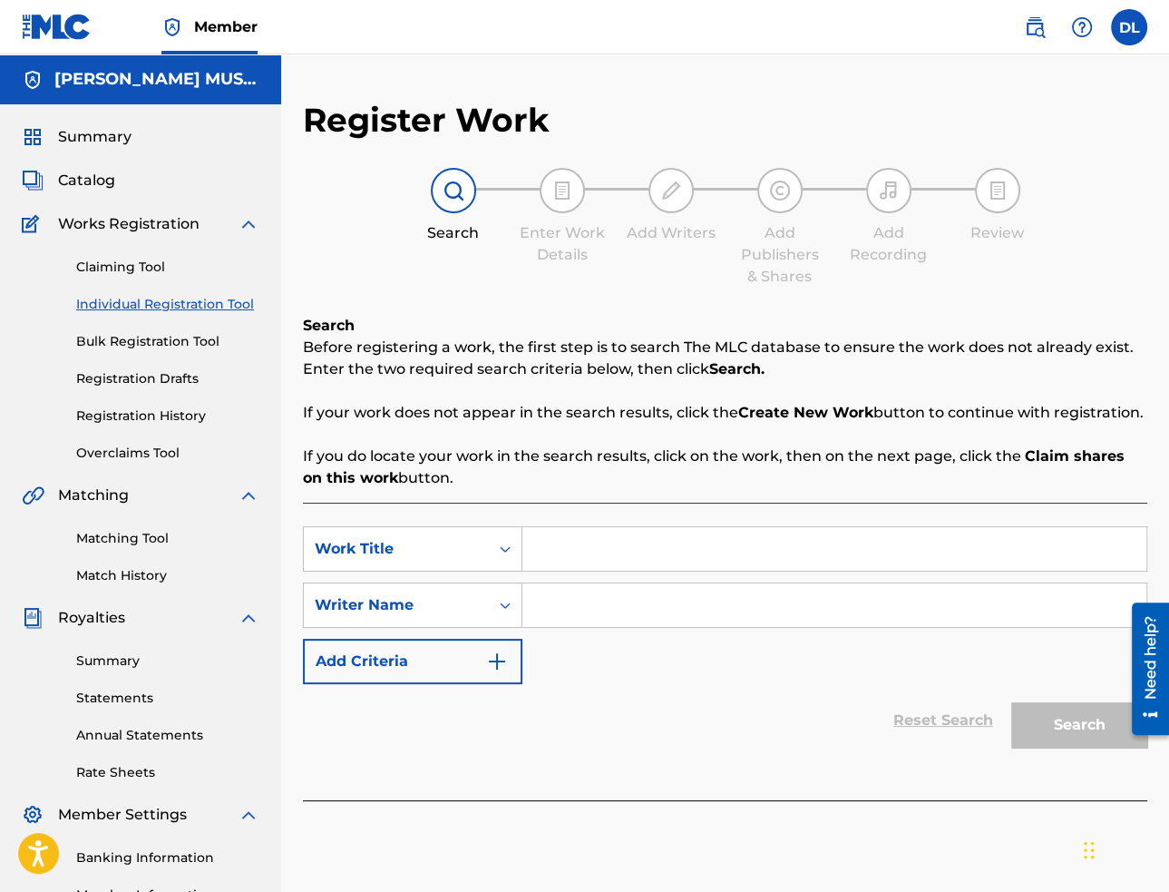
click at [657, 548] on input "Search Form" at bounding box center [834, 549] width 624 height 44
paste input "Turbo Magnum"
type input "Turbo Magnum"
click at [904, 627] on div "SearchWithCriteria270e1722-01d7-4a6d-bfd9-074d1a9723dc Work Title Turbo Magnum …" at bounding box center [725, 605] width 844 height 158
click at [958, 635] on div "SearchWithCriteria270e1722-01d7-4a6d-bfd9-074d1a9723dc Work Title Turbo Magnum …" at bounding box center [725, 605] width 844 height 158
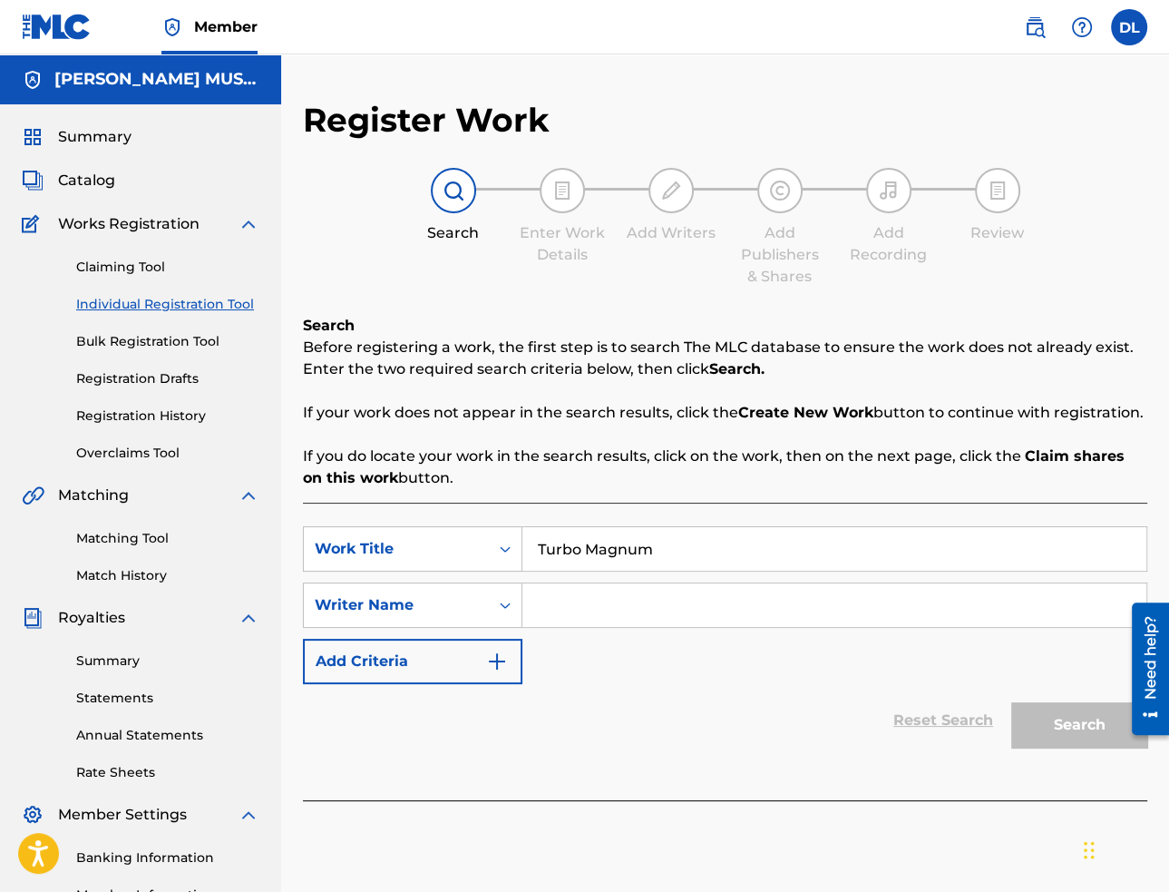
click at [952, 612] on input "Search Form" at bounding box center [834, 605] width 624 height 44
paste input "[PERSON_NAME]"
type input "[PERSON_NAME]"
click at [1059, 729] on button "Search" at bounding box center [1079, 724] width 136 height 45
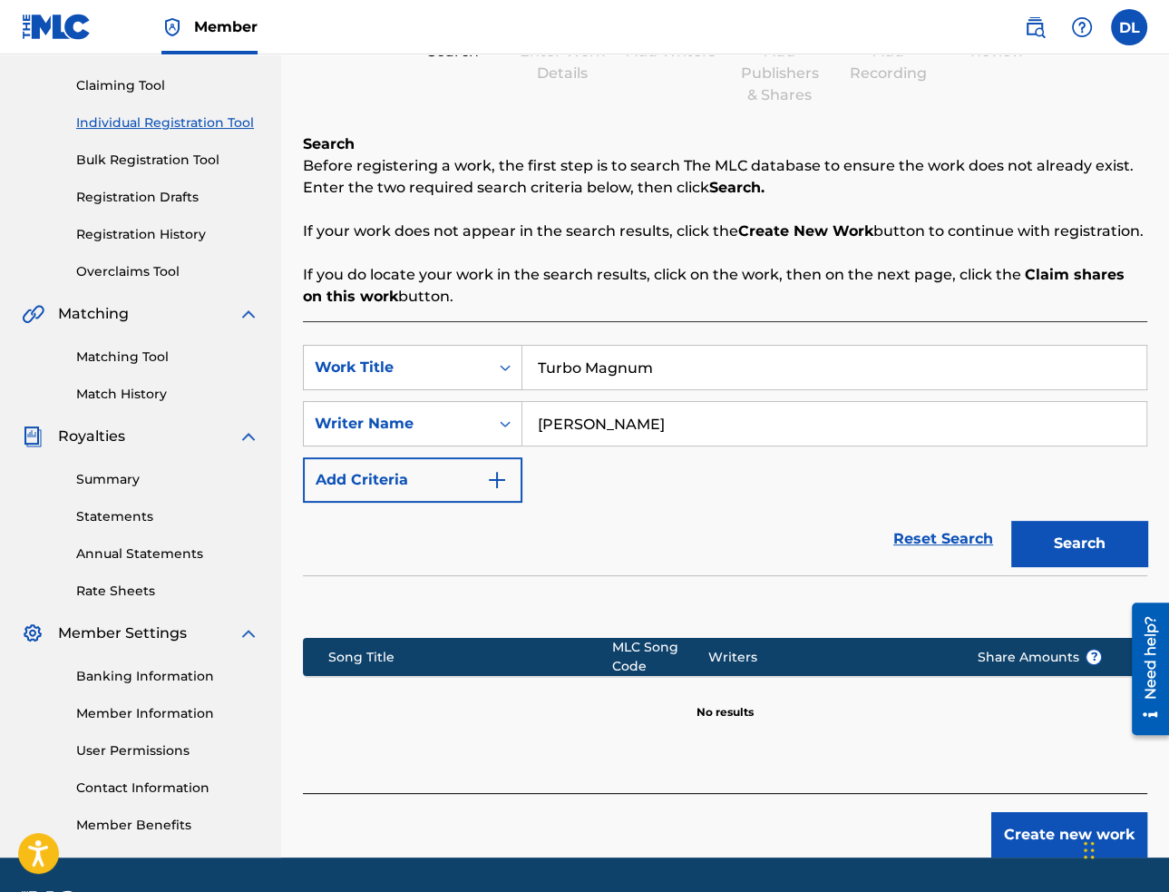
scroll to position [233, 0]
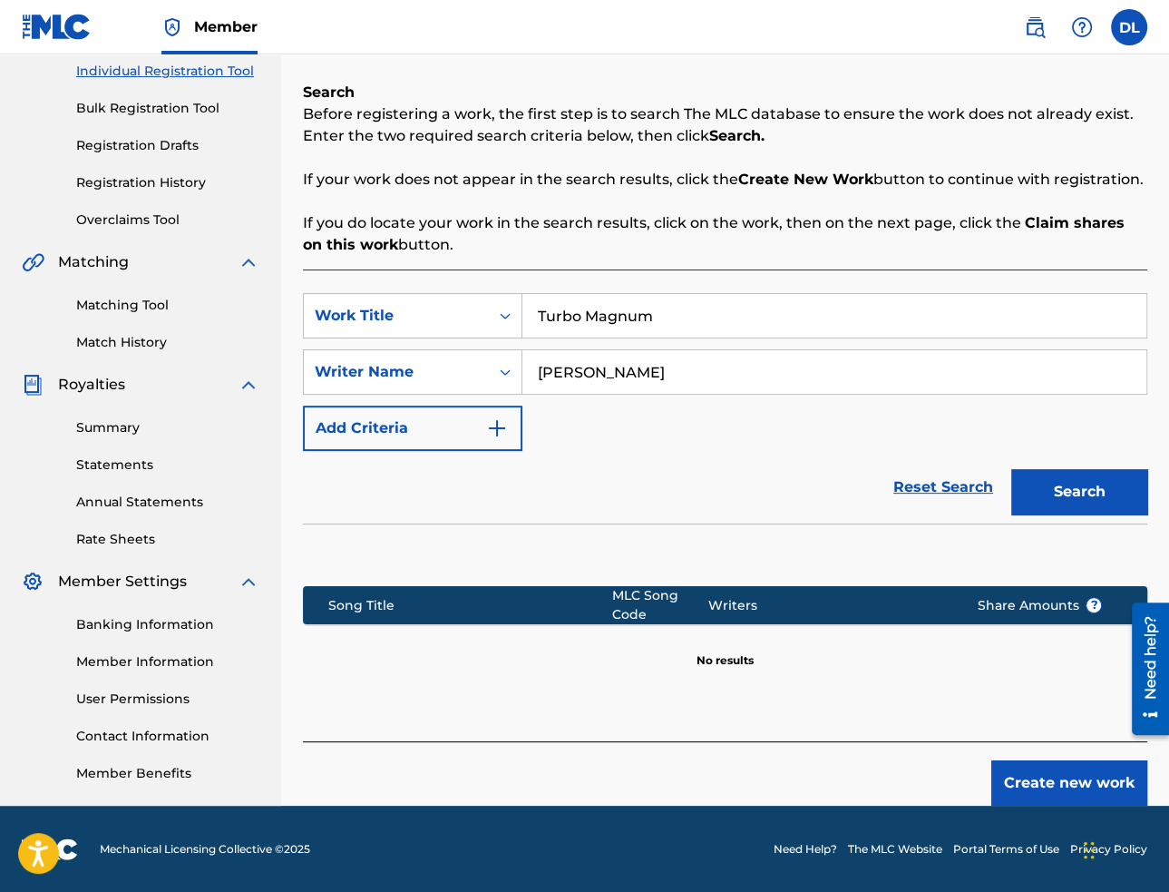
click at [1004, 787] on button "Create new work" at bounding box center [1069, 782] width 156 height 45
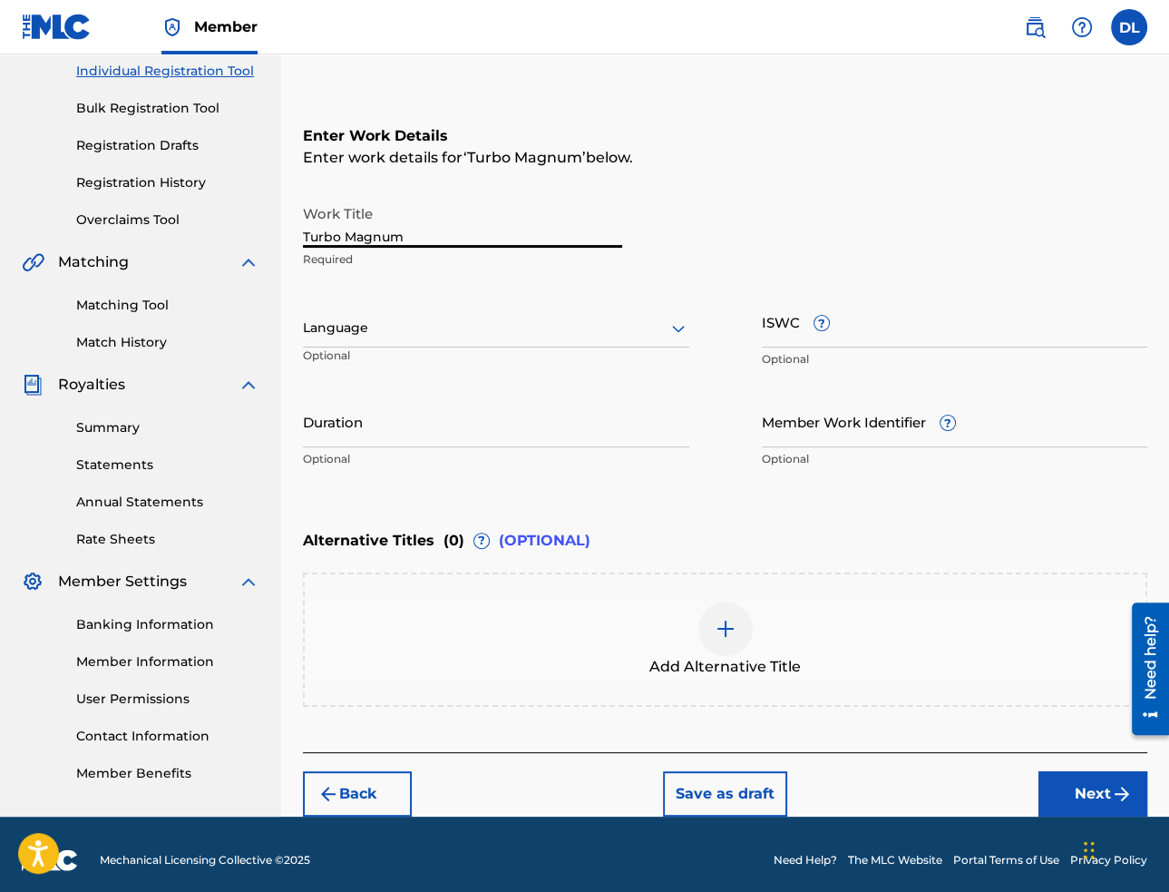
click at [363, 237] on input "Turbo Magnum" at bounding box center [462, 222] width 319 height 52
click at [519, 430] on input "Duration" at bounding box center [496, 421] width 386 height 52
paste input "T-332.394.381-9"
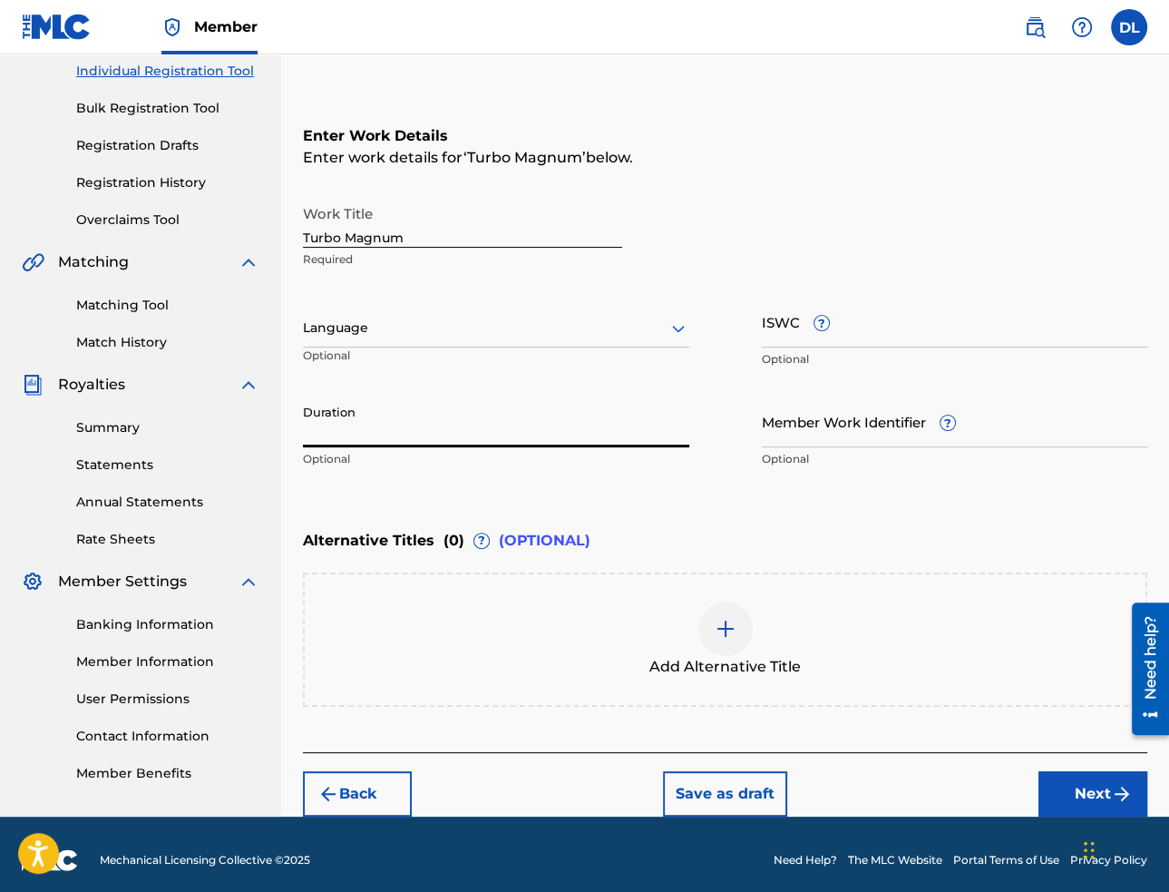
type input "T-332.394.381-9"
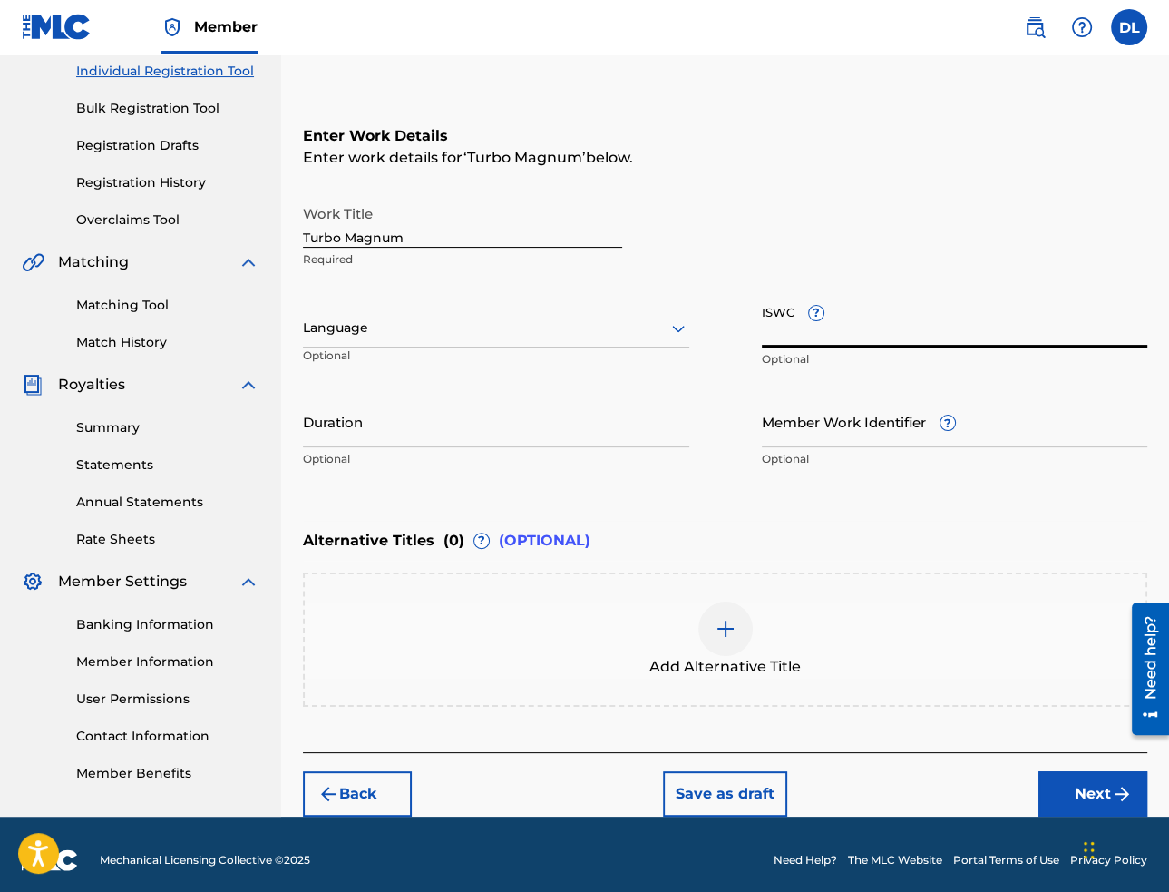
click at [790, 327] on input "ISWC ?" at bounding box center [955, 322] width 386 height 52
paste input "T-332.394.381-9"
type input "T-332.394.381-9"
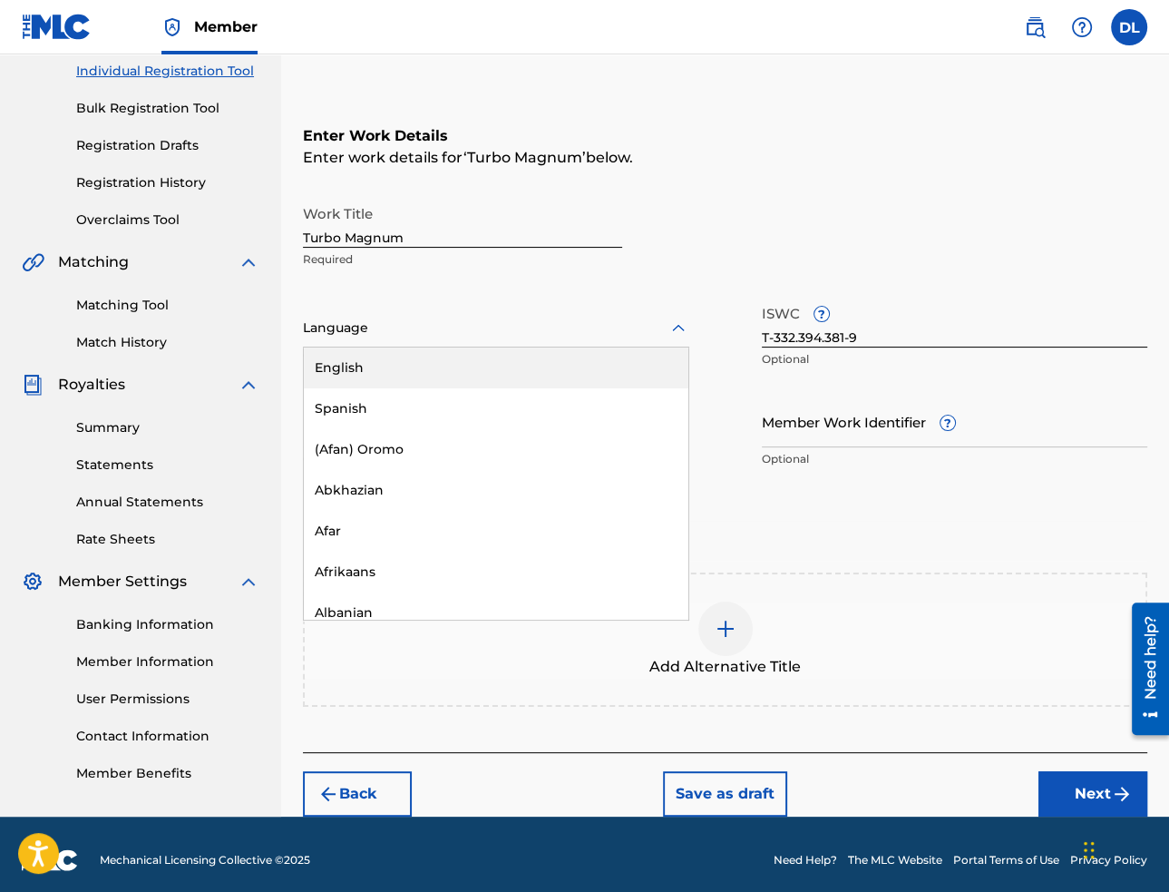
click at [624, 334] on div at bounding box center [496, 328] width 386 height 23
drag, startPoint x: 487, startPoint y: 379, endPoint x: 513, endPoint y: 376, distance: 25.5
click at [487, 378] on div "English" at bounding box center [496, 367] width 385 height 41
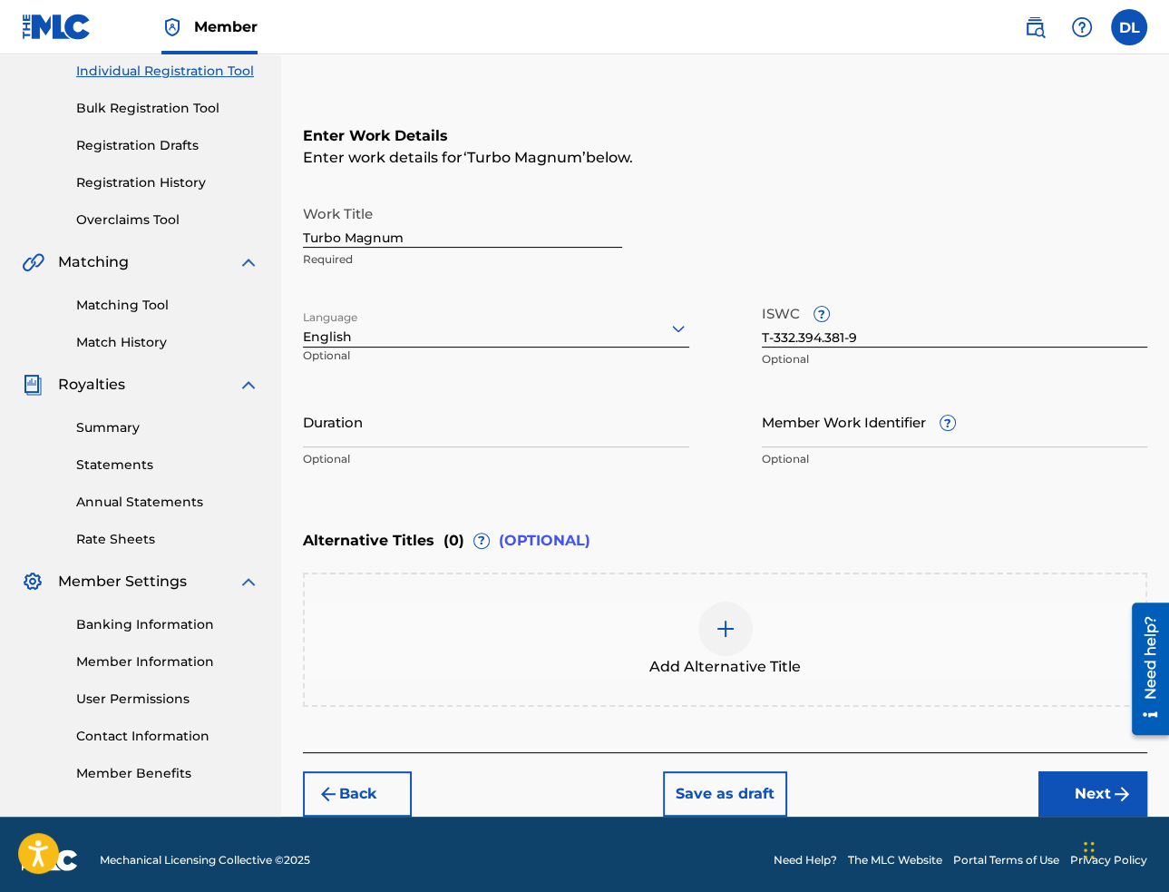
drag, startPoint x: 659, startPoint y: 419, endPoint x: 662, endPoint y: 433, distance: 13.9
click at [659, 419] on input "Duration" at bounding box center [496, 421] width 386 height 52
paste input "02:41"
type input "02:41"
click at [1078, 783] on button "Next" at bounding box center [1093, 793] width 109 height 45
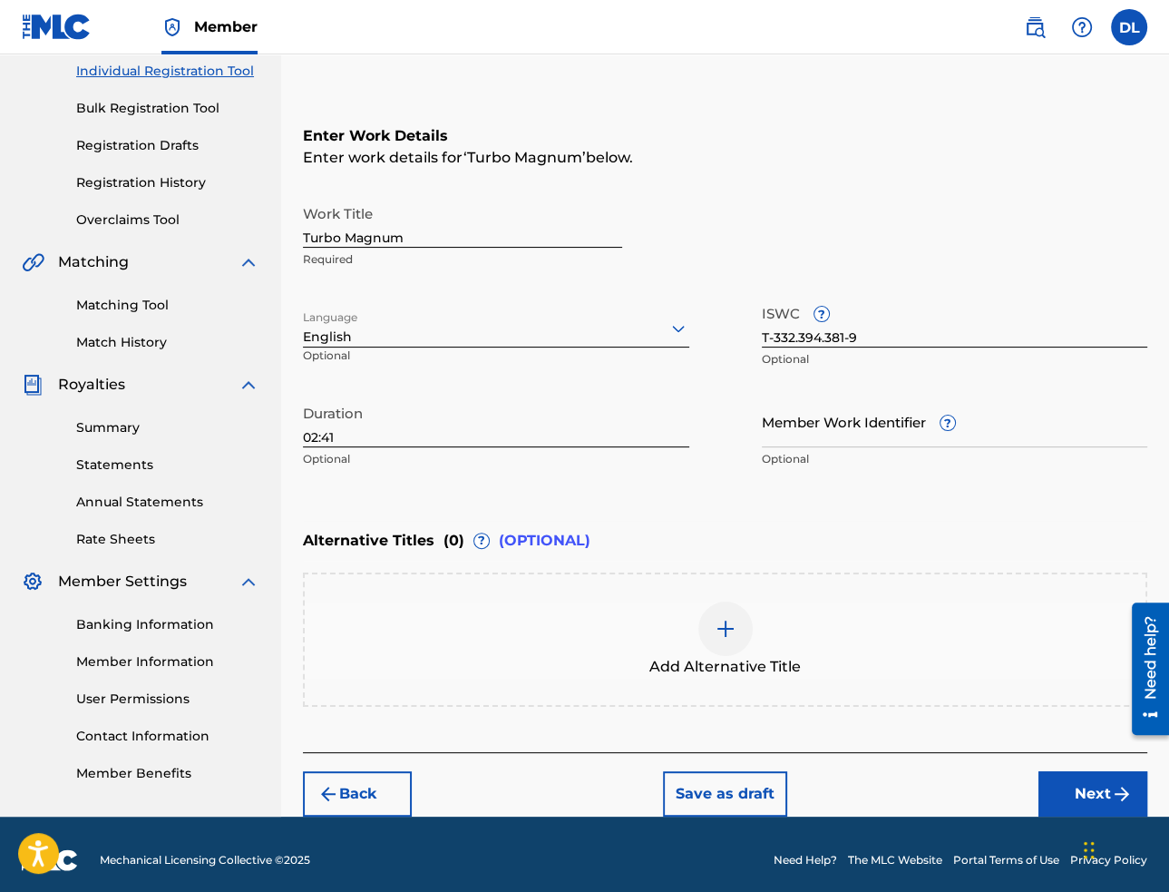
scroll to position [82, 0]
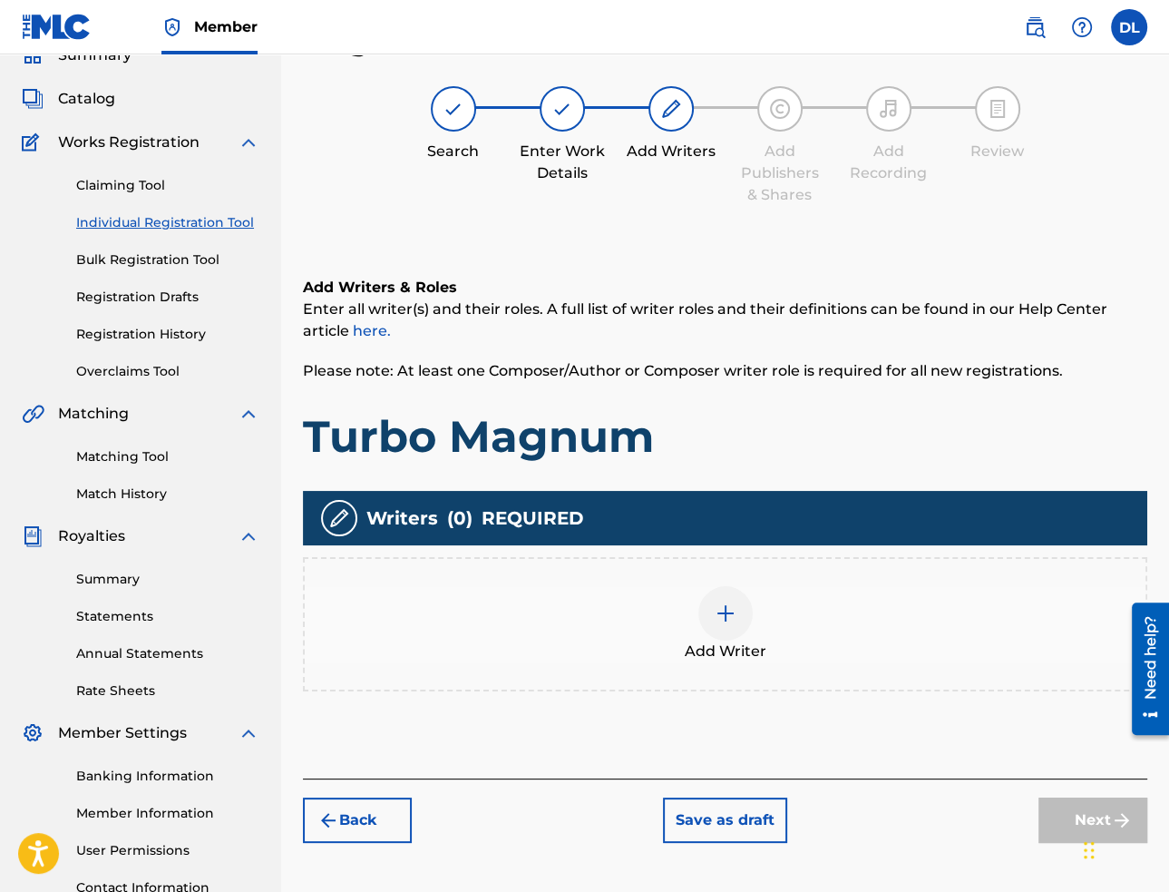
click at [725, 618] on img at bounding box center [726, 613] width 22 height 22
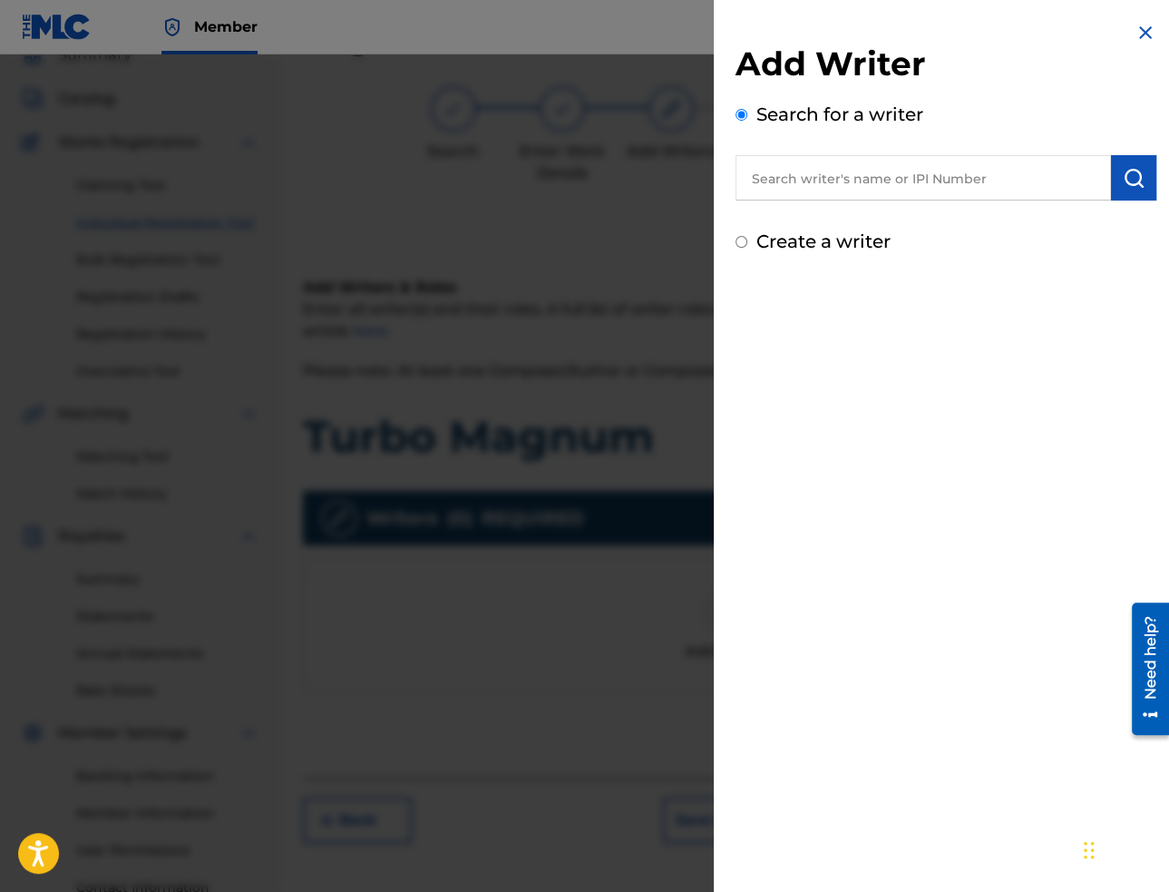
click at [845, 177] on input "text" at bounding box center [924, 177] width 376 height 45
paste input "[PERSON_NAME]"
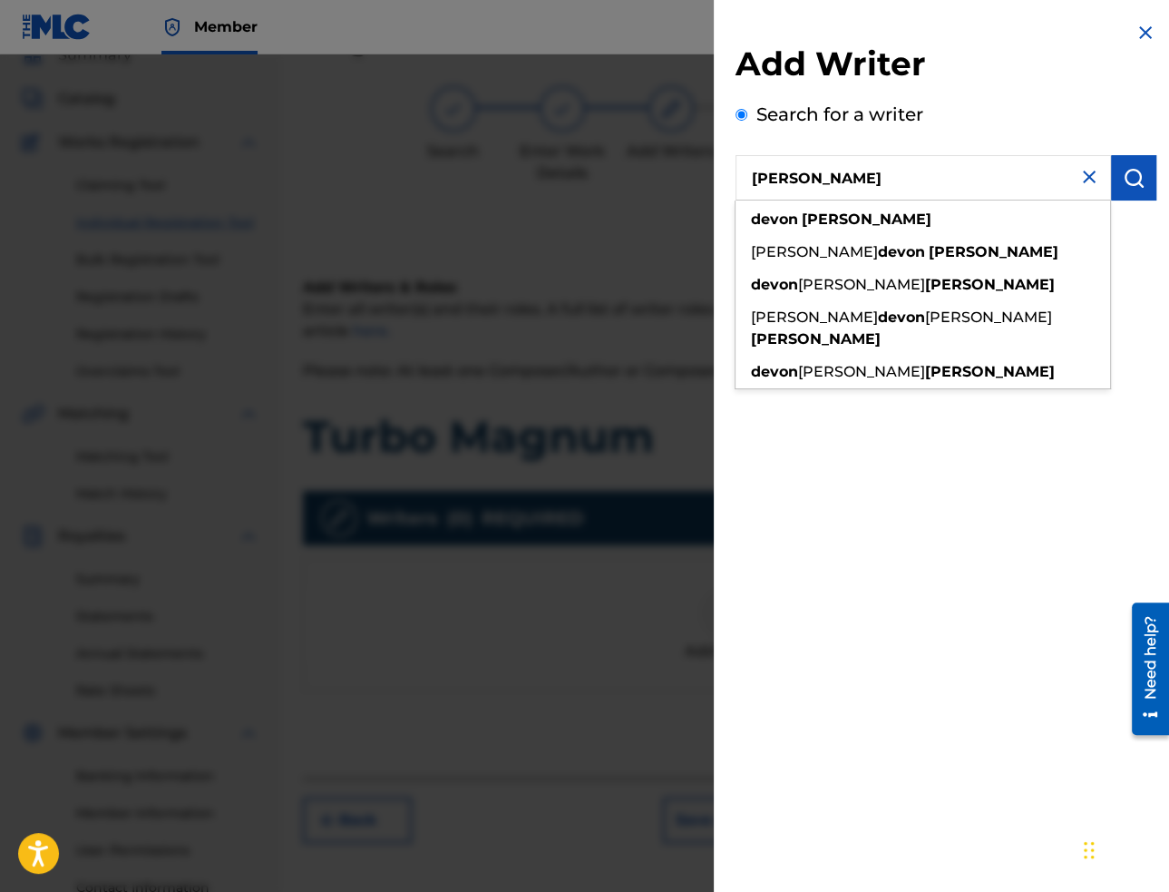
type input "[PERSON_NAME]"
click at [1125, 167] on img "submit" at bounding box center [1134, 178] width 22 height 22
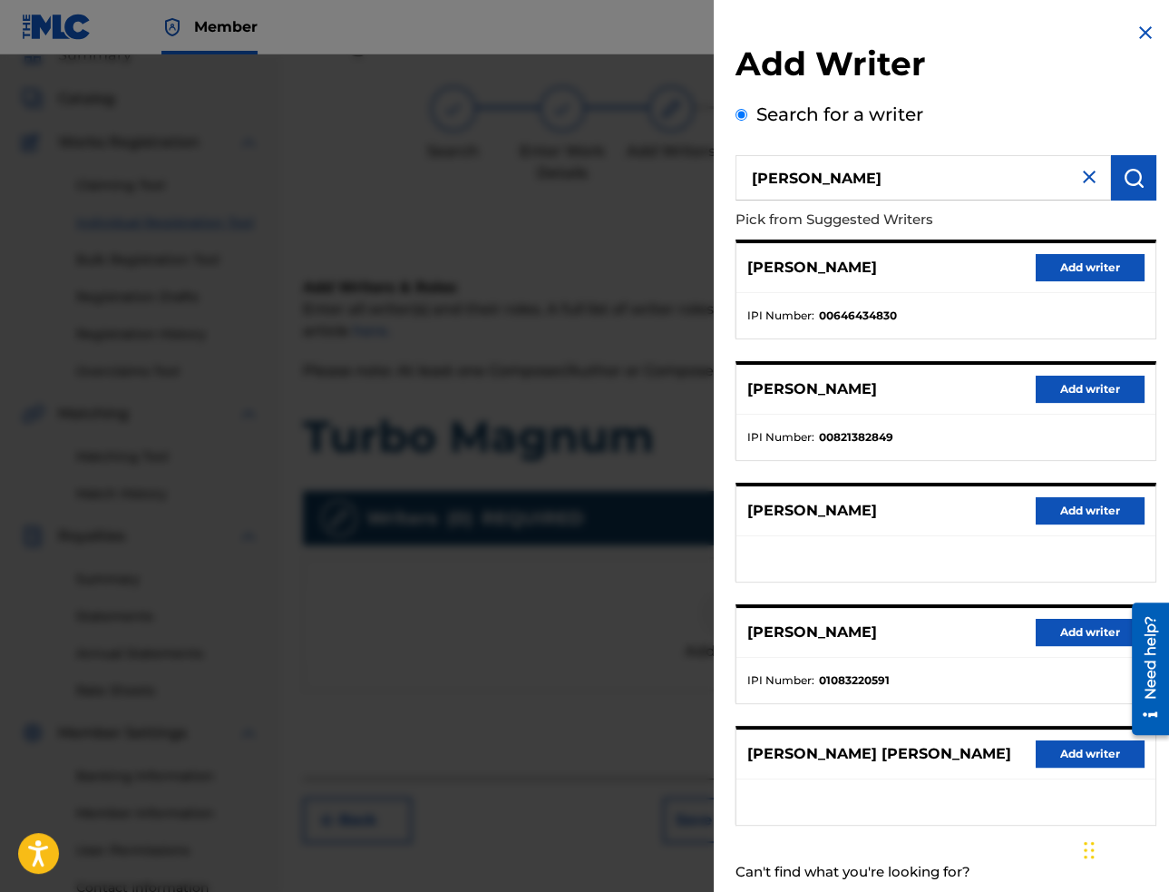
click at [1089, 268] on button "Add writer" at bounding box center [1090, 267] width 109 height 27
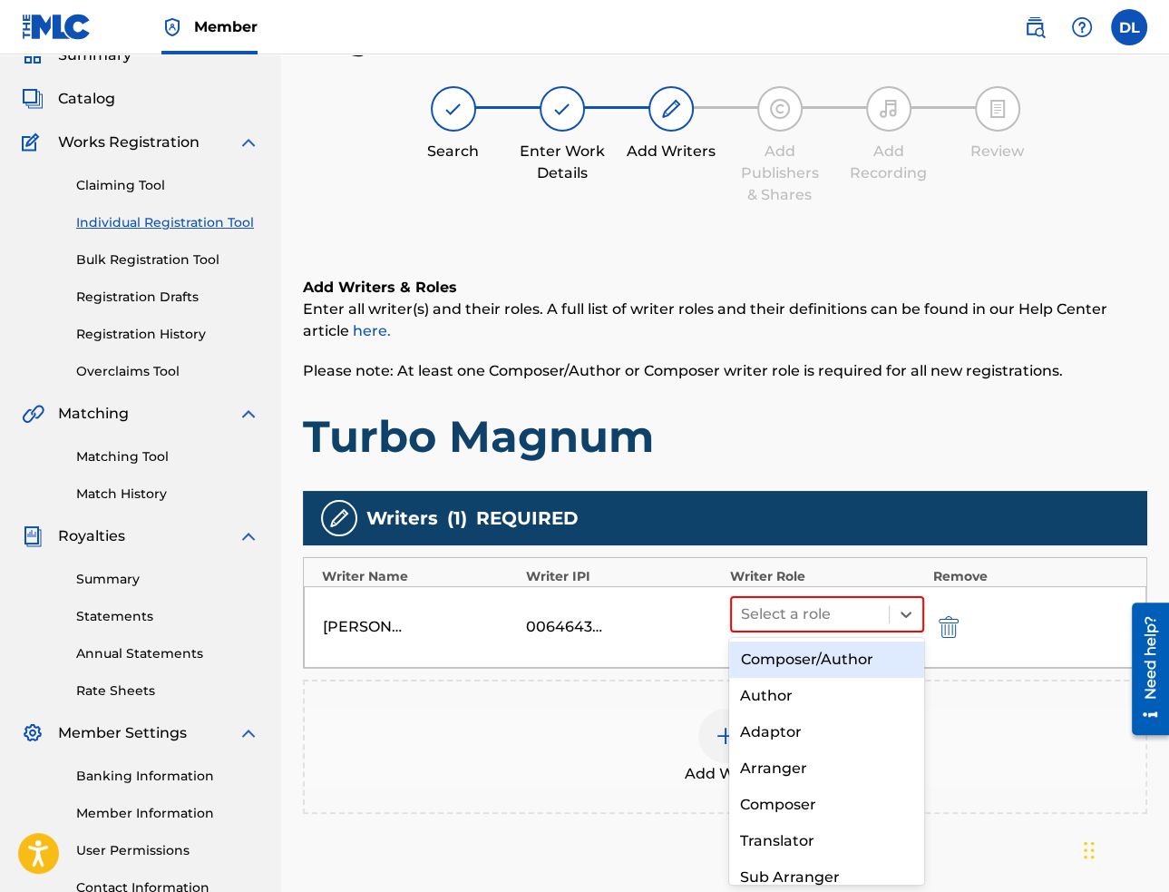
drag, startPoint x: 805, startPoint y: 612, endPoint x: 802, endPoint y: 633, distance: 21.2
click at [805, 612] on div at bounding box center [810, 613] width 139 height 25
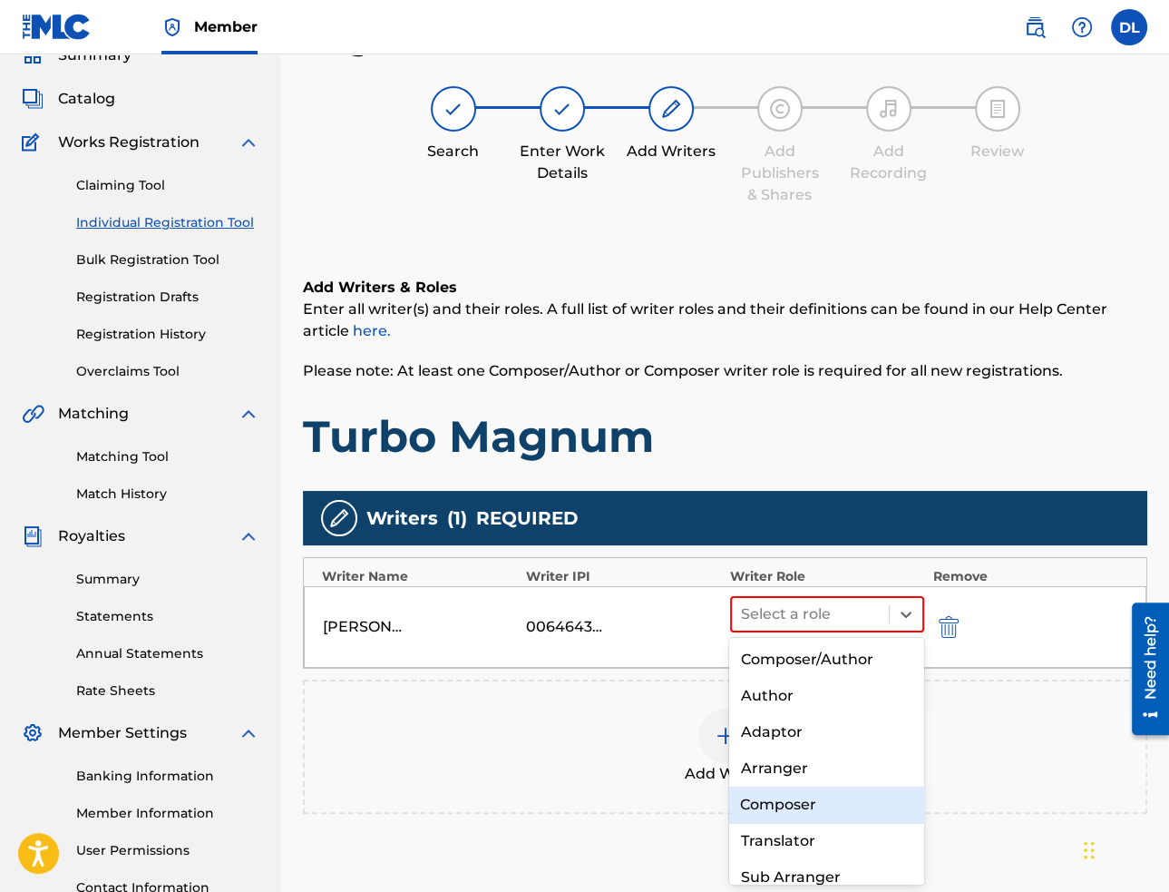
click at [791, 807] on div "Composer" at bounding box center [826, 804] width 194 height 36
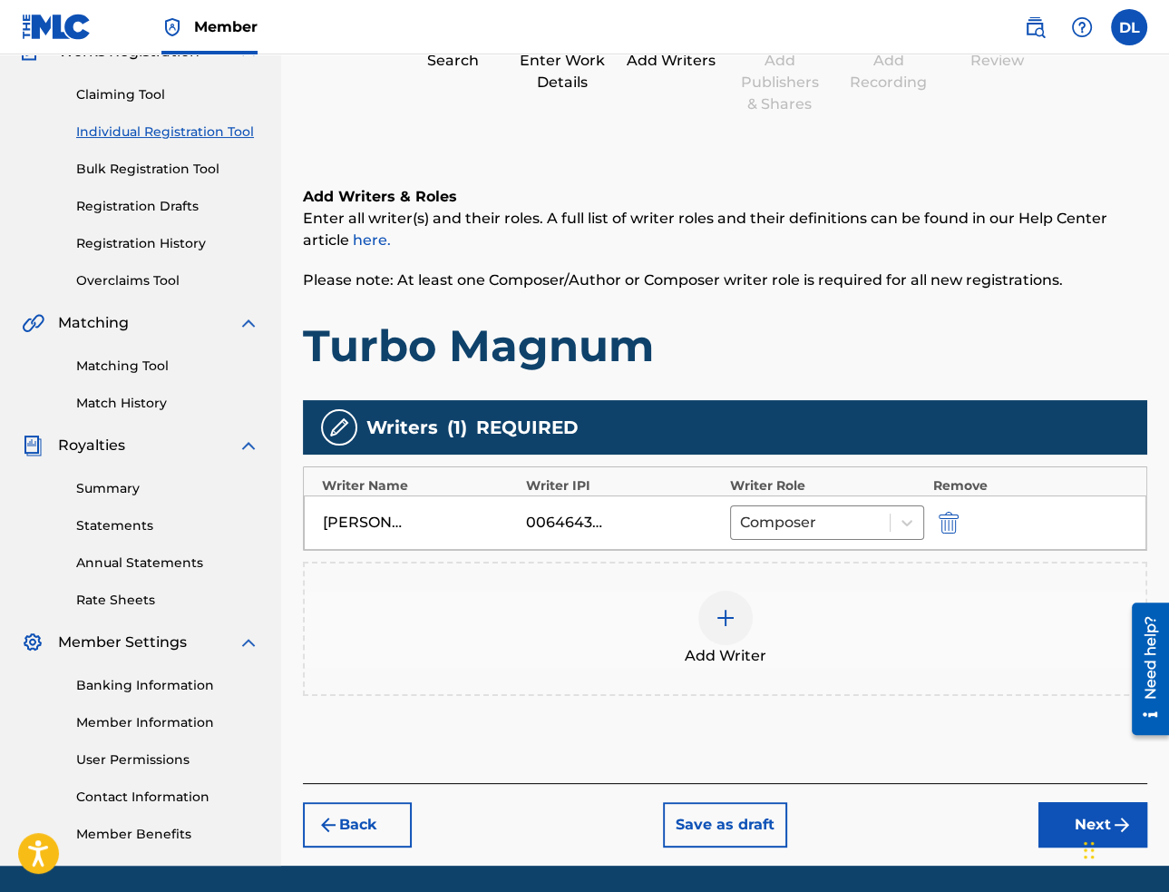
click at [1064, 809] on button "Next" at bounding box center [1093, 824] width 109 height 45
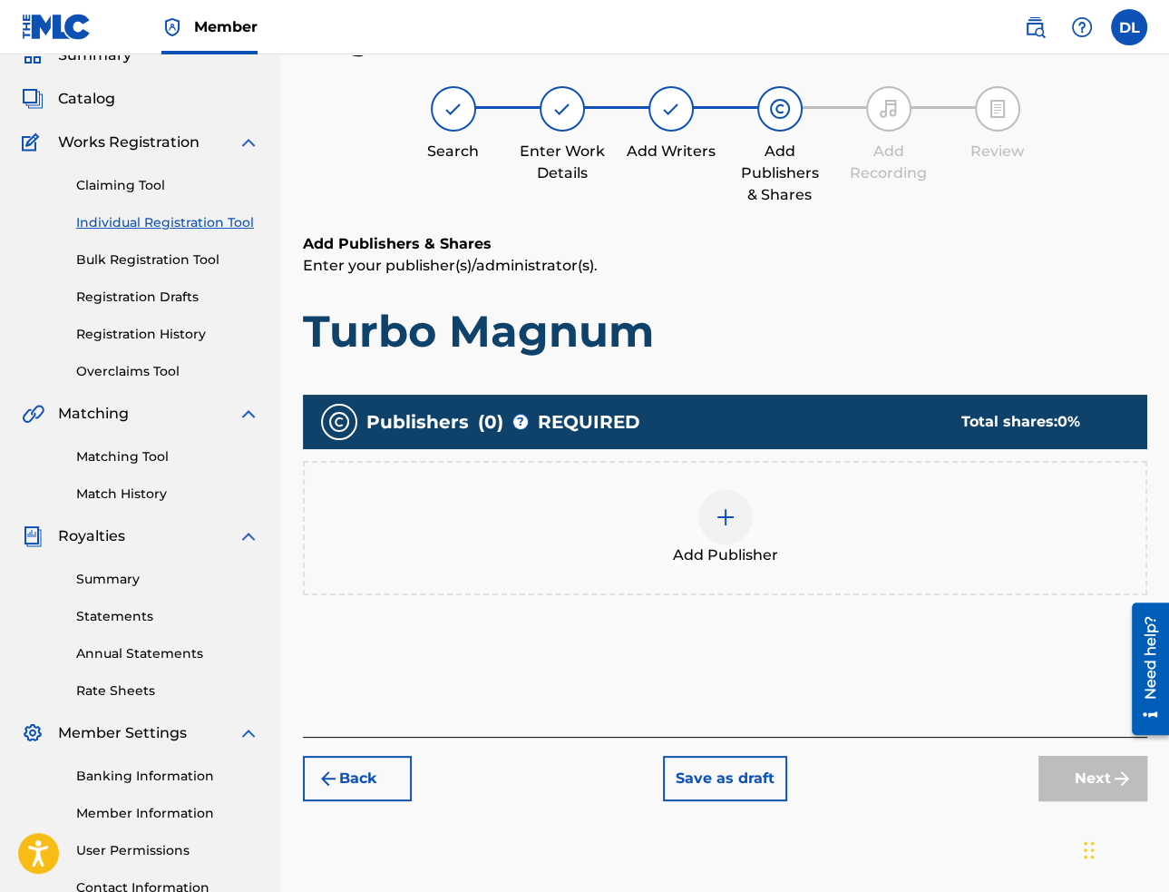
click at [718, 520] on img at bounding box center [726, 517] width 22 height 22
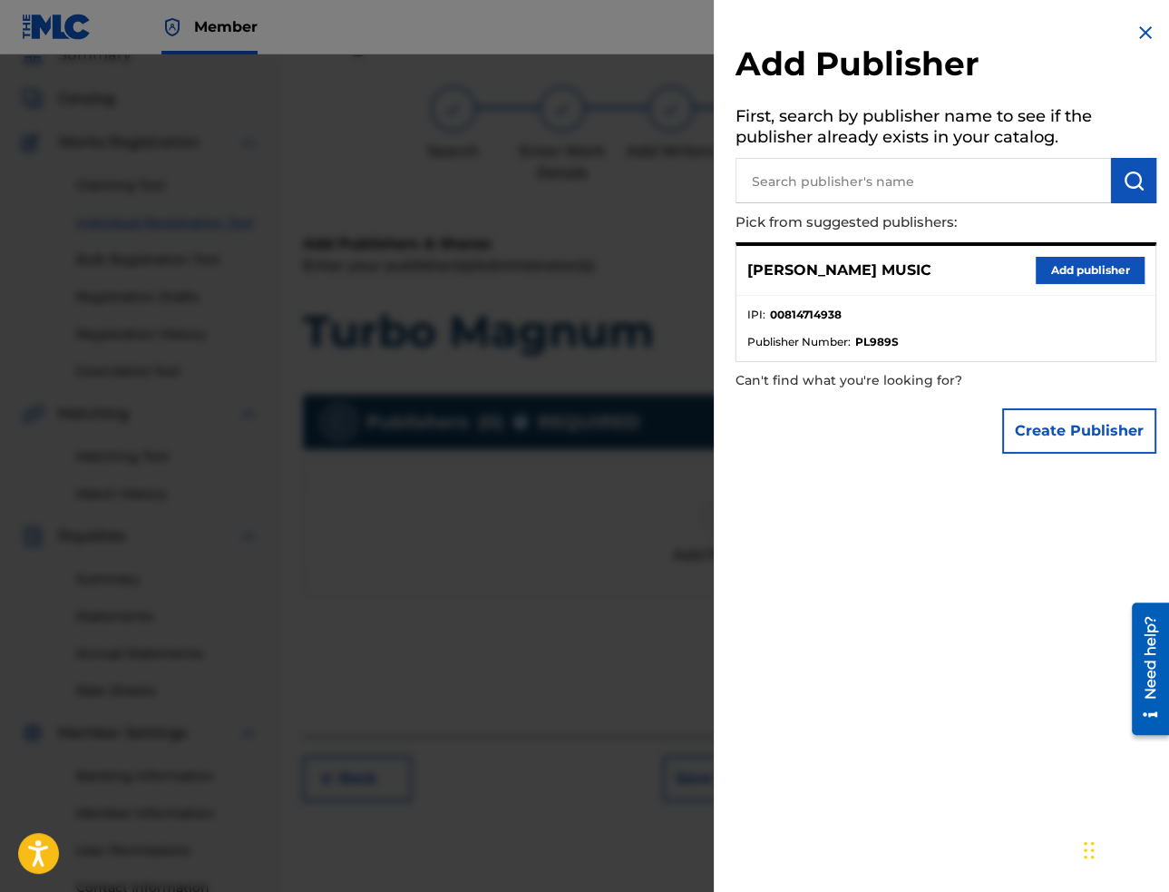
click at [1049, 274] on button "Add publisher" at bounding box center [1090, 270] width 109 height 27
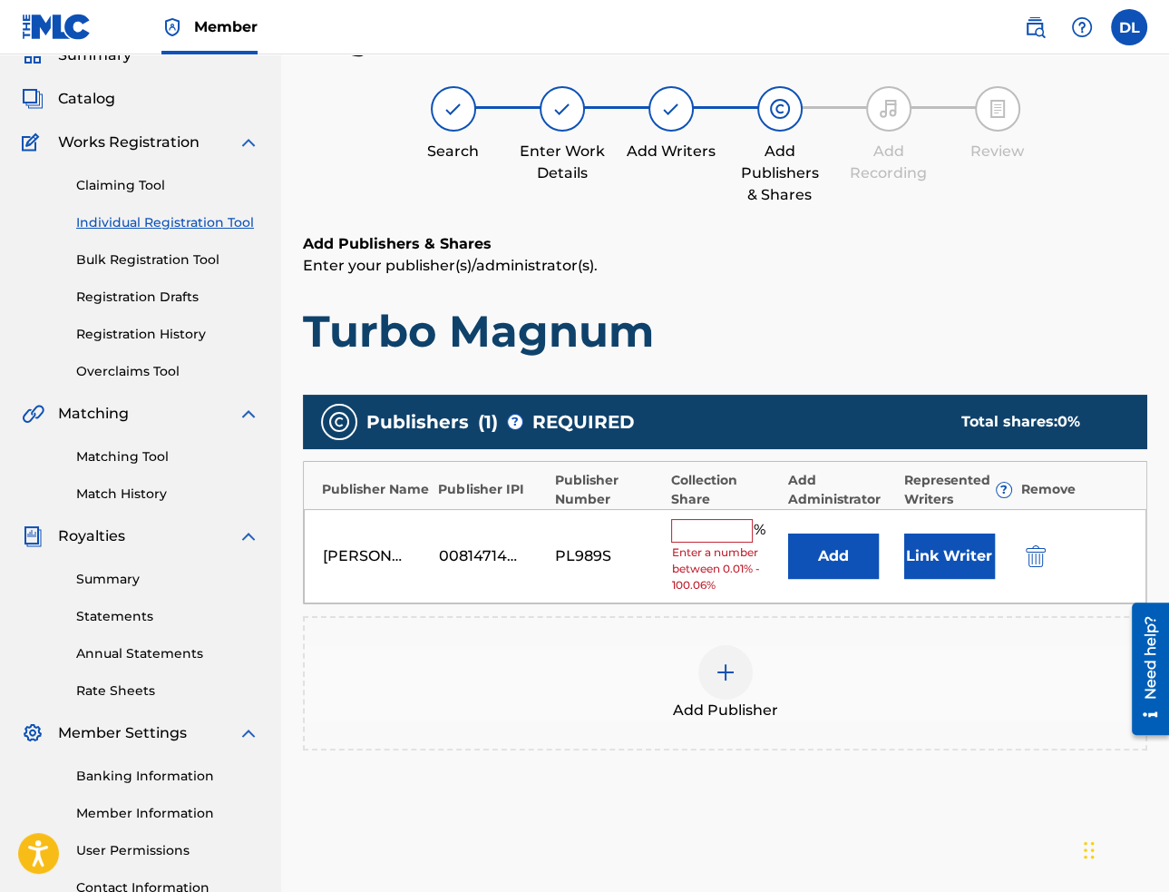
drag, startPoint x: 733, startPoint y: 529, endPoint x: 734, endPoint y: 540, distance: 10.9
click at [733, 529] on input "text" at bounding box center [712, 531] width 82 height 24
type input "100"
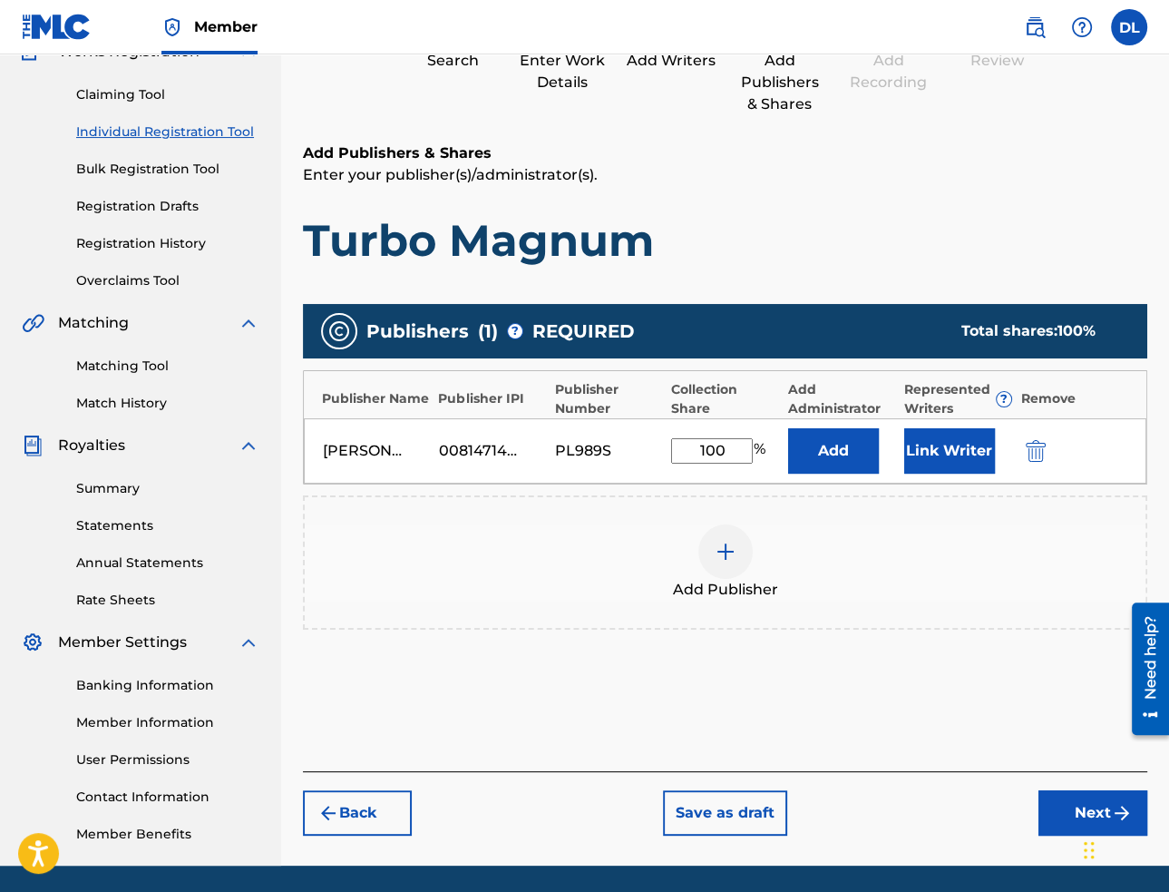
click at [1049, 816] on button "Next" at bounding box center [1093, 812] width 109 height 45
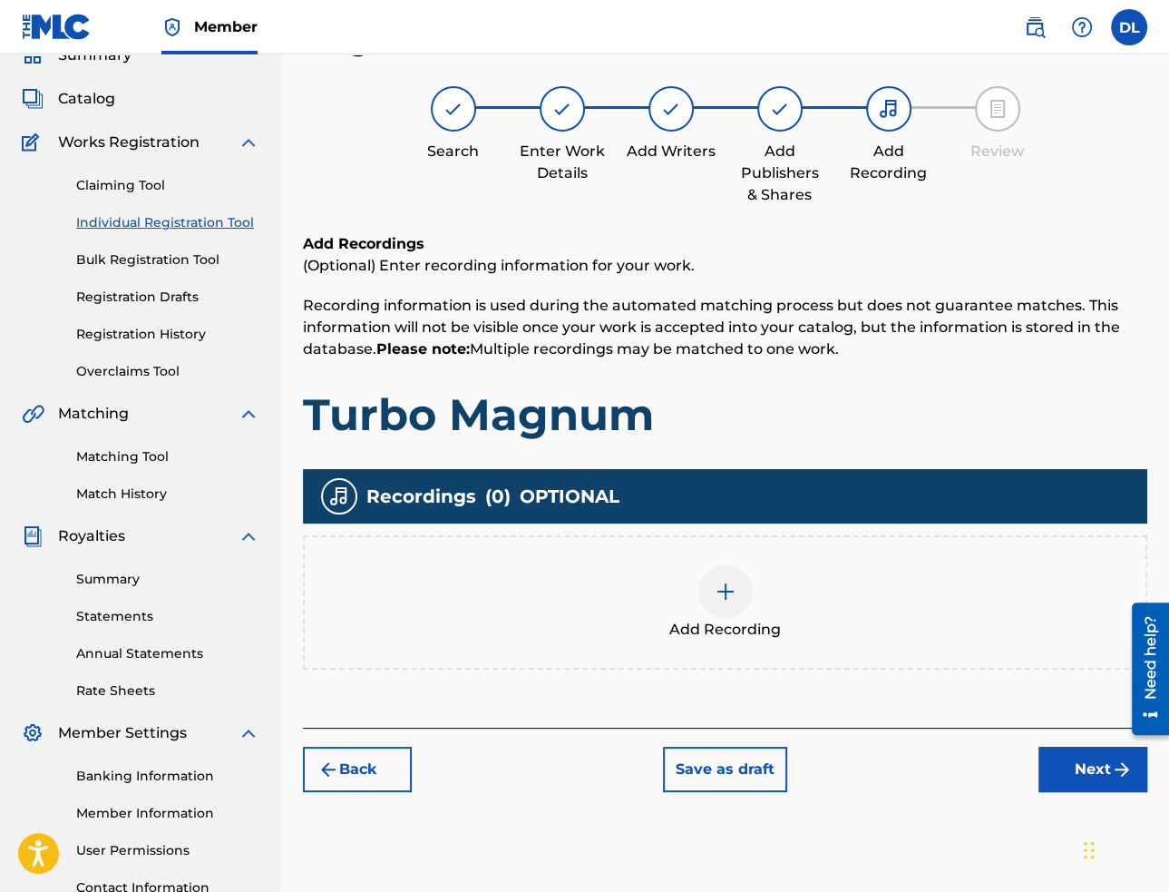
click at [728, 597] on img at bounding box center [726, 592] width 22 height 22
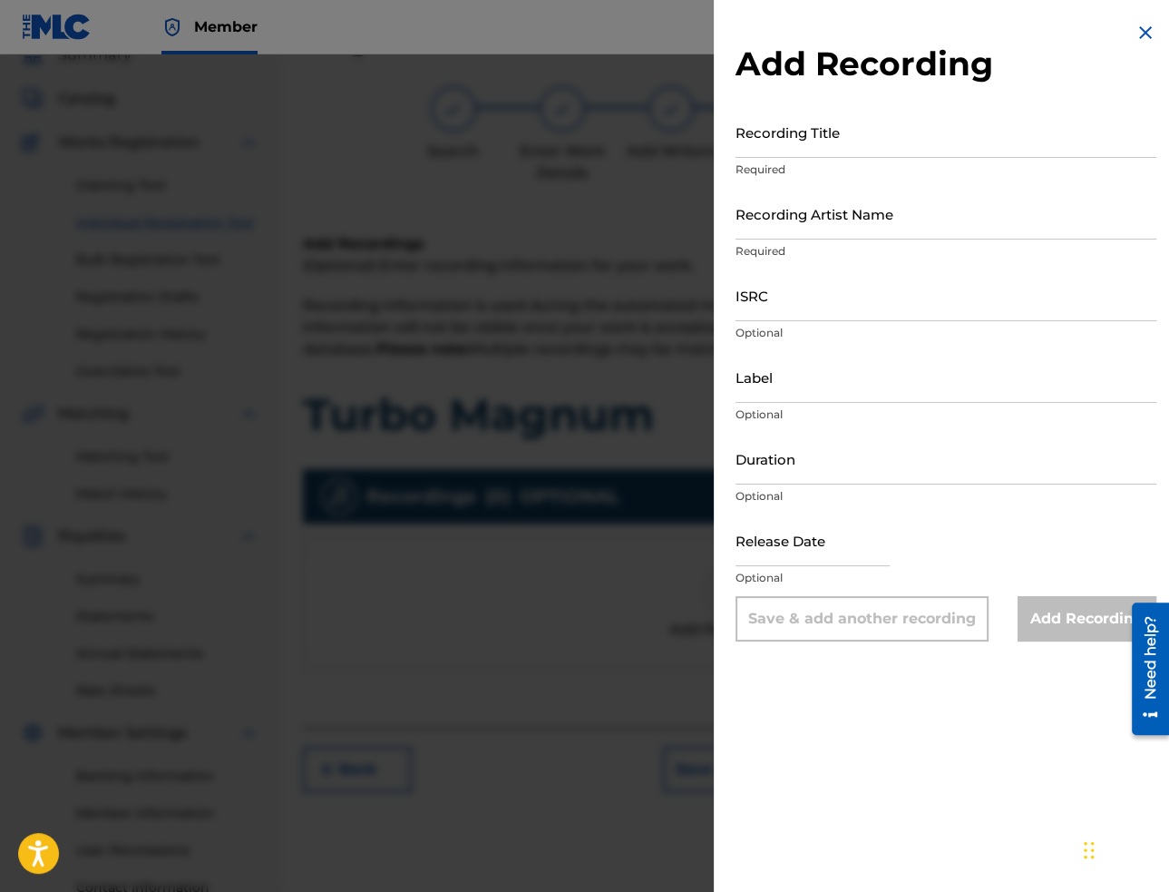
click at [923, 143] on input "Recording Title" at bounding box center [946, 132] width 421 height 52
paste input "Turbo Magnum"
type input "Turbo Magnum"
drag, startPoint x: 1002, startPoint y: 227, endPoint x: 1014, endPoint y: 229, distance: 11.9
click at [1002, 227] on input "Recording Artist Name" at bounding box center [946, 214] width 421 height 52
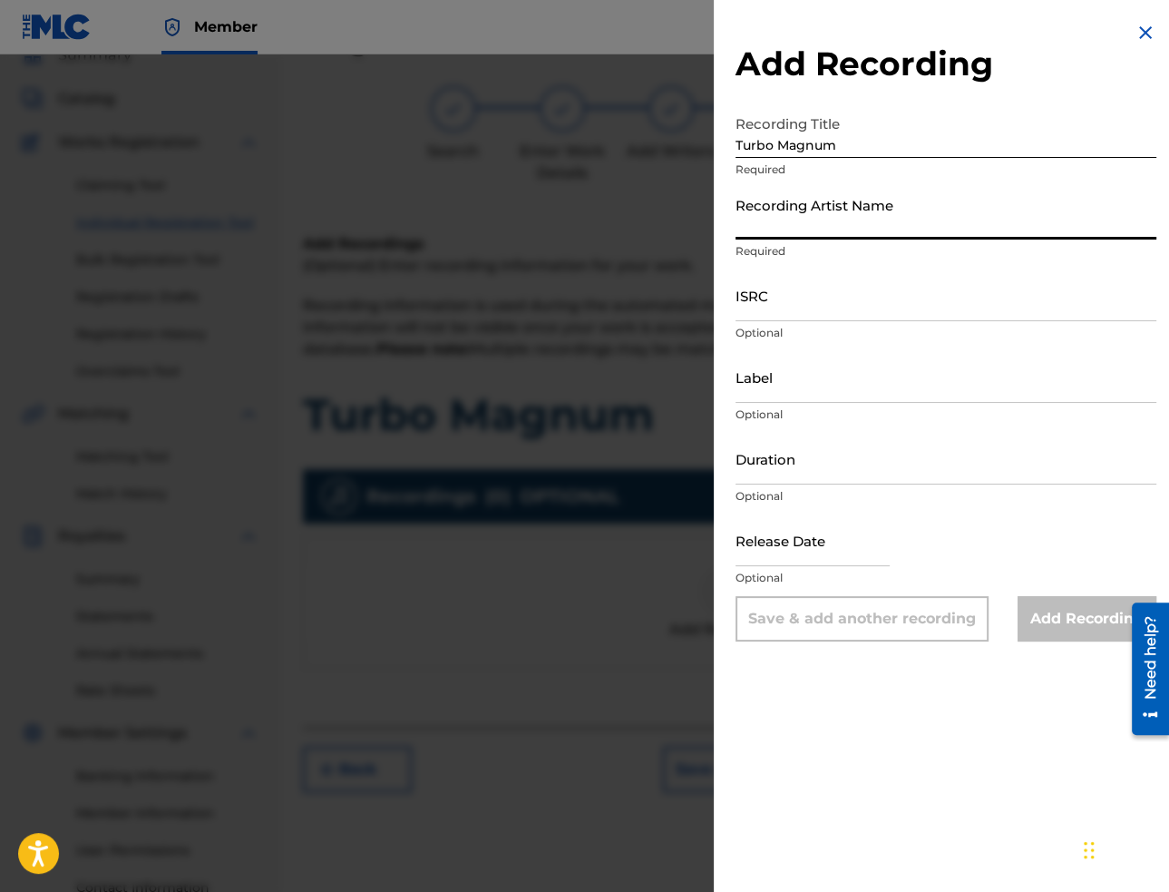
paste input "[PERSON_NAME]"
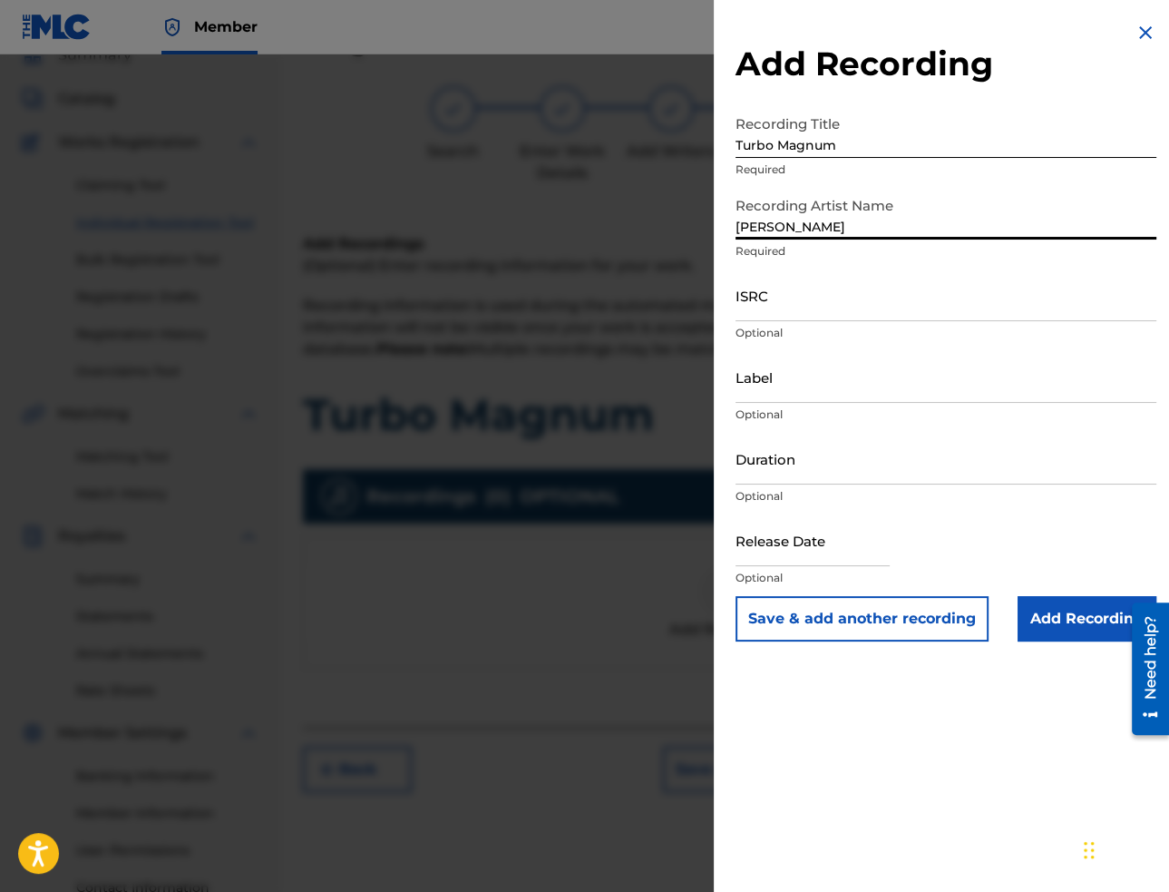
type input "[PERSON_NAME]"
click at [983, 305] on input "ISRC" at bounding box center [946, 295] width 421 height 52
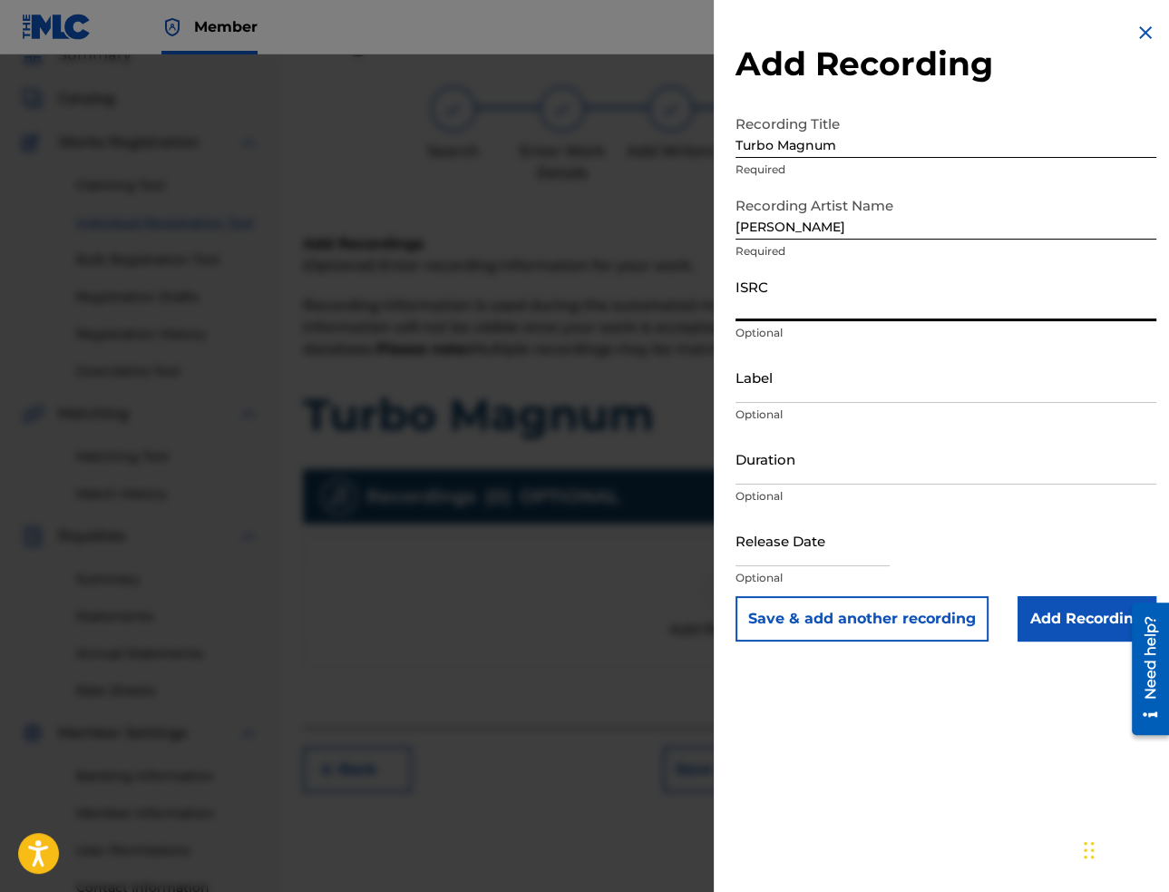
paste input "USA2P2504913"
type input "USA2P2504913"
click at [817, 394] on input "Label" at bounding box center [946, 377] width 421 height 52
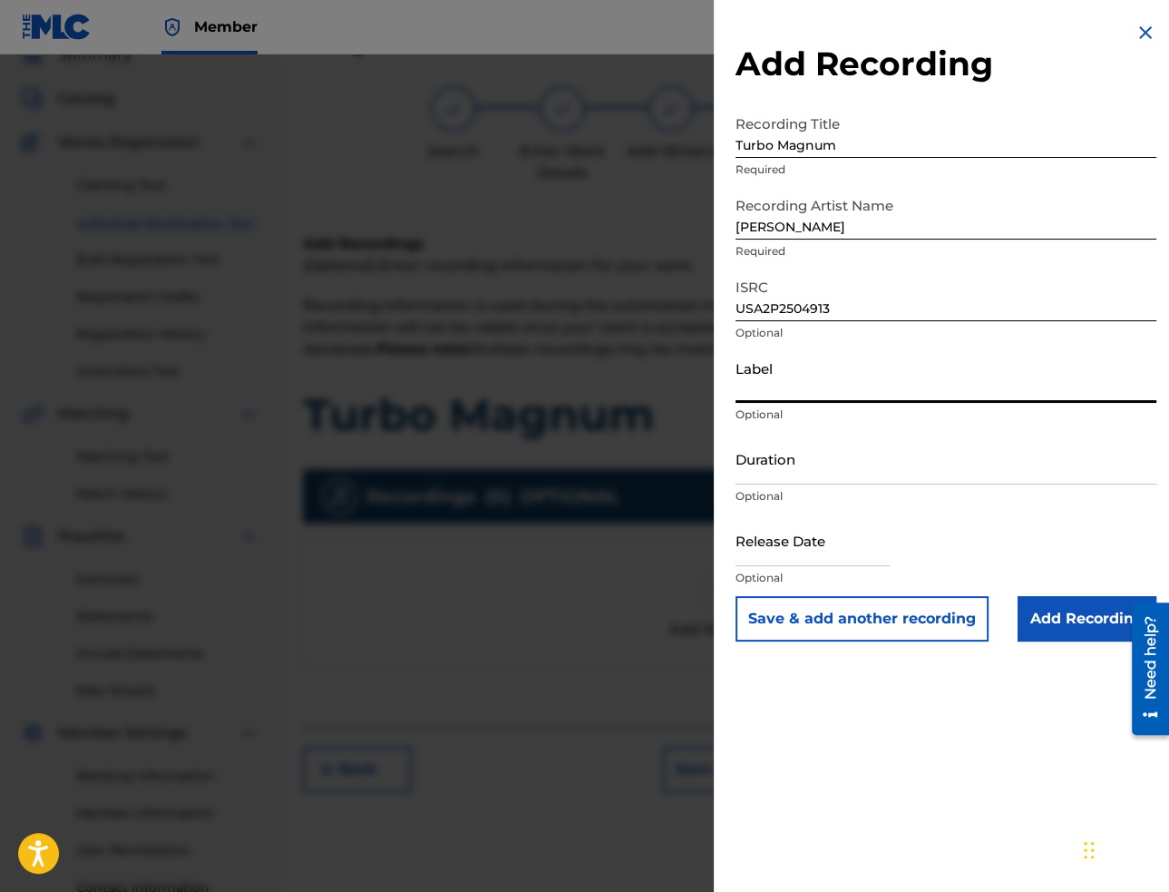
paste input "Mountain Chill Out"
type input "Mountain Chill Out"
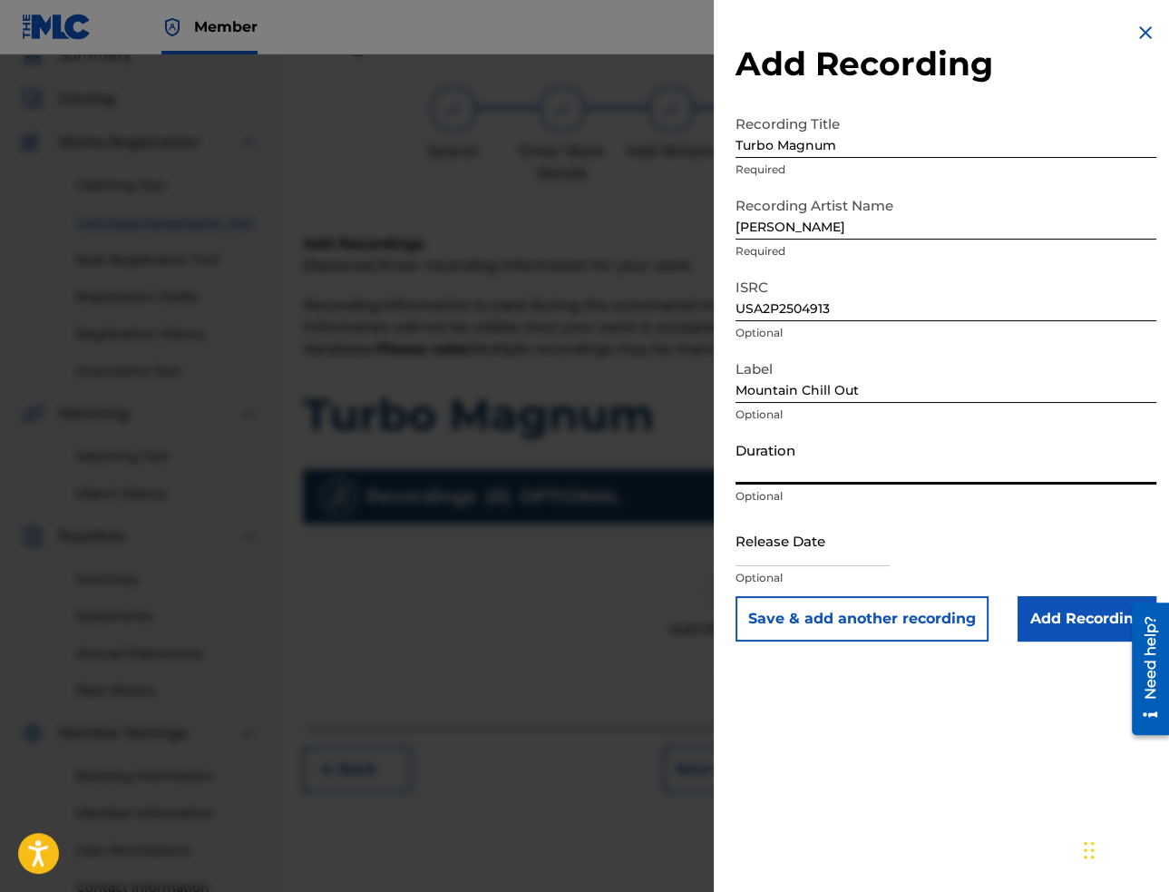
click at [889, 471] on input "Duration" at bounding box center [946, 459] width 421 height 52
paste input "02:41"
type input "02:41"
click at [779, 552] on input "text" at bounding box center [813, 540] width 154 height 52
select select "7"
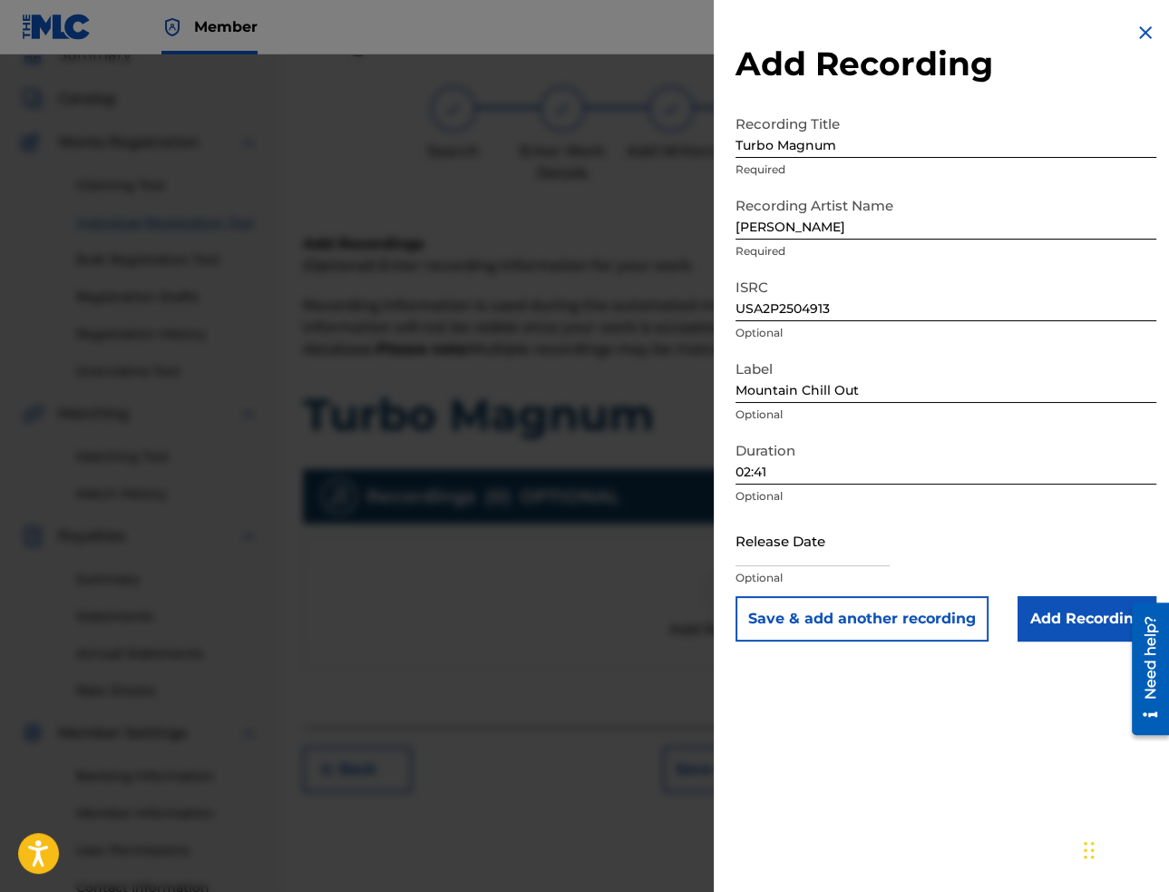
select select "2025"
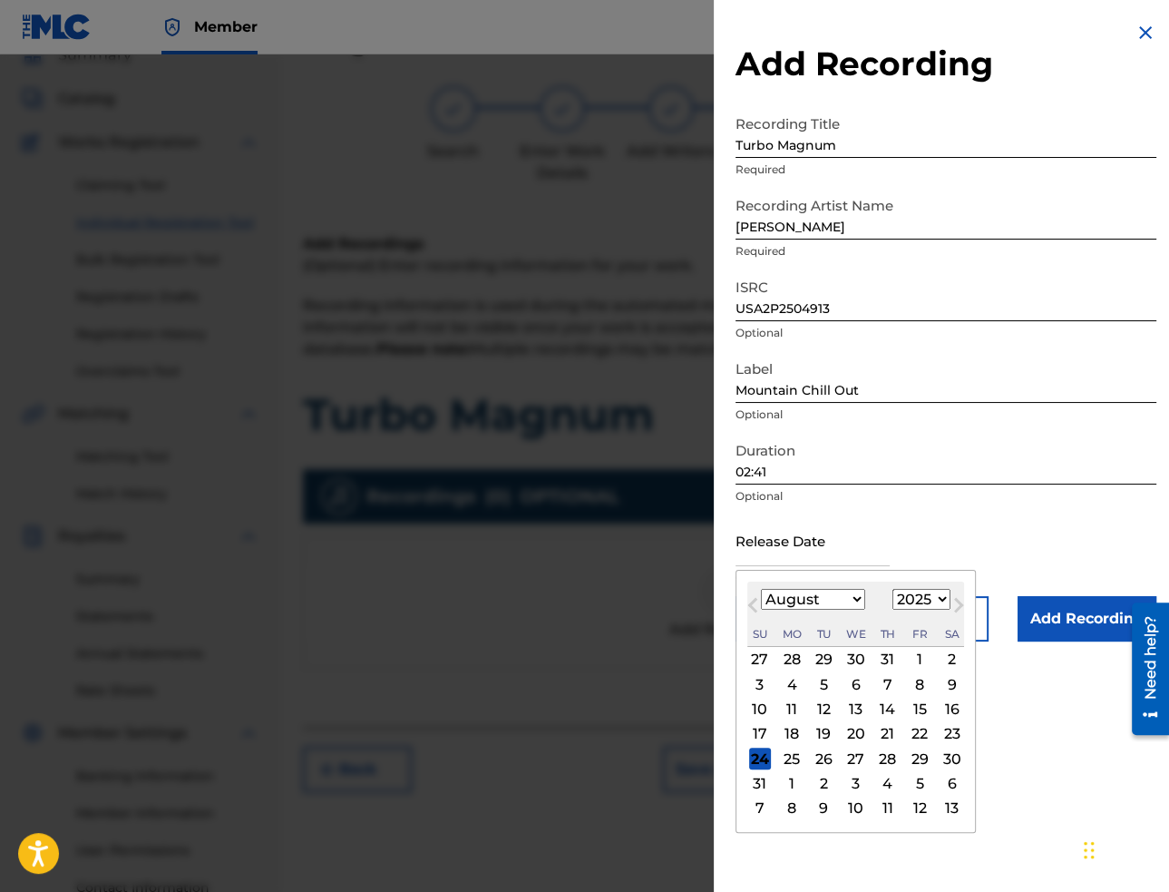
paste input "[DATE]"
type input "[DATE]"
select select "1"
click at [805, 552] on input "[DATE]" at bounding box center [813, 540] width 154 height 52
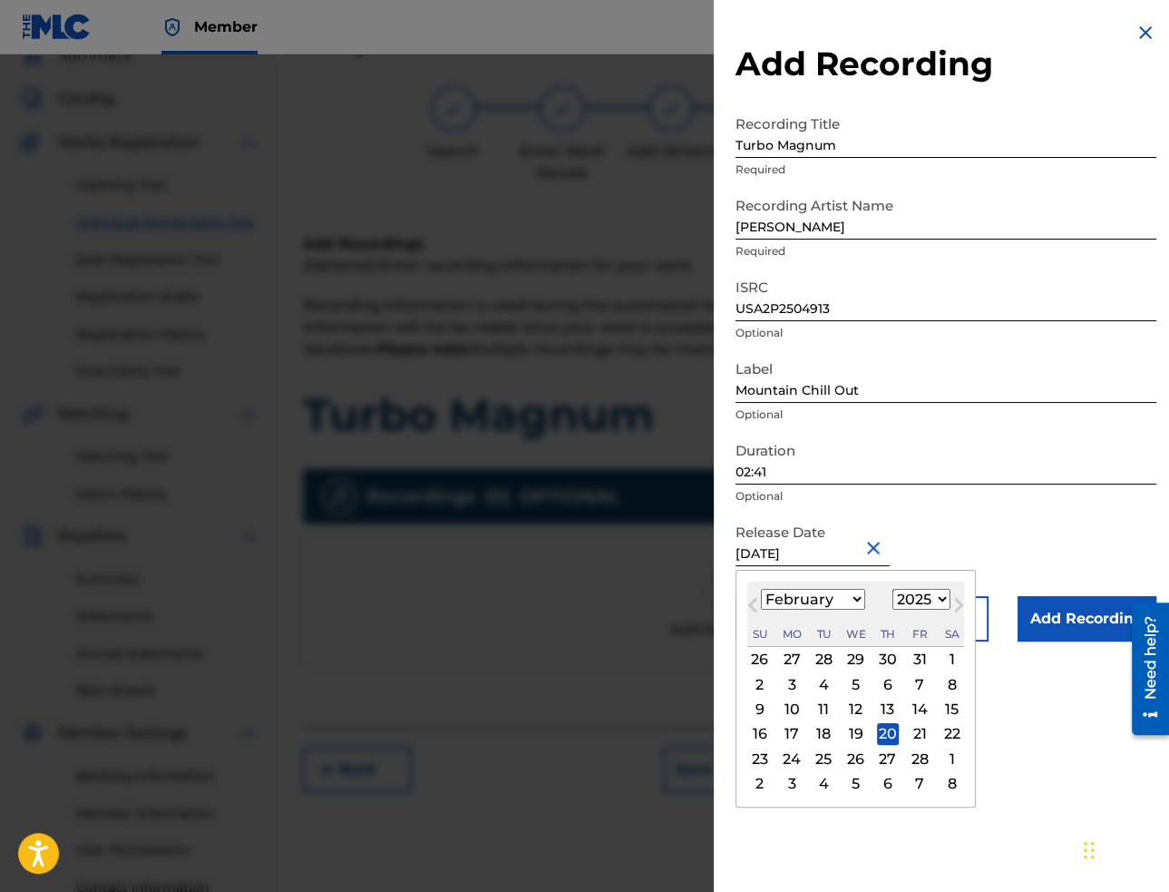
click at [805, 552] on input "[DATE]" at bounding box center [813, 540] width 154 height 52
paste input "17"
type input "[DATE]"
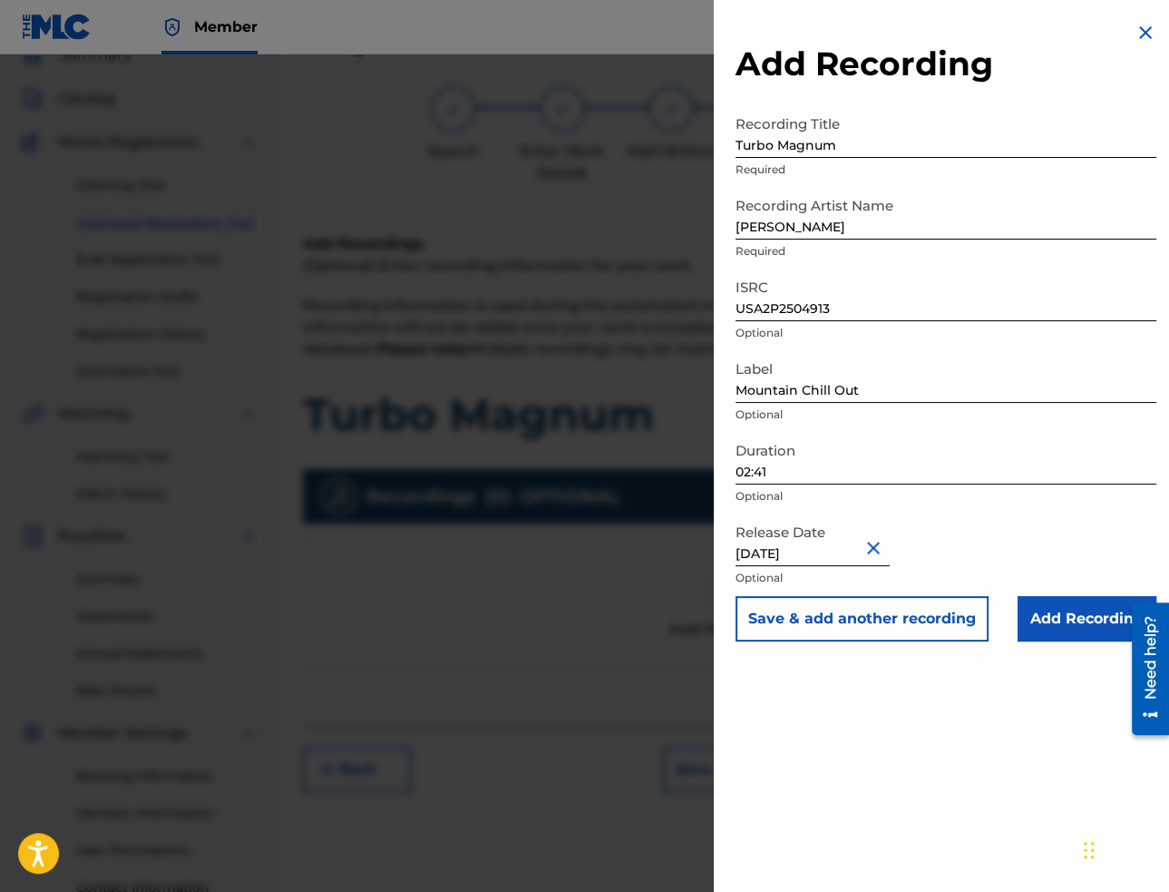
click at [1039, 600] on input "Add Recording" at bounding box center [1087, 618] width 139 height 45
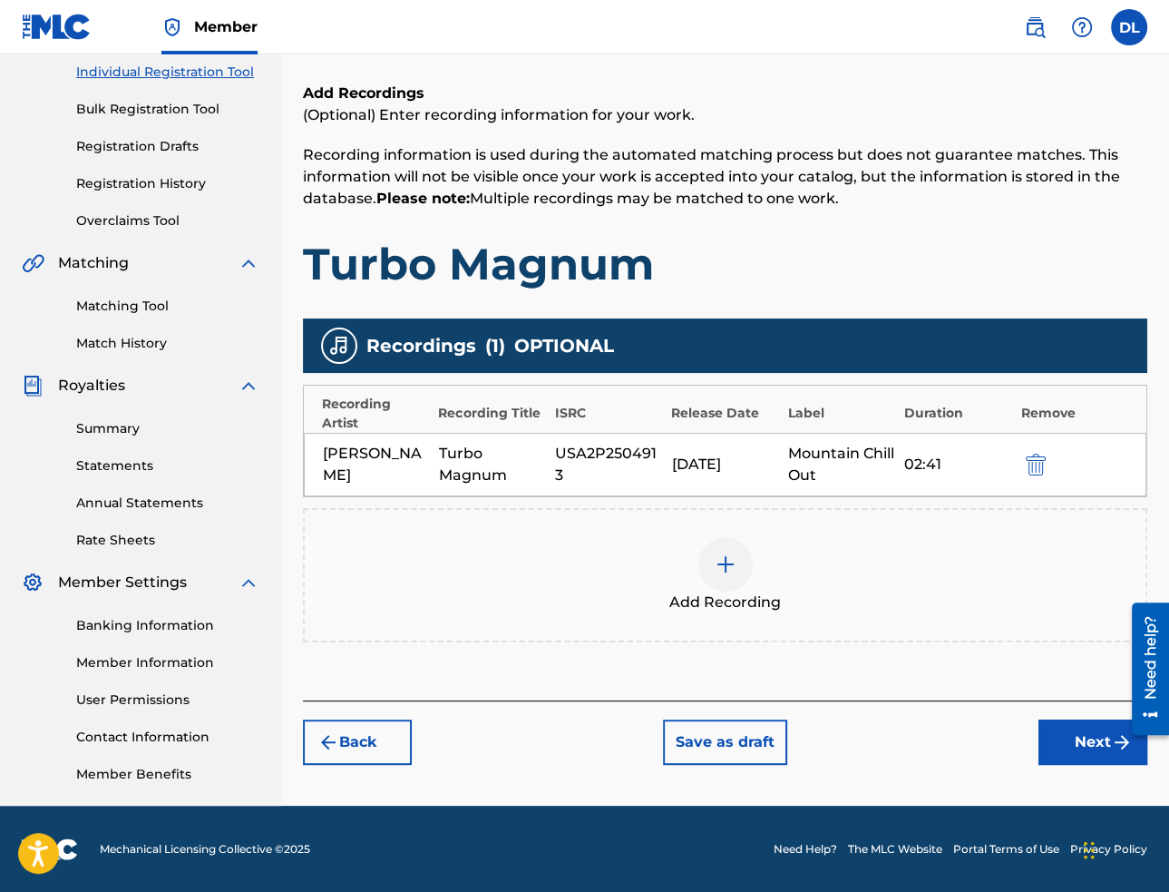
click at [1079, 752] on button "Next" at bounding box center [1093, 741] width 109 height 45
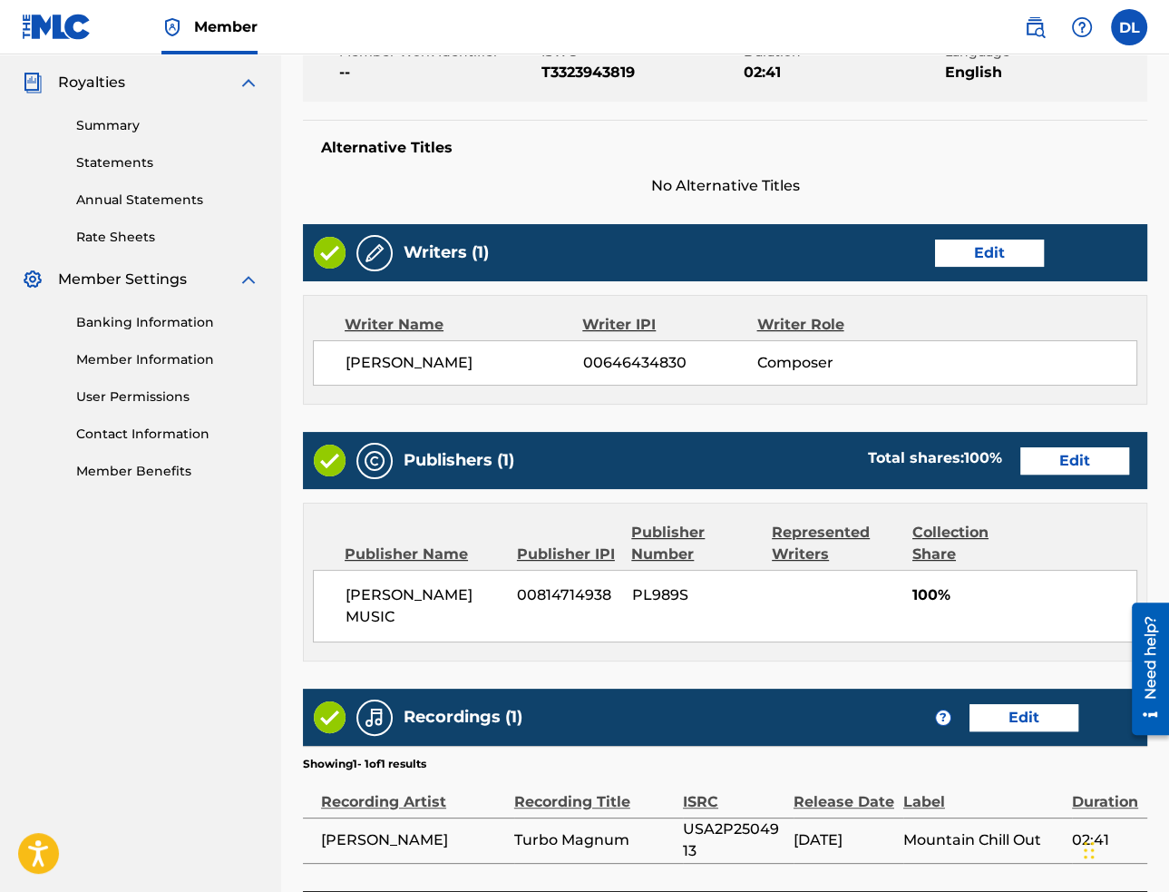
scroll to position [592, 0]
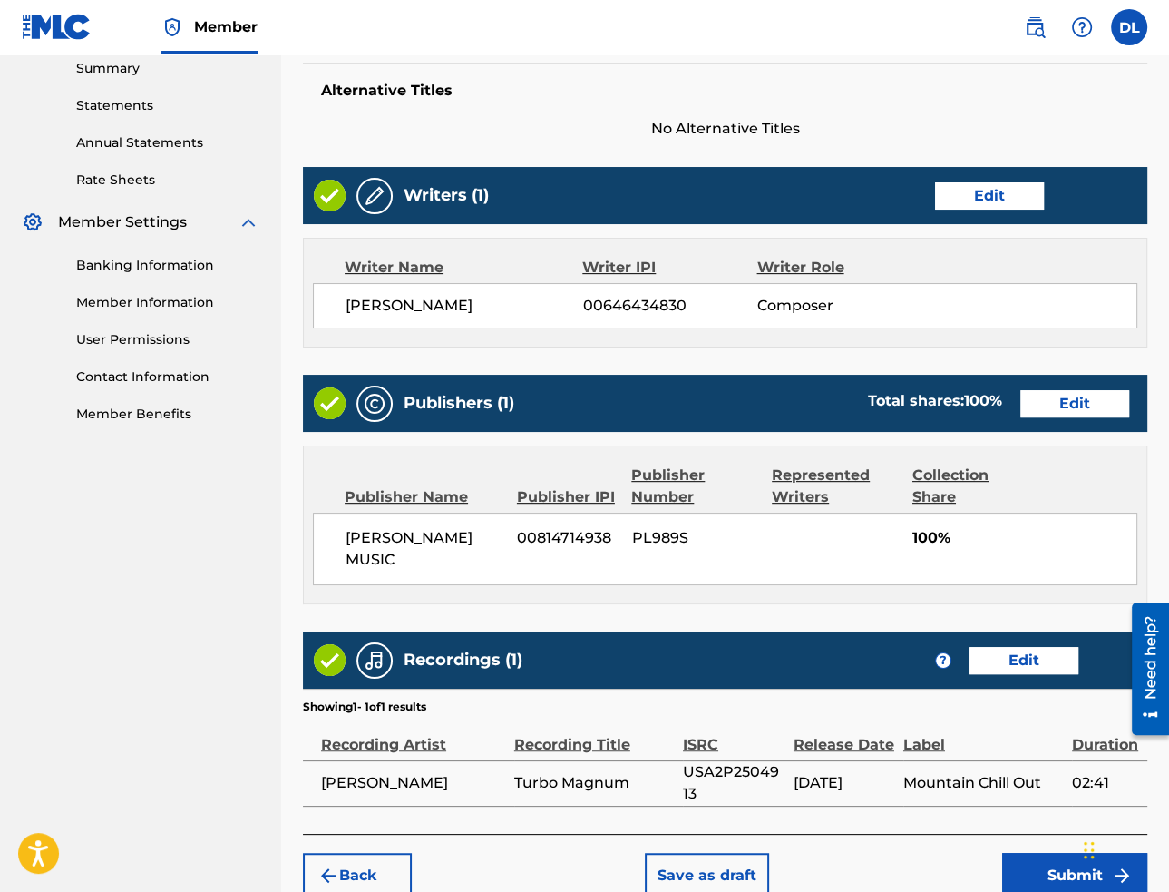
click at [1048, 853] on button "Submit" at bounding box center [1074, 875] width 145 height 45
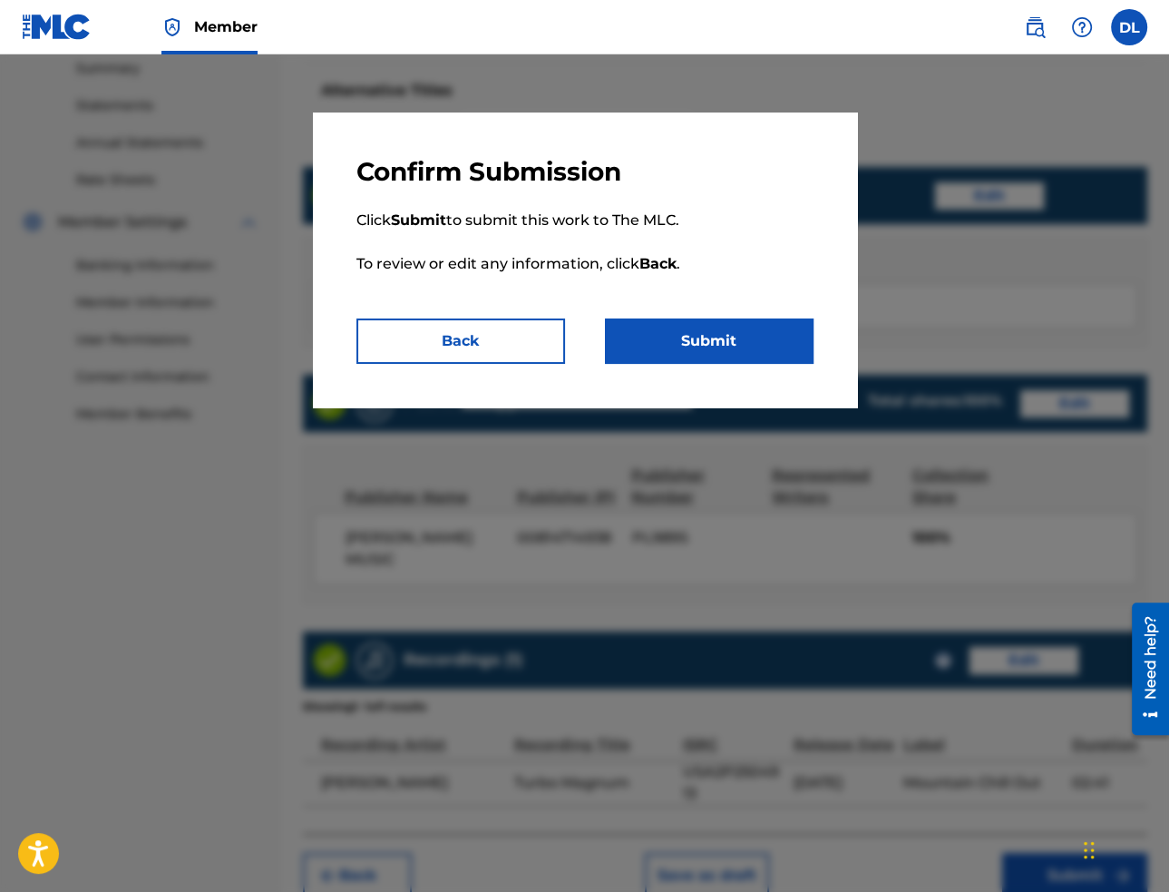
click at [752, 334] on button "Submit" at bounding box center [709, 340] width 209 height 45
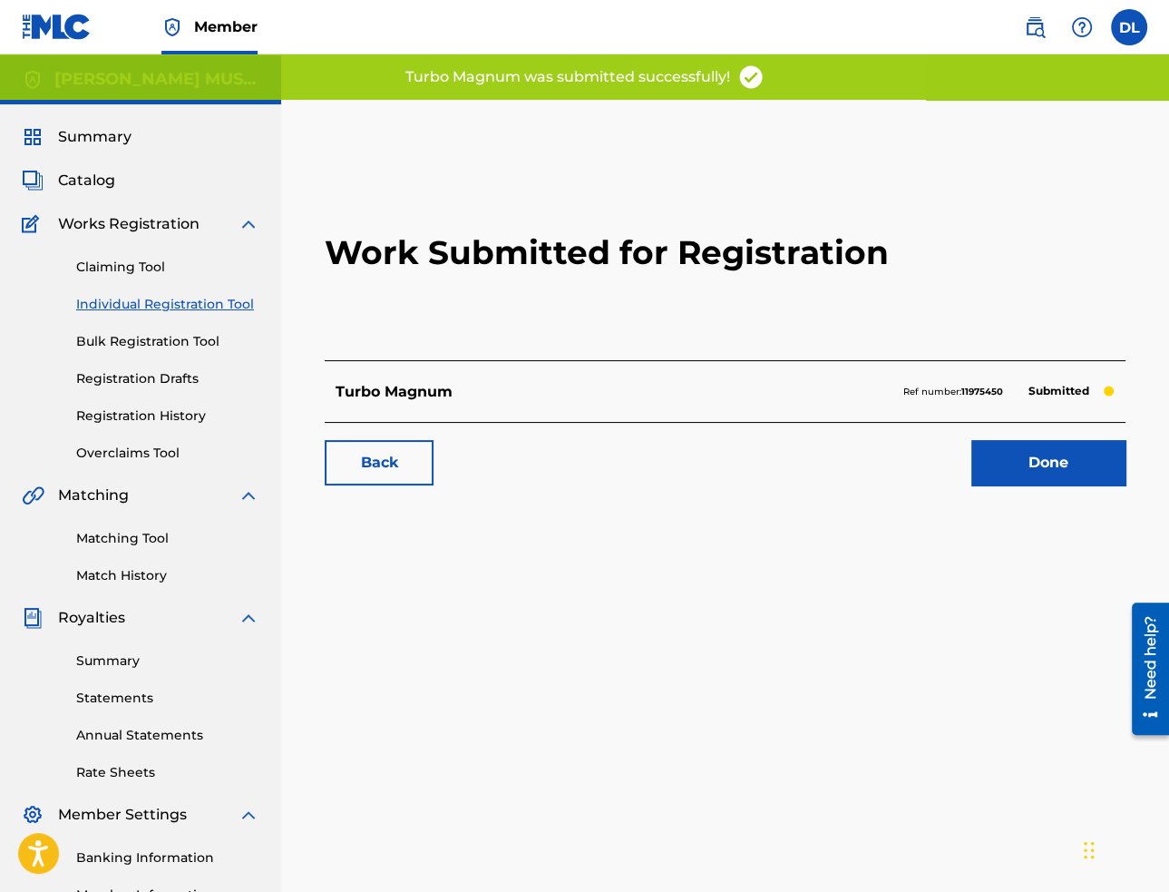
click at [1011, 464] on link "Done" at bounding box center [1048, 462] width 154 height 45
